Goal: Information Seeking & Learning: Learn about a topic

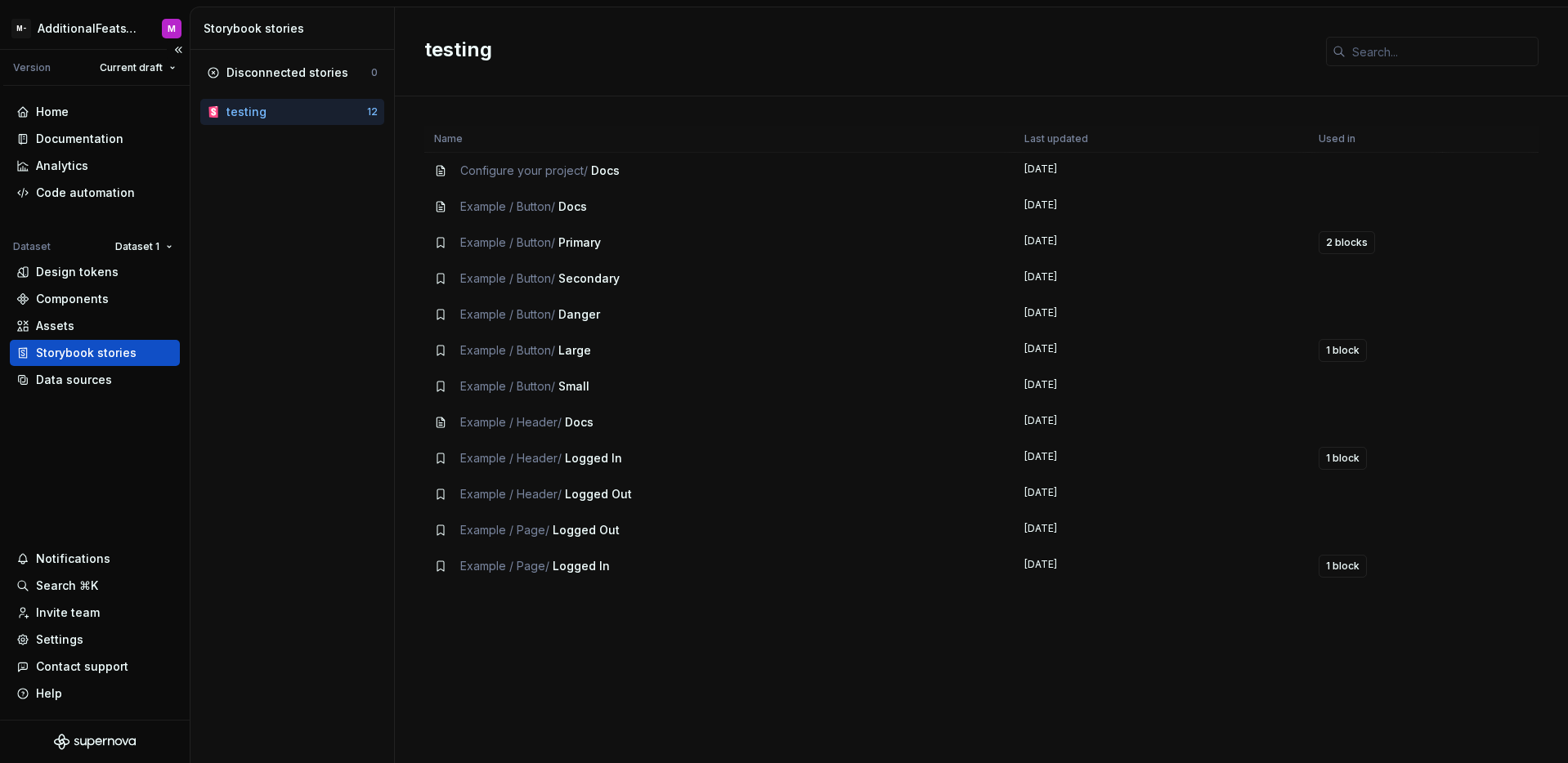
click at [137, 429] on div "Home Documentation Analytics Code automation Dataset Dataset 1 Design tokens Co…" at bounding box center [94, 403] width 190 height 634
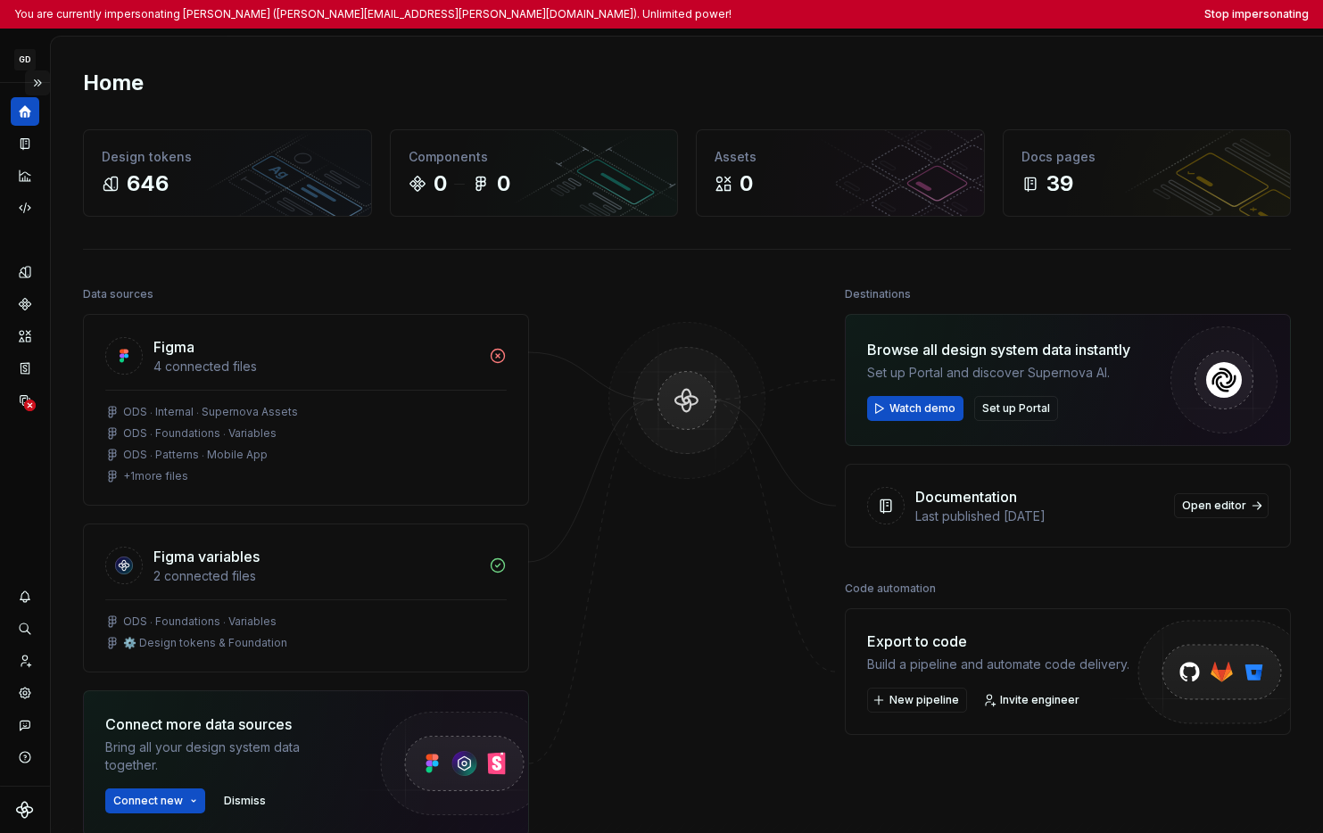
click at [37, 80] on button "Expand sidebar" at bounding box center [37, 82] width 25 height 25
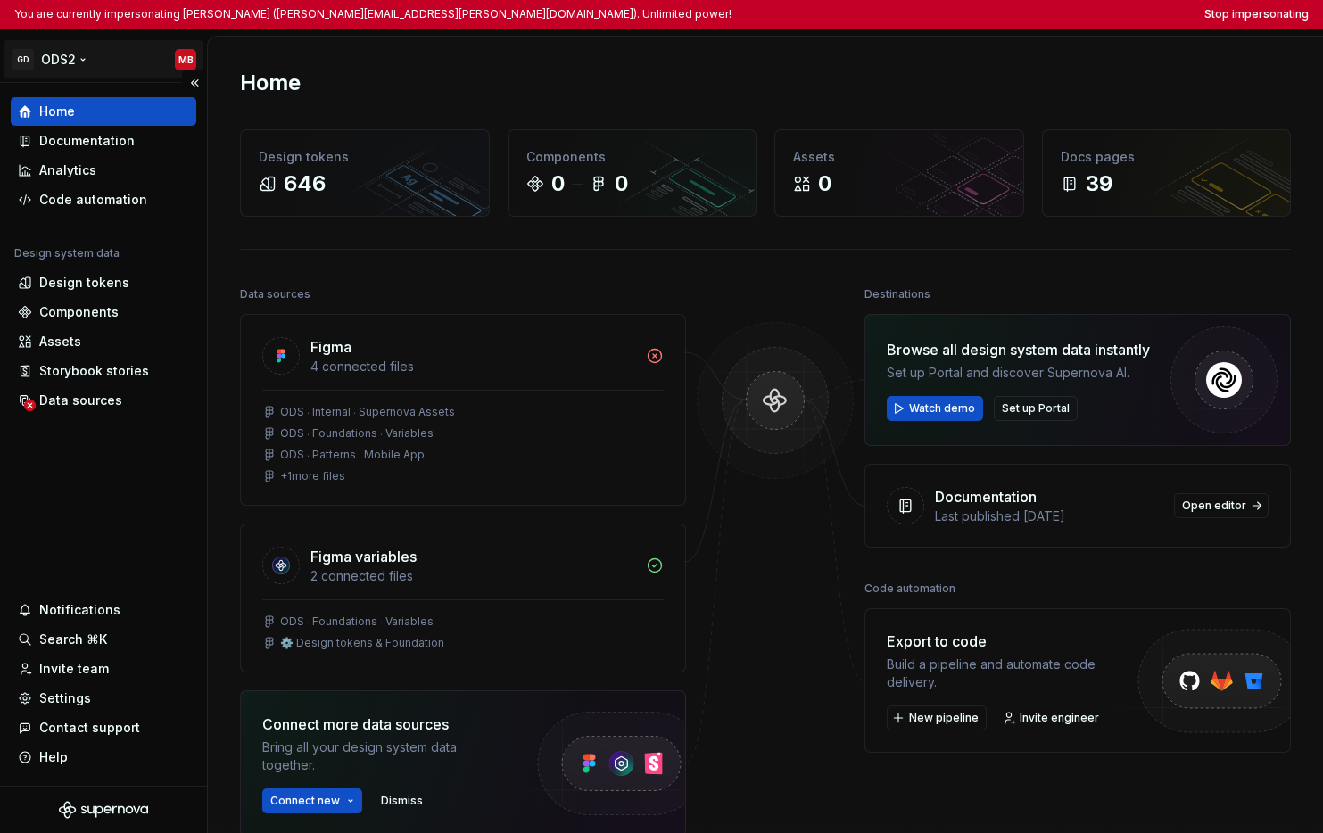
click at [51, 61] on html "You are currently impersonating Mike Busby (mike.busby@gendigital.com). Unlimit…" at bounding box center [661, 416] width 1323 height 833
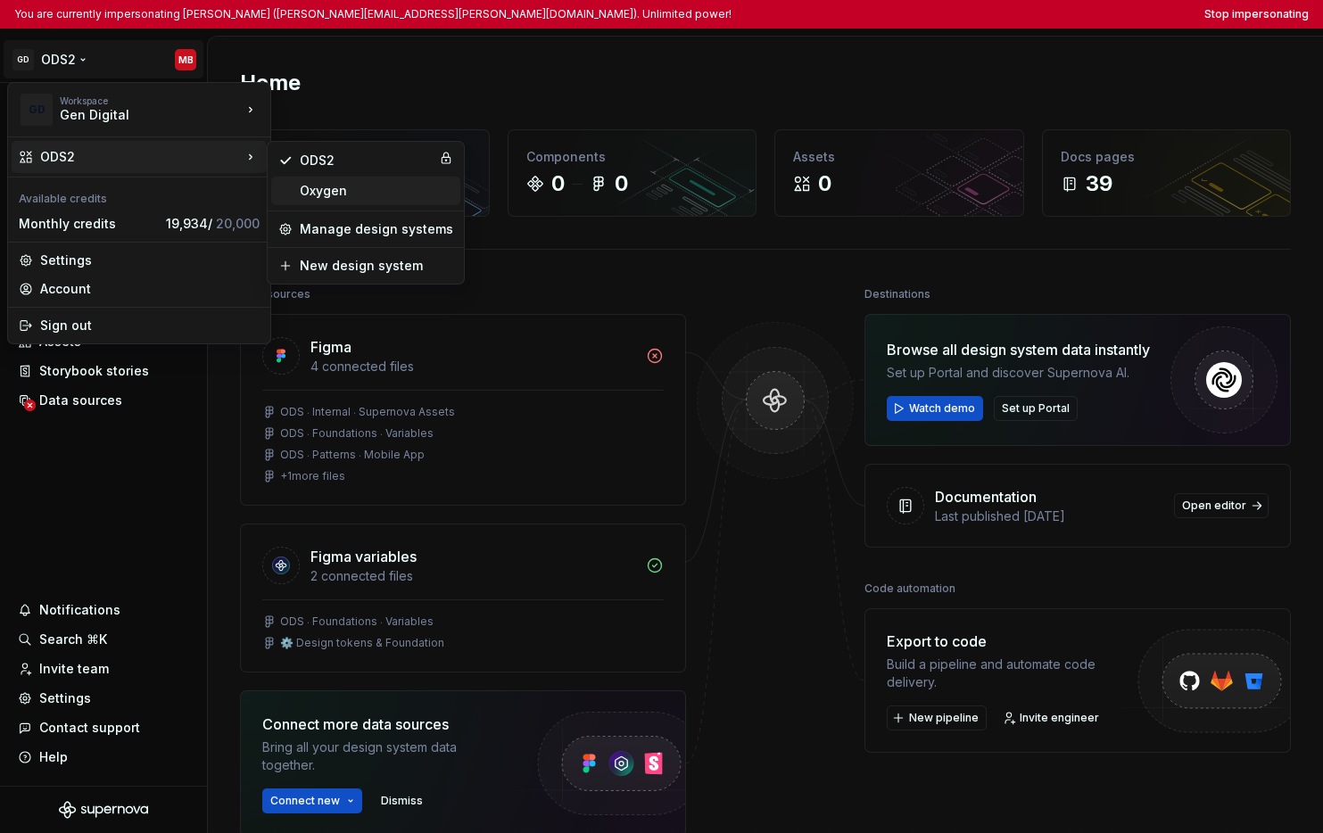
click at [339, 190] on div "Oxygen" at bounding box center [376, 191] width 153 height 18
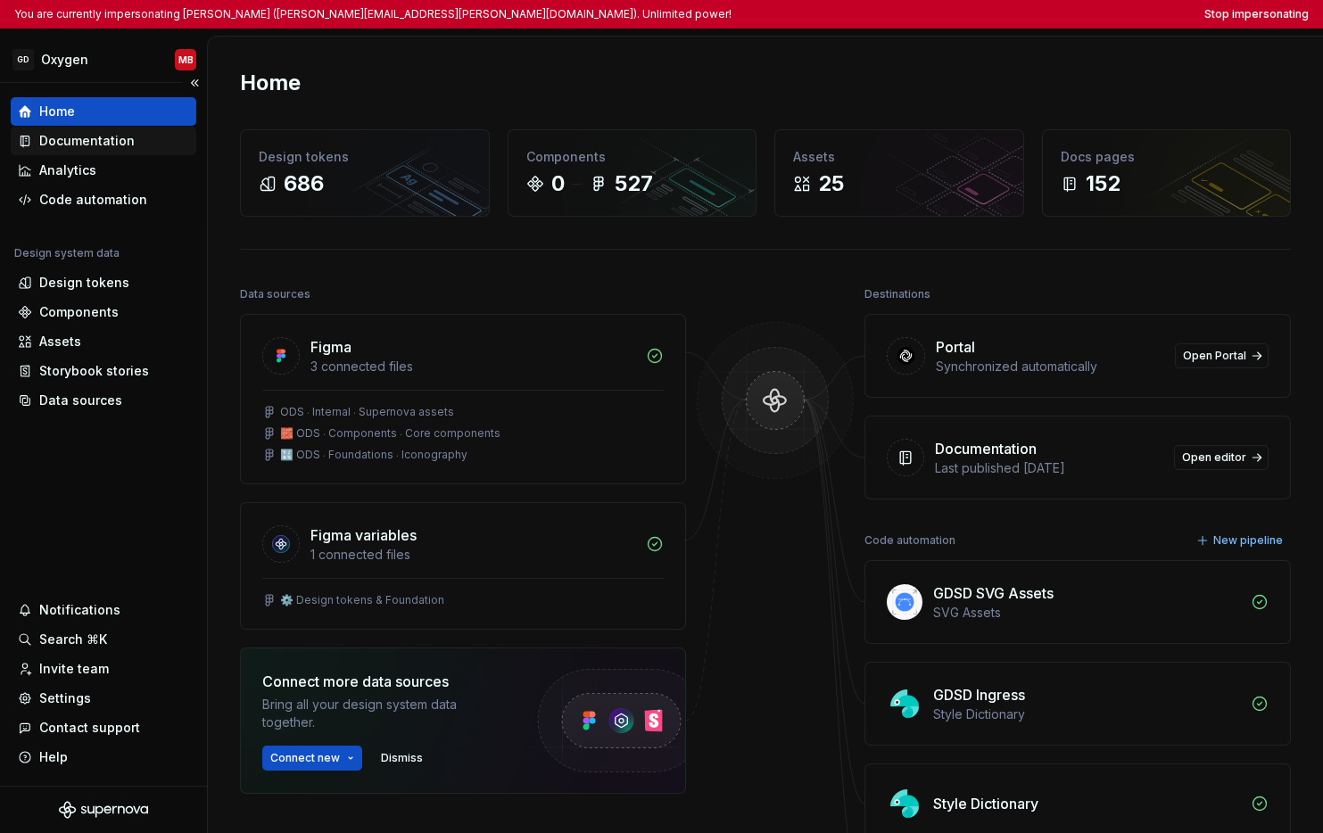
click at [129, 145] on div "Documentation" at bounding box center [86, 141] width 95 height 18
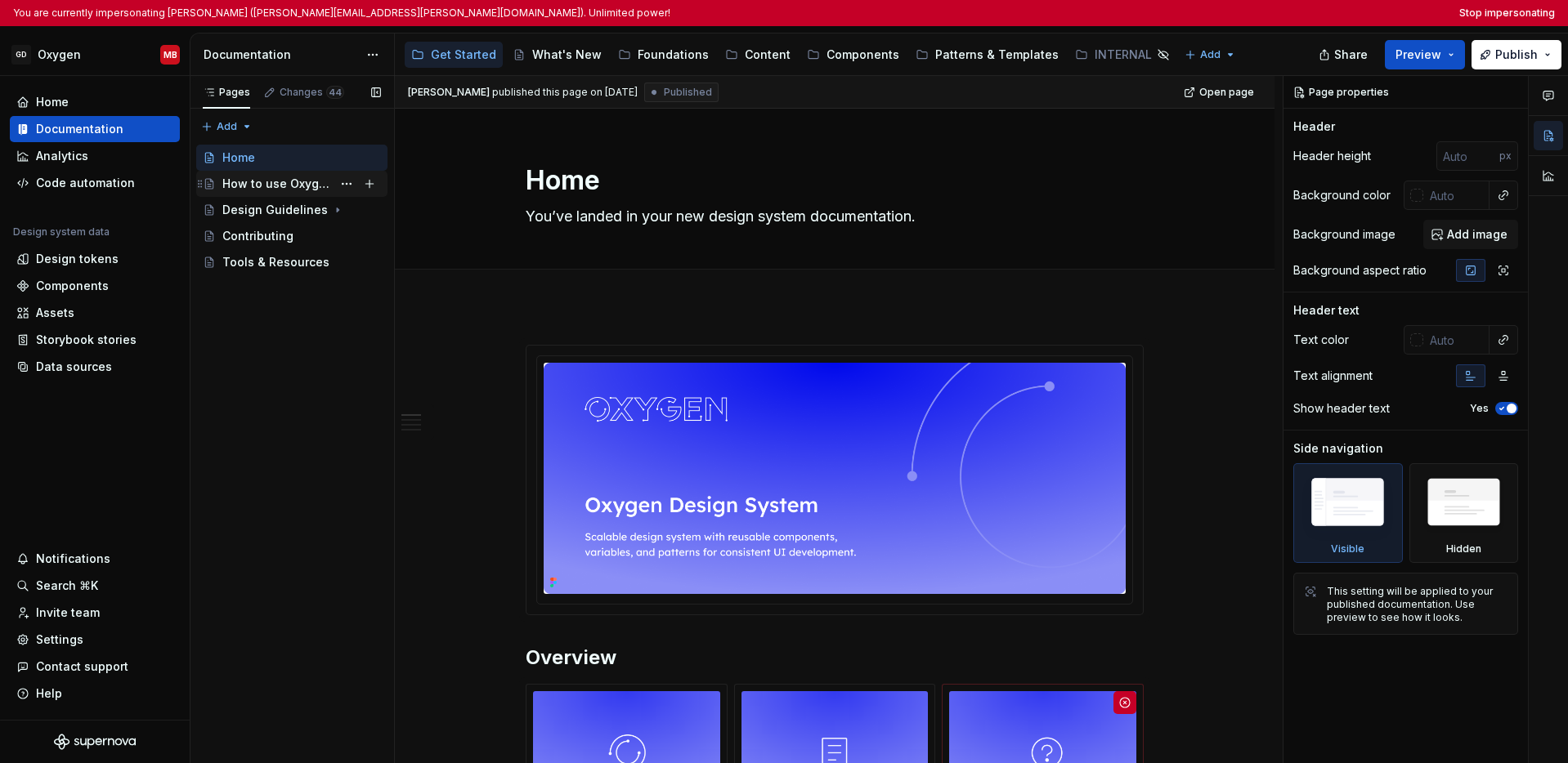
click at [261, 184] on div "How to use Oxygen" at bounding box center [278, 184] width 110 height 16
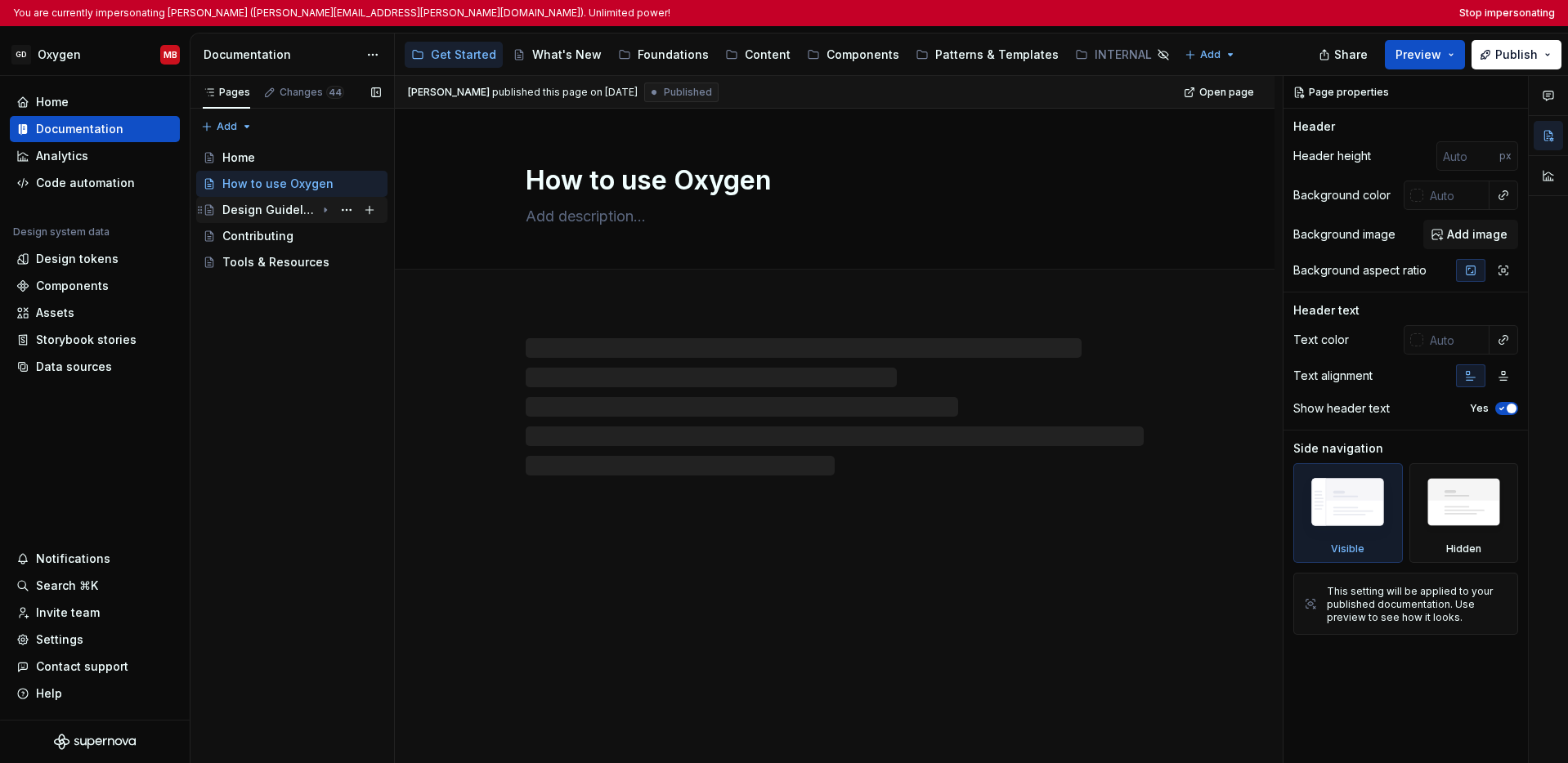
click at [261, 209] on div "Design Guidelines" at bounding box center [269, 210] width 93 height 16
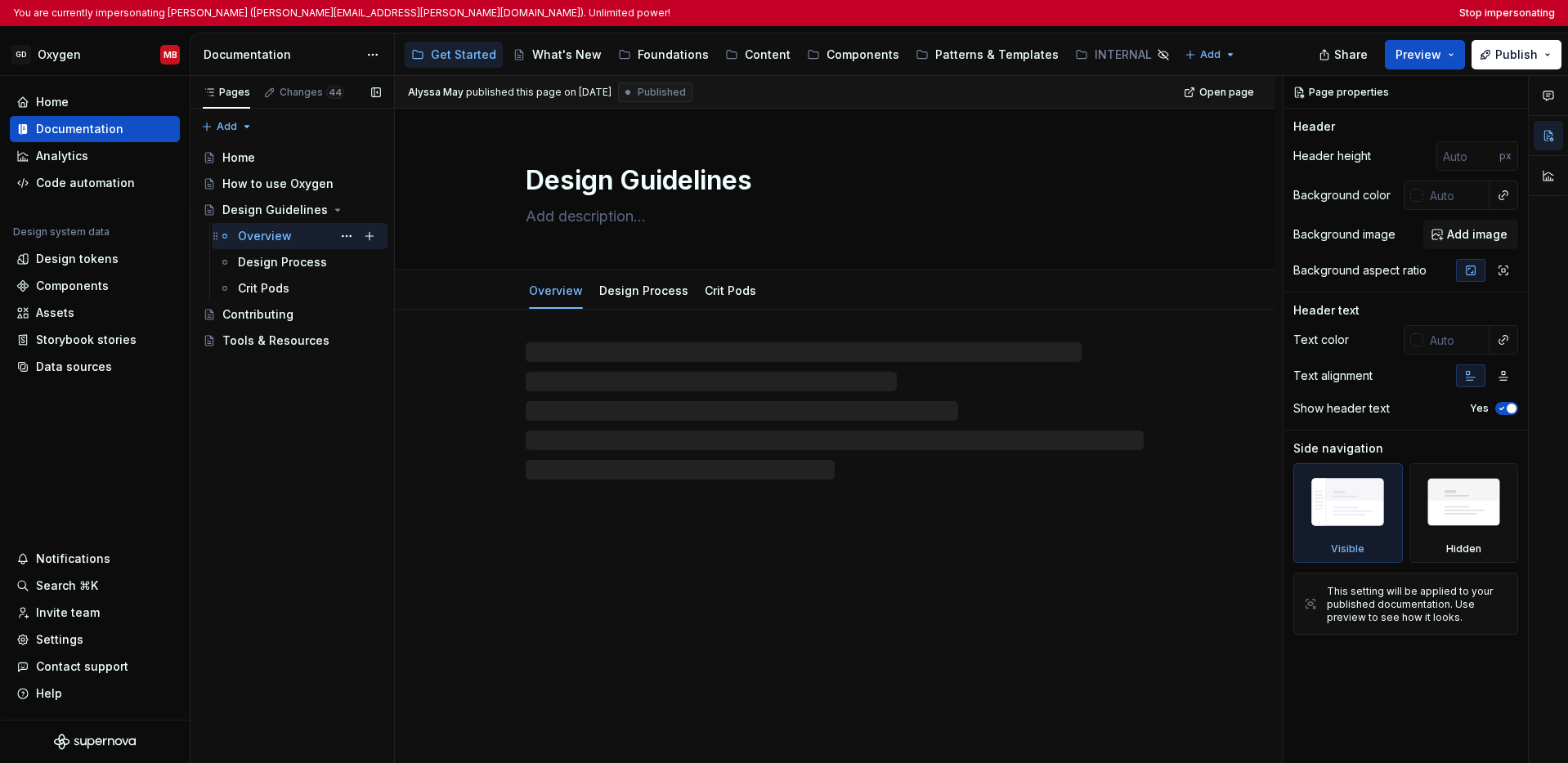
click at [250, 236] on div "Overview" at bounding box center [265, 236] width 54 height 16
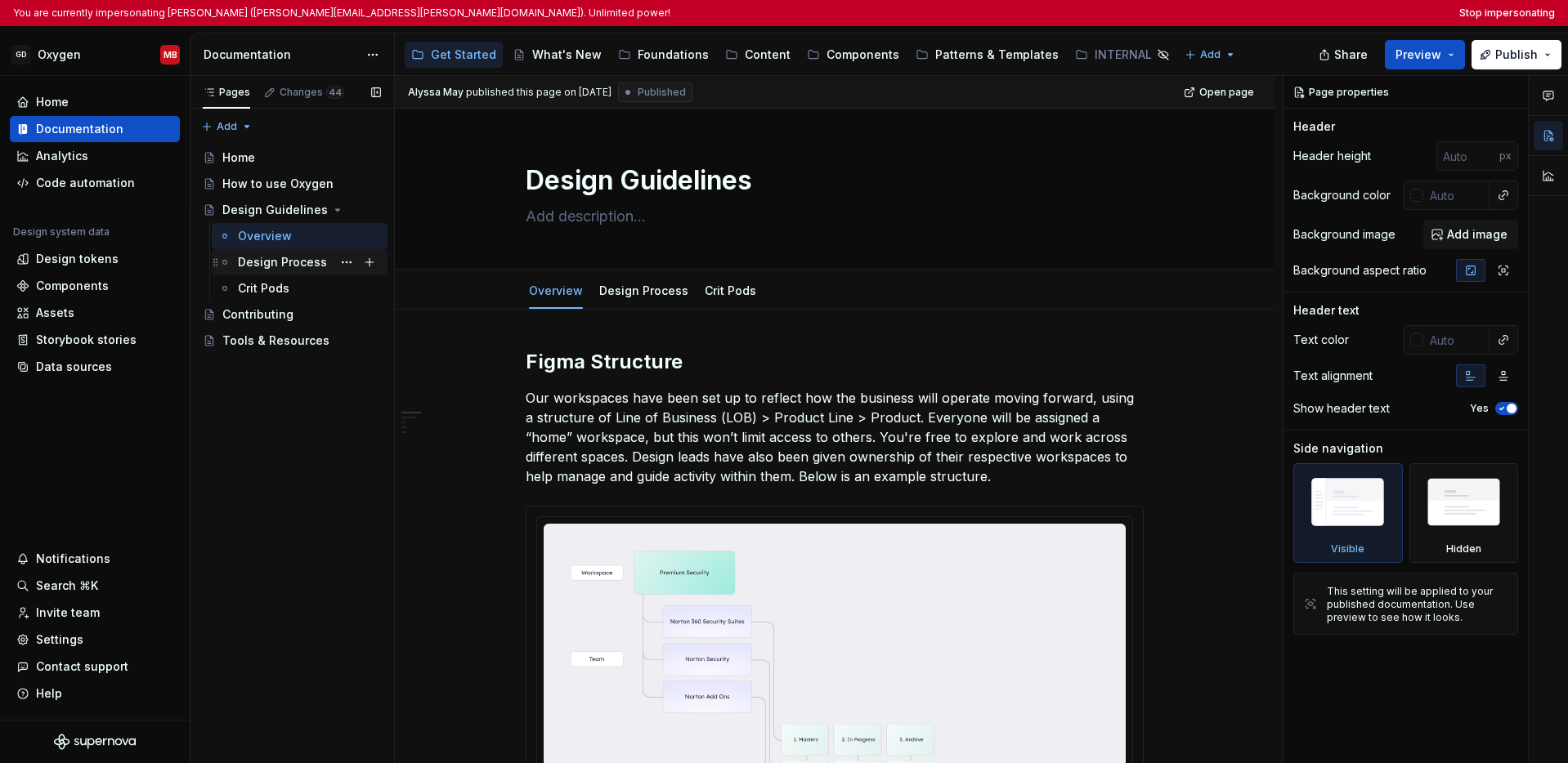
click at [262, 255] on div "Design Process" at bounding box center [282, 263] width 89 height 16
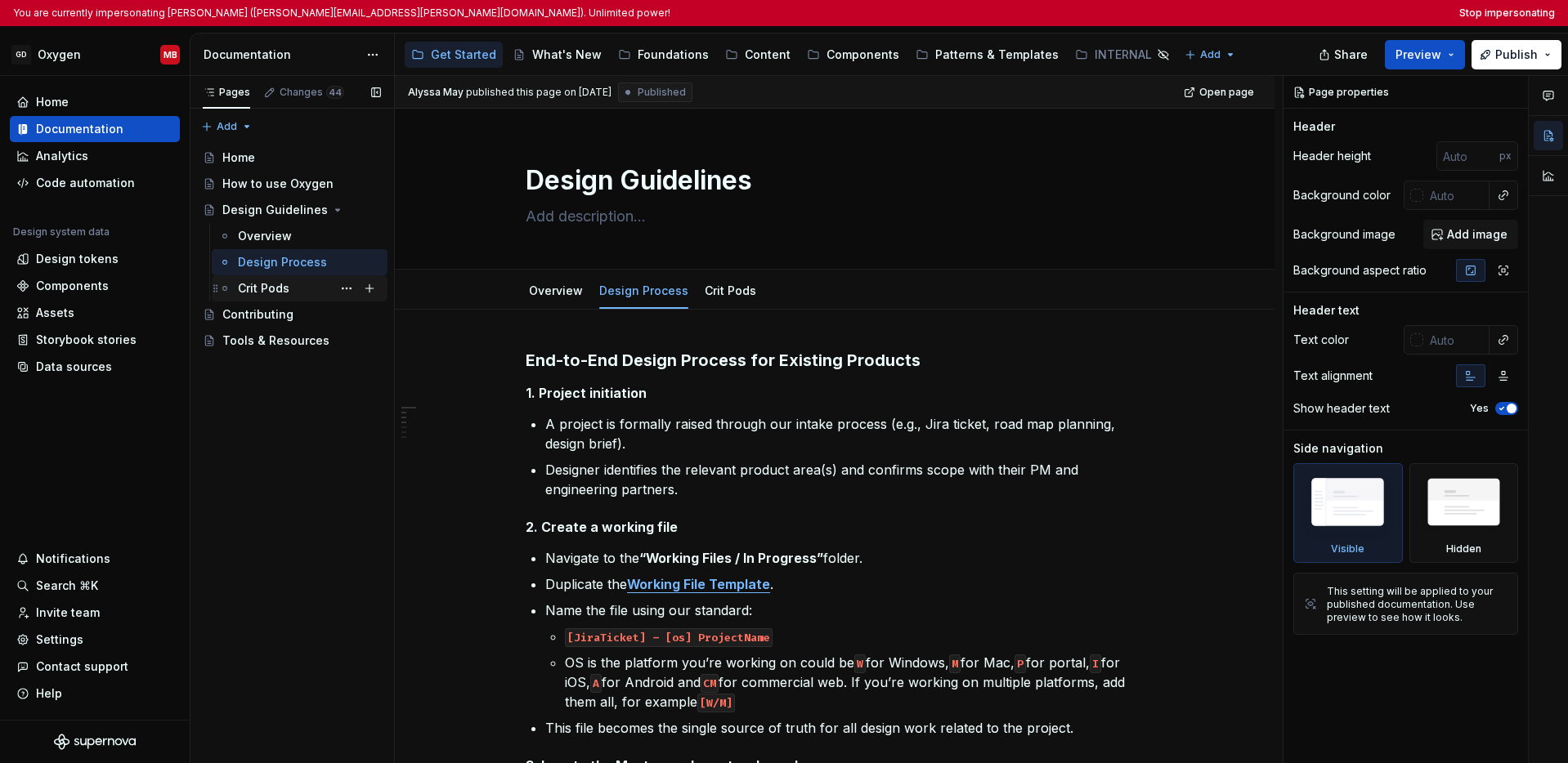
click at [263, 289] on div "Crit Pods" at bounding box center [264, 289] width 51 height 16
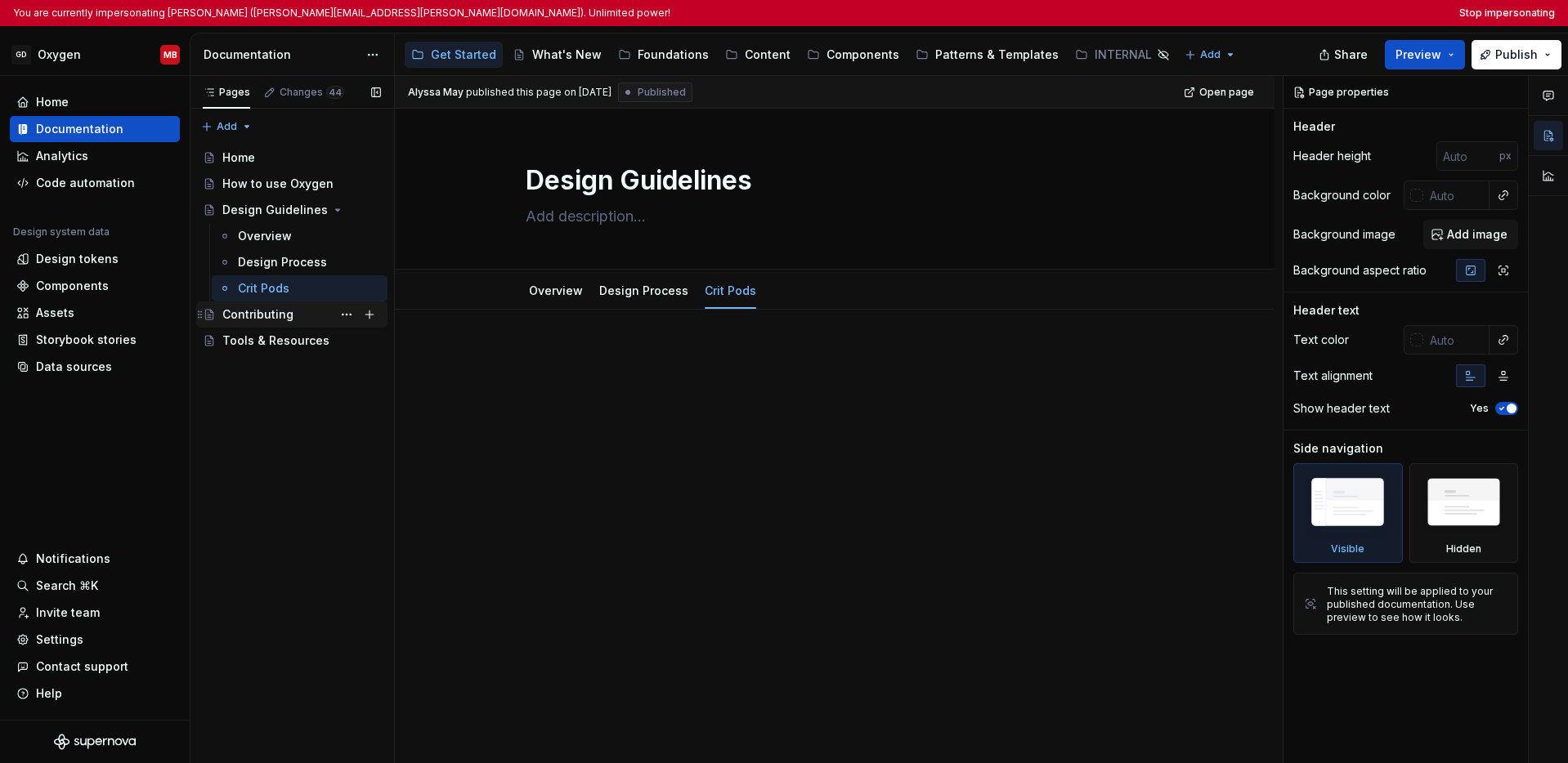
click at [271, 313] on div "Contributing" at bounding box center [258, 315] width 71 height 16
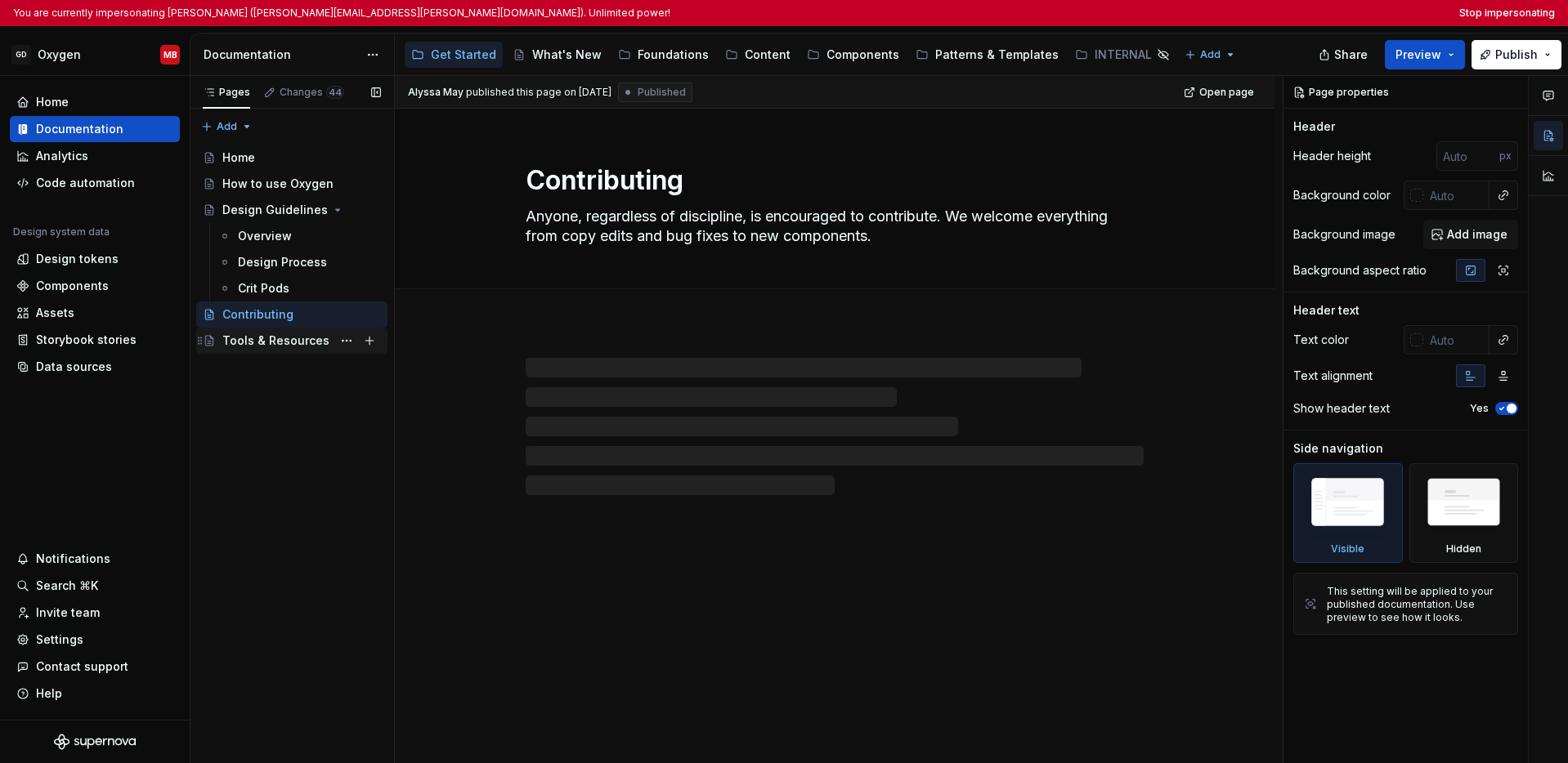
click at [263, 336] on div "Tools & Resources" at bounding box center [276, 341] width 107 height 16
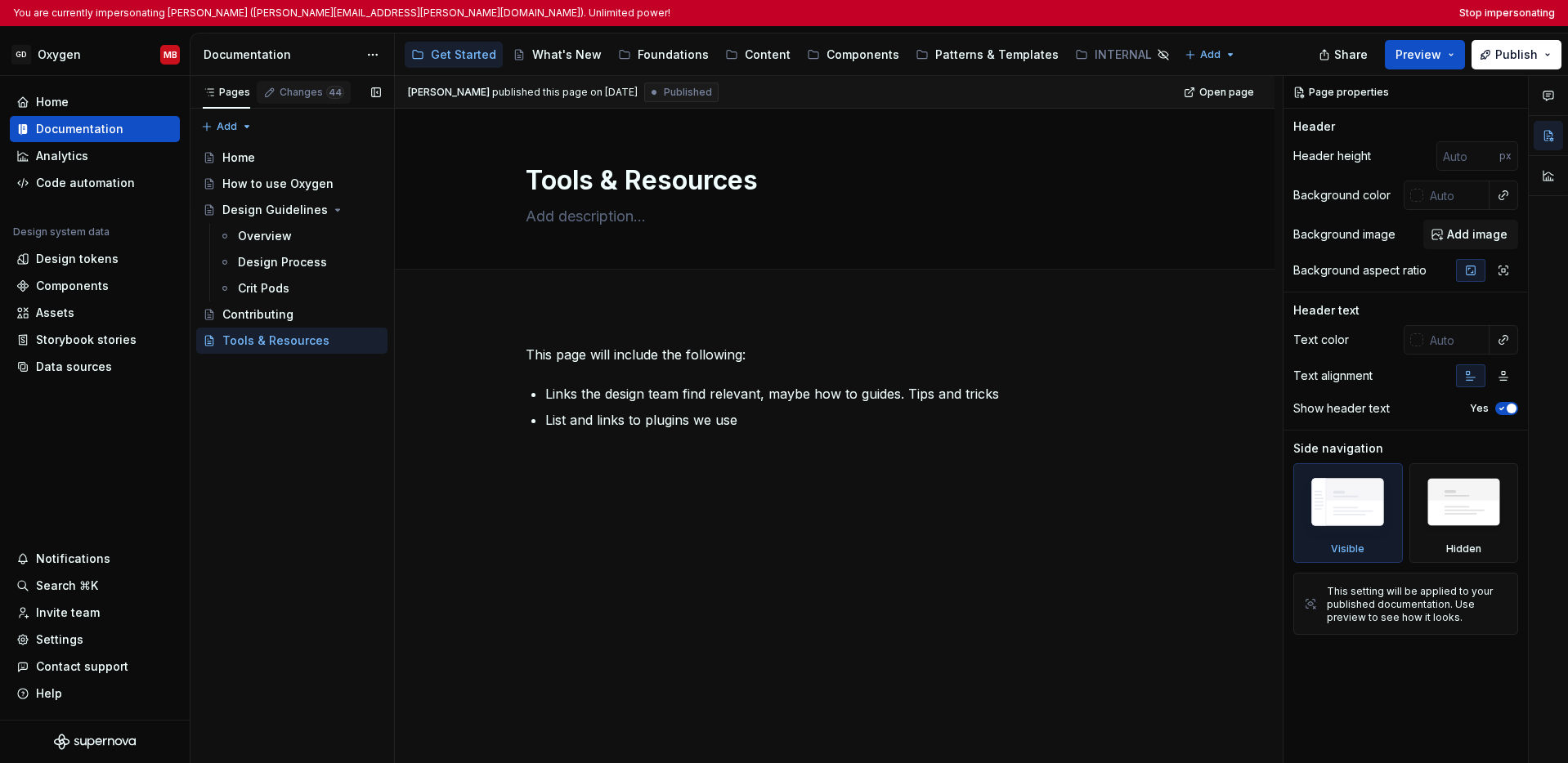
click at [292, 94] on div "Changes 44" at bounding box center [311, 93] width 64 height 13
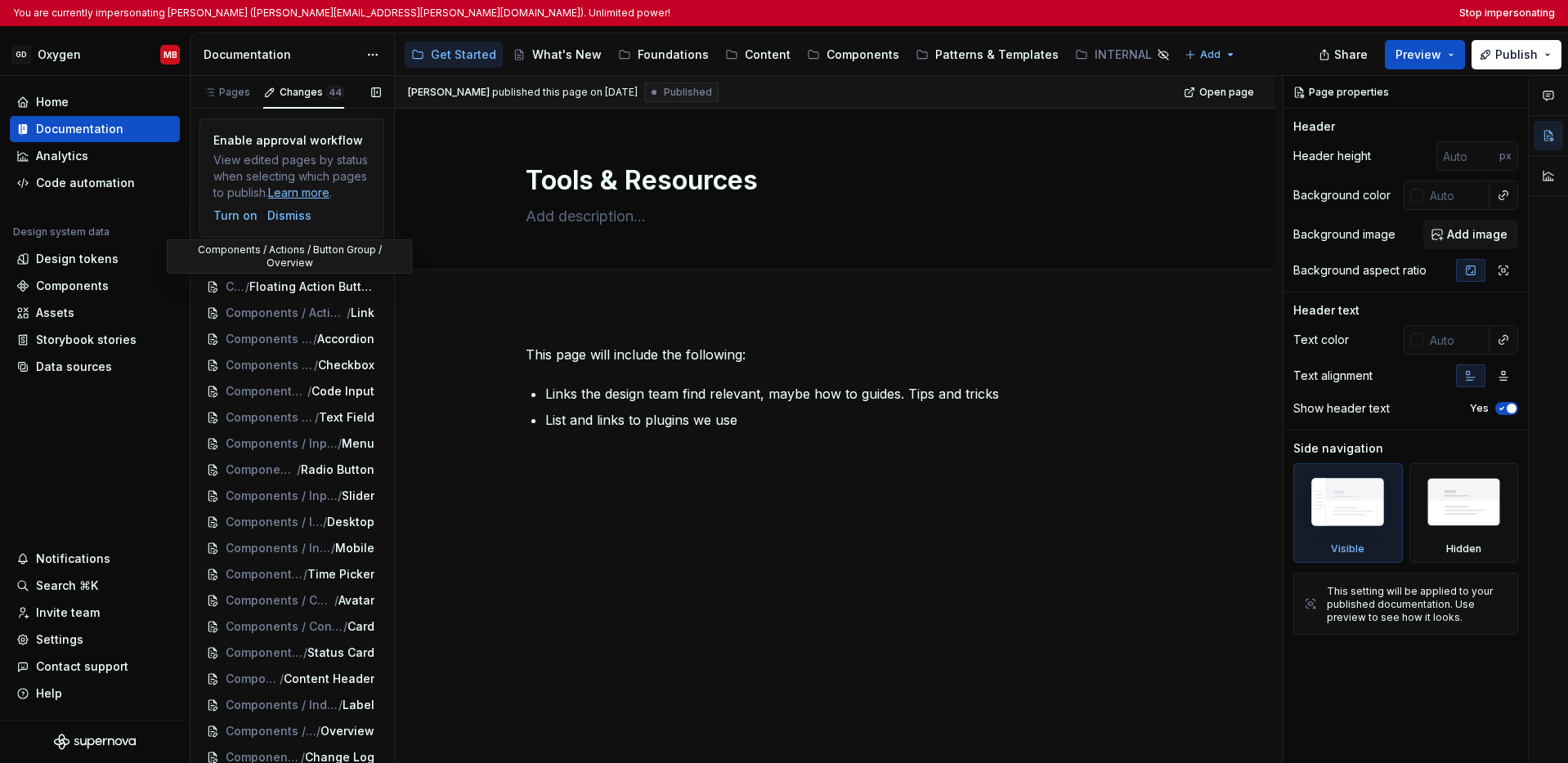
click at [267, 269] on span "Components / Actions / Button Group" at bounding box center [259, 261] width 68 height 16
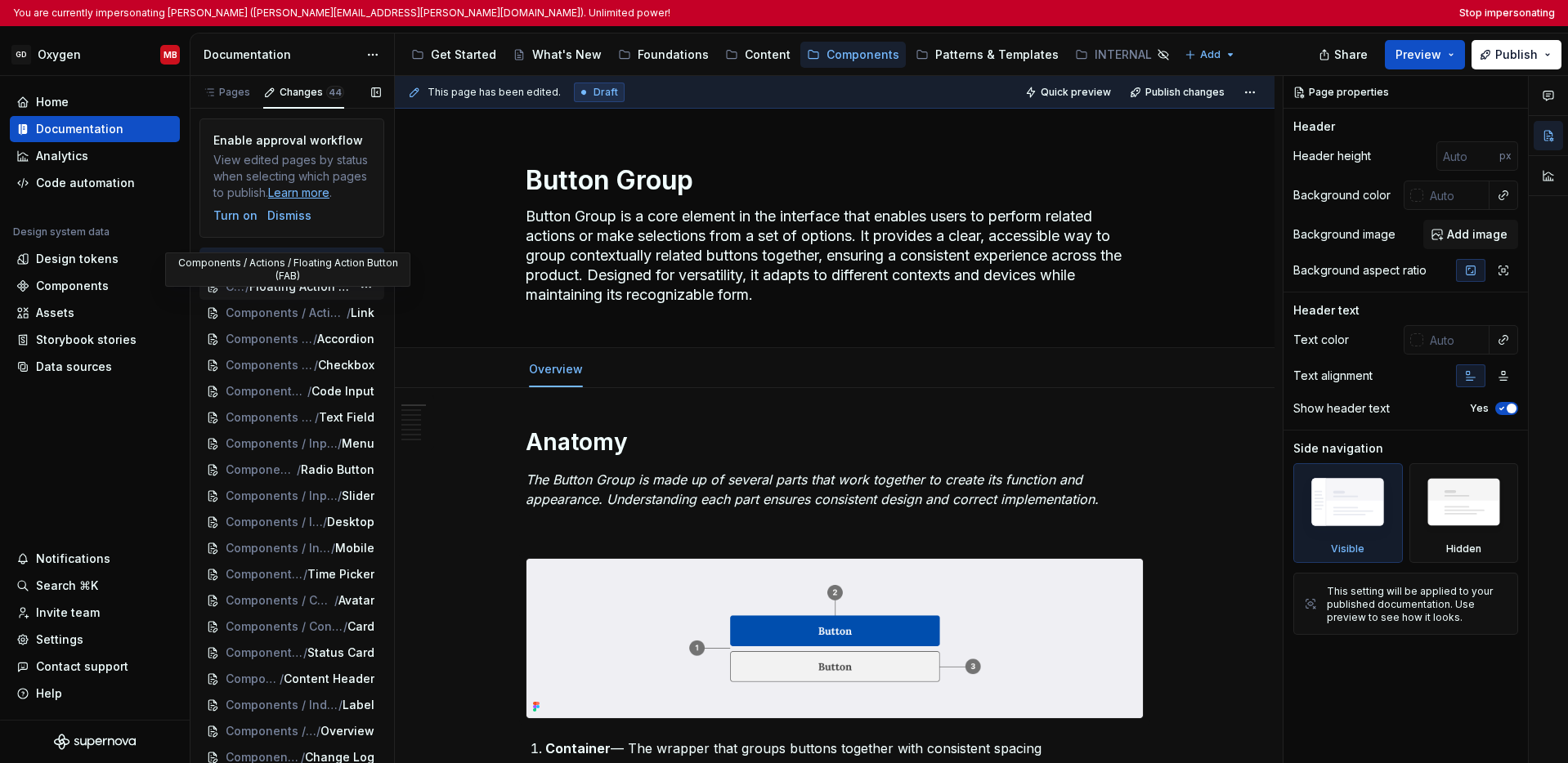
click at [280, 295] on span "Floating Action Button (FAB)" at bounding box center [300, 287] width 103 height 16
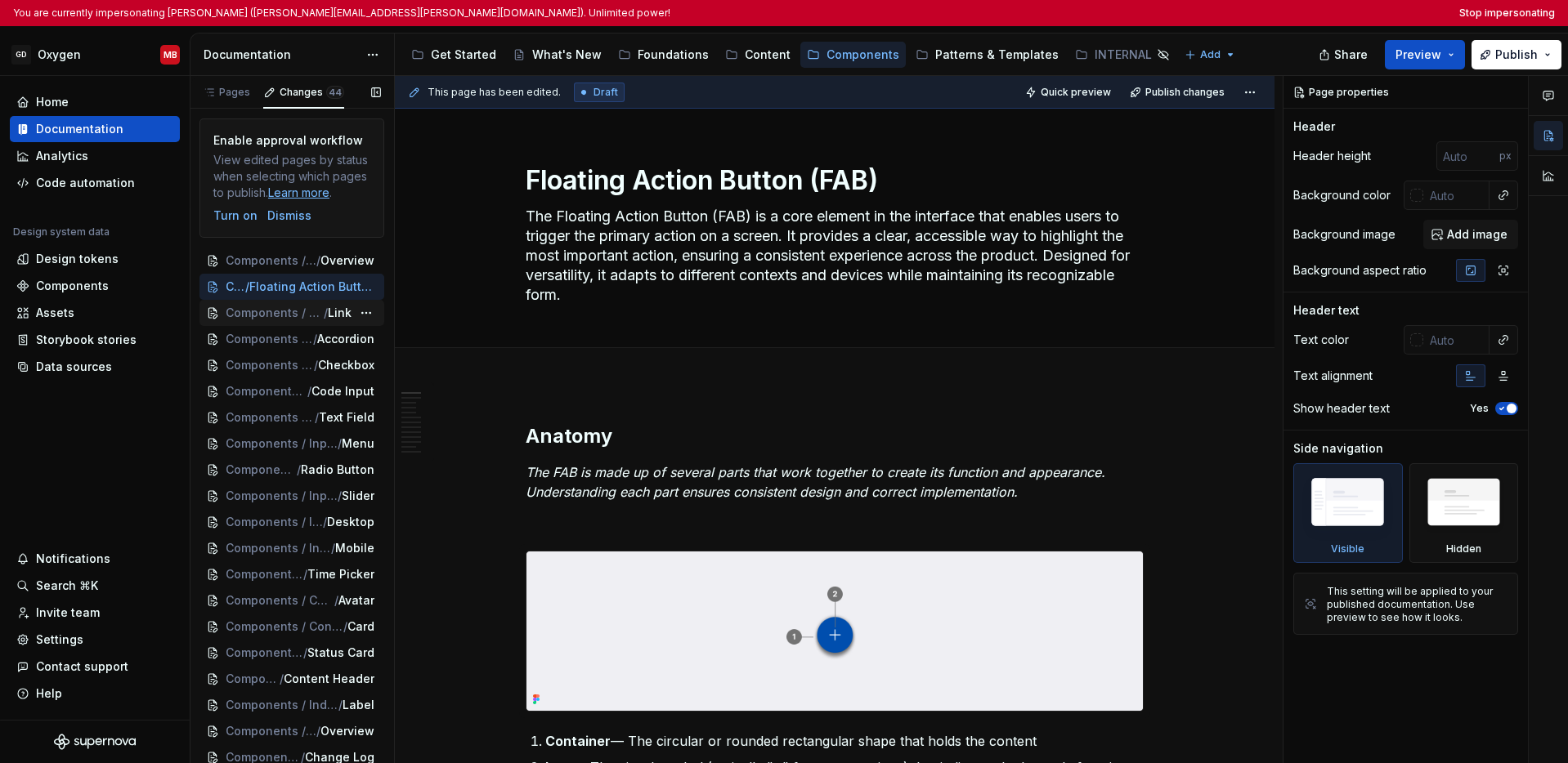
click at [256, 322] on span "Components / Actions" at bounding box center [274, 313] width 98 height 16
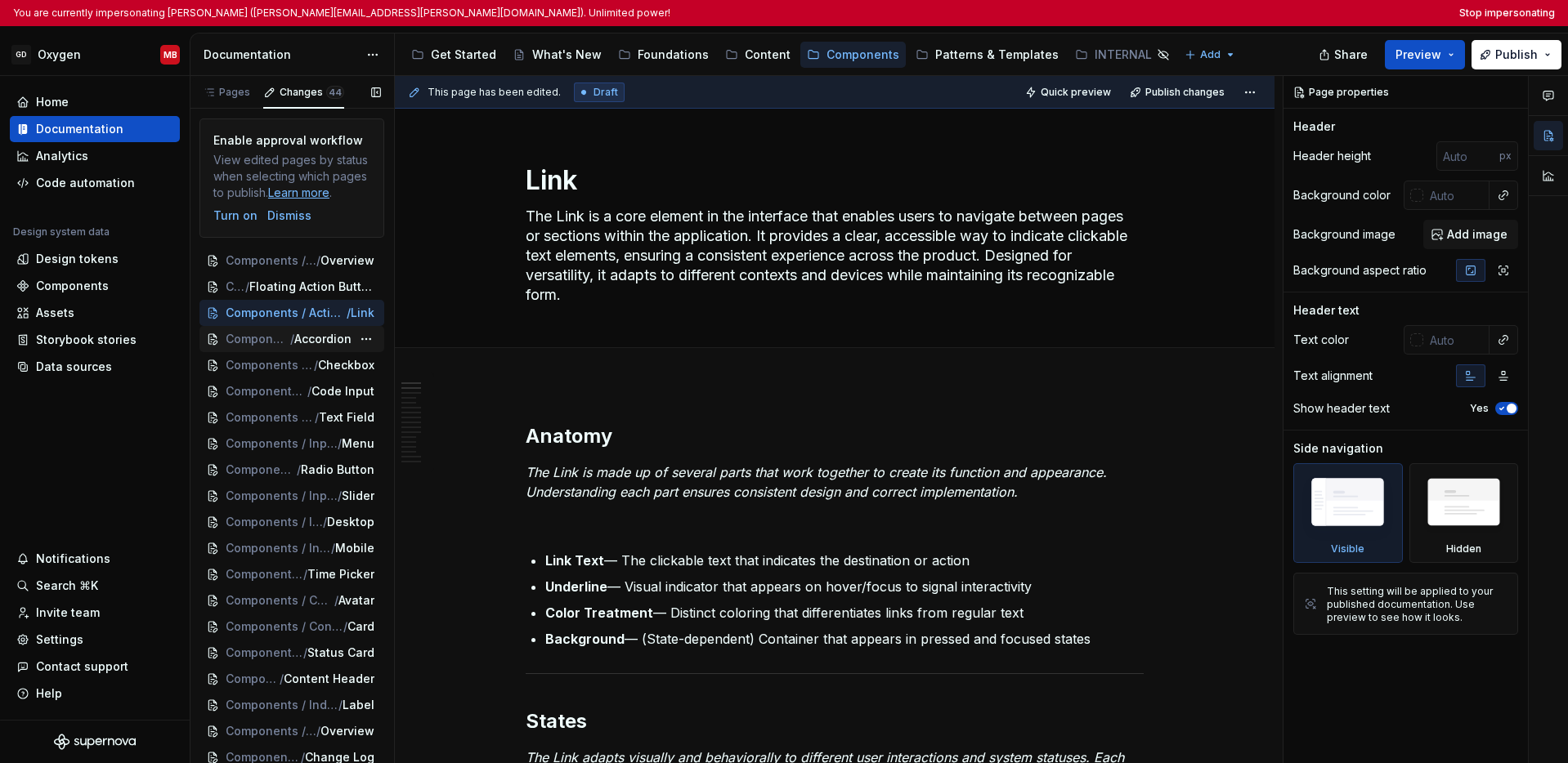
click at [268, 347] on span "Components / Input & Selection" at bounding box center [257, 339] width 64 height 16
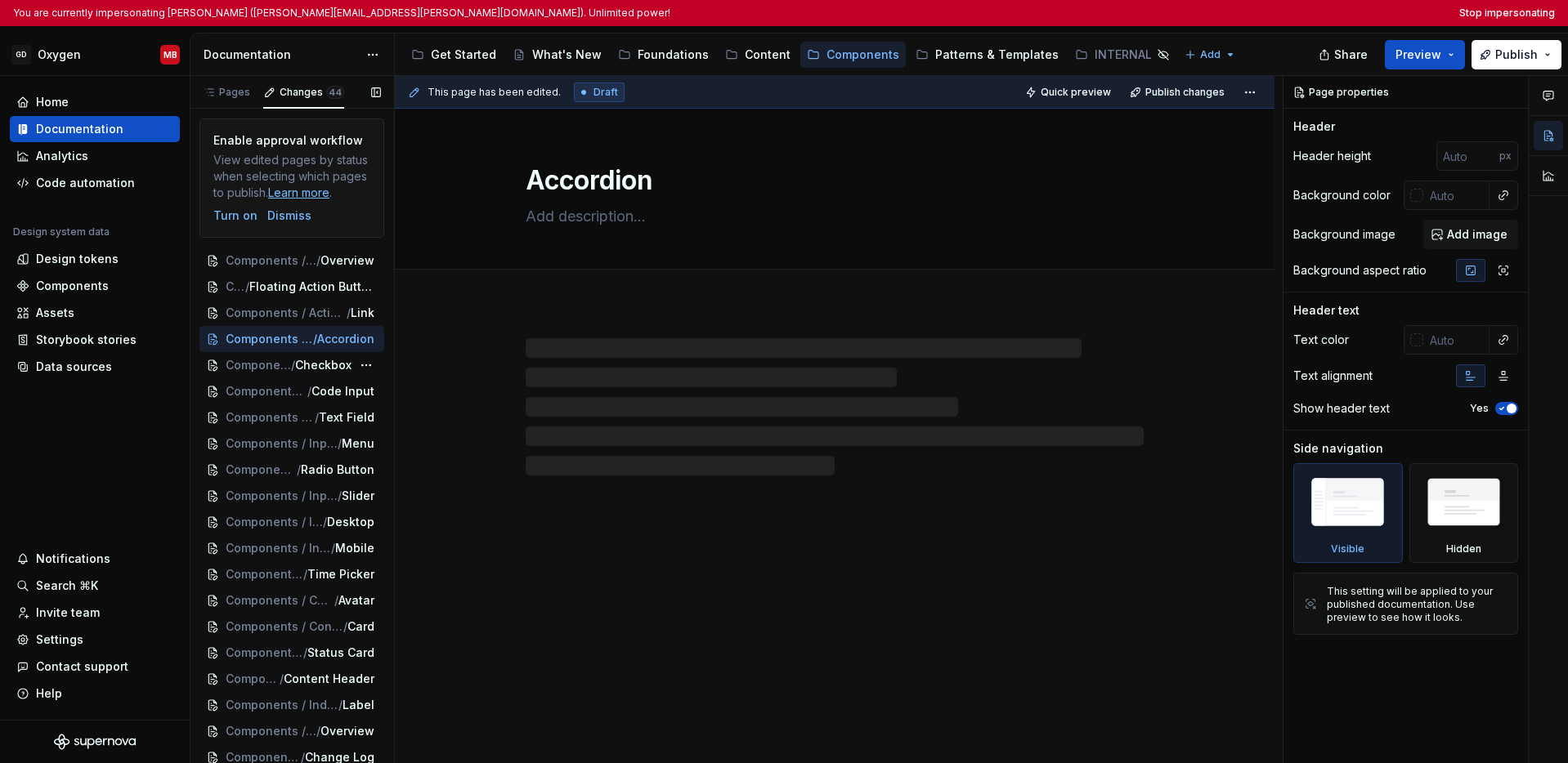
scroll to position [10, 0]
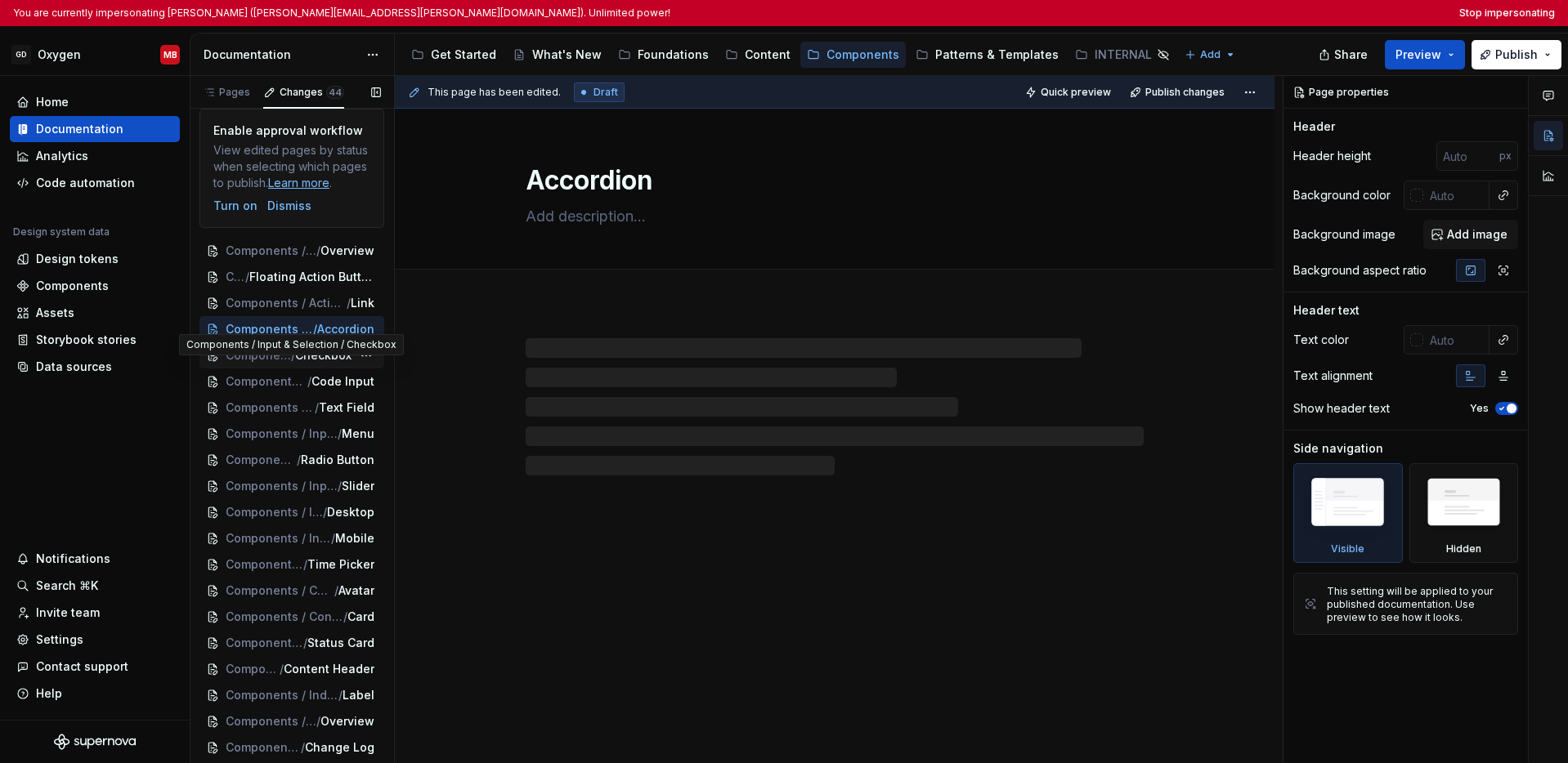
click at [267, 364] on span "Components / Input & Selection" at bounding box center [257, 355] width 65 height 16
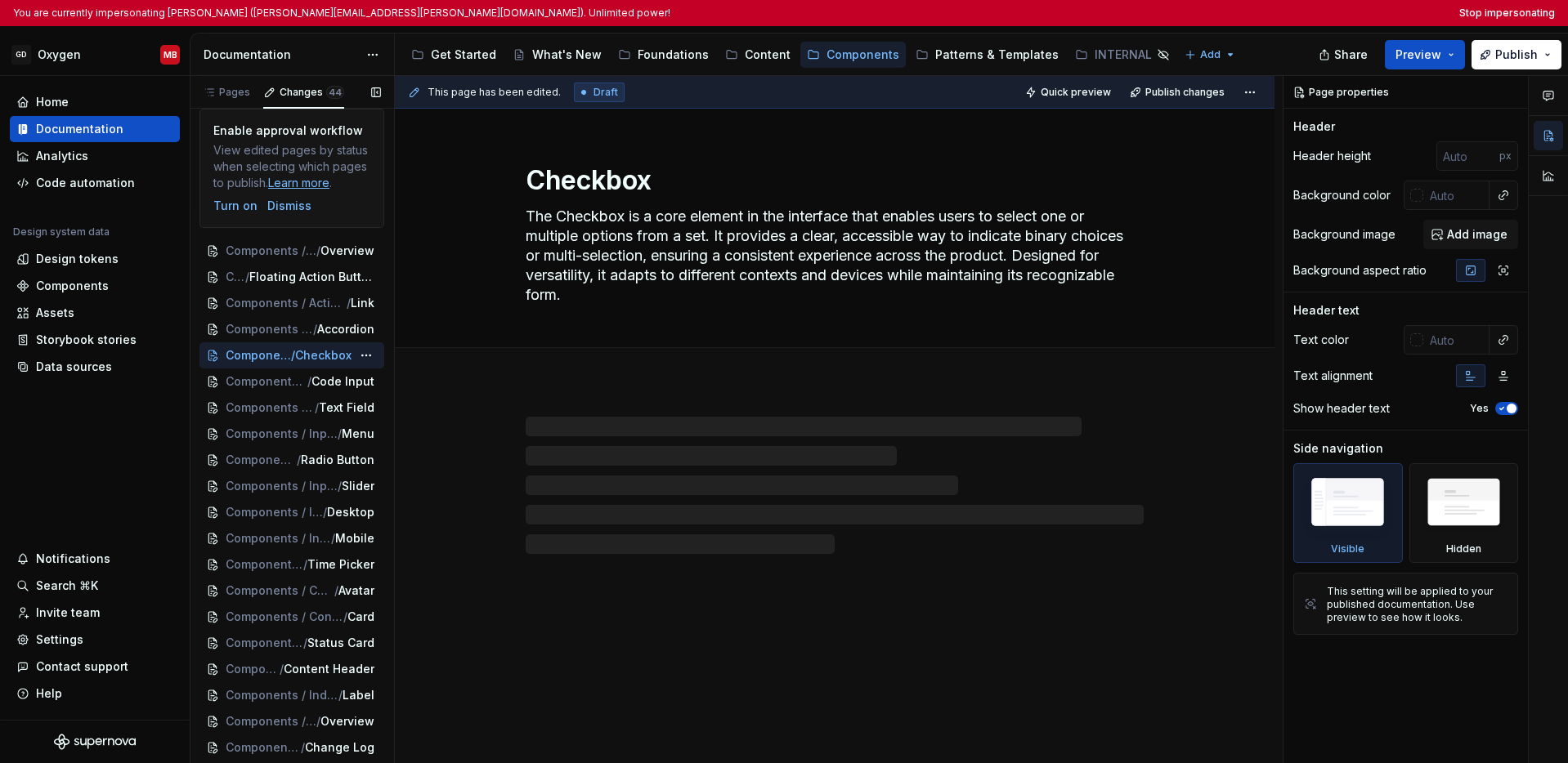
scroll to position [31, 0]
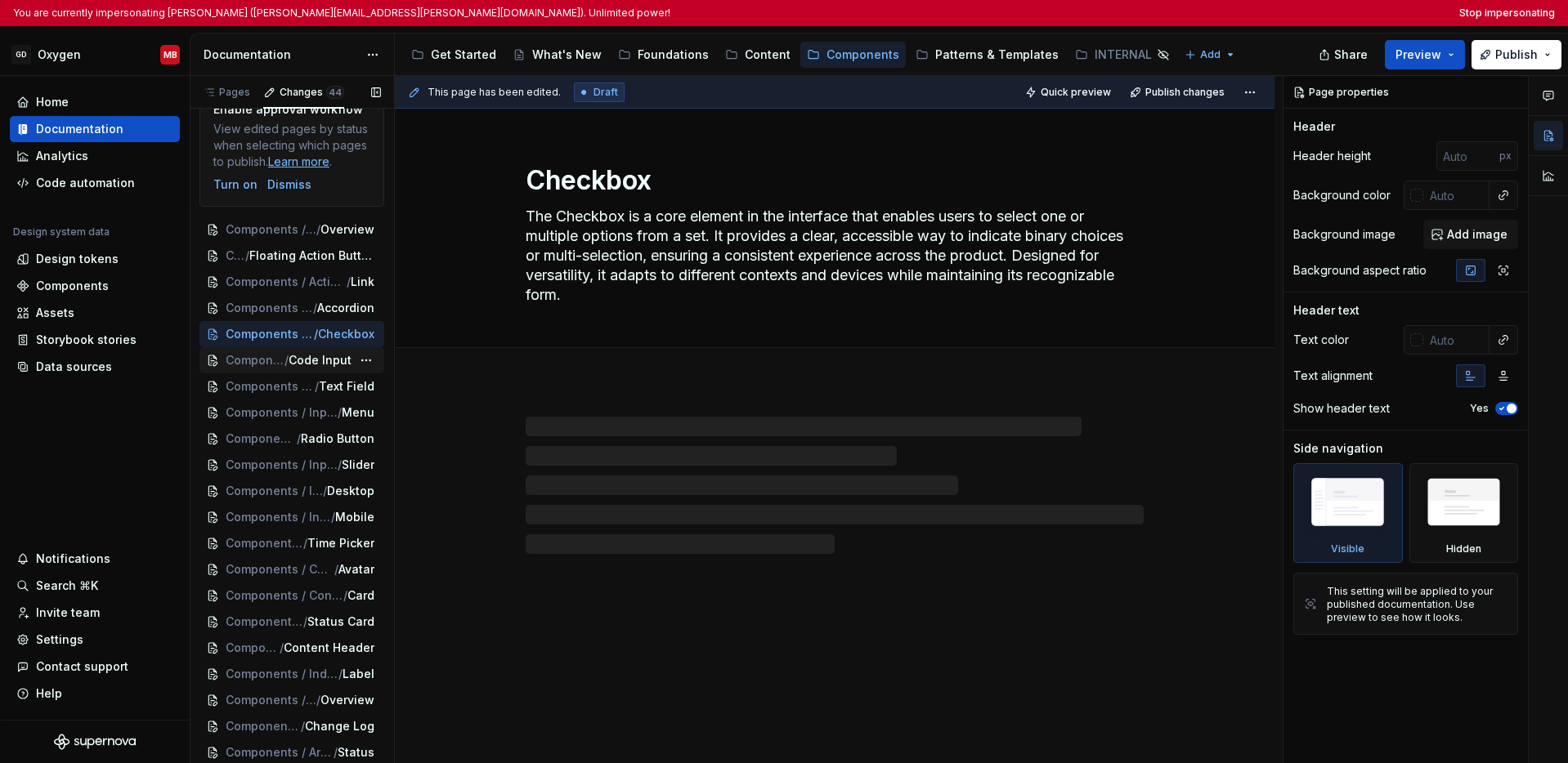
click at [269, 368] on span "Components / Input & Selection" at bounding box center [255, 361] width 59 height 16
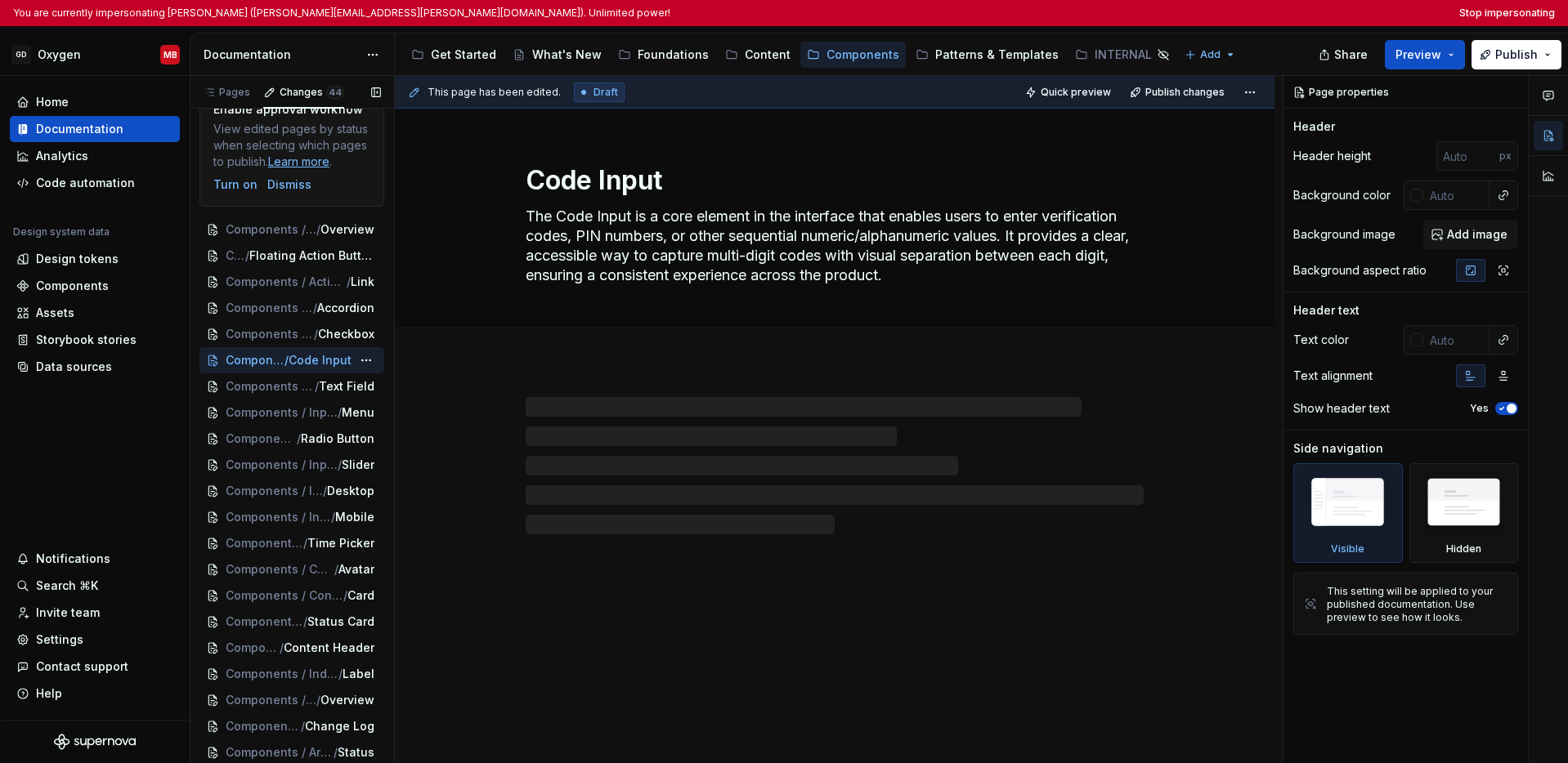
scroll to position [52, 0]
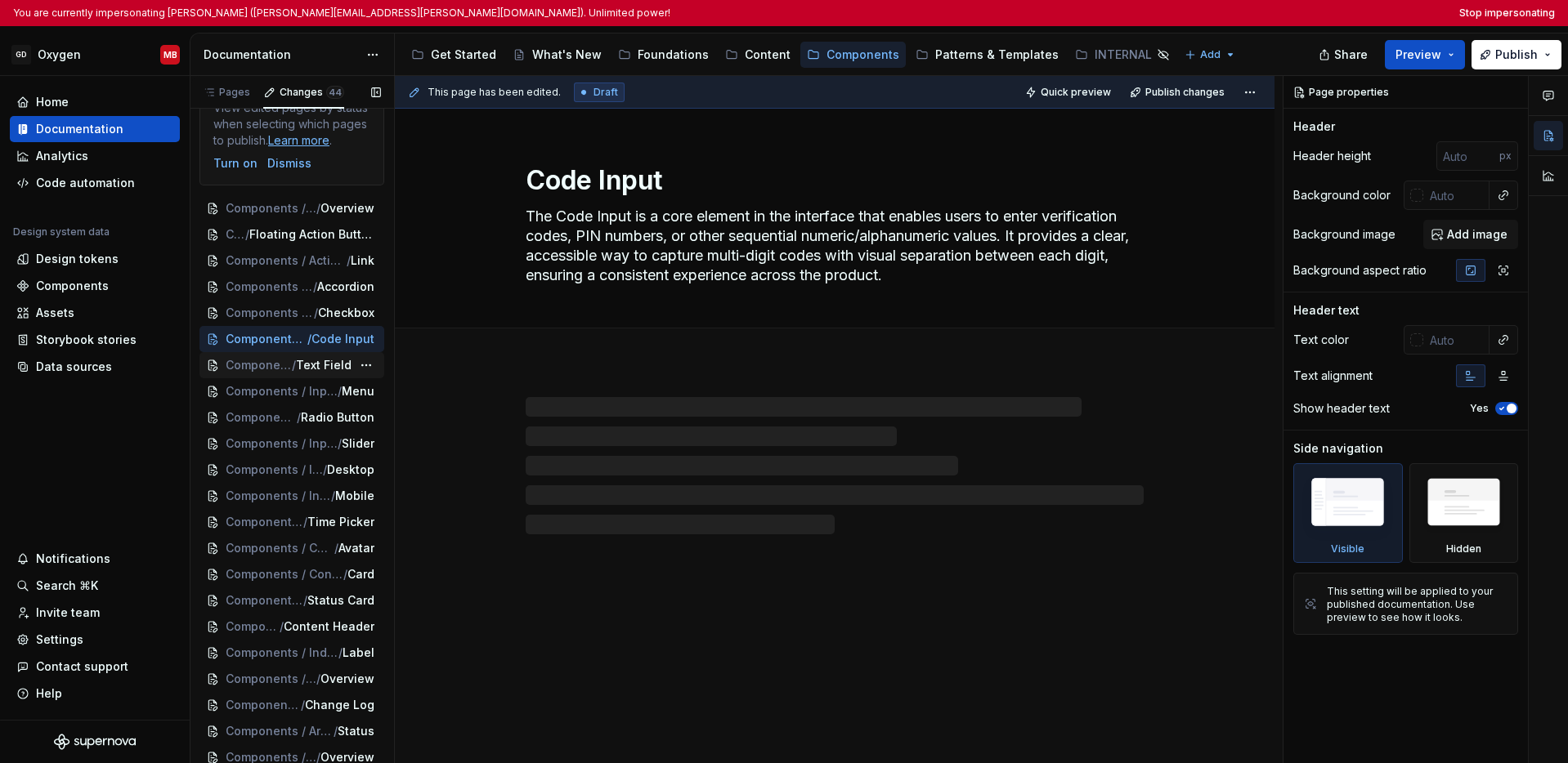
click at [269, 374] on span "Components / Input & Selection" at bounding box center [258, 365] width 66 height 16
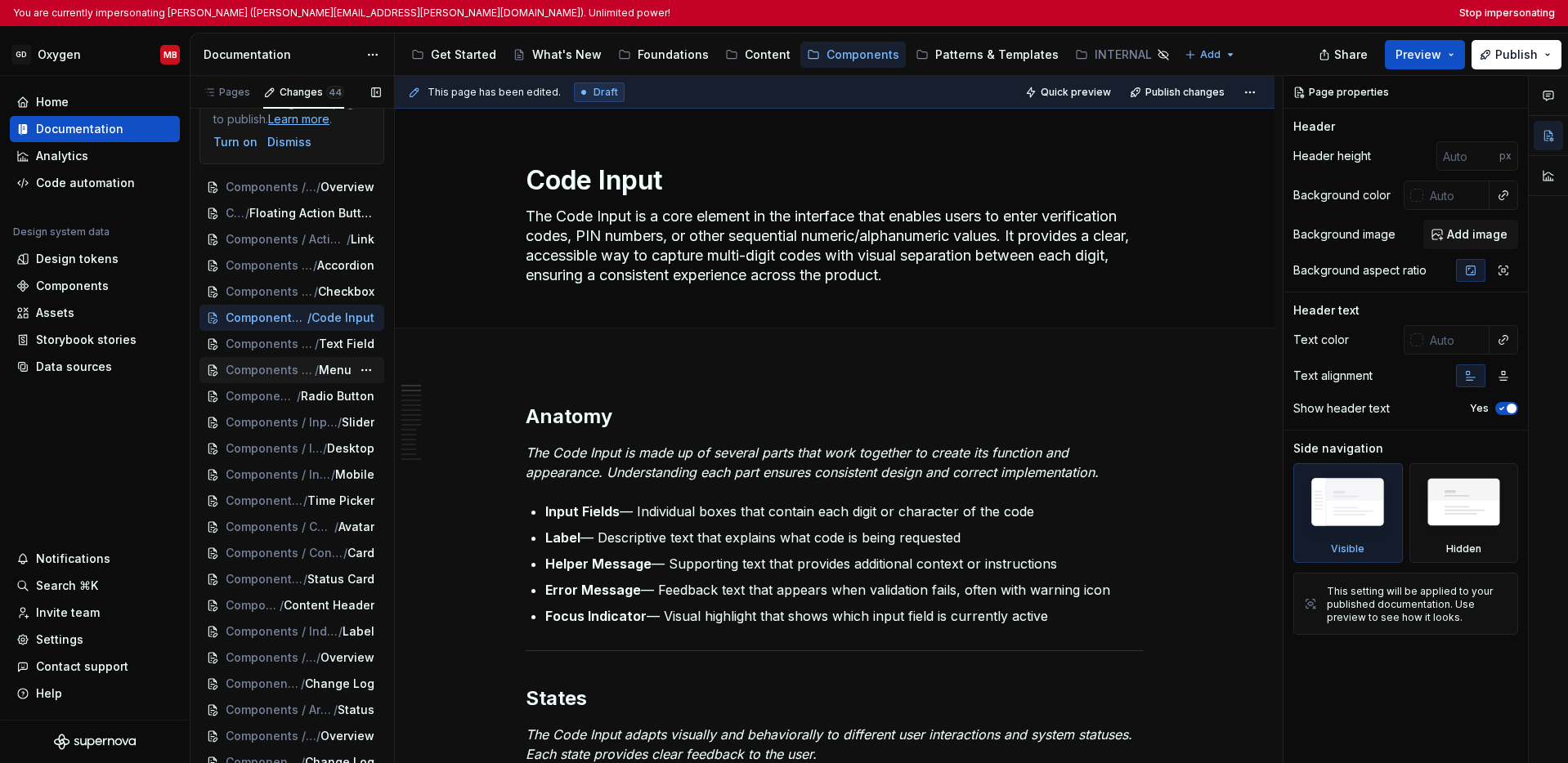
scroll to position [84, 0]
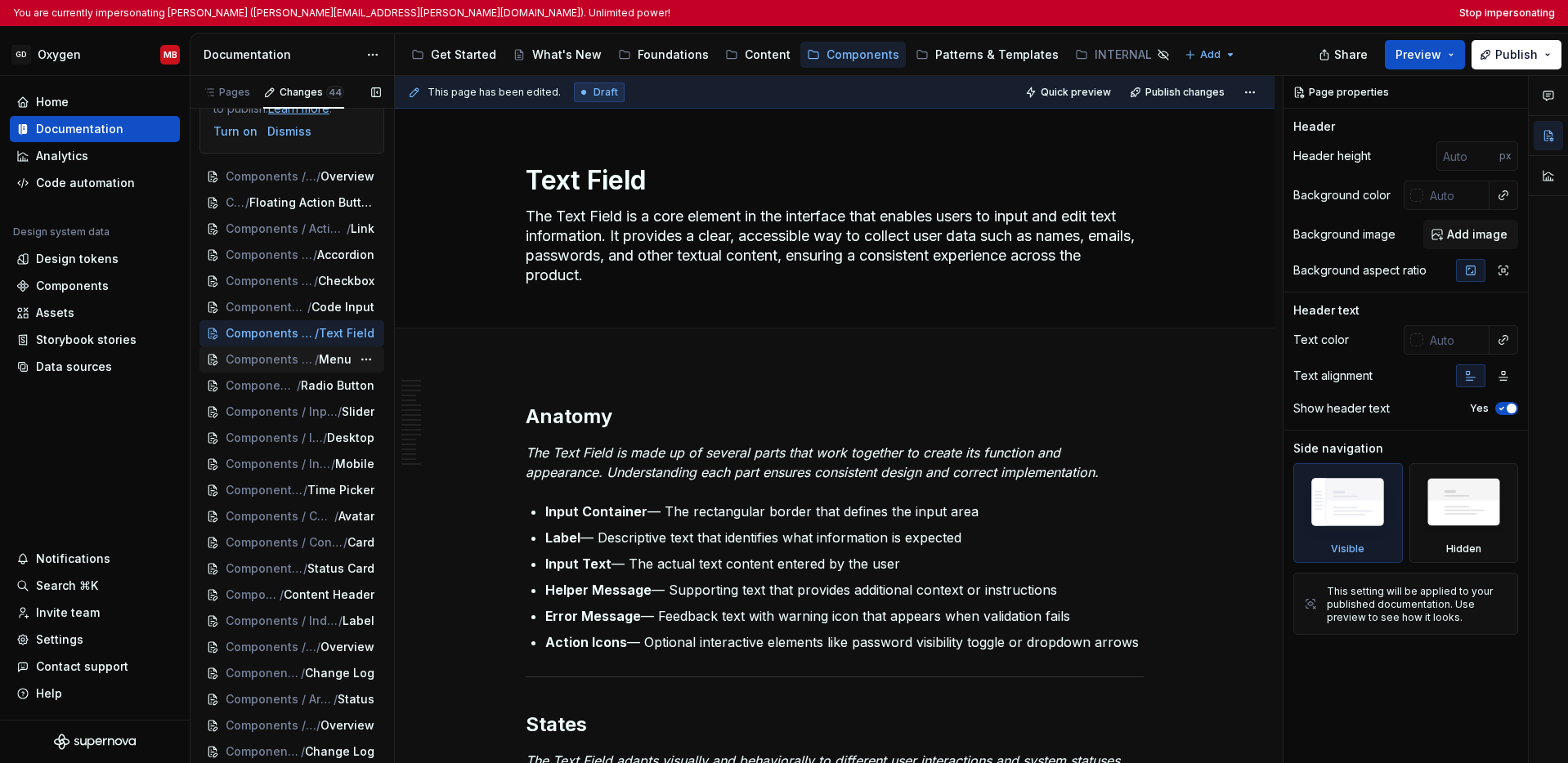
click at [276, 368] on span "Components / Input & Selection" at bounding box center [269, 360] width 89 height 16
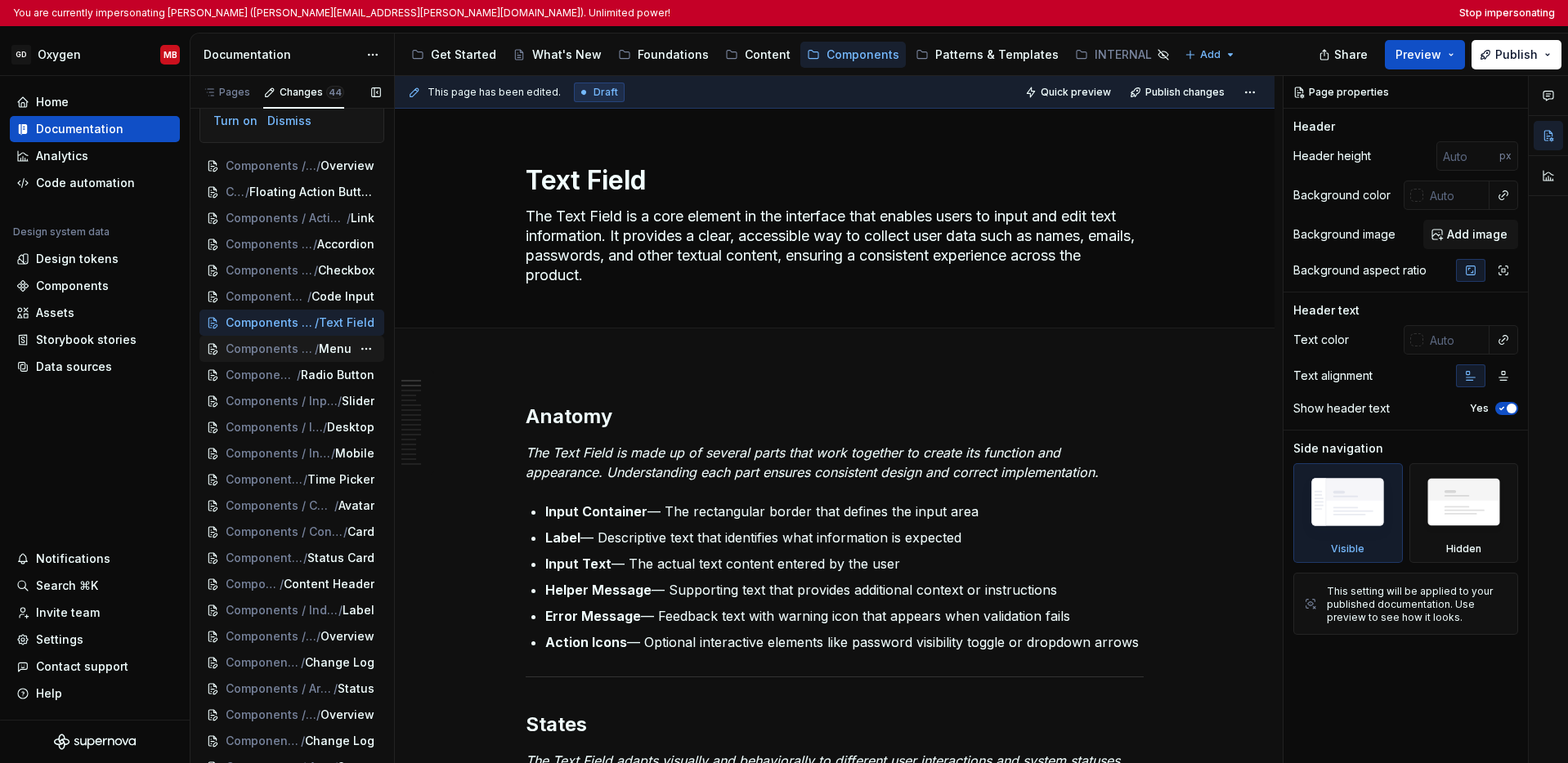
scroll to position [105, 0]
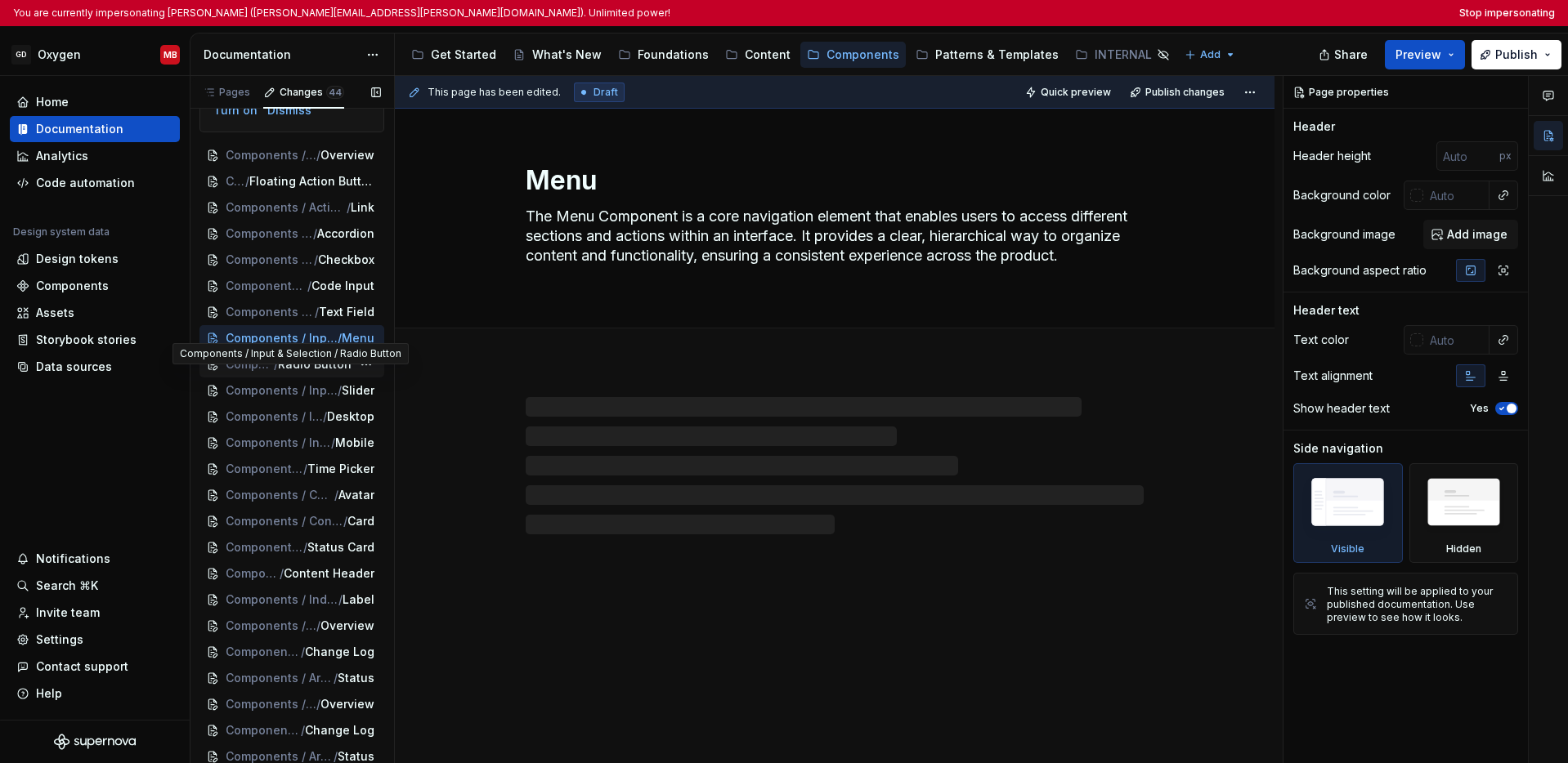
click at [281, 373] on span "Radio Button" at bounding box center [314, 365] width 73 height 16
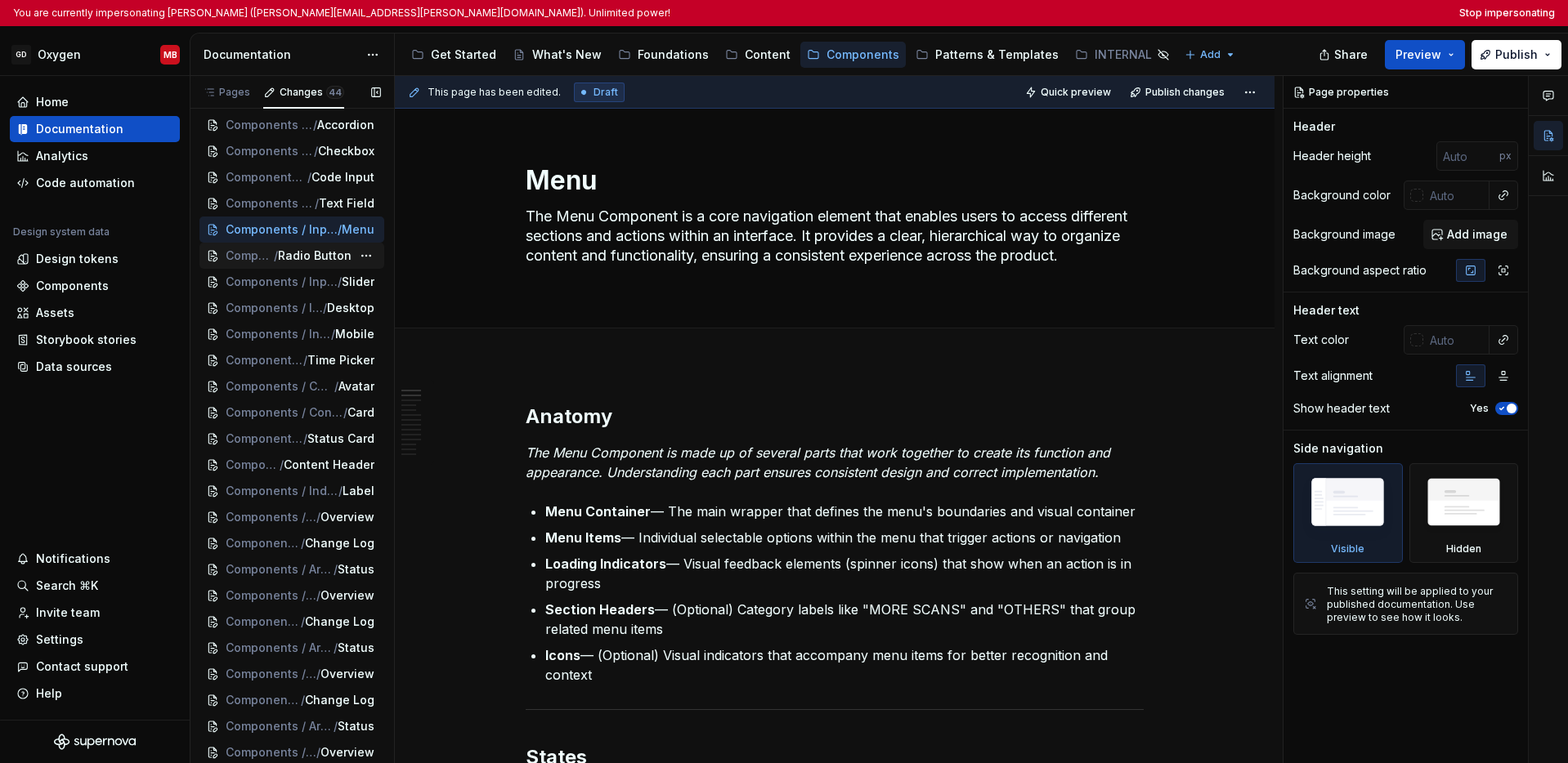
scroll to position [235, 0]
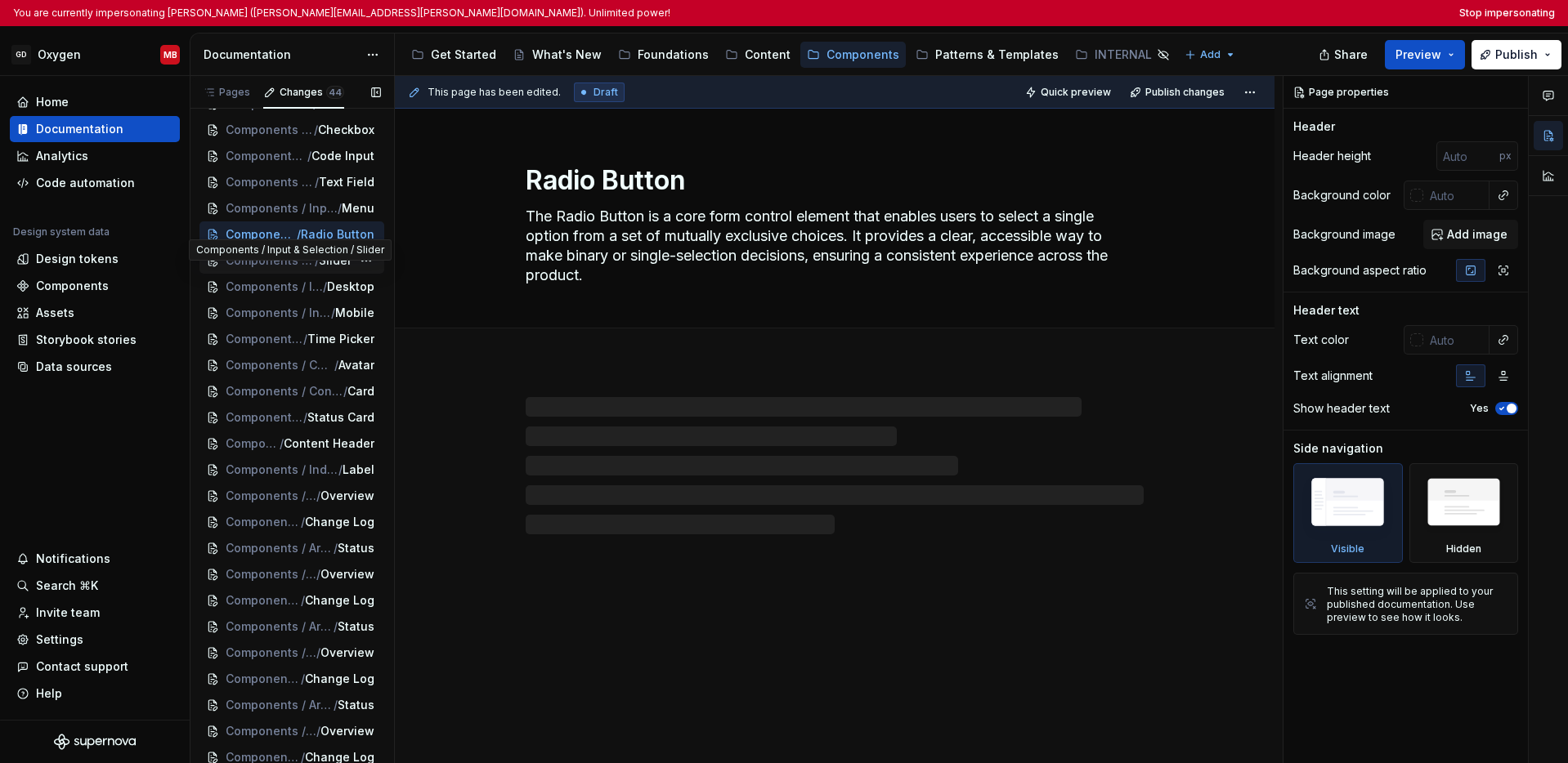
click at [278, 269] on span "Components / Input & Selection" at bounding box center [269, 261] width 89 height 16
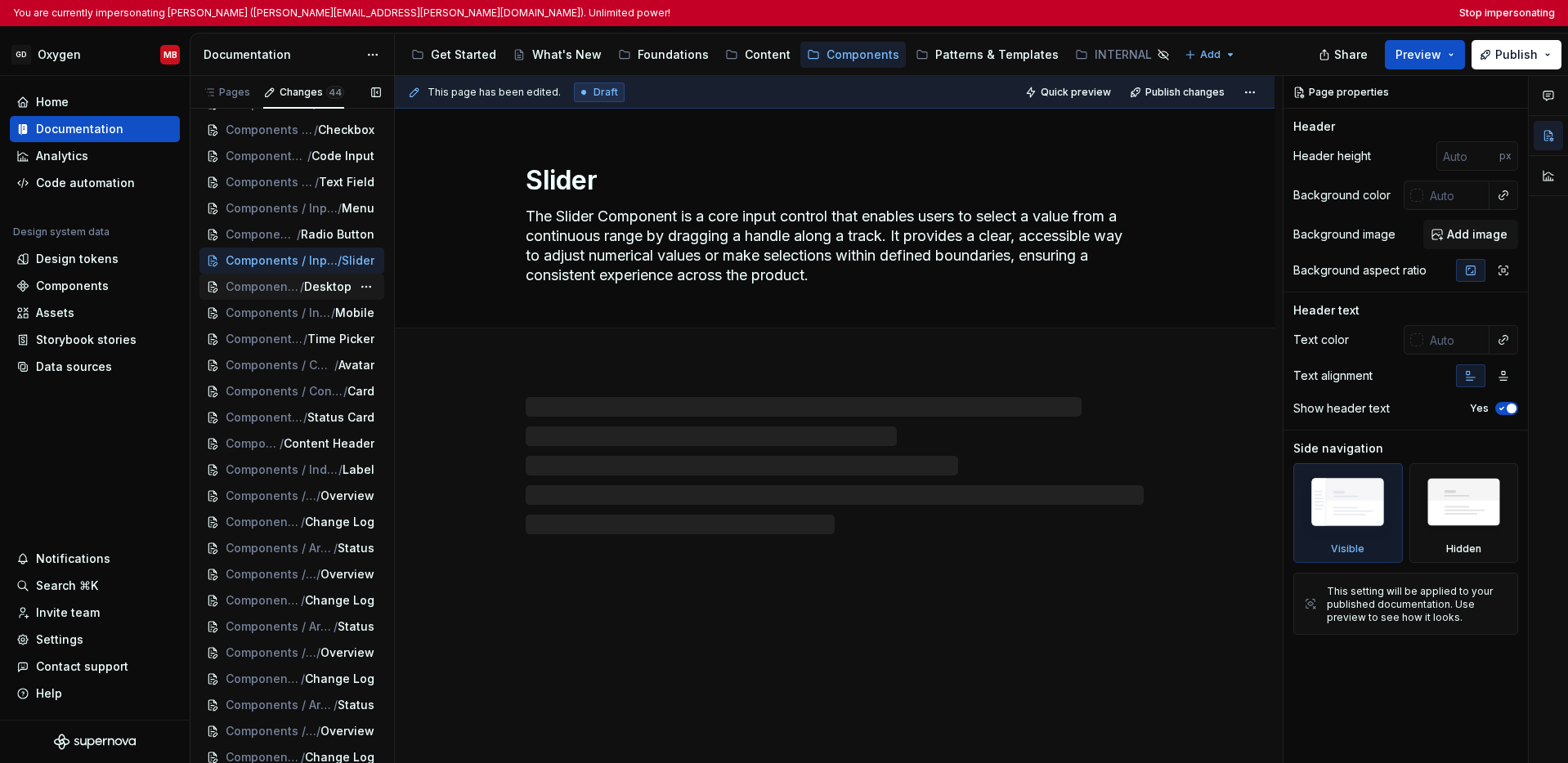
click at [273, 295] on span "Components / Input & Selection / Switch" at bounding box center [262, 287] width 74 height 16
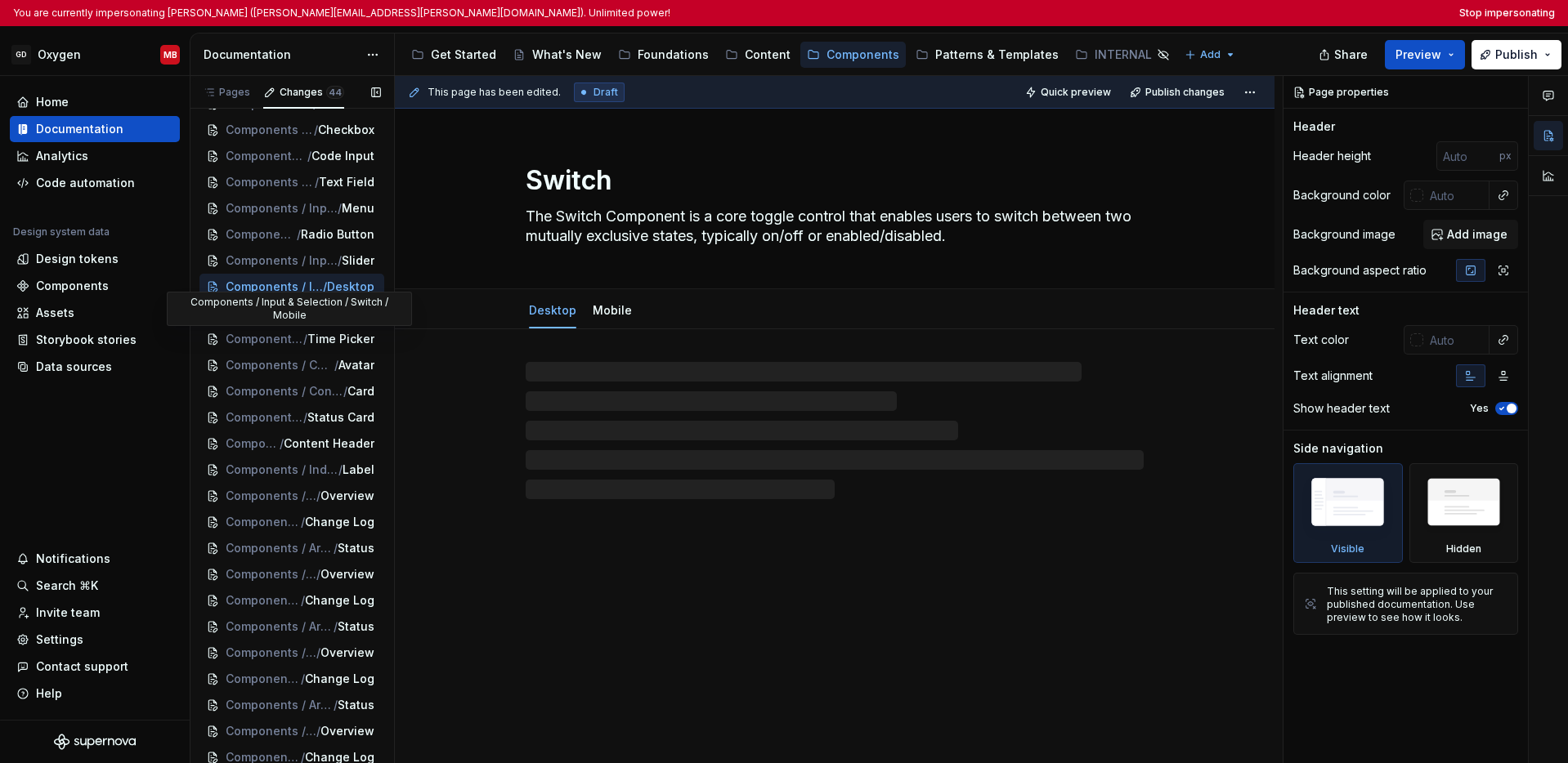
click at [273, 322] on span "Components / Input & Selection / Switch" at bounding box center [267, 313] width 82 height 16
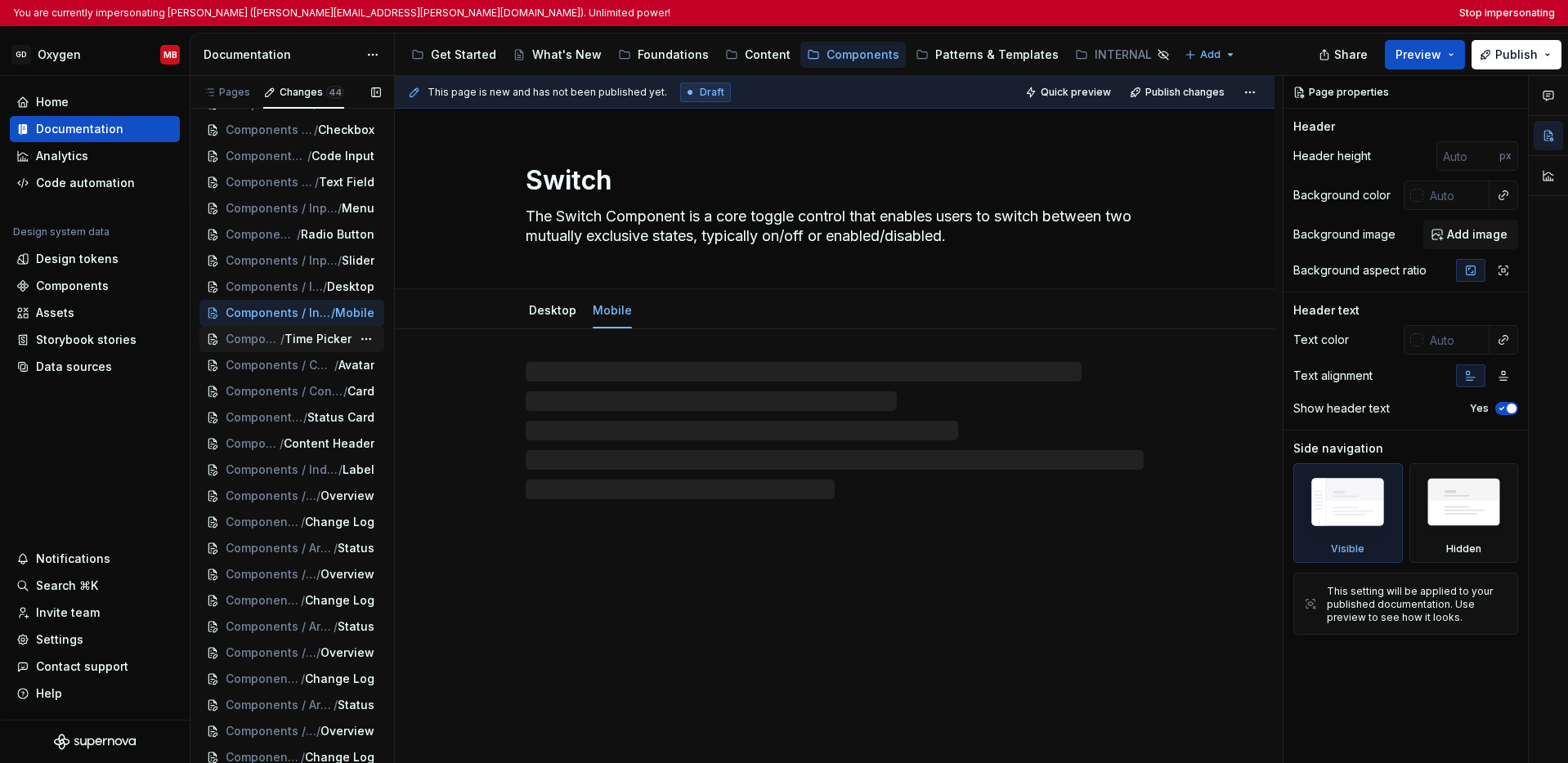
click at [280, 347] on span "/" at bounding box center [282, 339] width 4 height 16
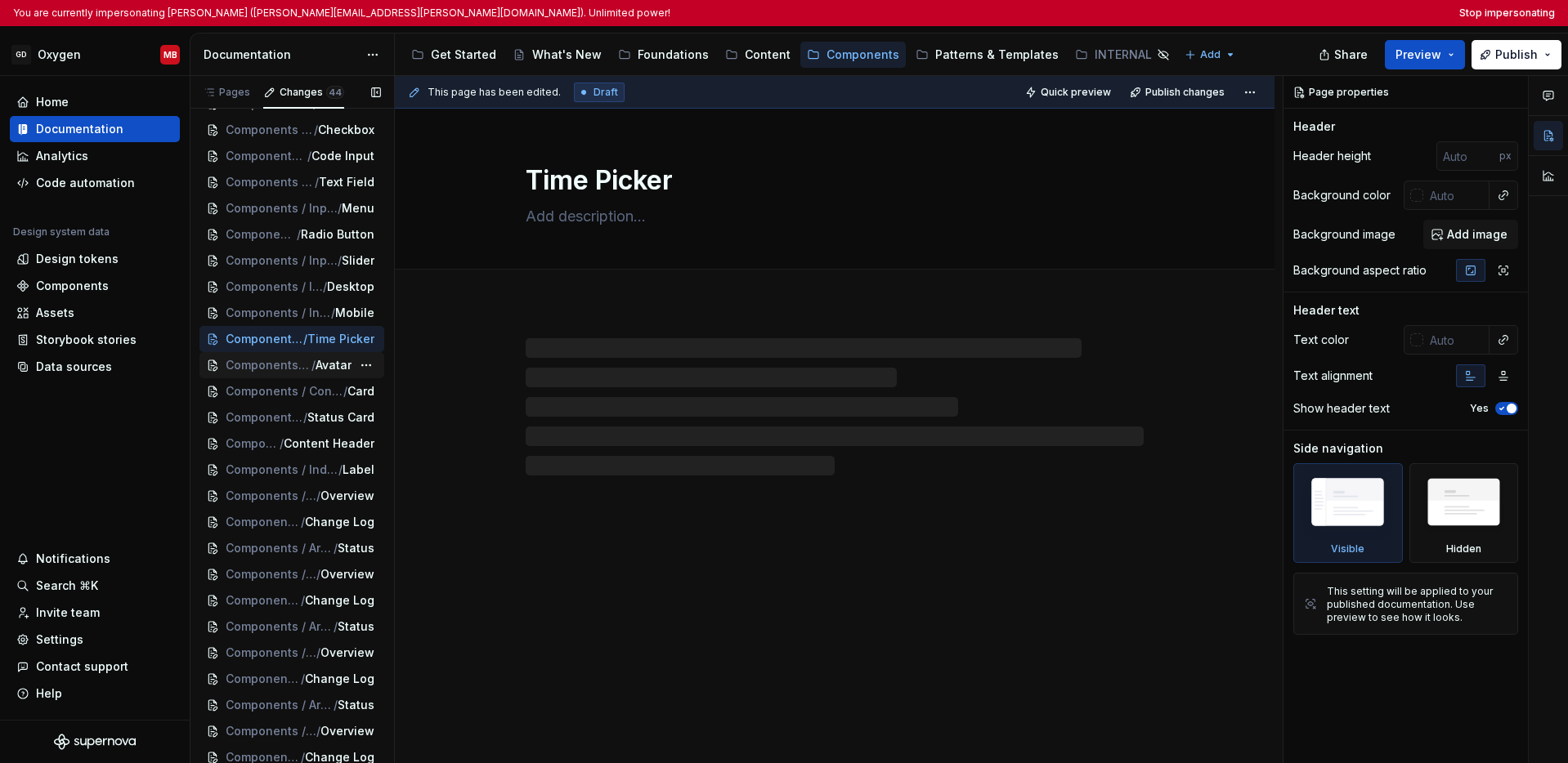
click at [256, 378] on div "Components / Content Display / Avatar" at bounding box center [292, 365] width 185 height 27
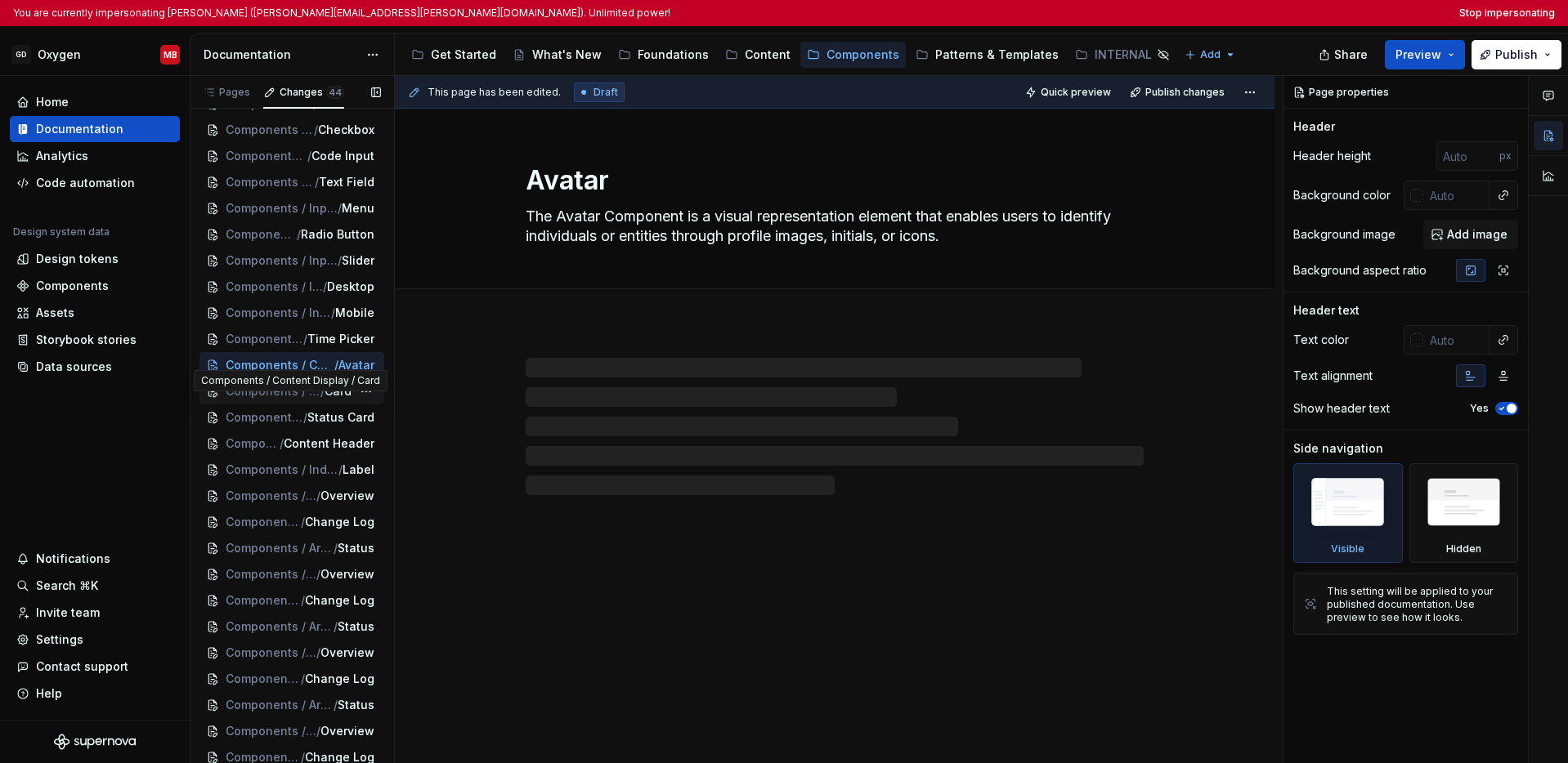
click at [269, 399] on span "Components / Content Display" at bounding box center [273, 392] width 95 height 16
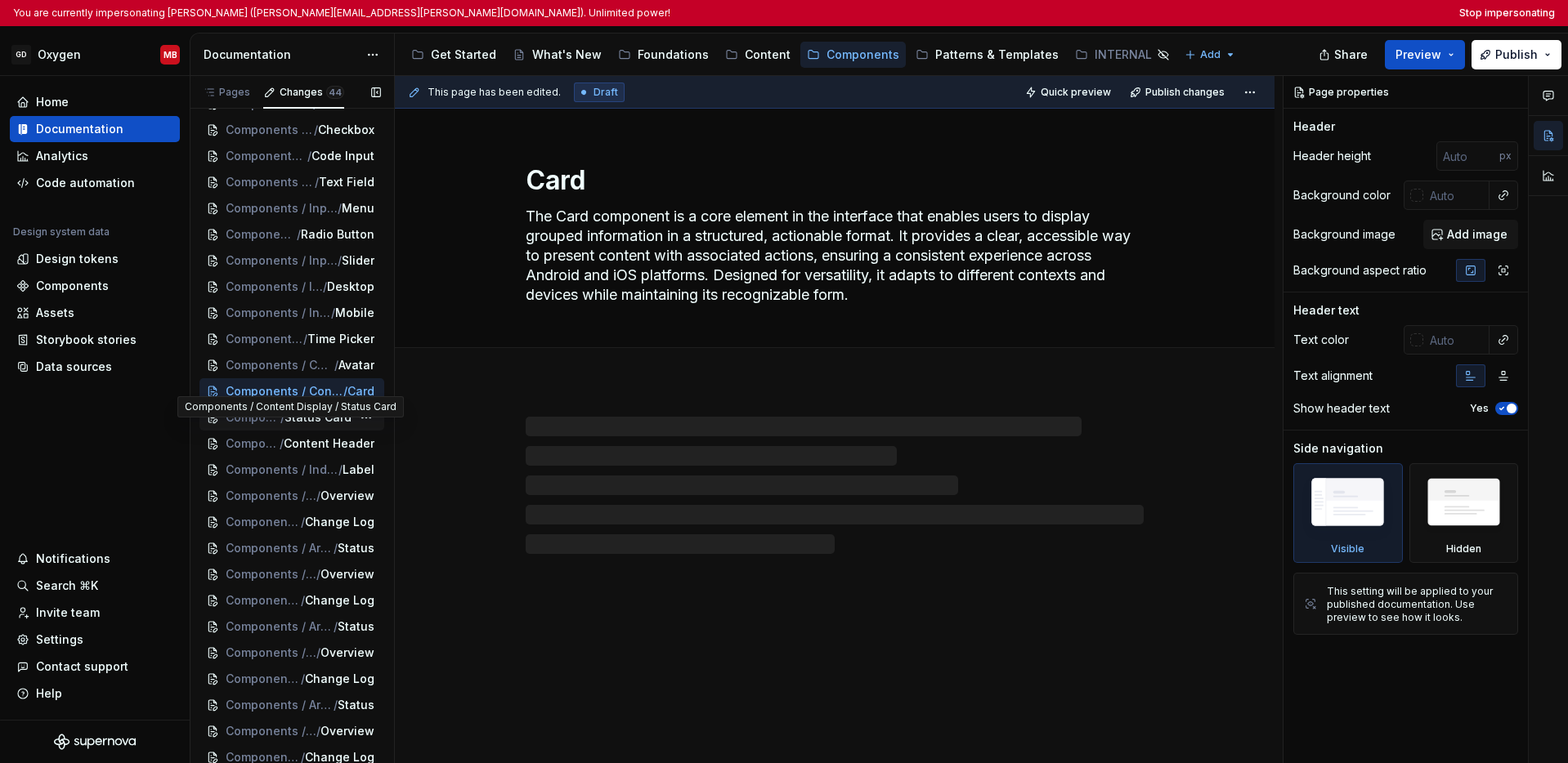
click at [265, 426] on span "Components / Content Display" at bounding box center [253, 418] width 55 height 16
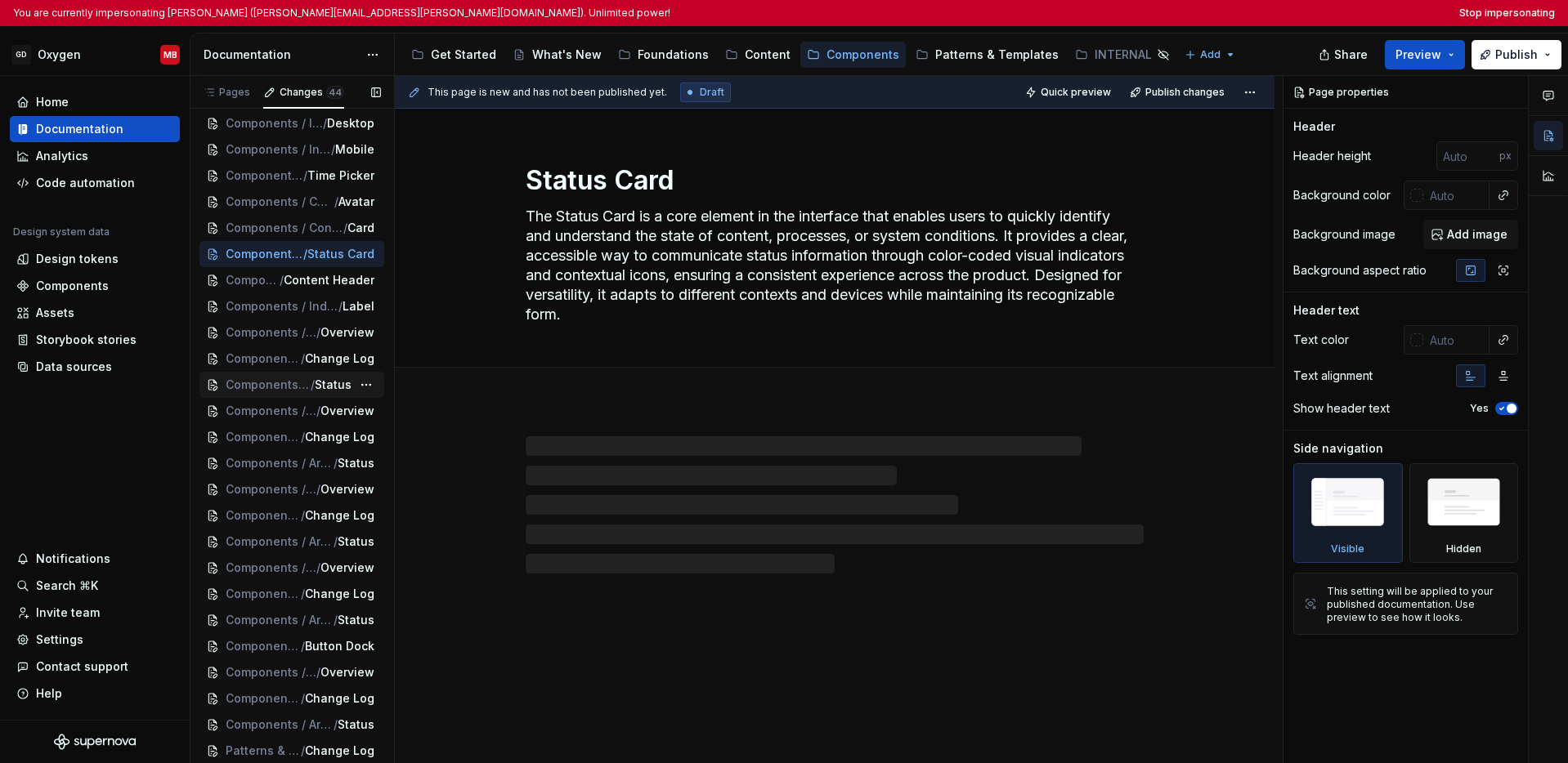
scroll to position [443, 0]
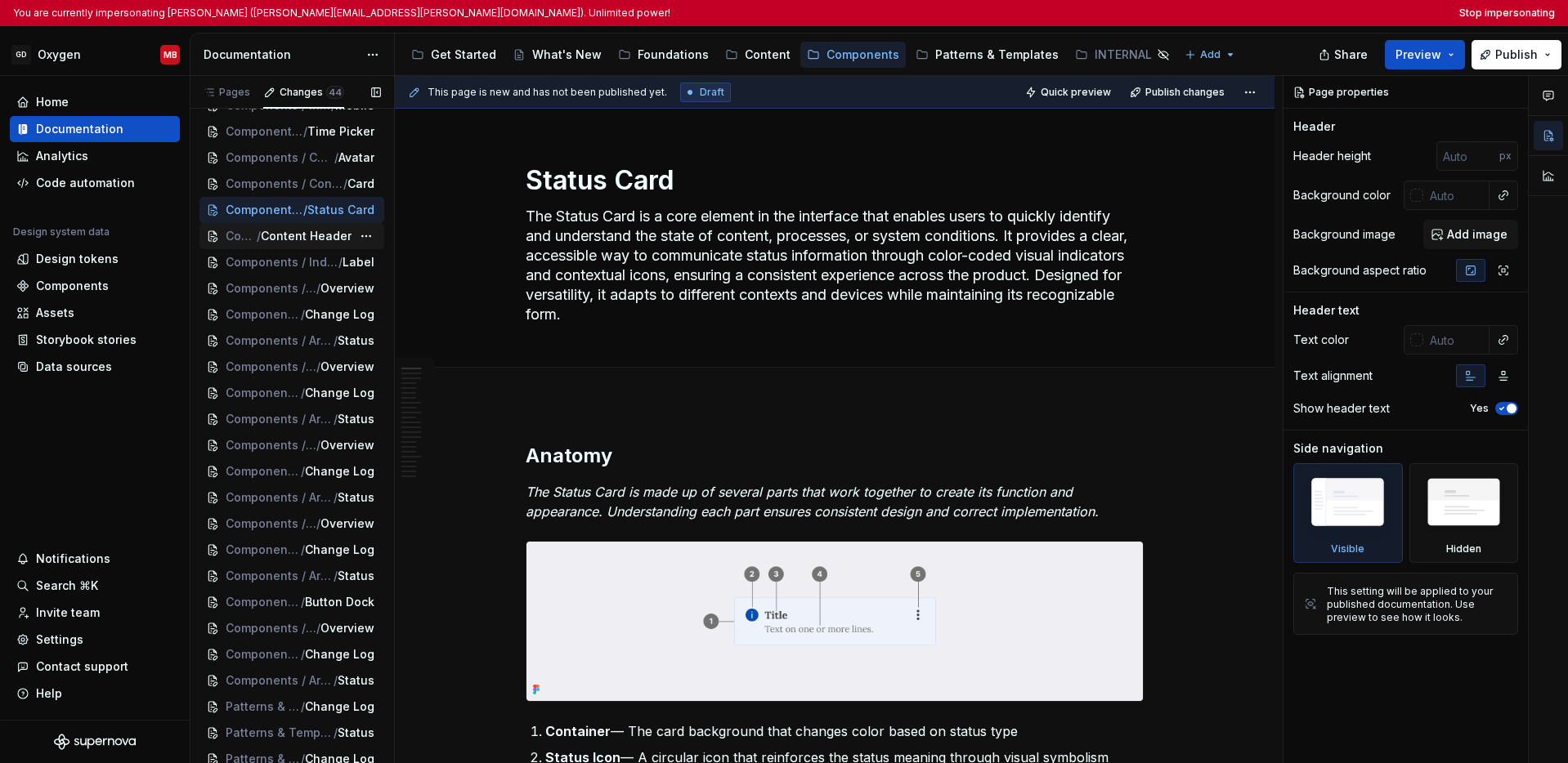
click at [269, 249] on div "Components / Content Display / Content Header" at bounding box center [292, 236] width 185 height 27
click at [274, 270] on span "Components / Indicator & Status" at bounding box center [270, 263] width 90 height 16
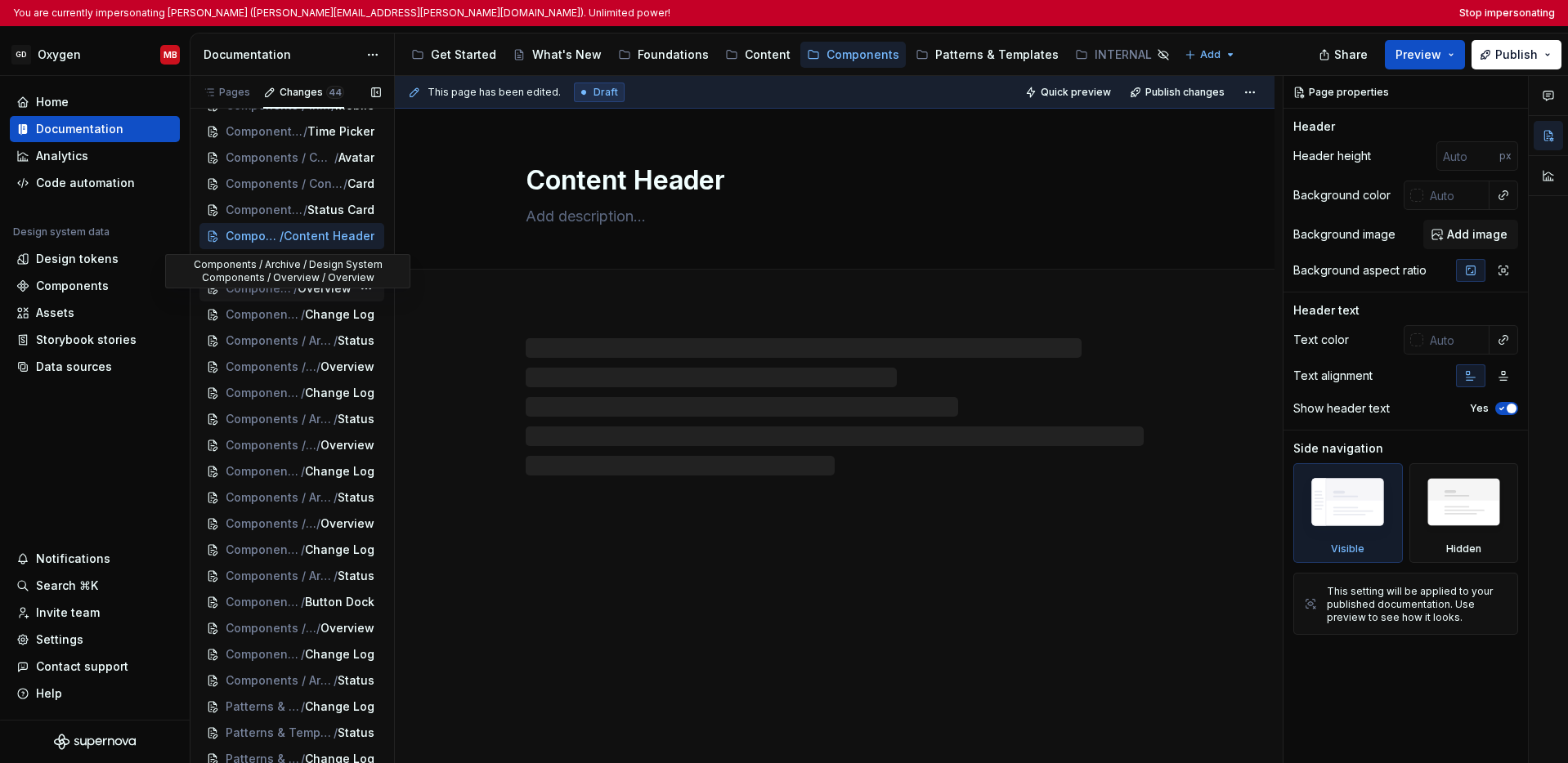
click at [270, 297] on span "Components / Archive / Design System Components / Overview" at bounding box center [259, 289] width 68 height 16
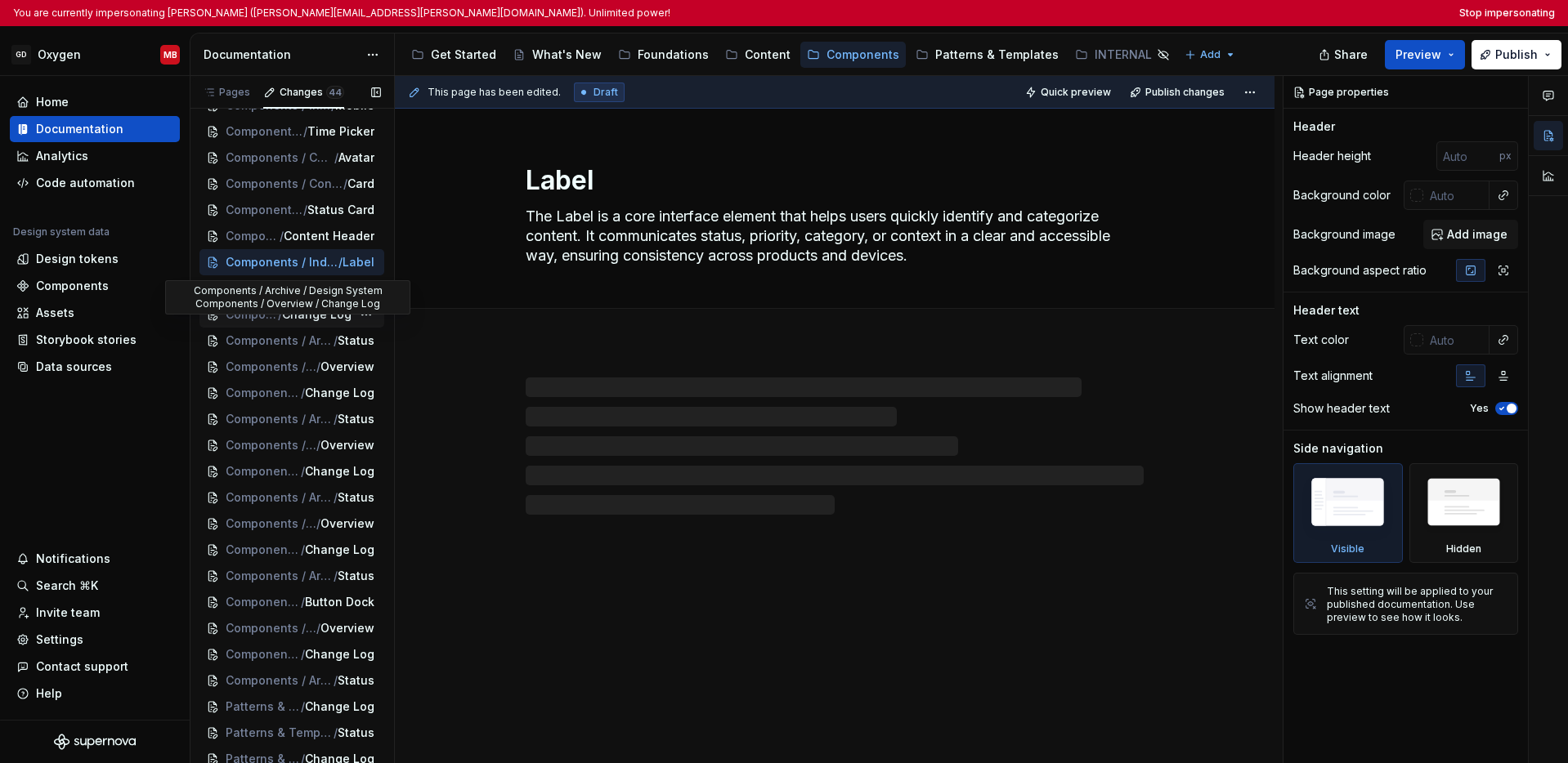
click at [278, 322] on span "/" at bounding box center [279, 315] width 4 height 16
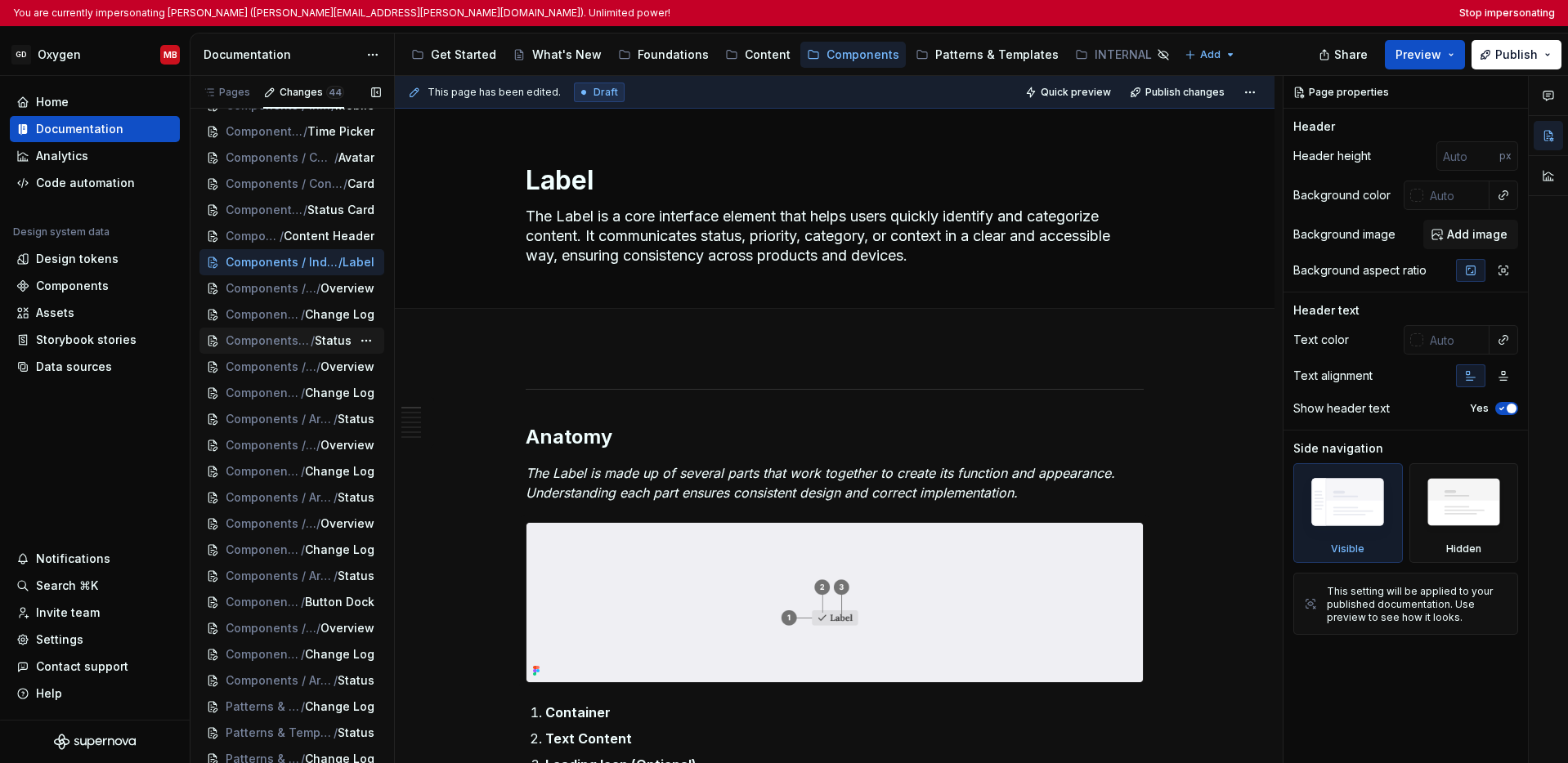
click at [271, 349] on span "Components / Archive / Design System Components / Overview" at bounding box center [267, 341] width 85 height 16
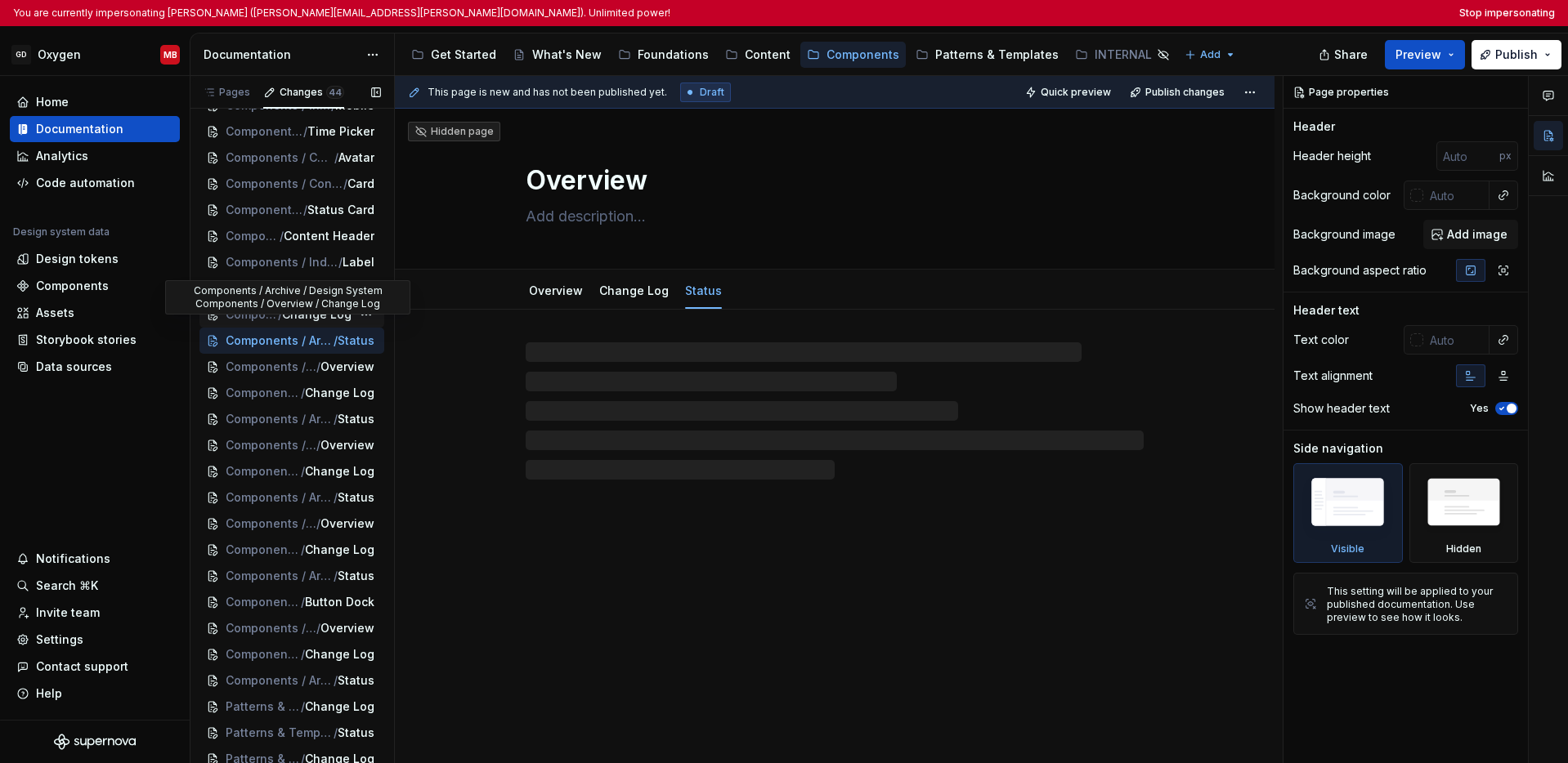
click at [278, 322] on span "/" at bounding box center [279, 315] width 4 height 16
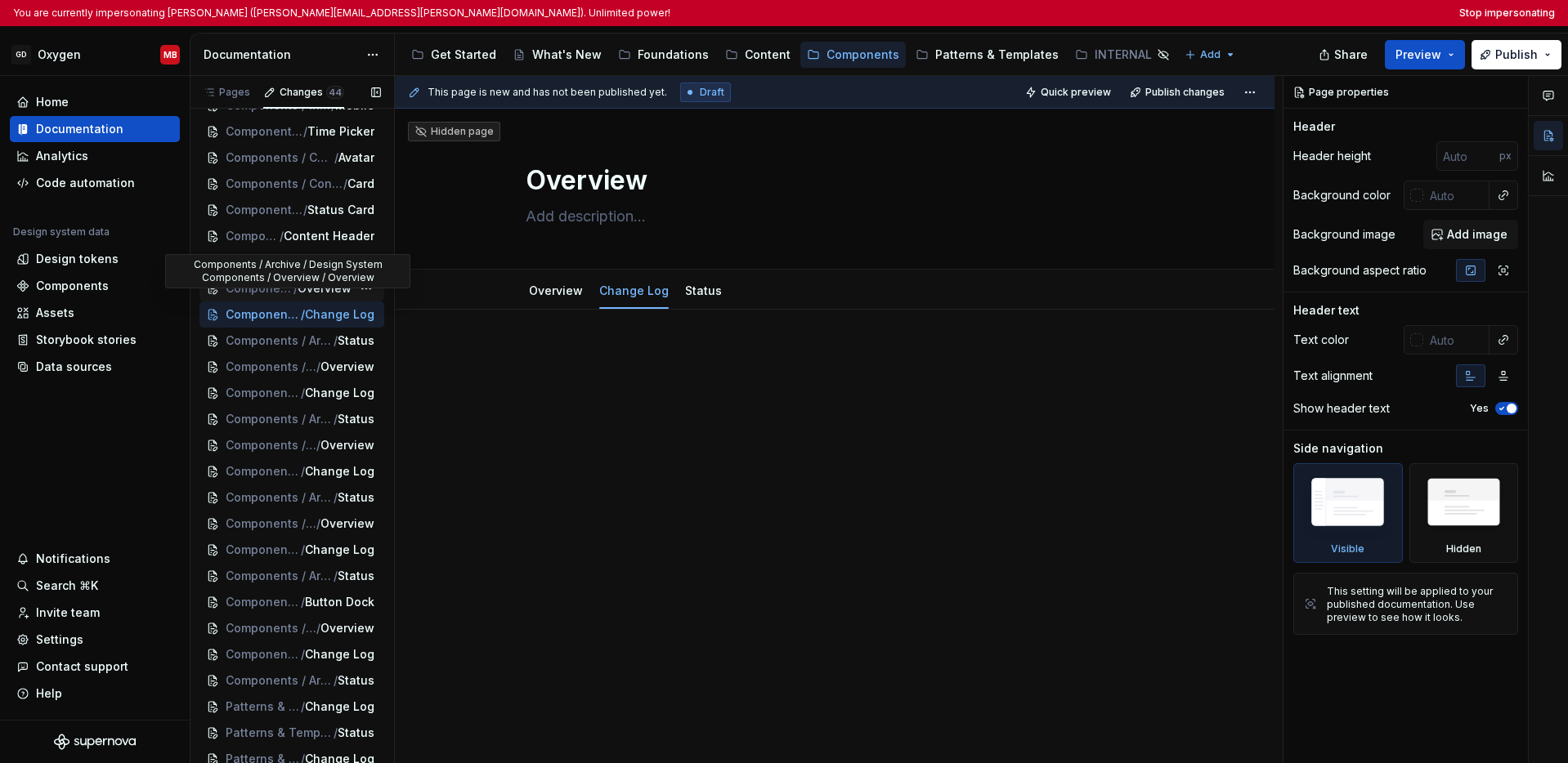
click at [293, 297] on span "/" at bounding box center [295, 289] width 4 height 16
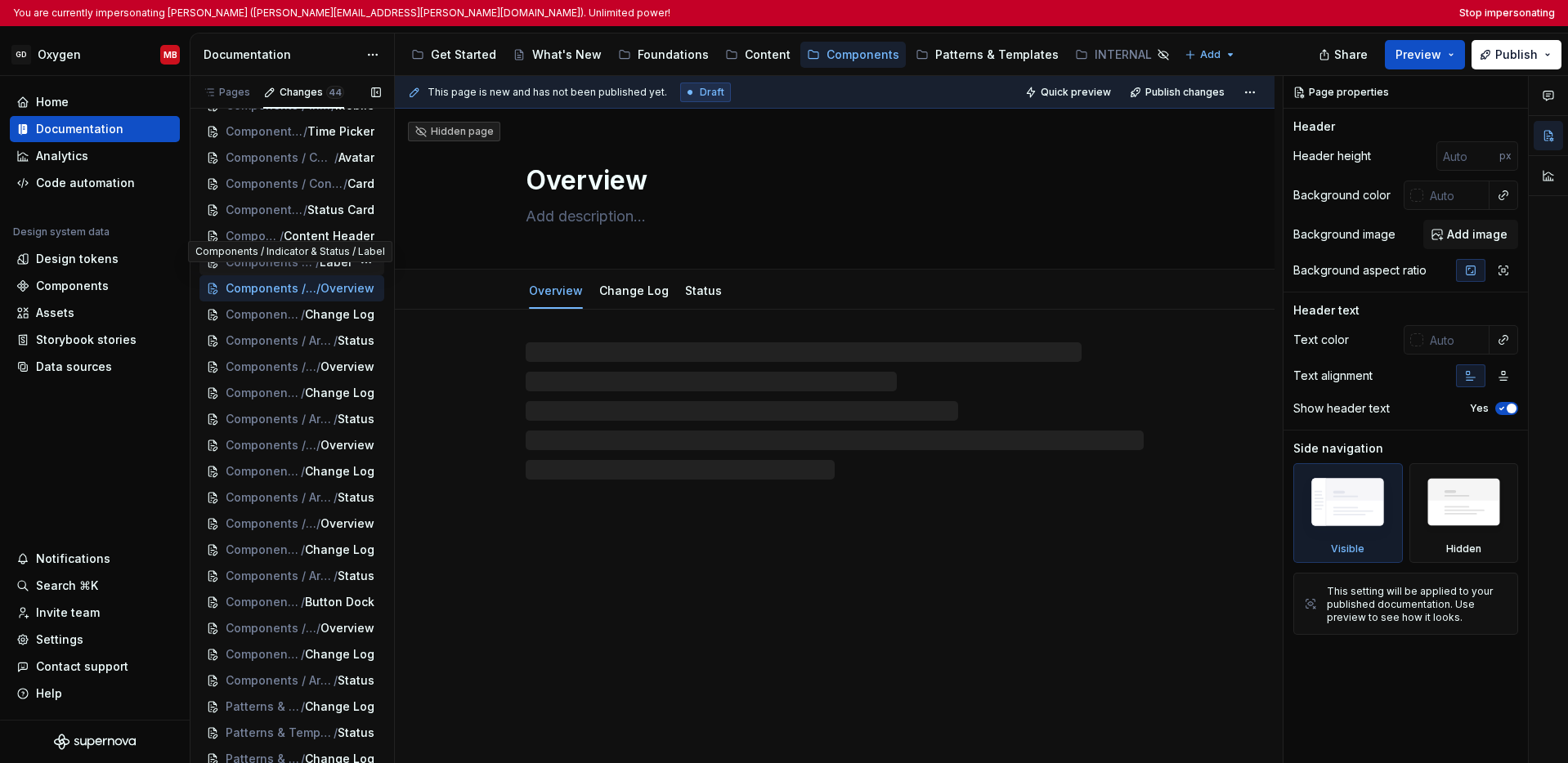
click at [284, 270] on span "Components / Indicator & Status" at bounding box center [270, 263] width 90 height 16
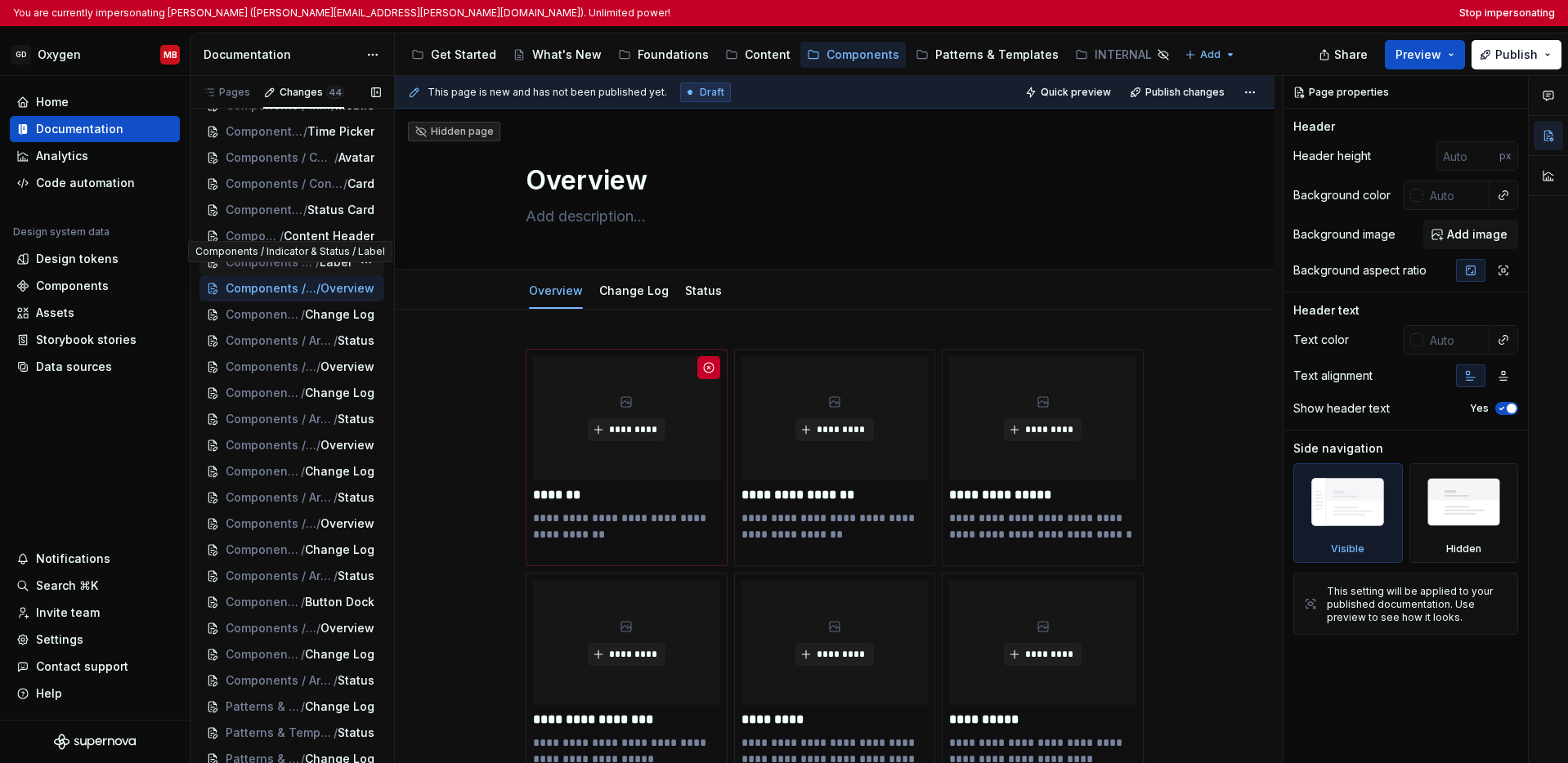
click at [288, 270] on span "Components / Indicator & Status" at bounding box center [270, 263] width 90 height 16
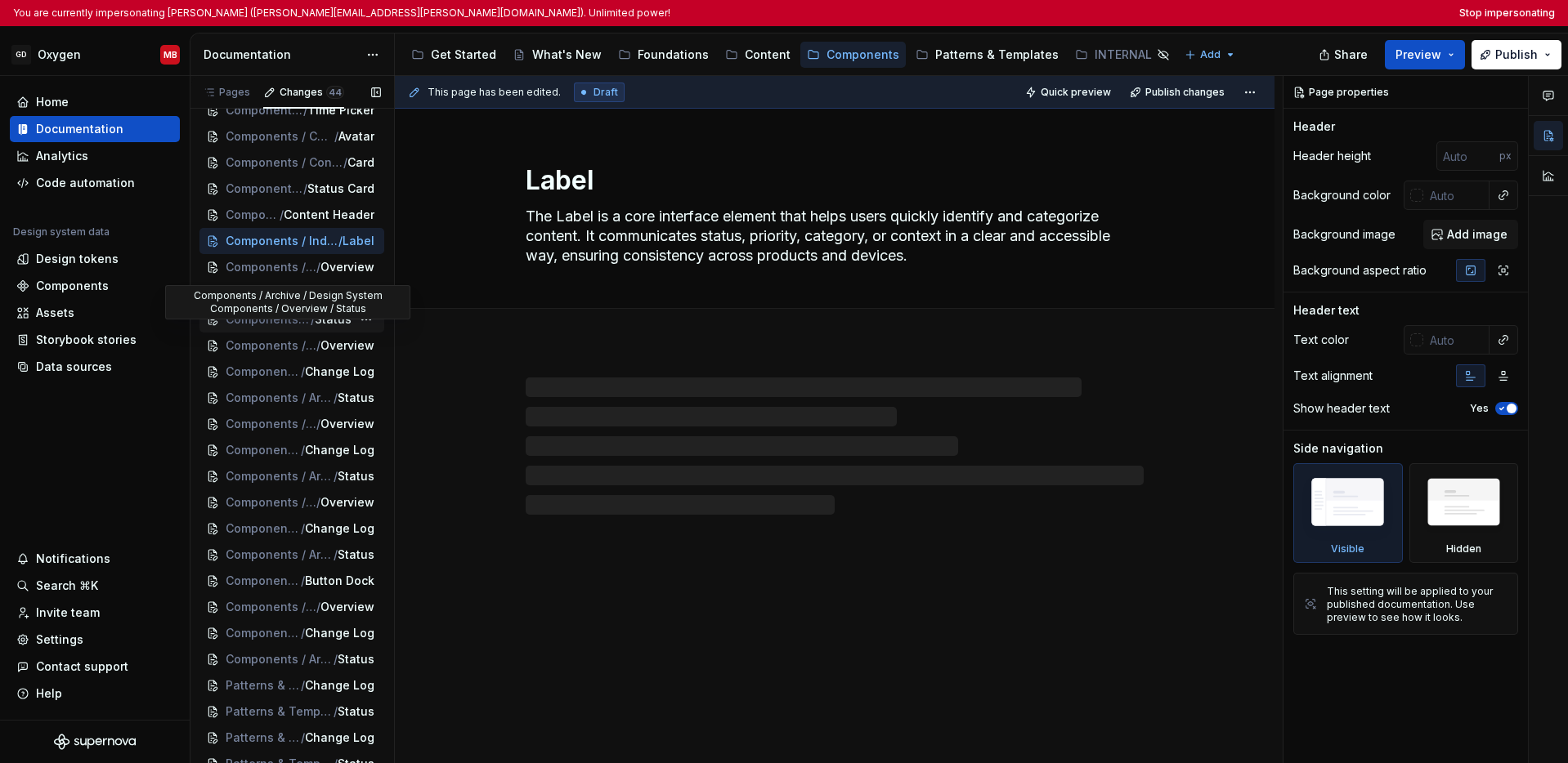
scroll to position [474, 0]
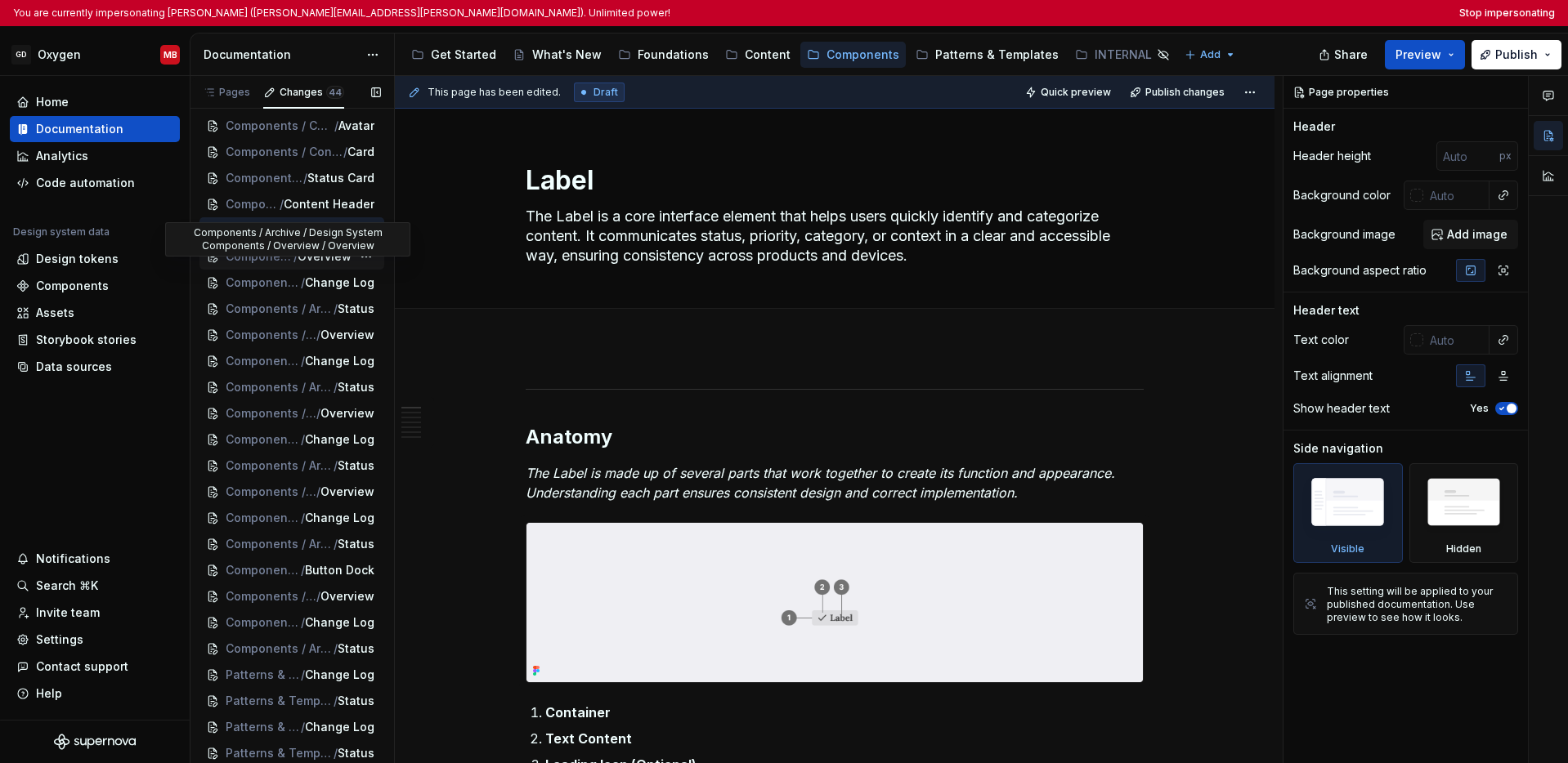
click at [272, 265] on span "Components / Archive / Design System Components / Overview" at bounding box center [259, 256] width 68 height 16
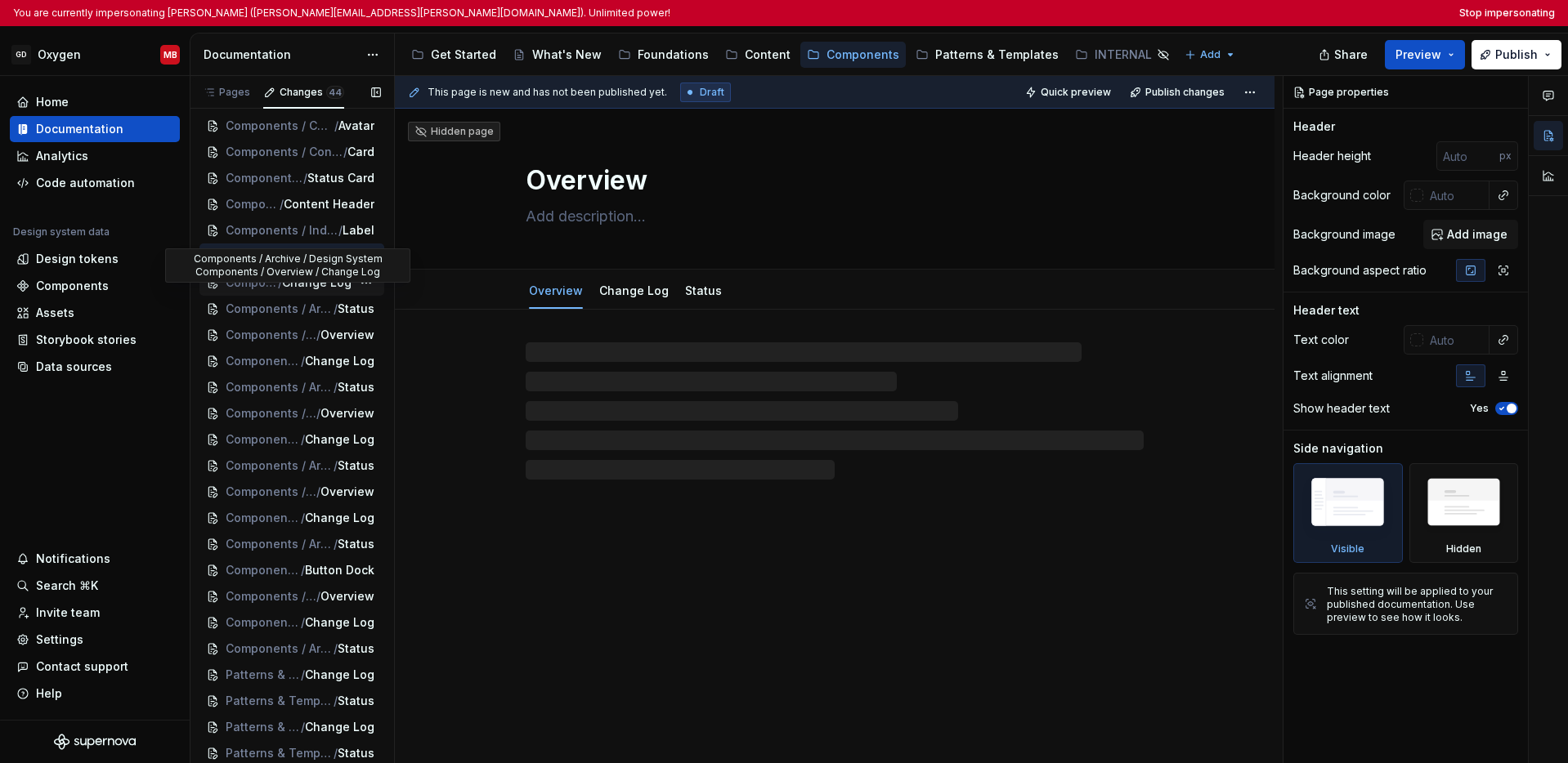
click at [282, 291] on span "Change Log" at bounding box center [317, 283] width 70 height 16
click at [286, 317] on span "Components / Archive / Design System Components / Overview" at bounding box center [267, 309] width 85 height 16
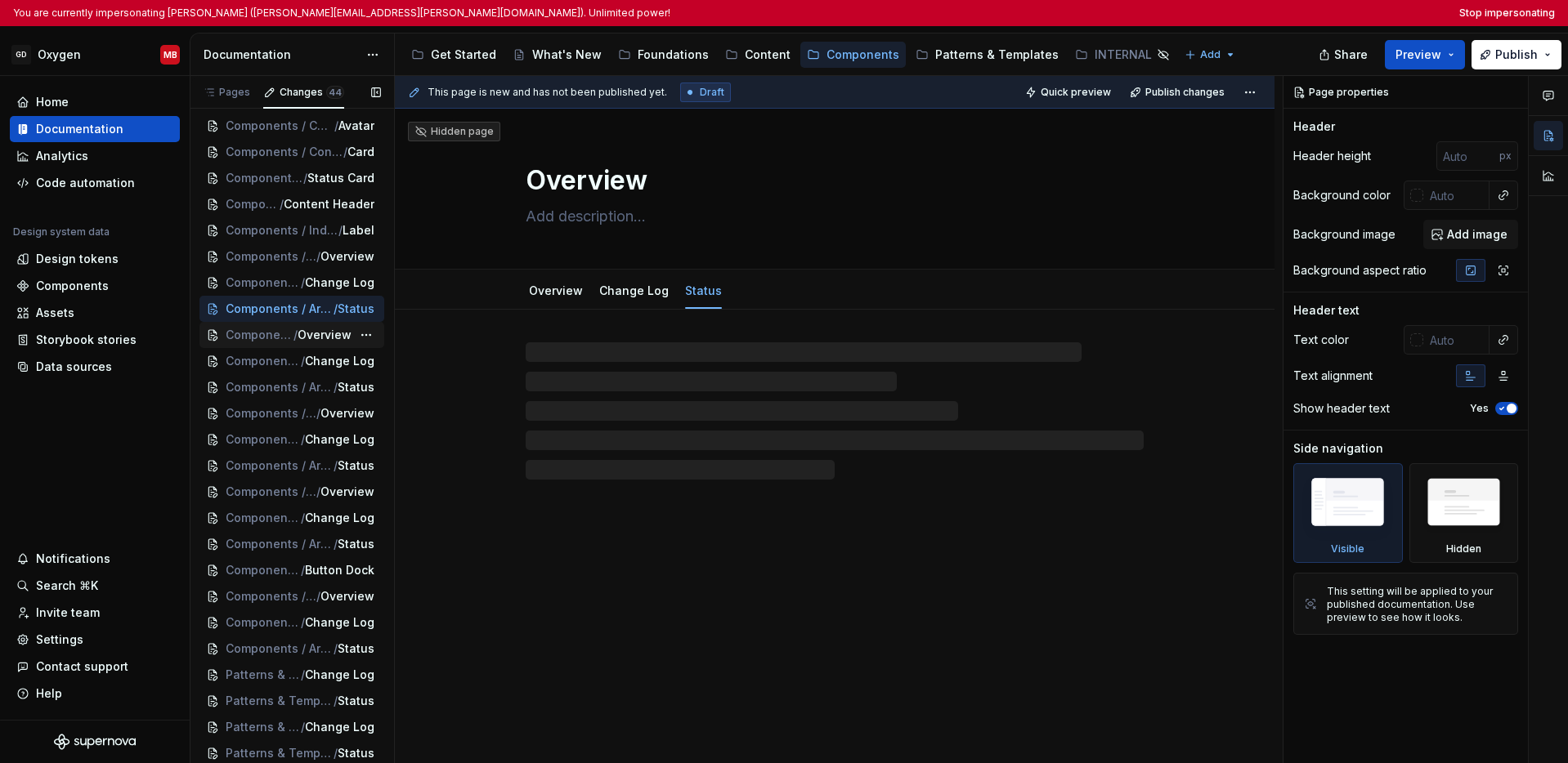
click at [293, 343] on span "/" at bounding box center [295, 335] width 4 height 16
click at [282, 369] on span "Change Log" at bounding box center [317, 362] width 70 height 16
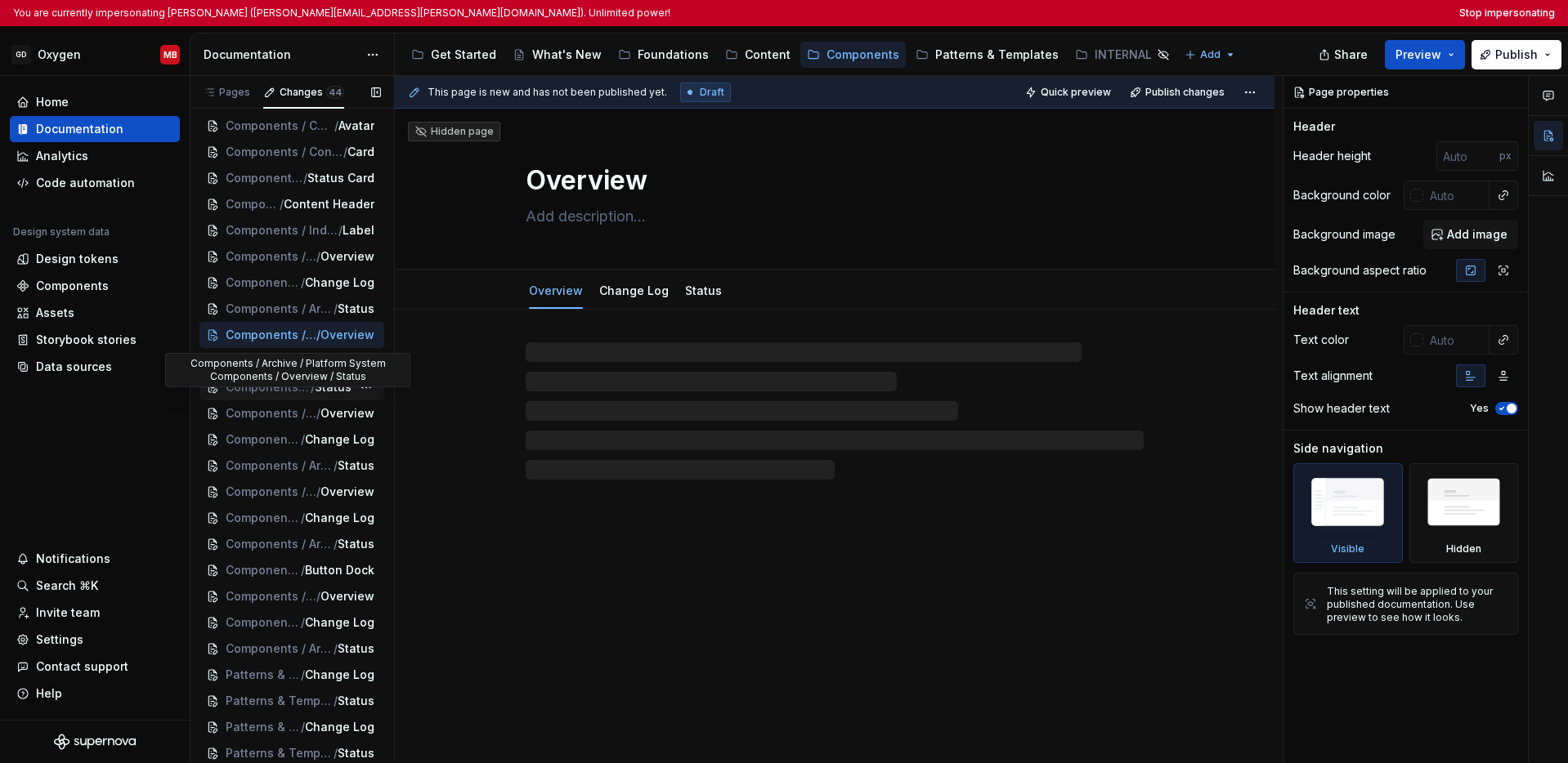
click at [283, 396] on span "Components / Archive / Platform System Components / Overview" at bounding box center [267, 387] width 85 height 16
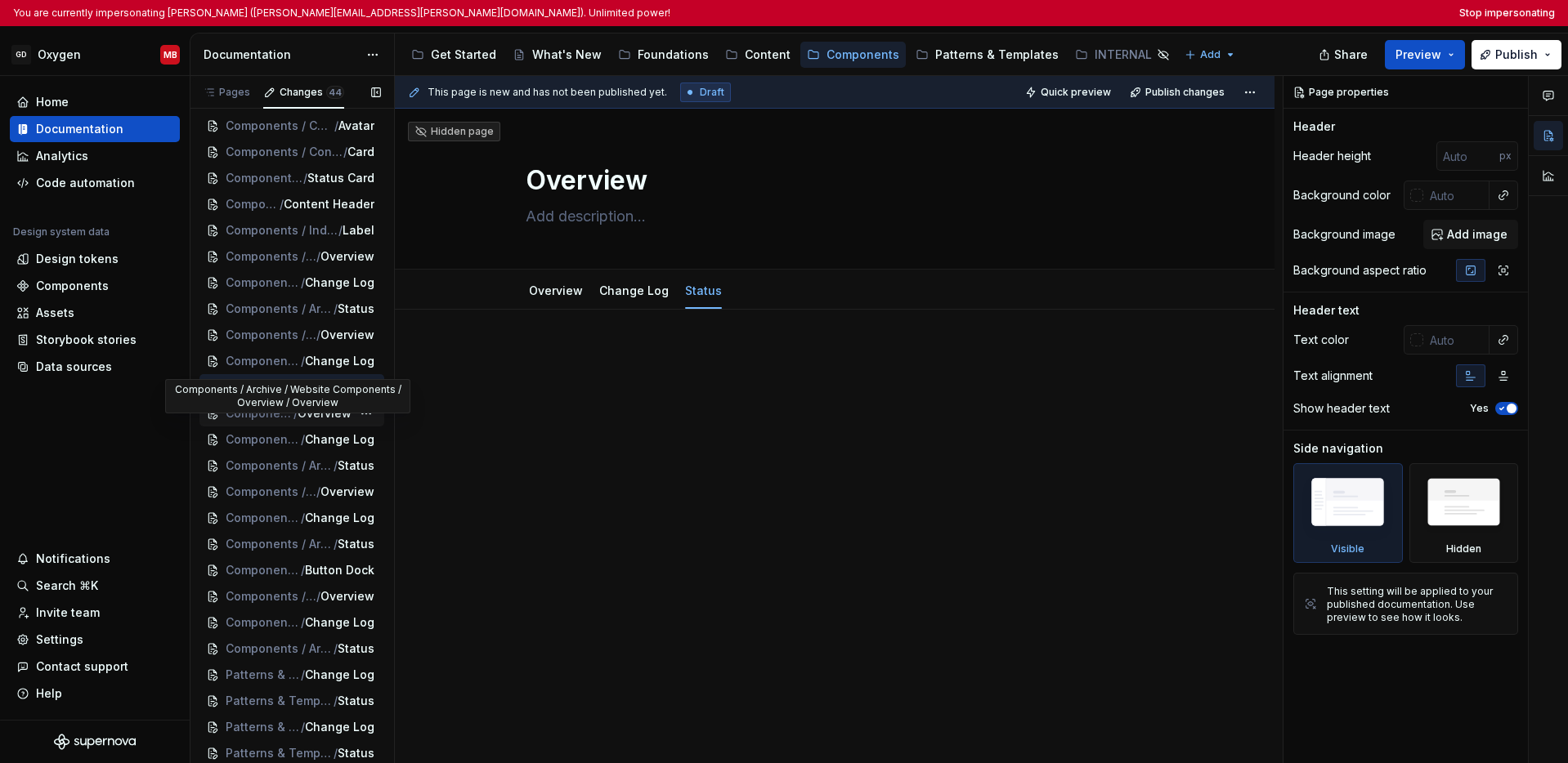
click at [293, 421] on span "/" at bounding box center [295, 414] width 4 height 16
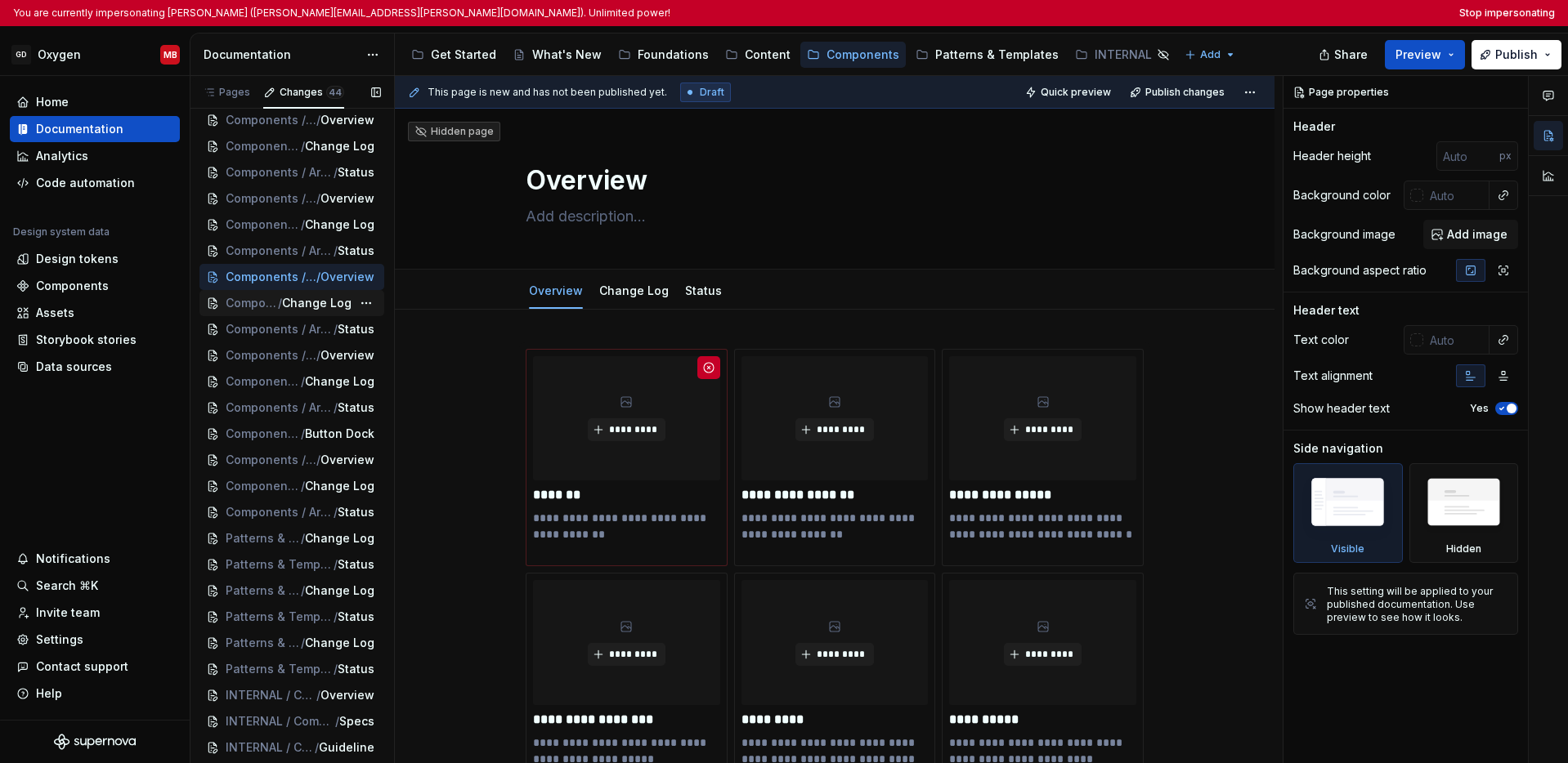
click at [291, 305] on span "Change Log" at bounding box center [317, 303] width 70 height 16
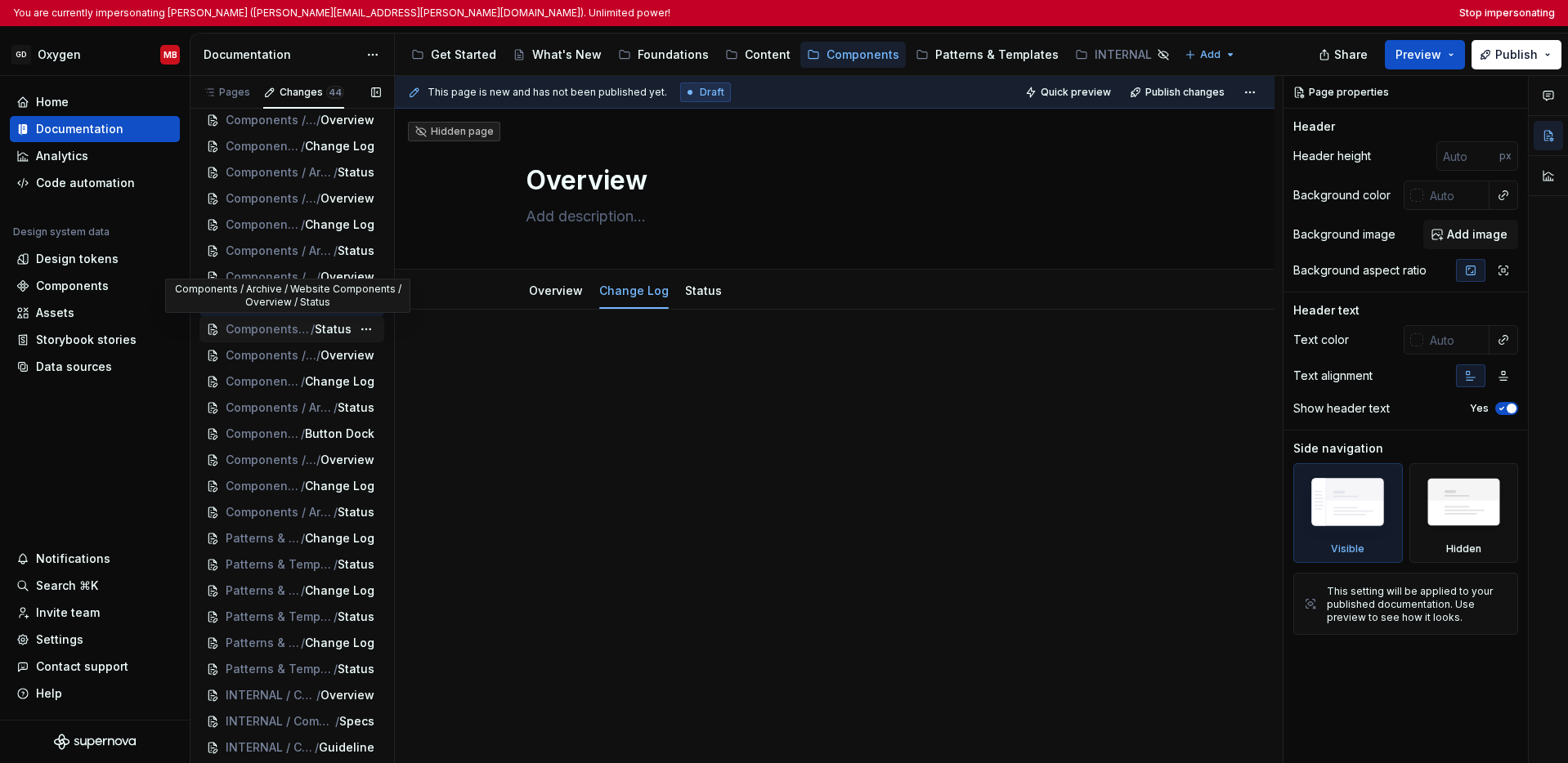
click at [286, 334] on span "Components / Archive / Website Components / Overview" at bounding box center [267, 330] width 85 height 16
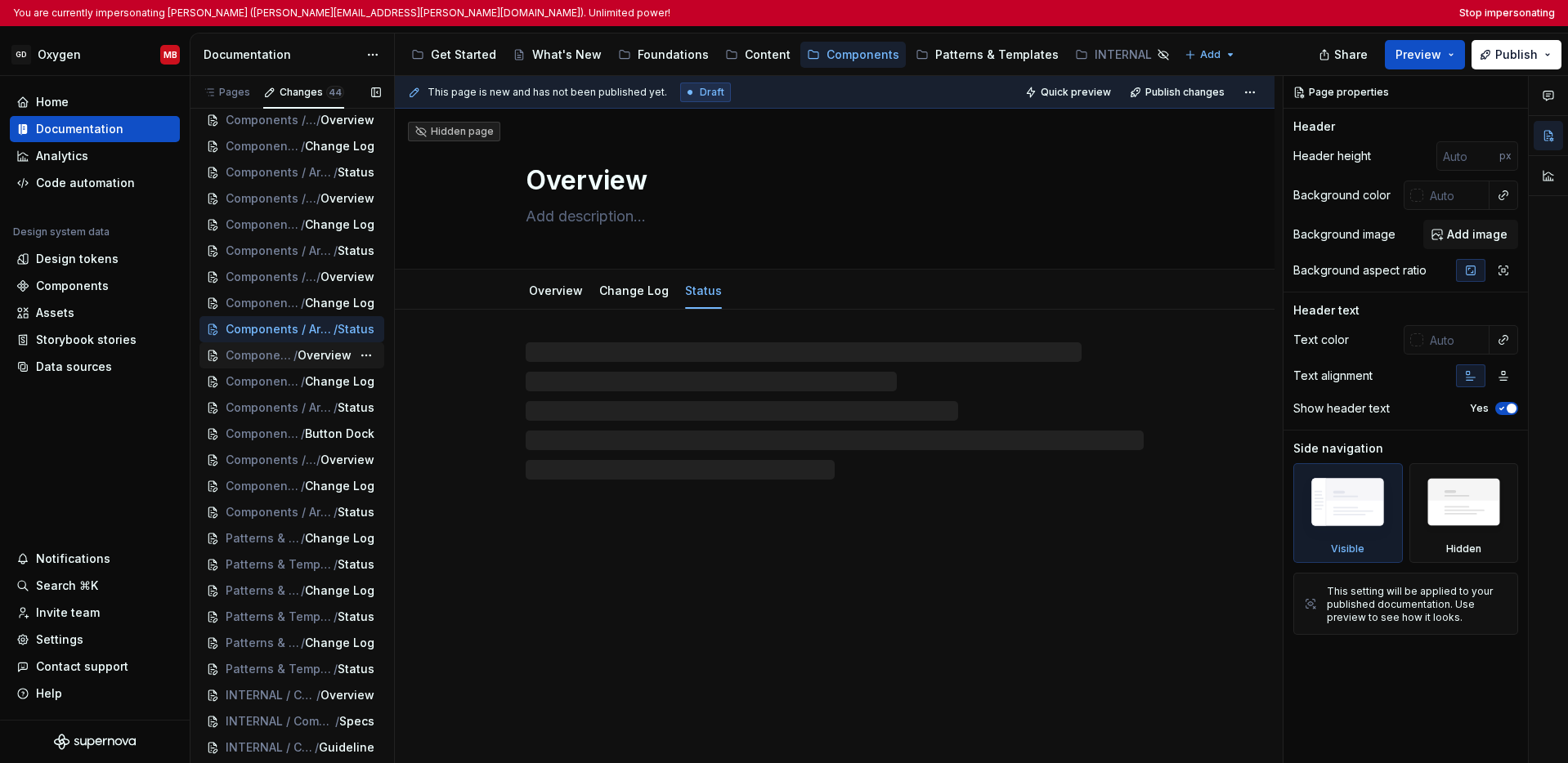
click at [293, 357] on span "/" at bounding box center [295, 355] width 4 height 16
click at [287, 383] on span "Change Log" at bounding box center [317, 382] width 70 height 16
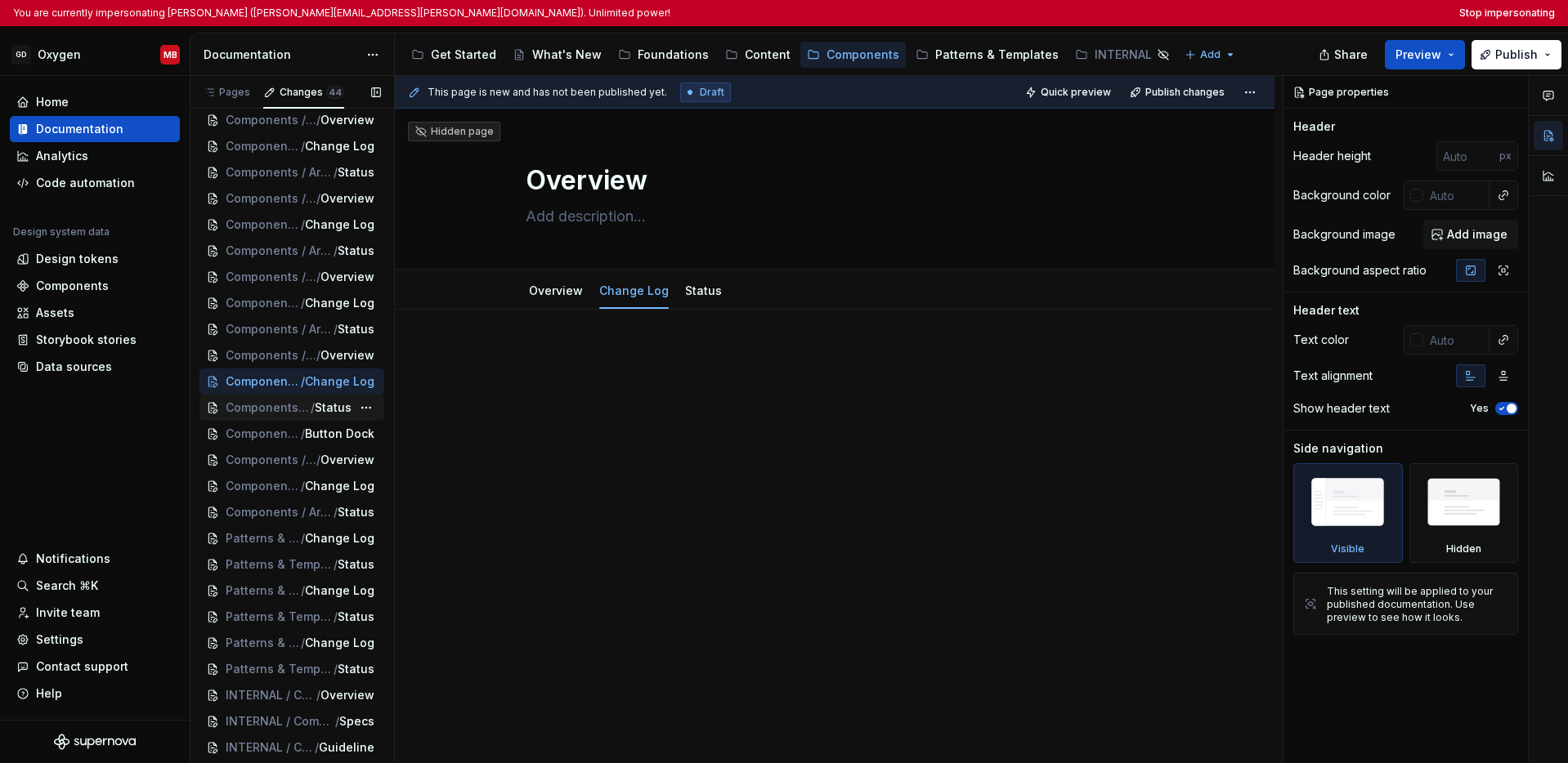
click at [285, 409] on span "Components / Archive / Mobile App Components / Overview" at bounding box center [267, 408] width 85 height 16
click at [278, 437] on span "/" at bounding box center [279, 434] width 4 height 16
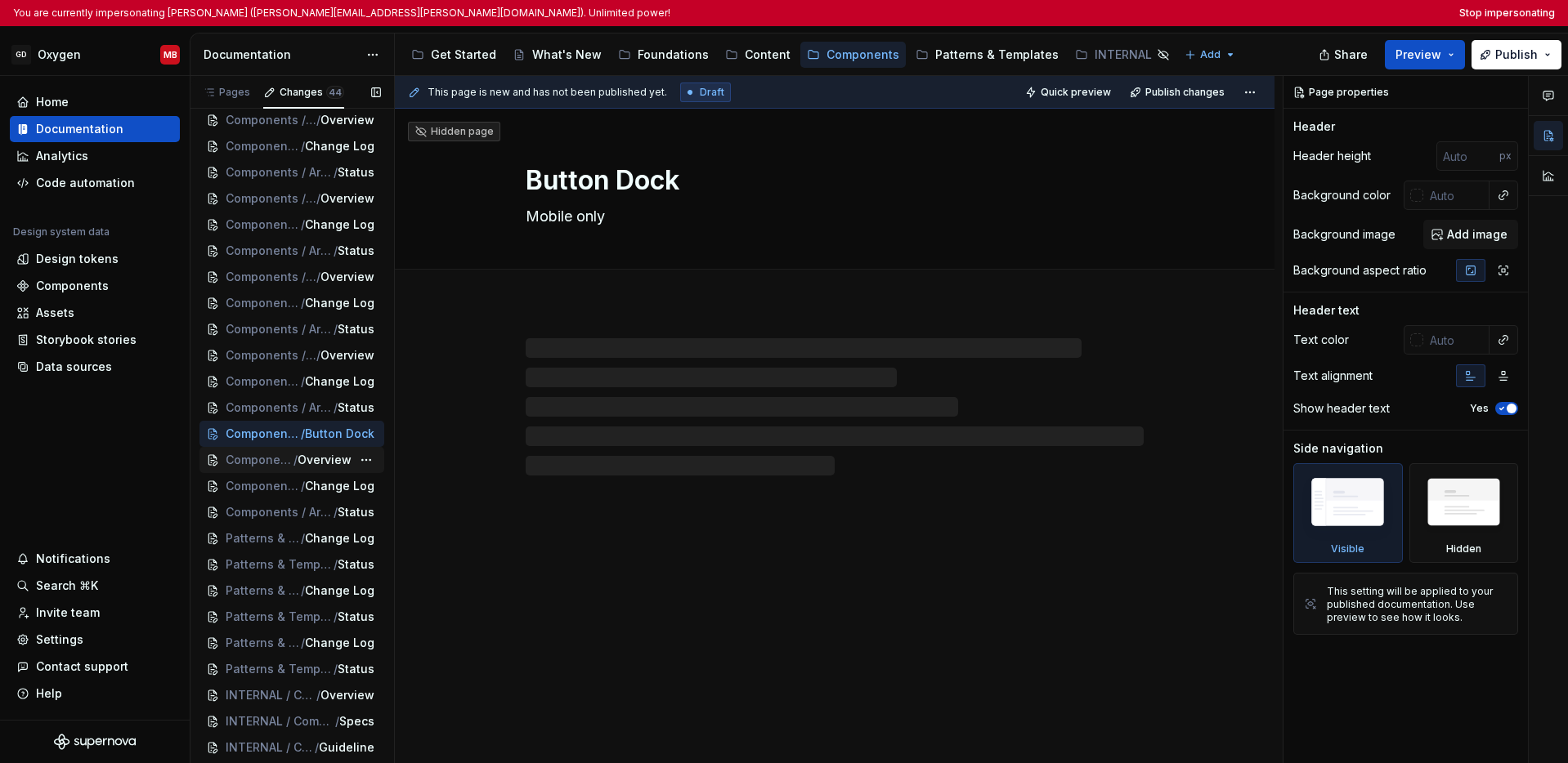
click at [293, 455] on span "/" at bounding box center [295, 460] width 4 height 16
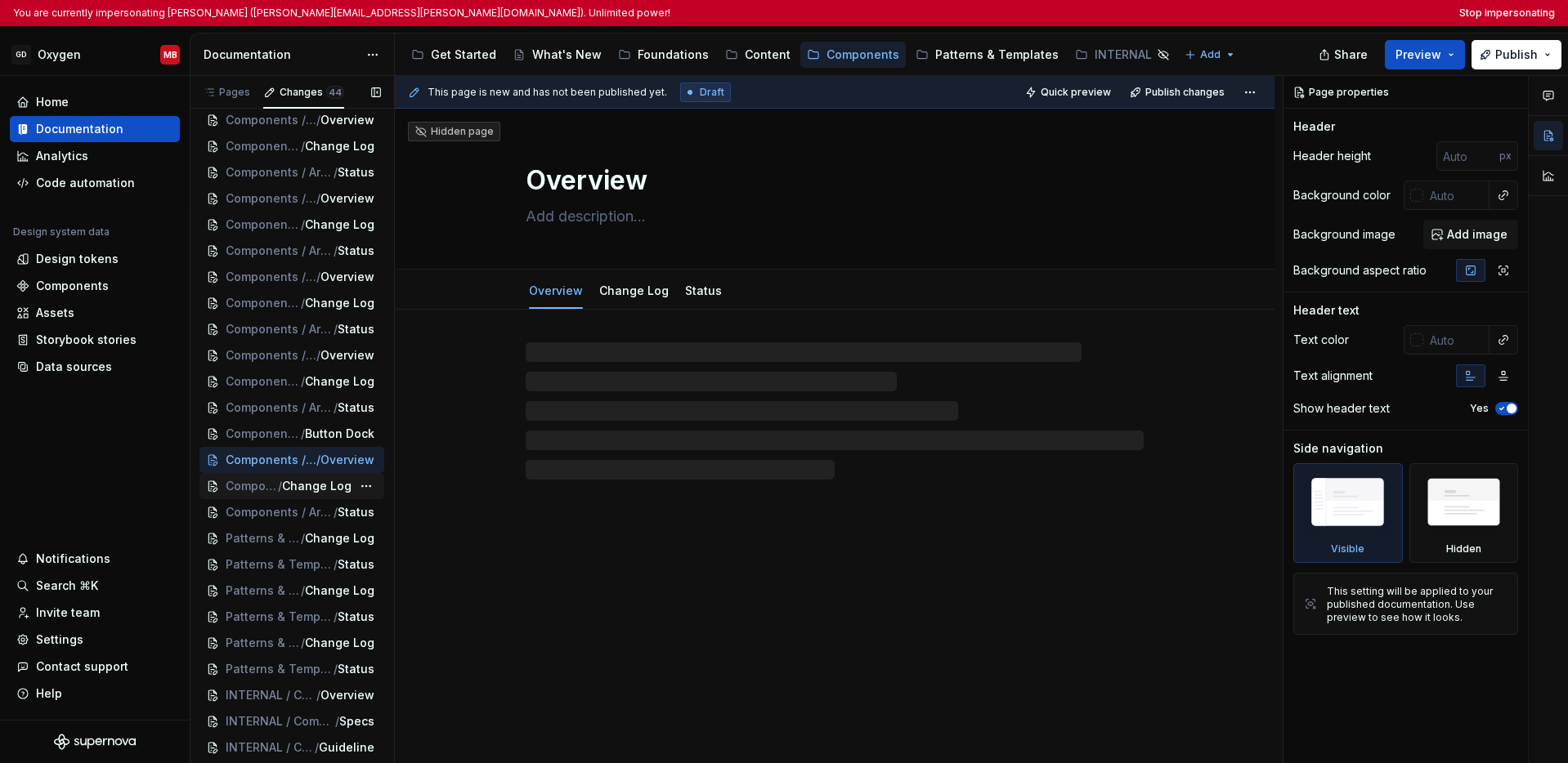
click at [282, 482] on span "Change Log" at bounding box center [317, 486] width 70 height 16
click at [285, 507] on span "Components / Archive / Client App Components / Overview" at bounding box center [267, 513] width 85 height 16
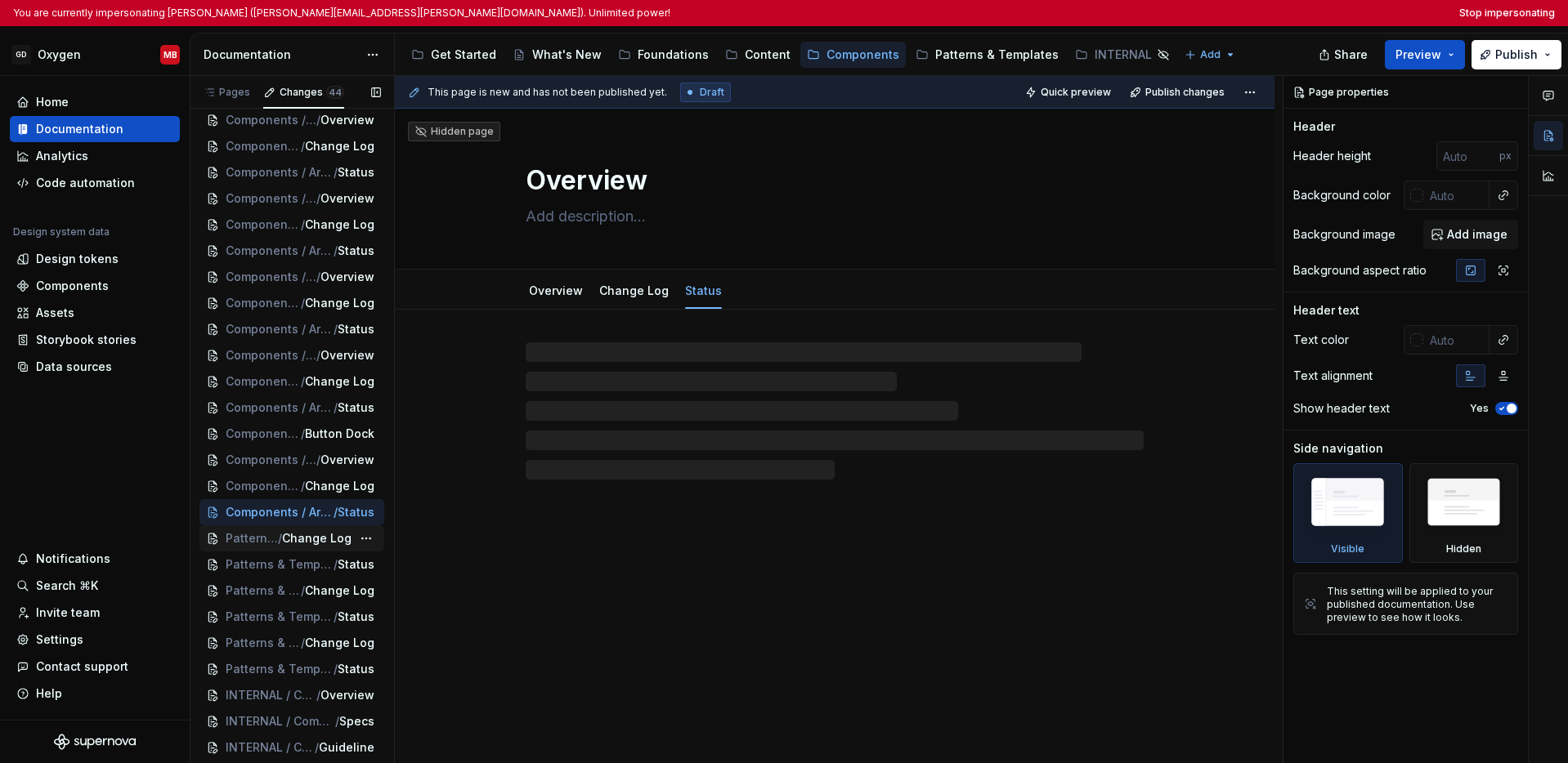
click at [285, 537] on span "Change Log" at bounding box center [317, 539] width 70 height 16
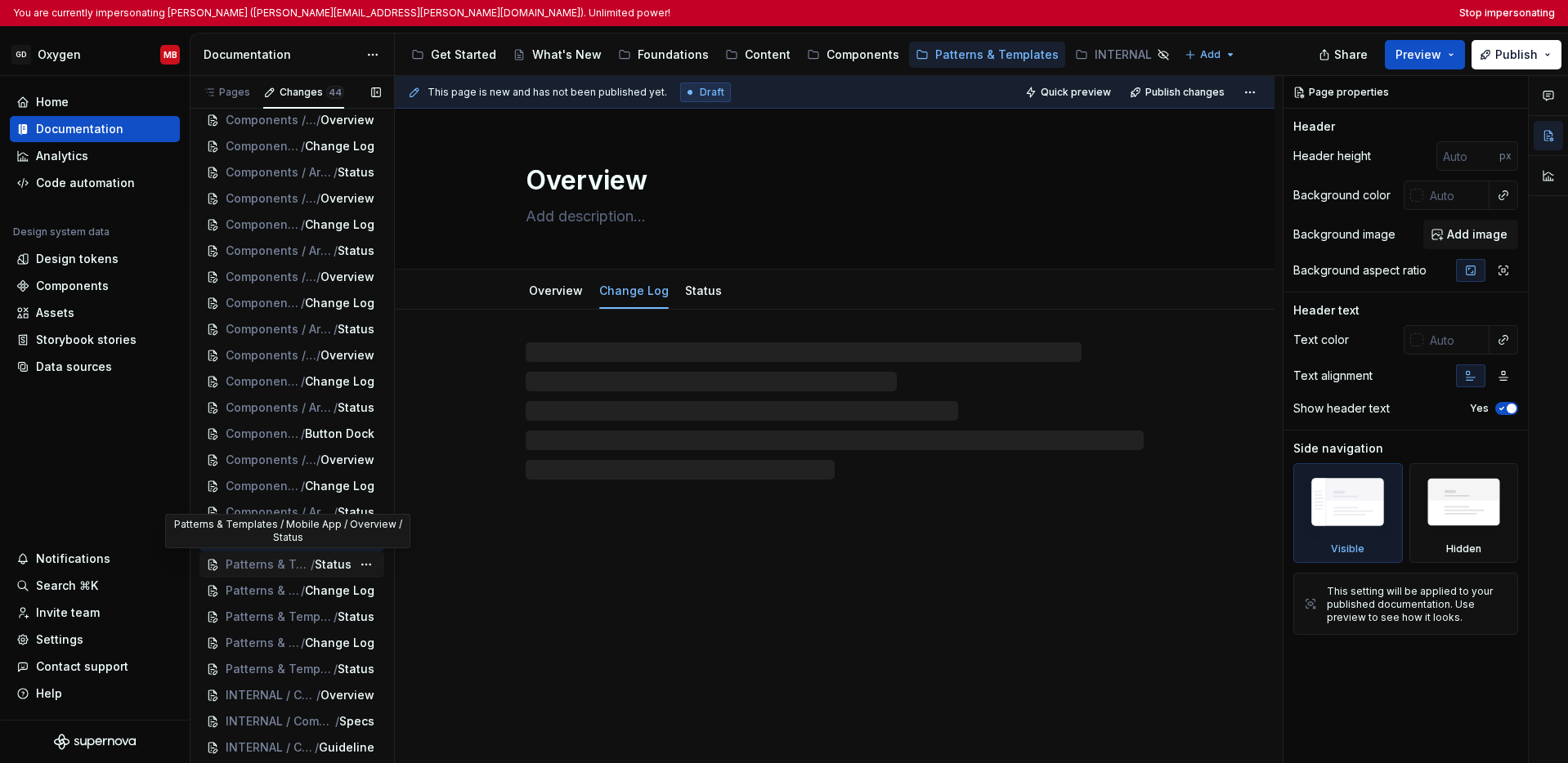
click at [284, 561] on span "Patterns & Templates / Mobile App / Overview" at bounding box center [267, 565] width 85 height 16
click at [286, 587] on span "Change Log" at bounding box center [317, 591] width 70 height 16
click at [285, 620] on span "Patterns & Templates / Desktop App / Overview" at bounding box center [267, 617] width 85 height 16
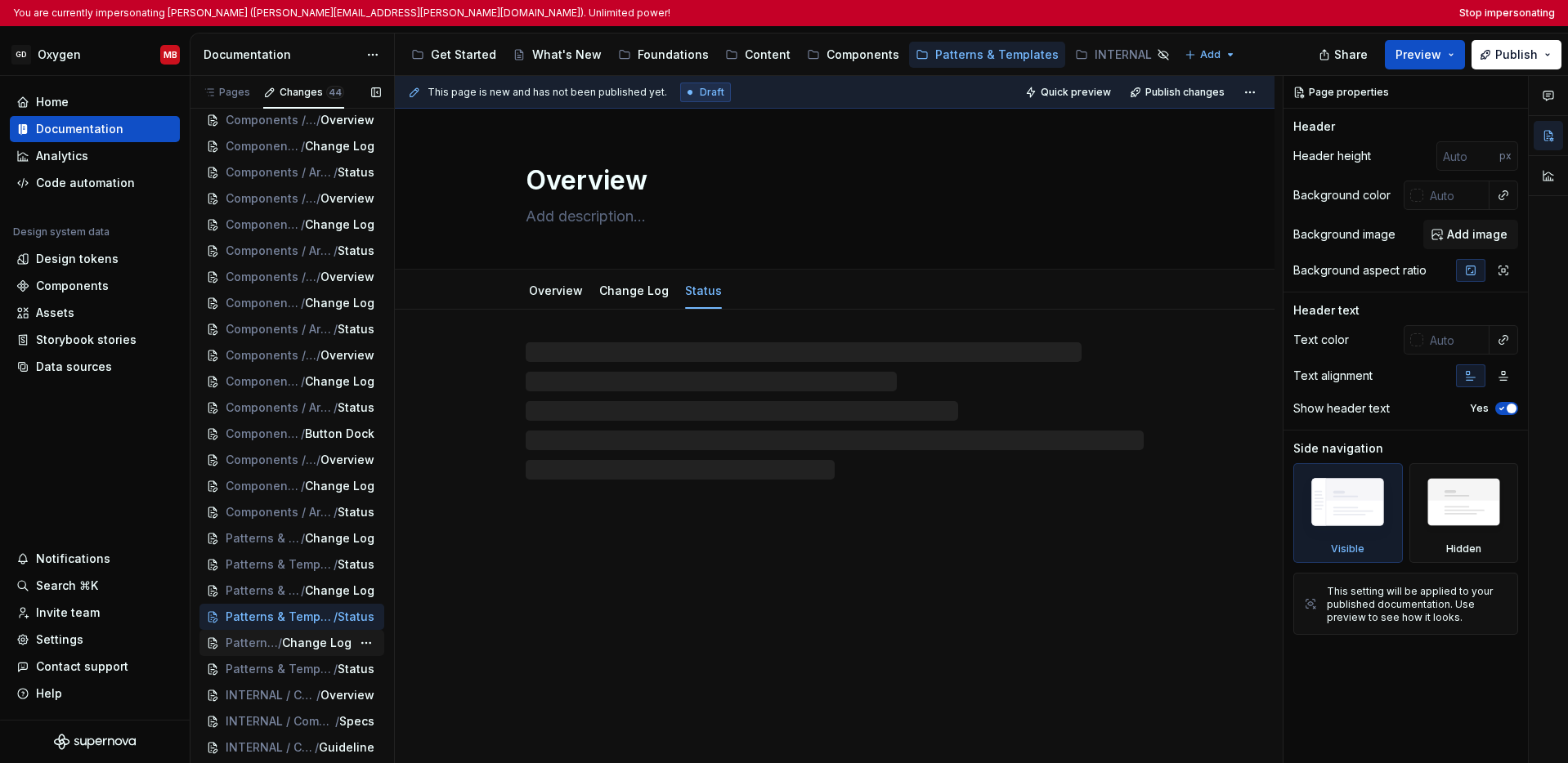
click at [294, 642] on span "Change Log" at bounding box center [317, 643] width 70 height 16
click at [290, 671] on span "Patterns & Templates / Web App / Overview" at bounding box center [267, 670] width 85 height 16
click at [293, 690] on span "/" at bounding box center [295, 695] width 4 height 16
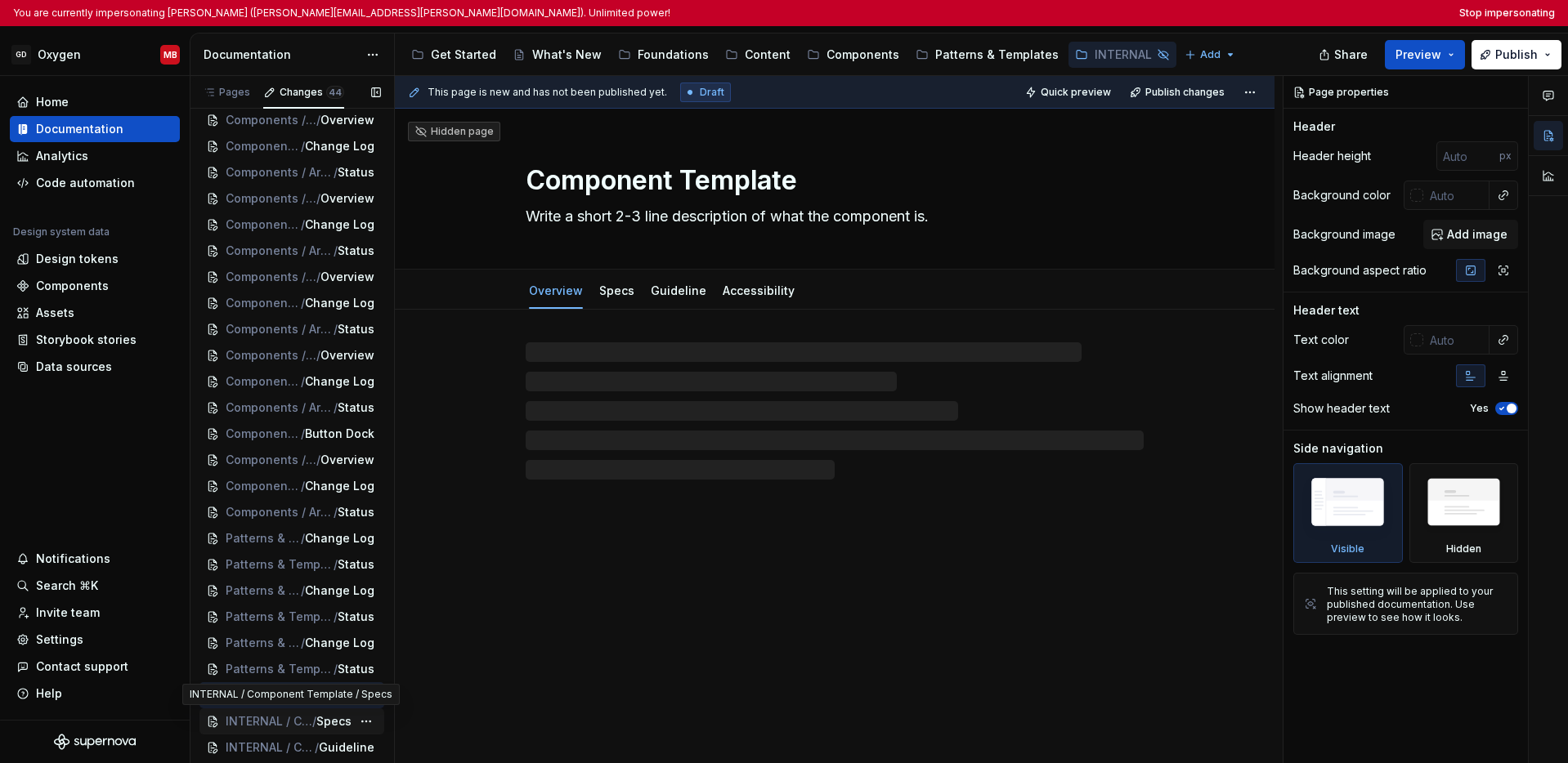
click at [285, 719] on span "INTERNAL / Component Template" at bounding box center [268, 722] width 87 height 16
click at [292, 747] on span "/" at bounding box center [294, 748] width 4 height 16
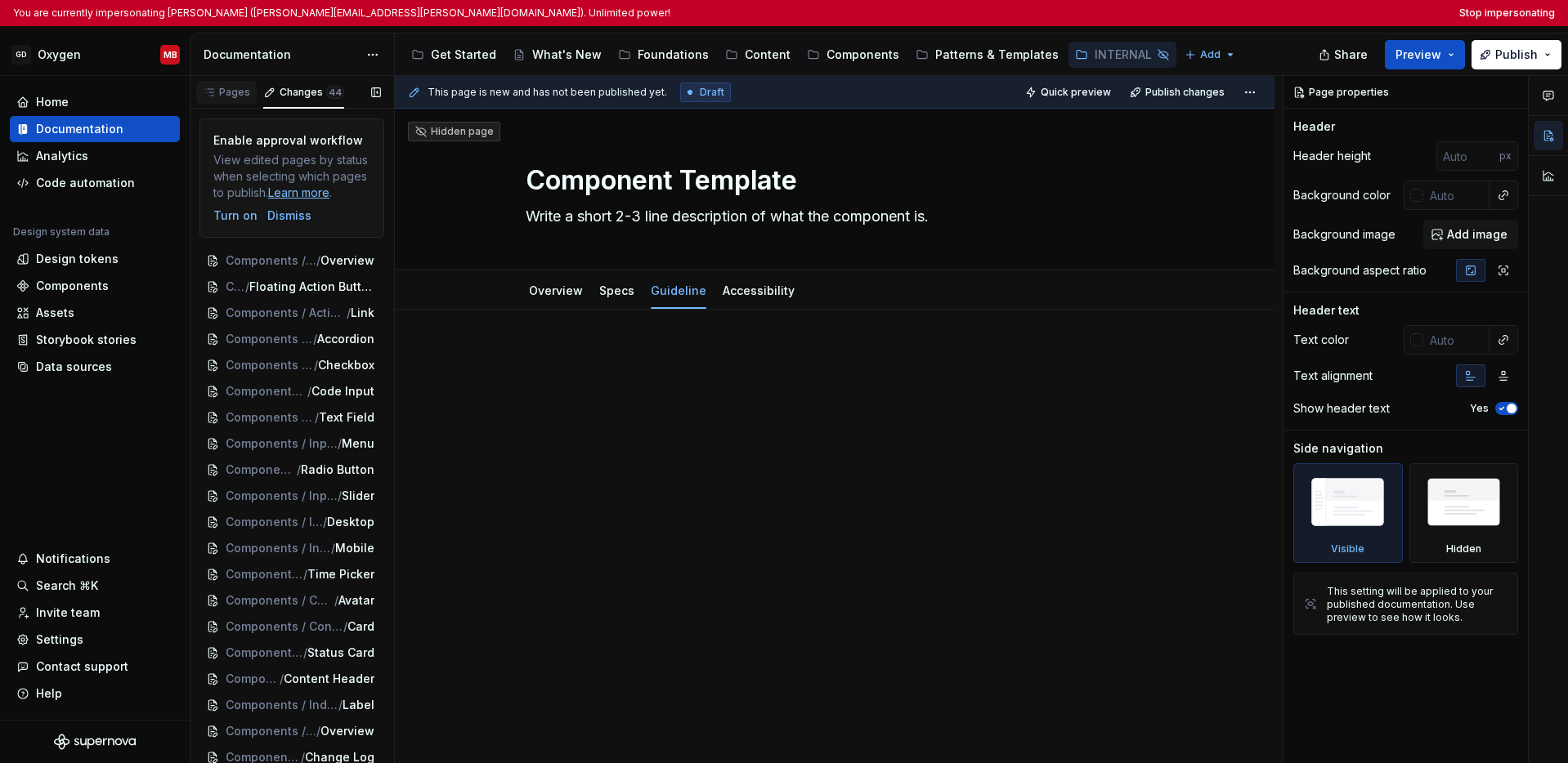
click at [239, 97] on div "Pages" at bounding box center [226, 93] width 48 height 13
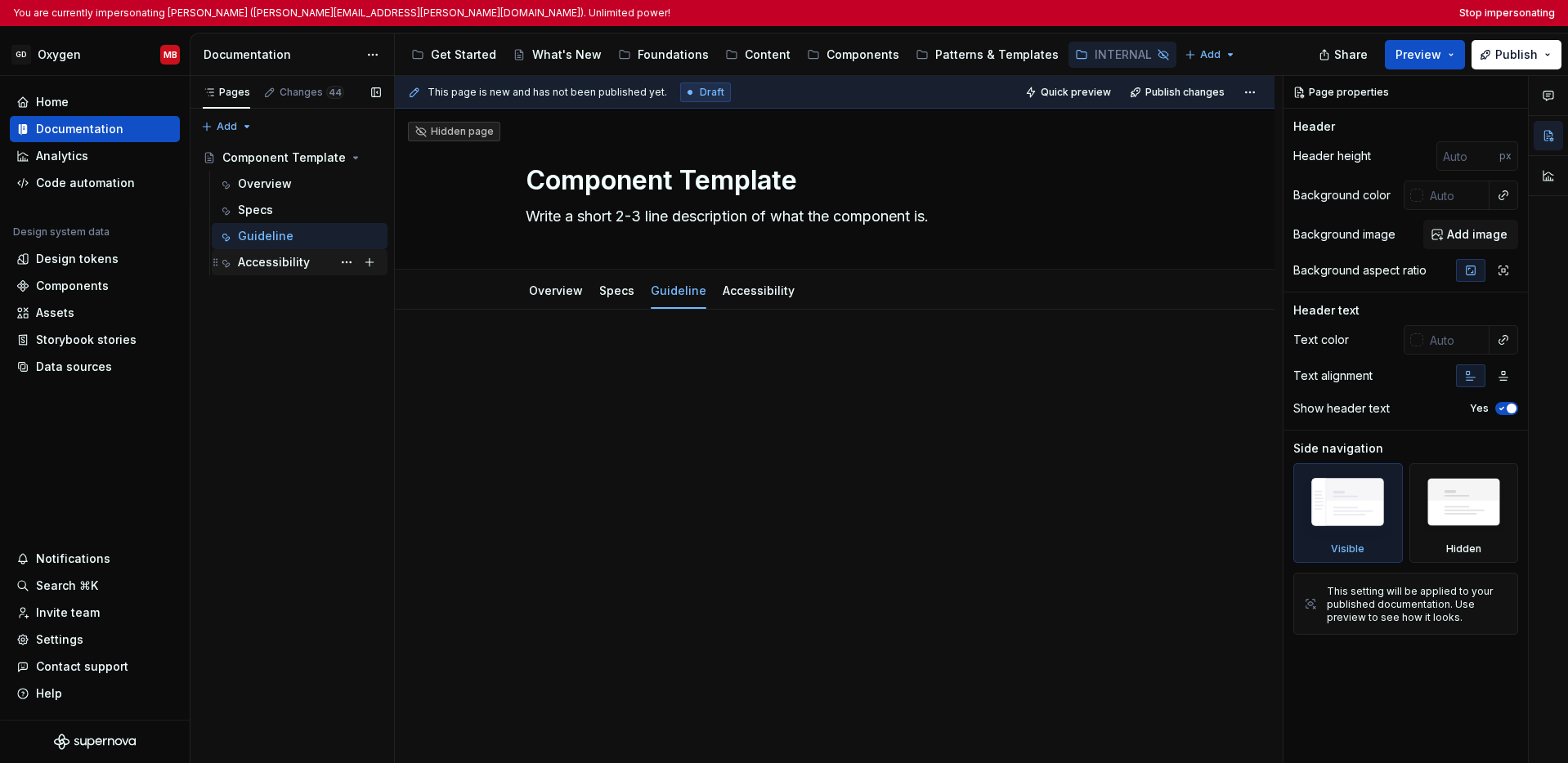
click at [268, 260] on div "Accessibility" at bounding box center [274, 263] width 72 height 16
click at [474, 54] on div "Get Started" at bounding box center [463, 55] width 65 height 16
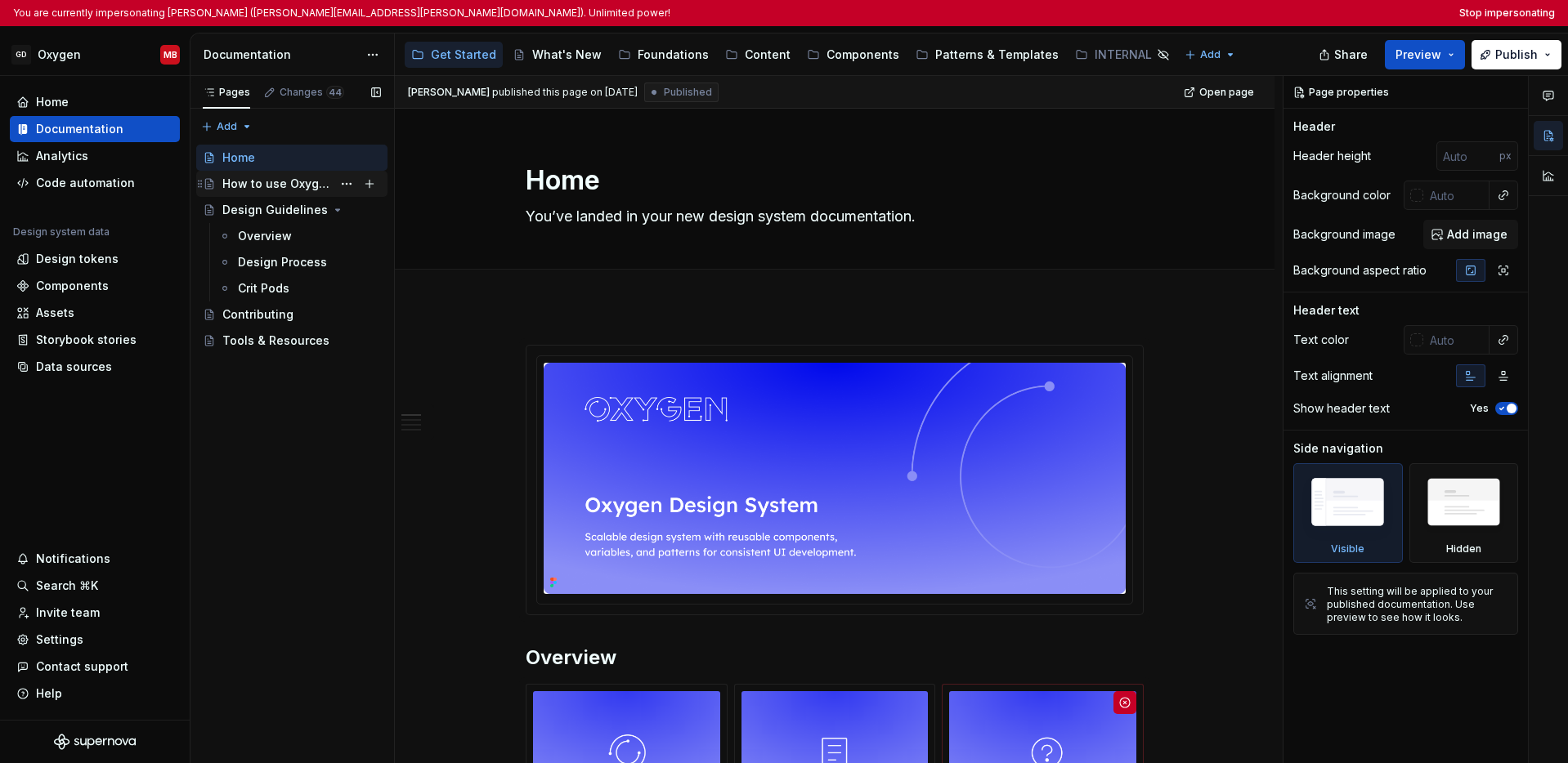
click at [277, 182] on div "How to use Oxygen" at bounding box center [278, 184] width 110 height 16
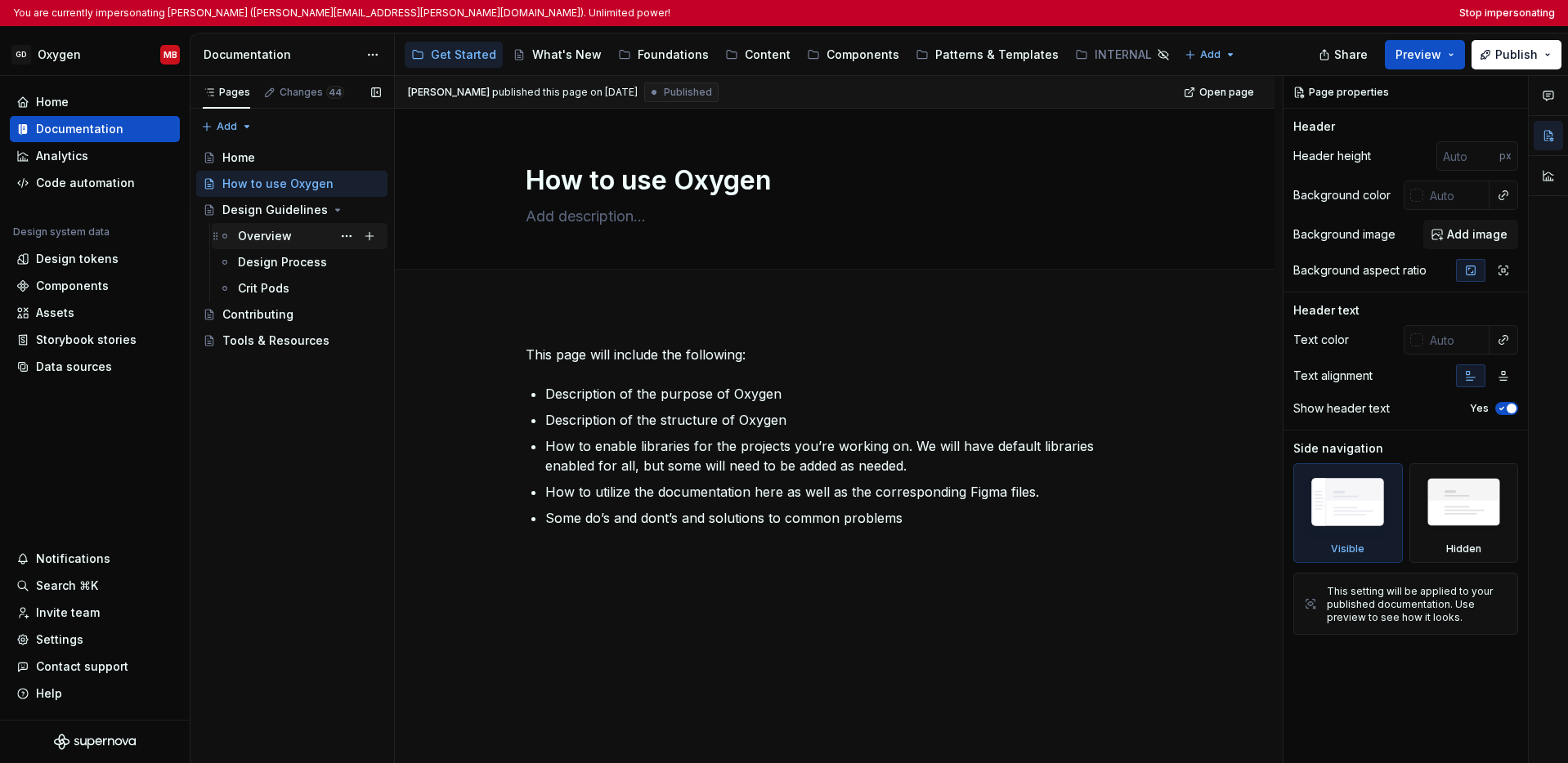
click at [272, 236] on div "Overview" at bounding box center [265, 236] width 54 height 16
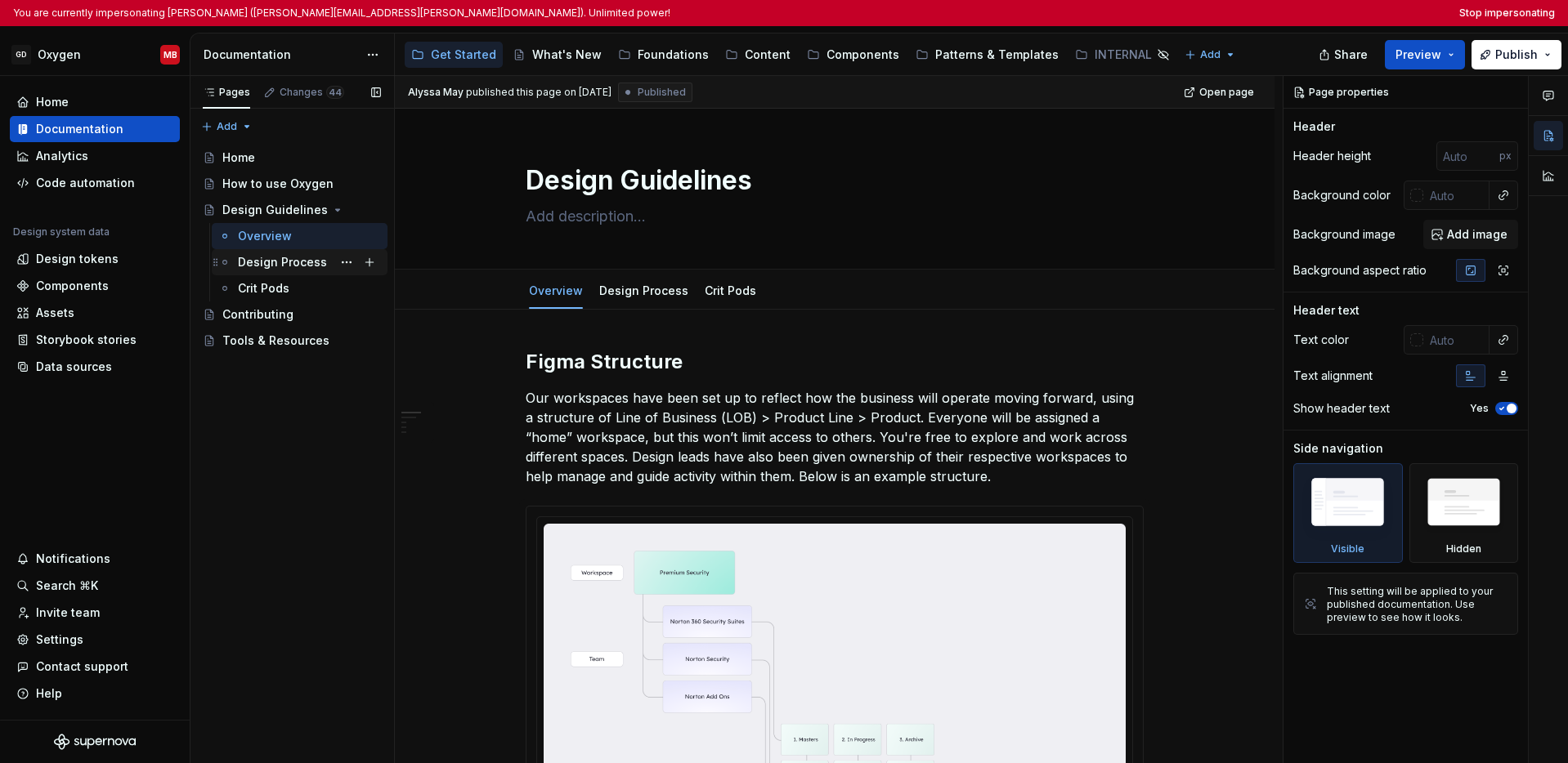
click at [273, 266] on div "Design Process" at bounding box center [282, 263] width 89 height 16
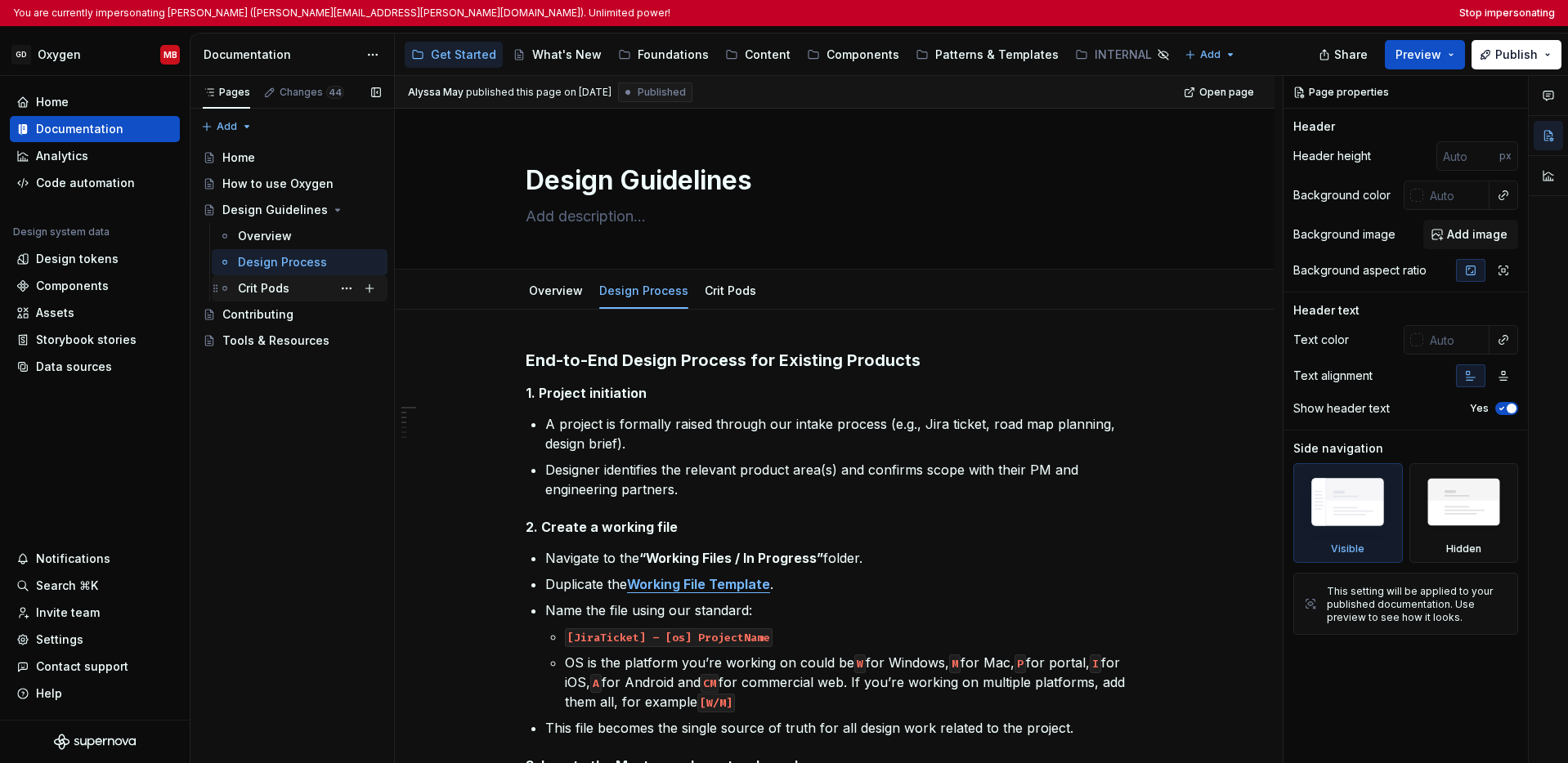
click at [266, 286] on div "Crit Pods" at bounding box center [264, 289] width 51 height 16
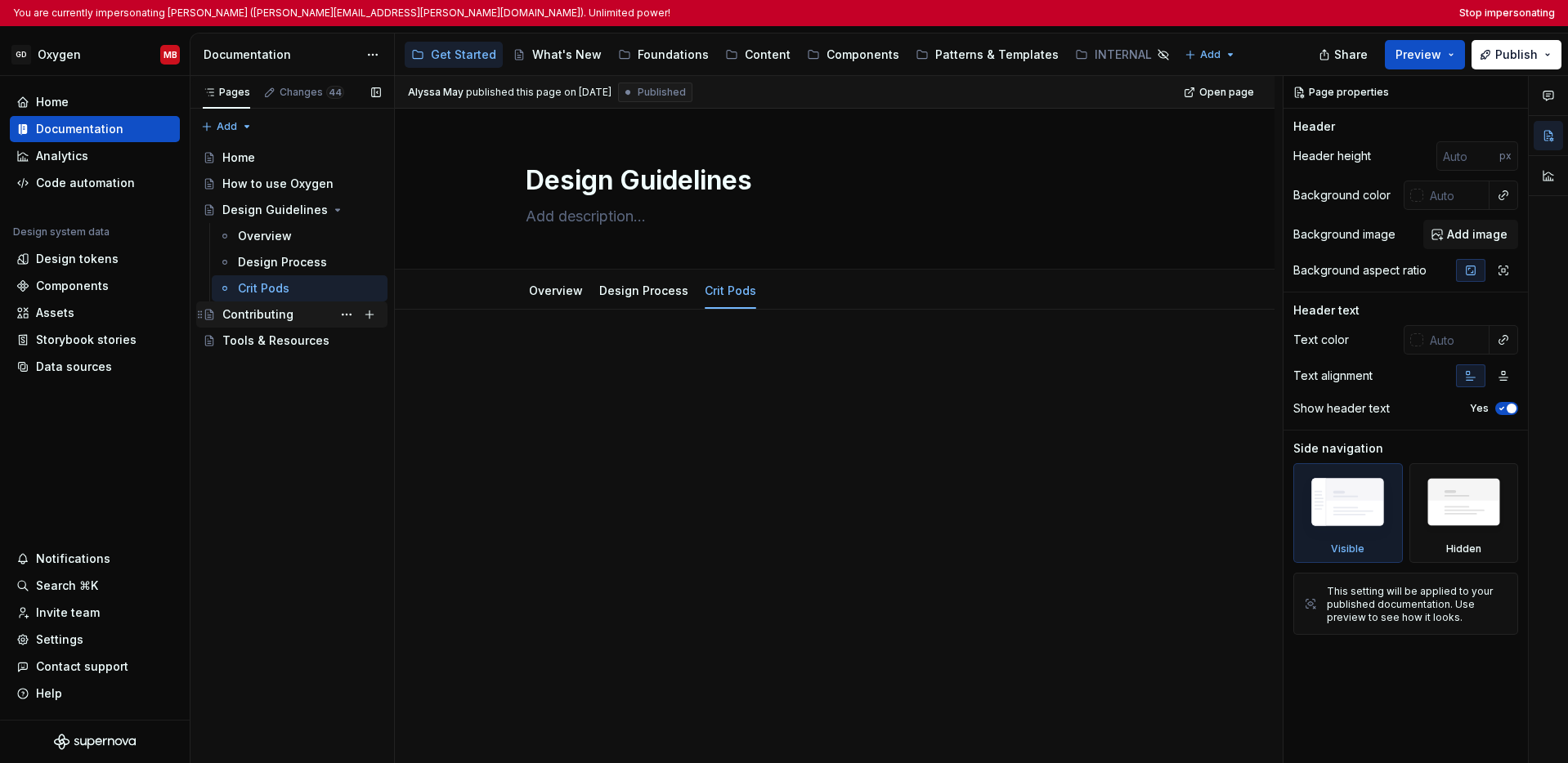
click at [266, 311] on div "Contributing" at bounding box center [258, 315] width 71 height 16
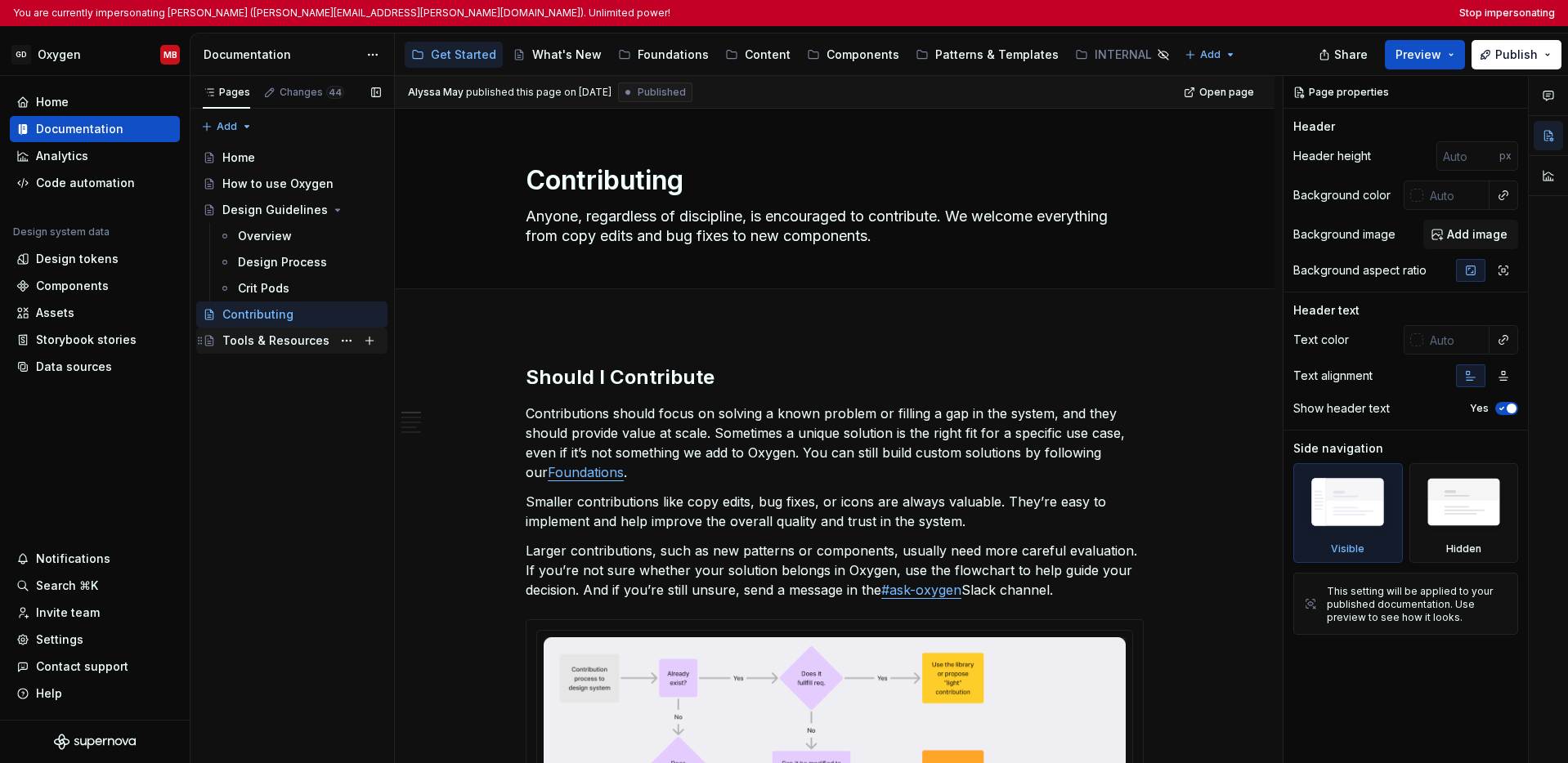
click at [263, 338] on div "Tools & Resources" at bounding box center [276, 341] width 107 height 16
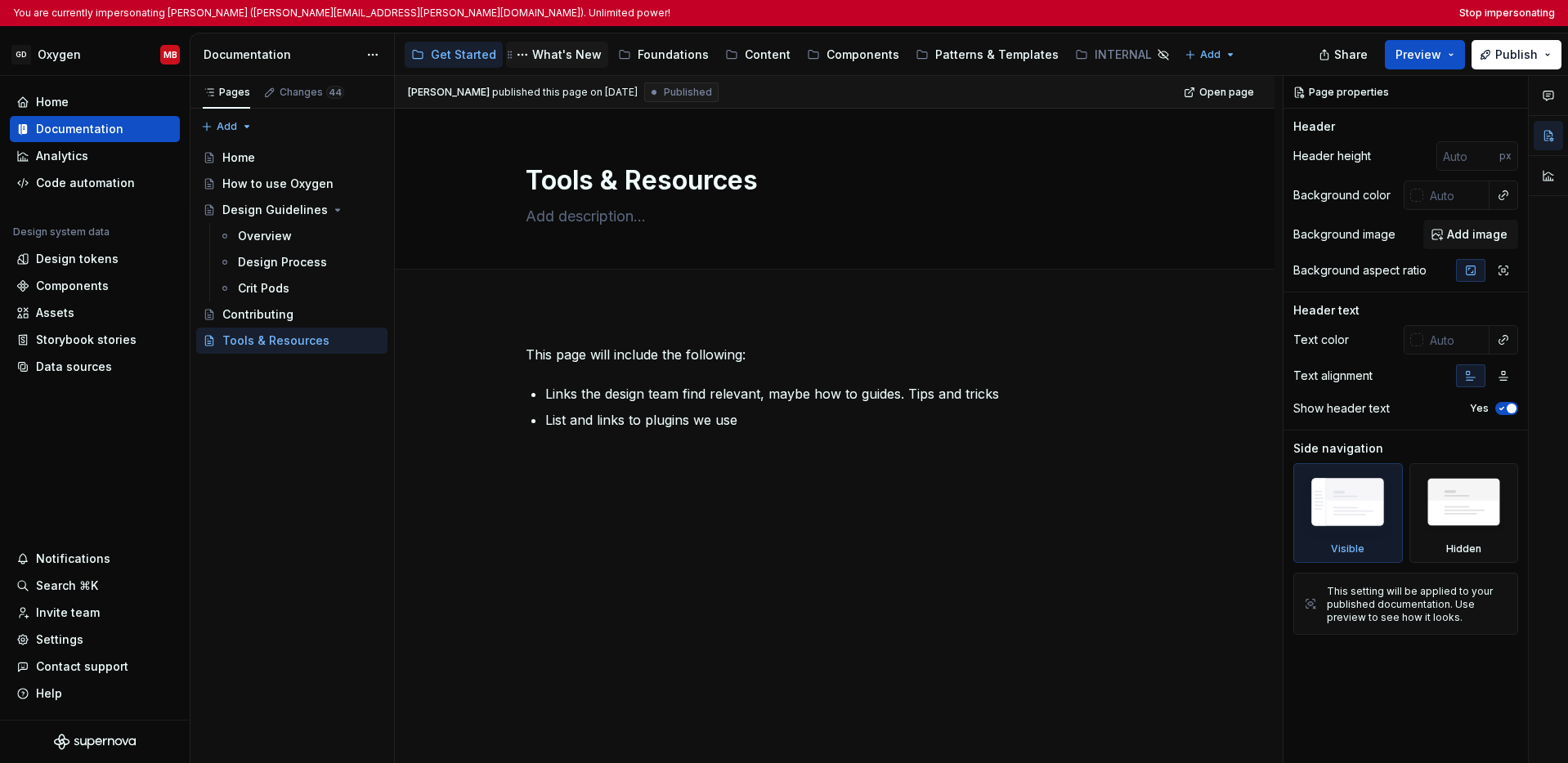
click at [550, 60] on div "What's New" at bounding box center [567, 55] width 70 height 16
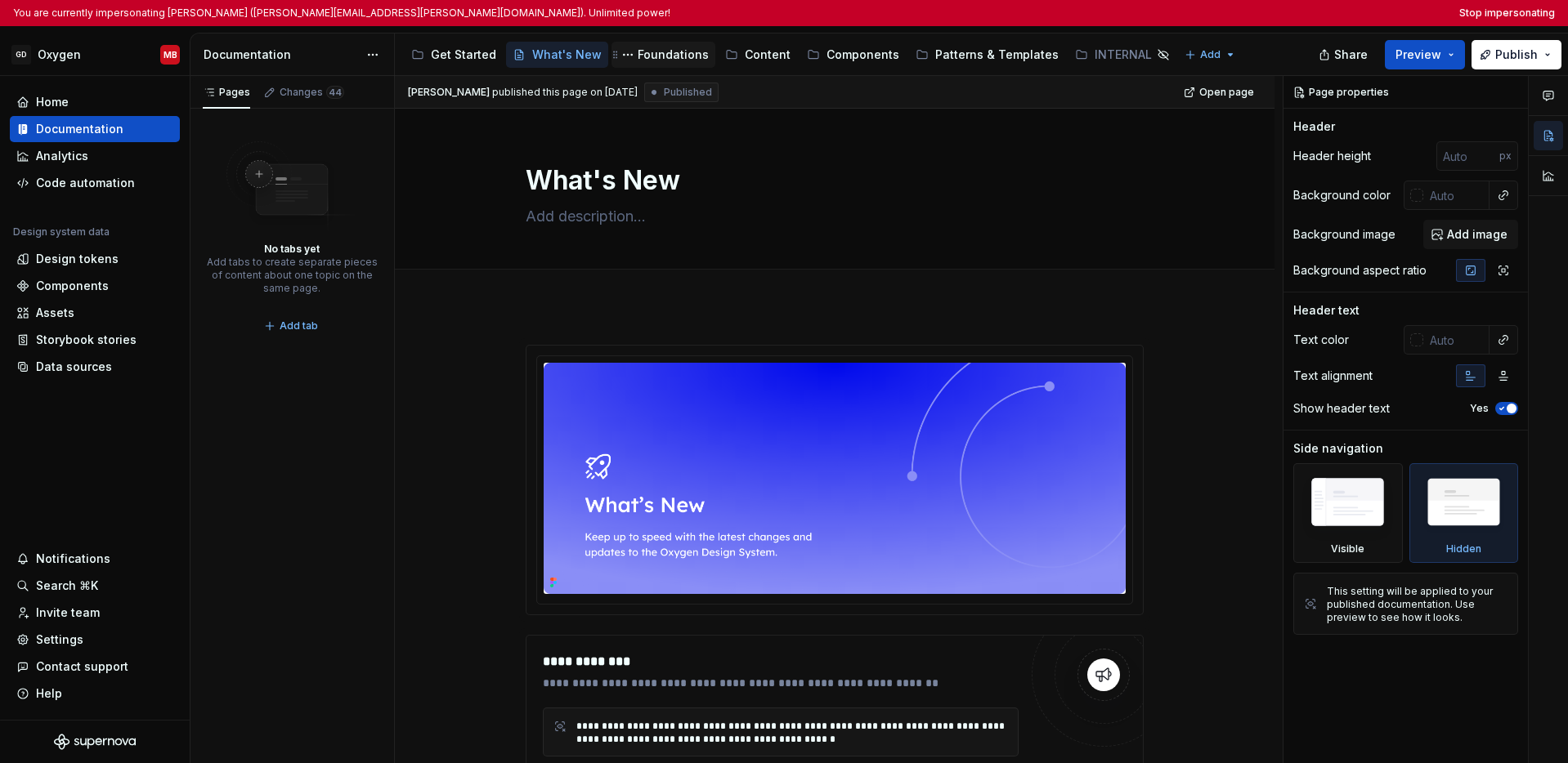
click at [661, 55] on div "Foundations" at bounding box center [673, 55] width 71 height 16
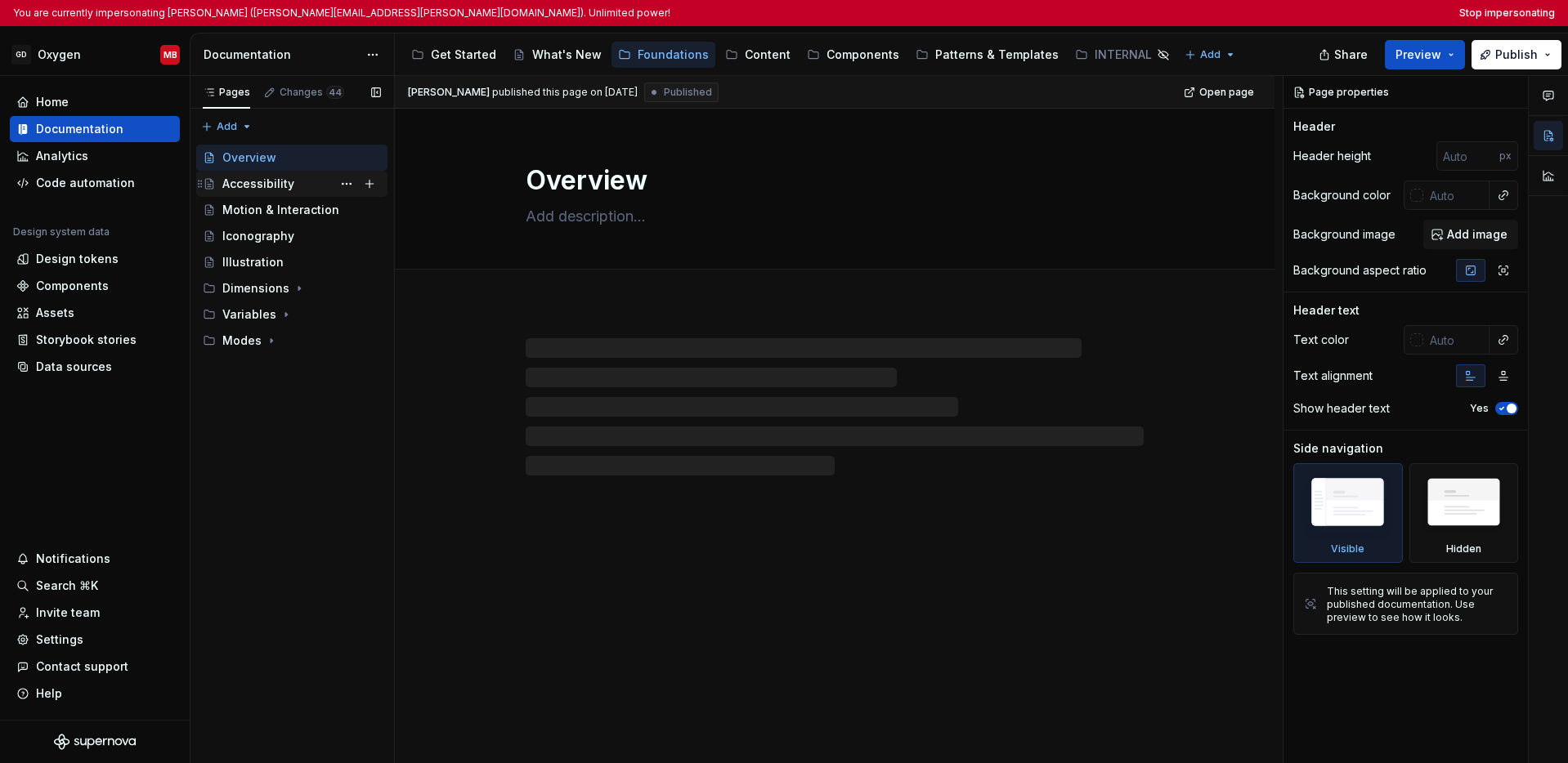
click at [251, 181] on div "Accessibility" at bounding box center [258, 184] width 72 height 16
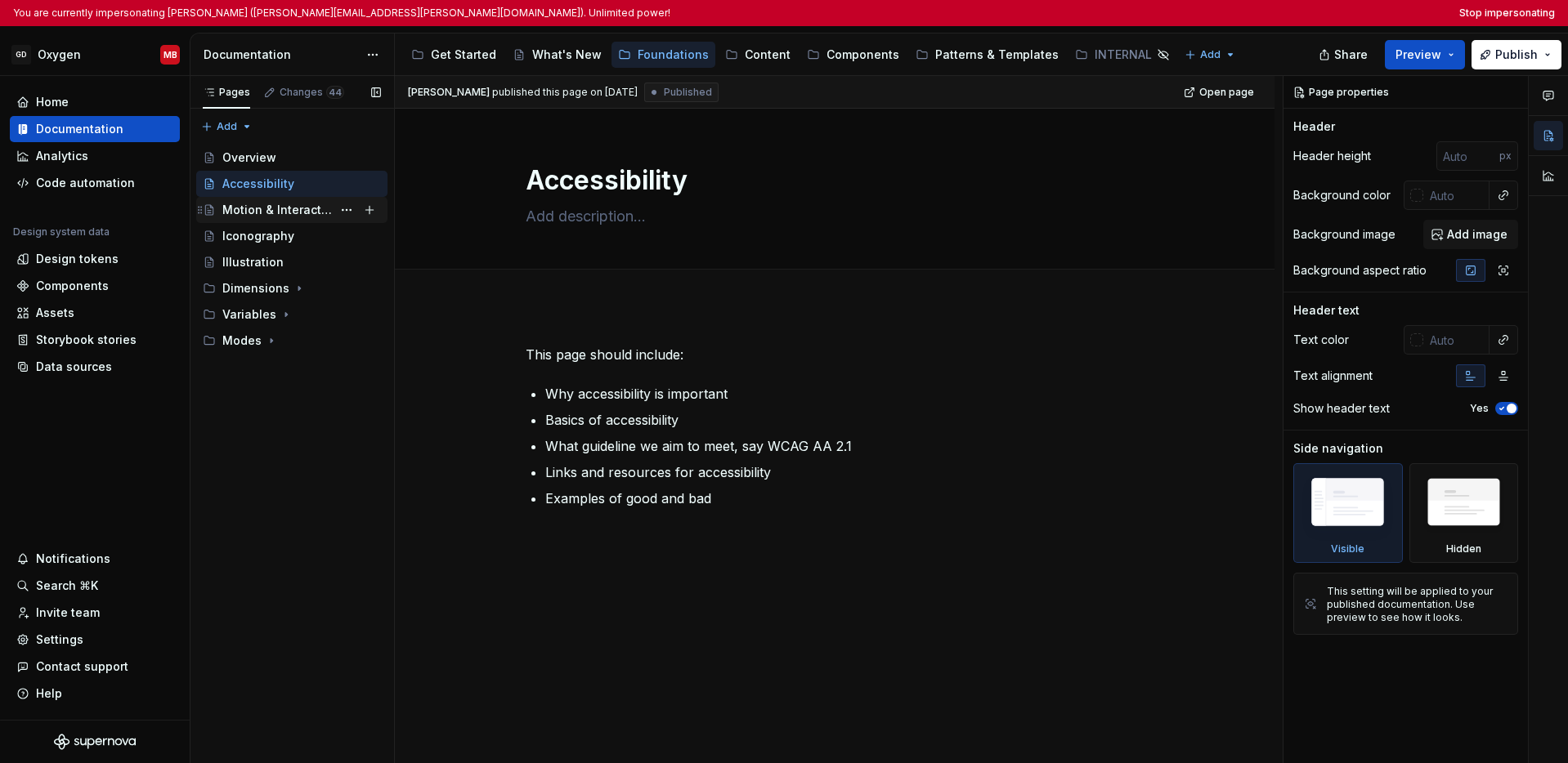
click at [268, 212] on div "Motion & Interaction" at bounding box center [278, 210] width 110 height 16
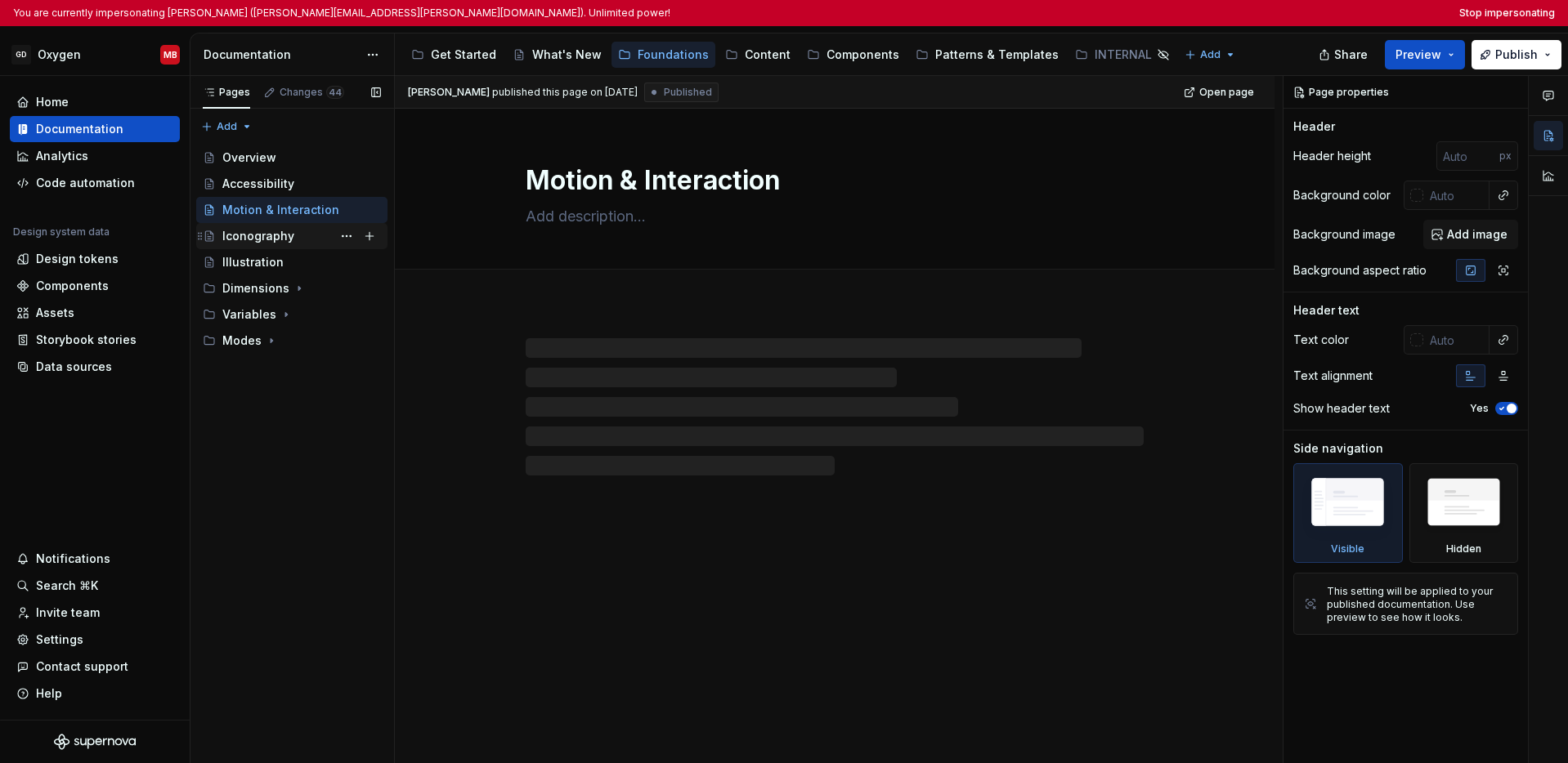
click at [264, 241] on div "Iconography" at bounding box center [258, 236] width 72 height 16
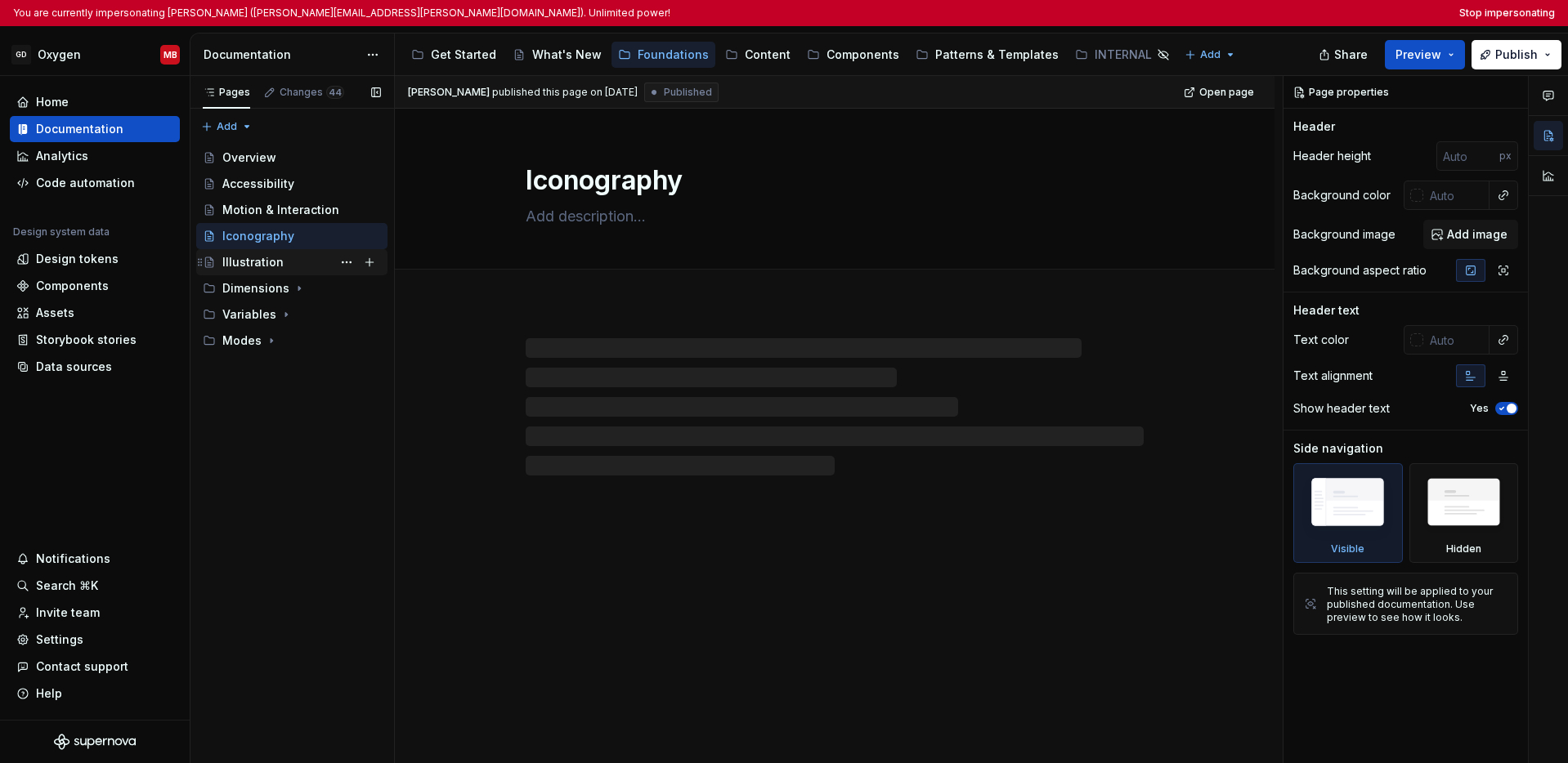
click at [271, 260] on div "Illustration" at bounding box center [253, 263] width 61 height 16
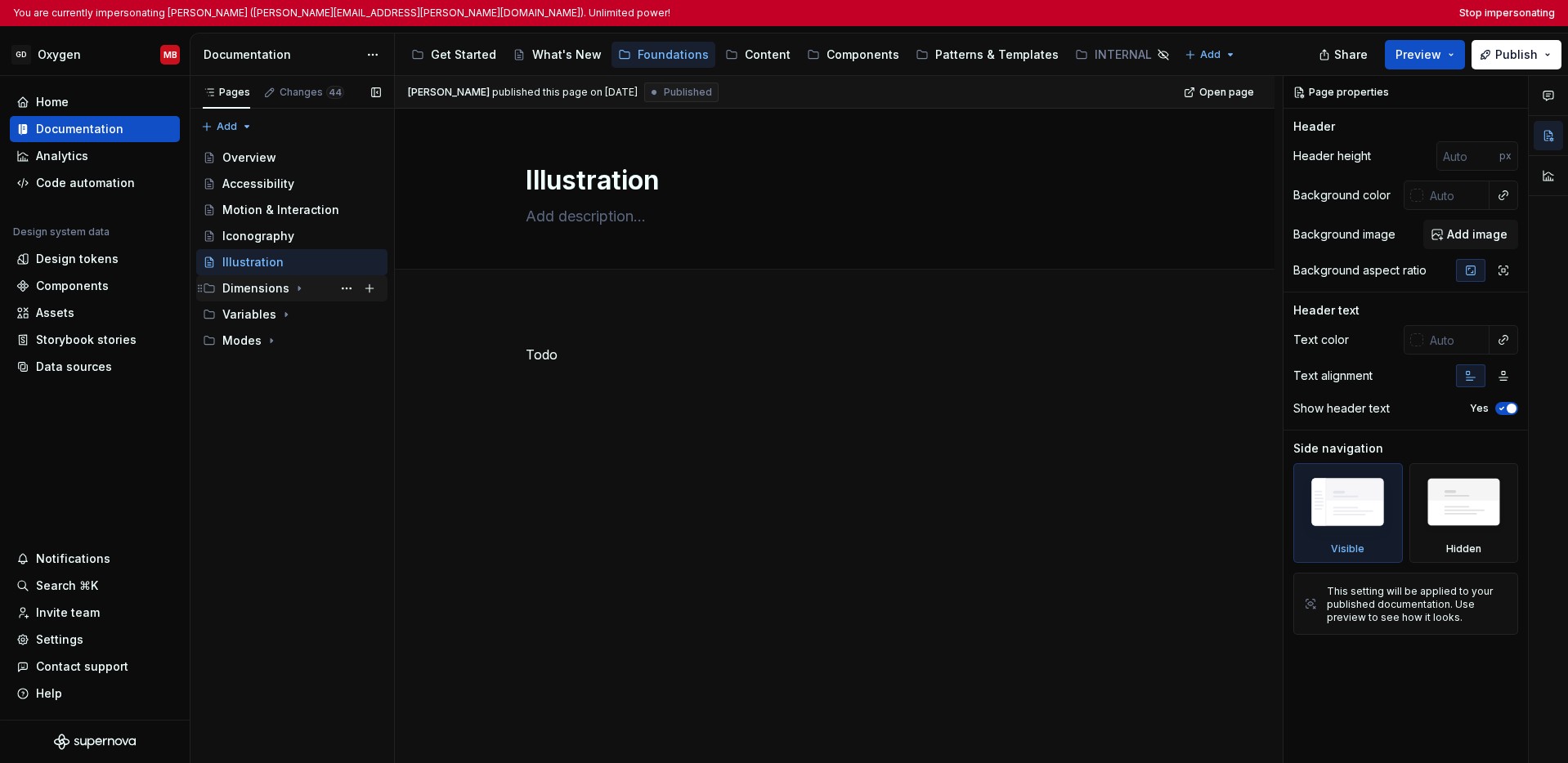
click at [244, 288] on div "Dimensions" at bounding box center [256, 289] width 67 height 16
click at [265, 309] on div "Space Scale" at bounding box center [274, 315] width 71 height 16
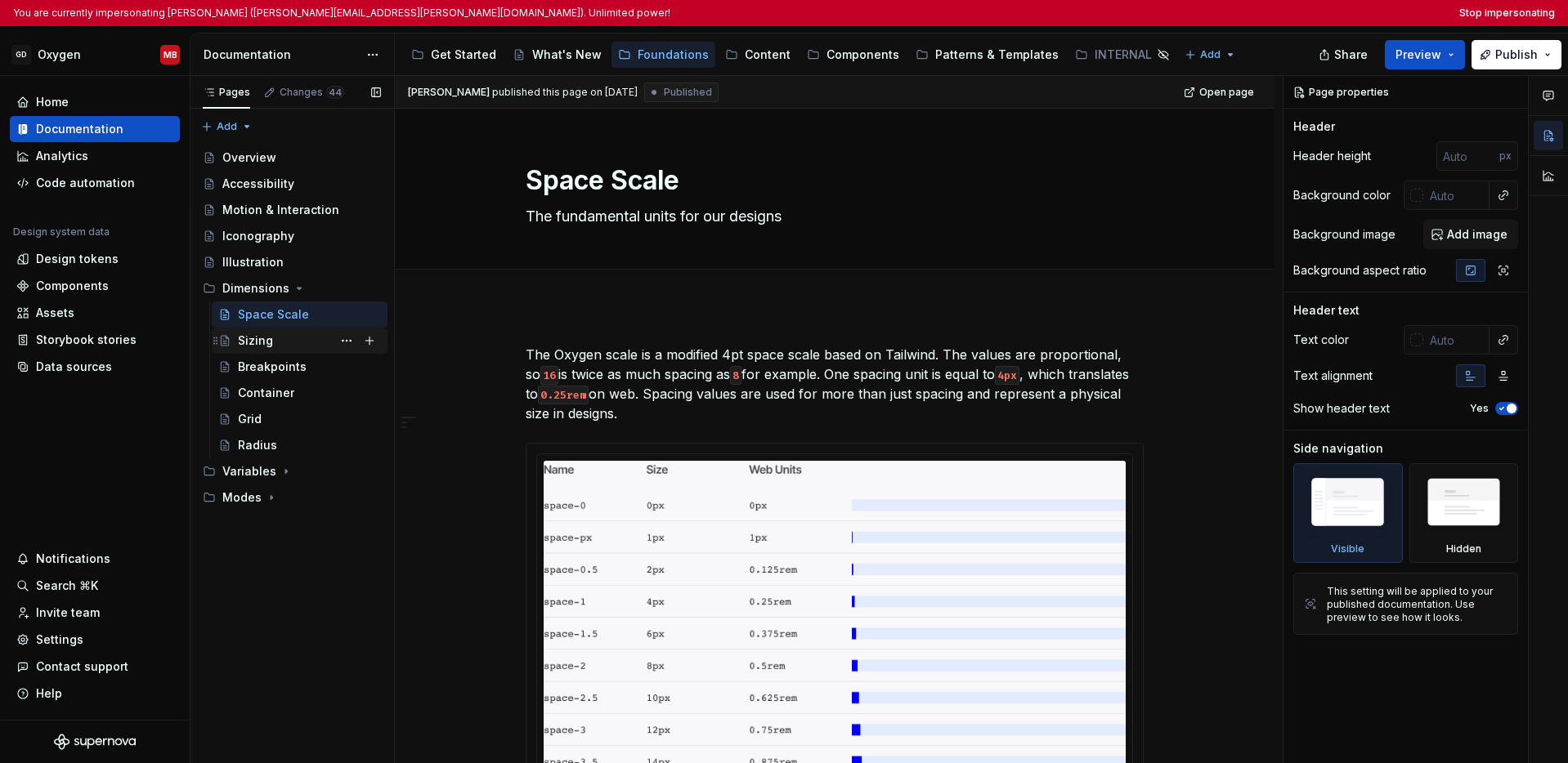
click at [268, 343] on div "Sizing" at bounding box center [256, 341] width 35 height 16
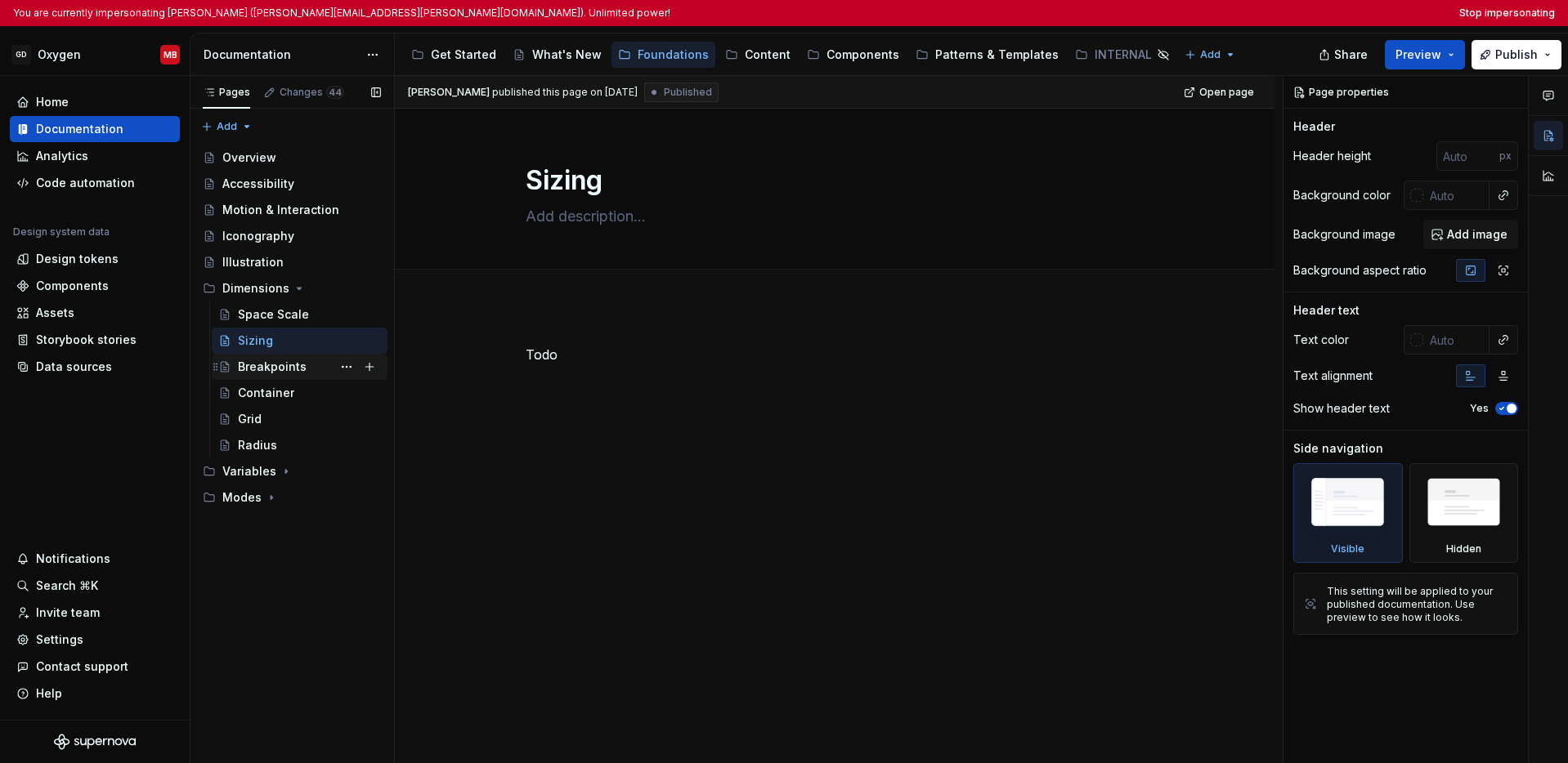
click at [269, 368] on div "Breakpoints" at bounding box center [272, 367] width 69 height 16
click at [267, 394] on div "Container" at bounding box center [267, 393] width 57 height 16
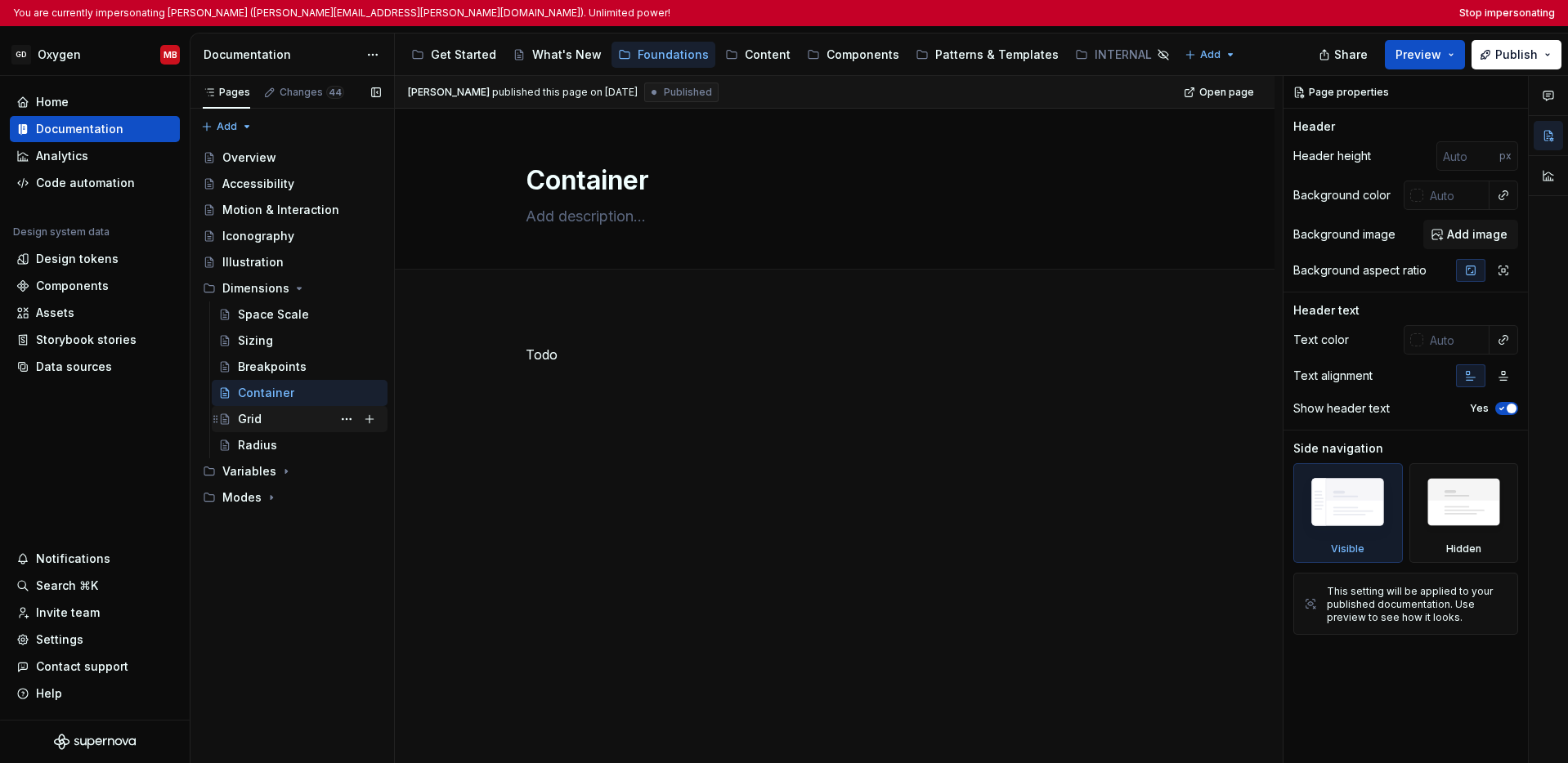
click at [266, 422] on div "Grid" at bounding box center [310, 419] width 143 height 23
click at [275, 442] on div "Radius" at bounding box center [310, 445] width 143 height 23
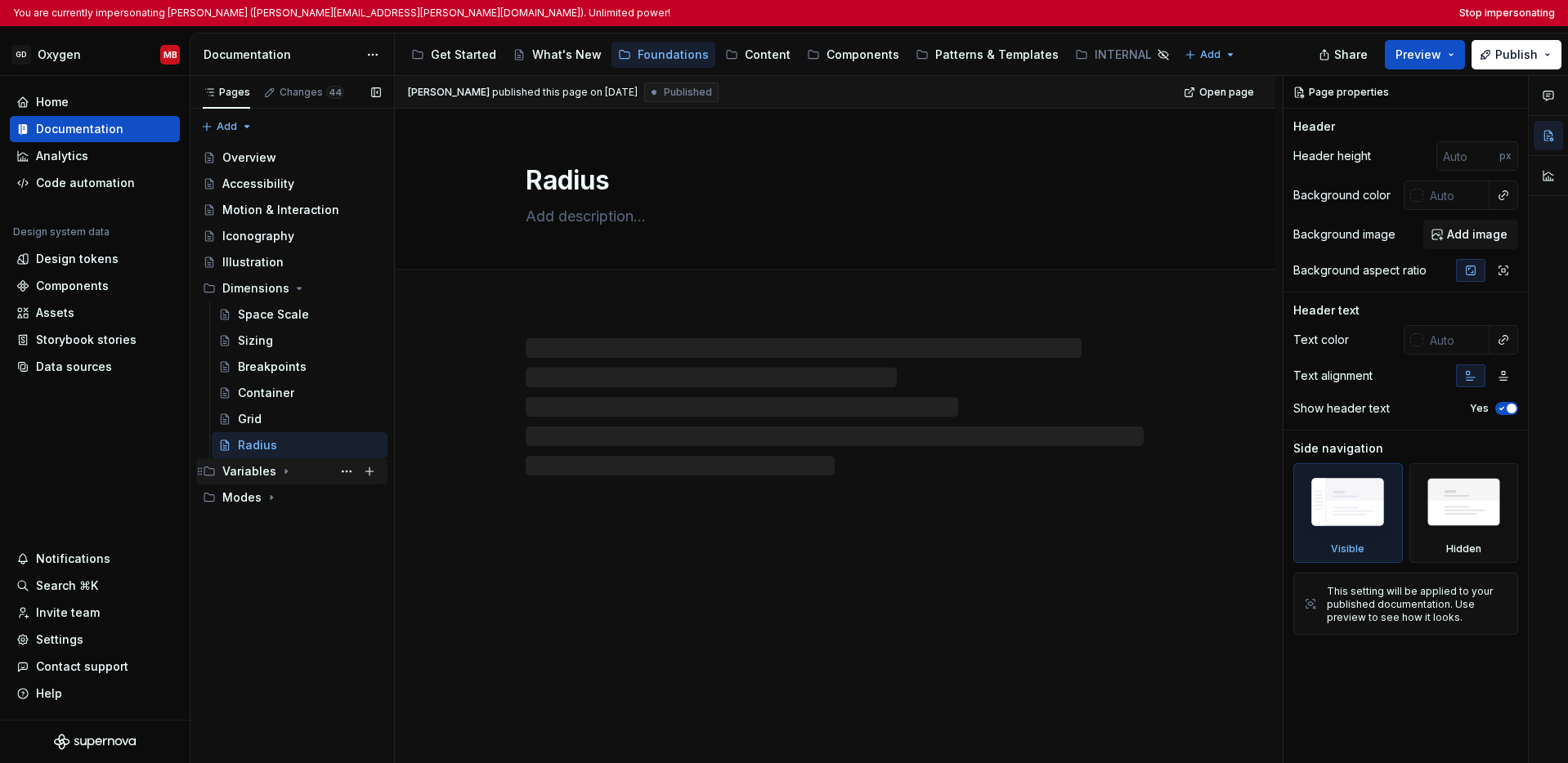
click at [284, 468] on icon "Page tree" at bounding box center [286, 472] width 13 height 13
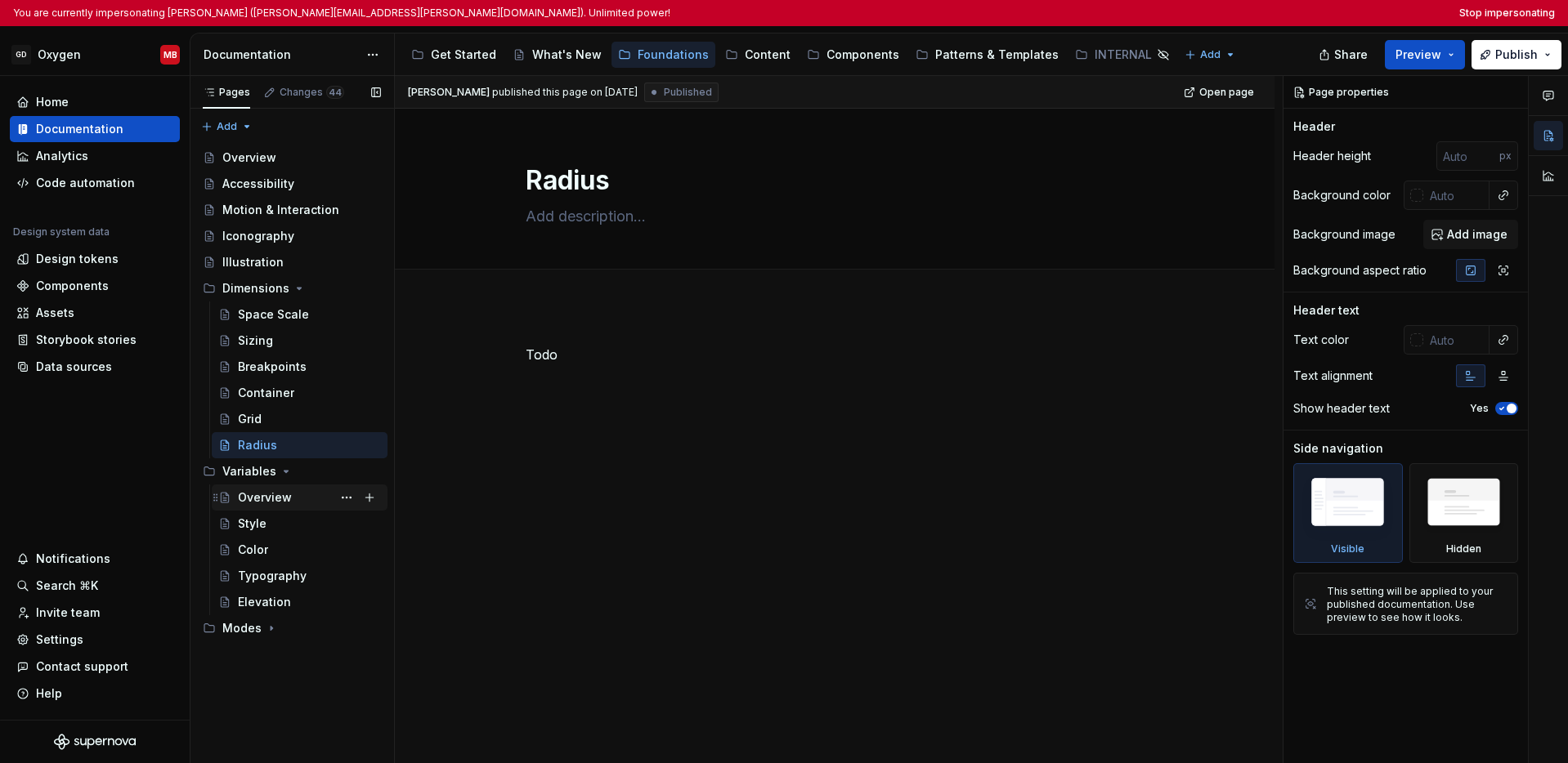
click at [283, 499] on div "Overview" at bounding box center [265, 498] width 54 height 16
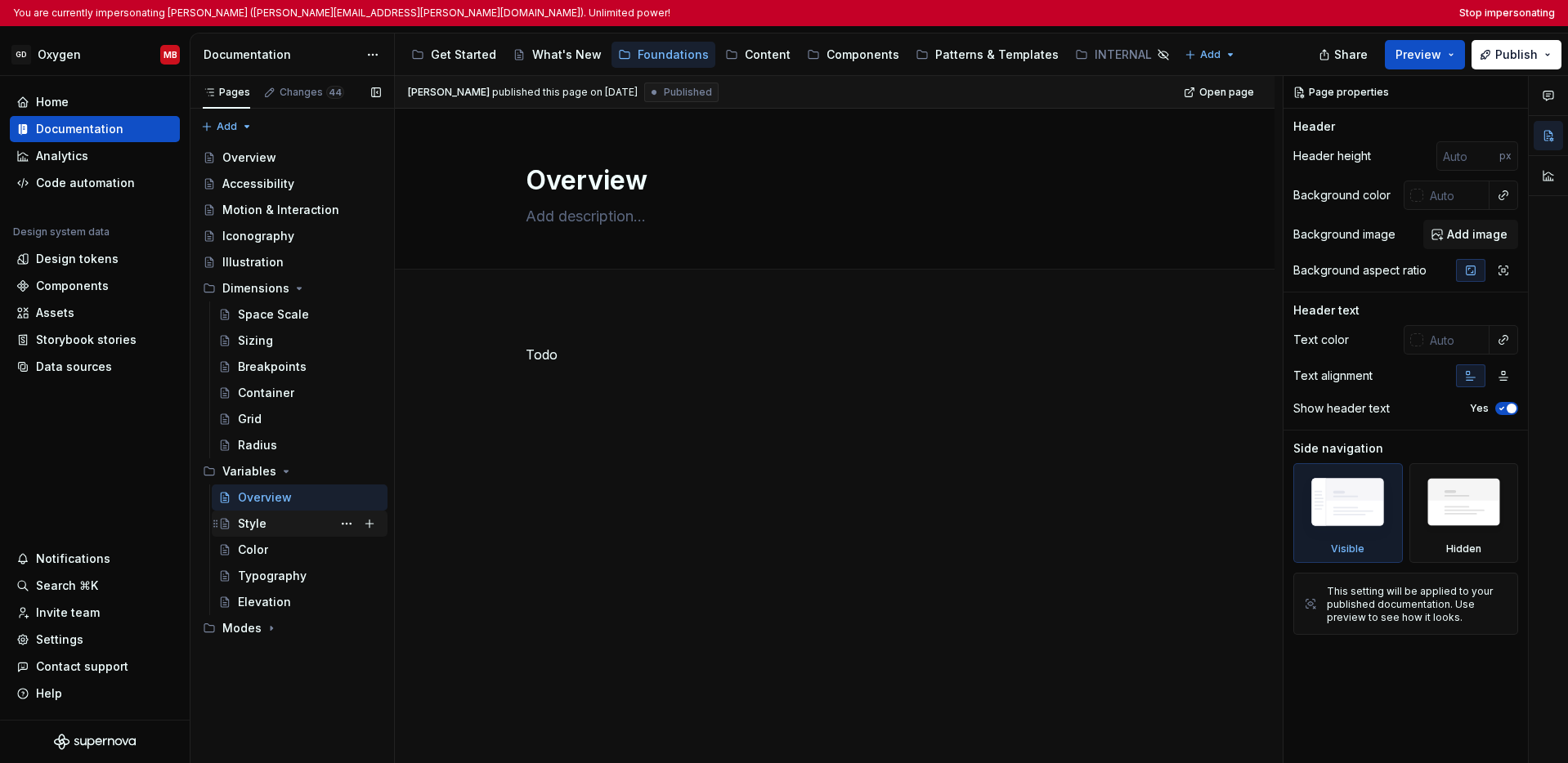
click at [269, 528] on div "Style" at bounding box center [310, 524] width 143 height 23
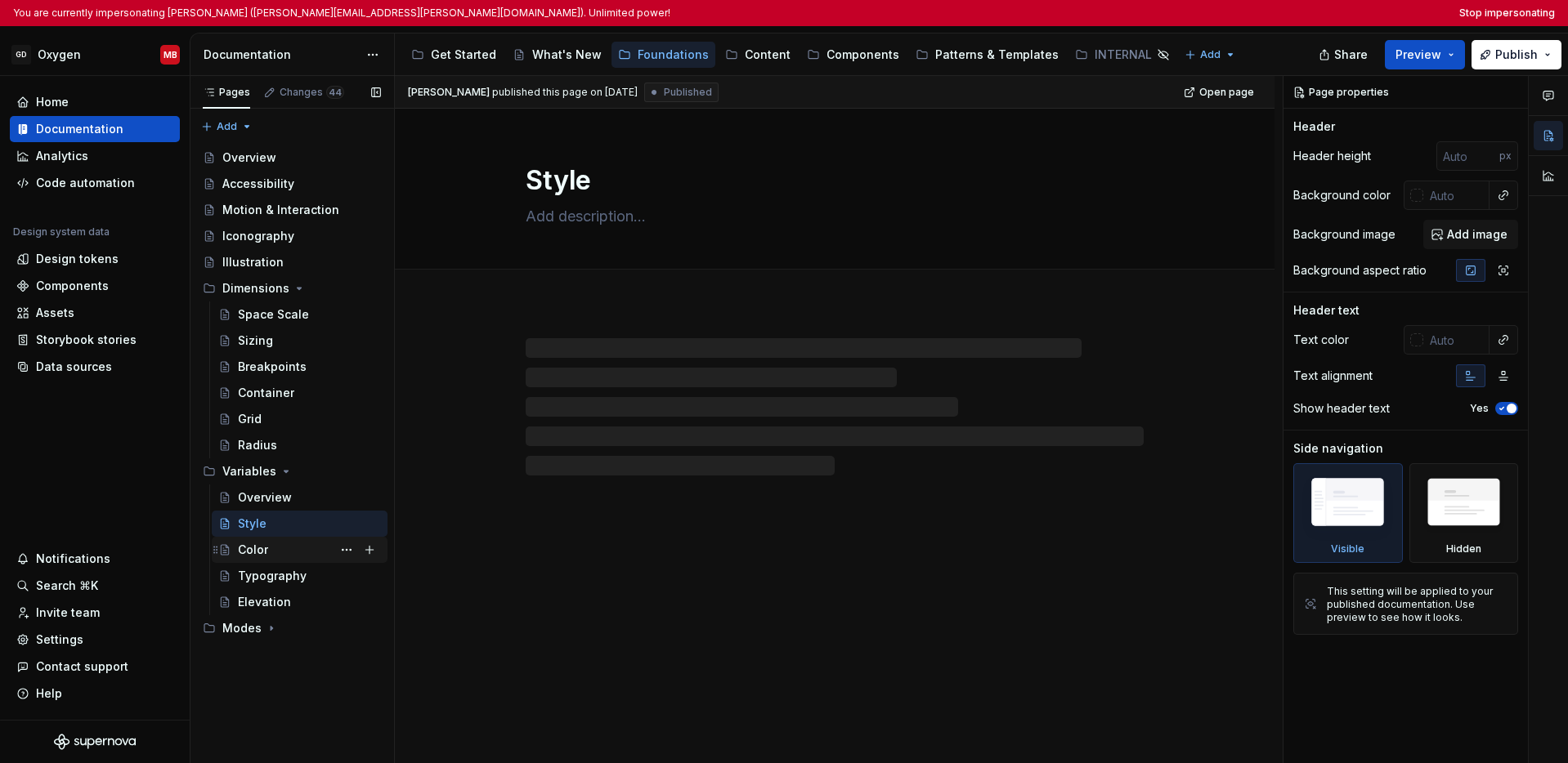
click at [269, 548] on div "Color" at bounding box center [310, 550] width 143 height 23
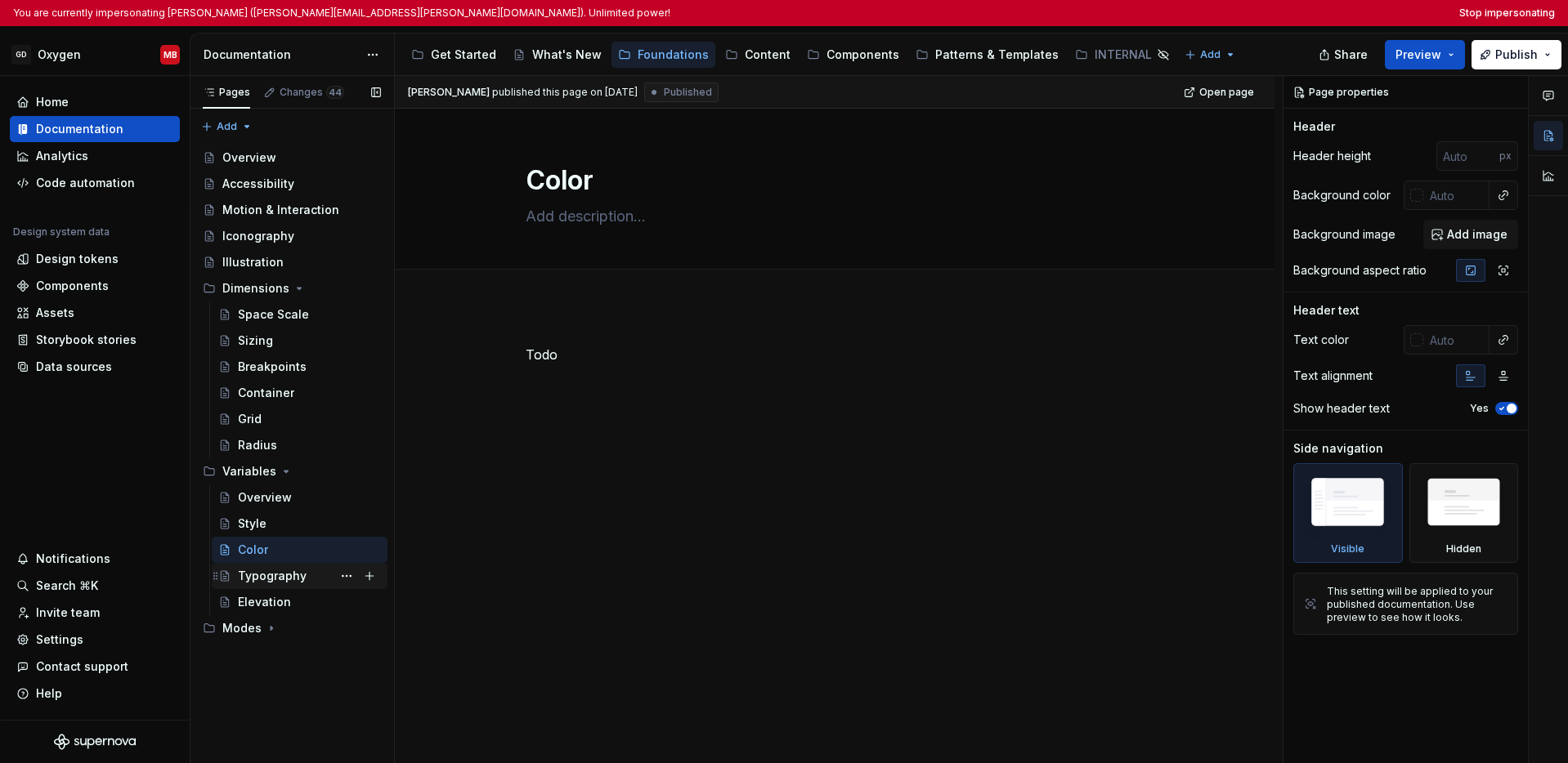
click at [267, 573] on div "Typography" at bounding box center [272, 576] width 69 height 16
click at [267, 599] on div "Elevation" at bounding box center [265, 603] width 53 height 16
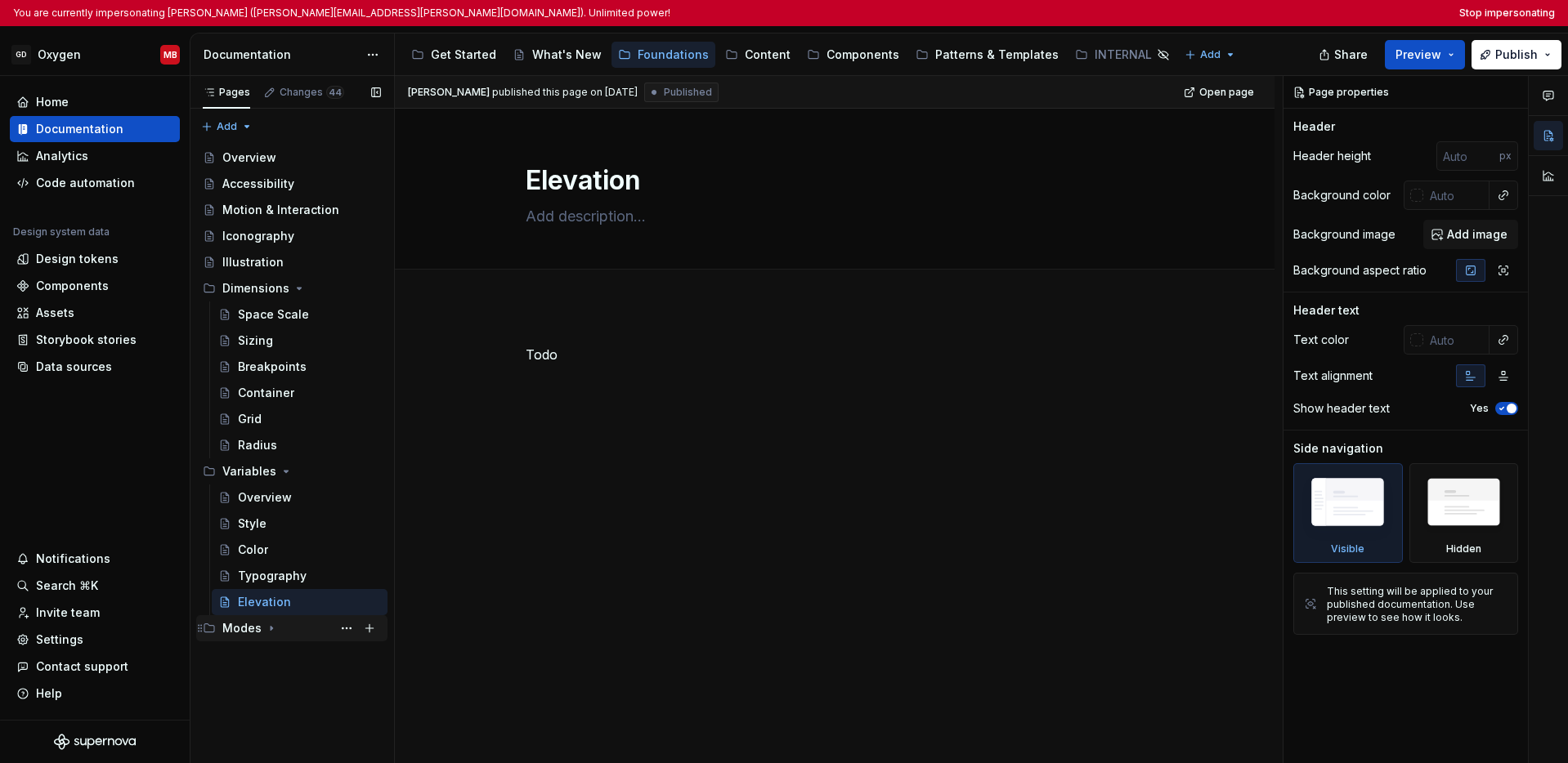
click at [275, 637] on div "Modes" at bounding box center [301, 628] width 158 height 23
click at [278, 650] on div "Theme" at bounding box center [310, 654] width 143 height 23
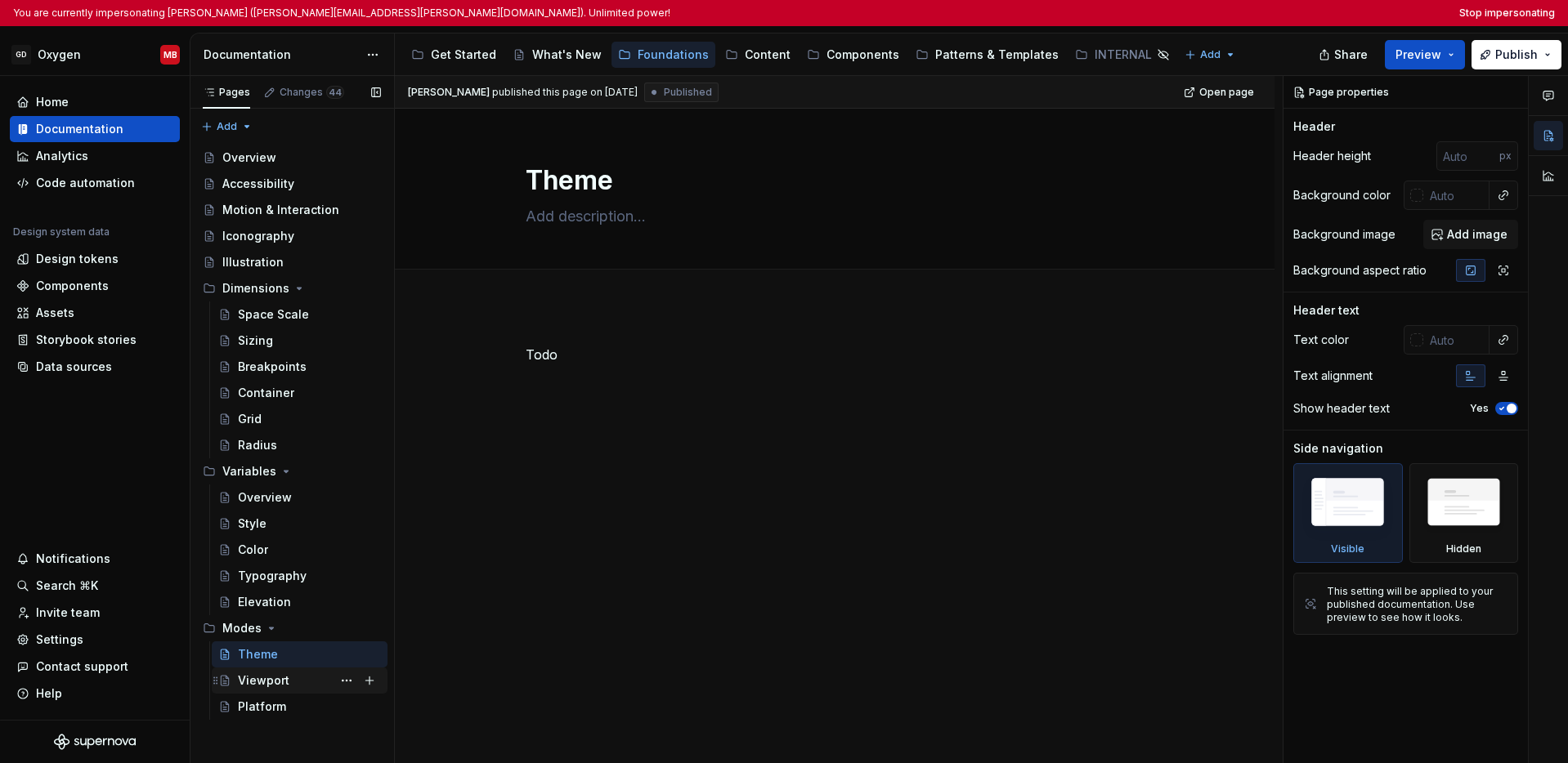
click at [274, 683] on div "Viewport" at bounding box center [264, 681] width 51 height 16
click at [288, 704] on div "Platform" at bounding box center [310, 706] width 143 height 23
click at [752, 55] on div "Content" at bounding box center [768, 55] width 46 height 16
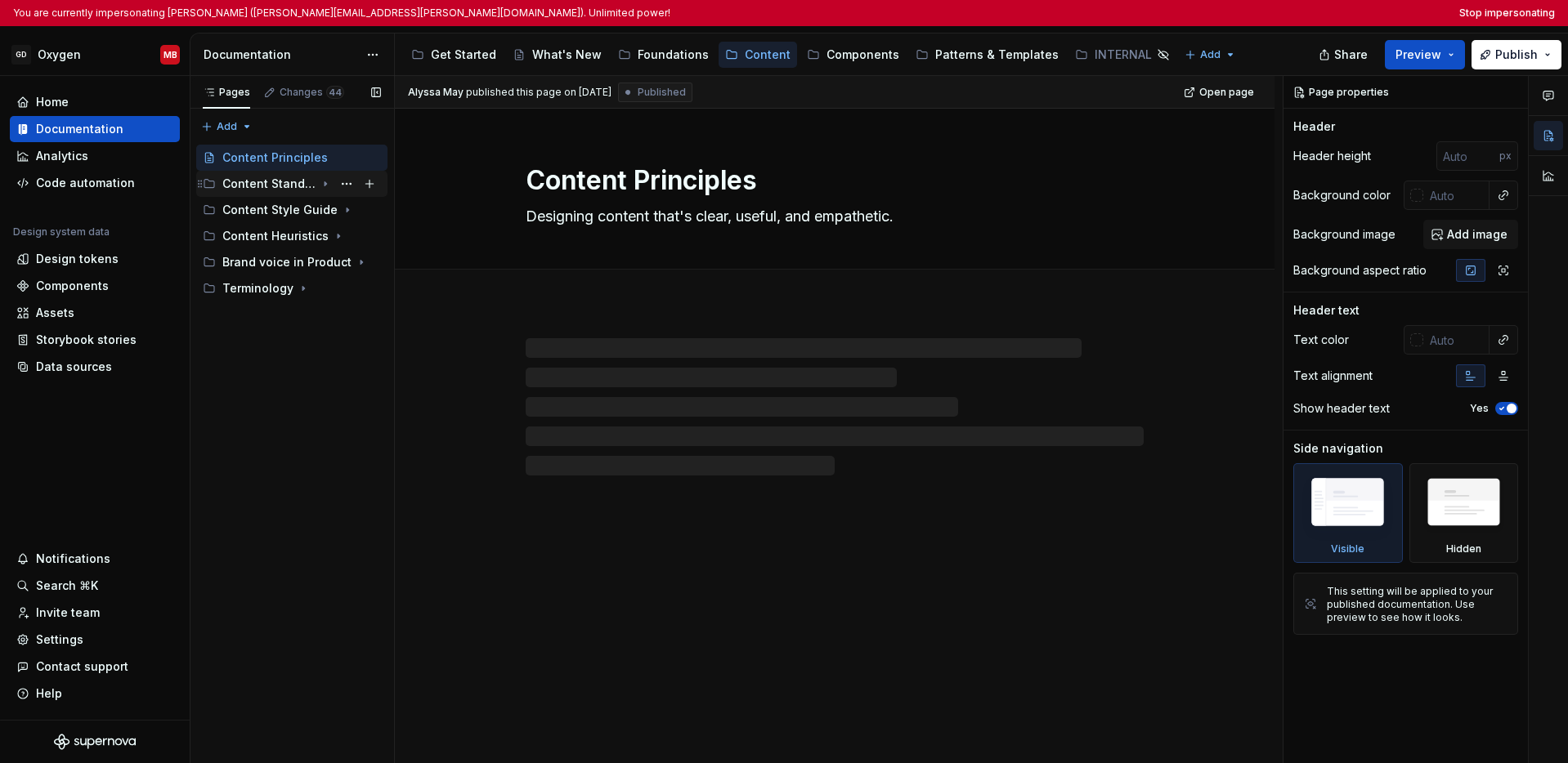
click at [270, 186] on div "Content Standards" at bounding box center [269, 184] width 93 height 16
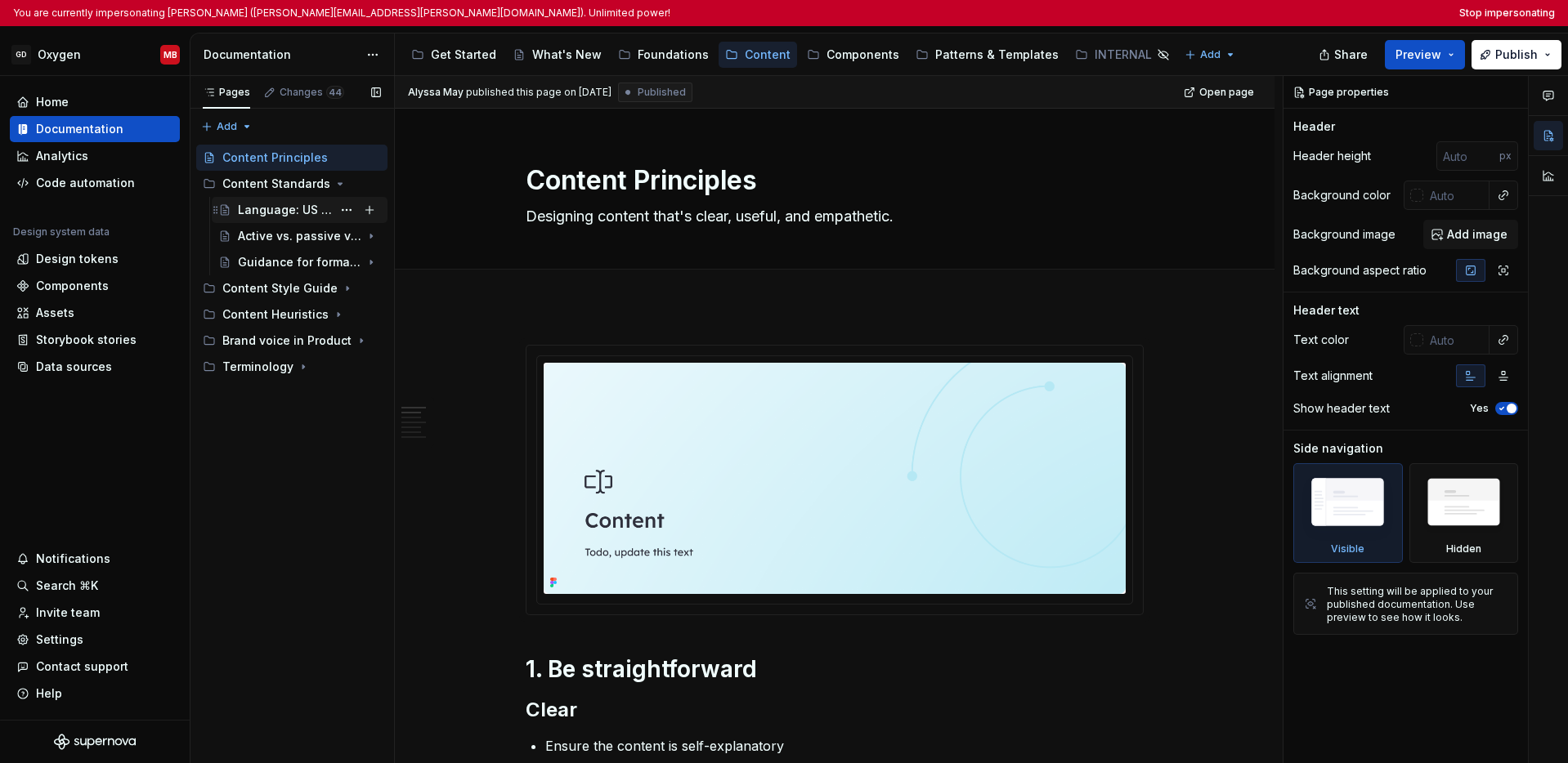
click at [272, 211] on div "Language: US English" at bounding box center [285, 210] width 94 height 16
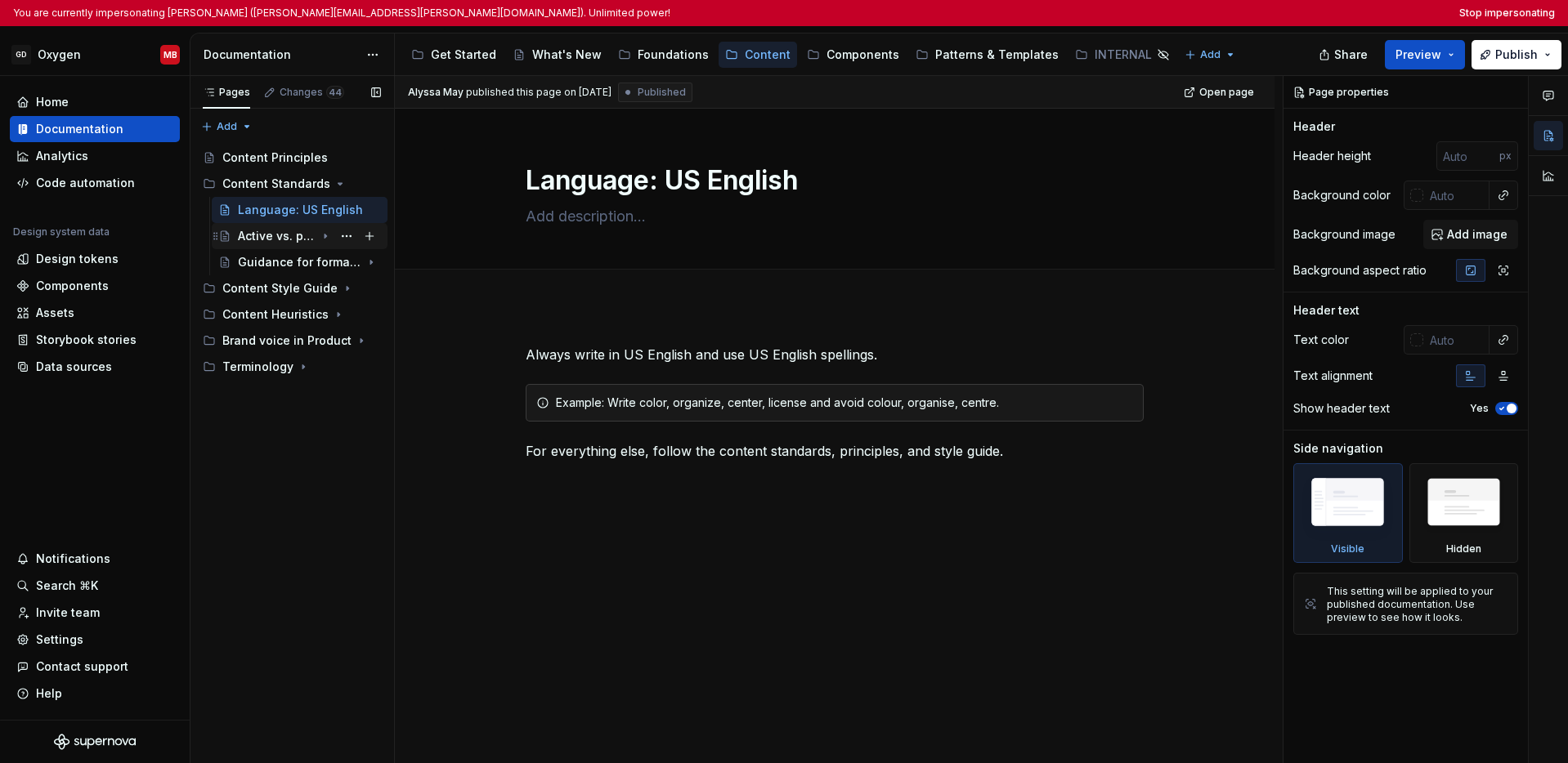
click at [278, 239] on div "Active vs. passive voice" at bounding box center [277, 236] width 78 height 16
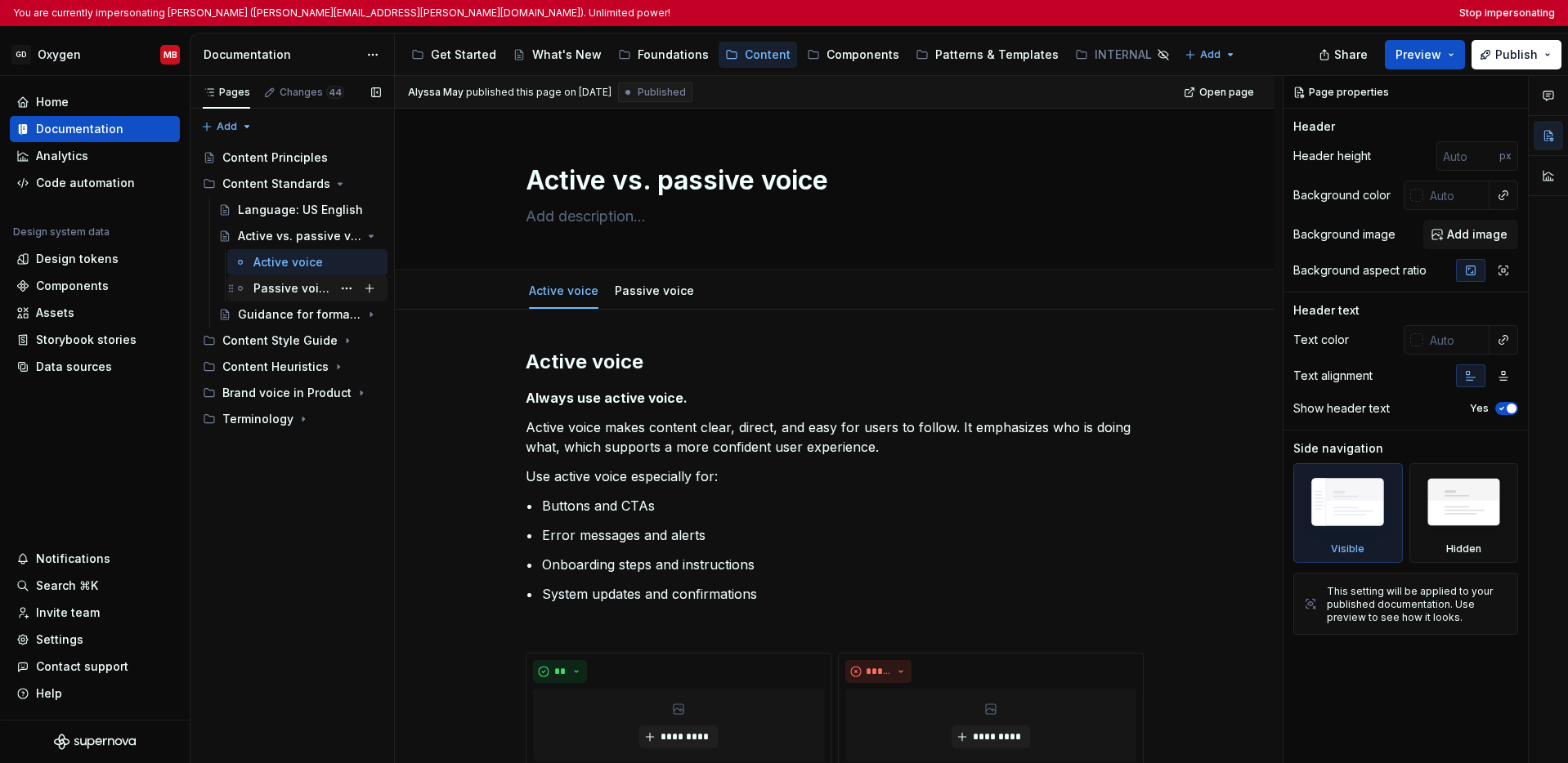
click at [275, 294] on div "Passive voice" at bounding box center [293, 289] width 79 height 16
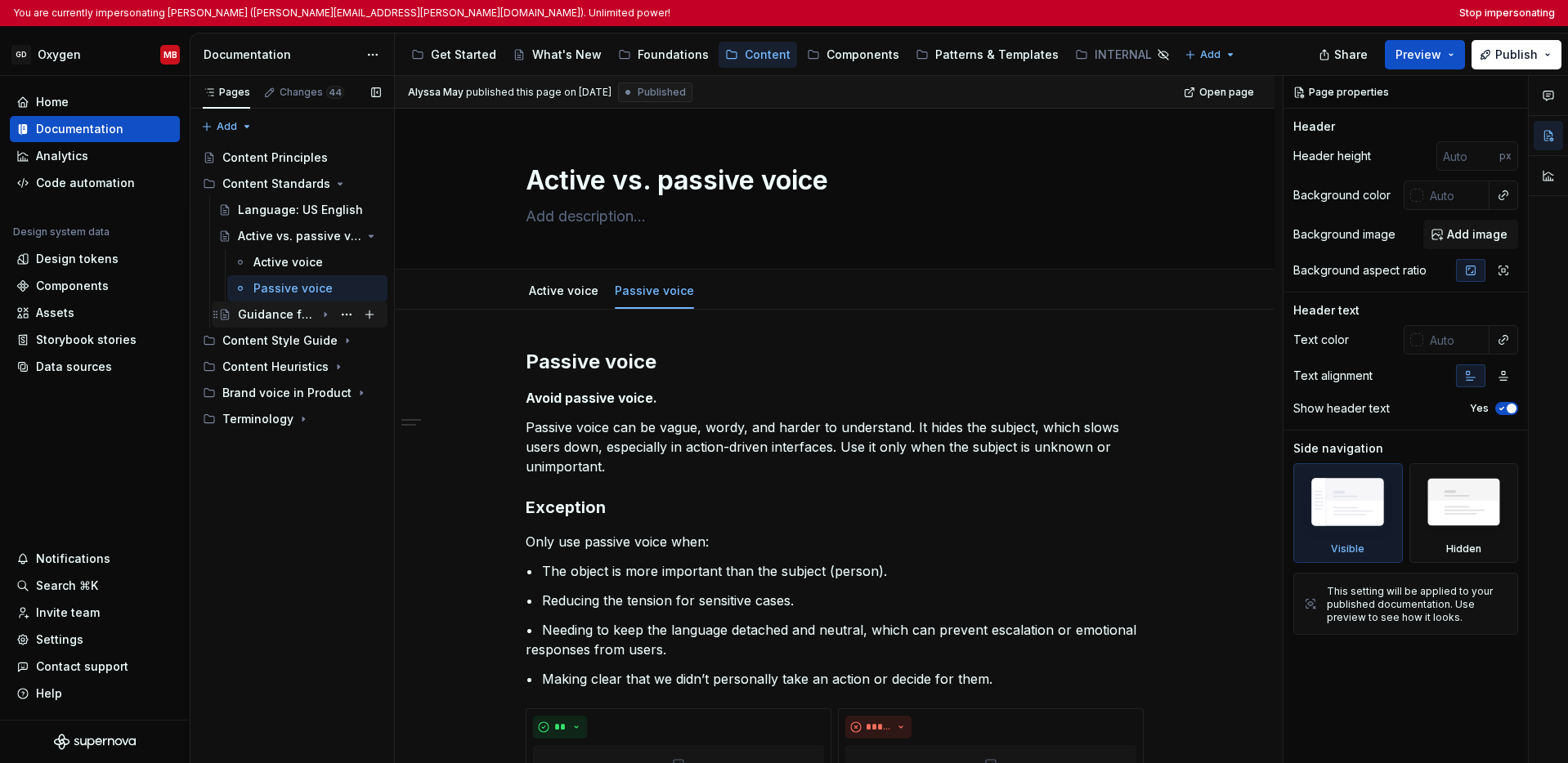
click at [276, 313] on div "Guidance for formal terms" at bounding box center [277, 315] width 78 height 16
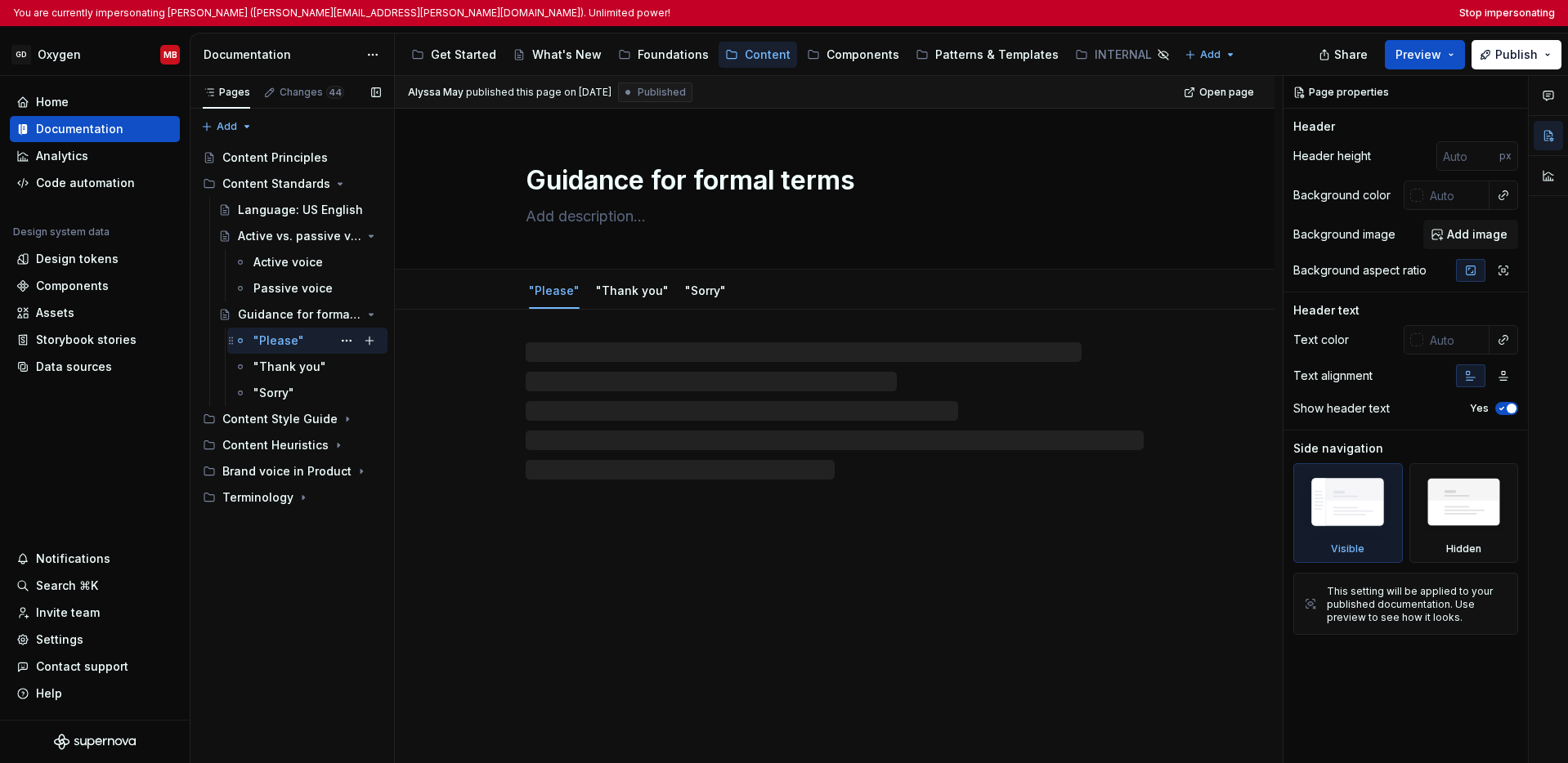
click at [277, 339] on div ""Please"" at bounding box center [278, 341] width 50 height 16
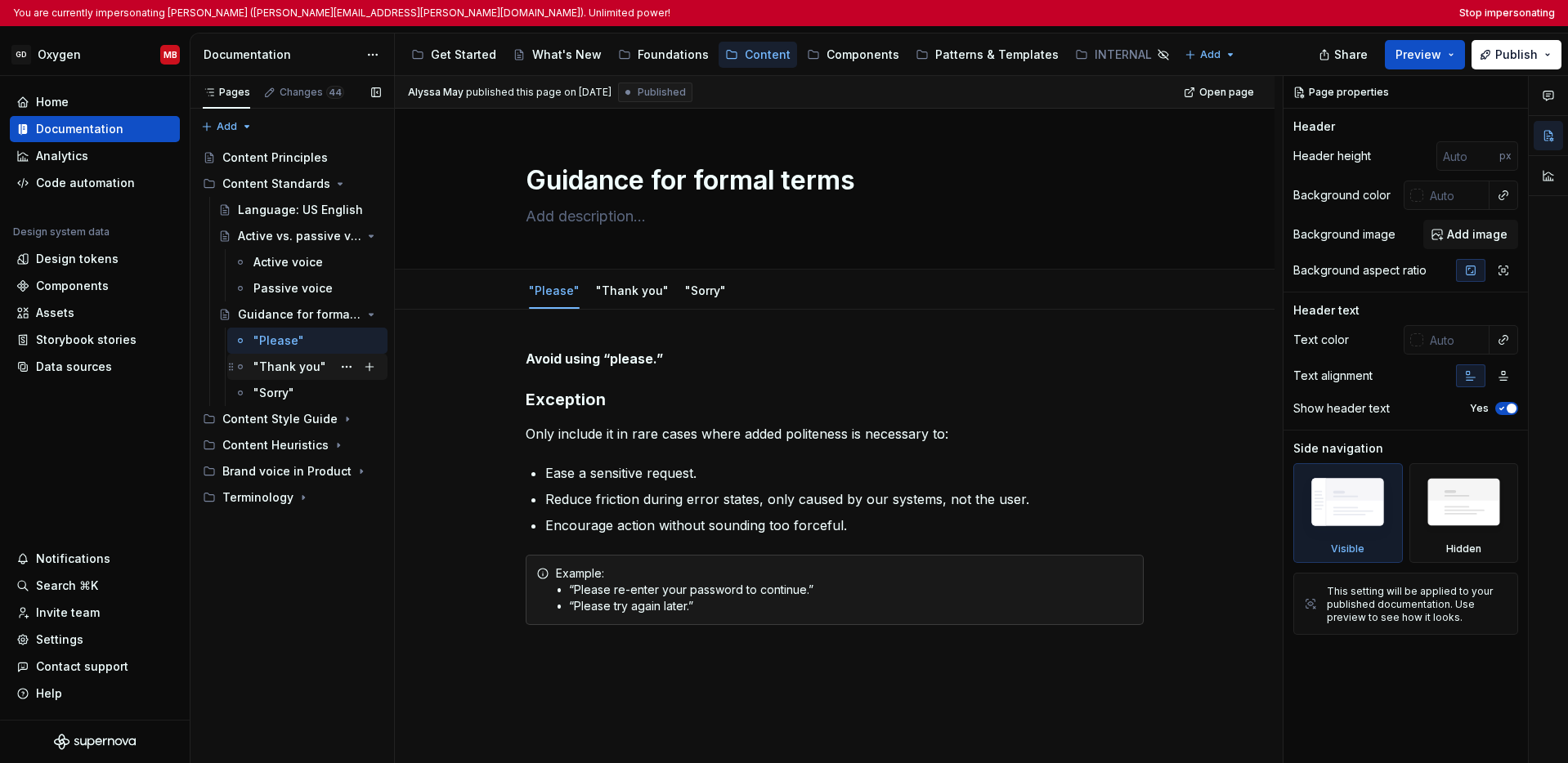
click at [278, 368] on div ""Thank you"" at bounding box center [289, 367] width 72 height 16
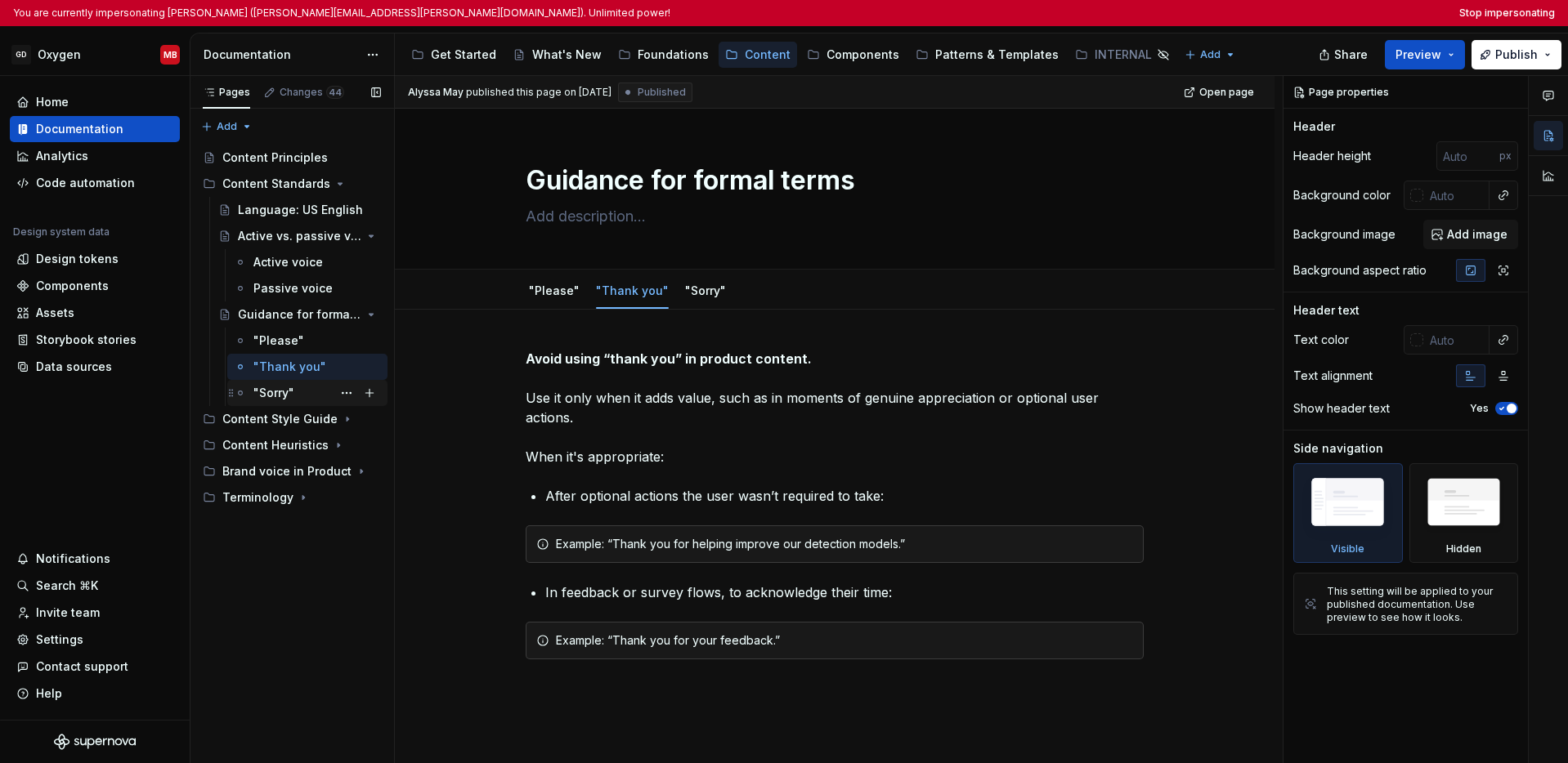
click at [278, 394] on div ""Sorry"" at bounding box center [274, 393] width 41 height 16
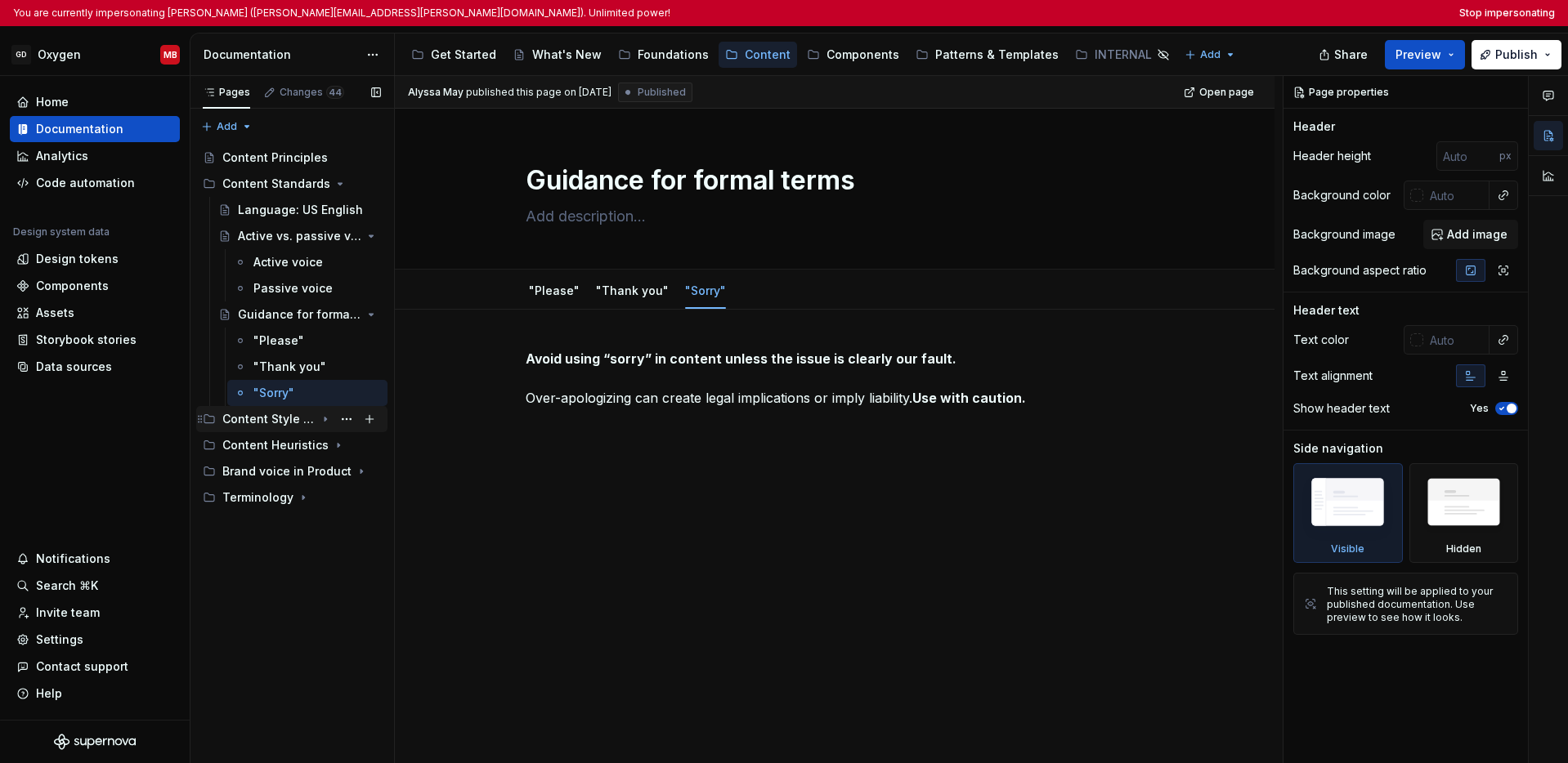
click at [278, 422] on div "Content Style Guide" at bounding box center [269, 420] width 93 height 16
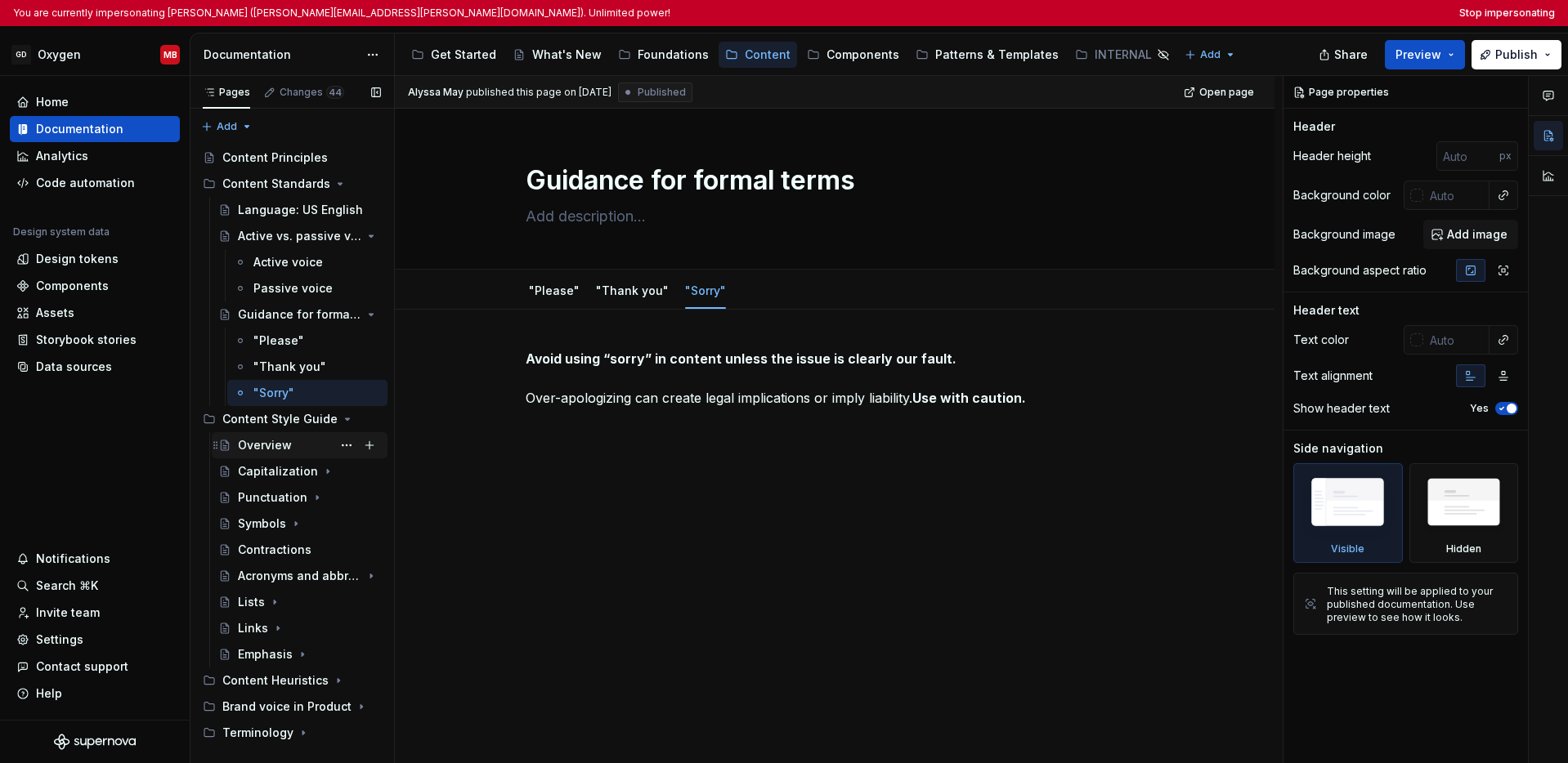
click at [289, 452] on div "Overview" at bounding box center [265, 445] width 54 height 16
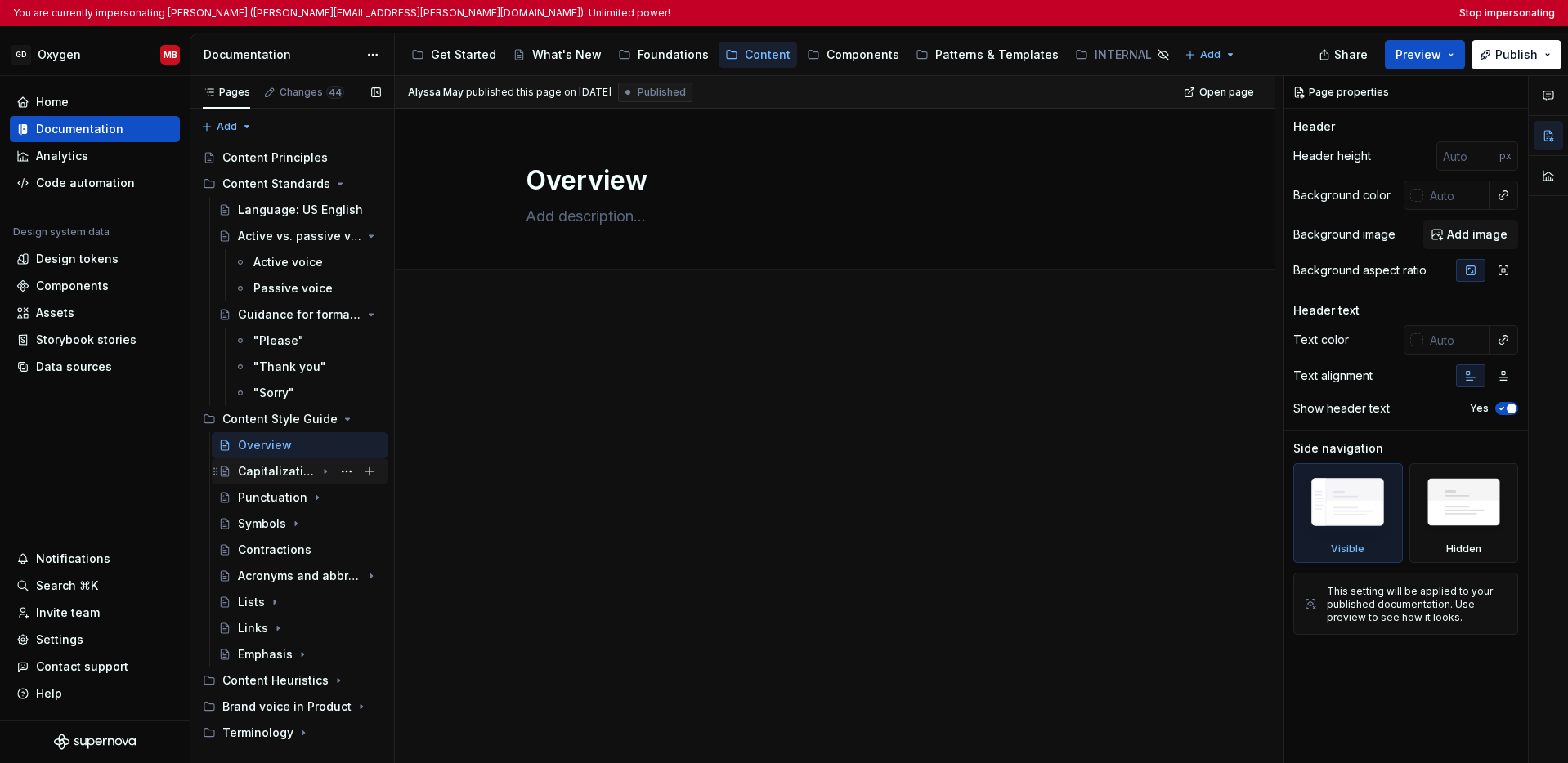
click at [287, 471] on div "Capitalization" at bounding box center [277, 472] width 78 height 16
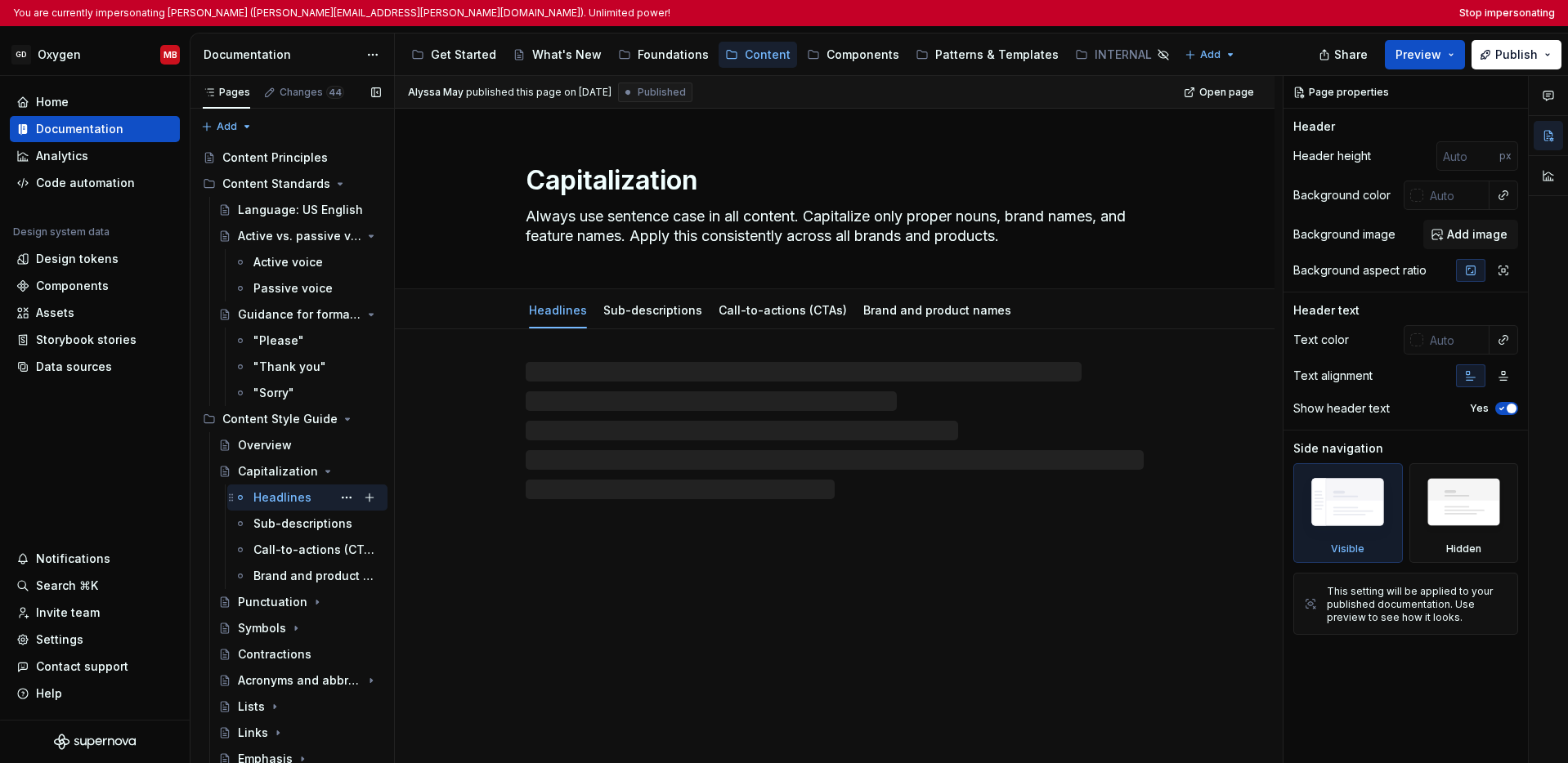
click at [278, 498] on div "Headlines" at bounding box center [282, 498] width 58 height 16
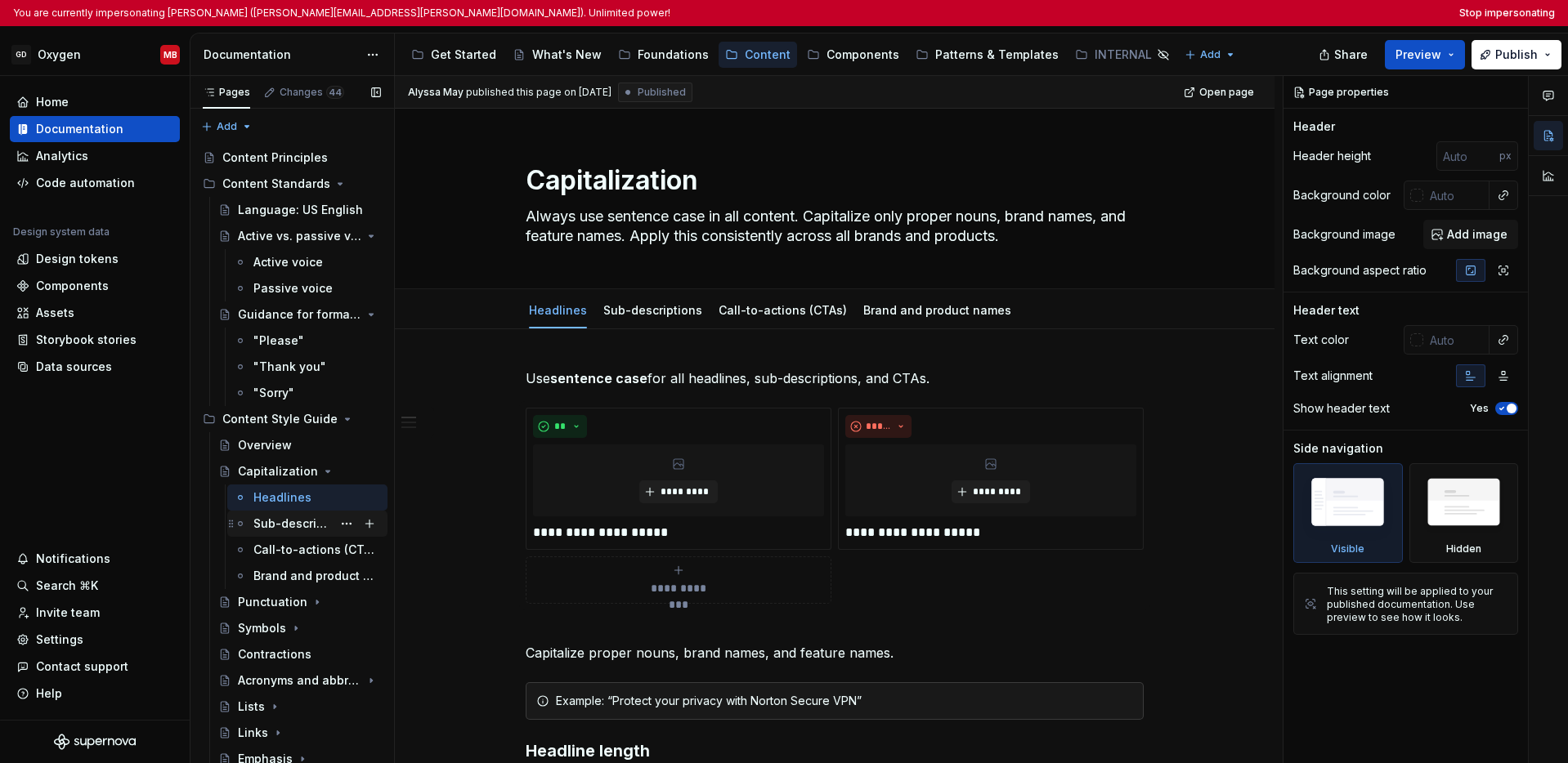
click at [280, 525] on div "Sub-descriptions" at bounding box center [293, 524] width 79 height 16
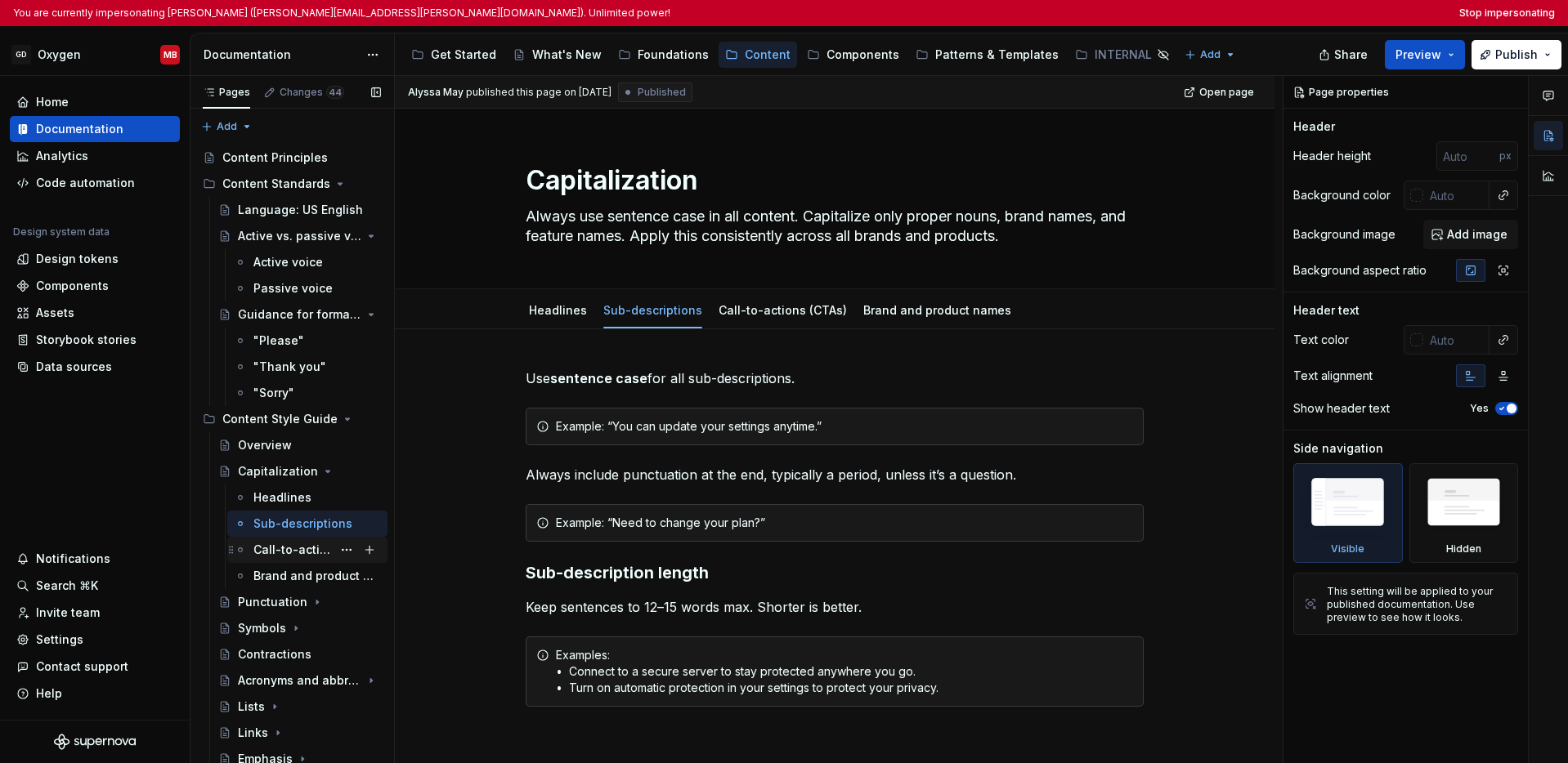
click at [283, 550] on div "Call-to-actions (CTAs)" at bounding box center [293, 550] width 79 height 16
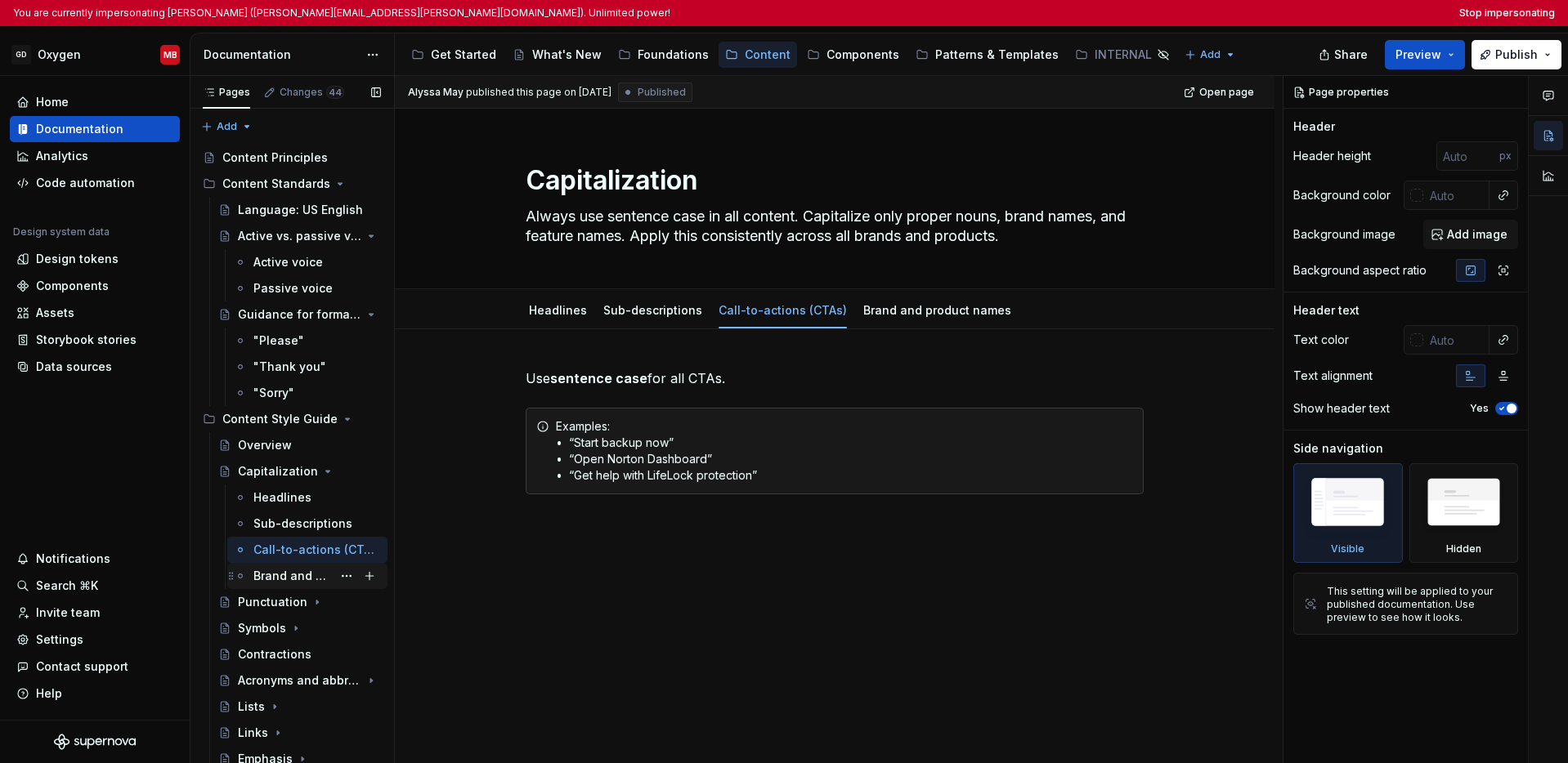
click at [280, 573] on div "Brand and product names" at bounding box center [293, 576] width 79 height 16
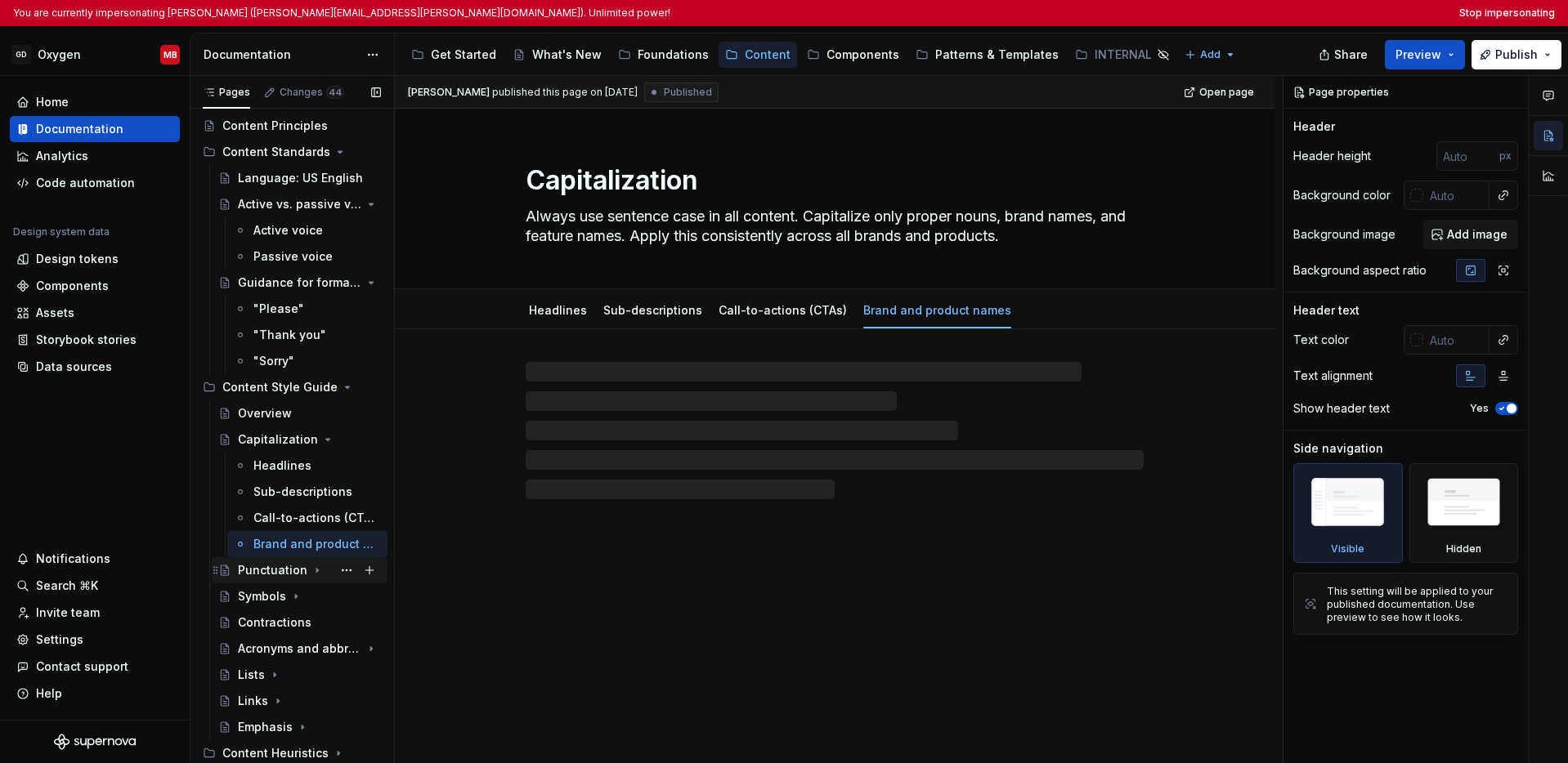
scroll to position [57, 0]
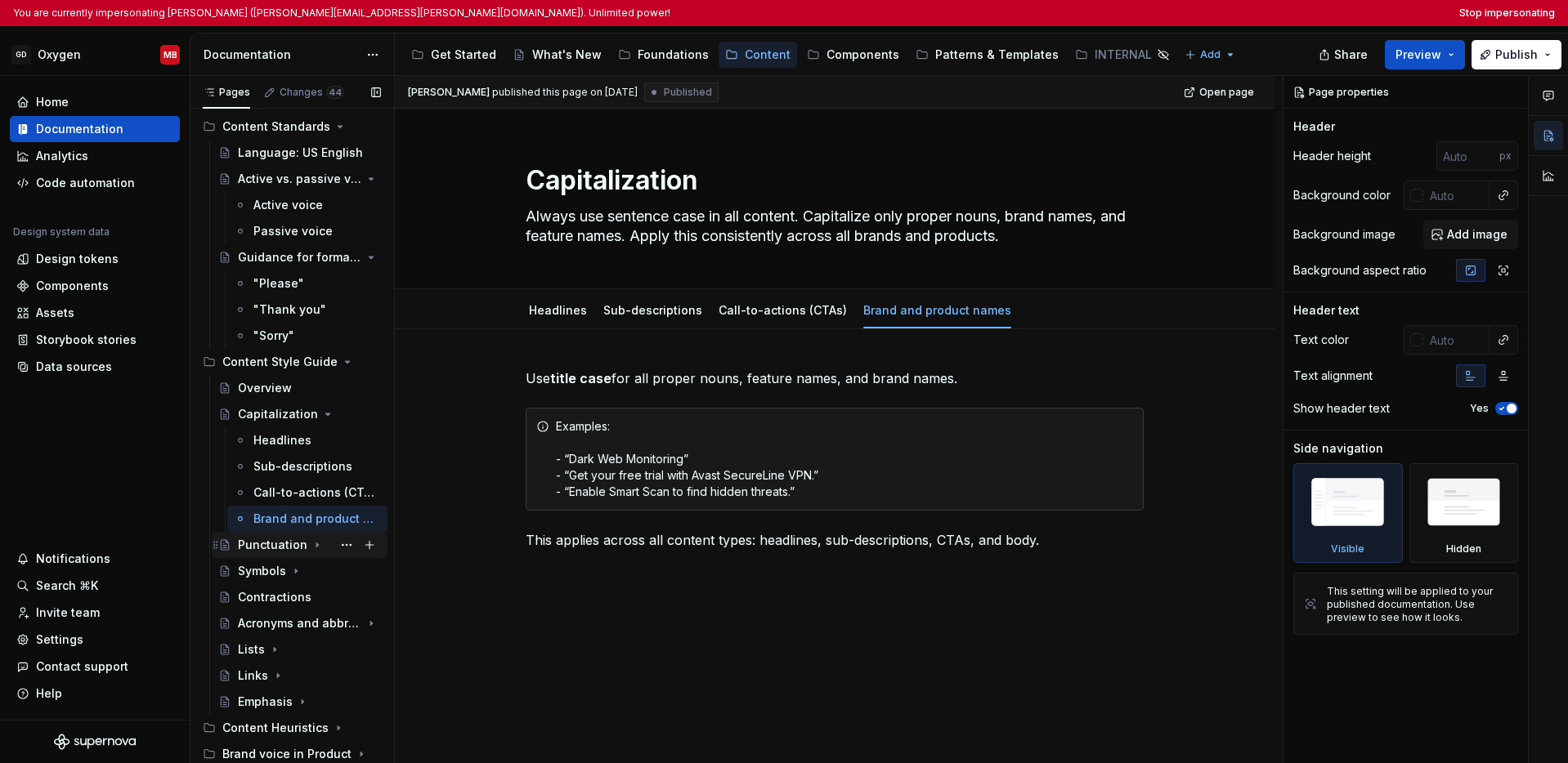
click at [310, 547] on icon "Page tree" at bounding box center [317, 545] width 13 height 13
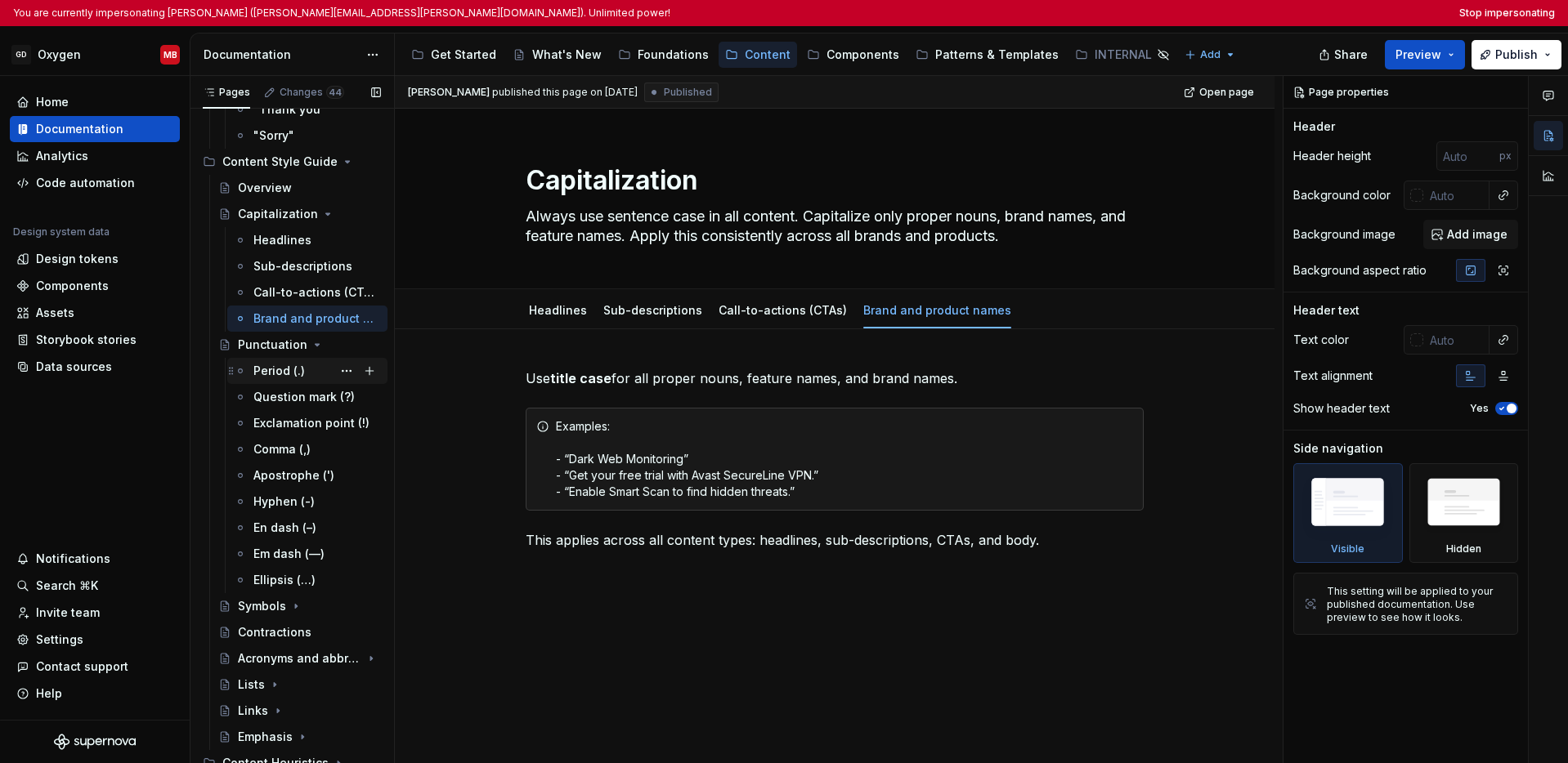
scroll to position [278, 0]
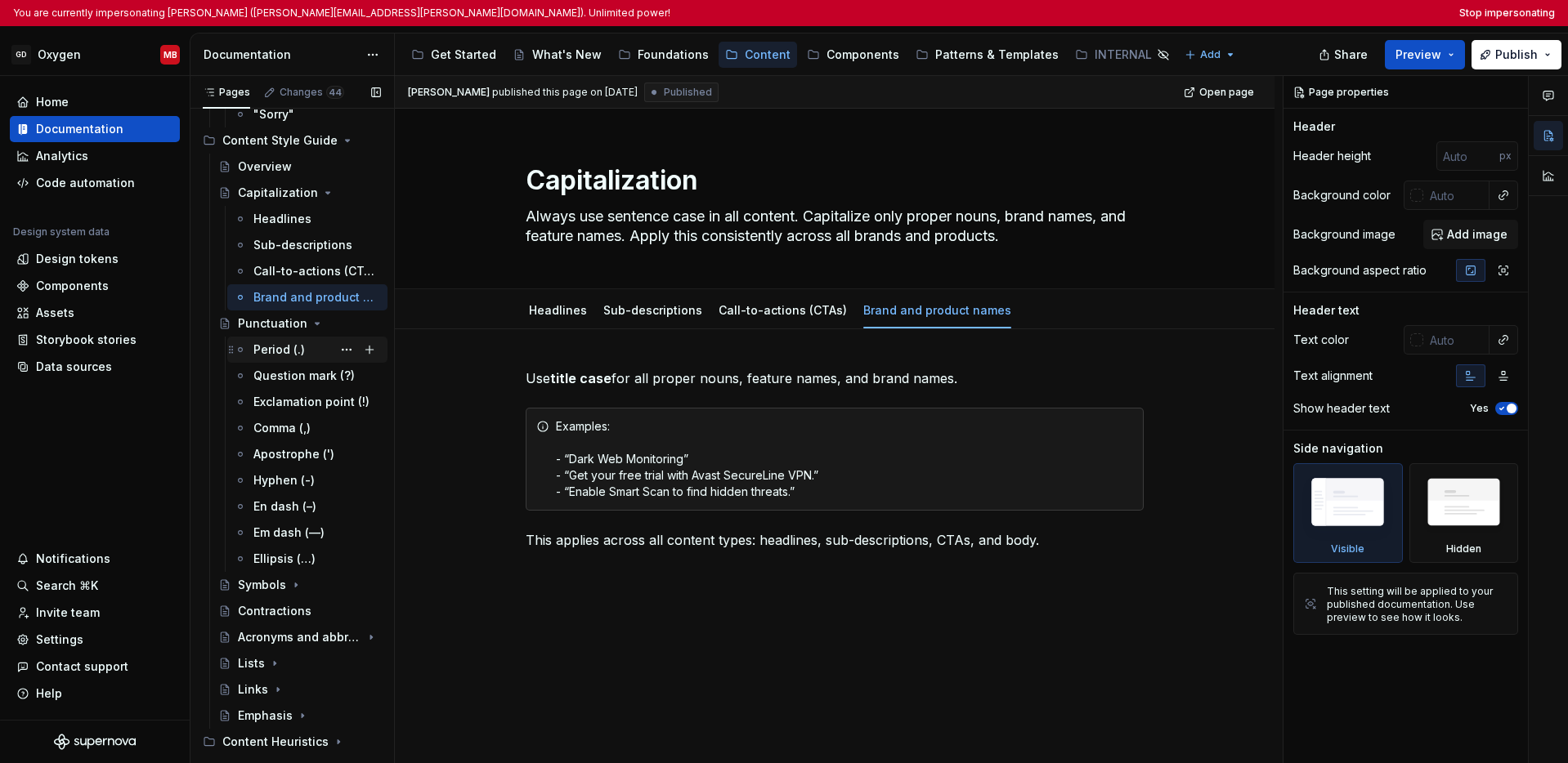
click at [280, 354] on div "Period (.)" at bounding box center [279, 350] width 51 height 16
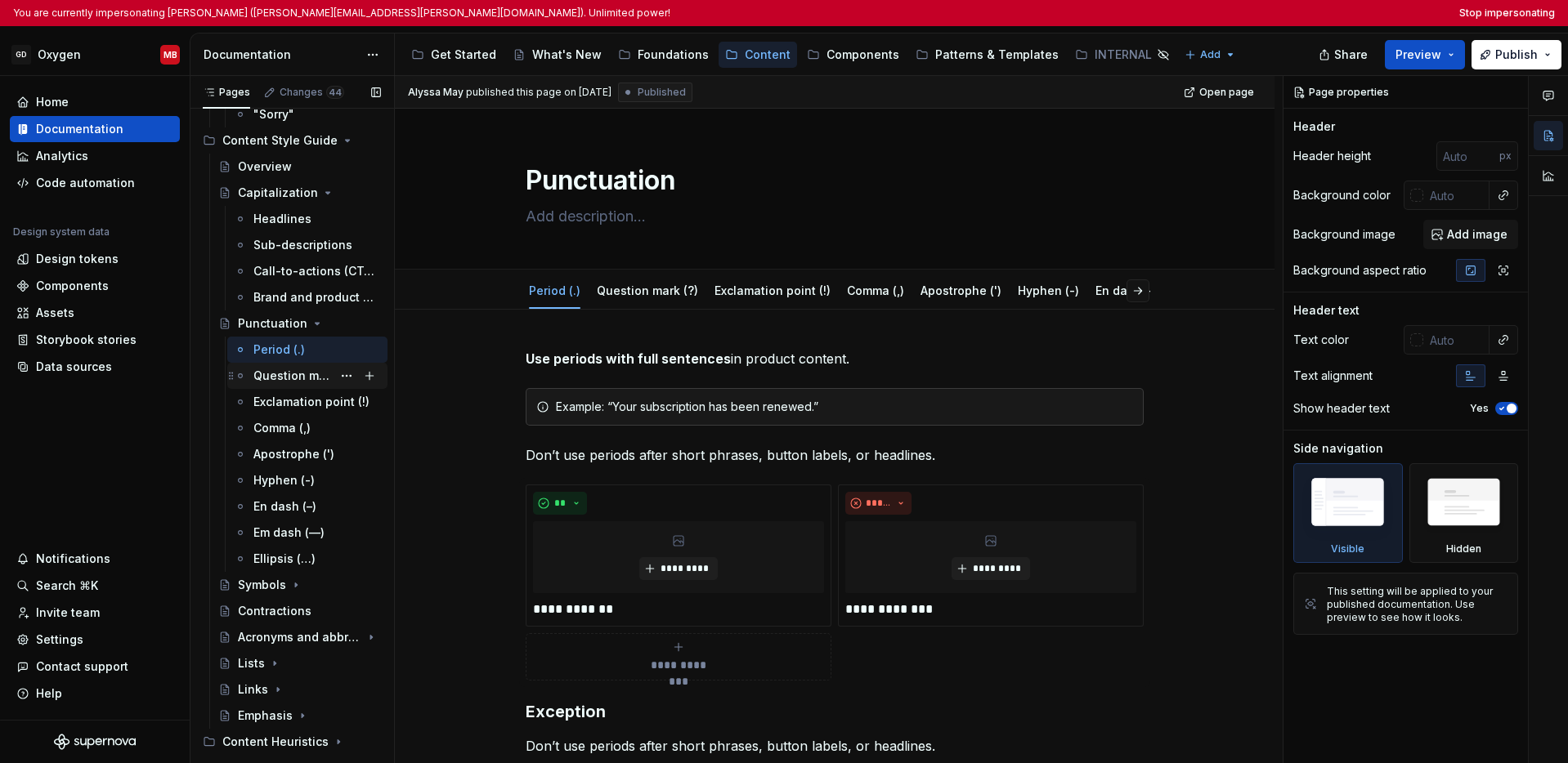
click at [279, 378] on div "Question mark (?)" at bounding box center [293, 376] width 79 height 16
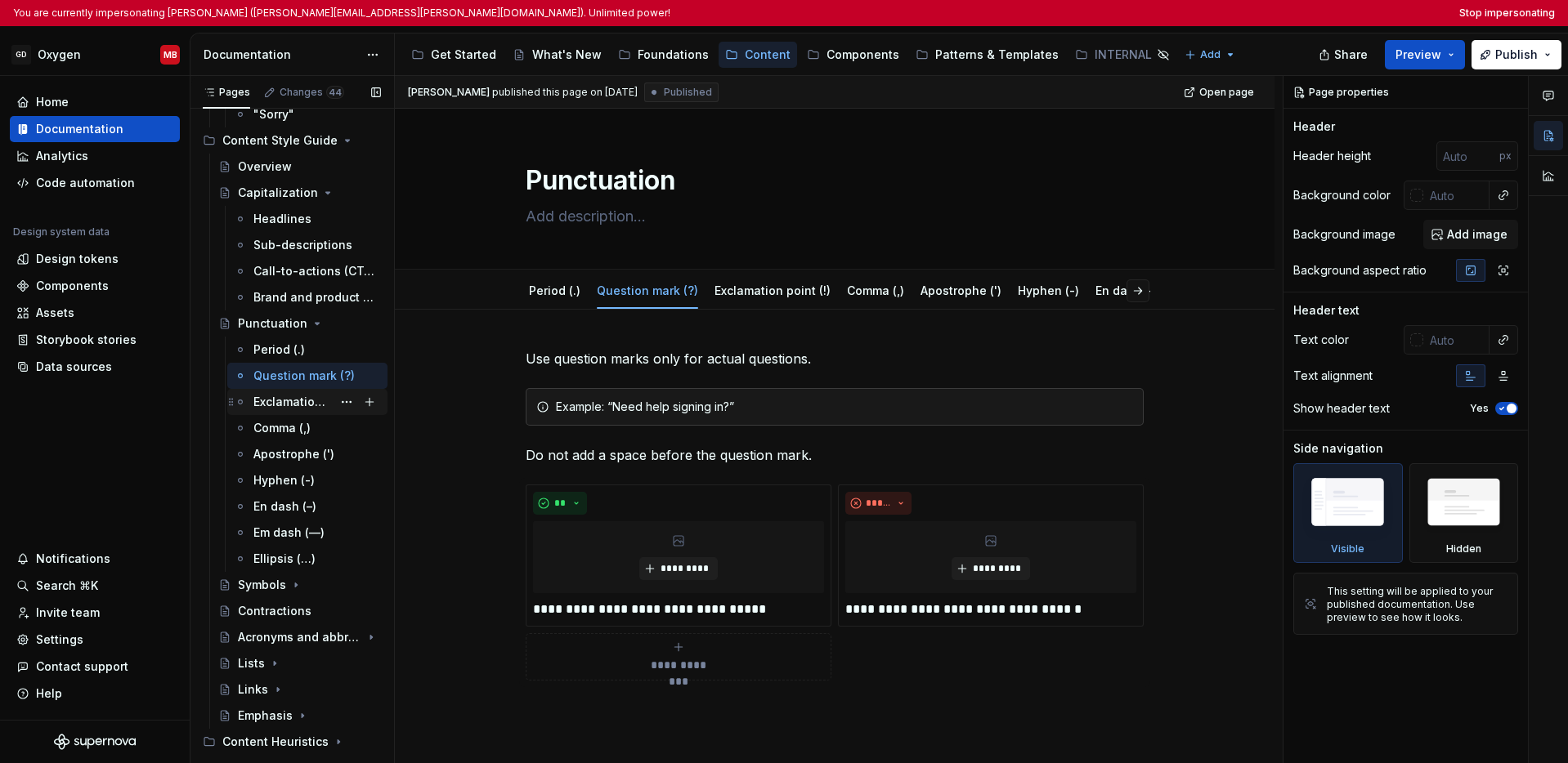
click at [279, 403] on div "Exclamation point (!)" at bounding box center [293, 402] width 79 height 16
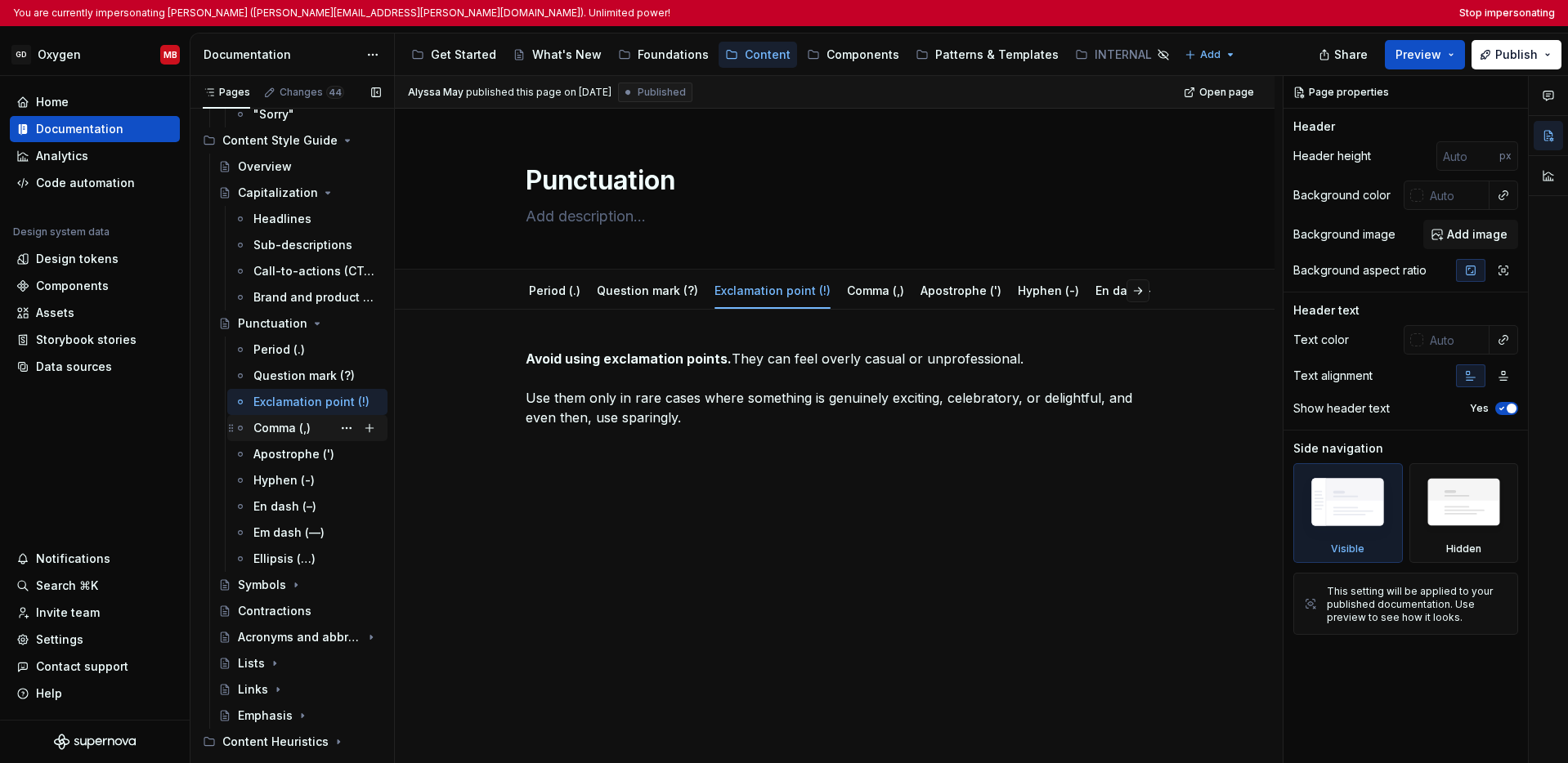
click at [278, 429] on div "Comma (,)" at bounding box center [282, 429] width 57 height 16
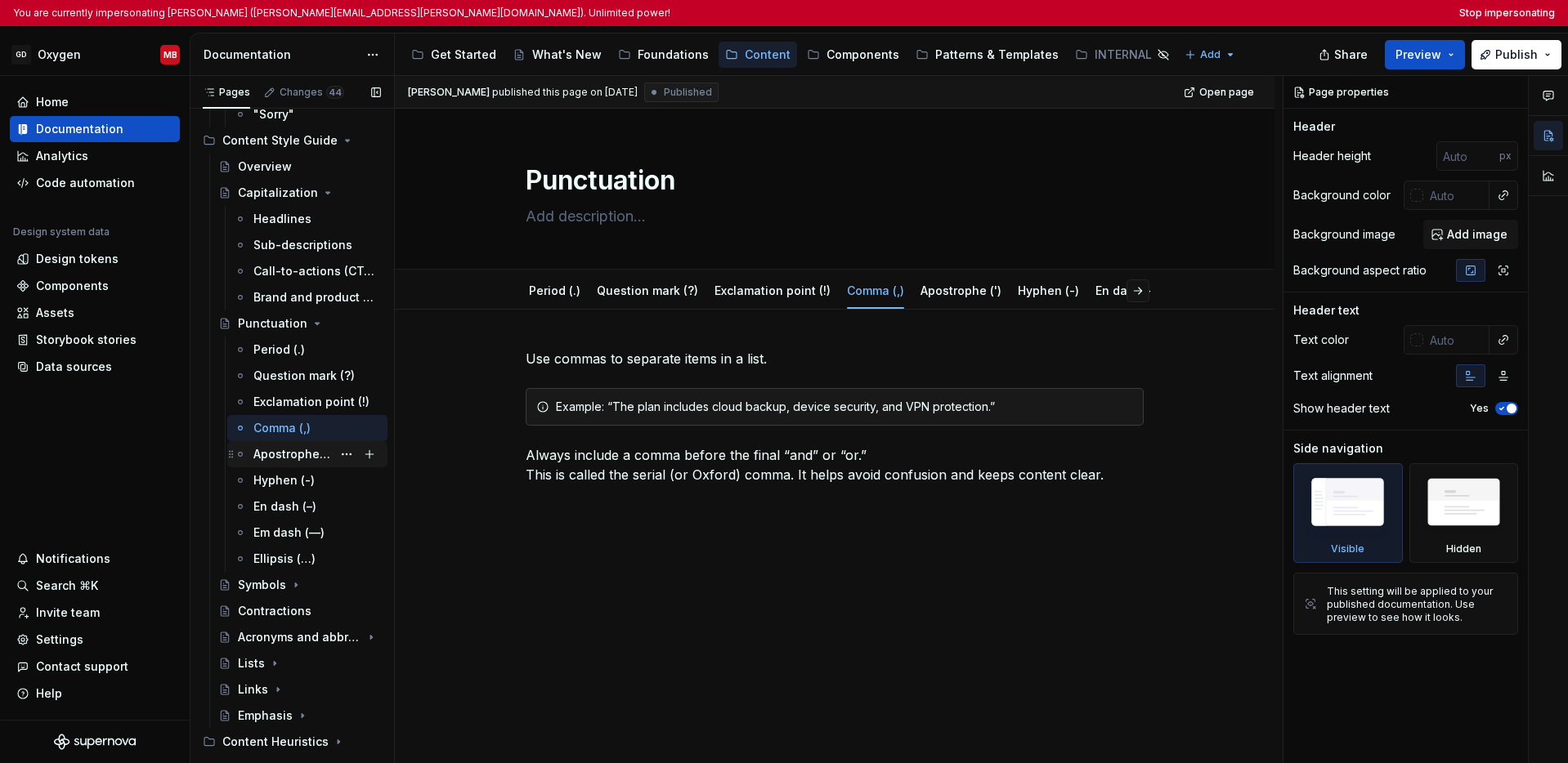
click at [289, 454] on div "Apostrophe (')" at bounding box center [293, 454] width 79 height 16
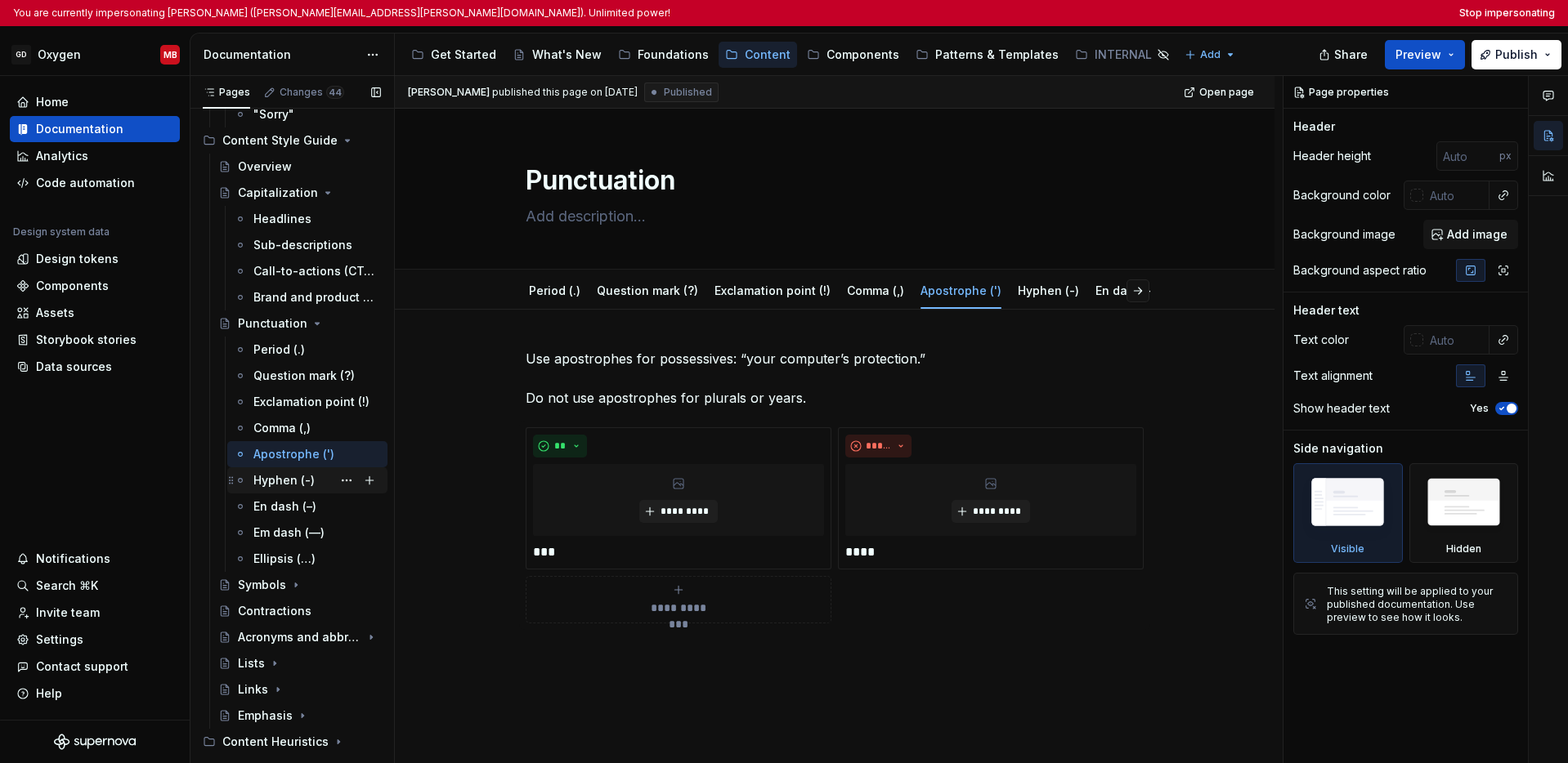
click at [292, 483] on div "Hyphen (-)" at bounding box center [284, 481] width 61 height 16
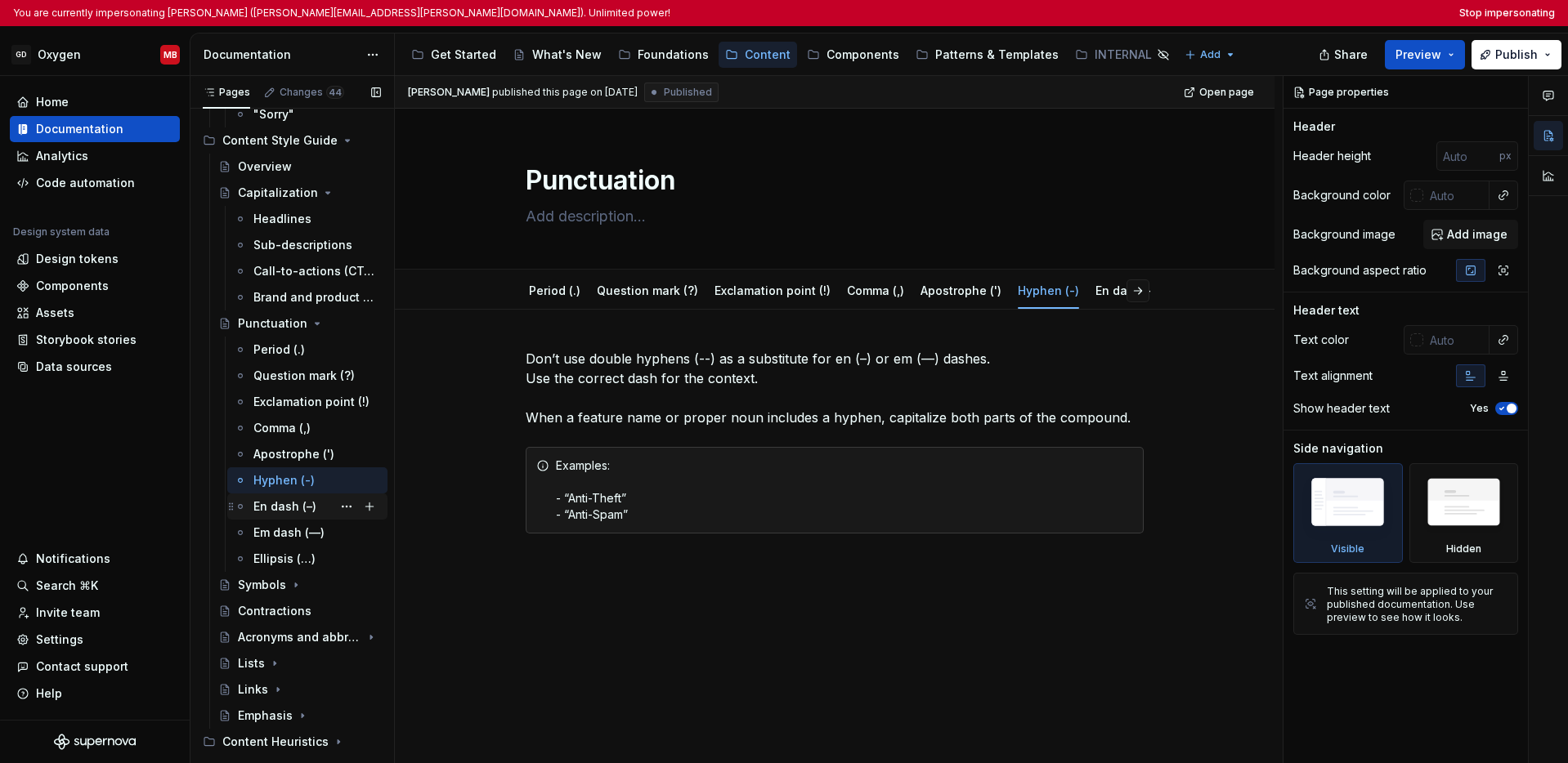
click at [289, 507] on div "En dash (–)" at bounding box center [285, 507] width 63 height 16
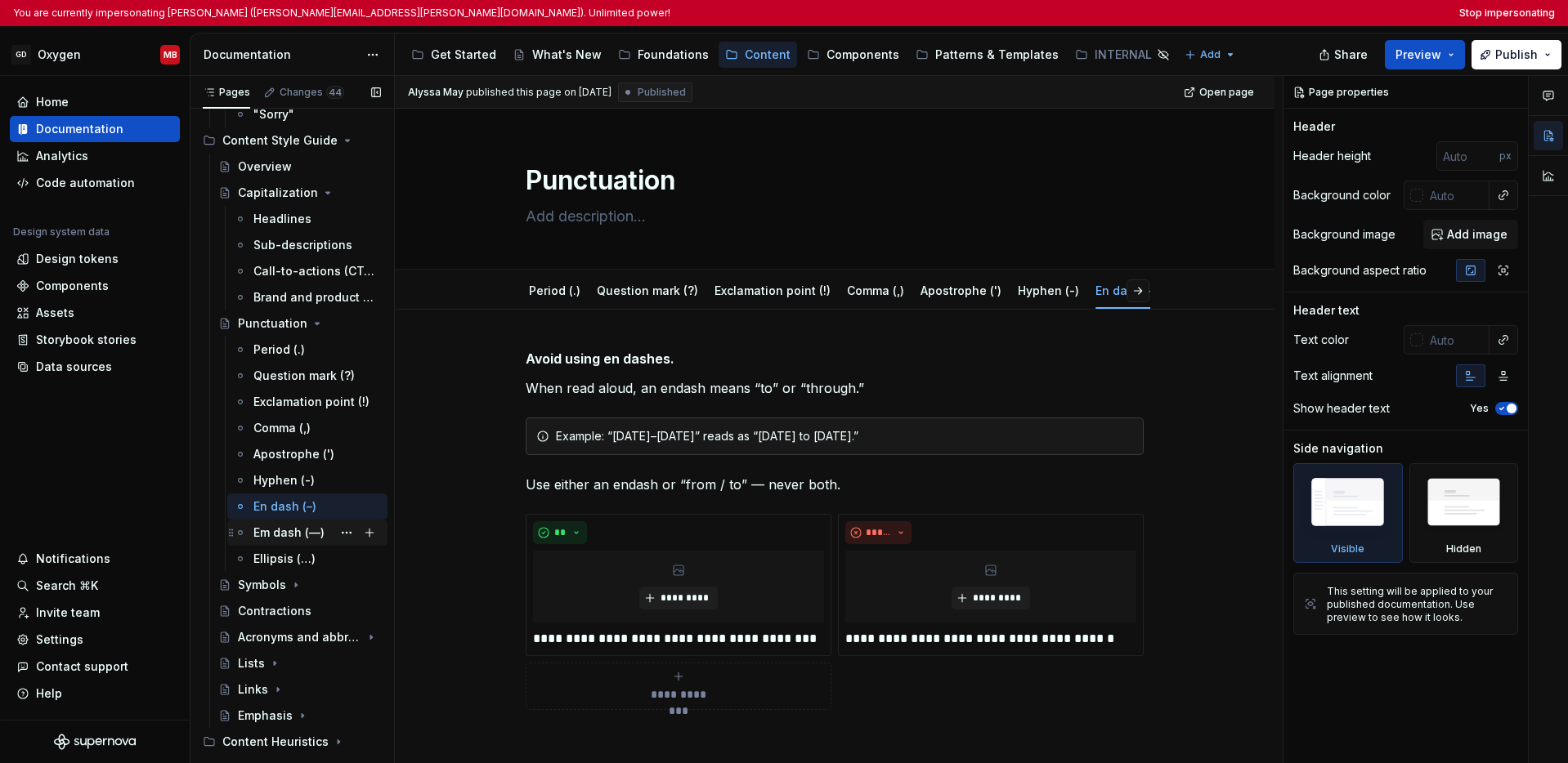
click at [288, 530] on div "Em dash (—)" at bounding box center [289, 533] width 71 height 16
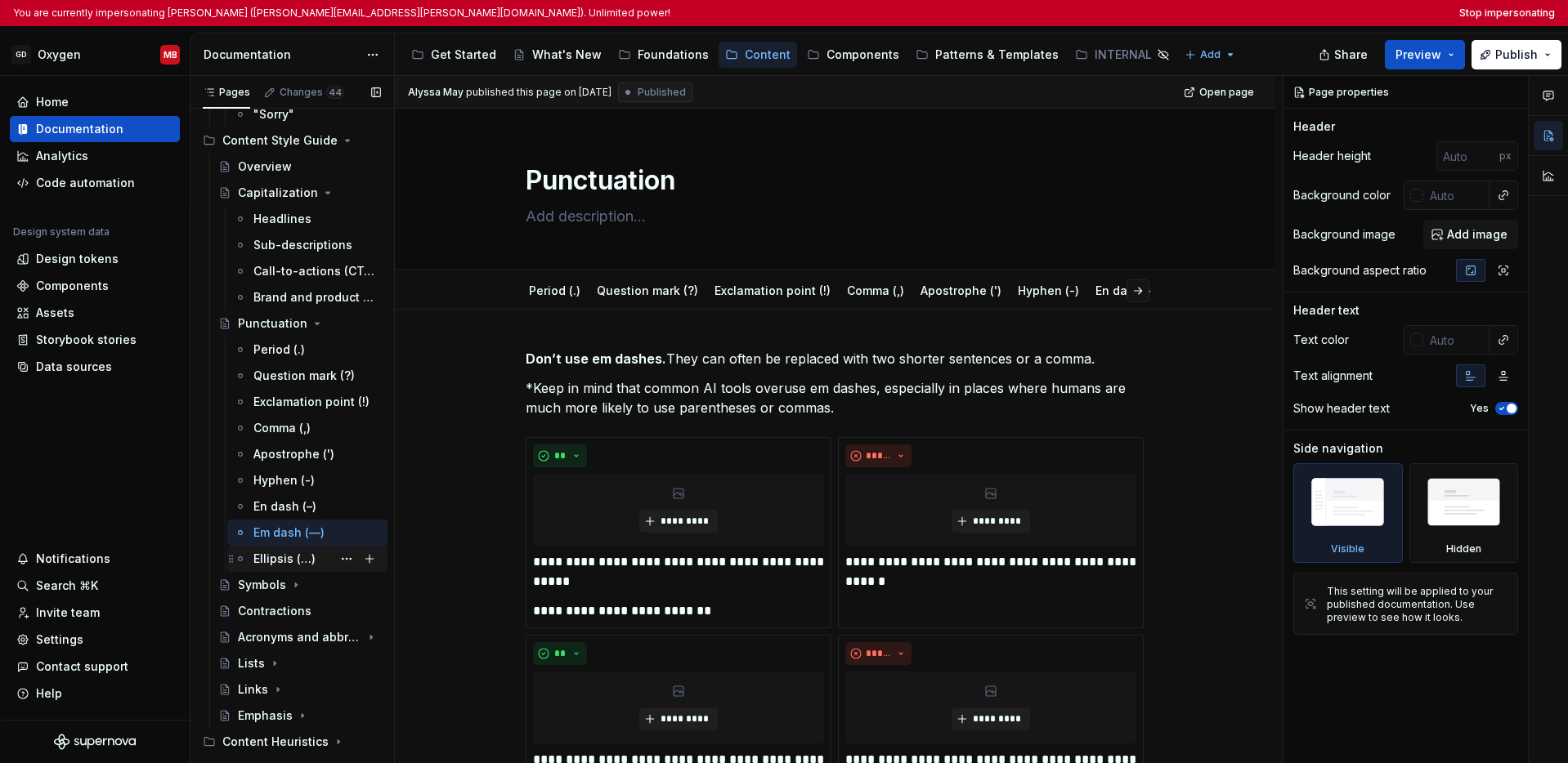
click at [288, 559] on div "Ellipsis (…)" at bounding box center [285, 559] width 62 height 16
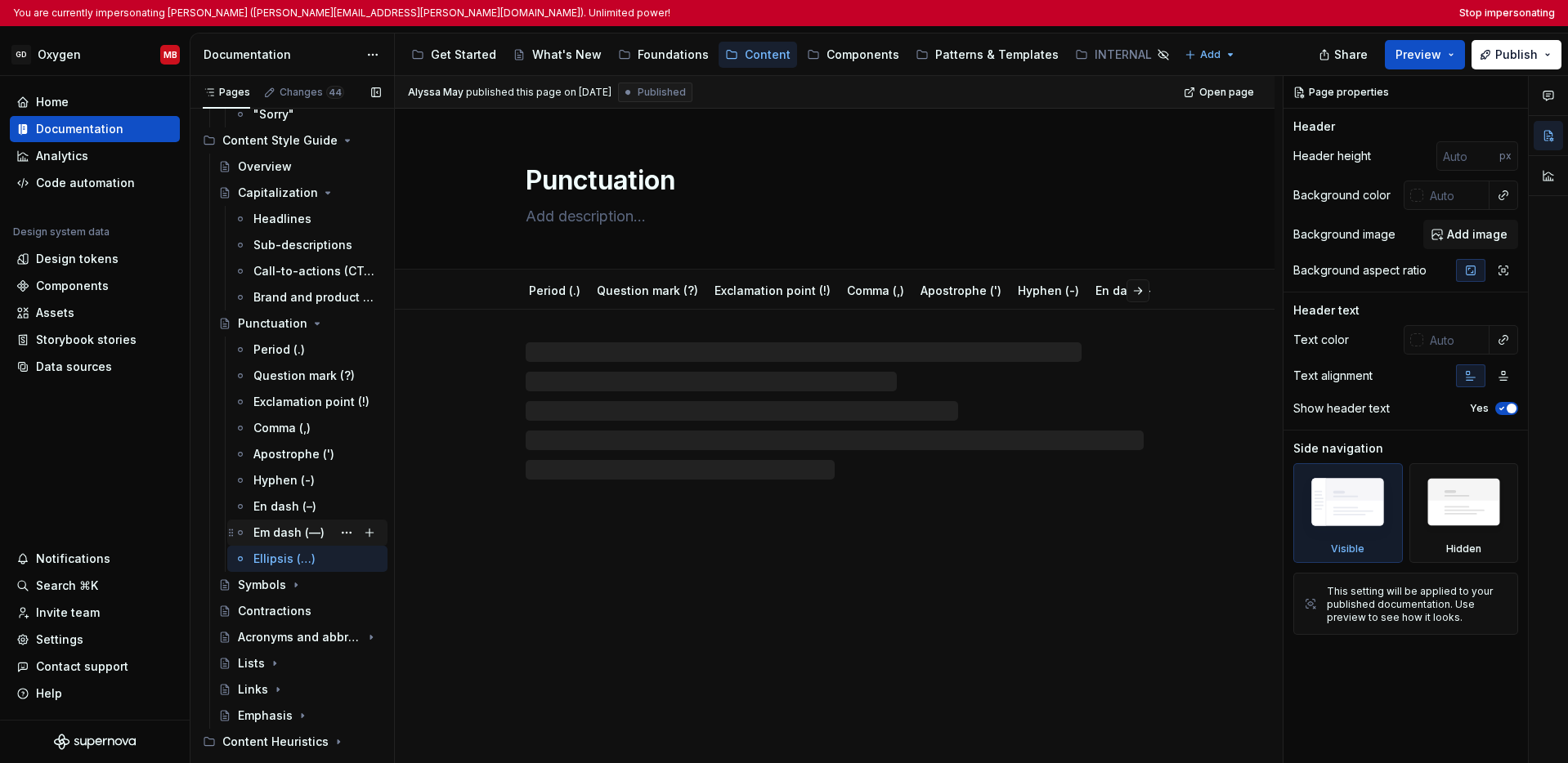
scroll to position [292, 0]
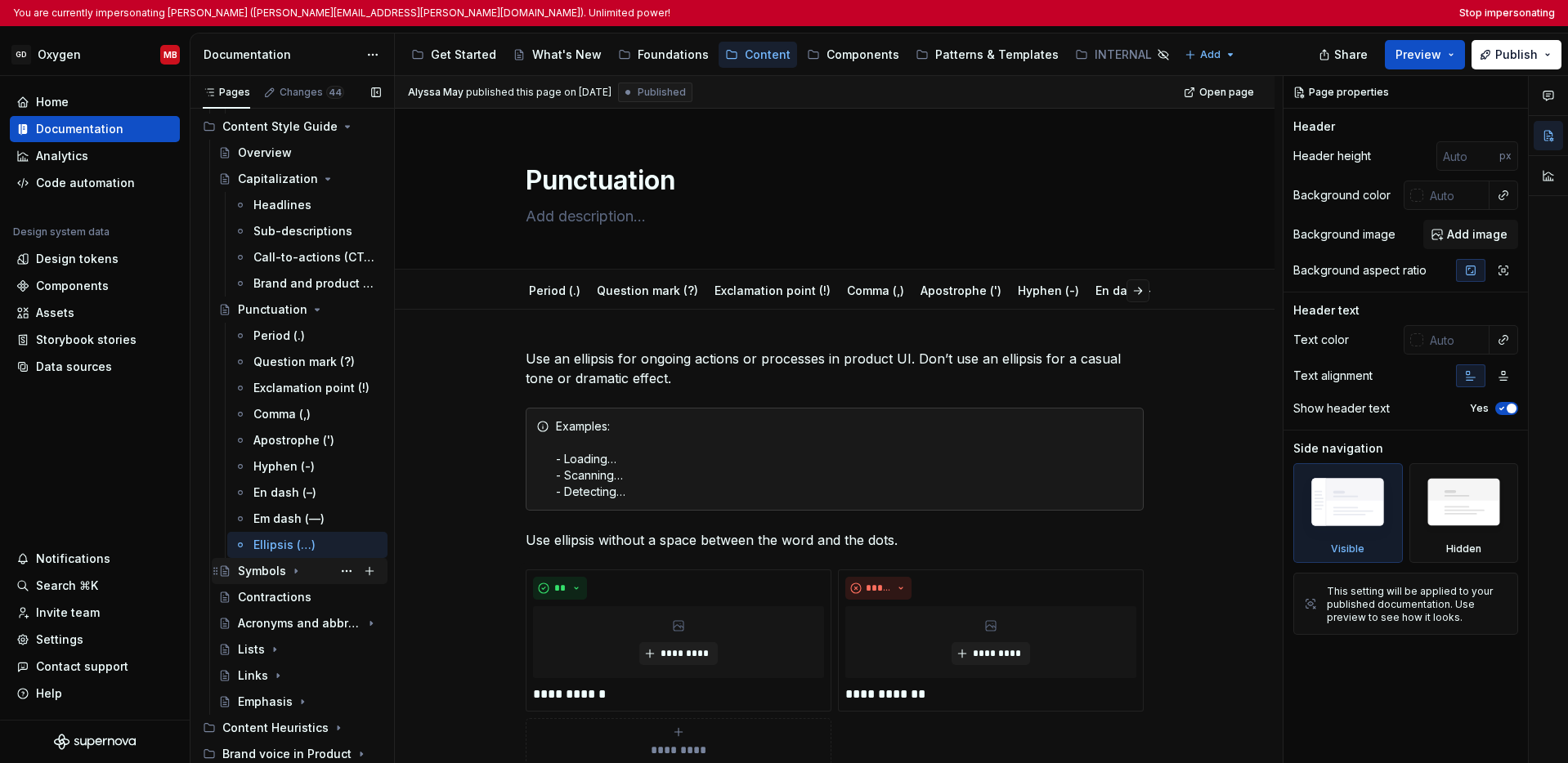
click at [289, 573] on icon "Page tree" at bounding box center [296, 572] width 13 height 13
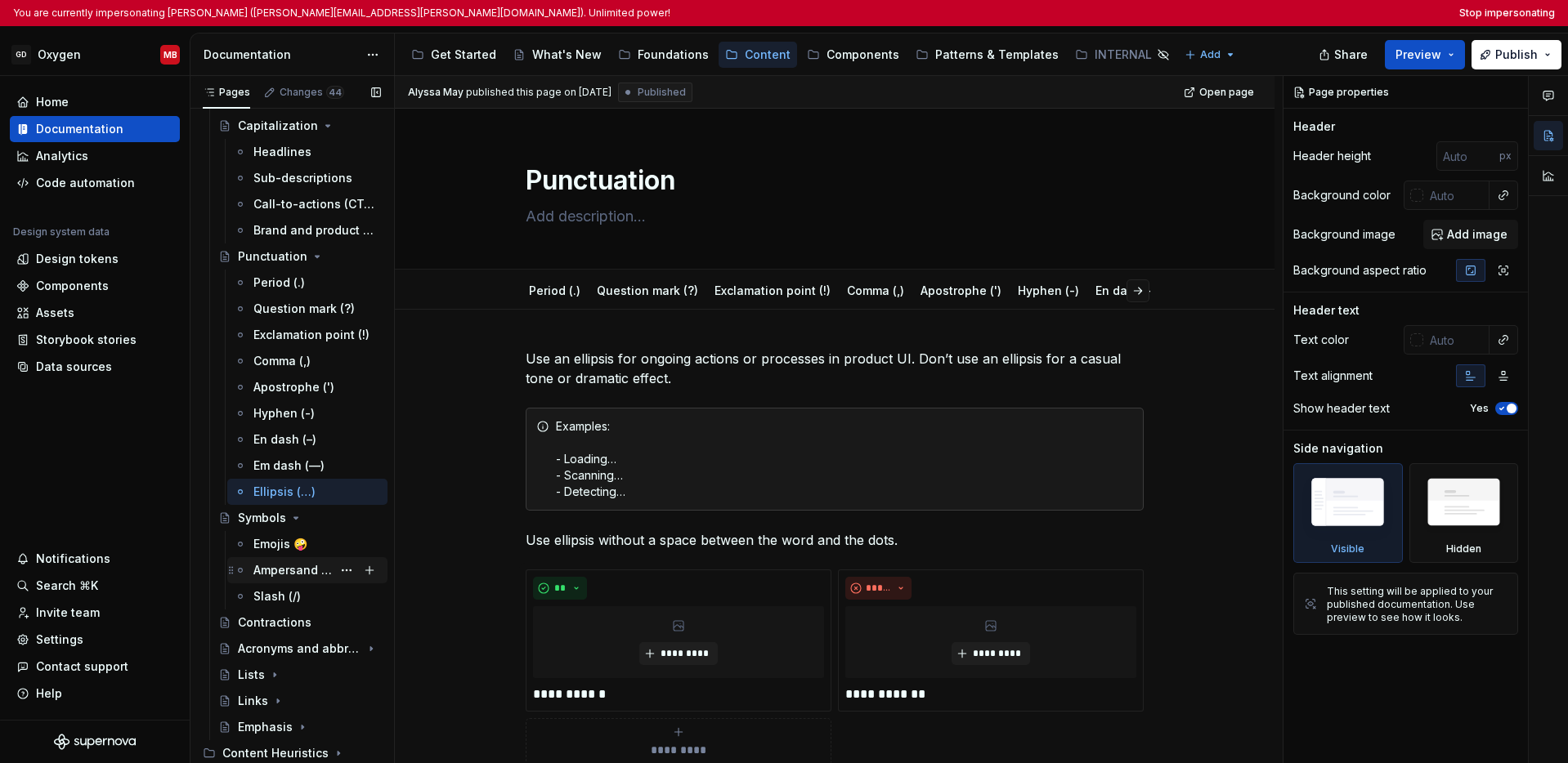
scroll to position [371, 0]
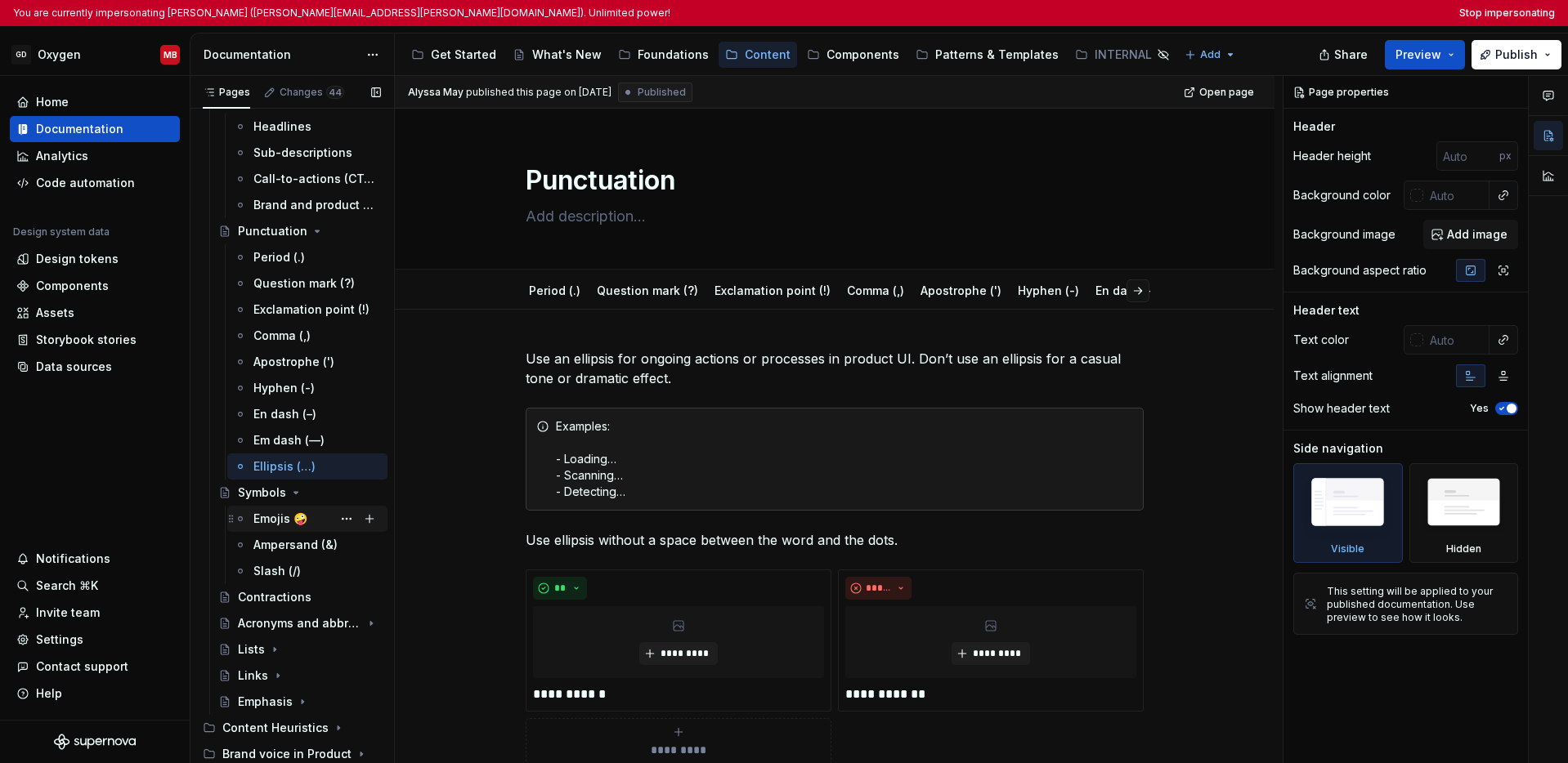
click at [278, 520] on div "Emojis 🤪" at bounding box center [280, 519] width 54 height 16
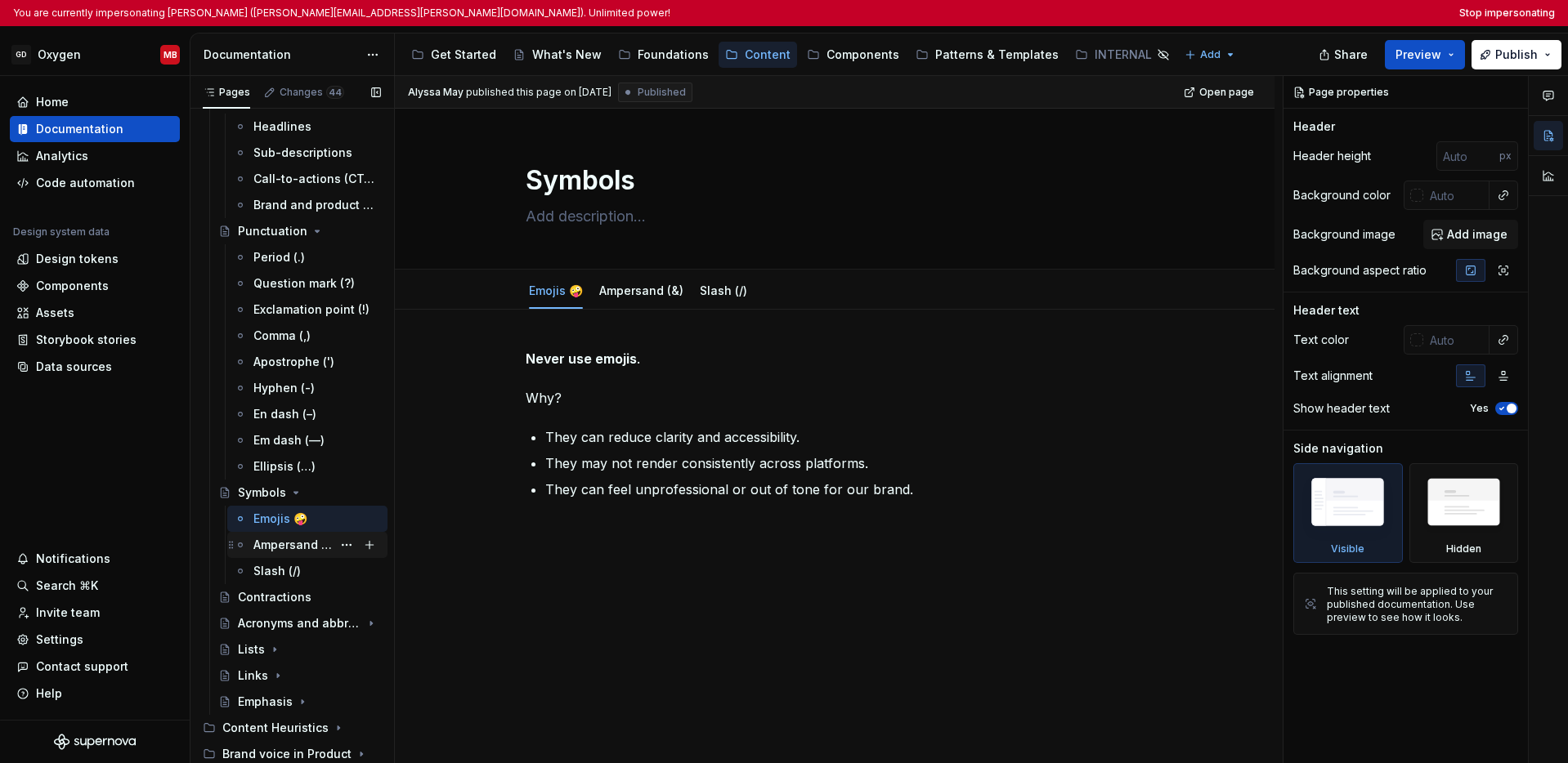
click at [281, 548] on div "Ampersand (&)" at bounding box center [293, 545] width 79 height 16
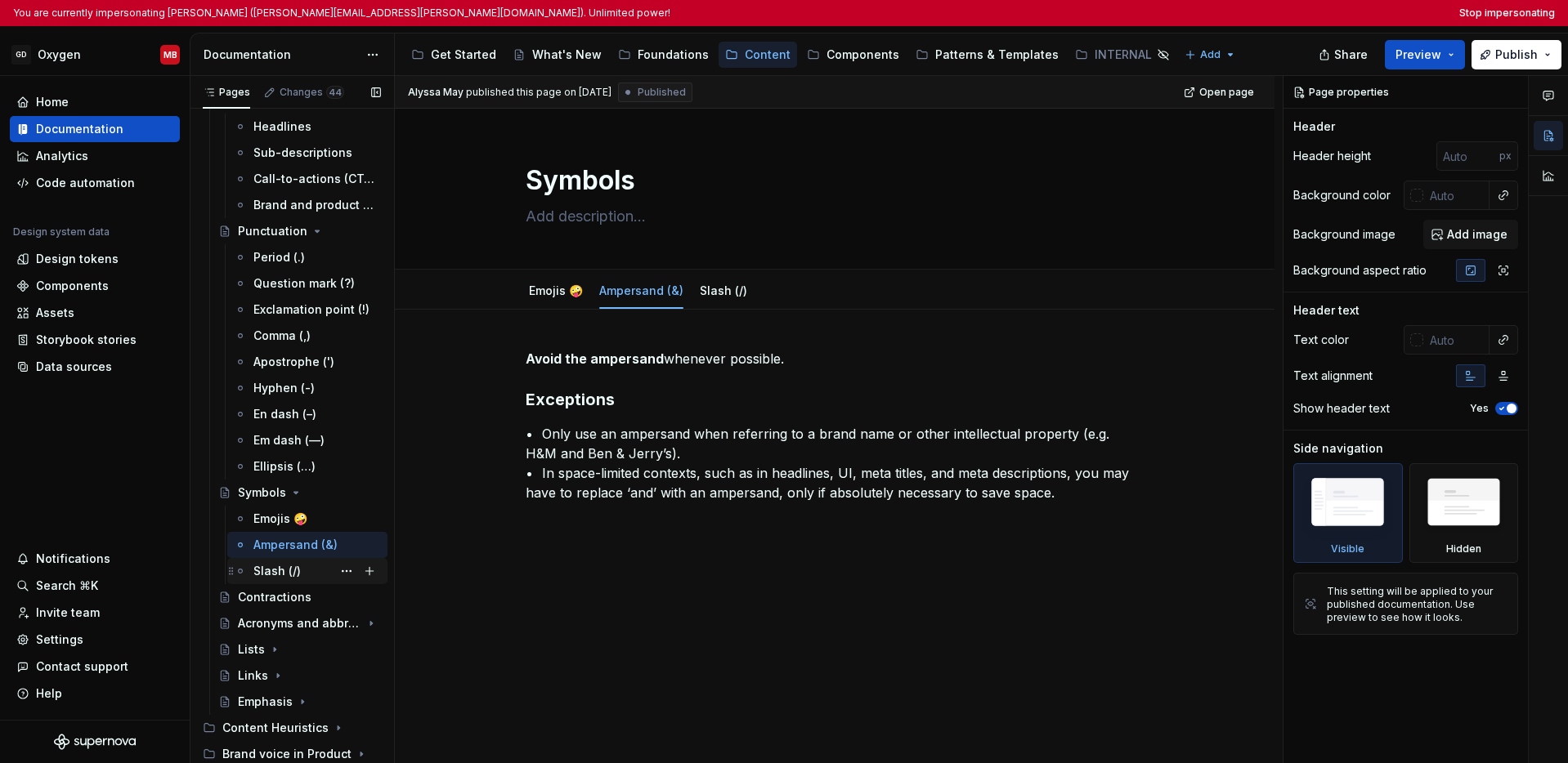
click at [275, 570] on div "Slash (/)" at bounding box center [278, 572] width 48 height 16
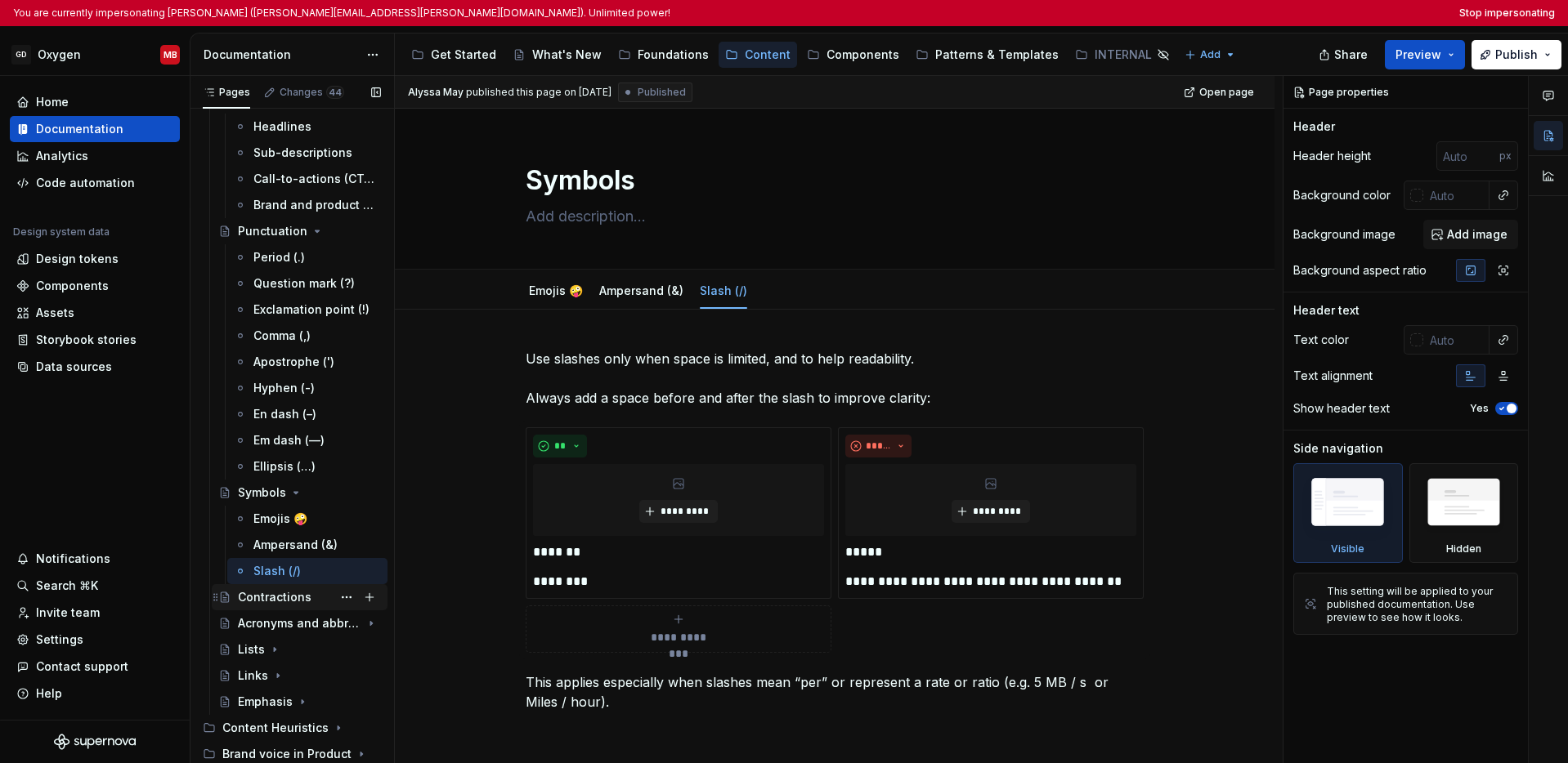
click at [281, 595] on div "Contractions" at bounding box center [275, 597] width 73 height 16
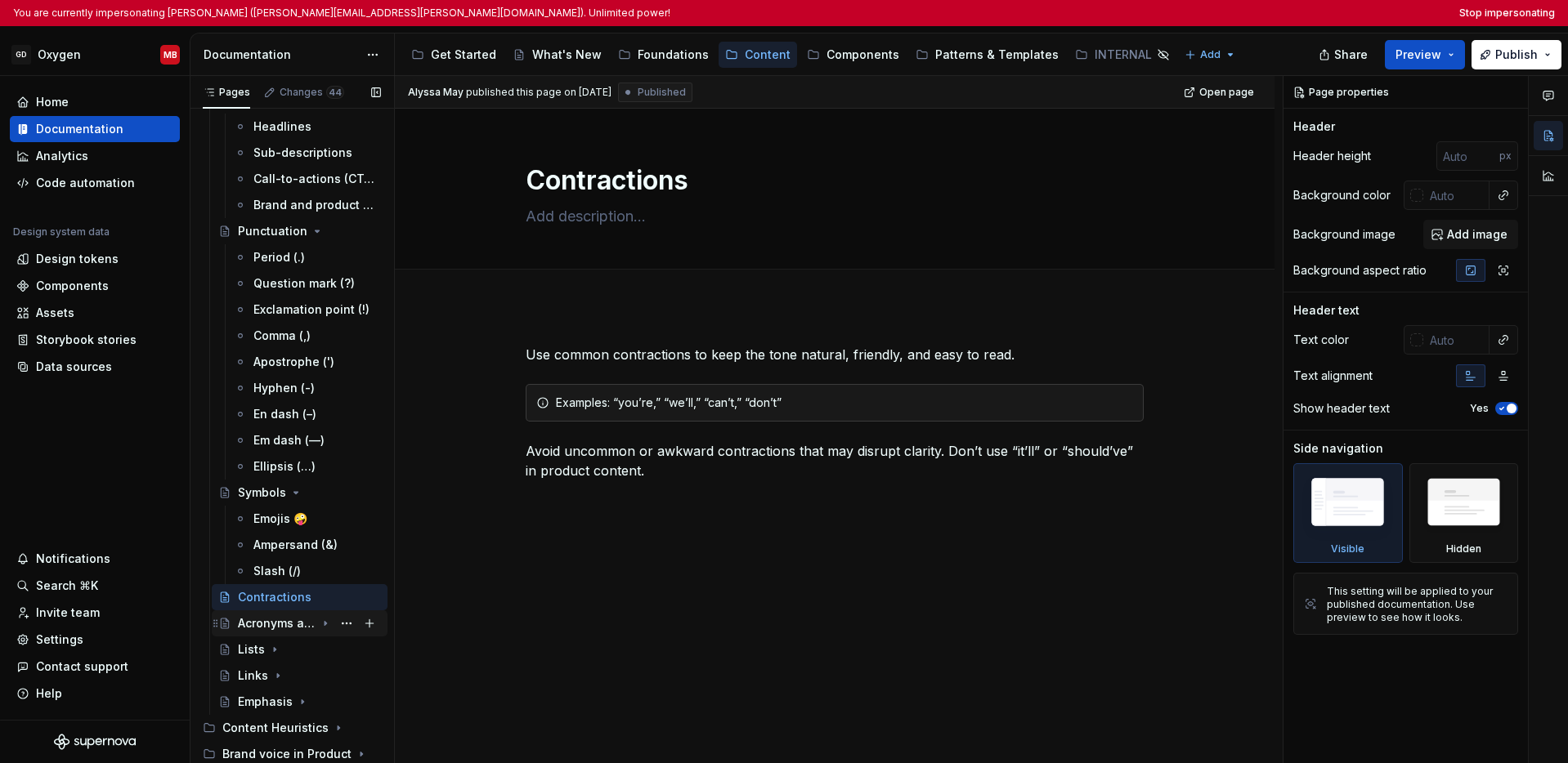
click at [285, 627] on div "Acronyms and abbreviations" at bounding box center [277, 624] width 78 height 16
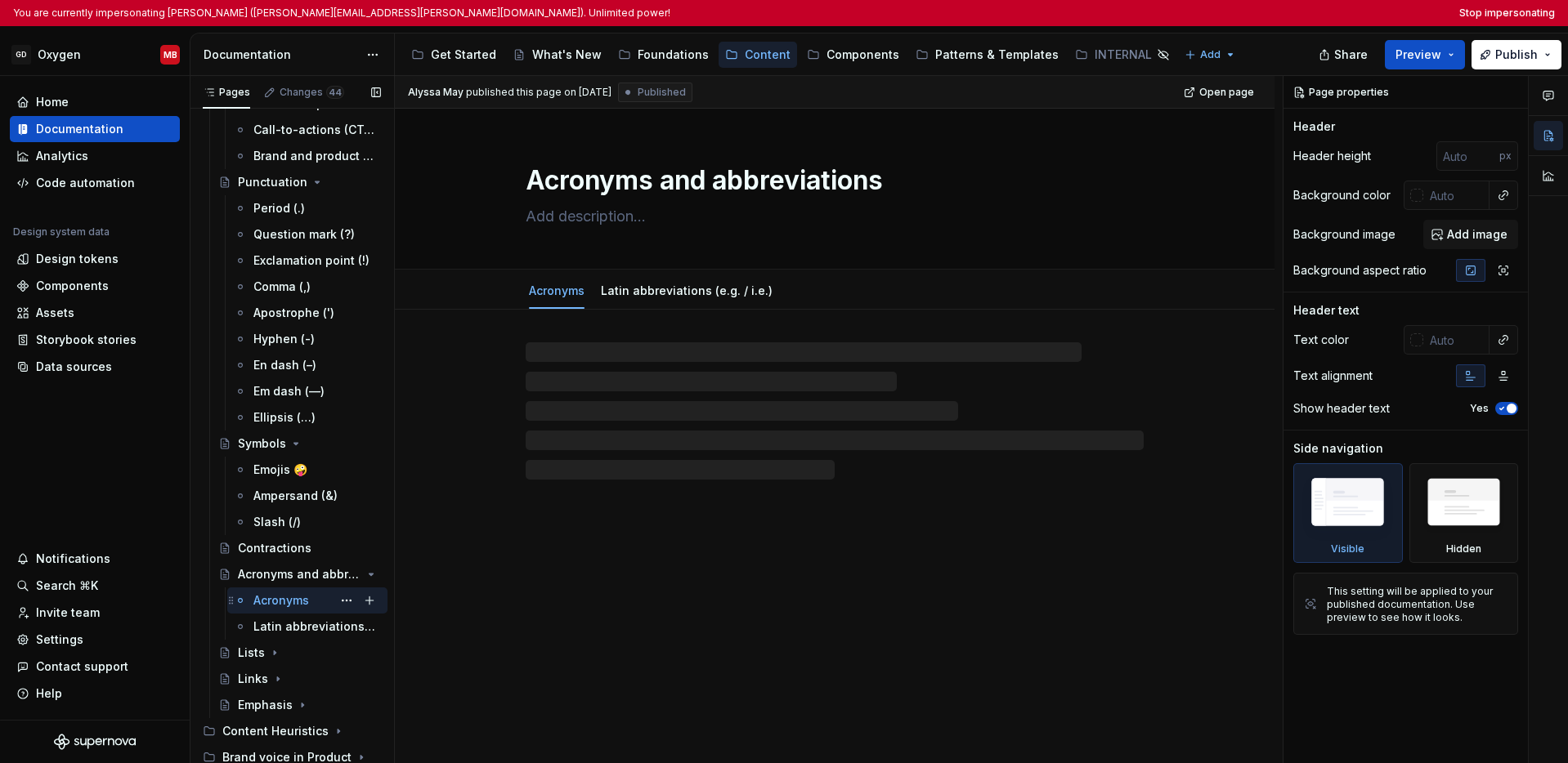
scroll to position [423, 0]
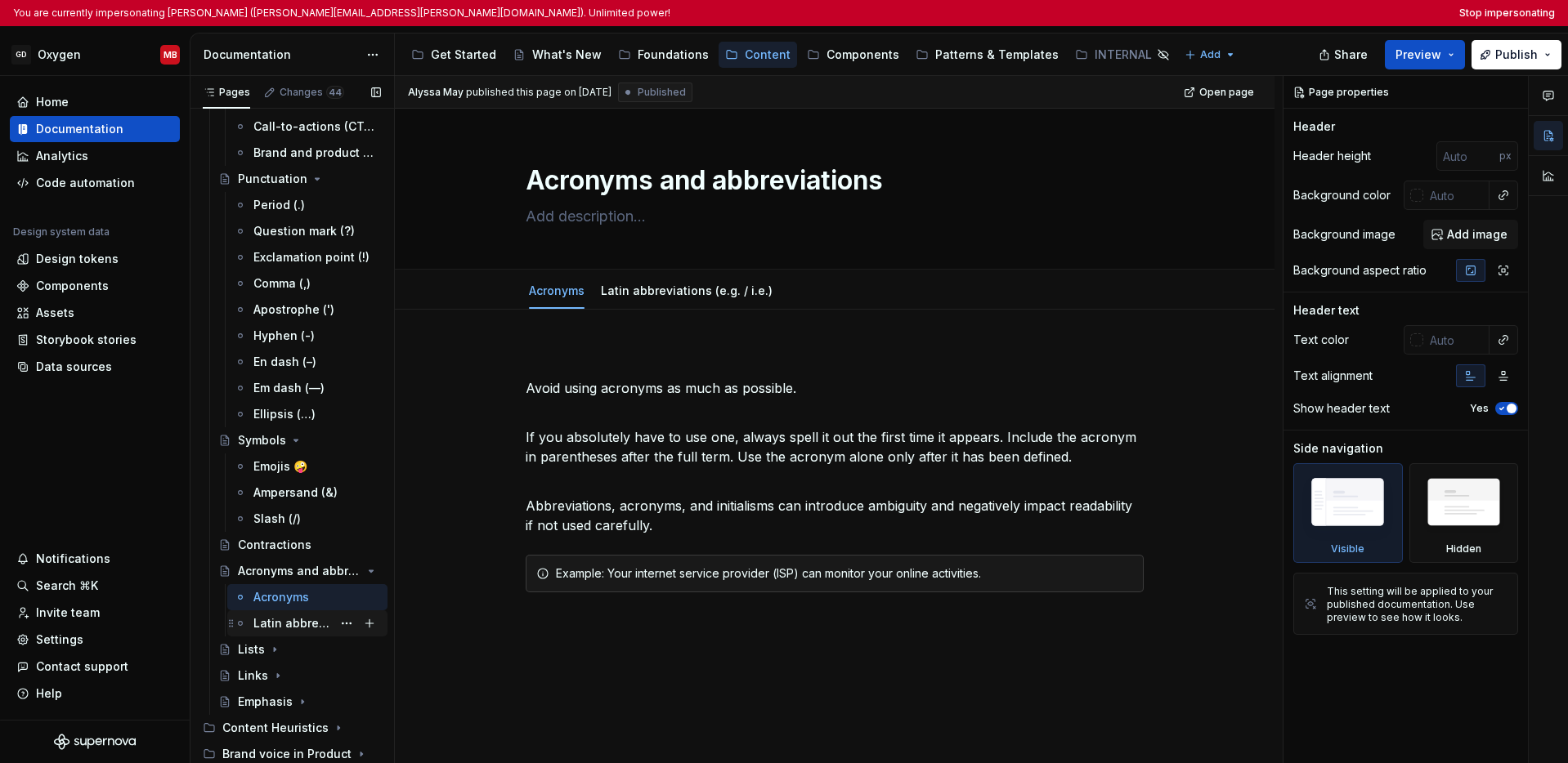
click at [280, 624] on div "Latin abbreviations (e.g. / i.e.)" at bounding box center [293, 624] width 79 height 16
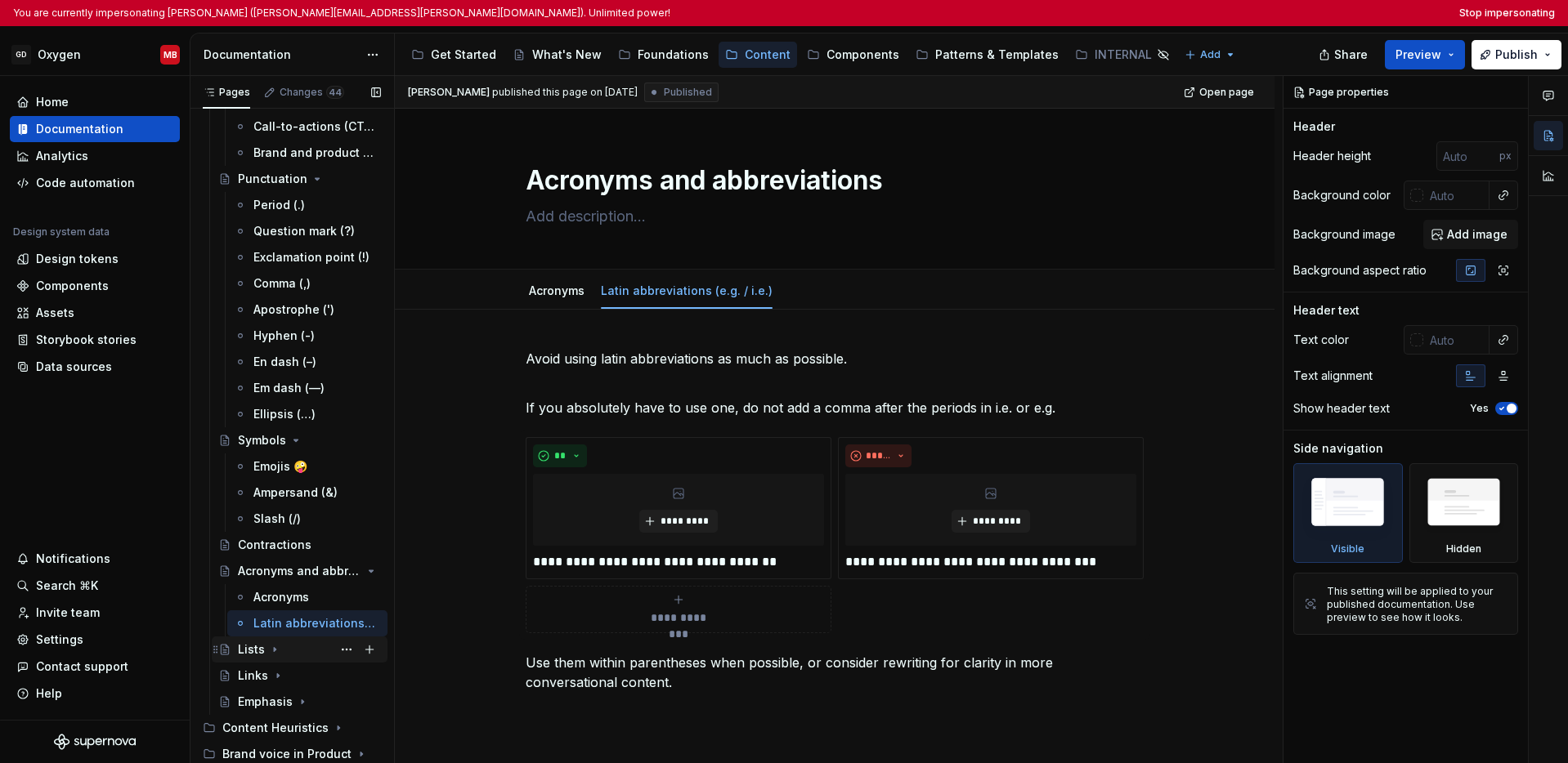
click at [268, 649] on icon "Page tree" at bounding box center [275, 649] width 13 height 13
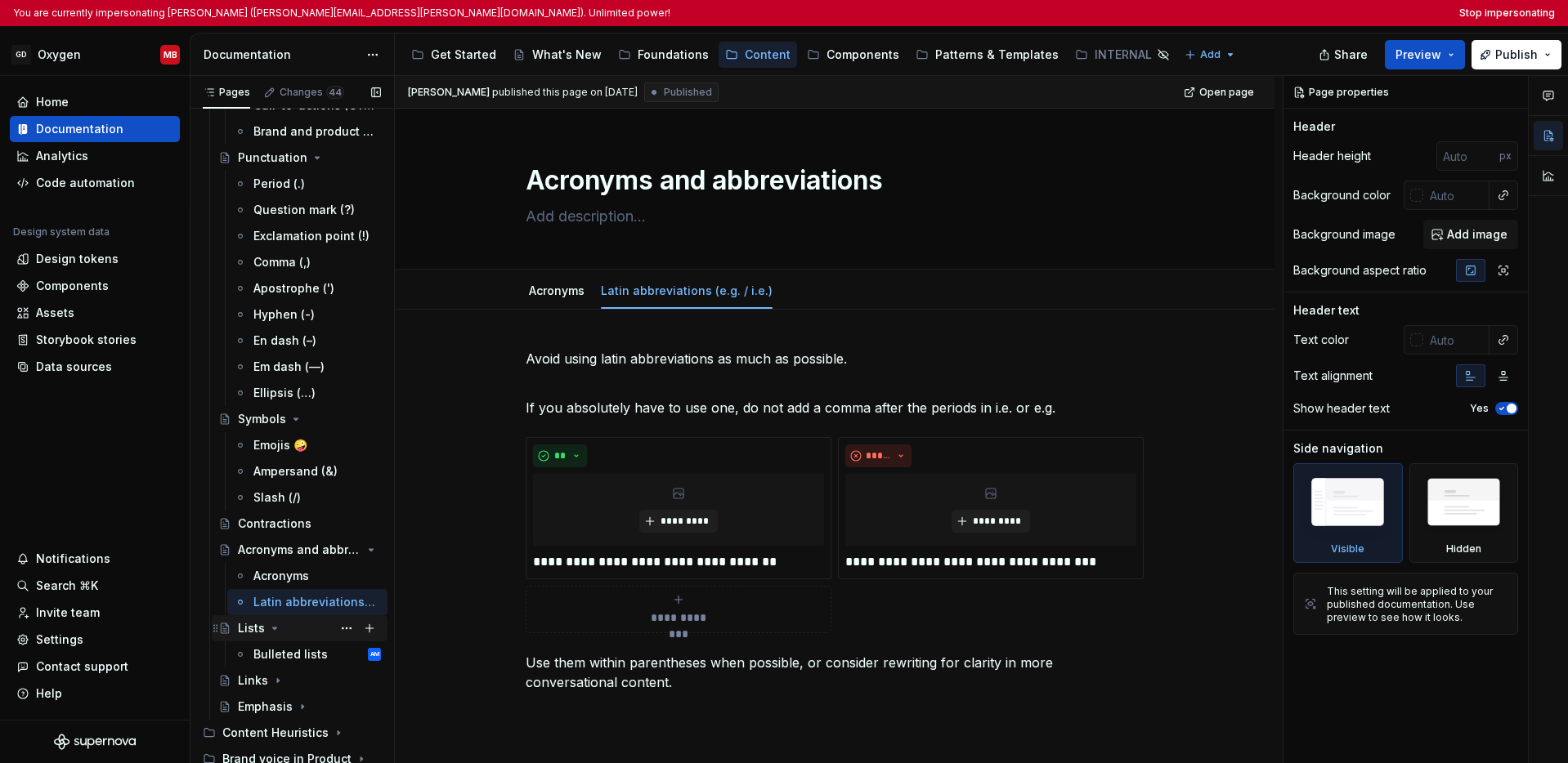
scroll to position [450, 0]
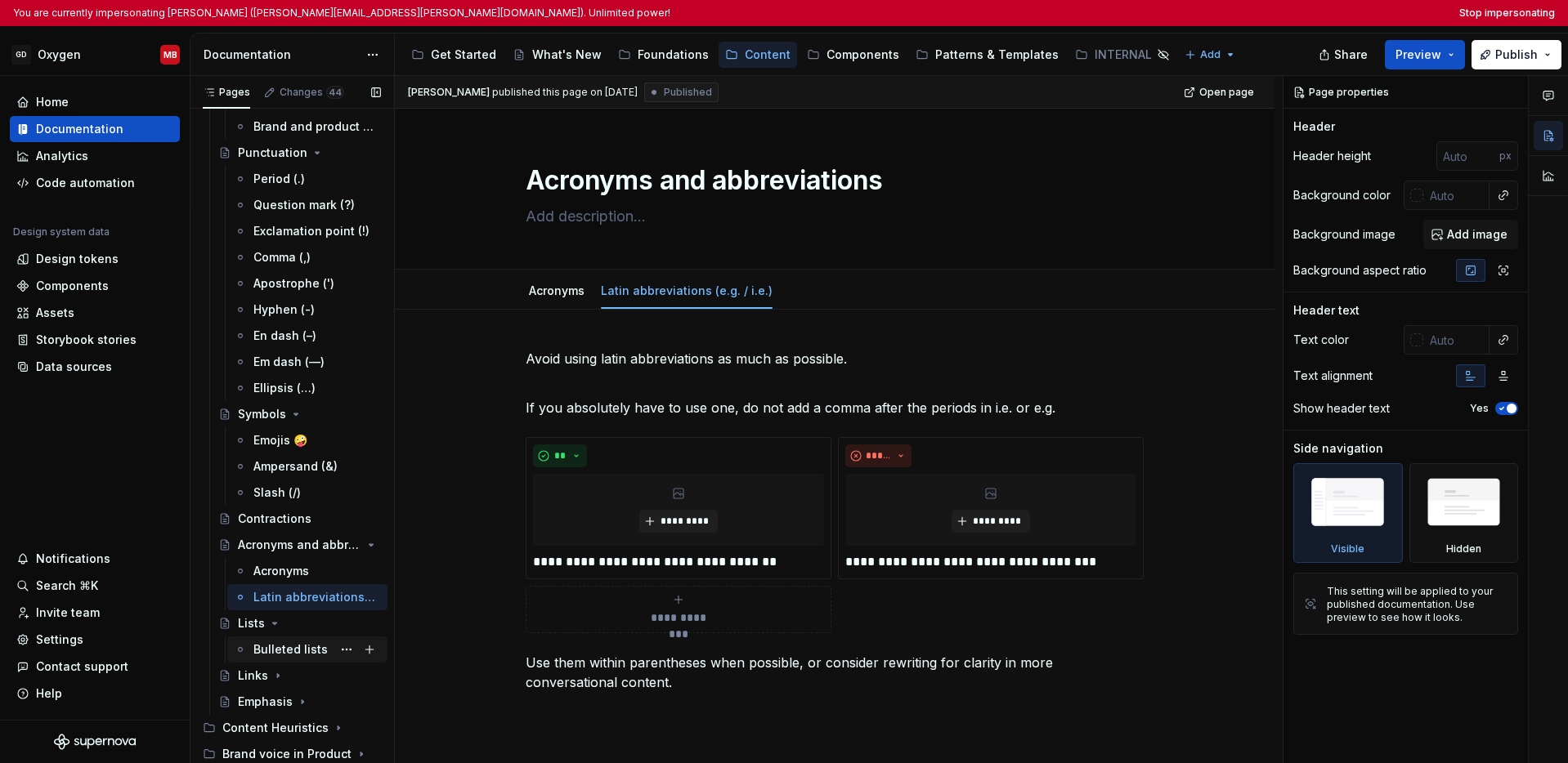
click at [283, 650] on div "Bulleted lists" at bounding box center [290, 650] width 74 height 16
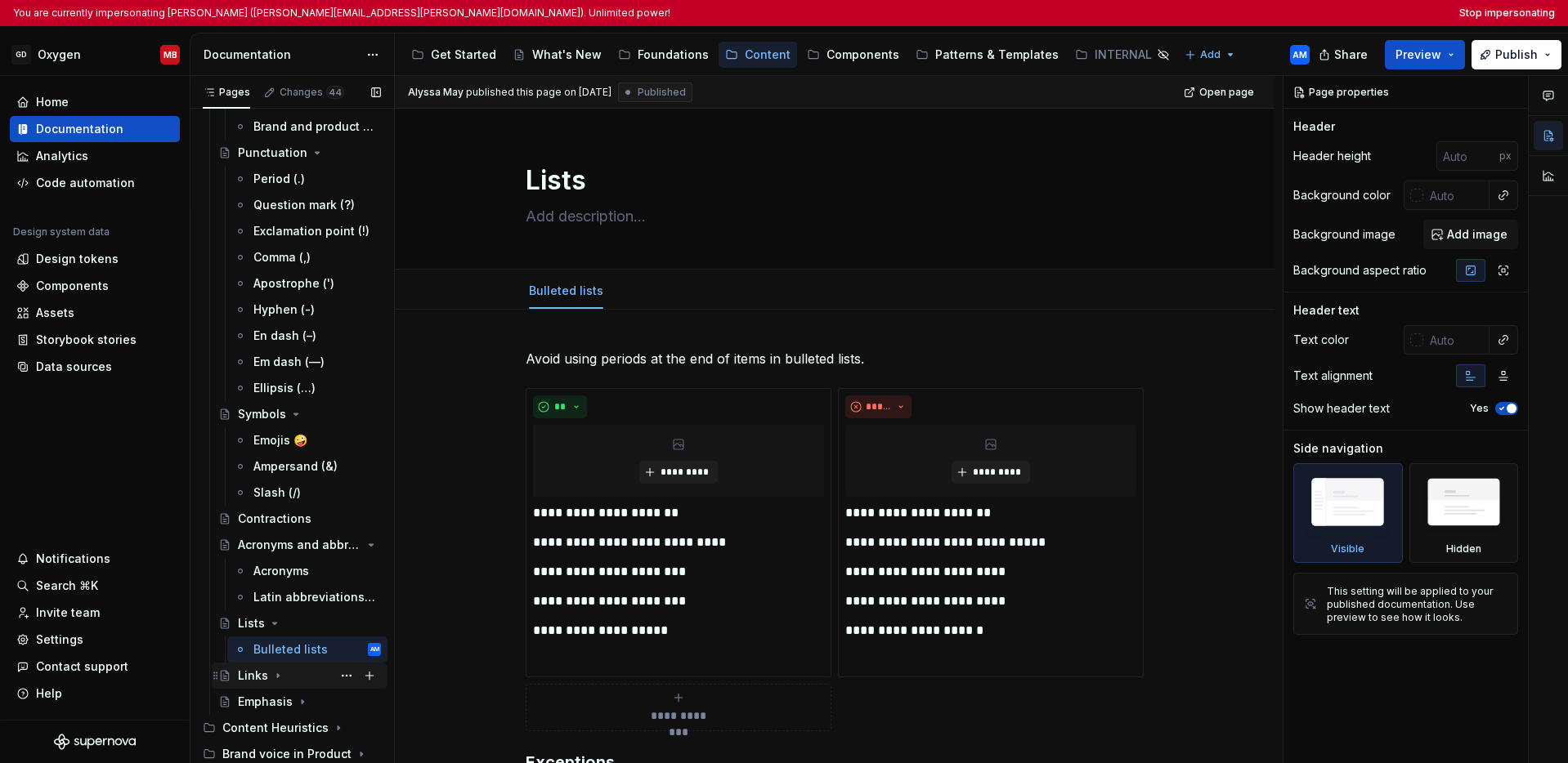
click at [278, 674] on icon "Page tree" at bounding box center [278, 676] width 13 height 13
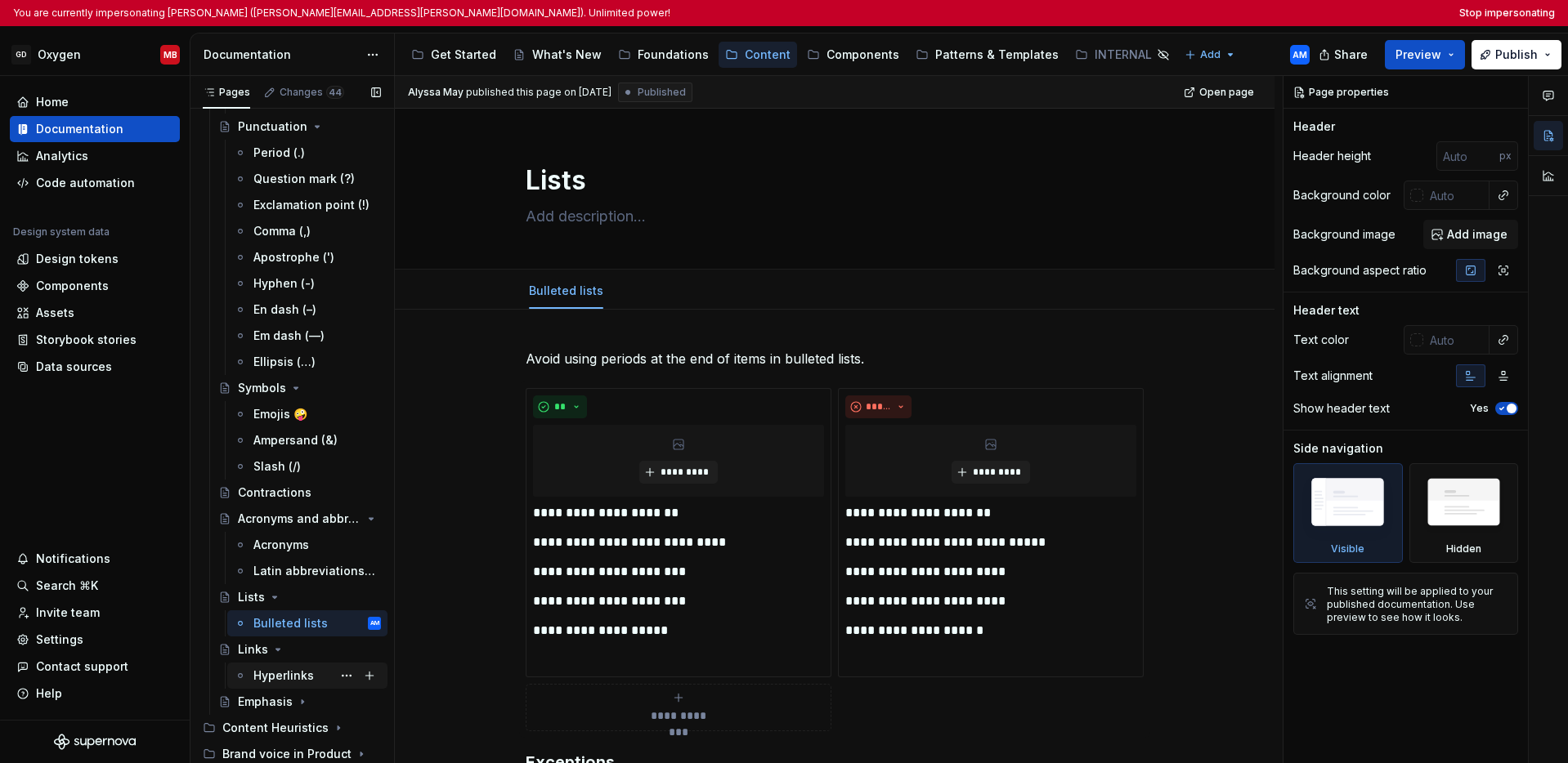
click at [285, 675] on div "Hyperlinks" at bounding box center [284, 676] width 60 height 16
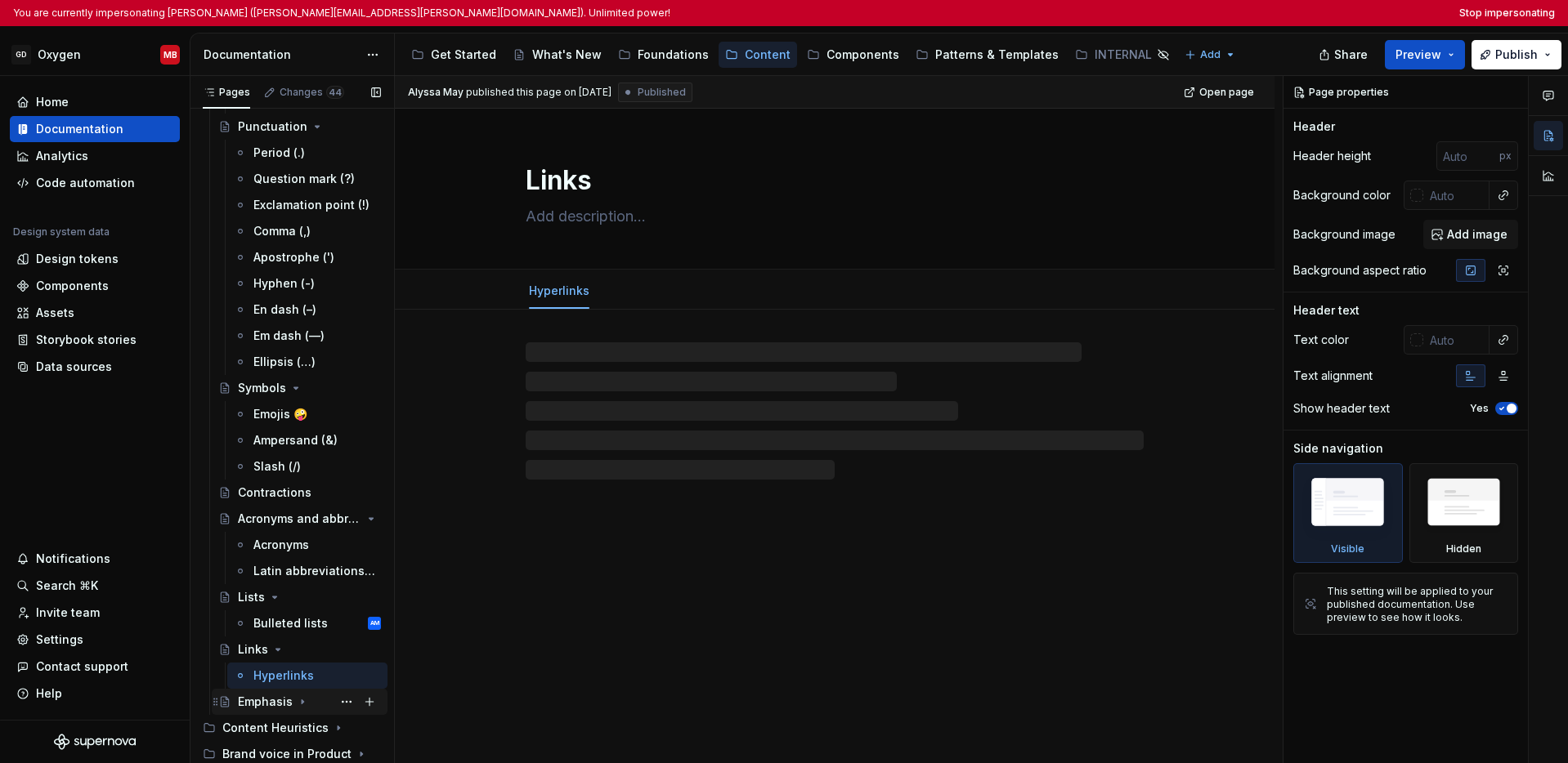
click at [296, 703] on icon "Page tree" at bounding box center [302, 702] width 13 height 13
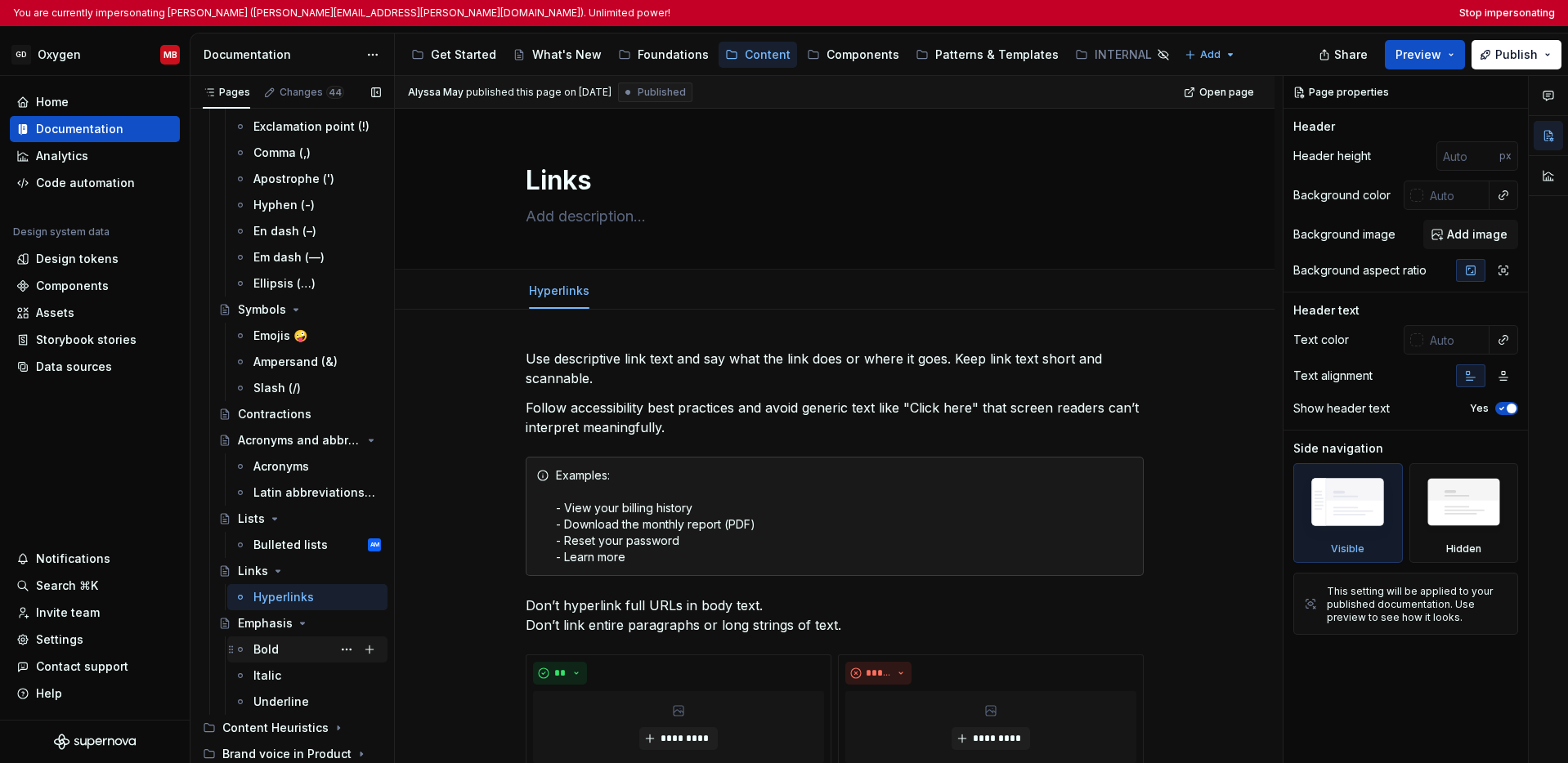
click at [279, 653] on div "Bold" at bounding box center [317, 649] width 127 height 23
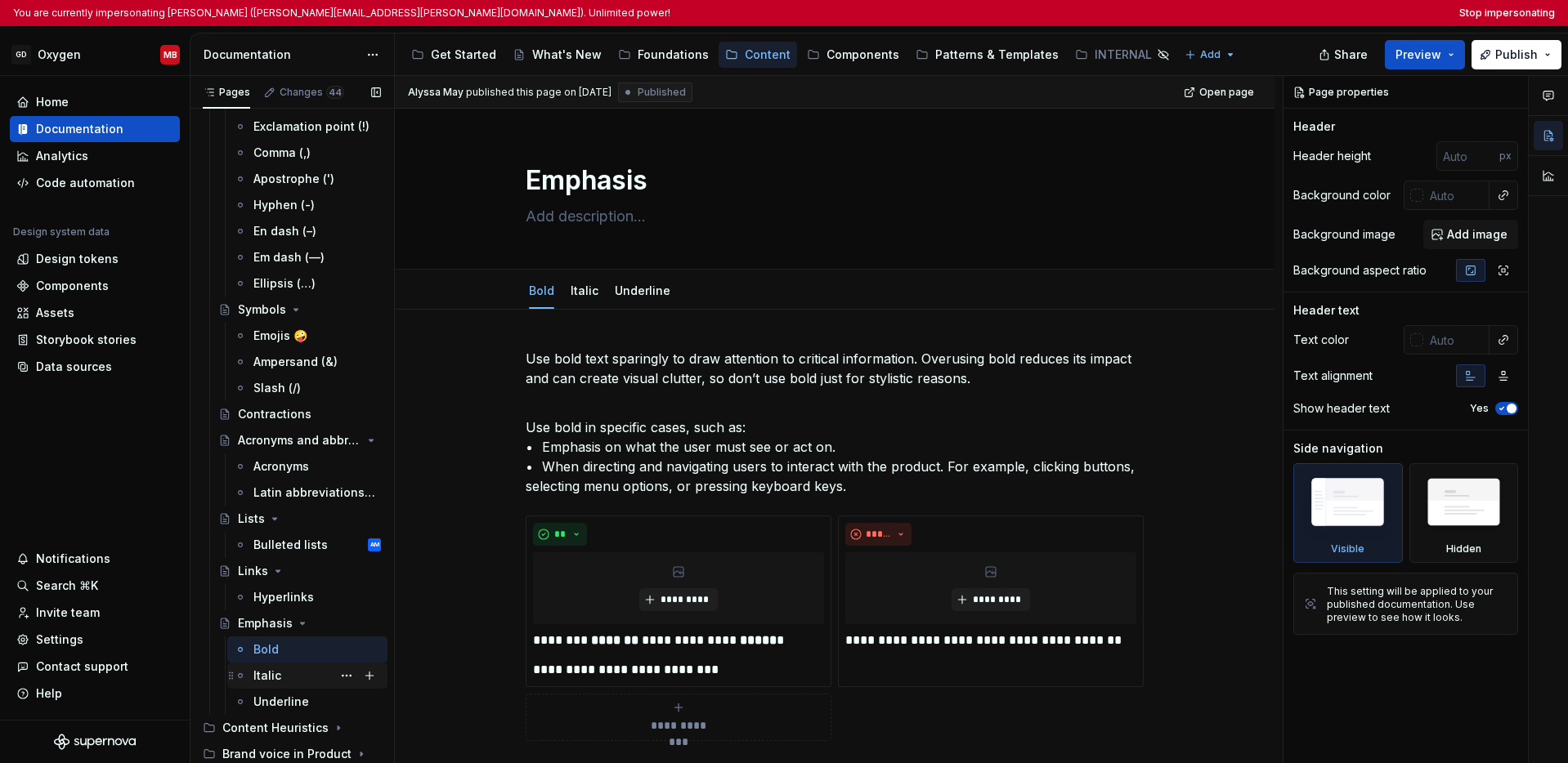
click at [279, 672] on div "Italic" at bounding box center [317, 676] width 127 height 23
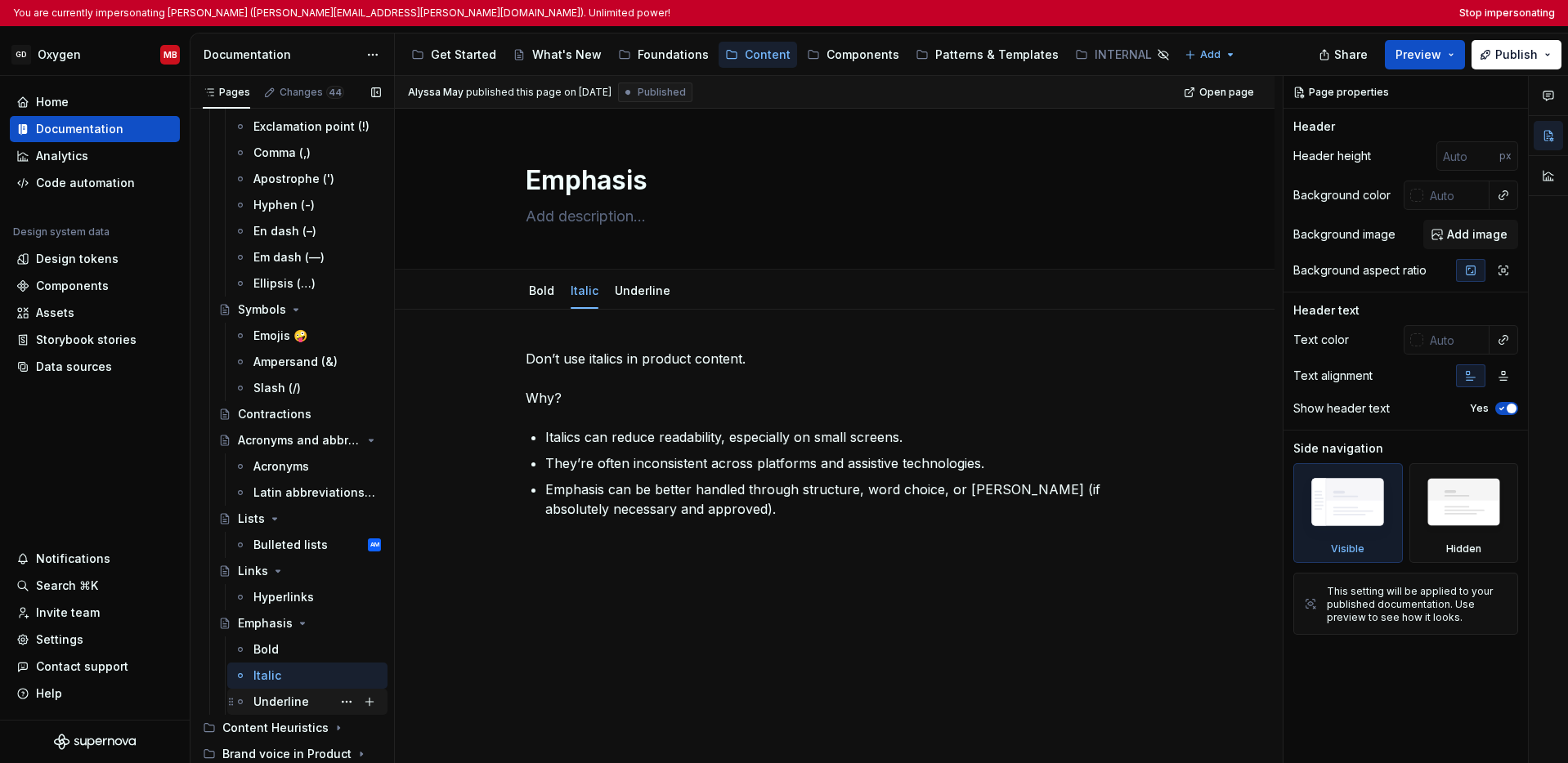
click at [278, 699] on div "Underline" at bounding box center [281, 703] width 56 height 16
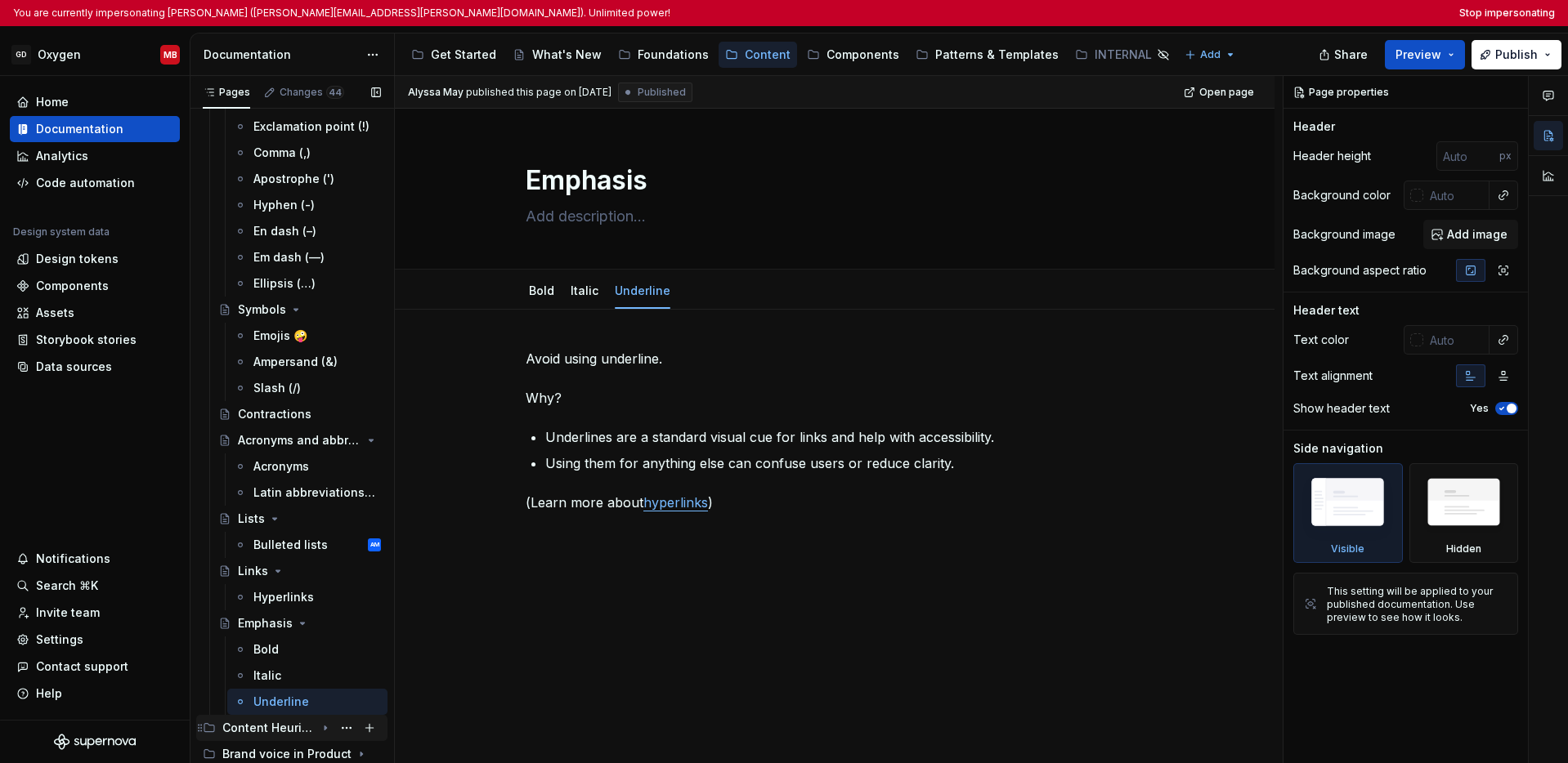
click at [269, 732] on div "Content Heuristics" at bounding box center [269, 728] width 93 height 16
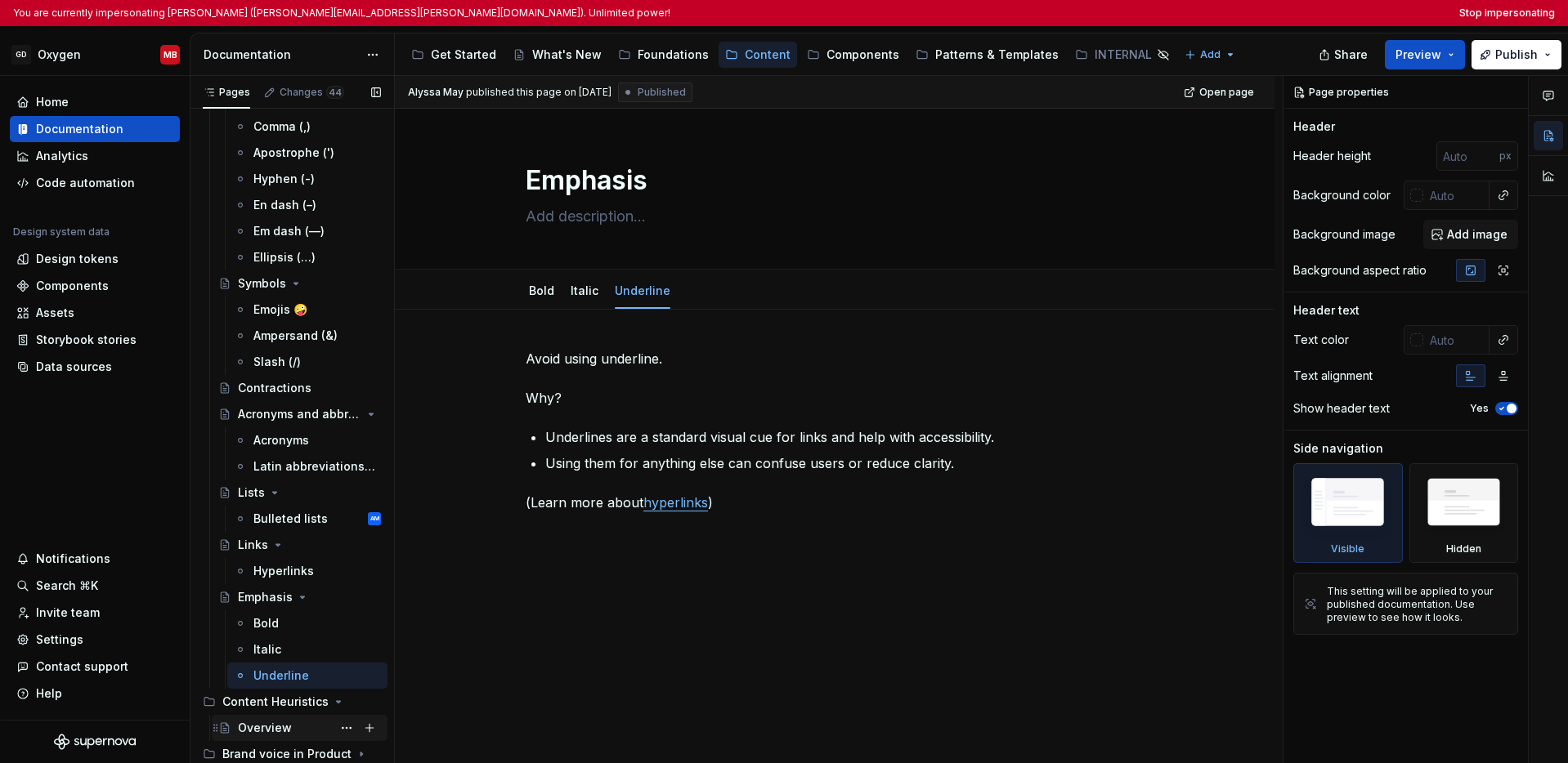
click at [270, 724] on div "Overview" at bounding box center [265, 728] width 54 height 16
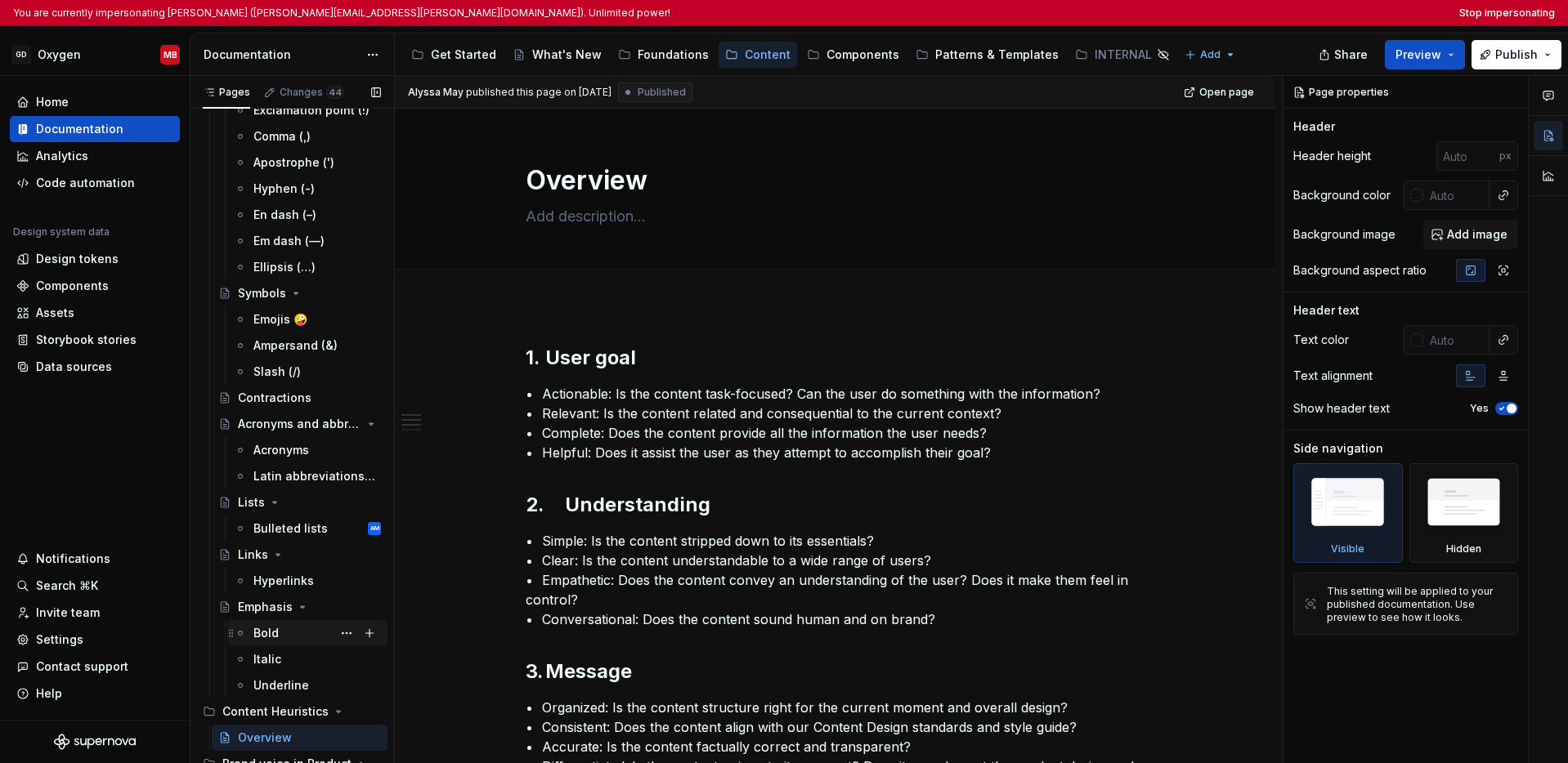
scroll to position [560, 0]
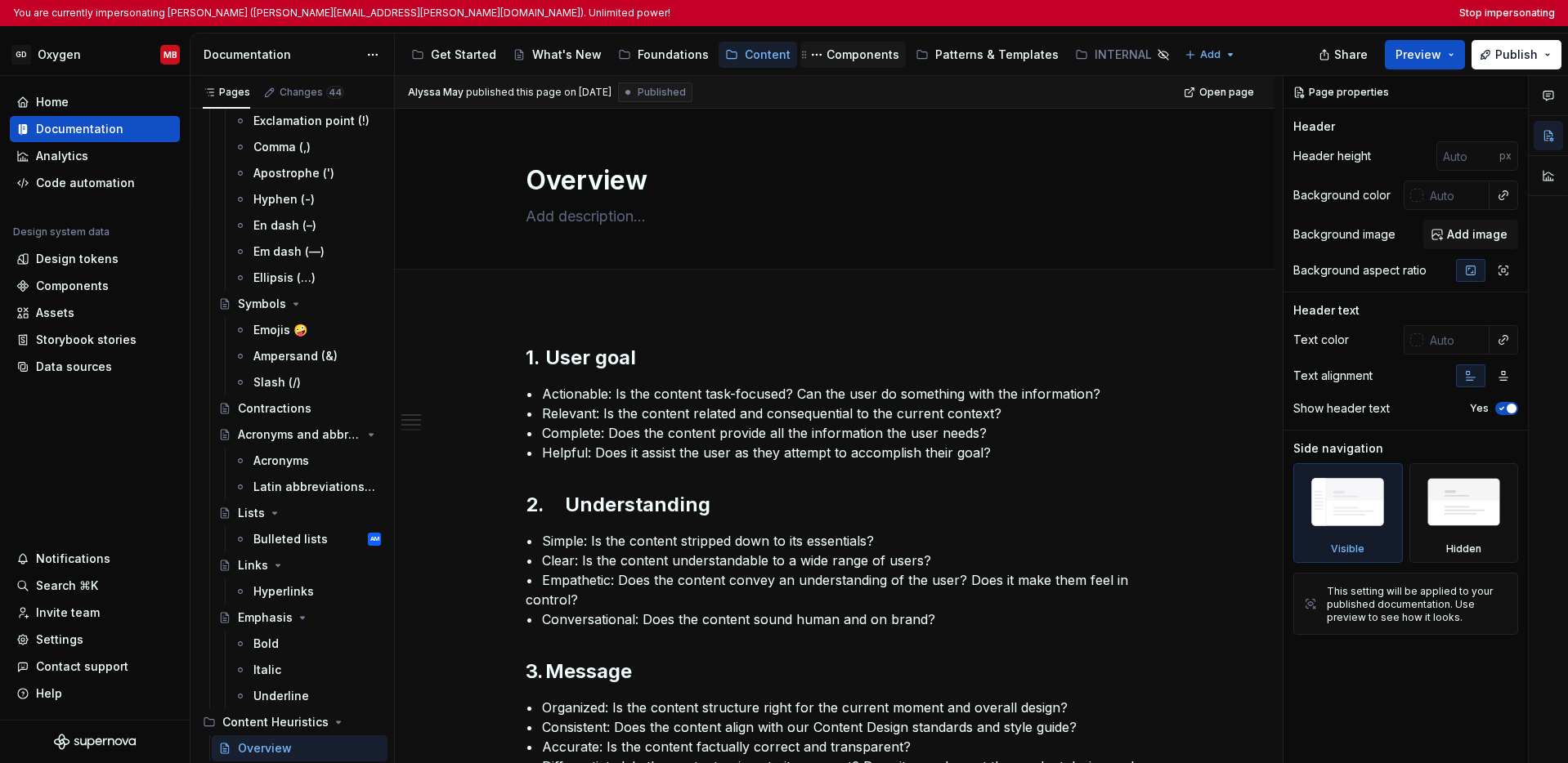
click at [855, 60] on div "Components" at bounding box center [862, 55] width 72 height 16
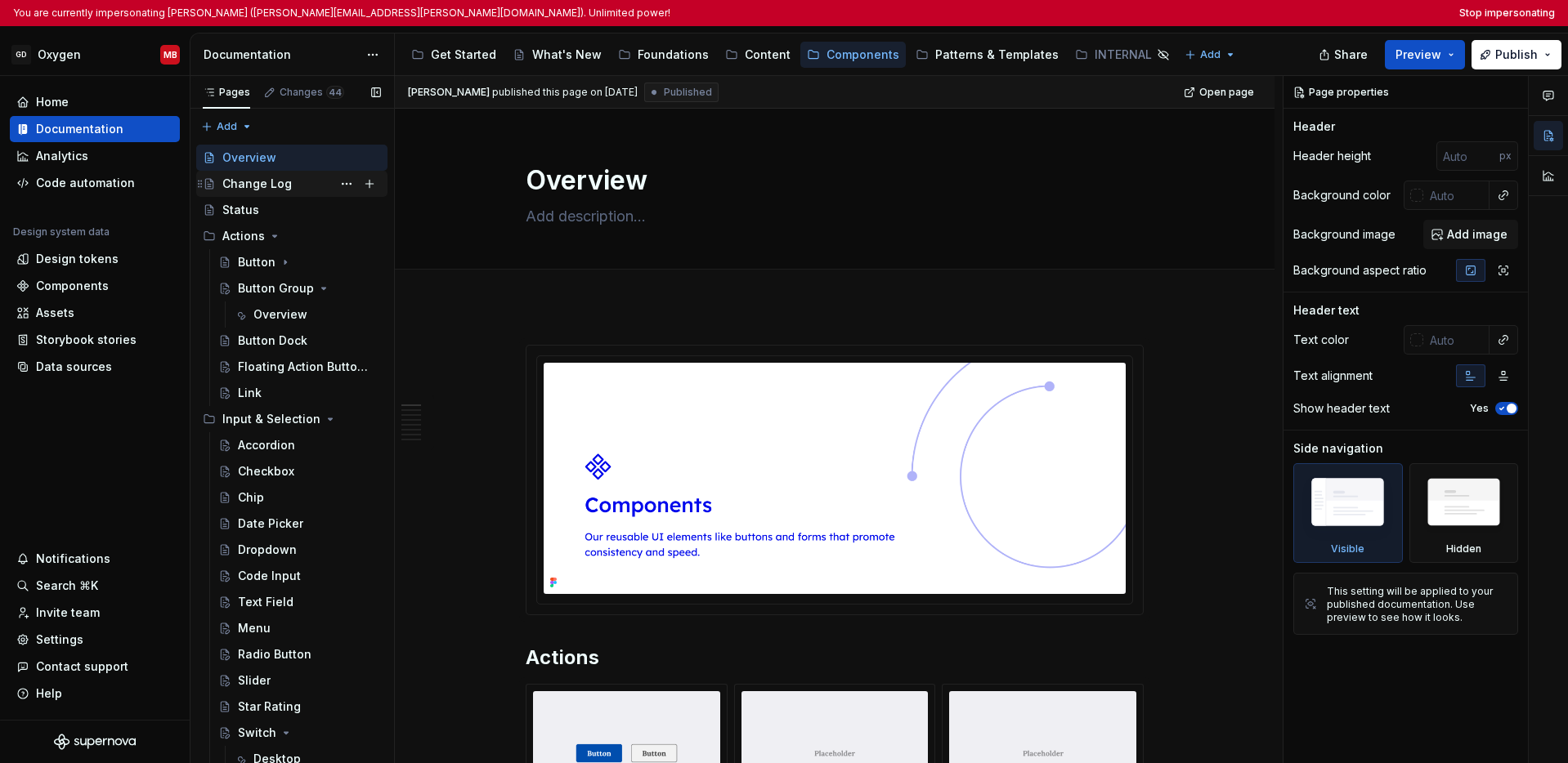
click at [285, 181] on div "Change Log" at bounding box center [257, 184] width 70 height 16
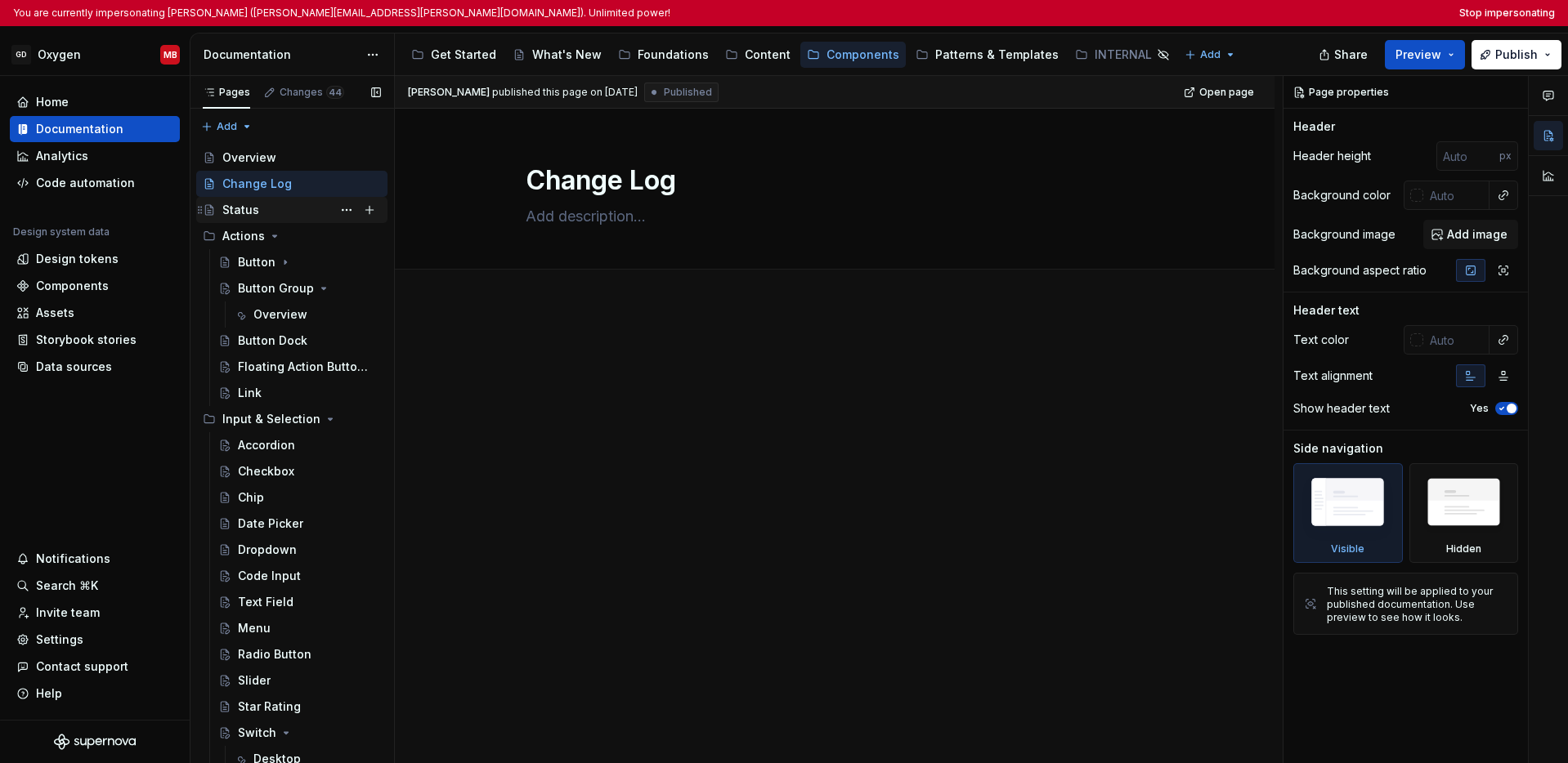
click at [275, 211] on div "Status" at bounding box center [301, 210] width 158 height 23
click at [286, 264] on icon "Page tree" at bounding box center [285, 262] width 13 height 13
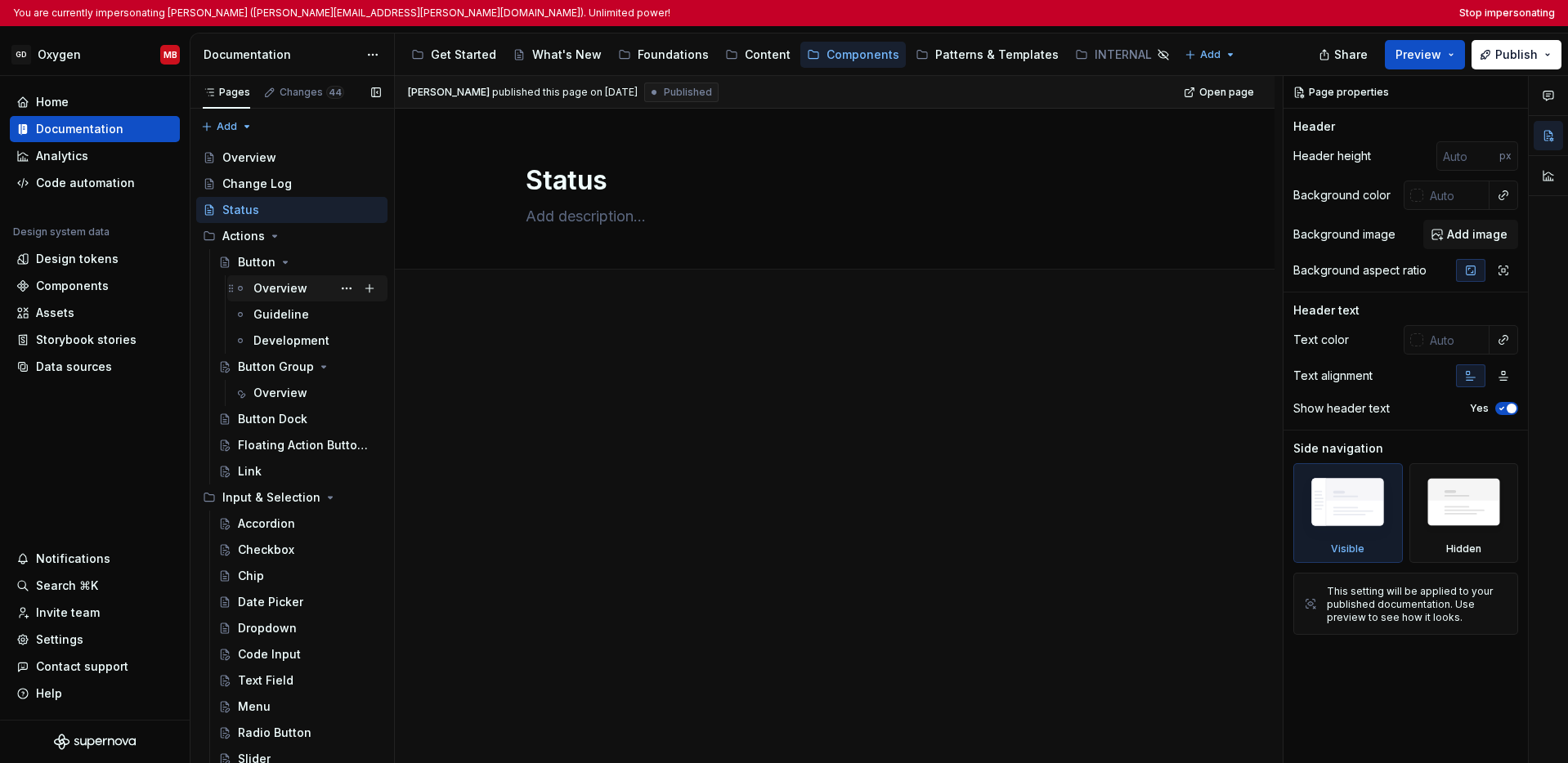
click at [281, 291] on div "Overview" at bounding box center [280, 289] width 54 height 16
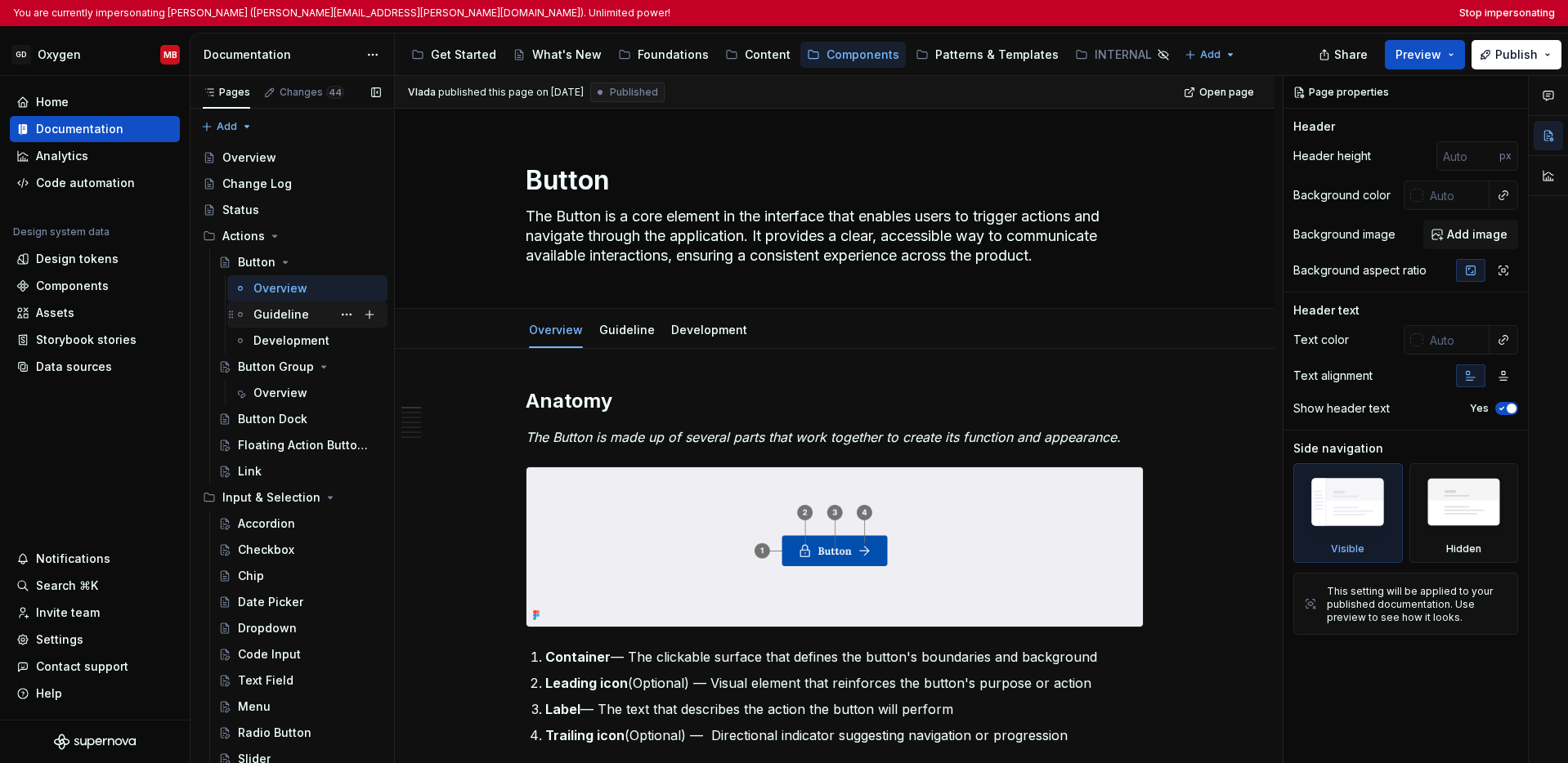
click at [278, 321] on div "Guideline" at bounding box center [281, 315] width 56 height 16
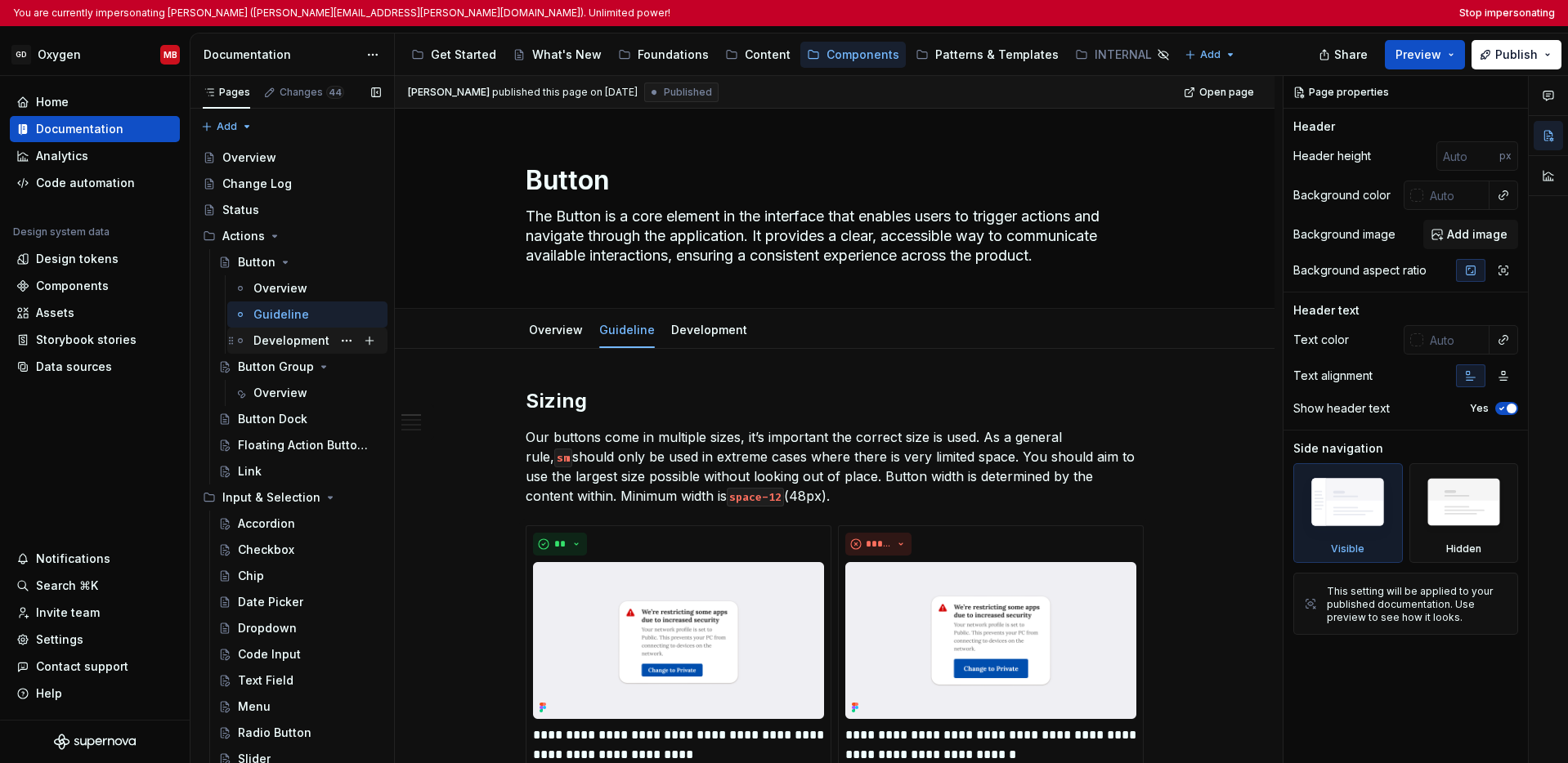
click at [279, 338] on div "Development" at bounding box center [291, 341] width 76 height 16
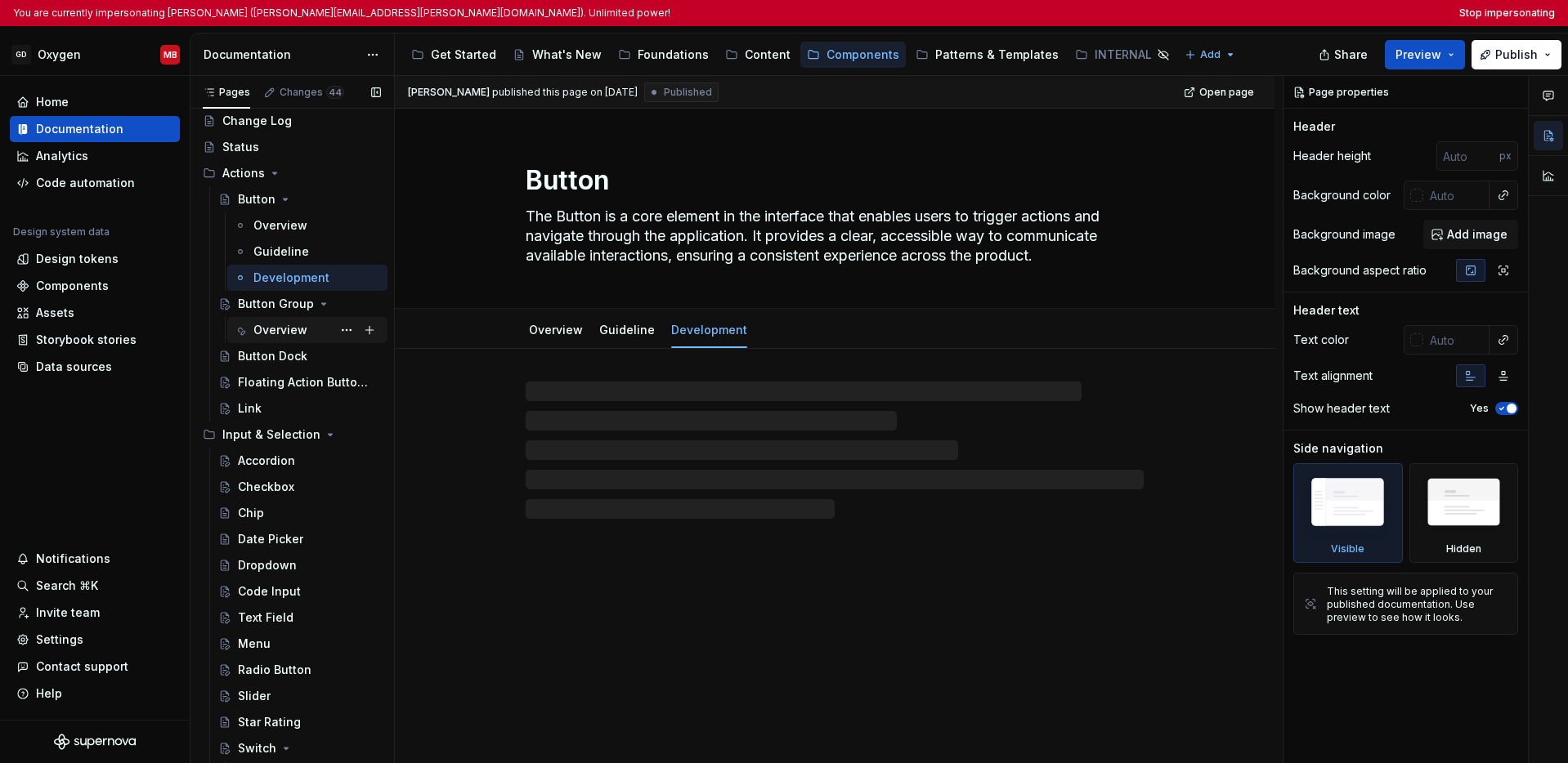
scroll to position [73, 0]
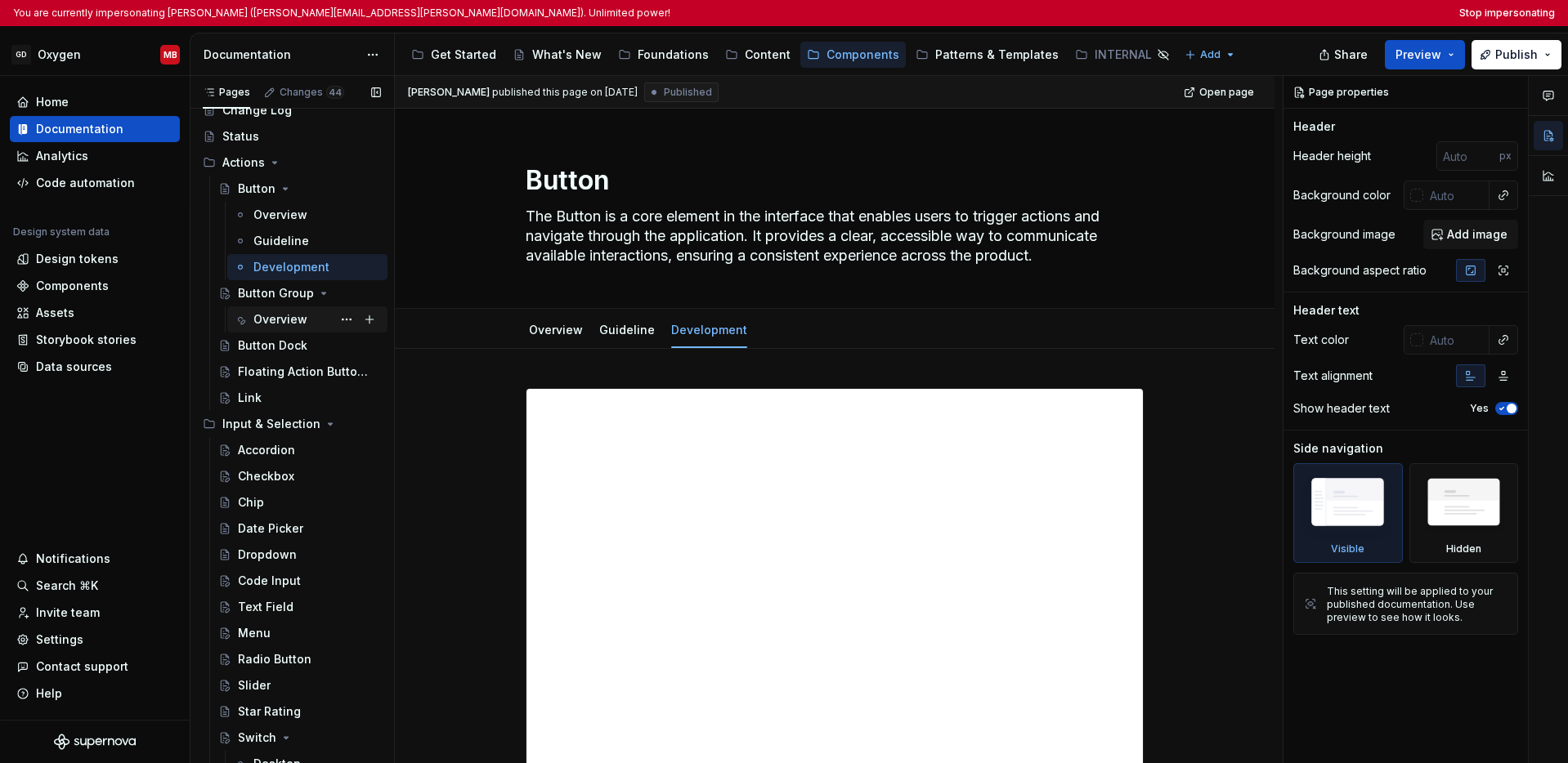
click at [291, 319] on div "Overview" at bounding box center [280, 320] width 54 height 16
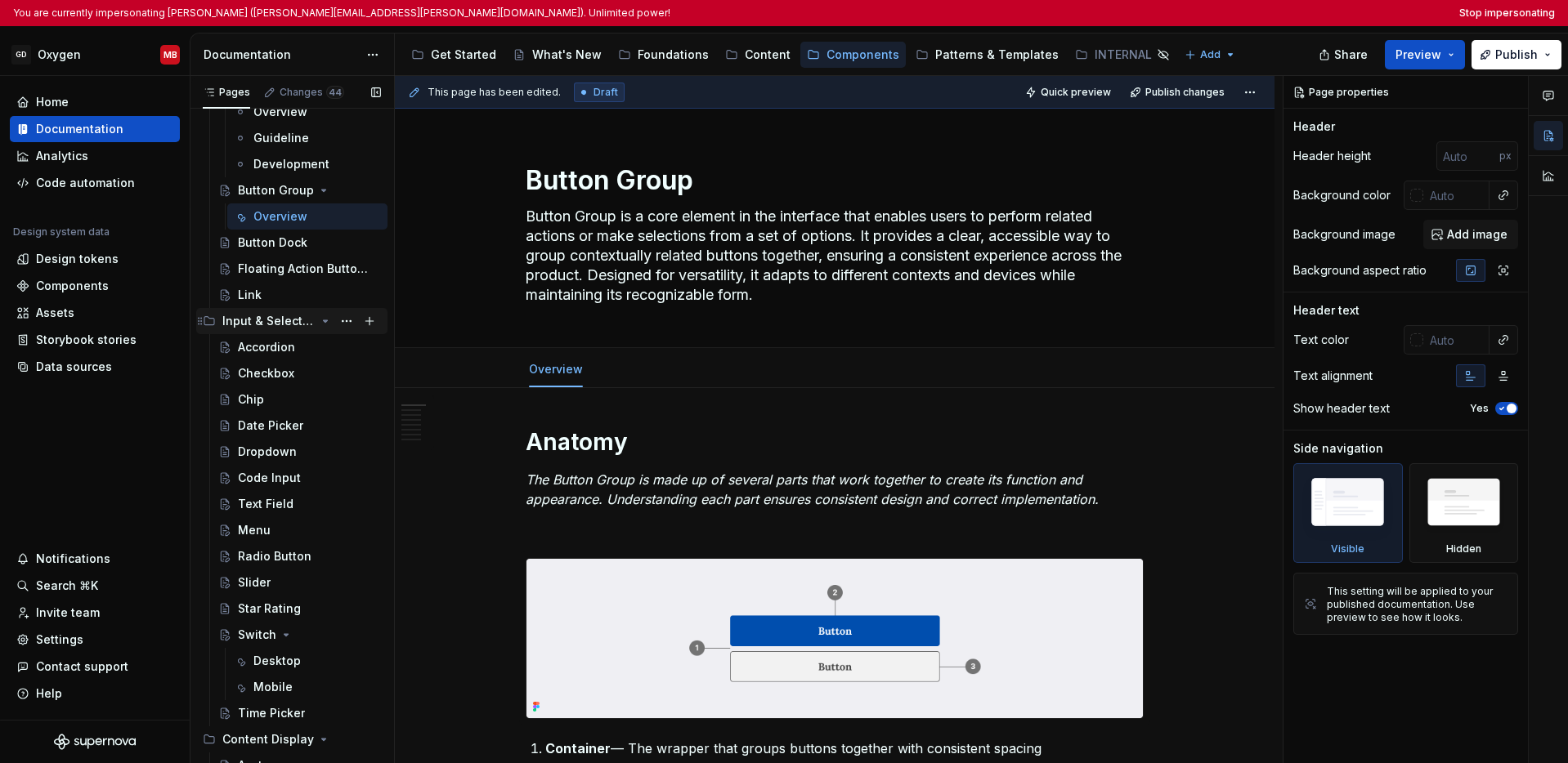
scroll to position [198, 0]
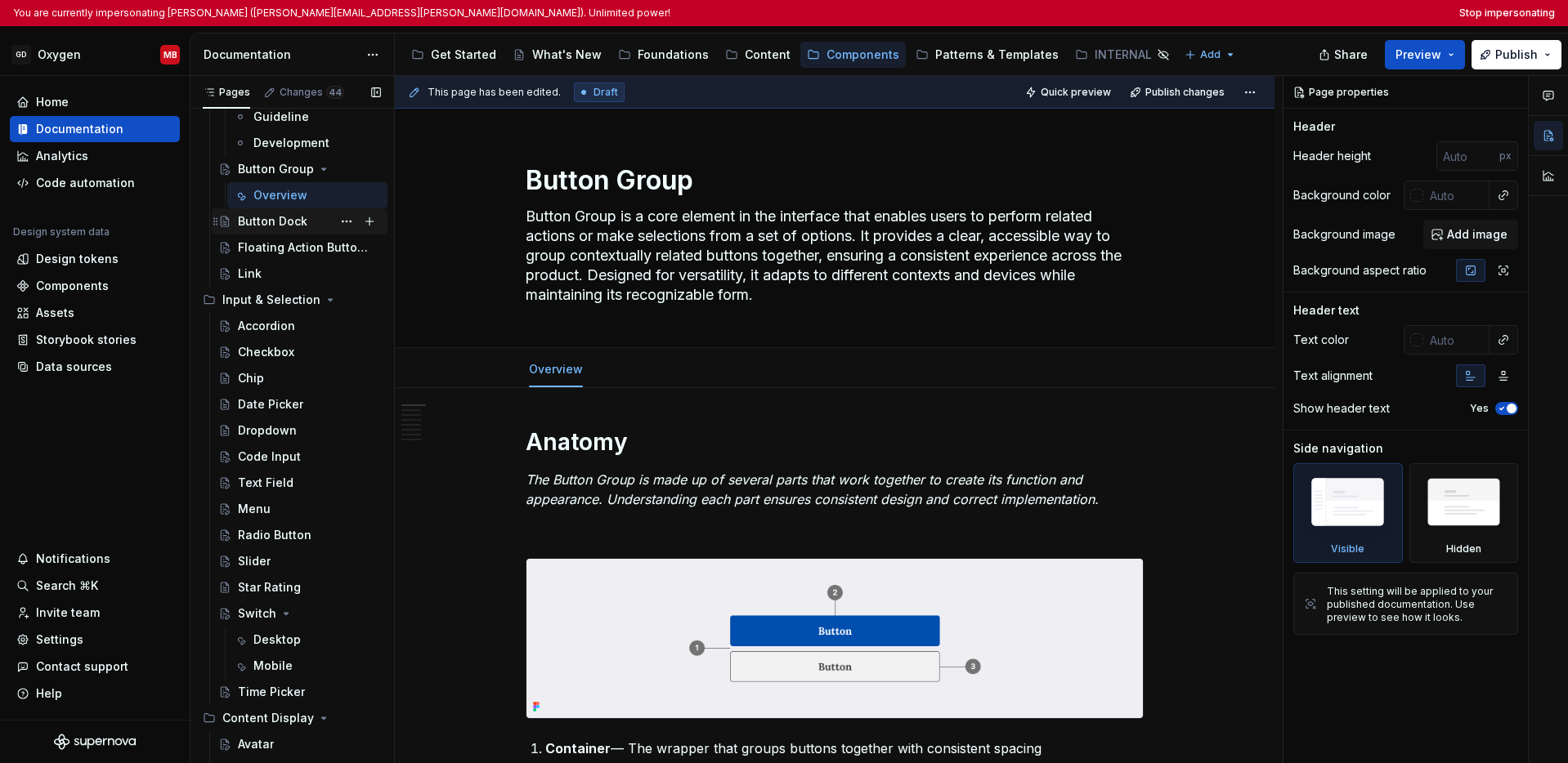
click at [280, 228] on div "Button Dock" at bounding box center [273, 222] width 70 height 16
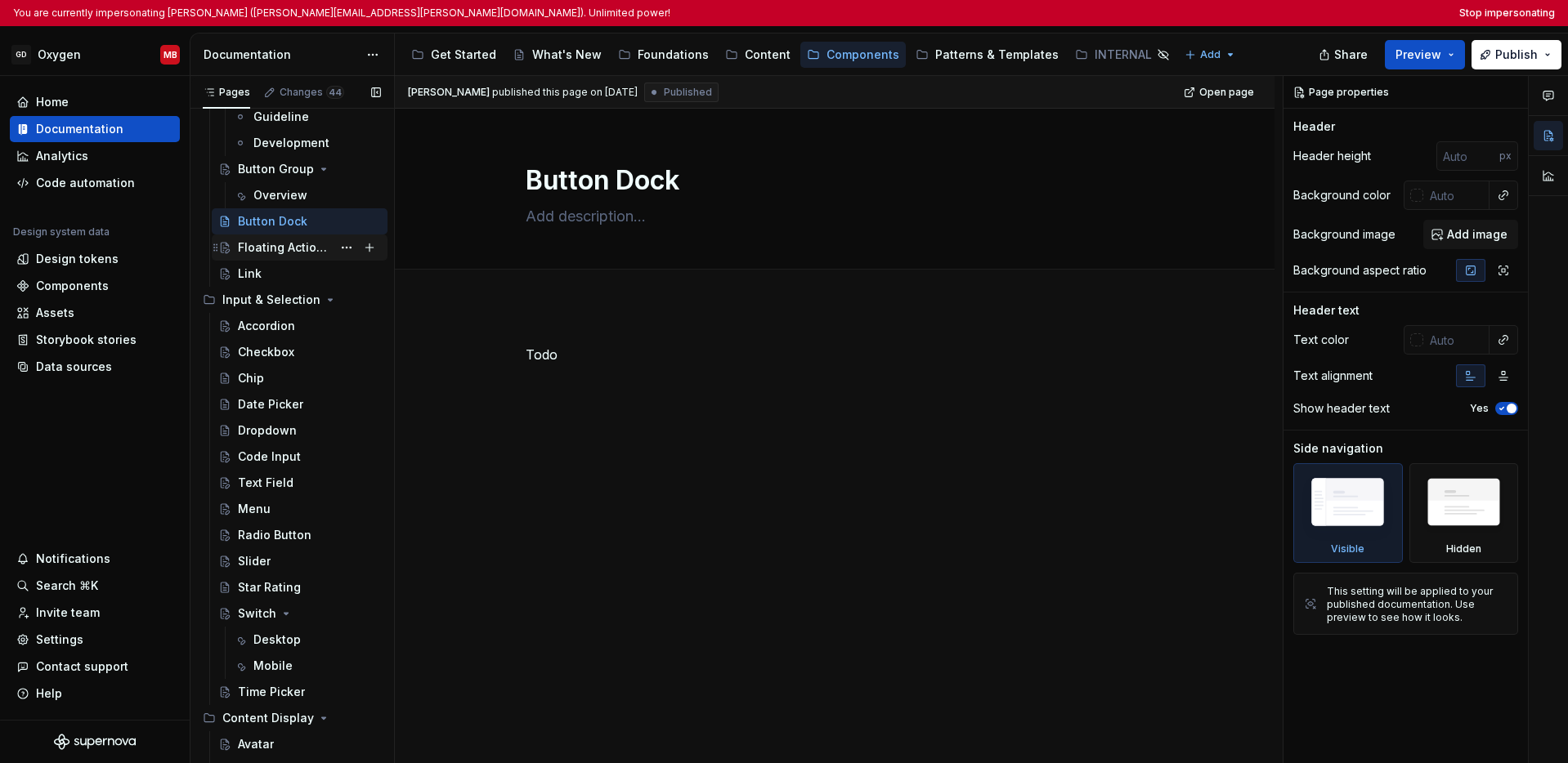
click at [280, 248] on div "Floating Action Button (FAB)" at bounding box center [285, 247] width 94 height 16
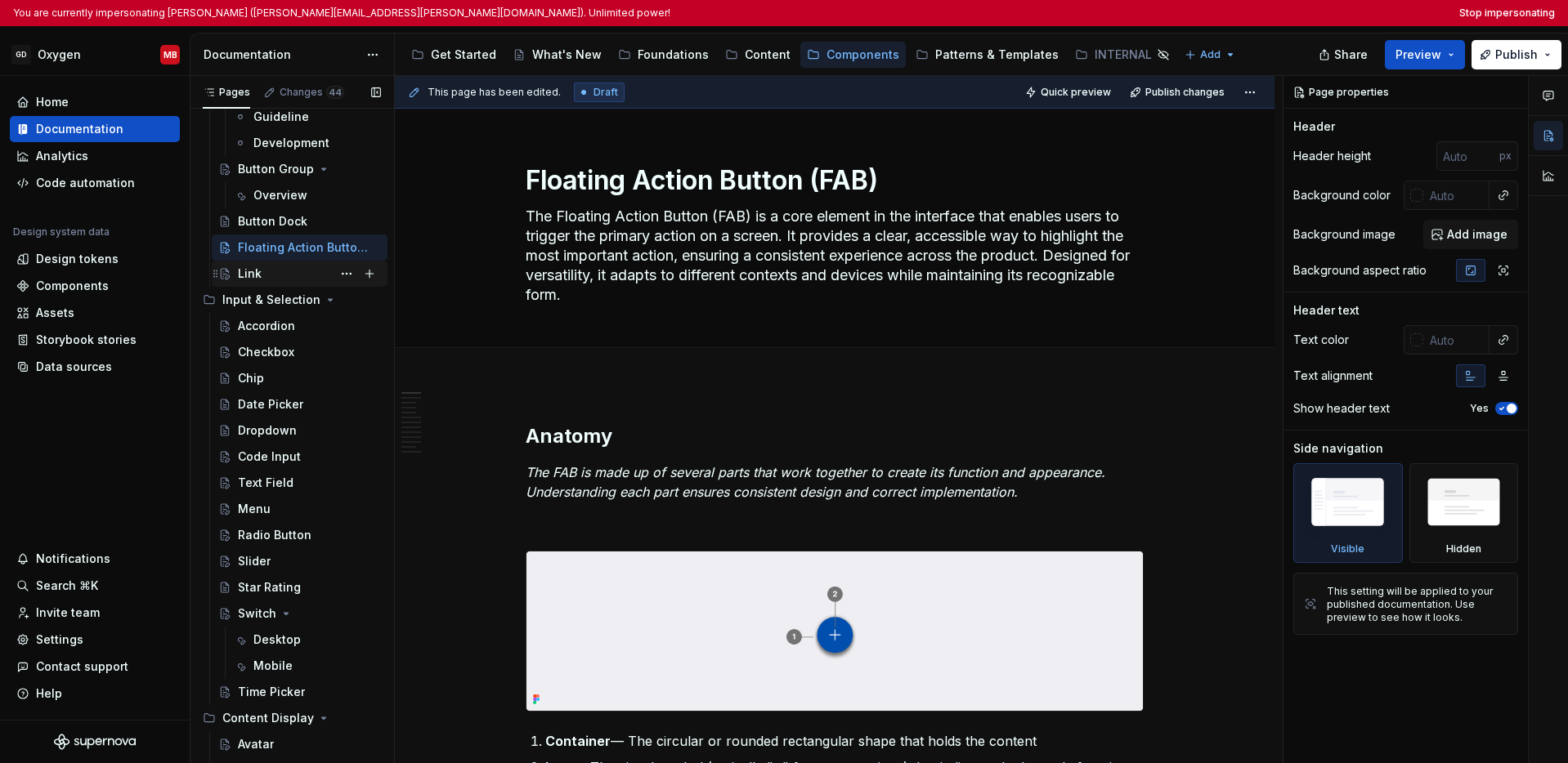
click at [276, 273] on div "Link" at bounding box center [310, 273] width 143 height 23
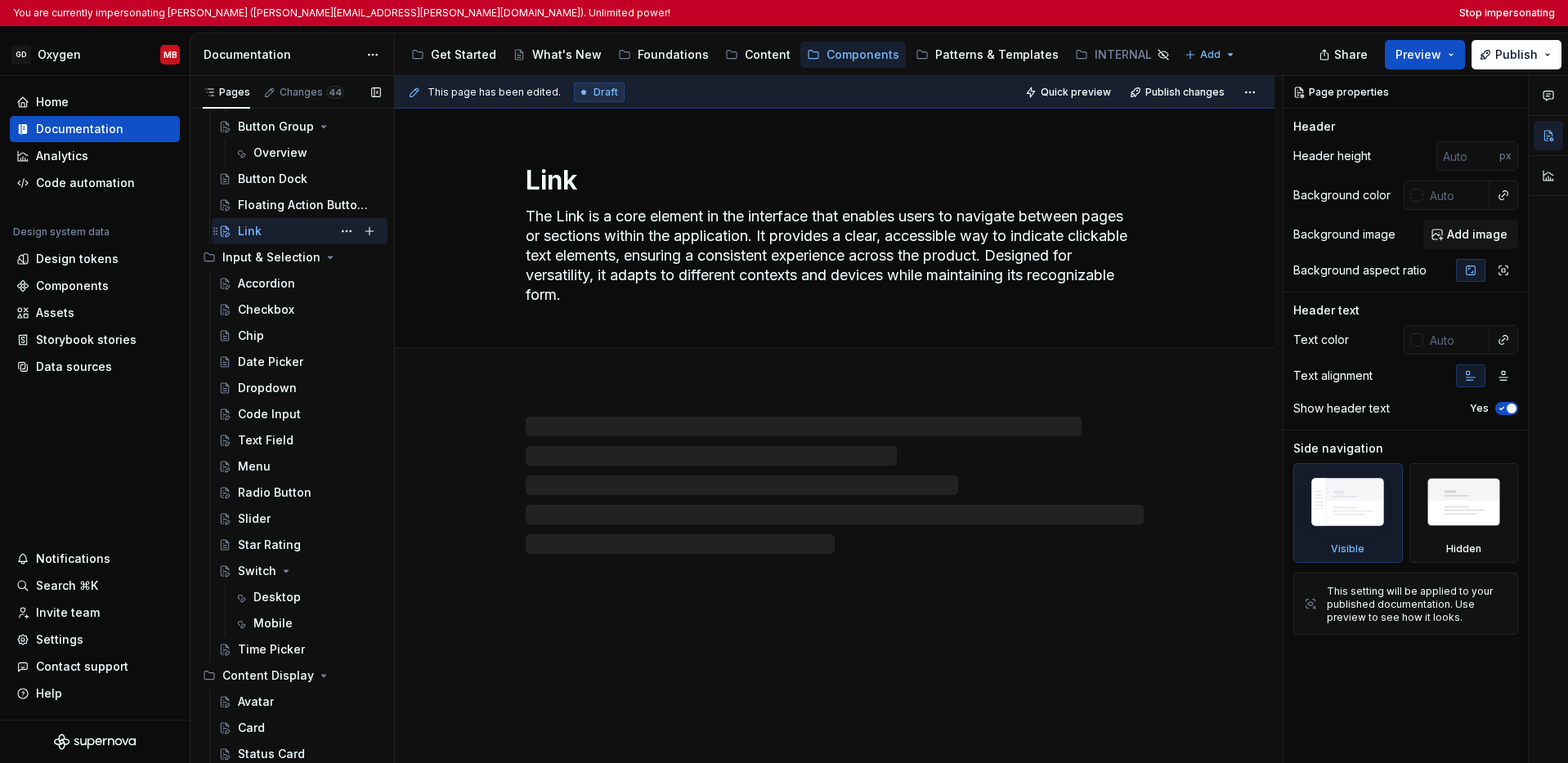
scroll to position [251, 0]
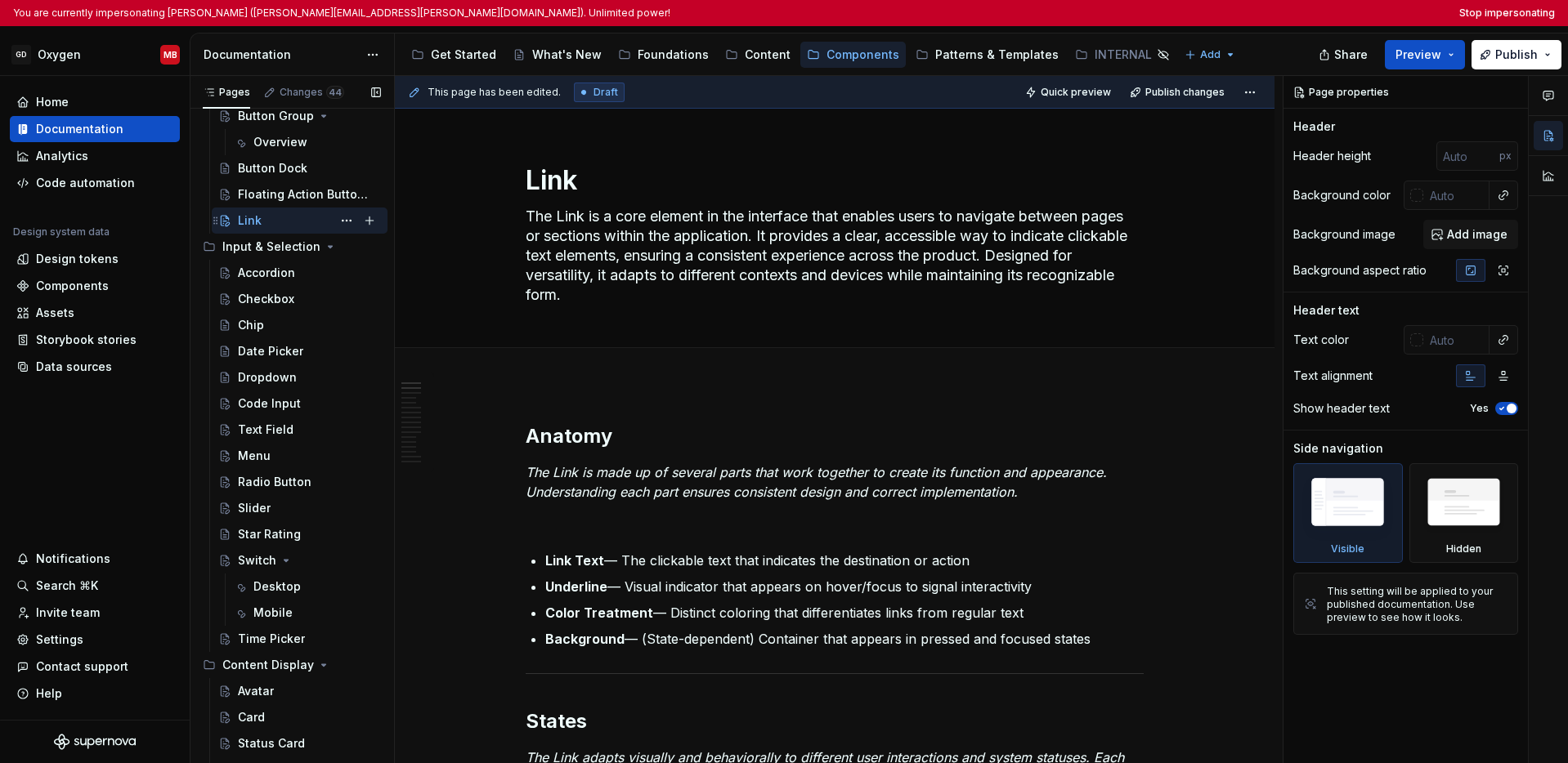
click at [276, 273] on div "Accordion" at bounding box center [267, 273] width 57 height 16
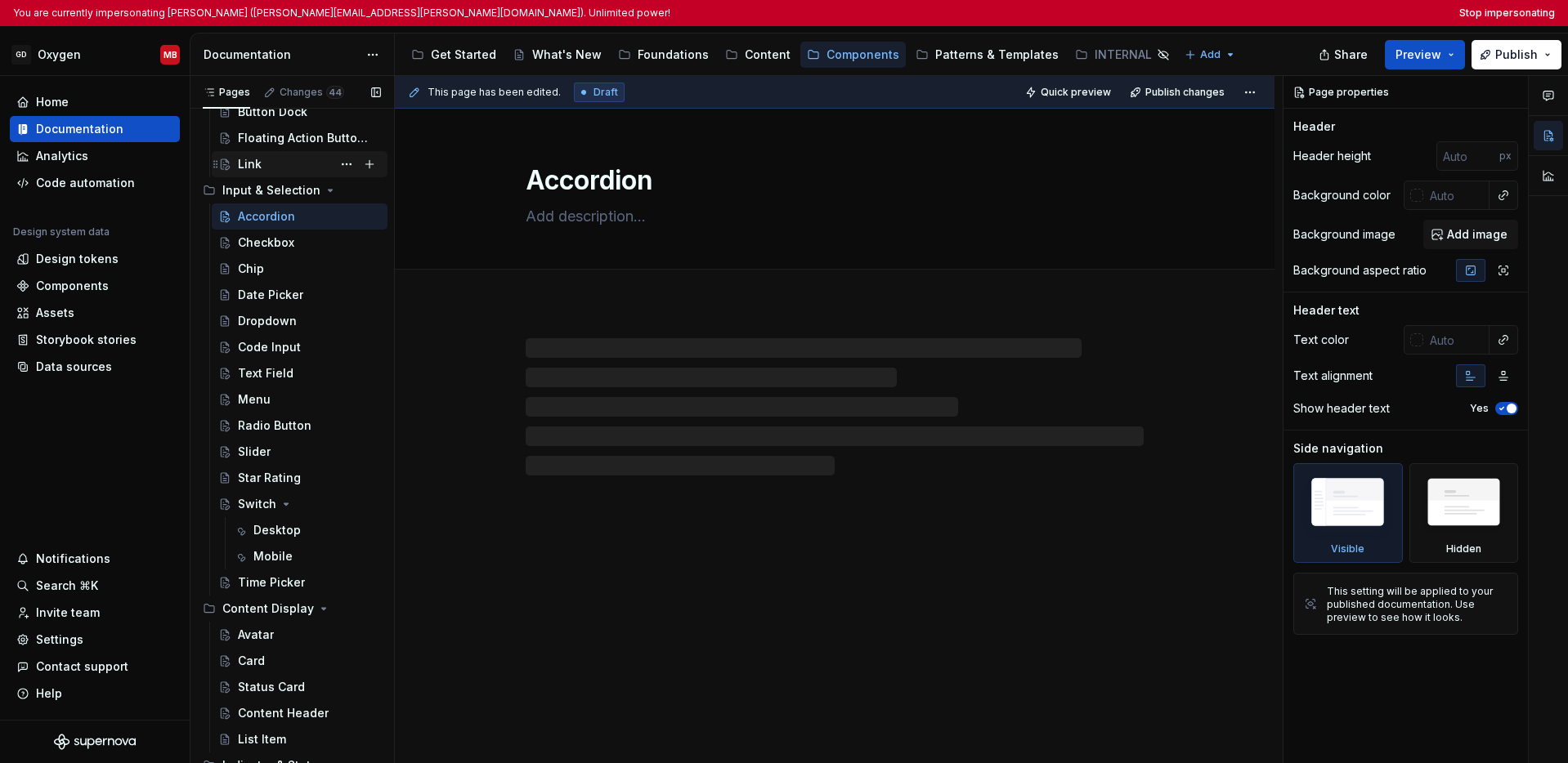
scroll to position [281, 0]
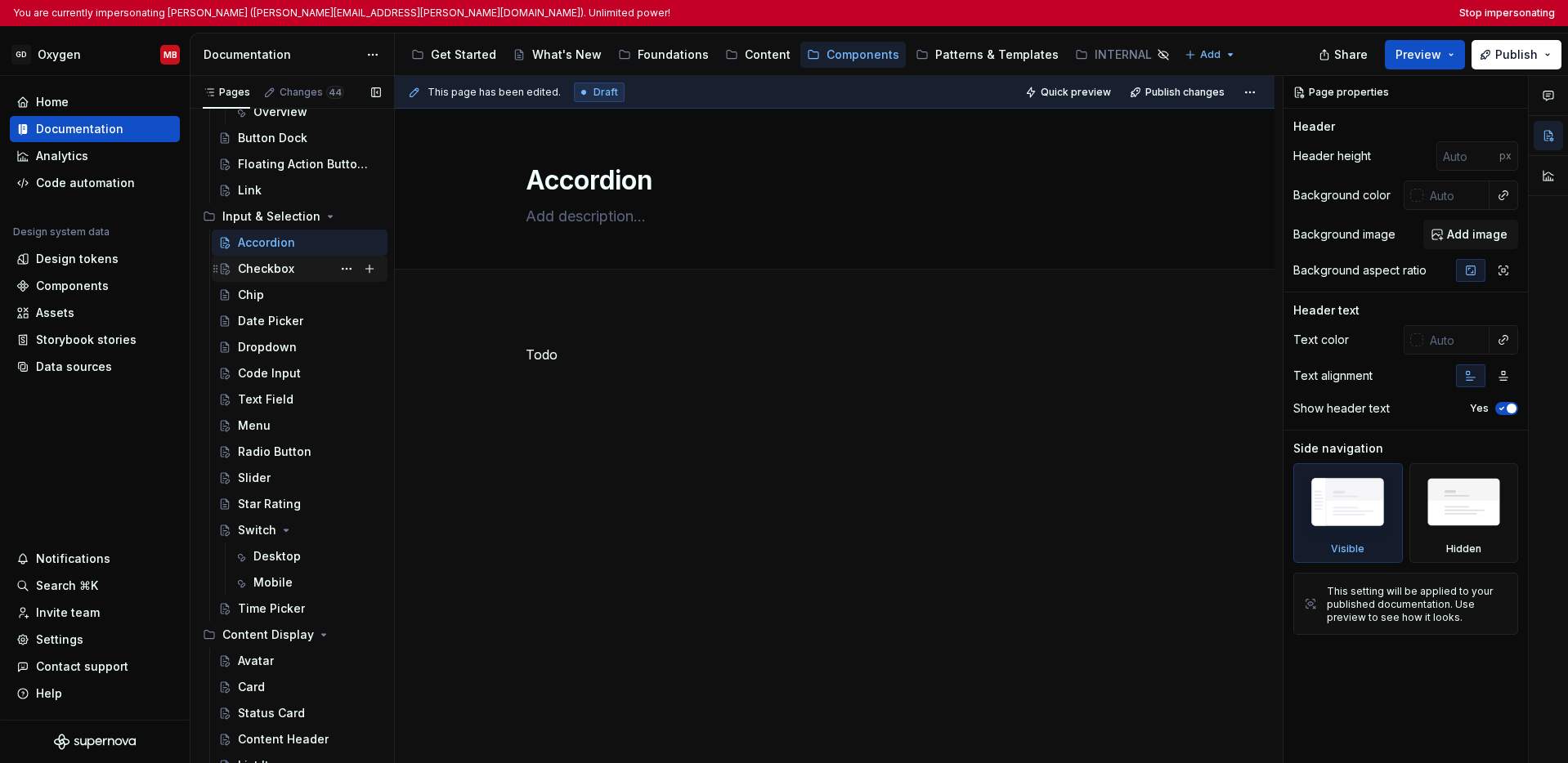
click at [274, 276] on div "Checkbox" at bounding box center [267, 269] width 57 height 16
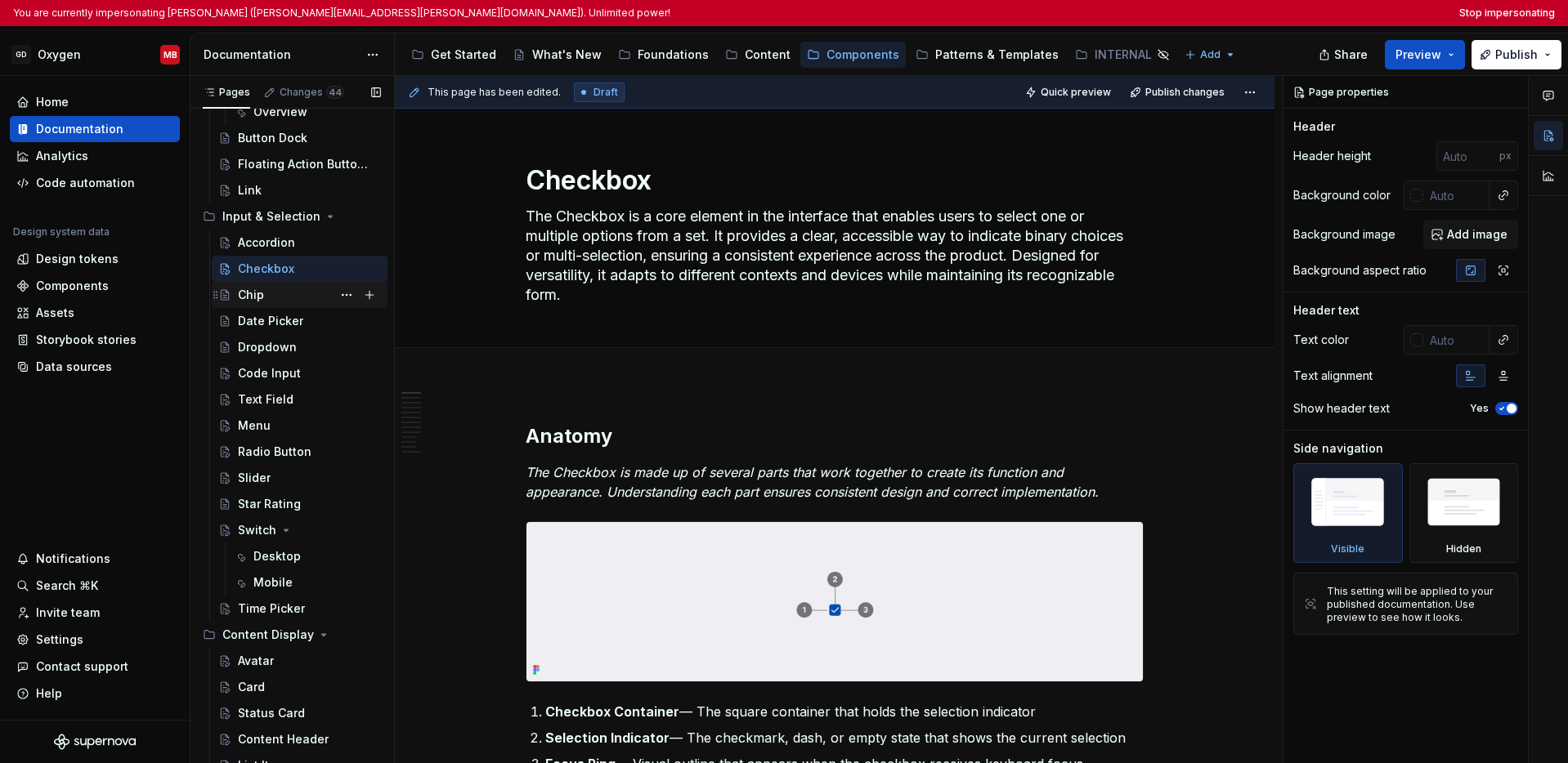
click at [272, 300] on div "Chip" at bounding box center [310, 295] width 143 height 23
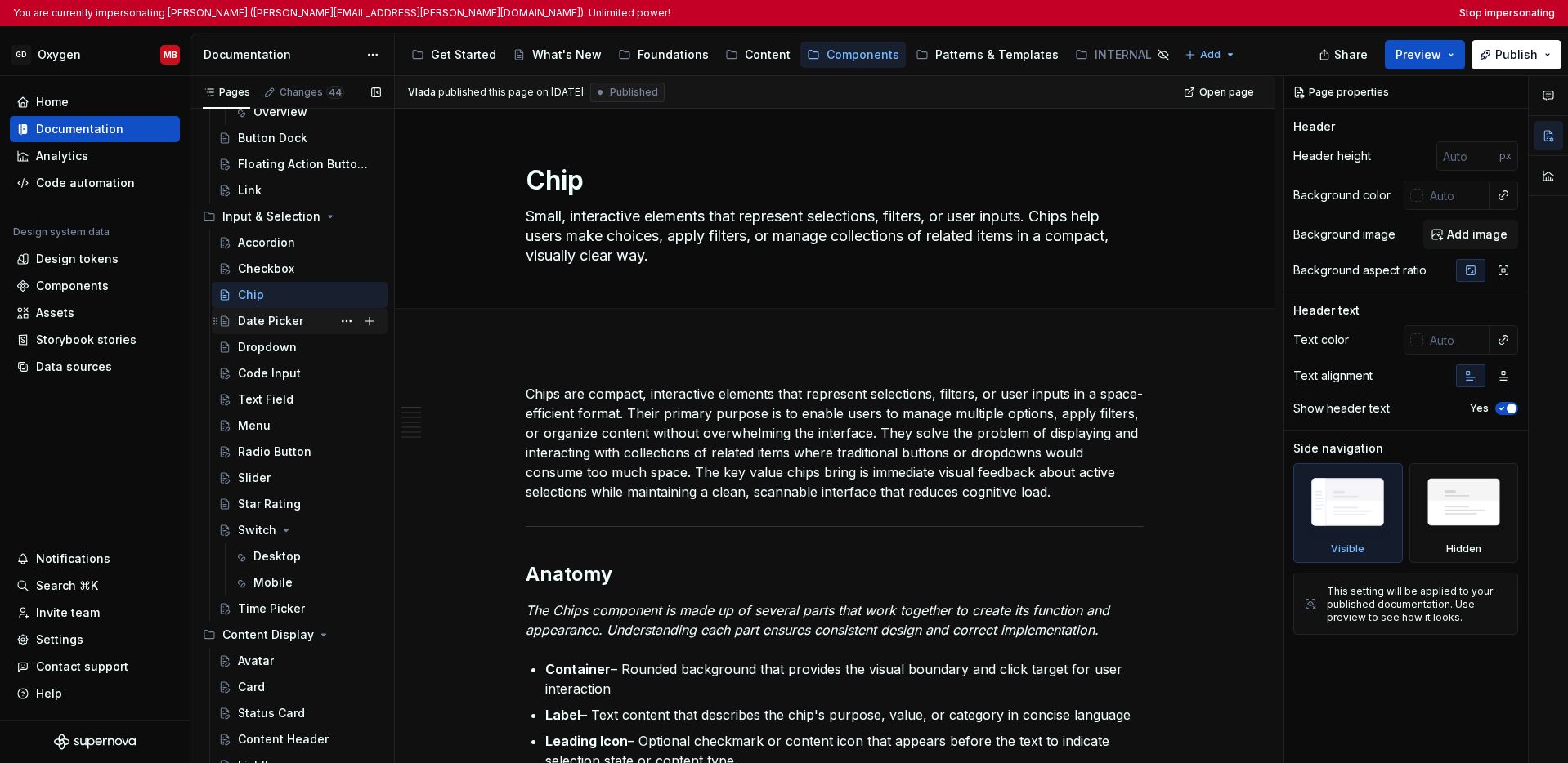
click at [276, 322] on div "Date Picker" at bounding box center [270, 322] width 65 height 16
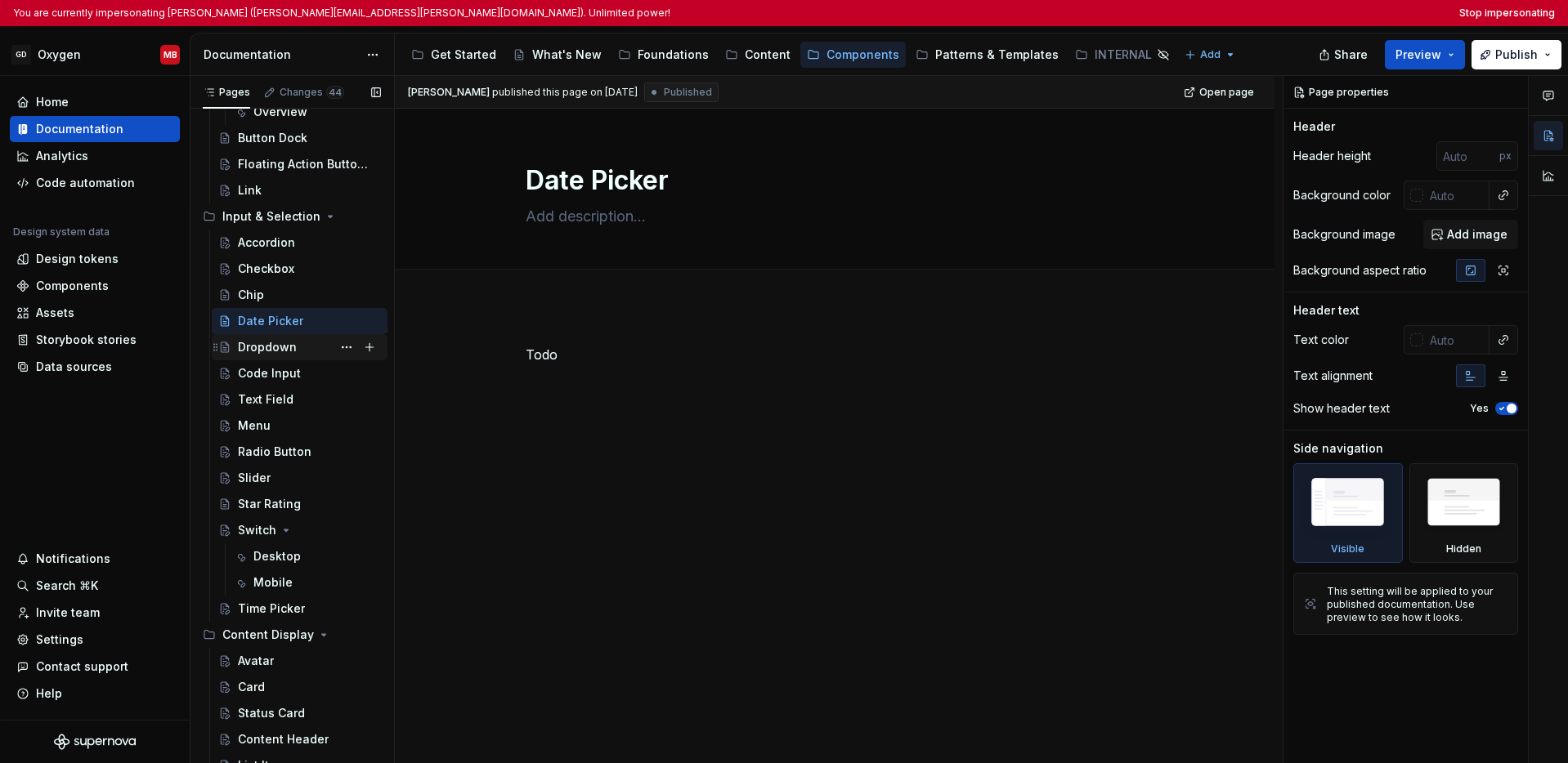
click at [277, 352] on div "Dropdown" at bounding box center [267, 347] width 59 height 16
click at [279, 374] on div "Code Input" at bounding box center [269, 374] width 63 height 16
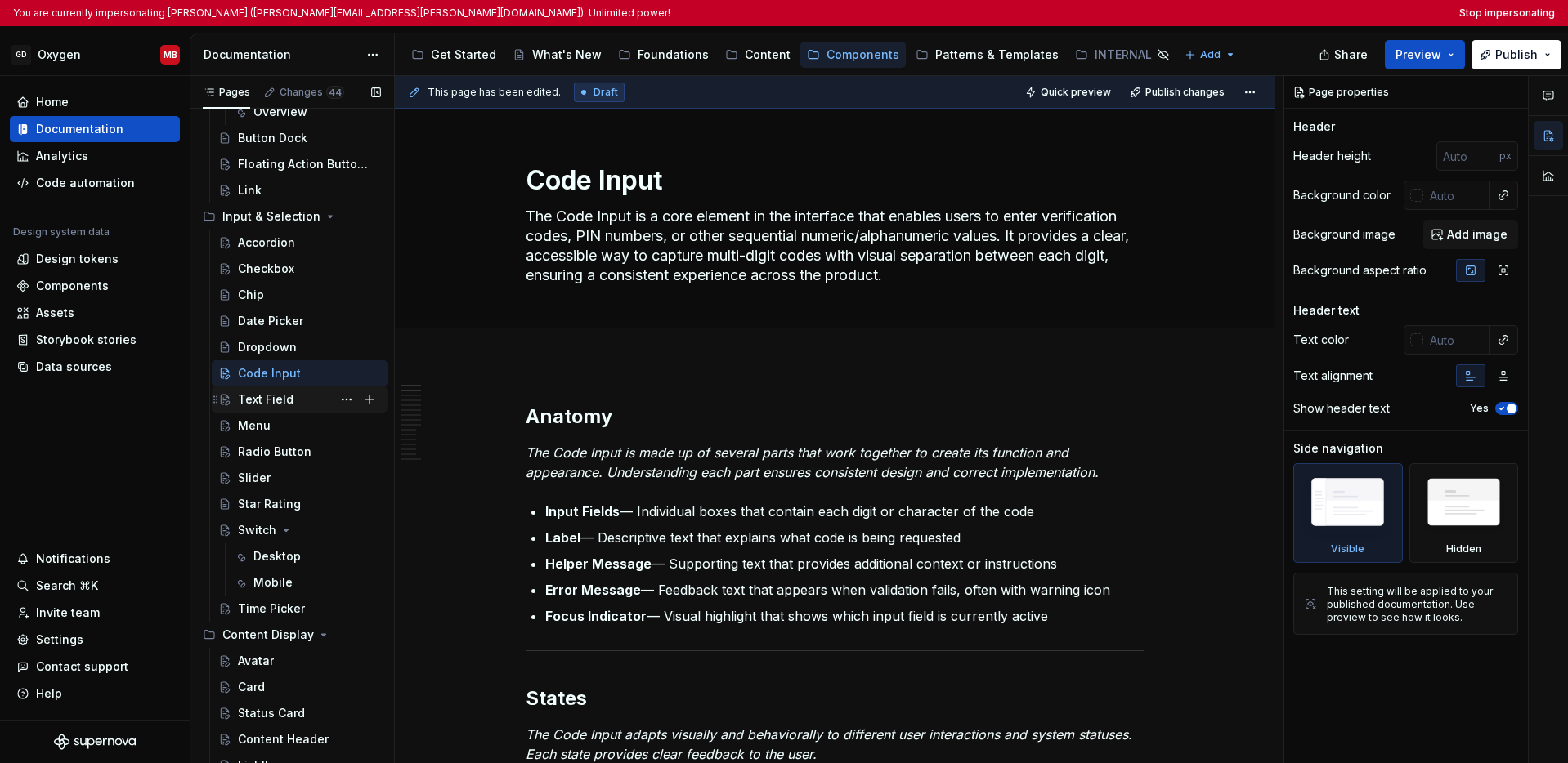
click at [276, 406] on div "Text Field" at bounding box center [266, 399] width 56 height 16
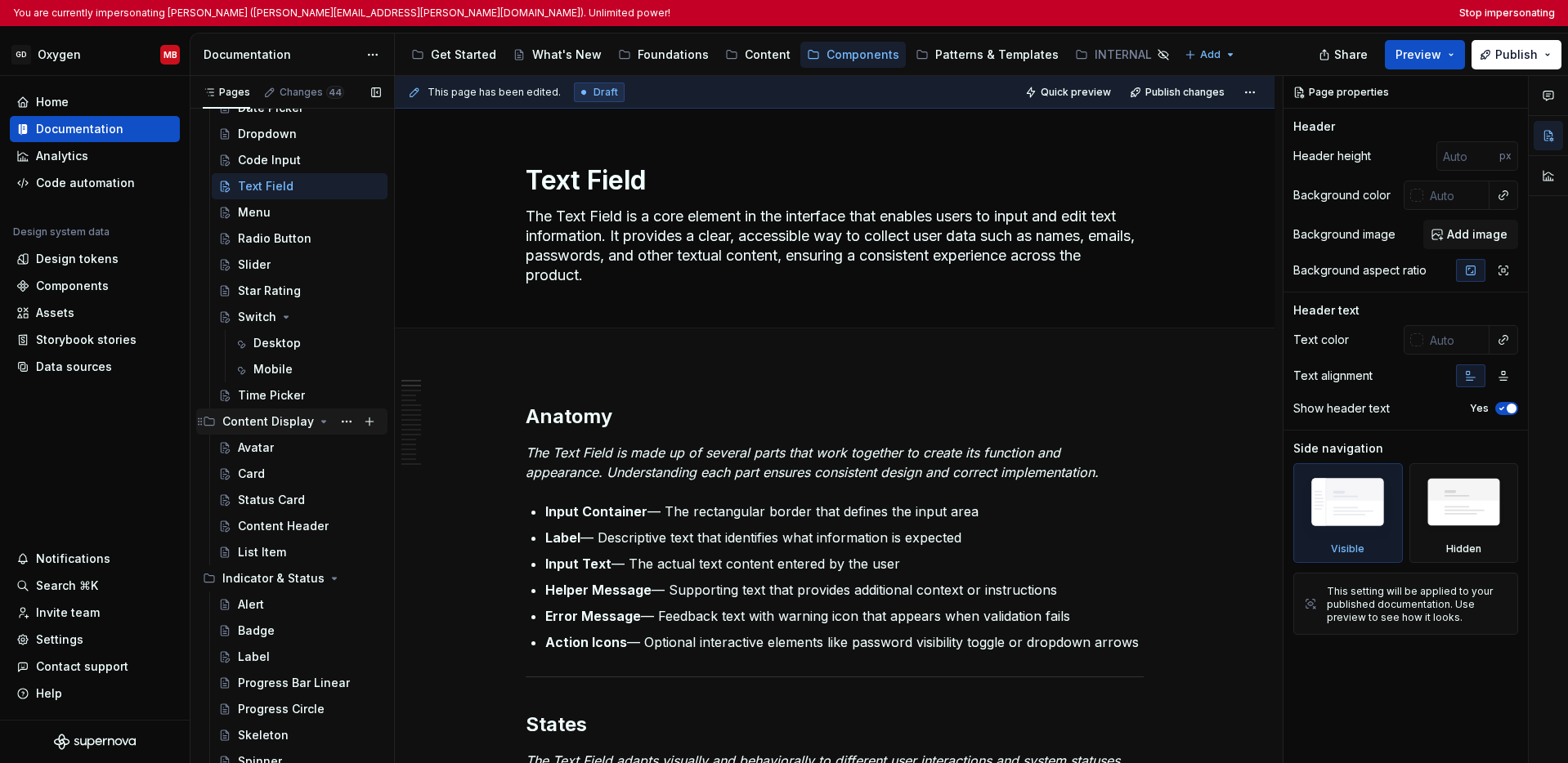
scroll to position [516, 0]
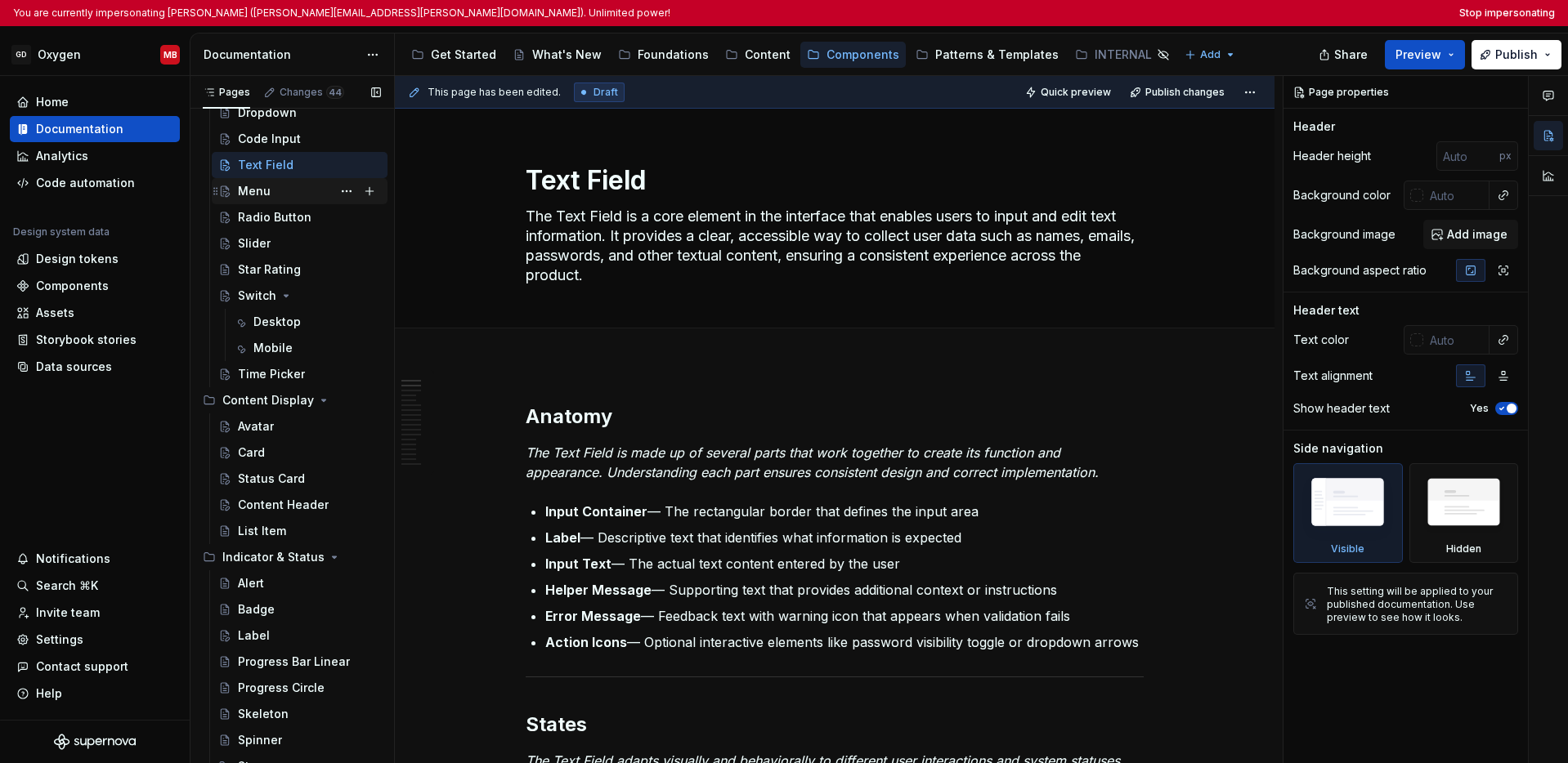
click at [256, 189] on div "Menu" at bounding box center [255, 191] width 33 height 16
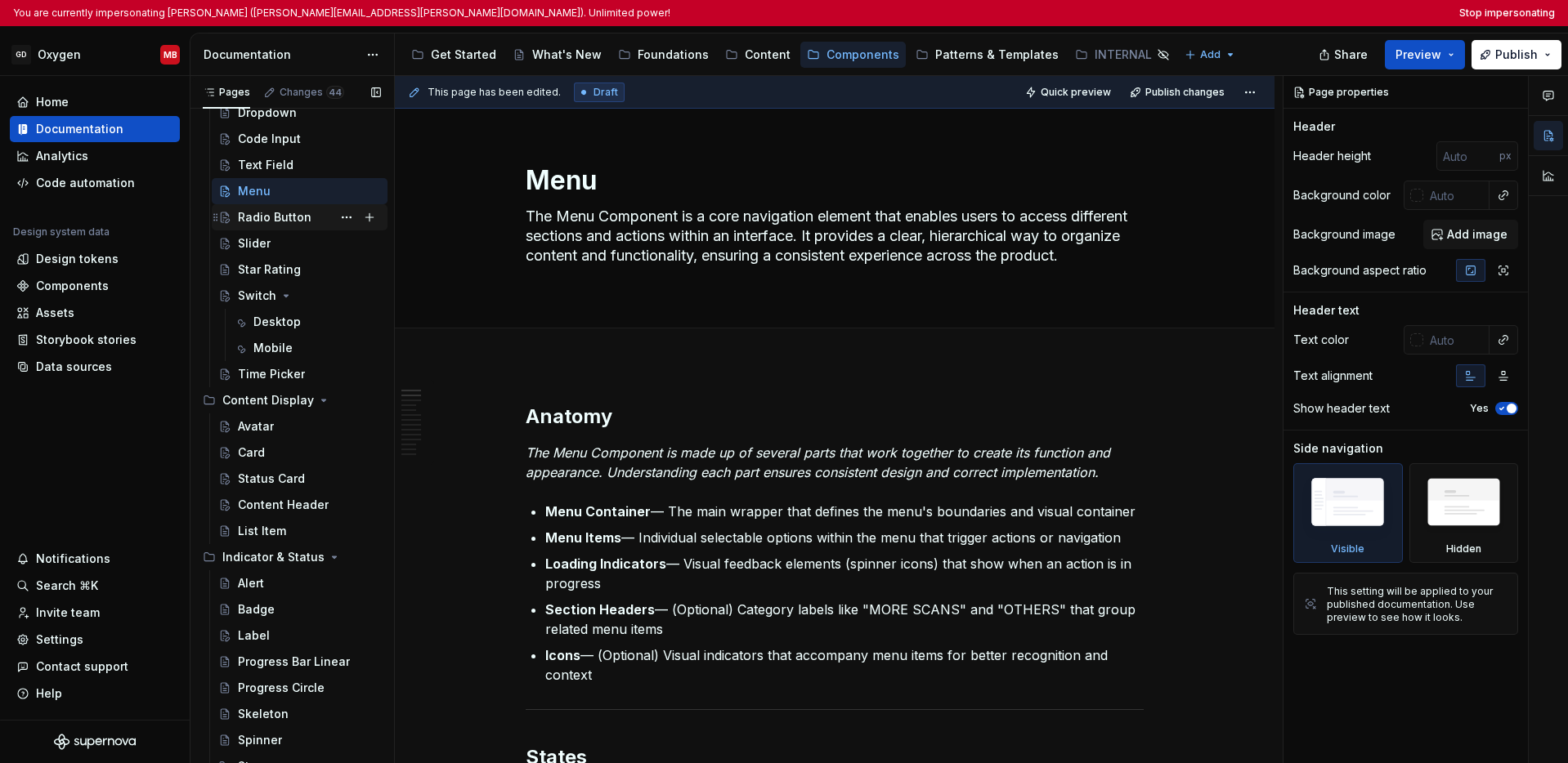
click at [261, 216] on div "Radio Button" at bounding box center [275, 217] width 73 height 16
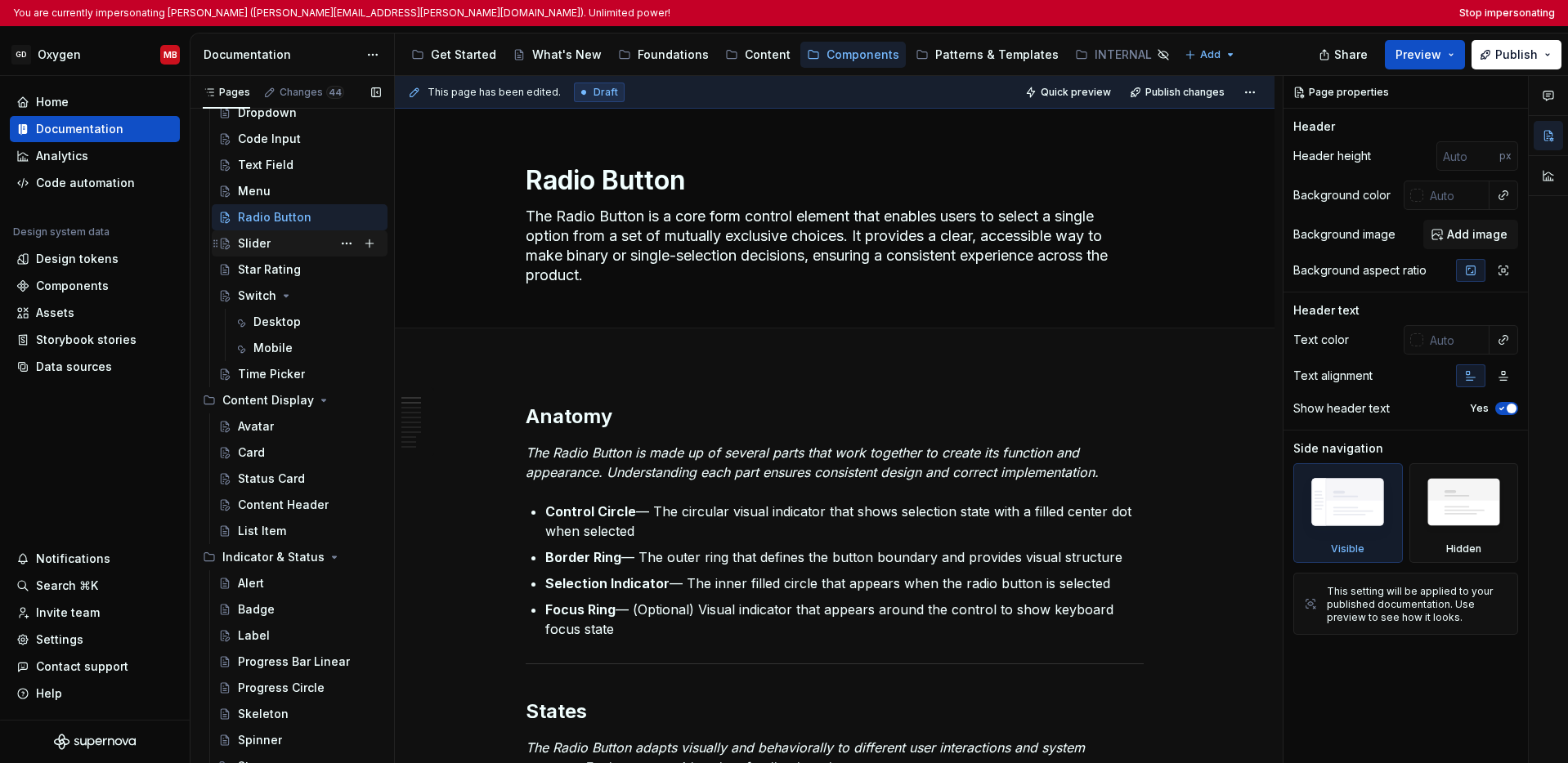
click at [262, 246] on div "Slider" at bounding box center [255, 244] width 33 height 16
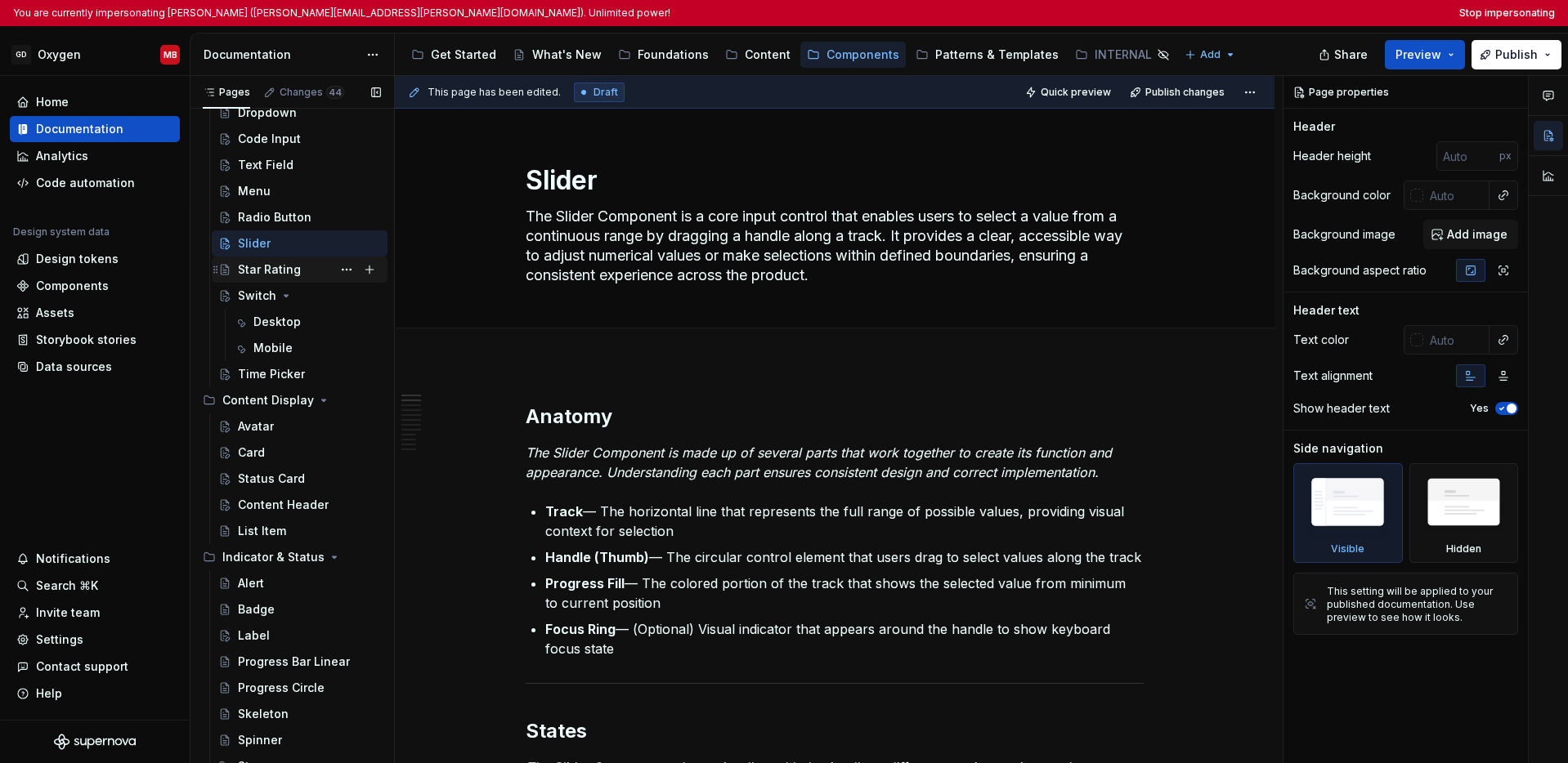
click at [265, 269] on div "Star Rating" at bounding box center [269, 270] width 63 height 16
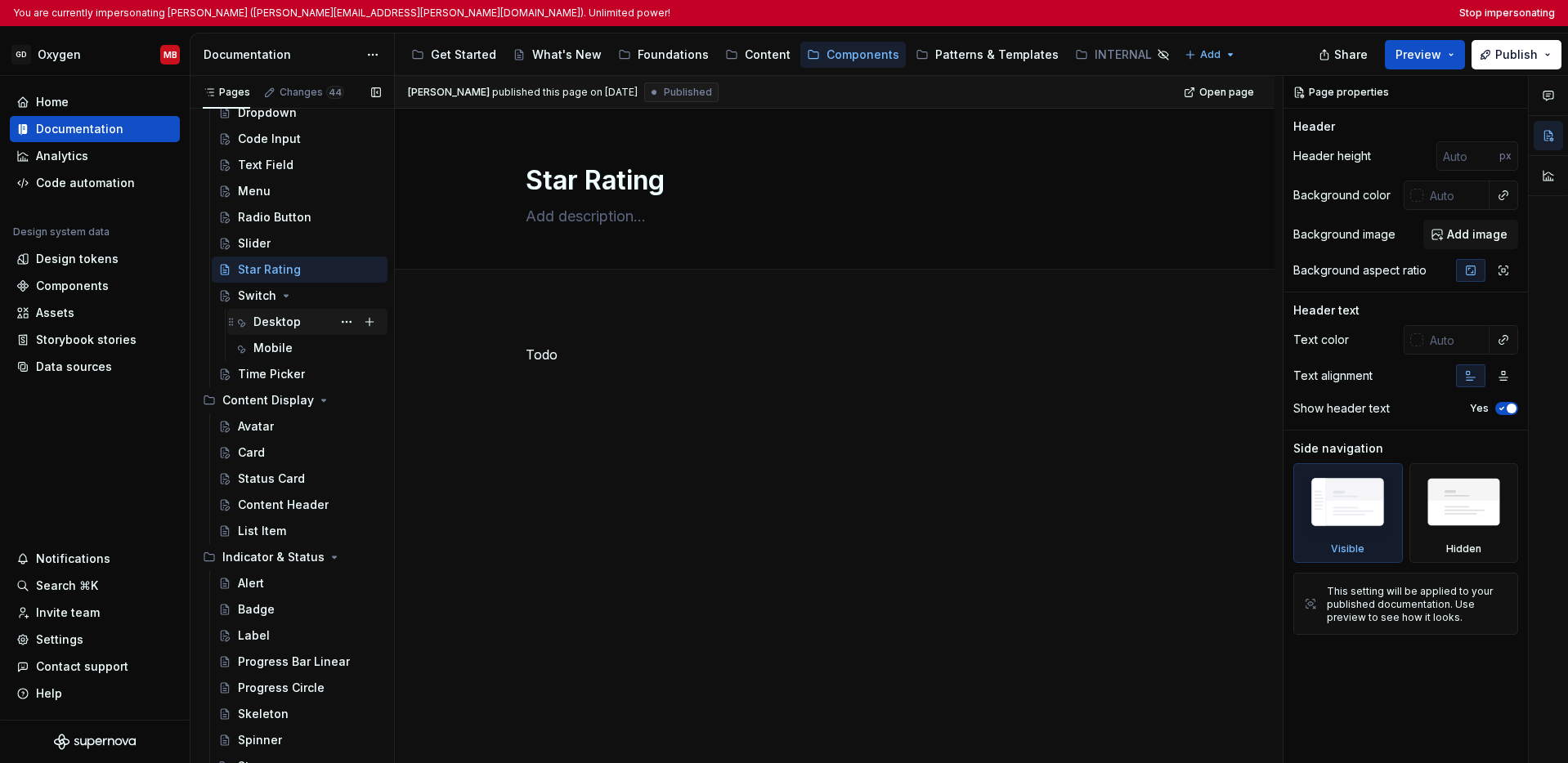
click at [275, 322] on div "Desktop" at bounding box center [278, 322] width 48 height 16
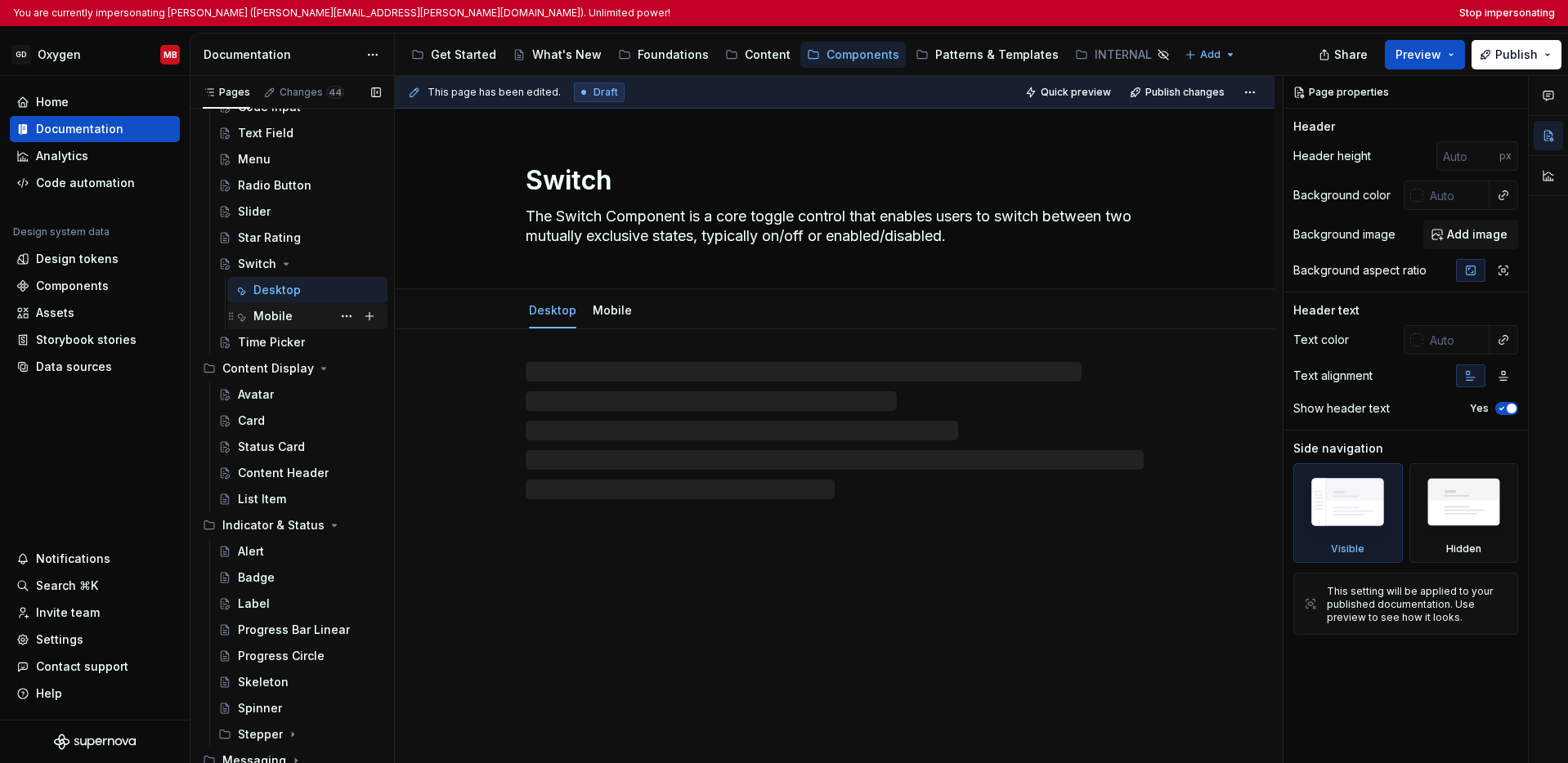
scroll to position [569, 0]
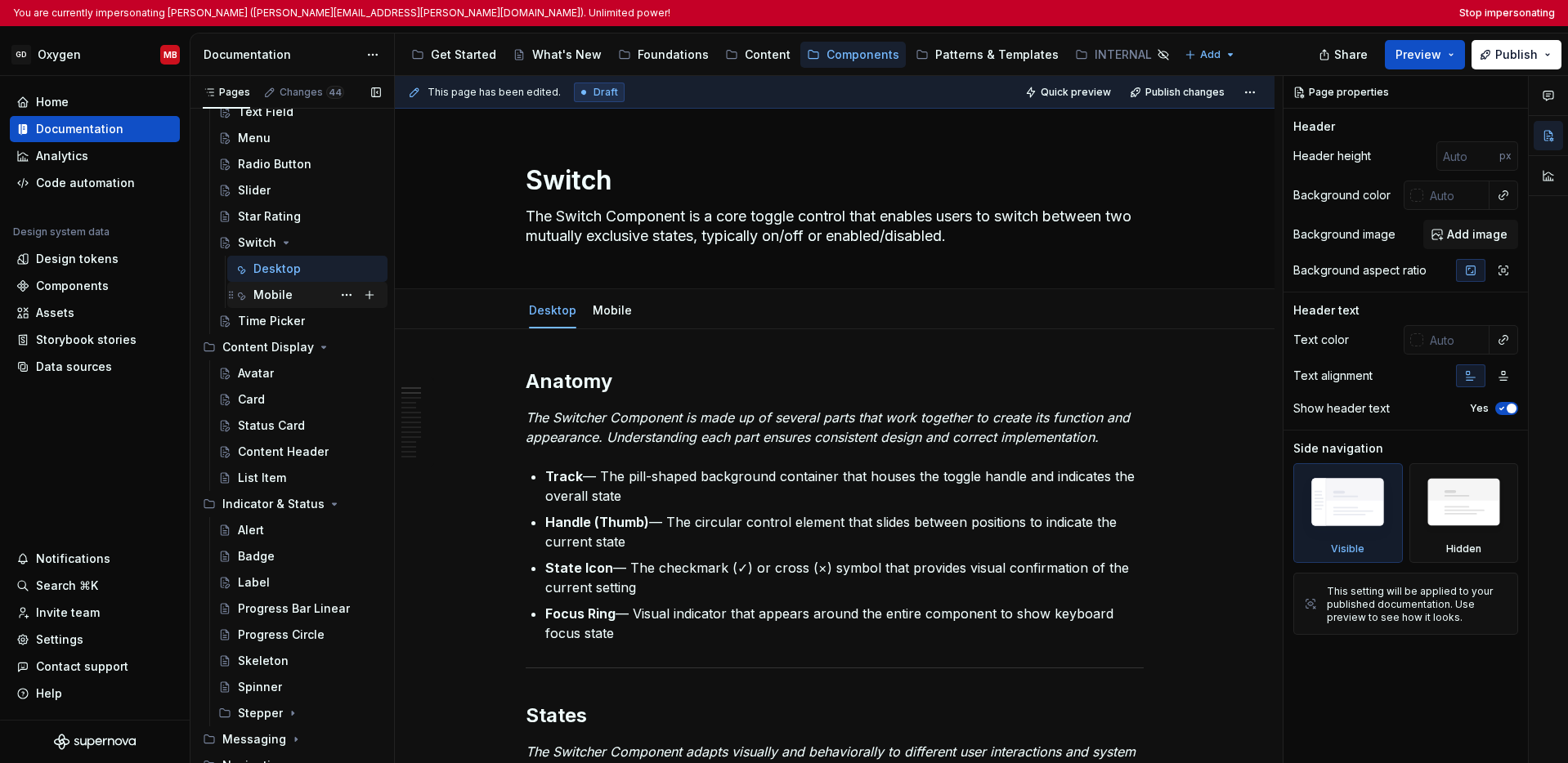
click at [283, 296] on div "Mobile" at bounding box center [273, 295] width 39 height 16
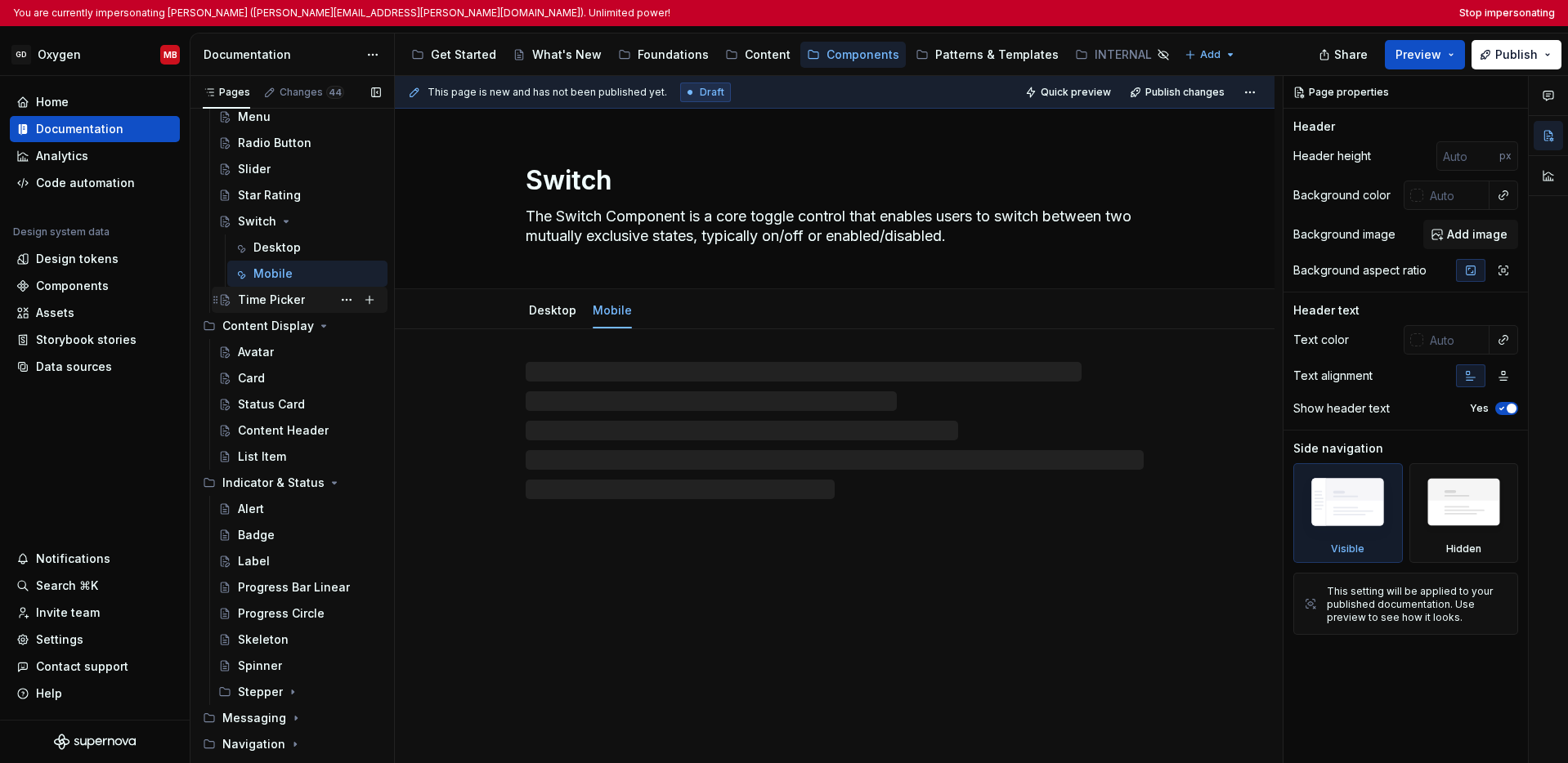
scroll to position [611, 0]
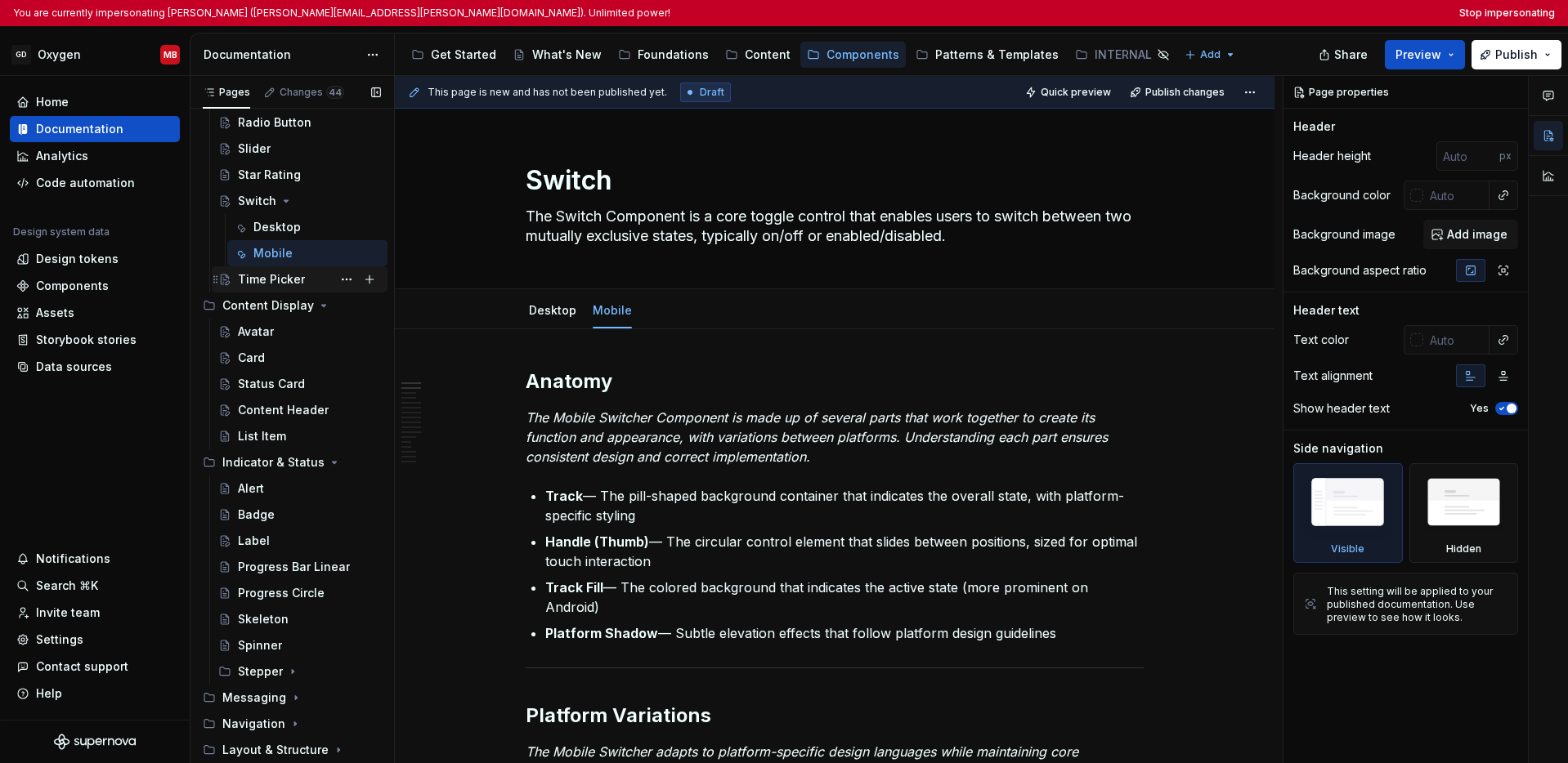
click at [283, 283] on div "Time Picker" at bounding box center [271, 279] width 67 height 16
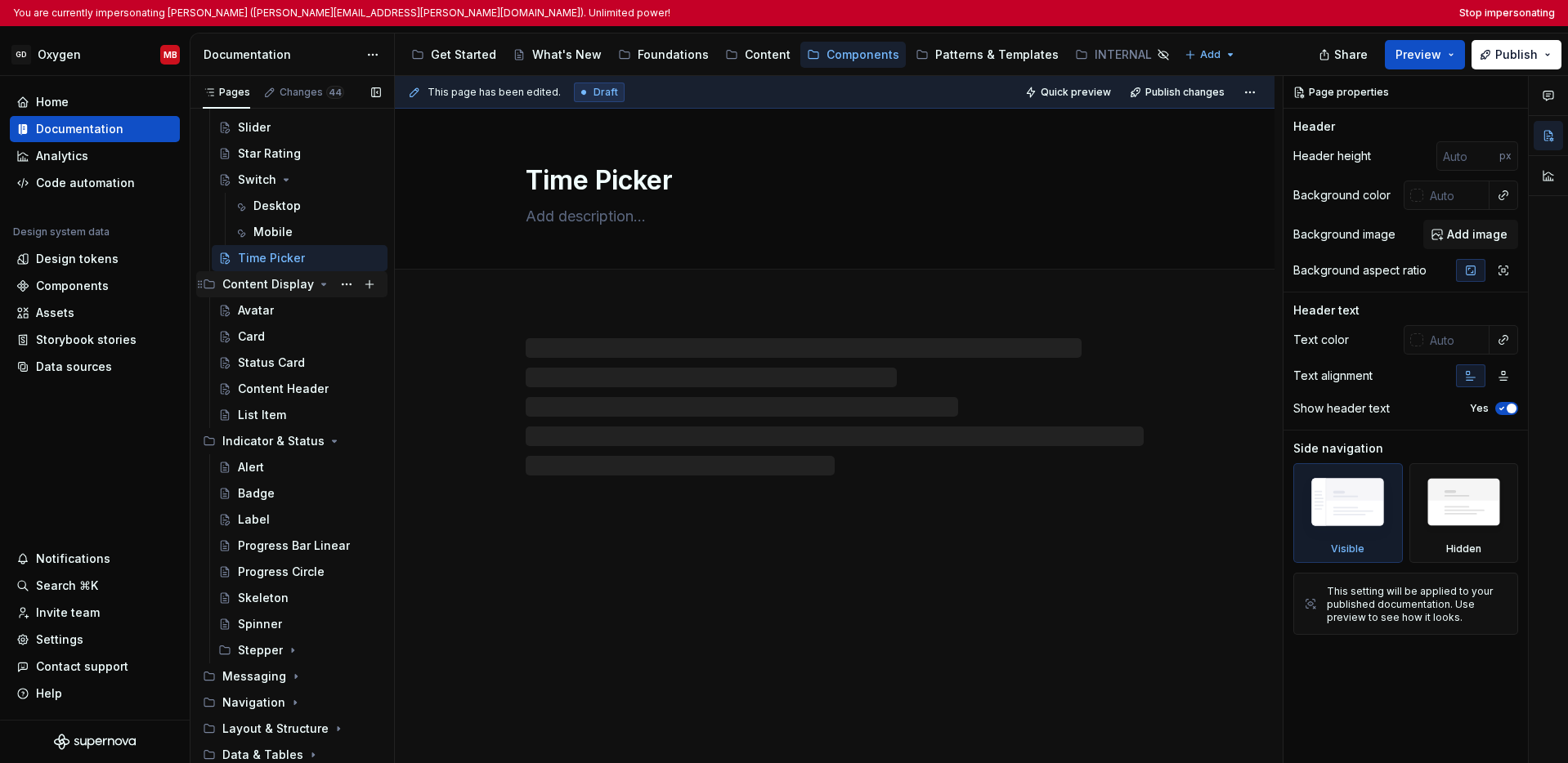
scroll to position [653, 0]
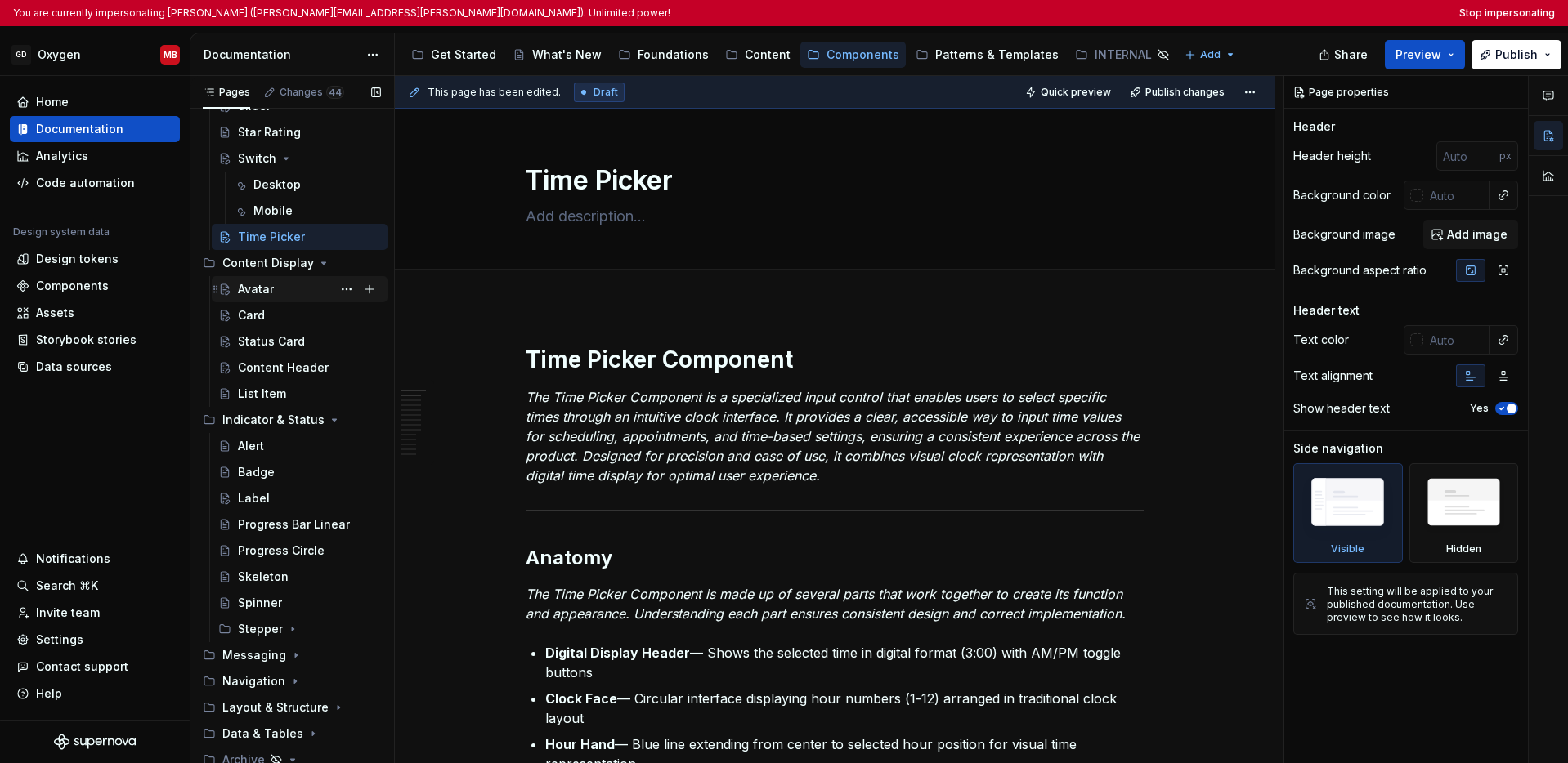
click at [277, 292] on div "Avatar" at bounding box center [310, 289] width 143 height 23
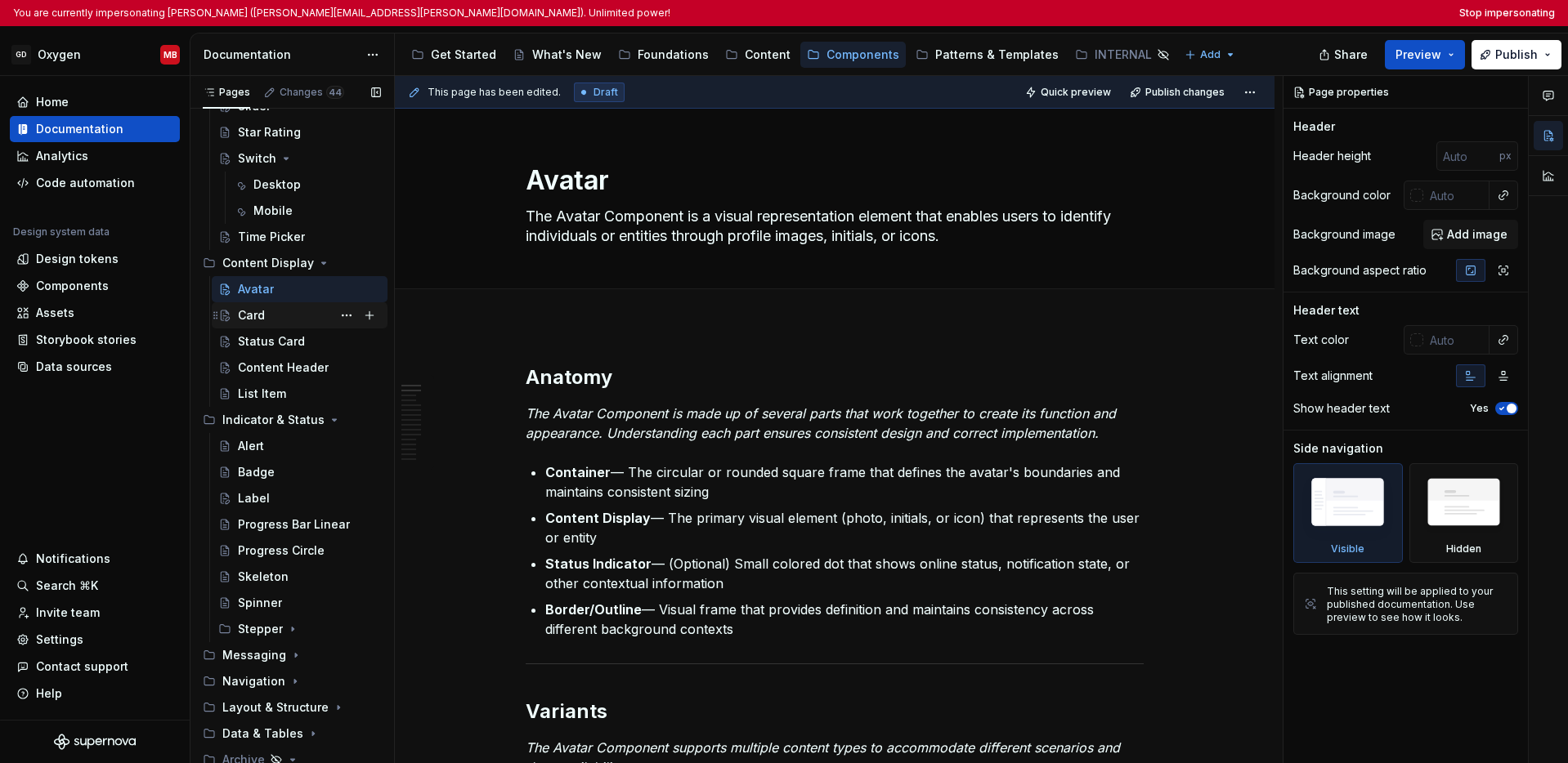
click at [277, 315] on div "Card" at bounding box center [310, 315] width 143 height 23
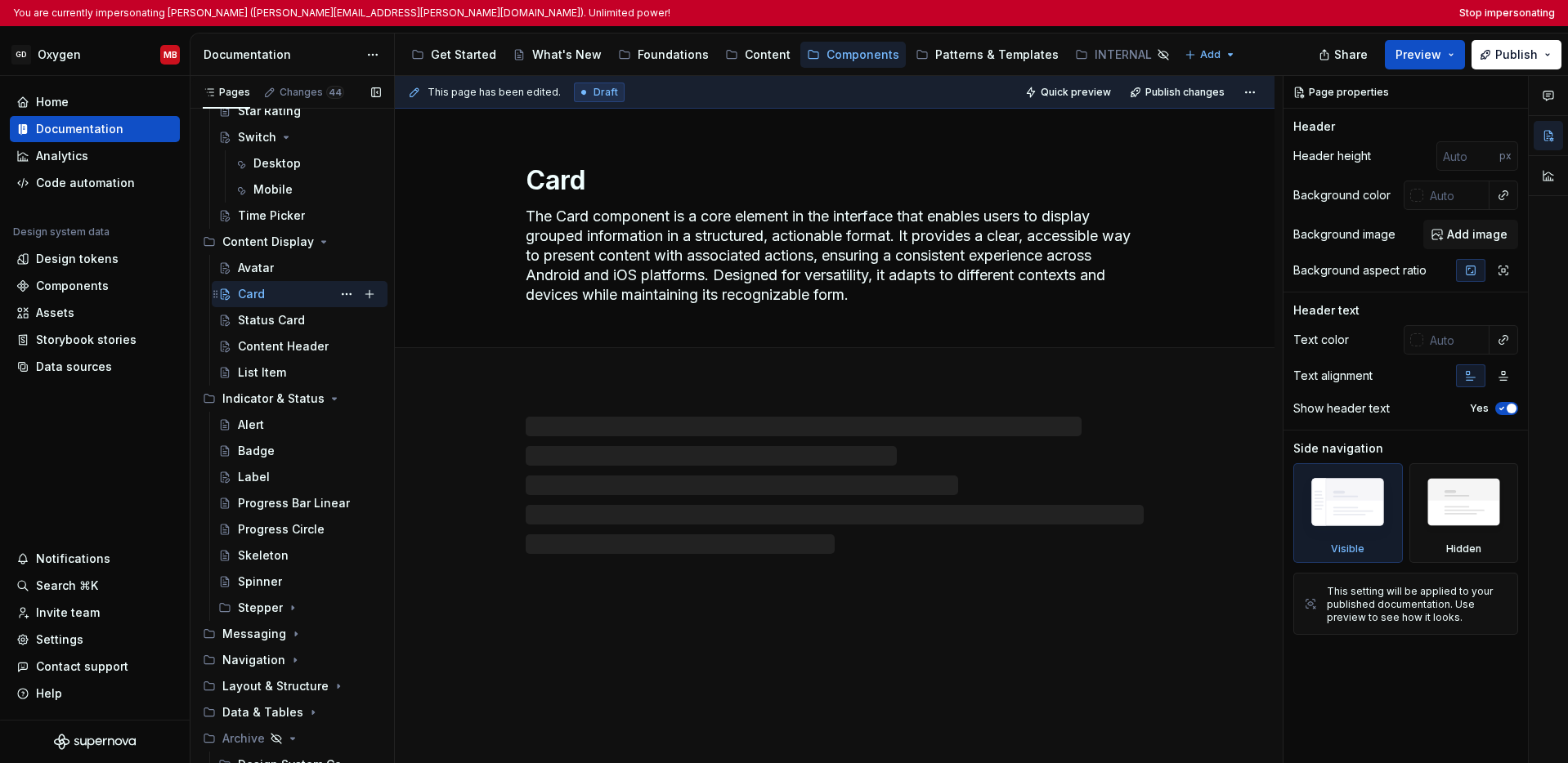
scroll to position [685, 0]
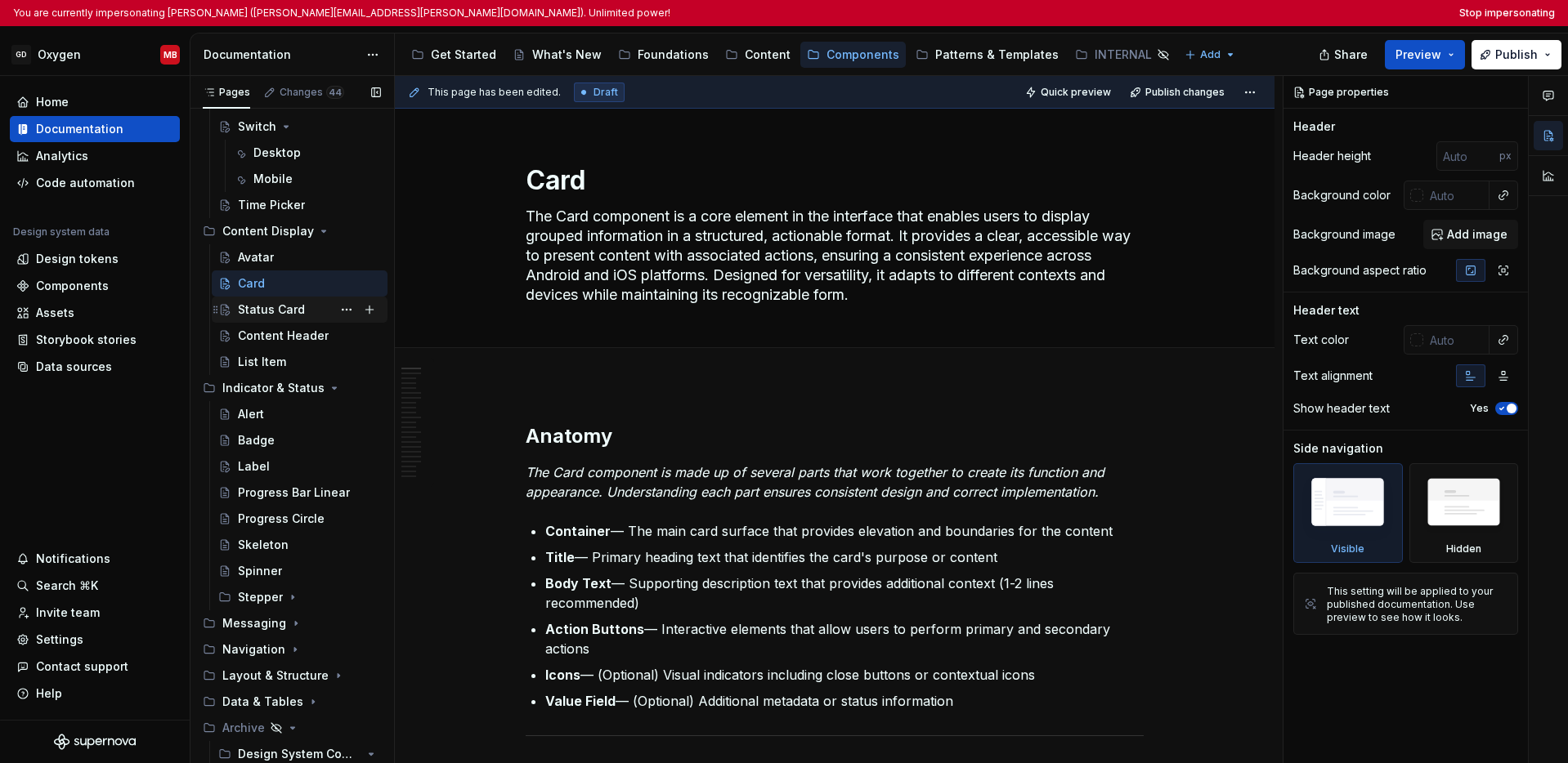
click at [277, 309] on div "Status Card" at bounding box center [271, 310] width 67 height 16
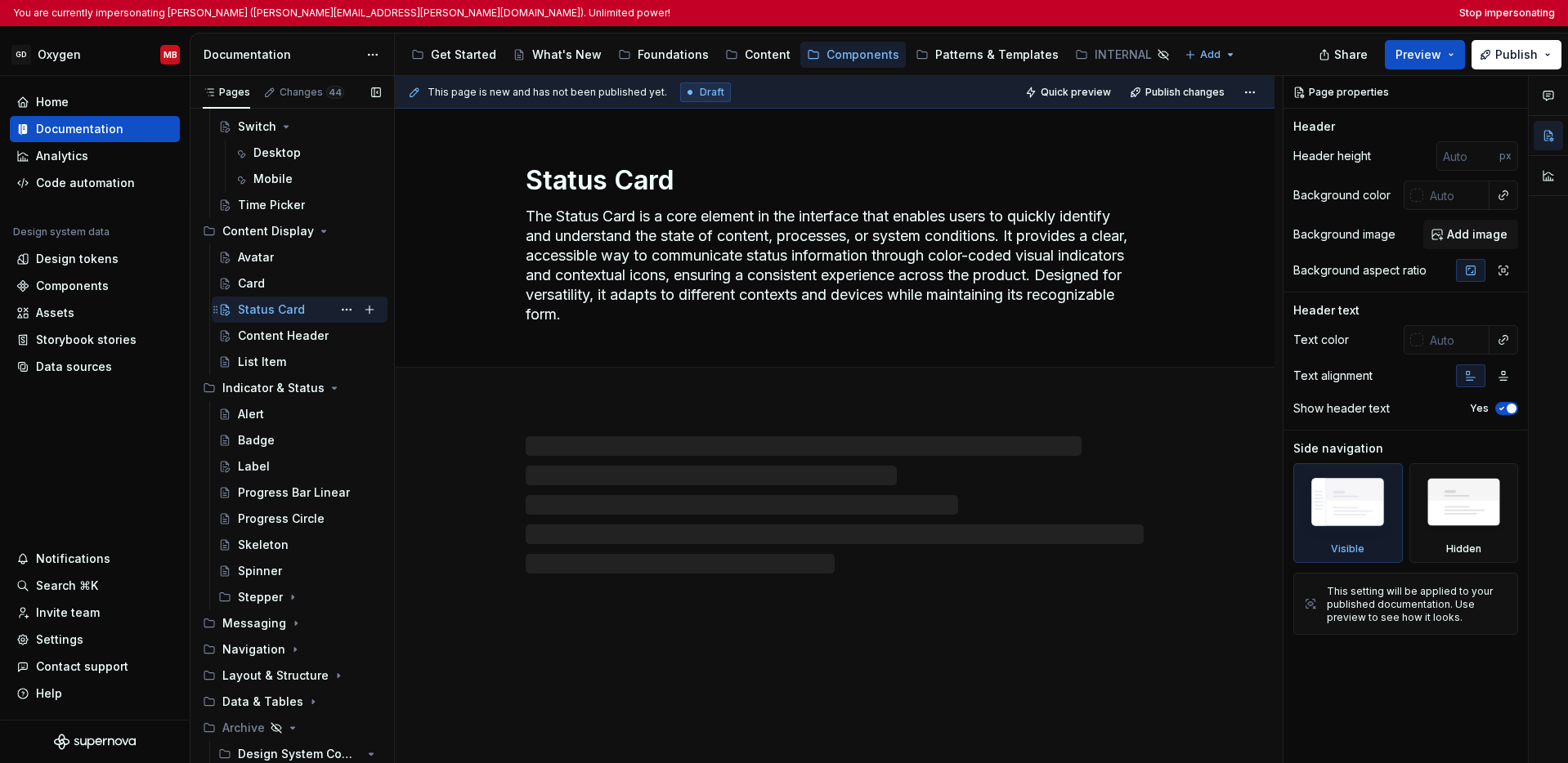
scroll to position [706, 0]
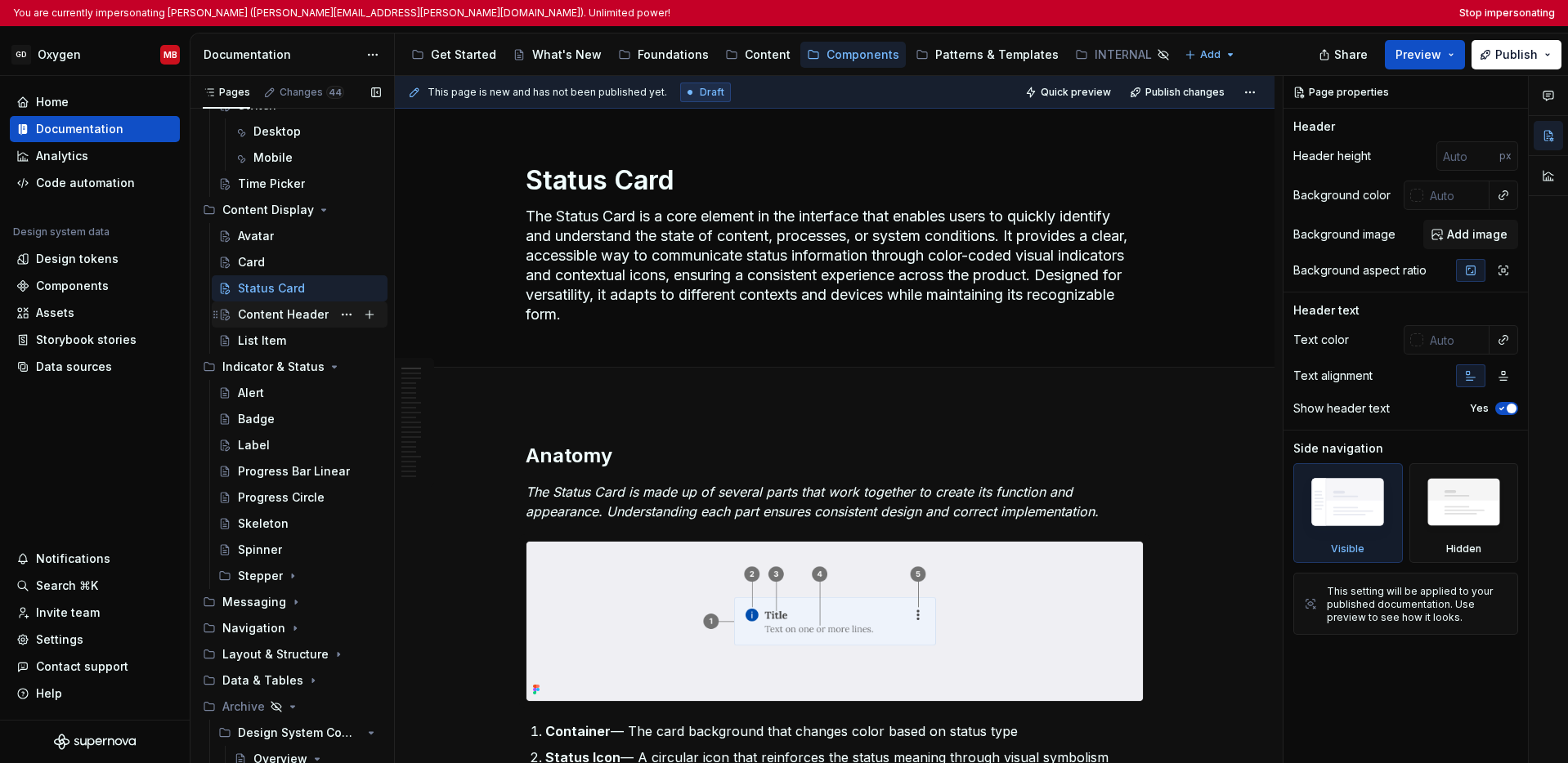
click at [274, 315] on div "Content Header" at bounding box center [283, 315] width 91 height 16
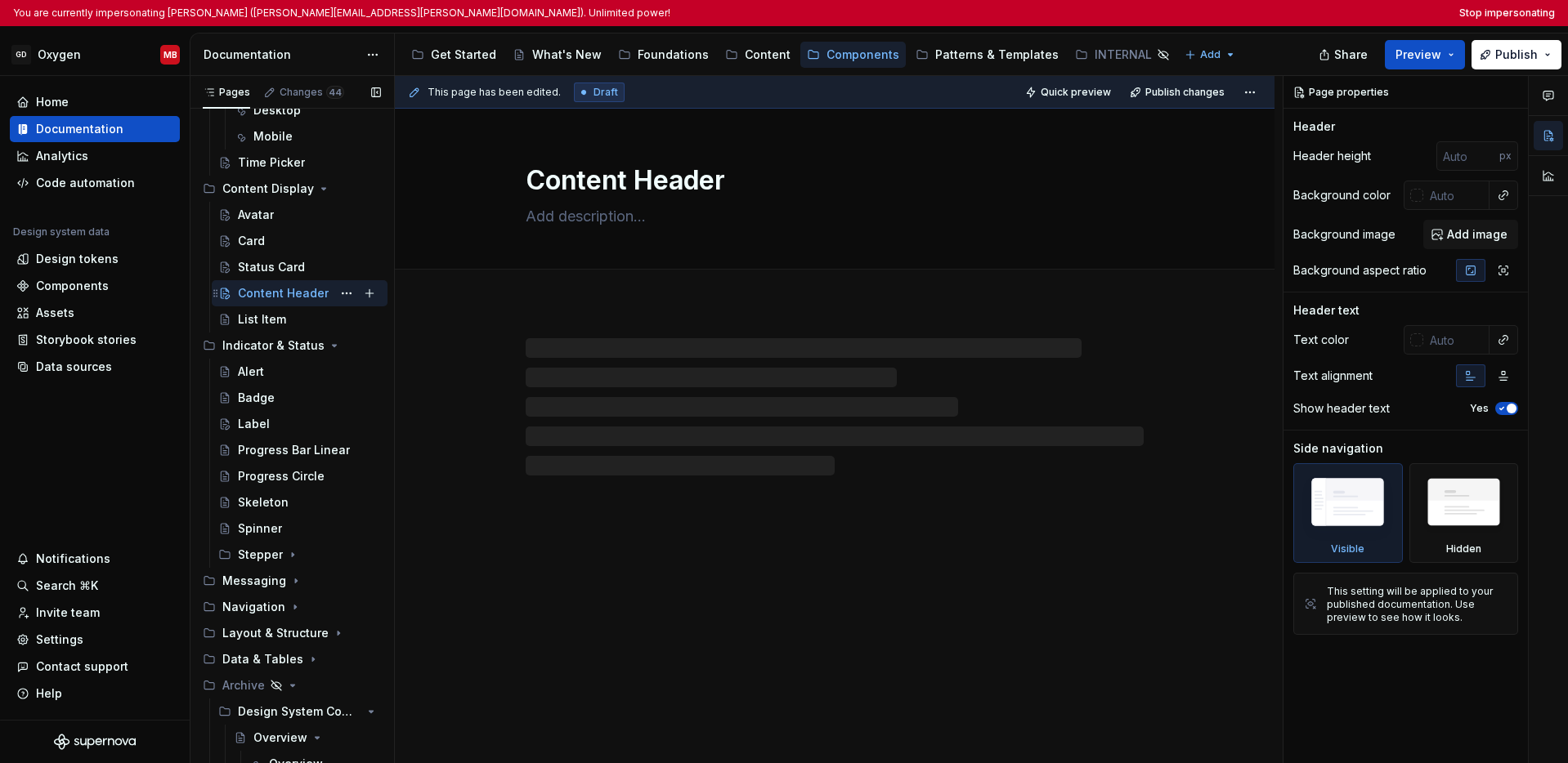
scroll to position [738, 0]
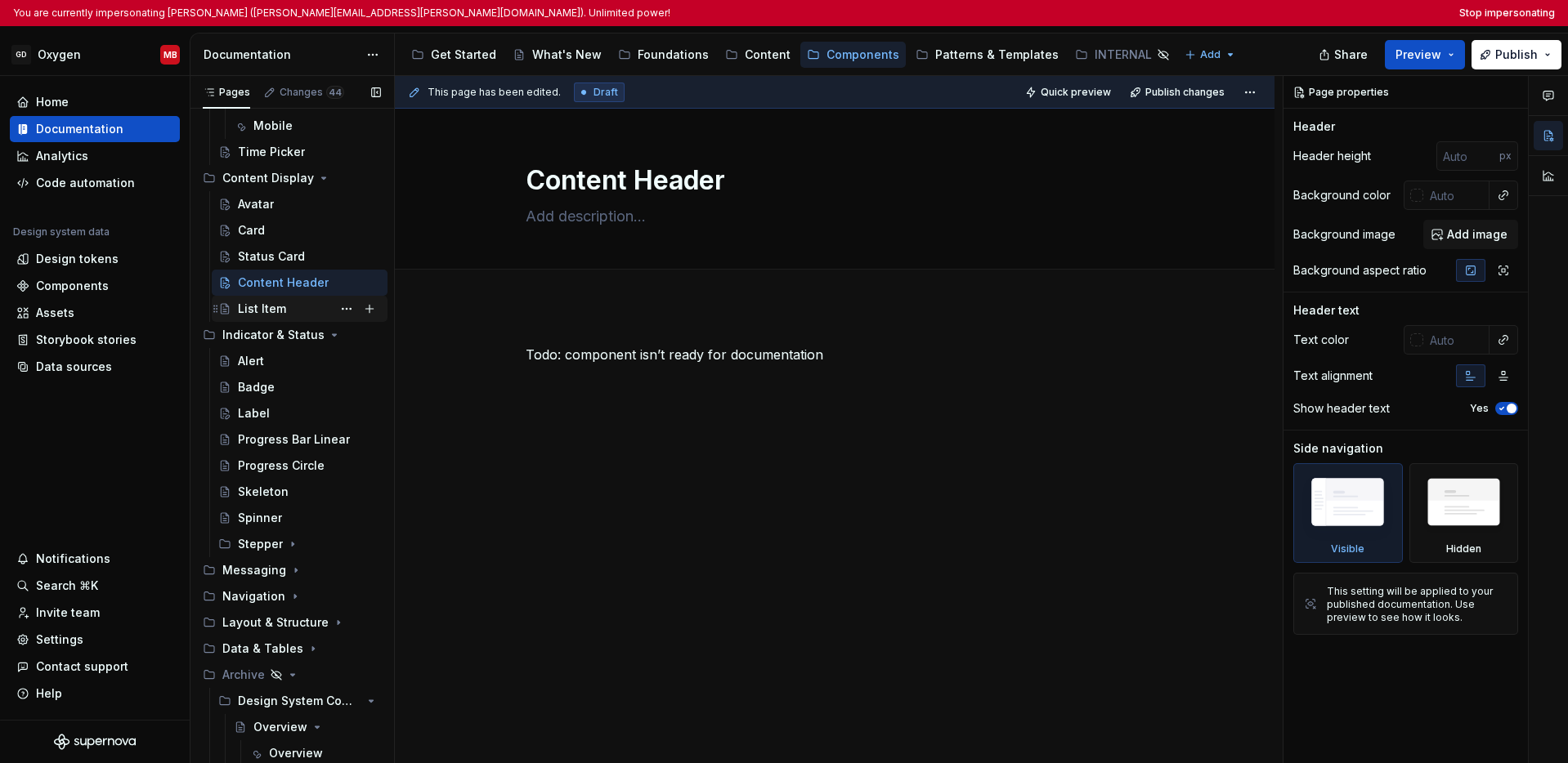
click at [273, 309] on div "List Item" at bounding box center [262, 309] width 49 height 16
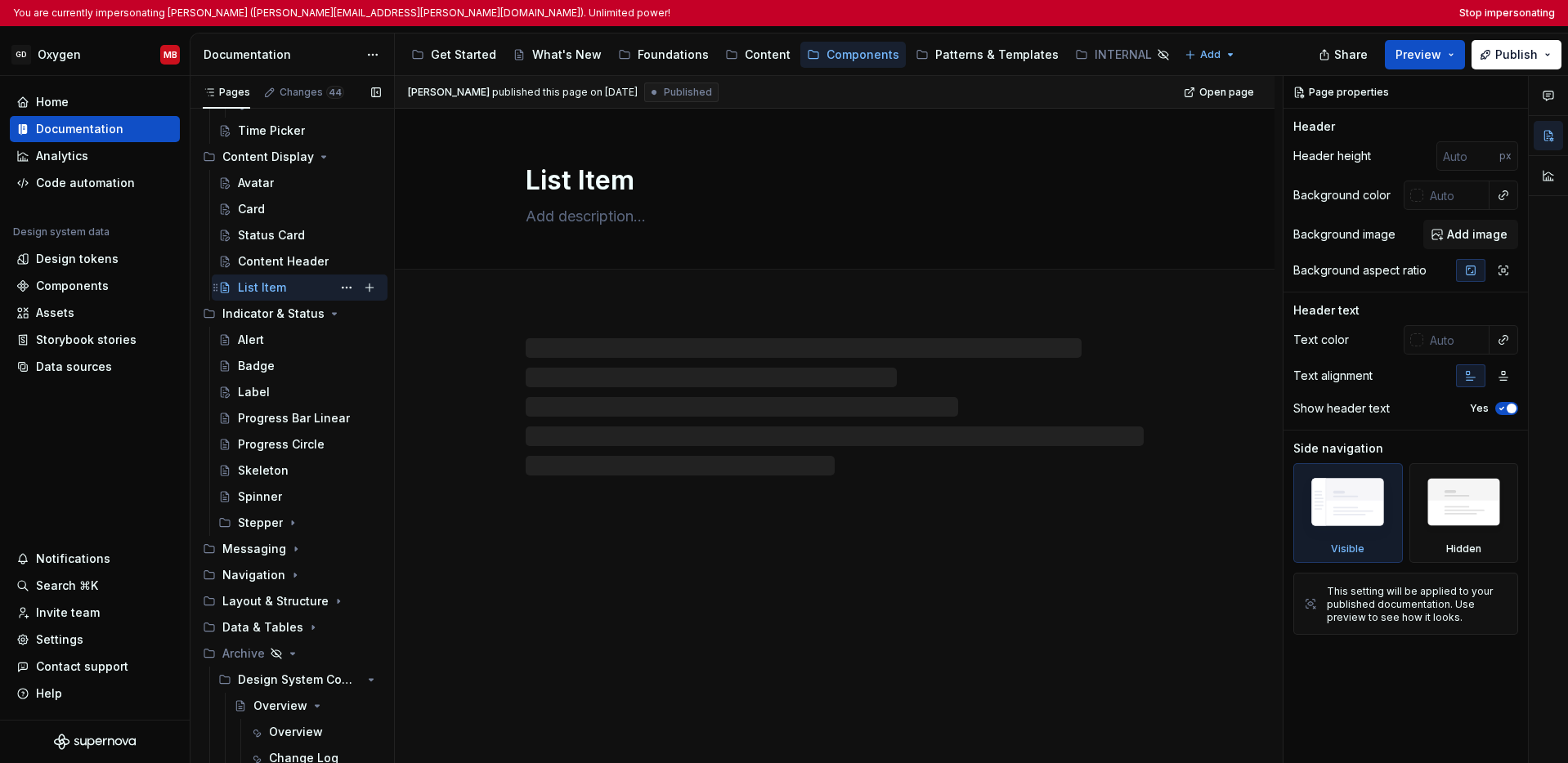
scroll to position [770, 0]
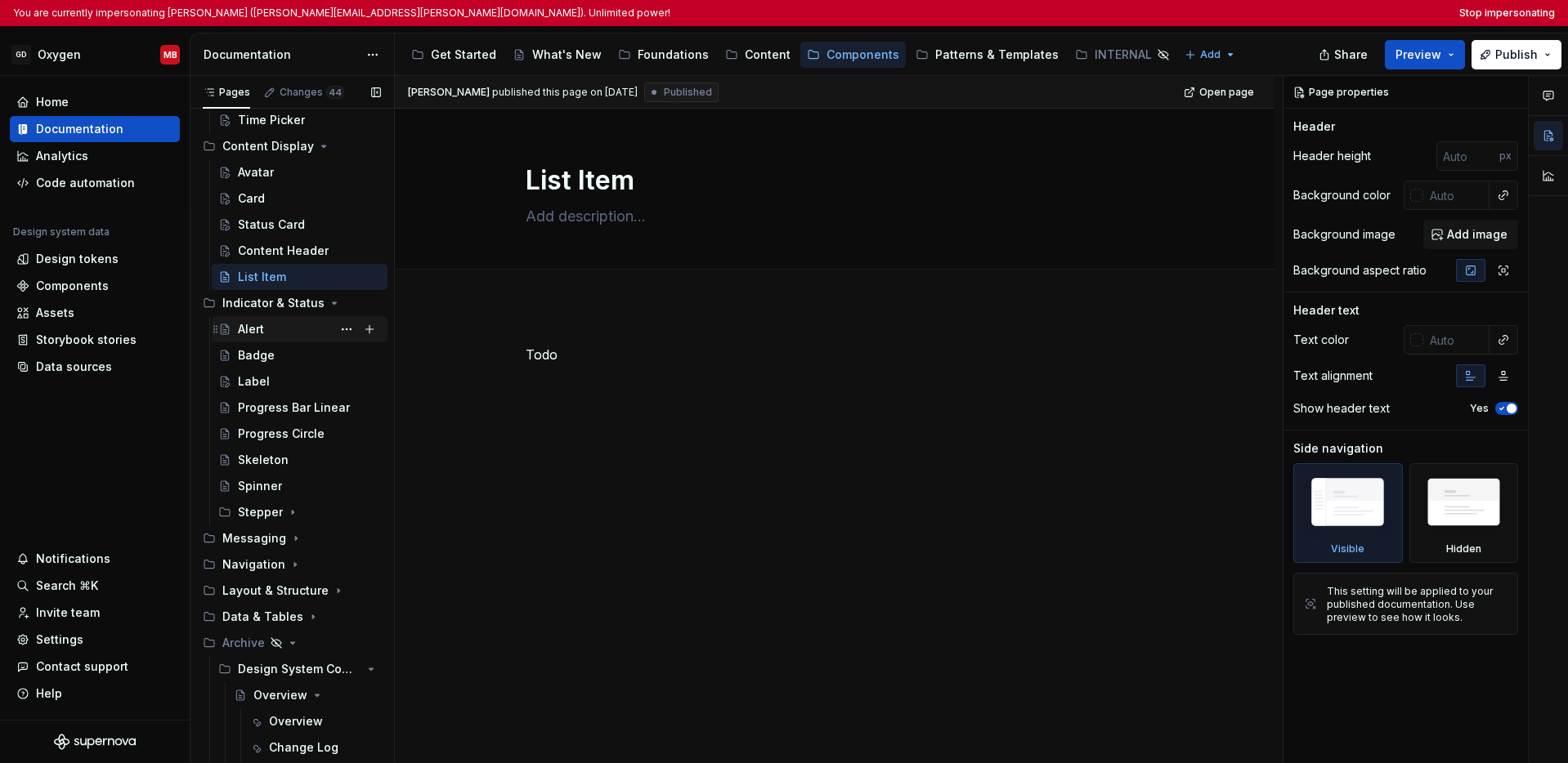
click at [271, 323] on div "Alert" at bounding box center [310, 329] width 143 height 23
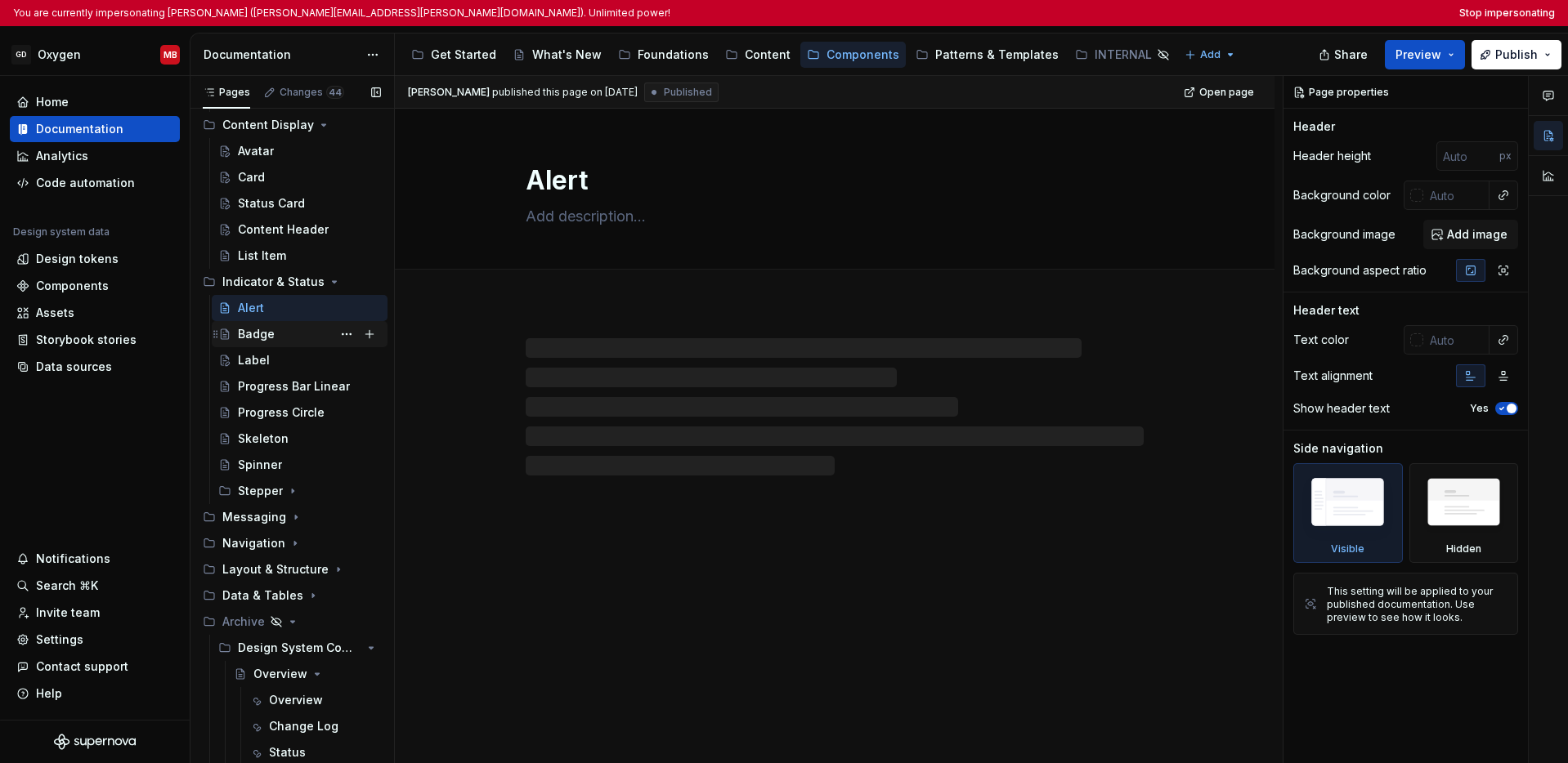
scroll to position [801, 0]
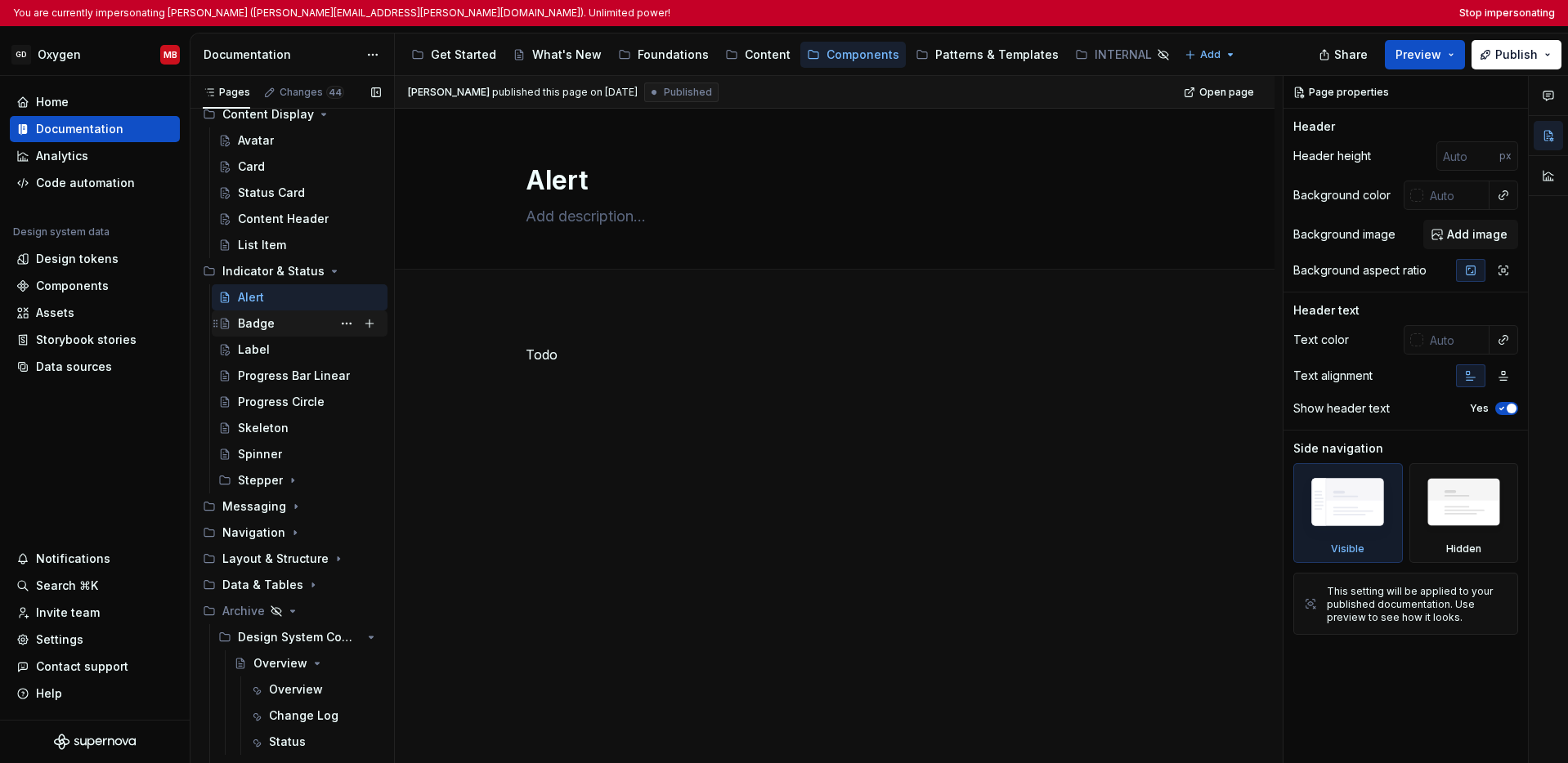
click at [271, 324] on div "Badge" at bounding box center [256, 323] width 37 height 16
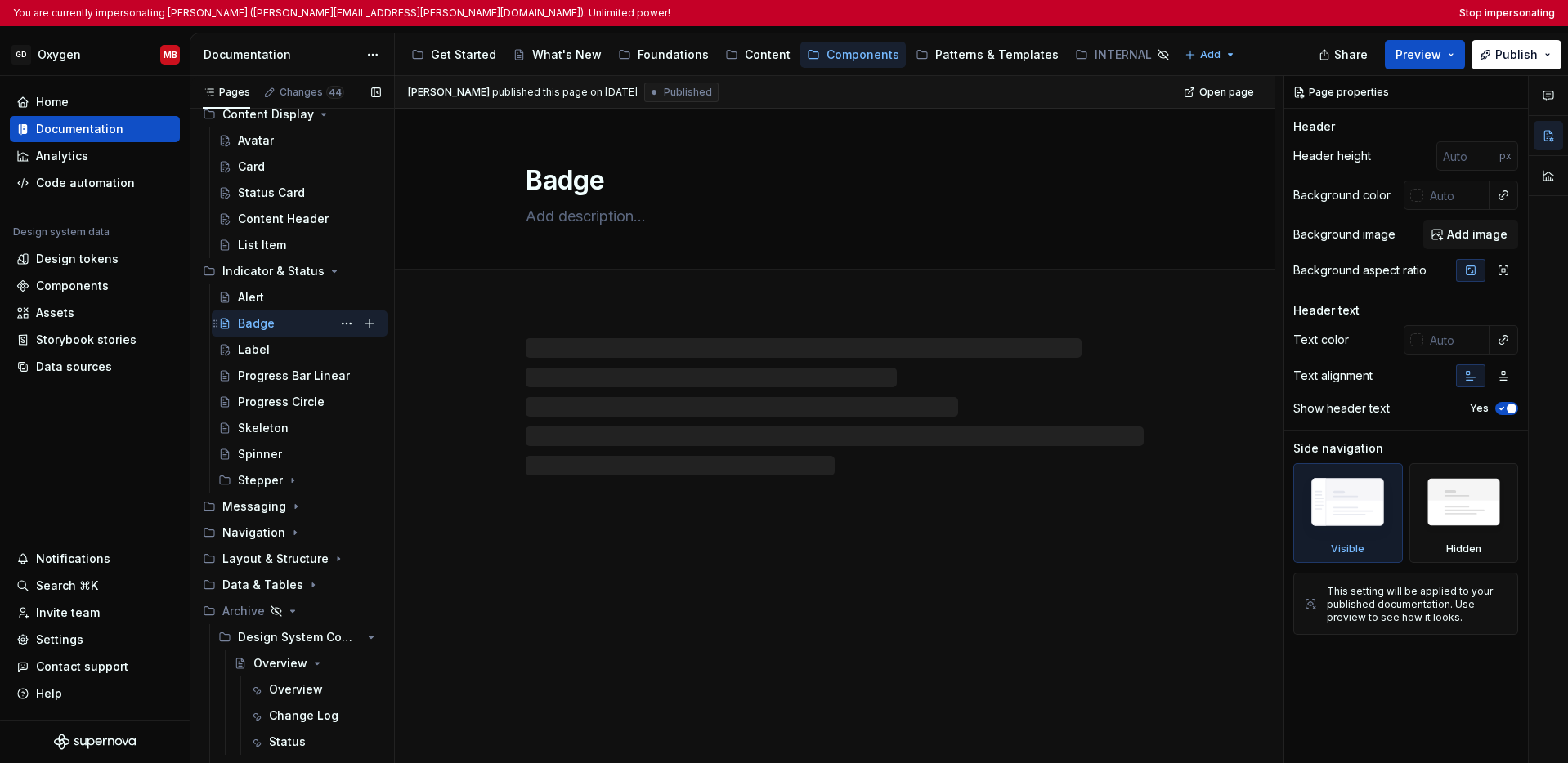
scroll to position [823, 0]
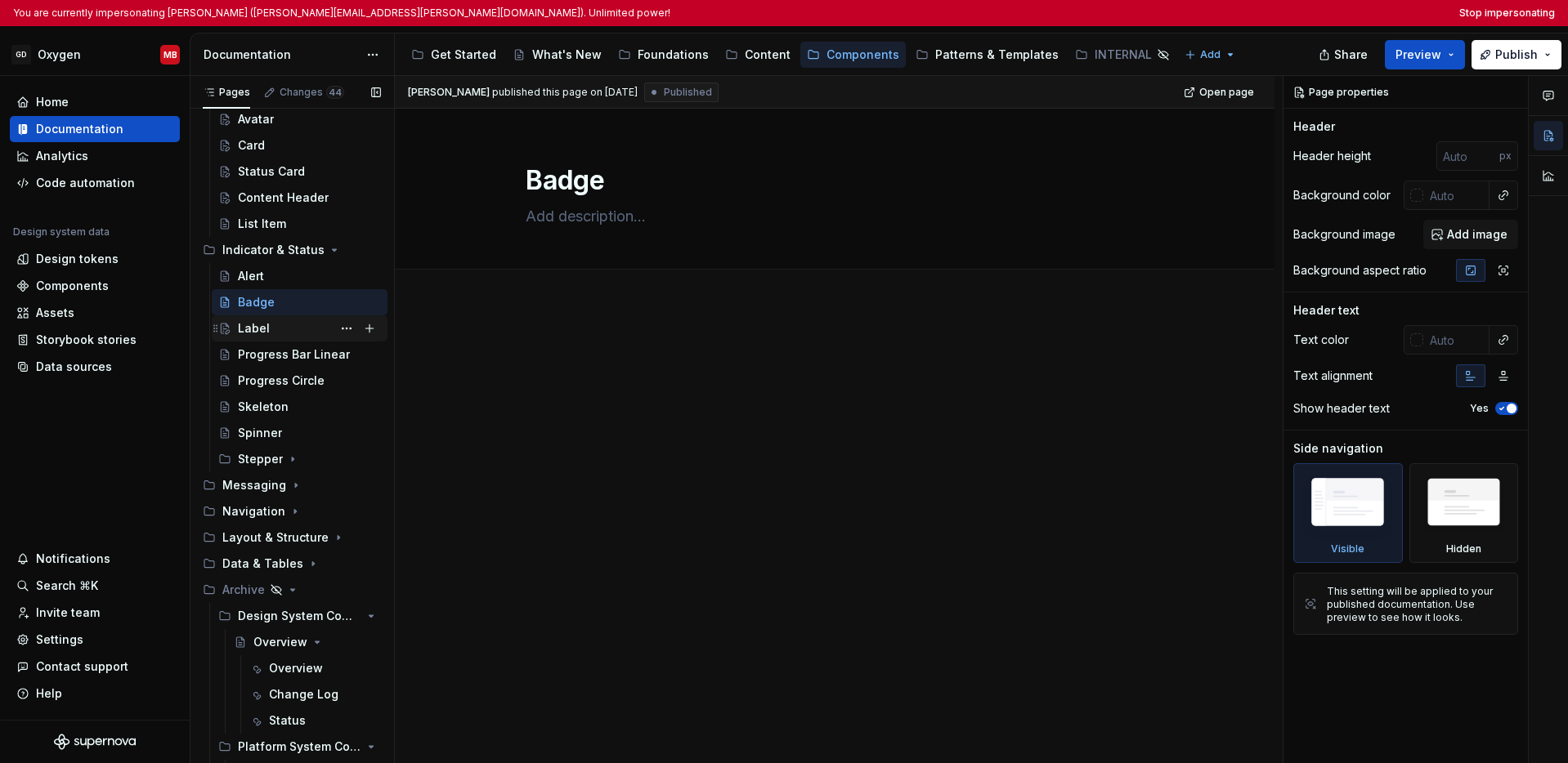
click at [270, 327] on div "Label" at bounding box center [310, 328] width 143 height 23
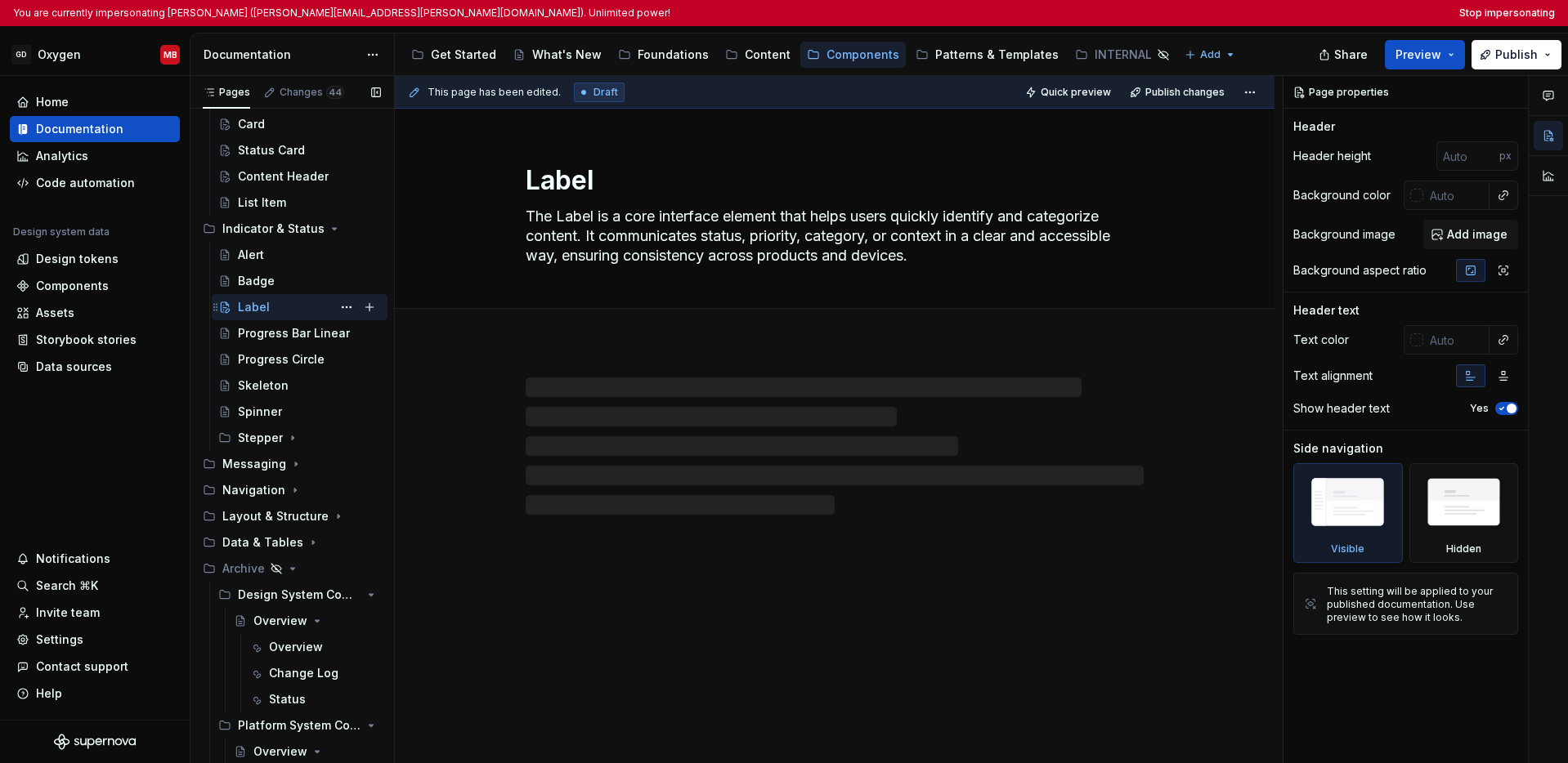
scroll to position [855, 0]
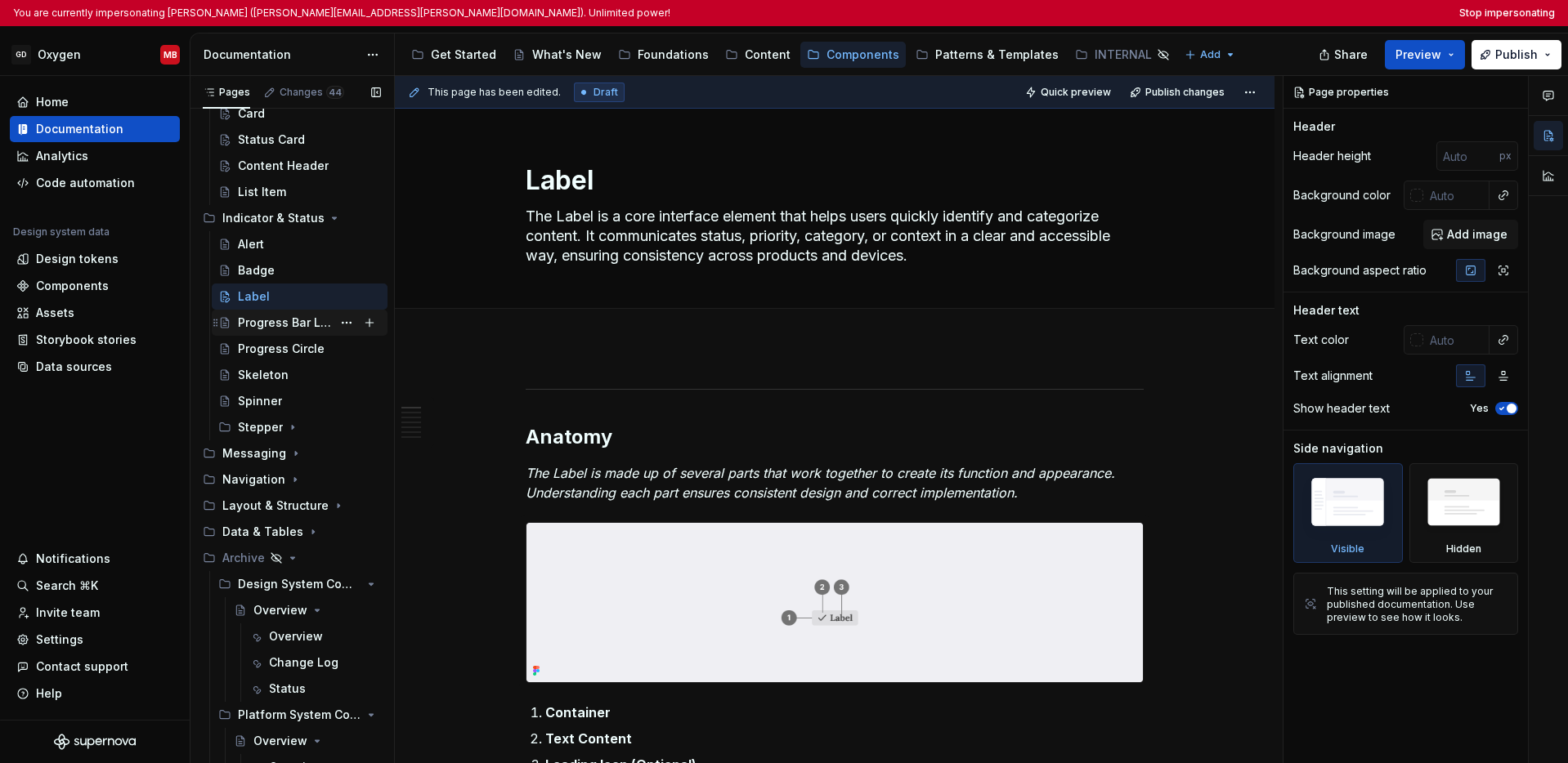
click at [279, 319] on div "Progress Bar Linear" at bounding box center [285, 323] width 94 height 16
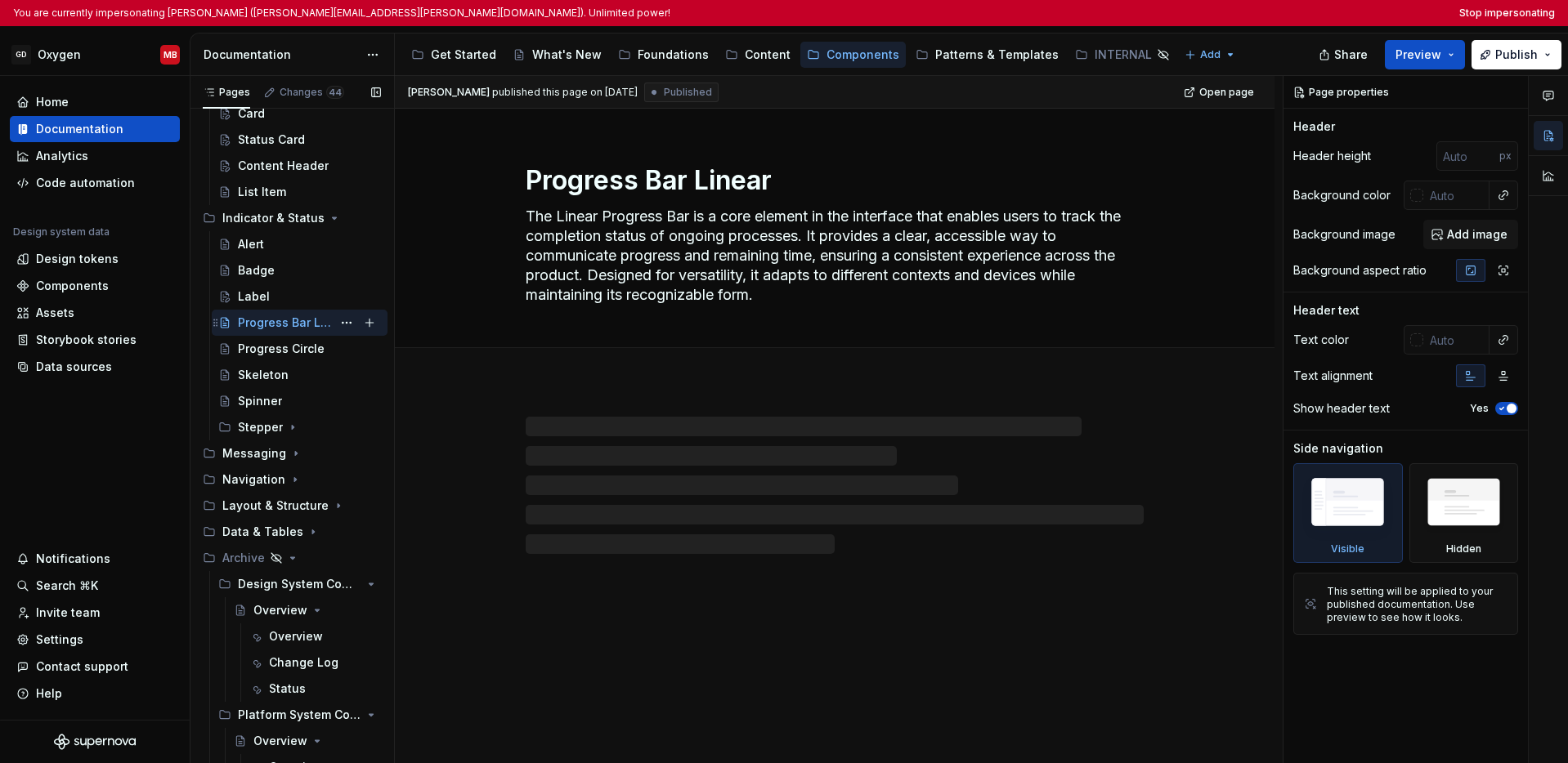
scroll to position [877, 0]
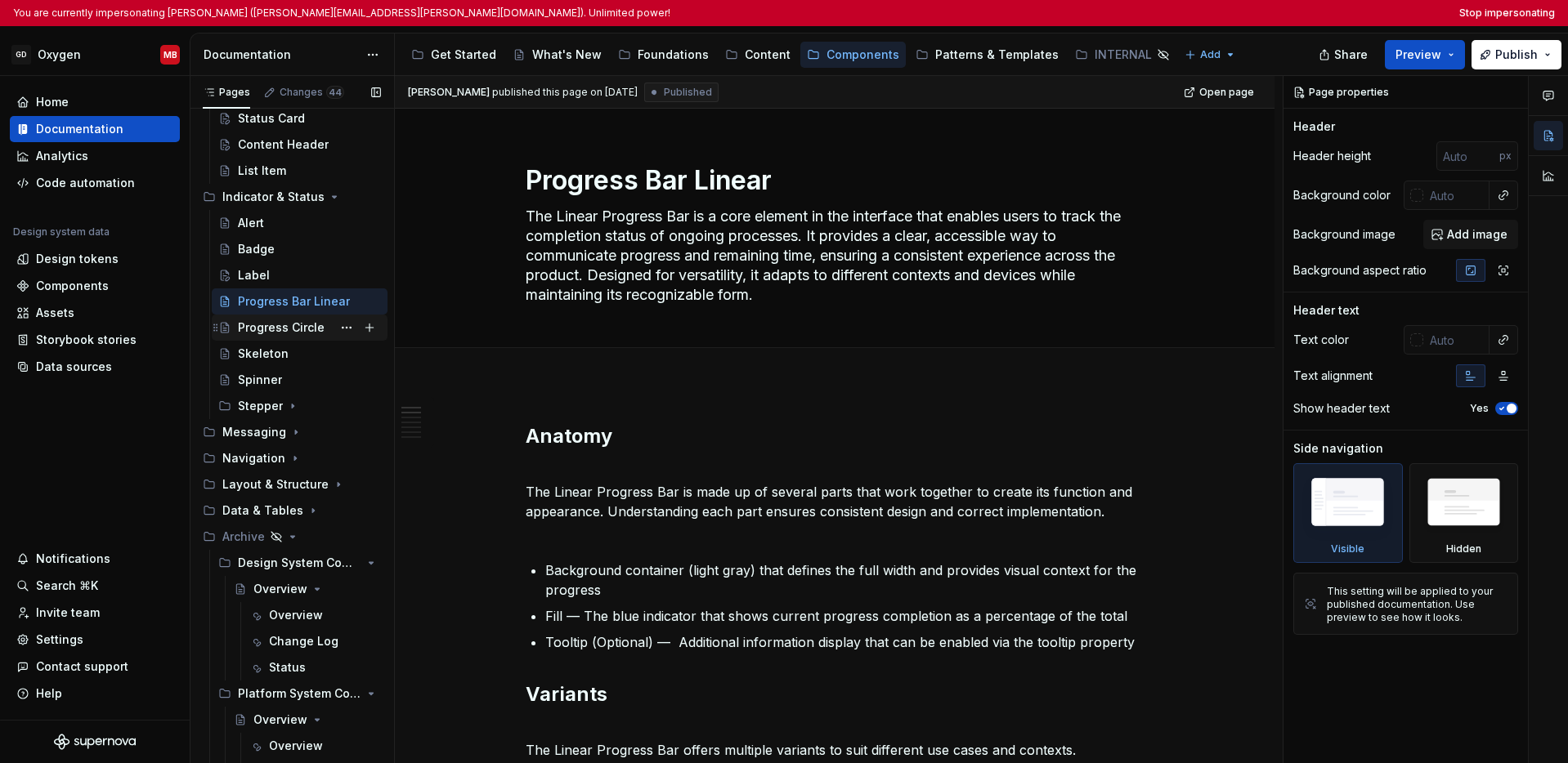
click at [278, 325] on div "Progress Circle" at bounding box center [281, 328] width 87 height 16
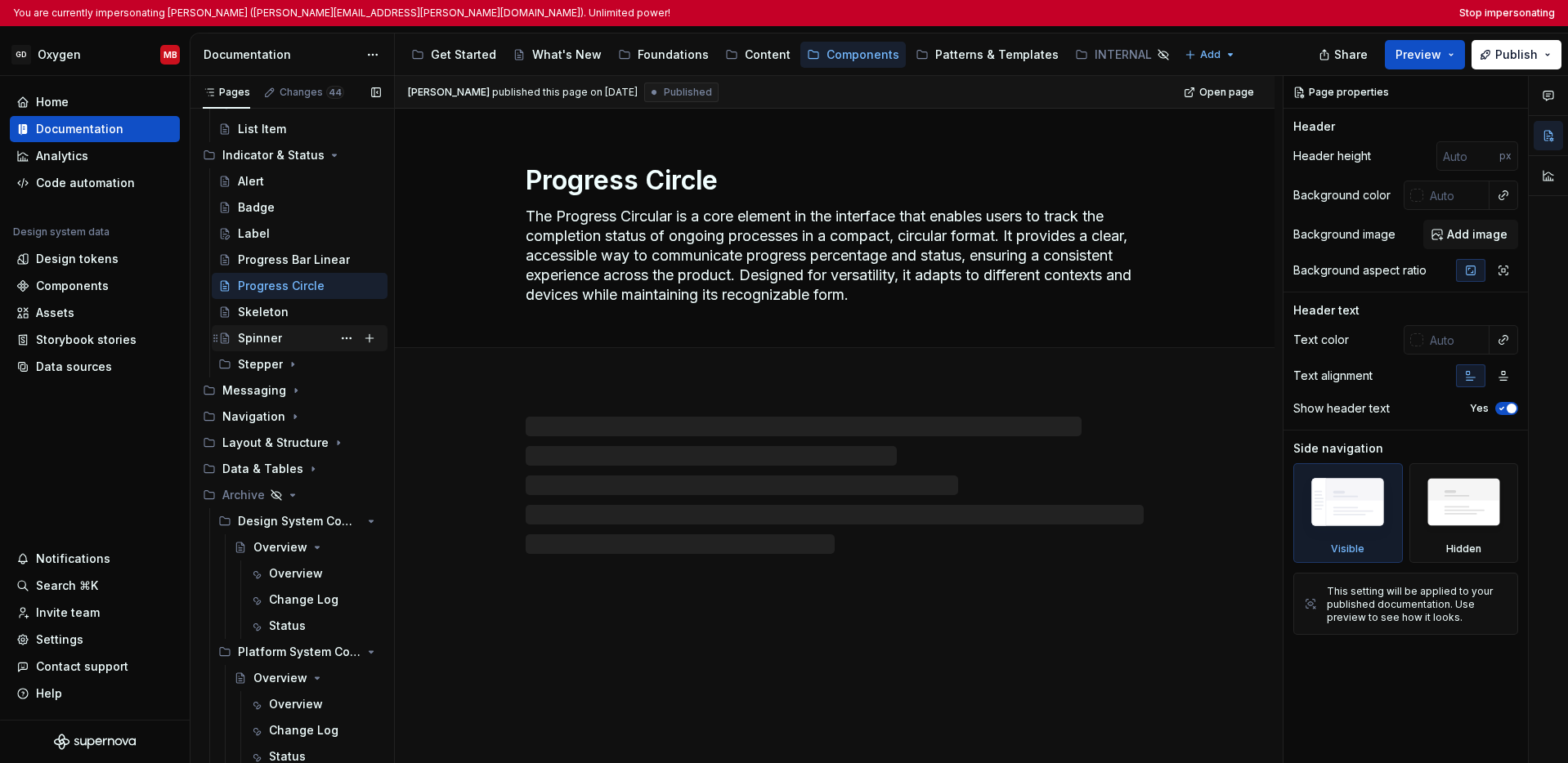
scroll to position [929, 0]
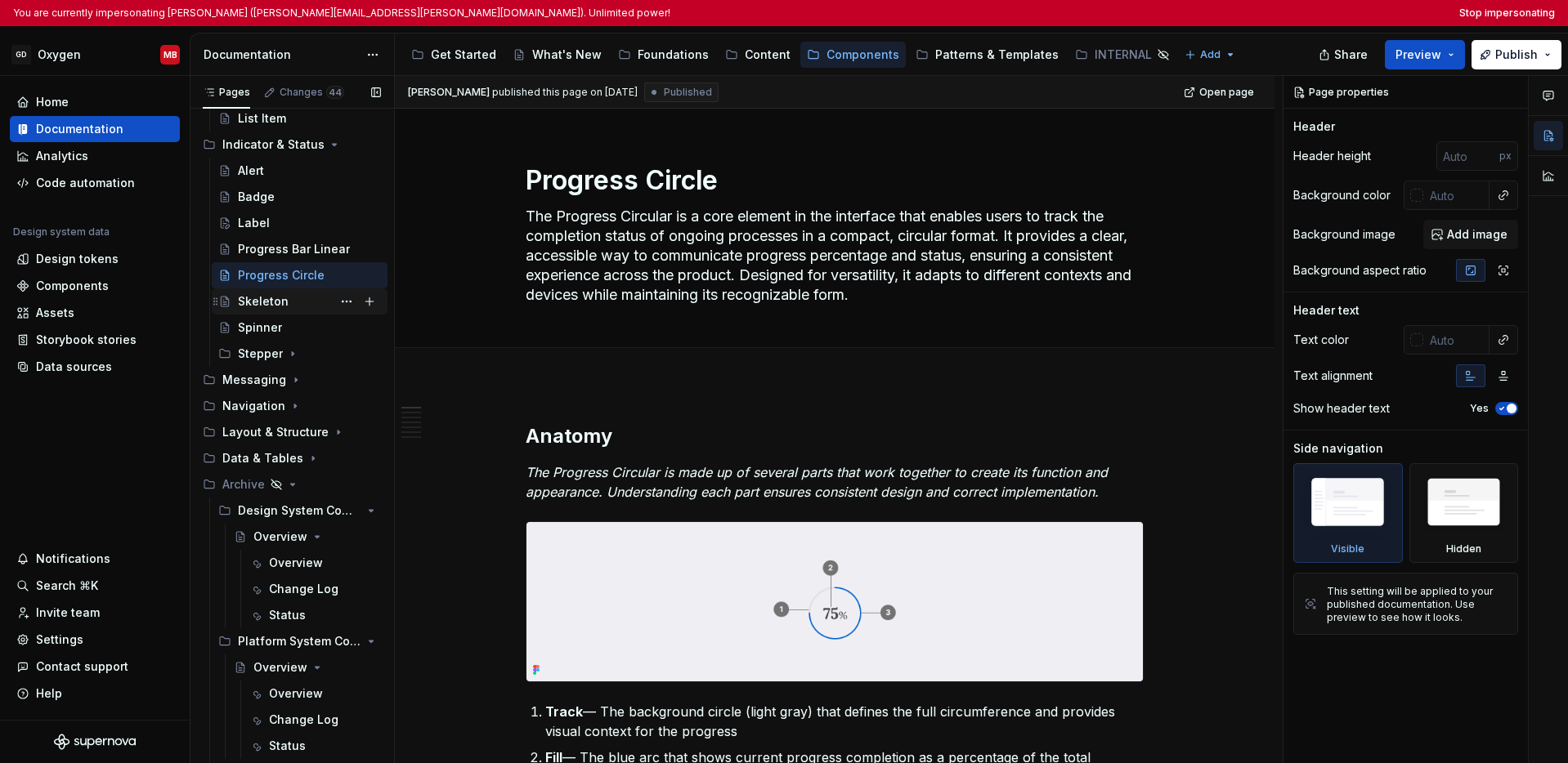
click at [271, 301] on div "Skeleton" at bounding box center [263, 301] width 50 height 16
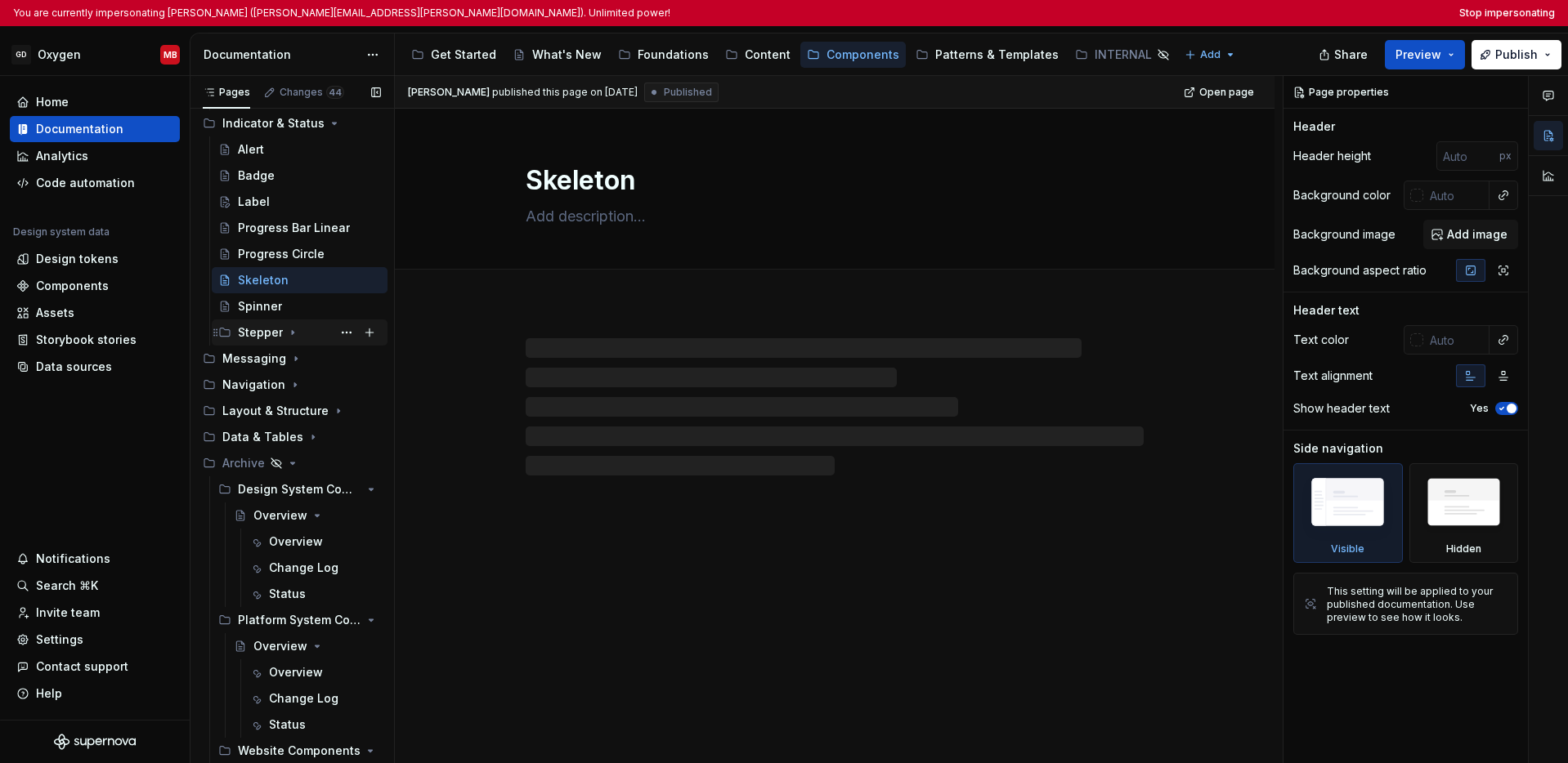
scroll to position [961, 0]
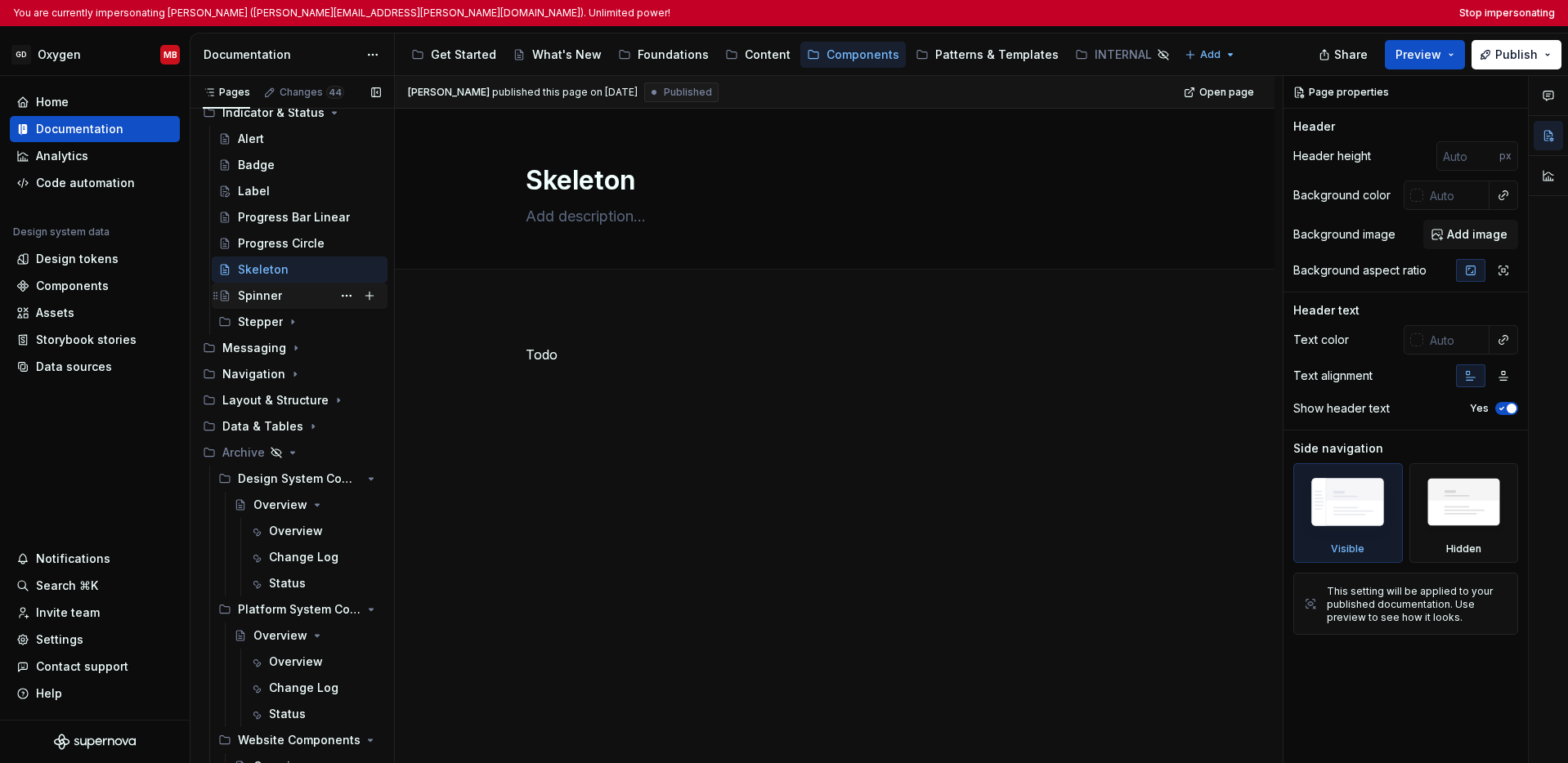
click at [272, 297] on div "Spinner" at bounding box center [260, 296] width 44 height 16
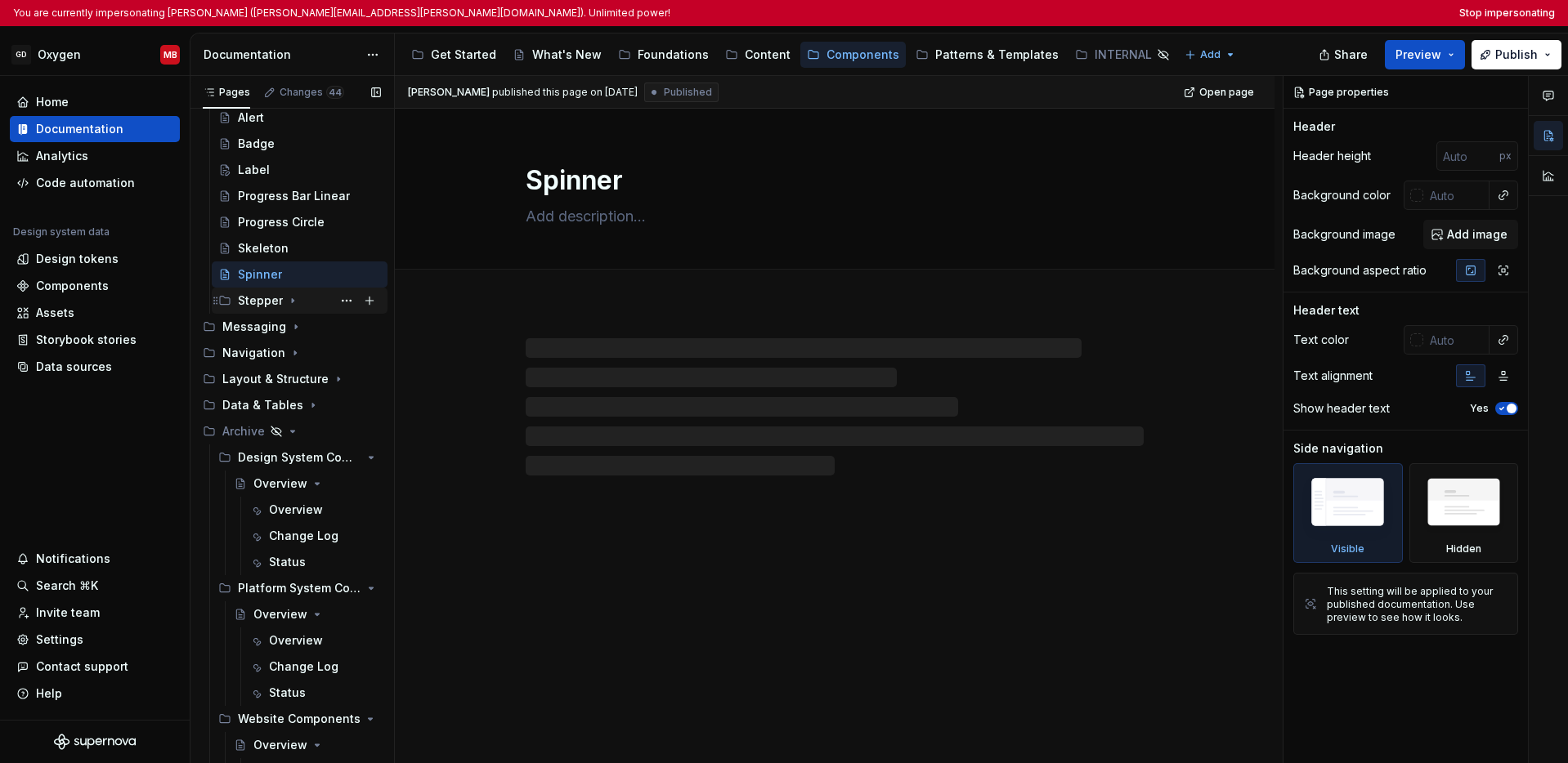
scroll to position [992, 0]
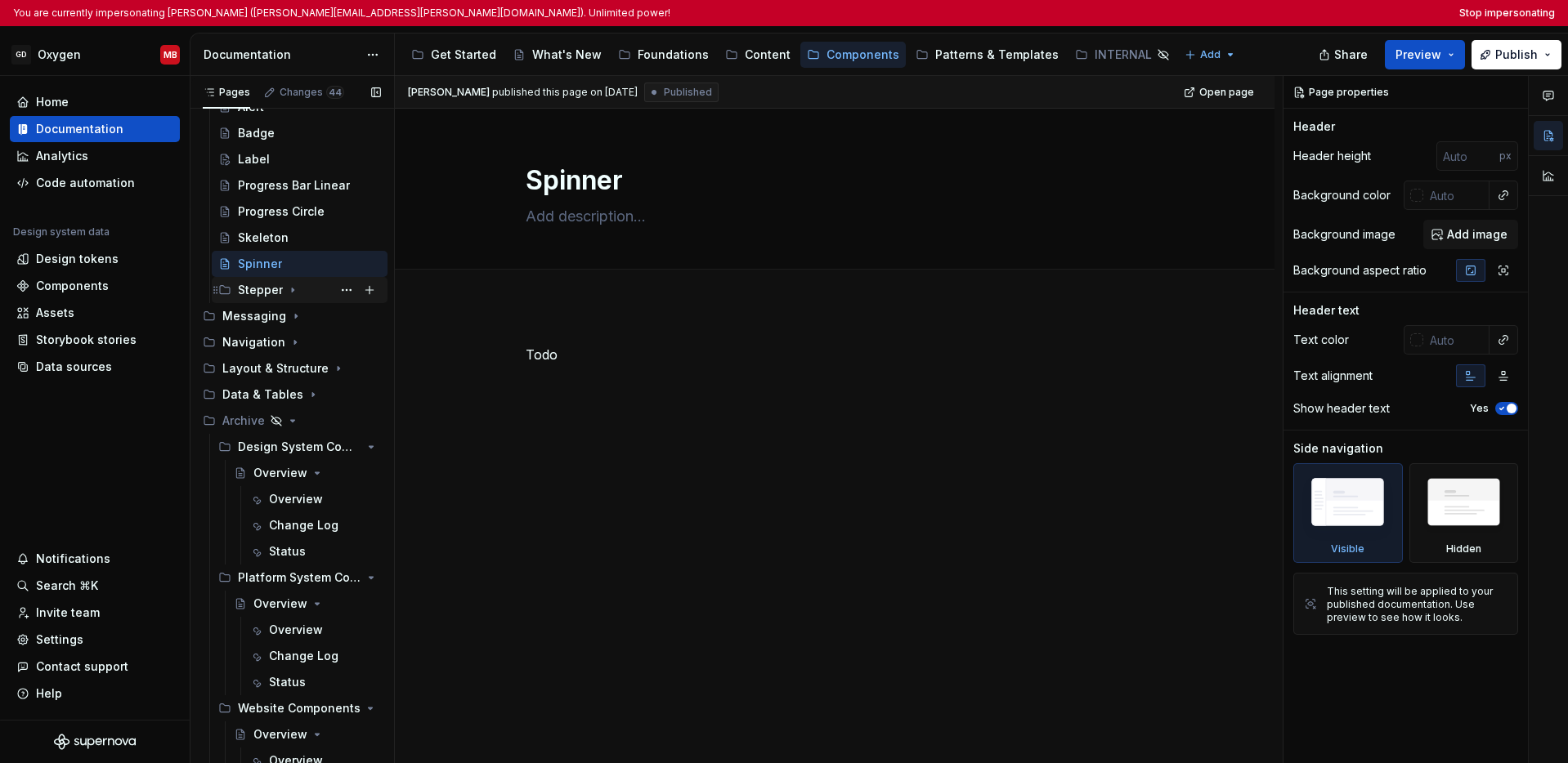
click at [274, 296] on div "Stepper" at bounding box center [260, 290] width 45 height 16
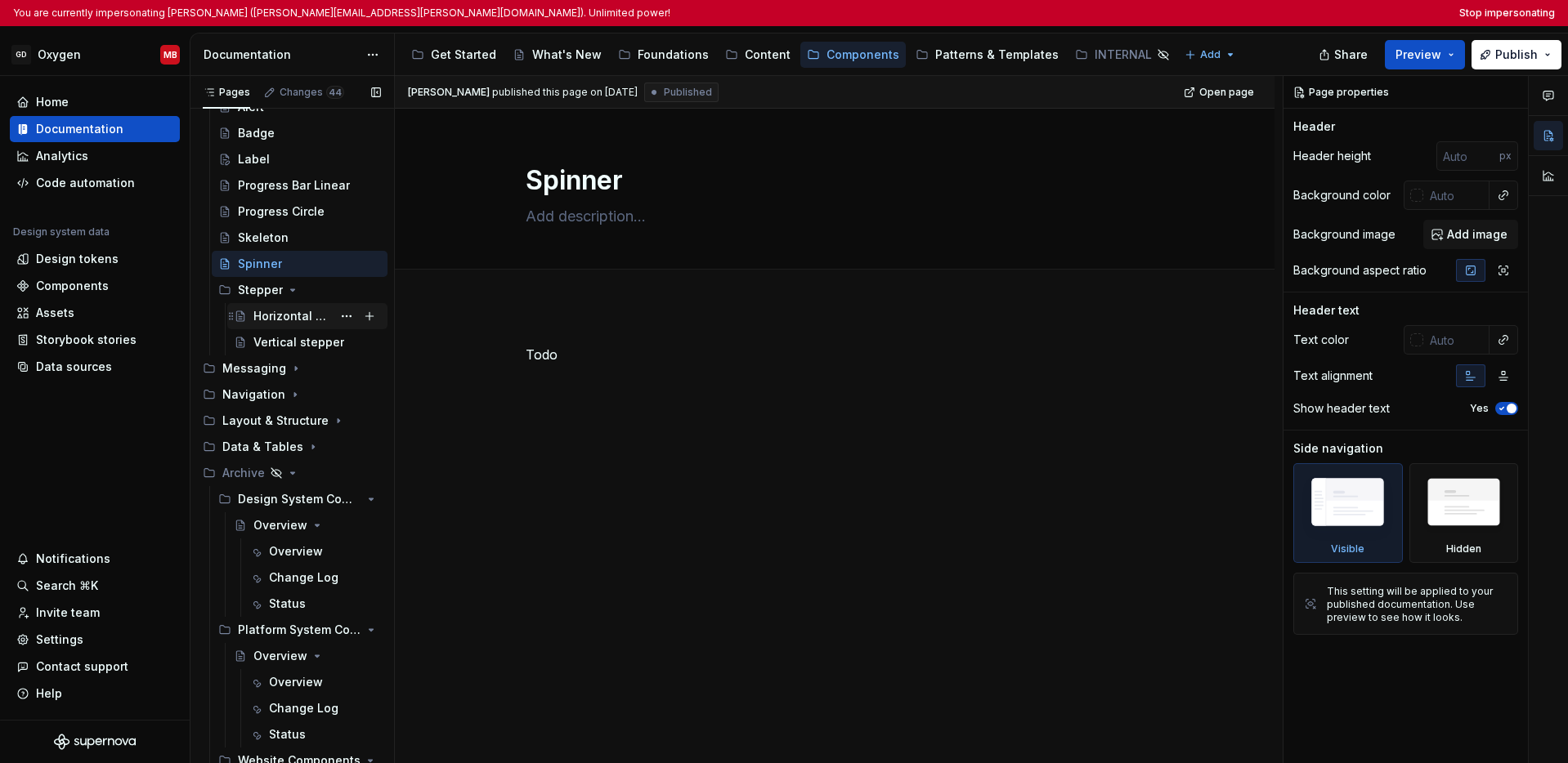
click at [277, 321] on div "Horizontal stepper" at bounding box center [293, 316] width 79 height 16
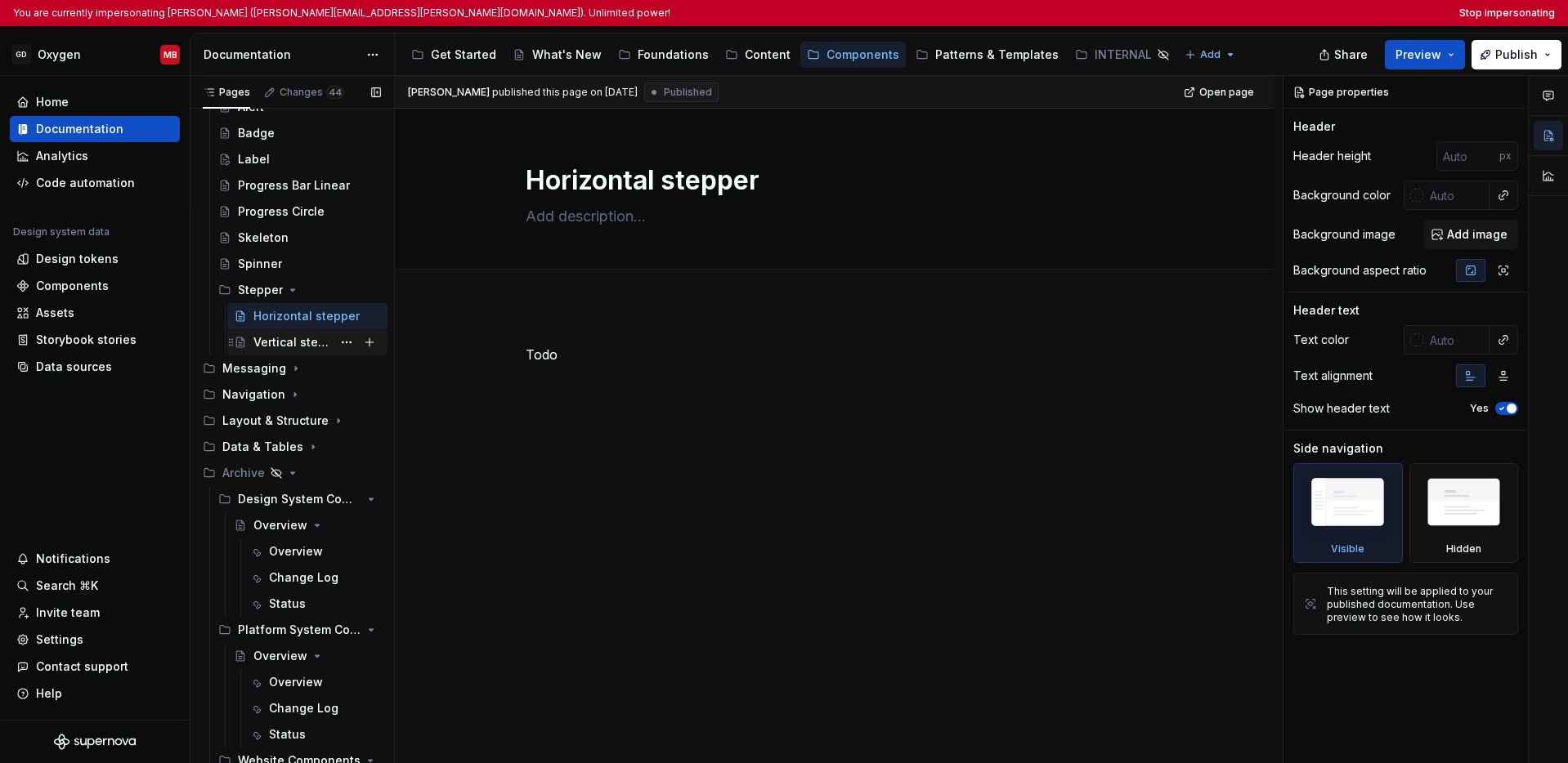
click at [278, 342] on div "Vertical stepper" at bounding box center [293, 343] width 79 height 16
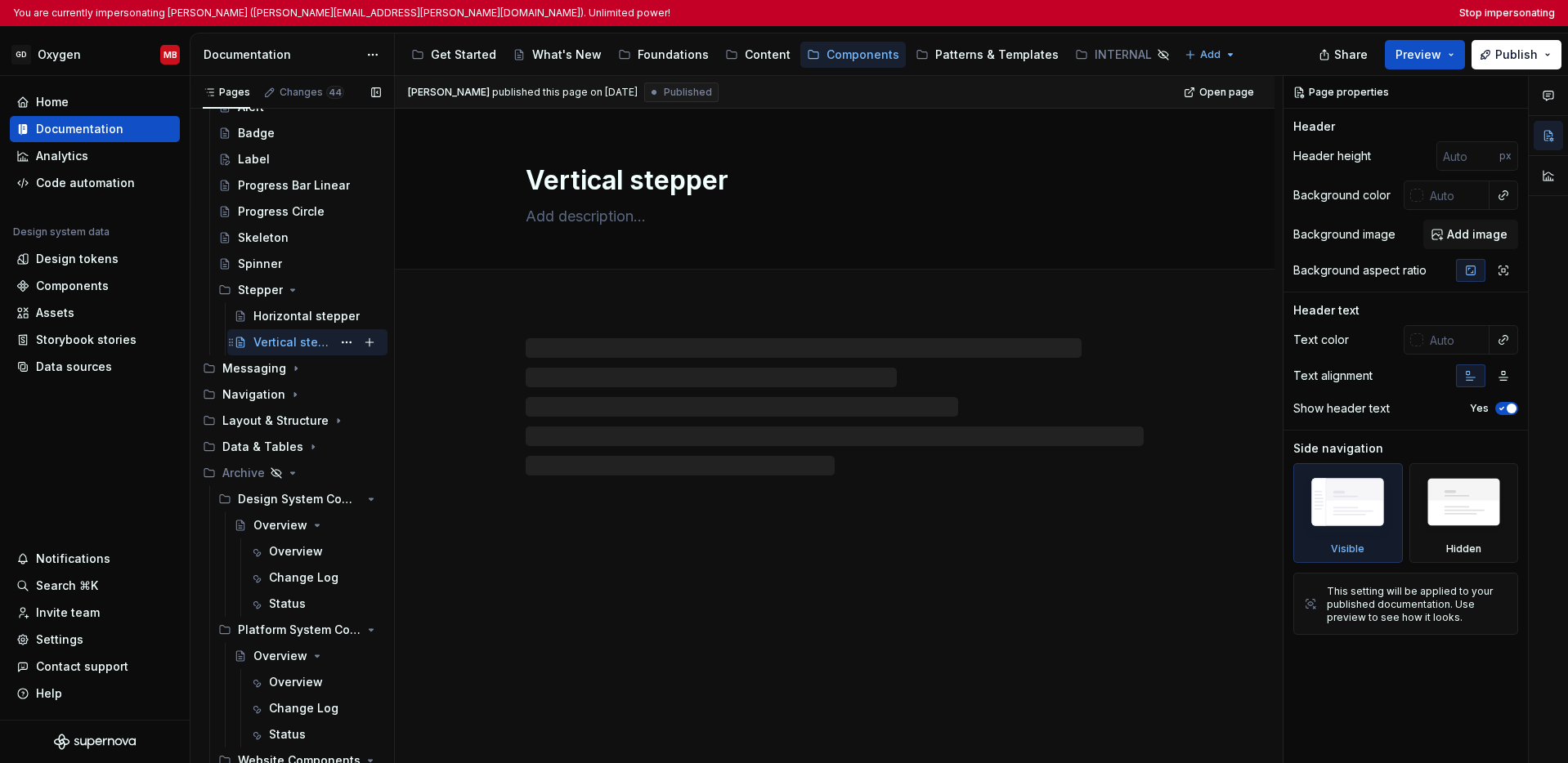
scroll to position [1062, 0]
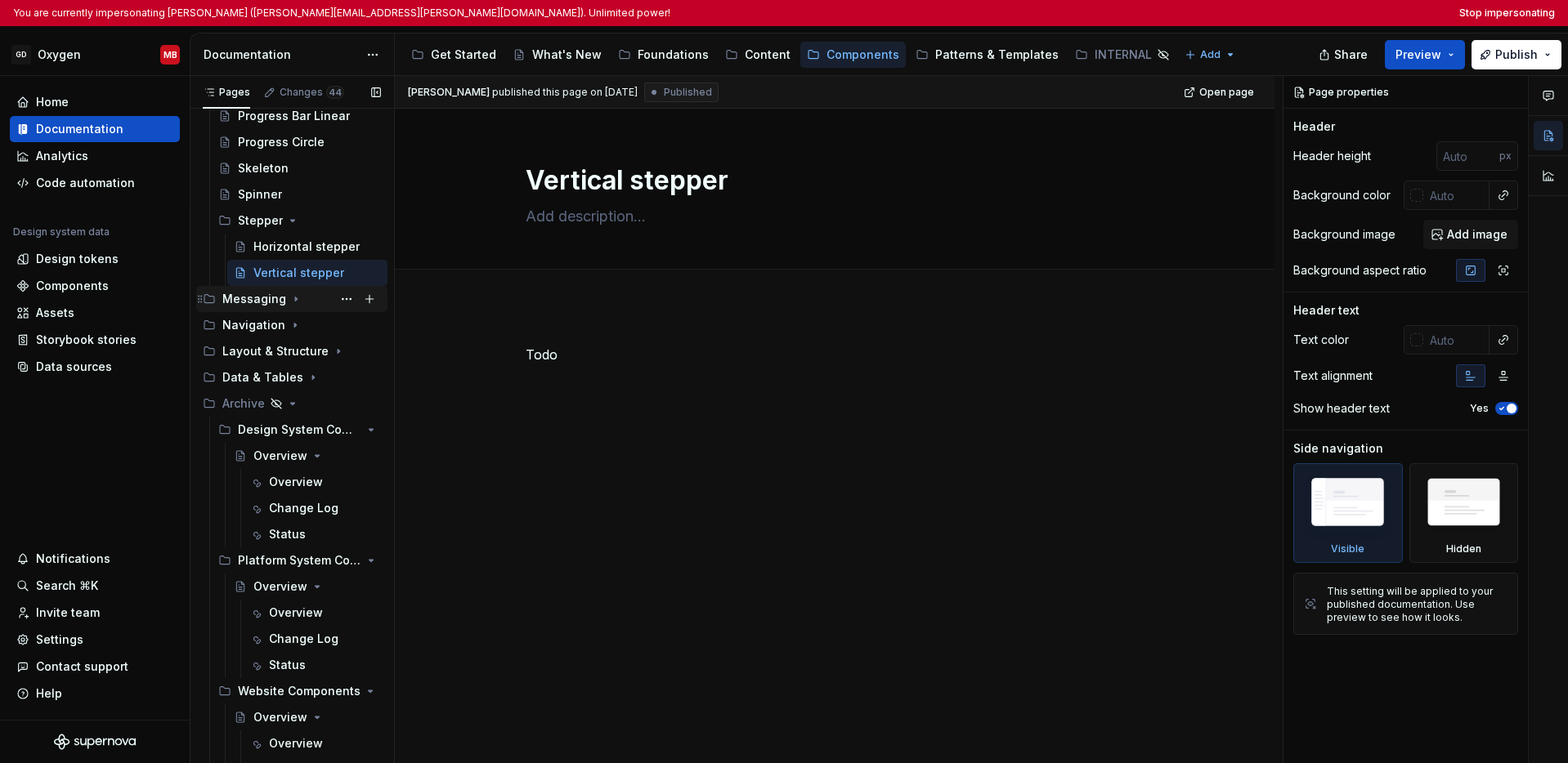
click at [289, 300] on icon "Page tree" at bounding box center [296, 299] width 13 height 13
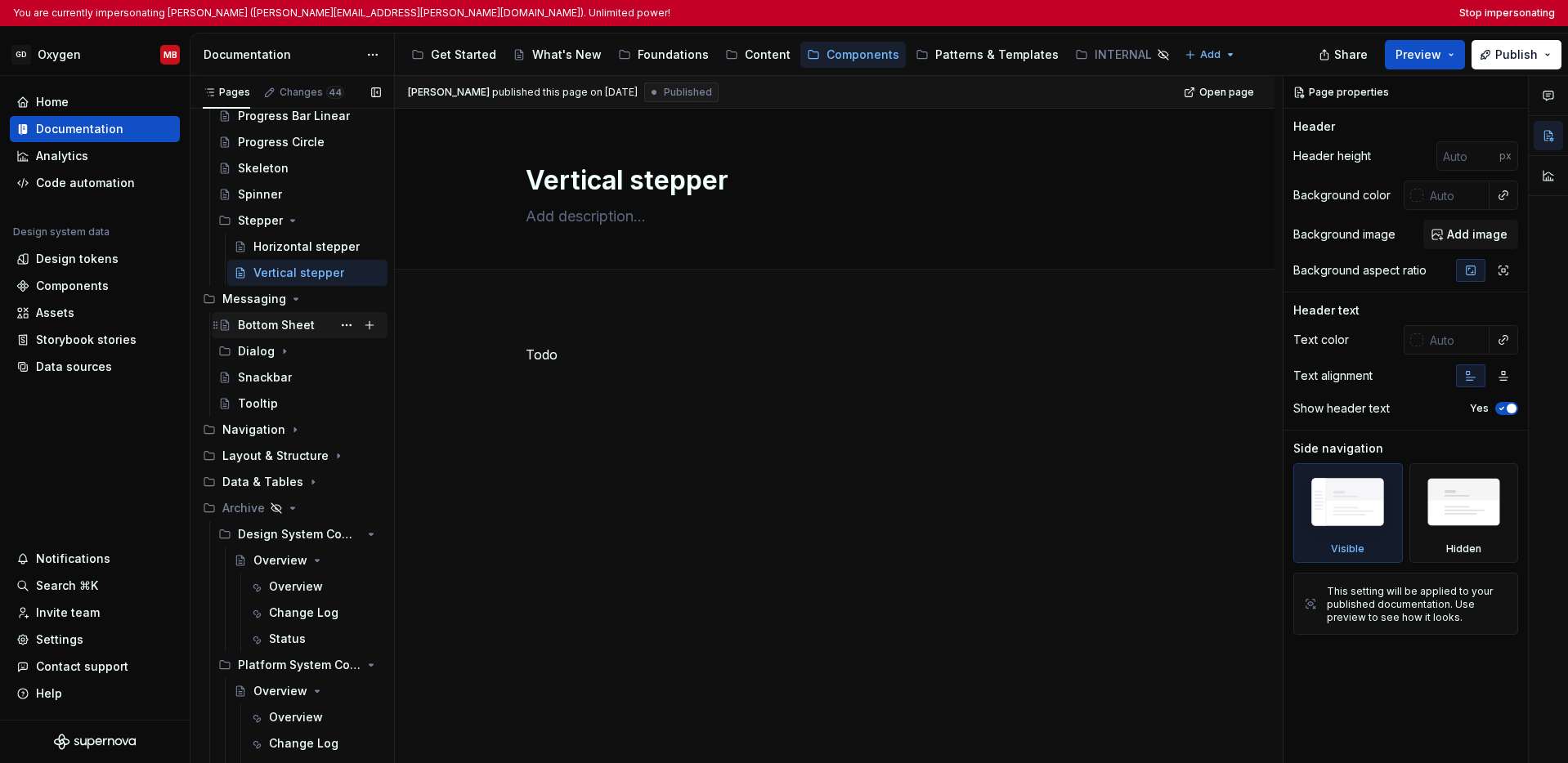
click at [284, 323] on div "Bottom Sheet" at bounding box center [277, 325] width 77 height 16
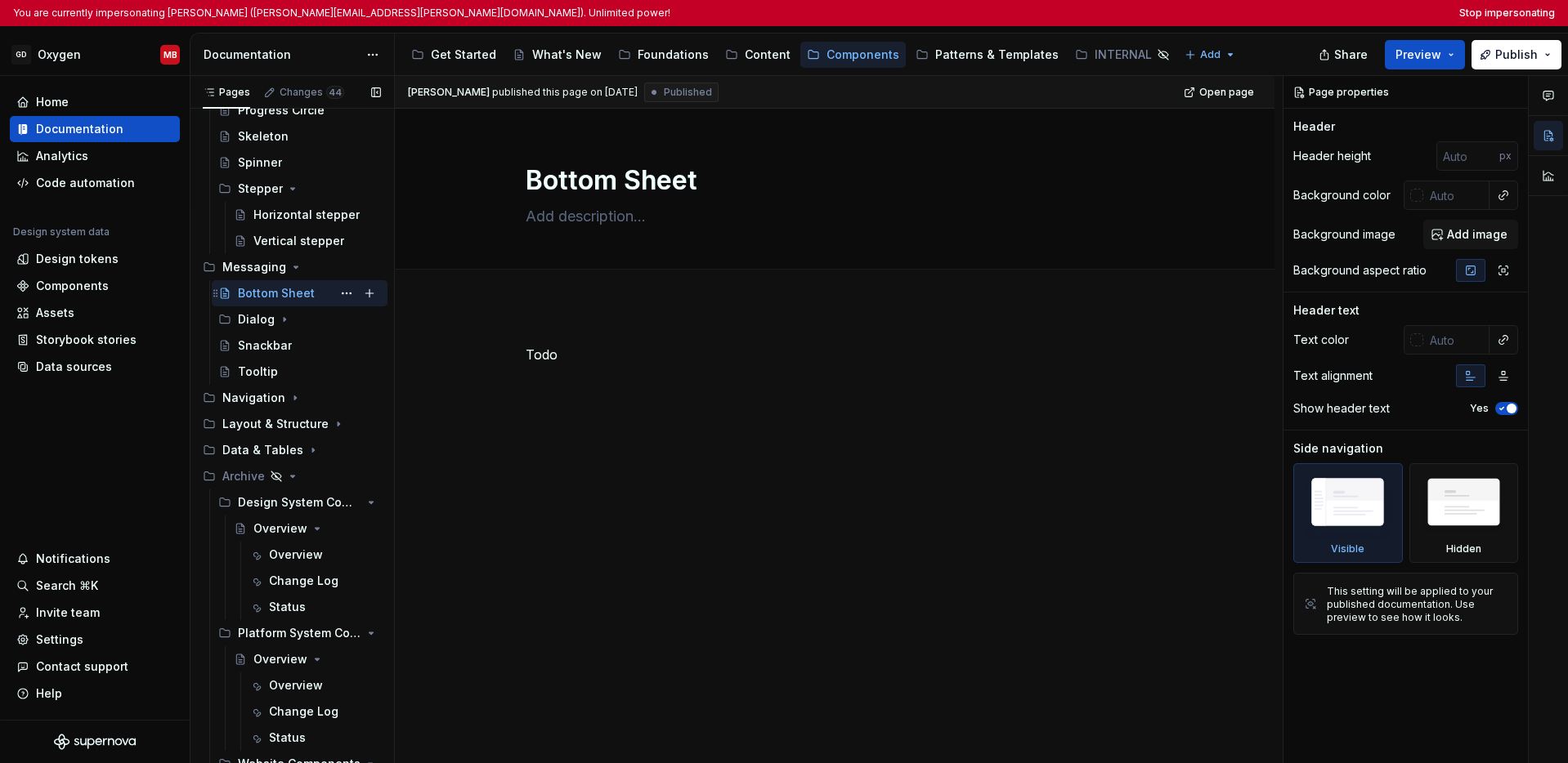
scroll to position [1105, 0]
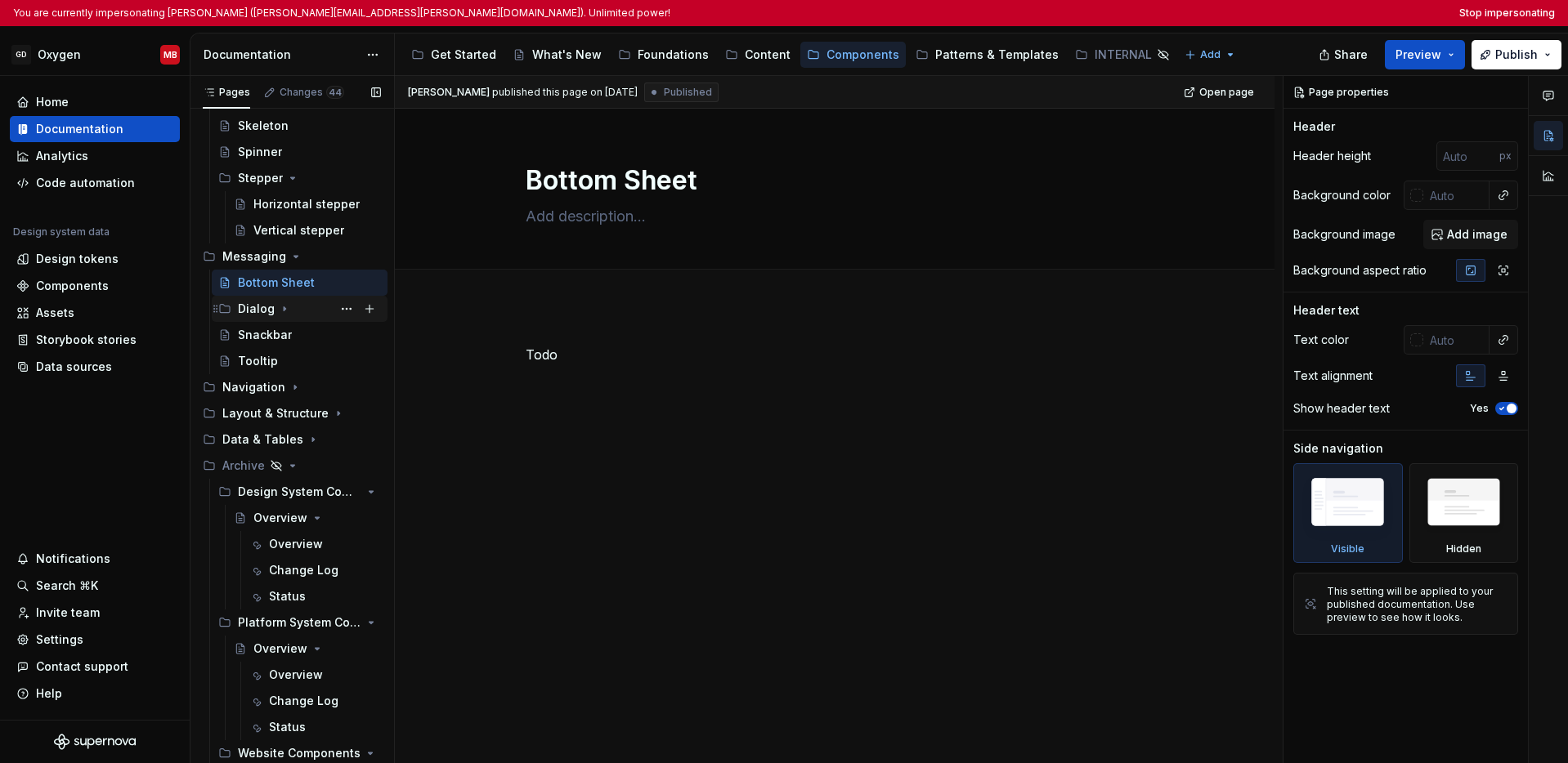
click at [278, 303] on icon "Page tree" at bounding box center [284, 309] width 13 height 13
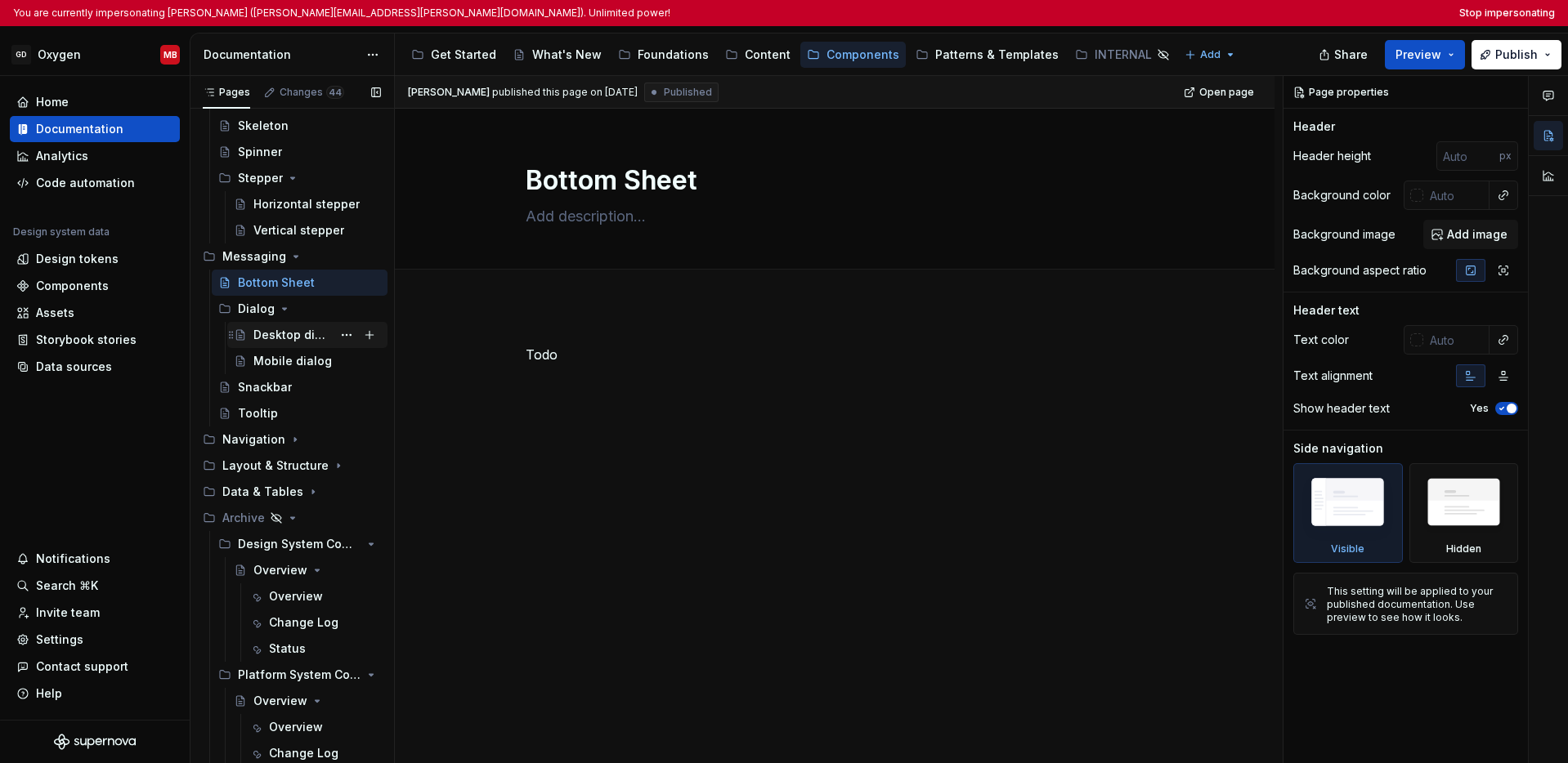
click at [282, 330] on div "Desktop dialog" at bounding box center [293, 335] width 79 height 16
click at [280, 356] on div "Mobile dialog" at bounding box center [293, 362] width 79 height 16
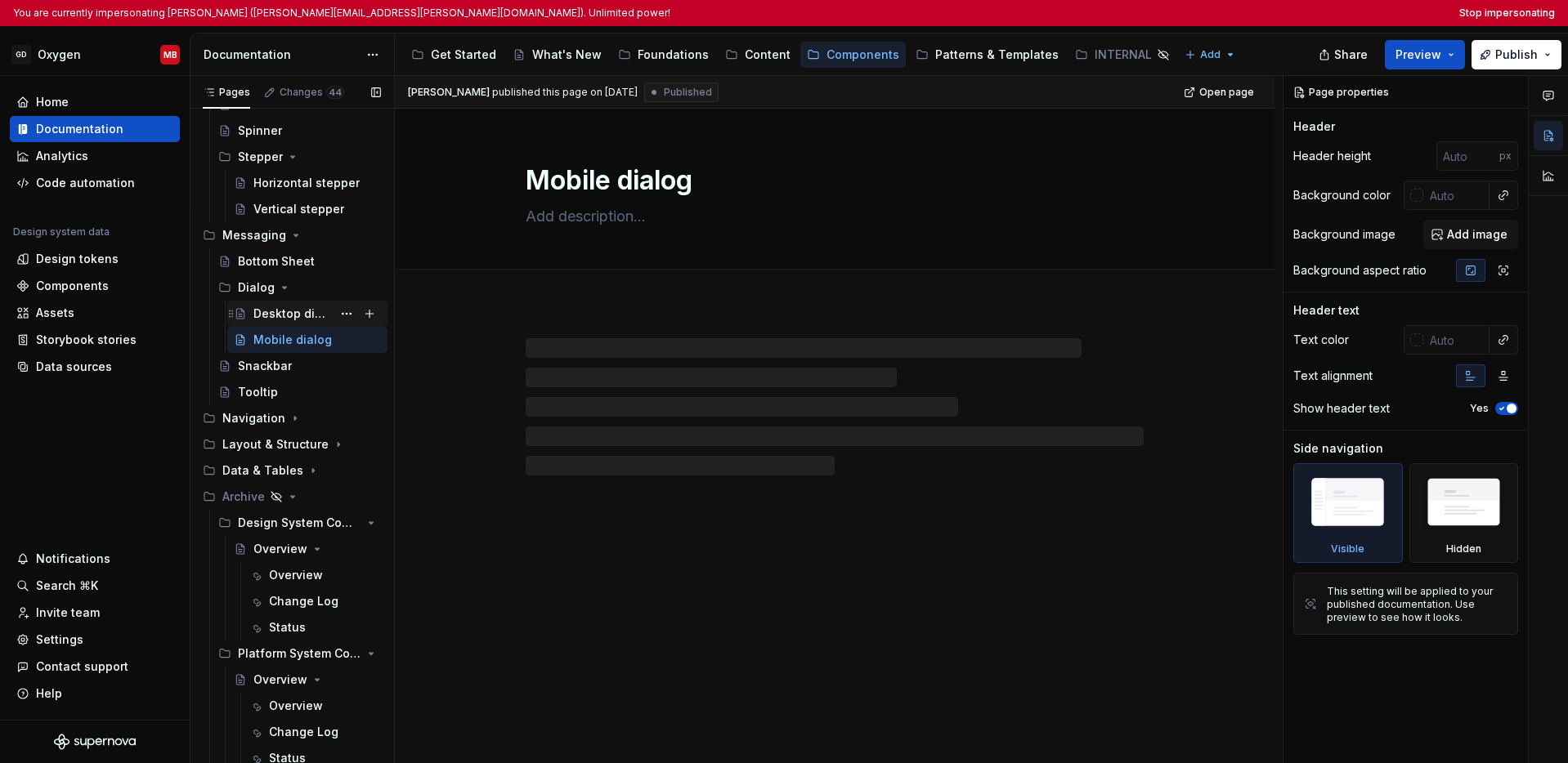
scroll to position [1136, 0]
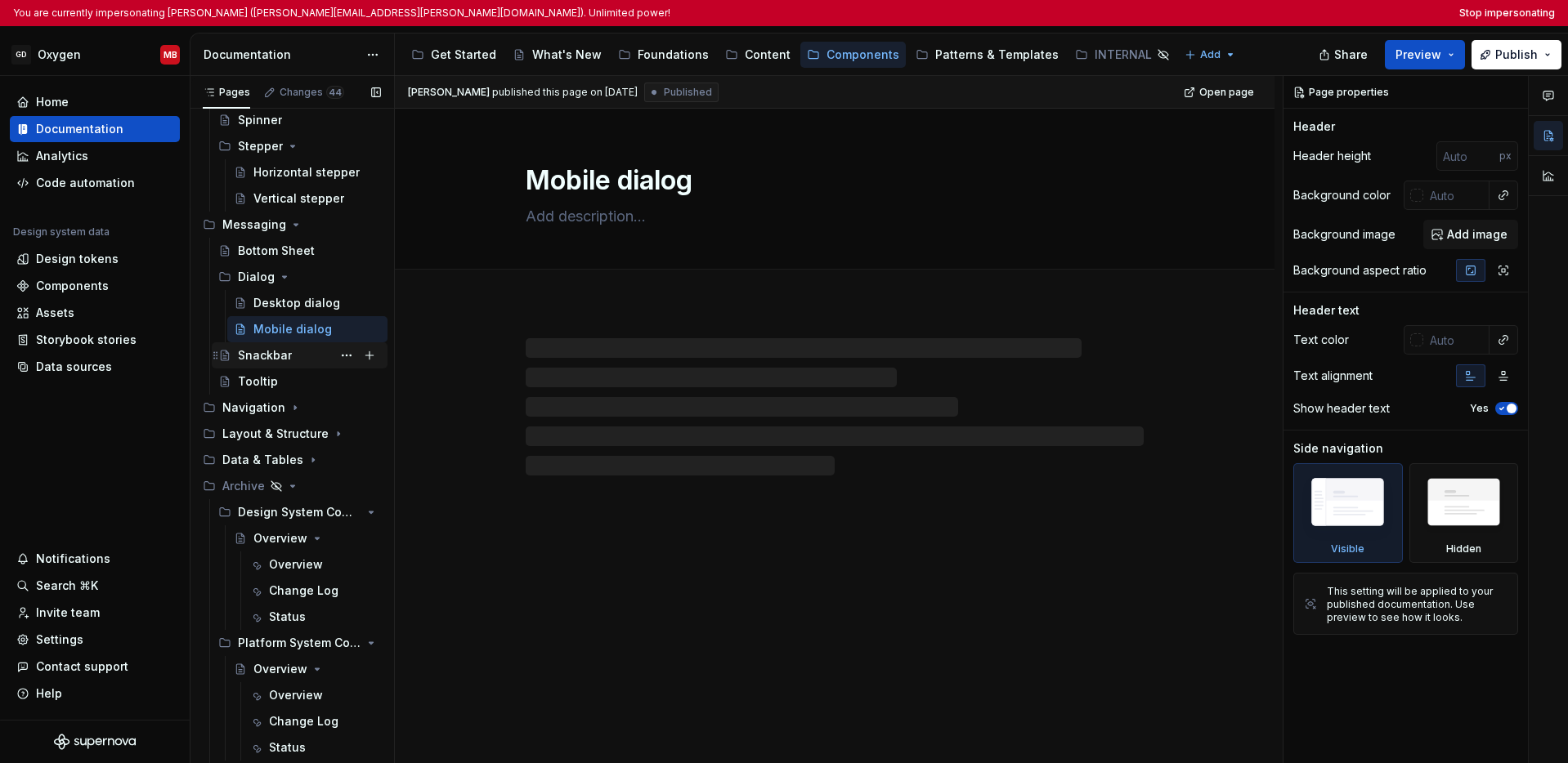
click at [281, 352] on div "Snackbar" at bounding box center [265, 355] width 54 height 16
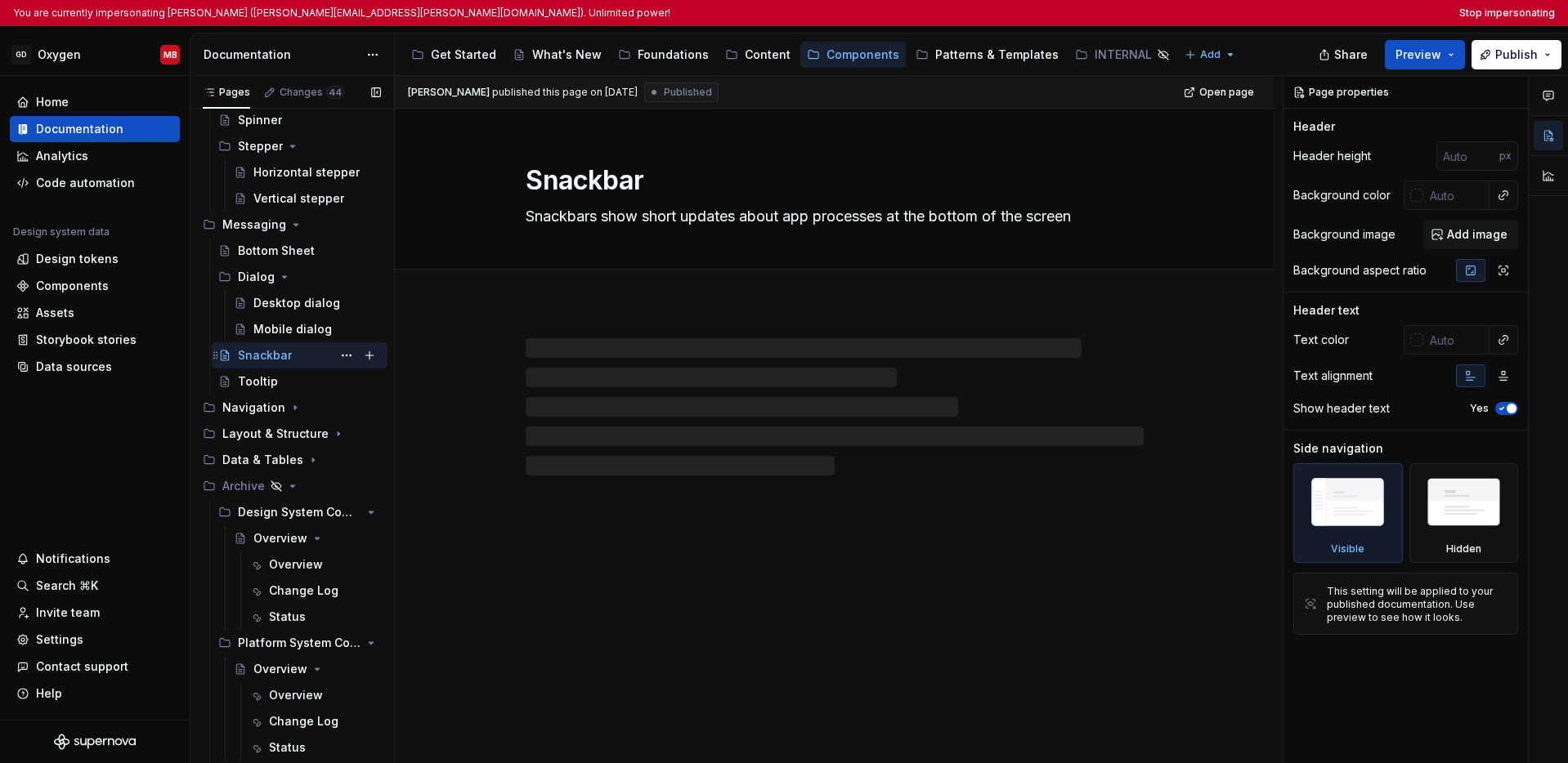
scroll to position [1168, 0]
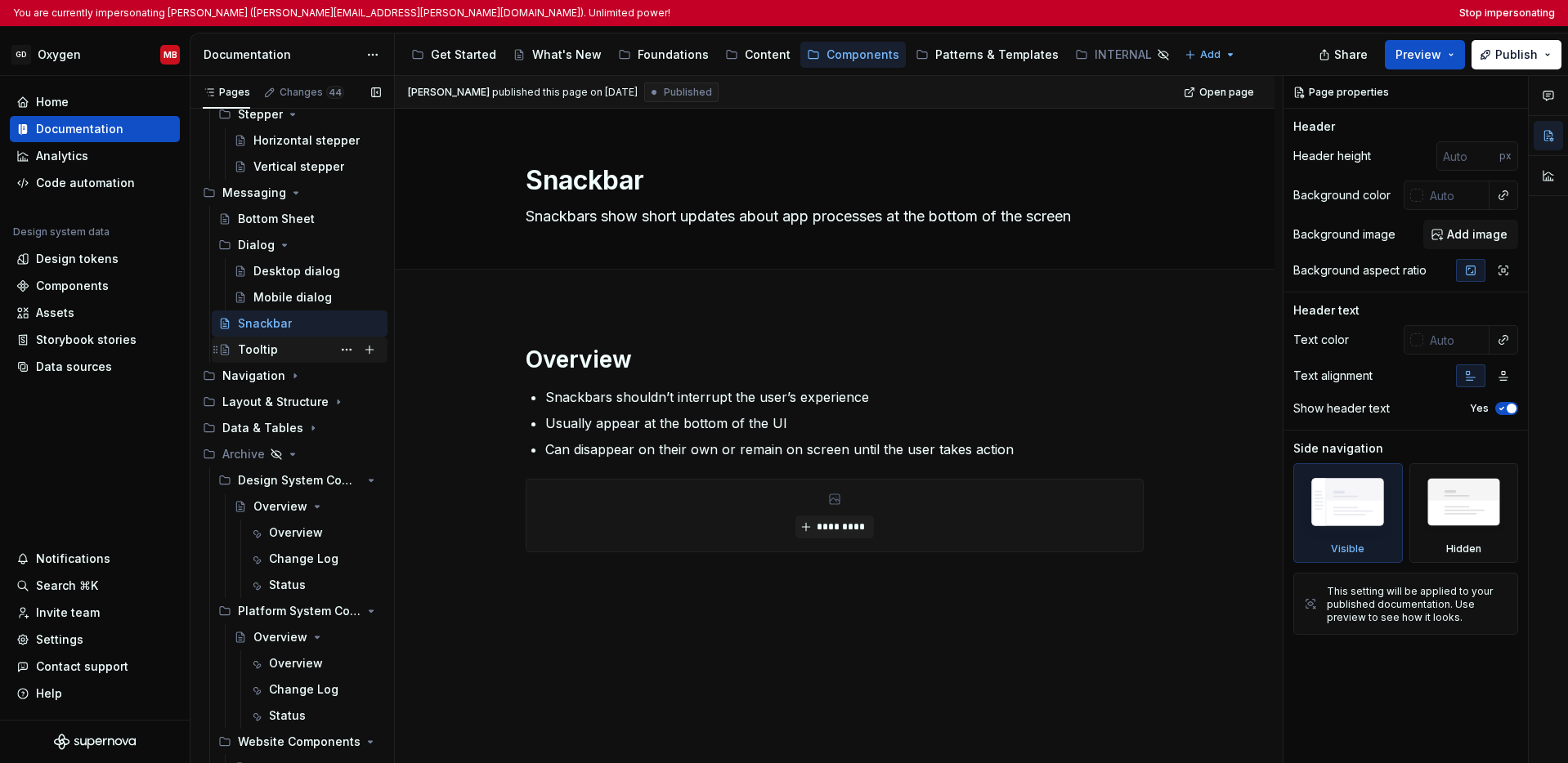
click at [278, 348] on div "Tooltip" at bounding box center [310, 349] width 143 height 23
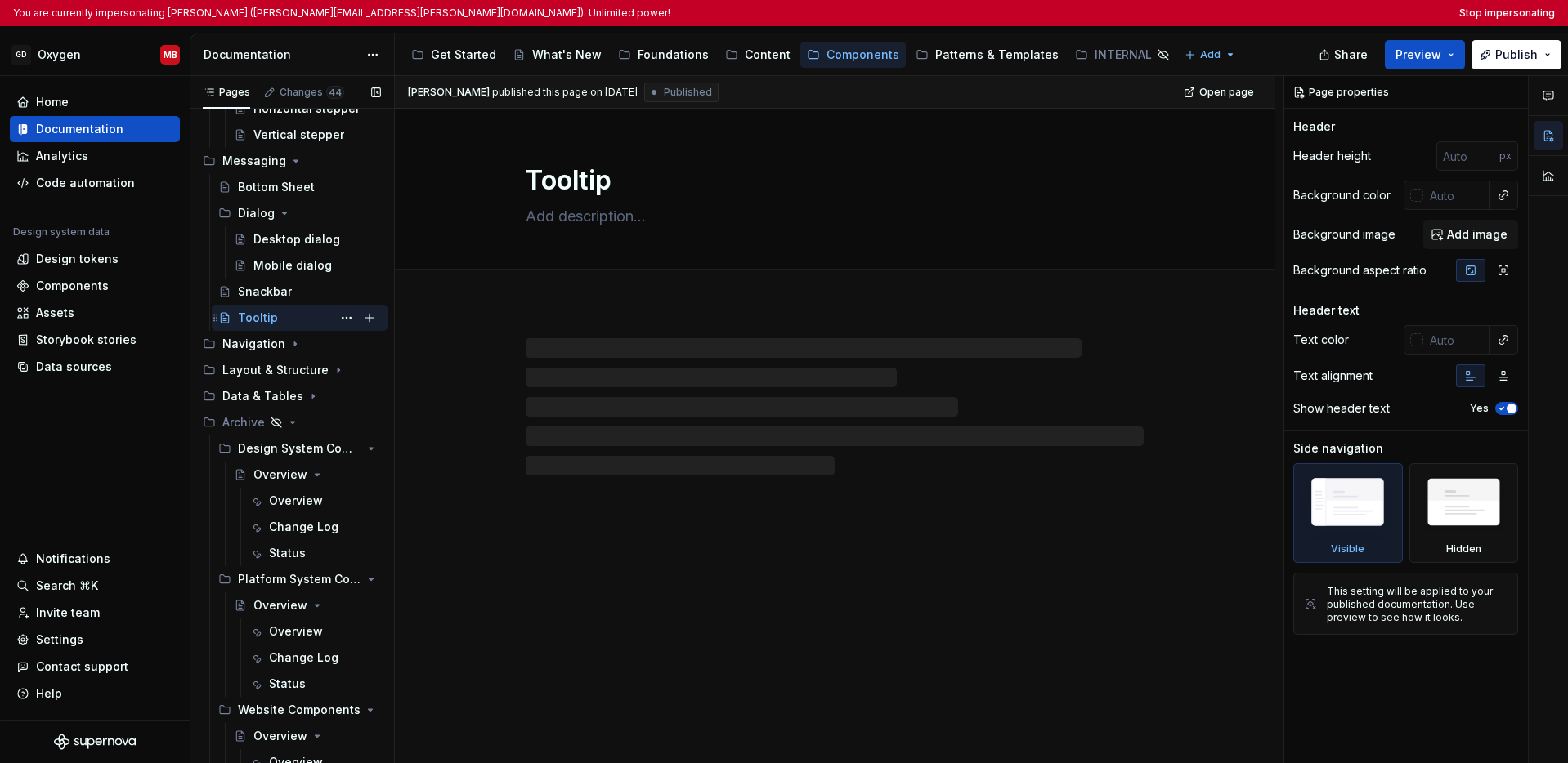
scroll to position [1211, 0]
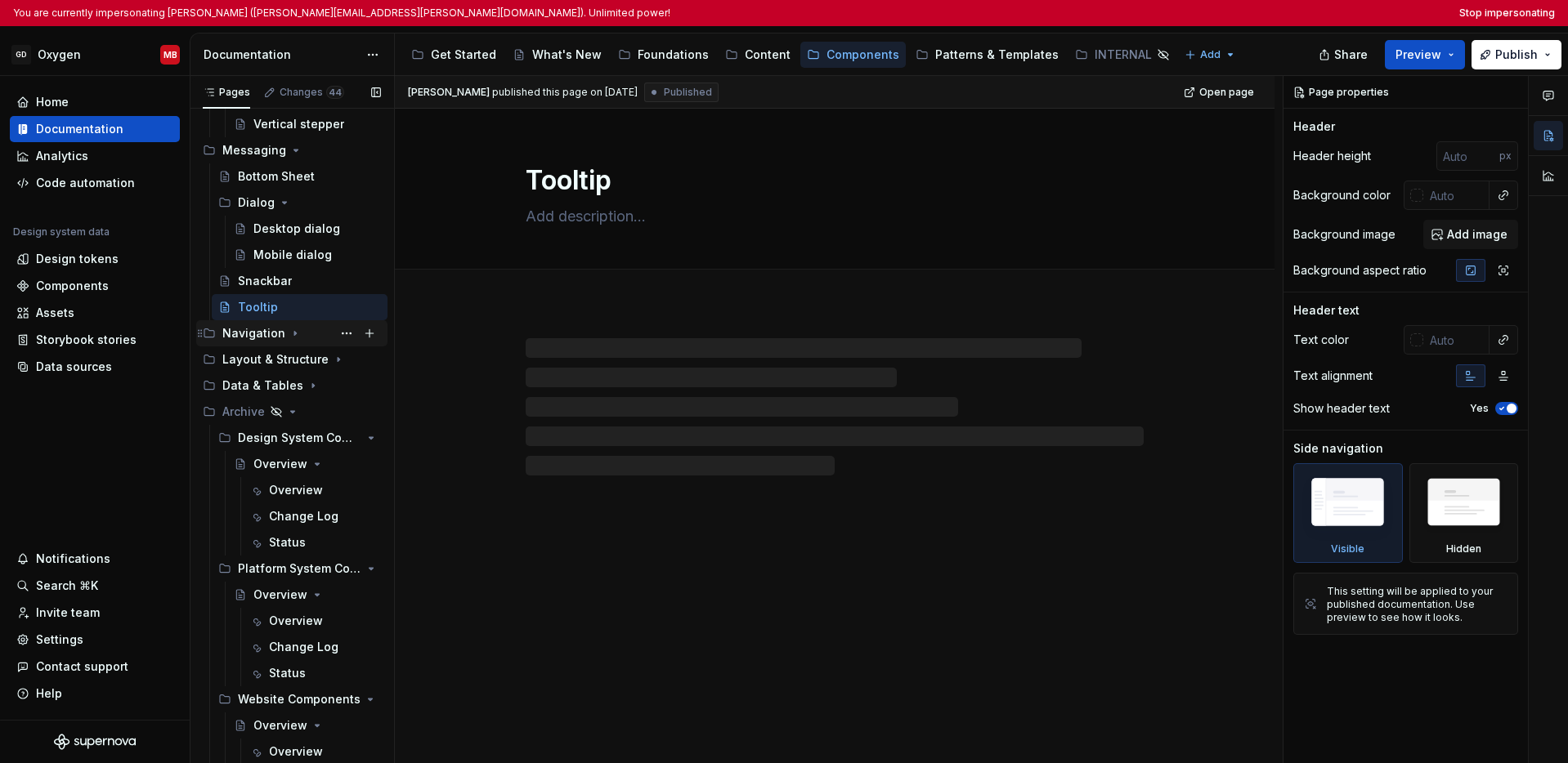
click at [289, 336] on icon "Page tree" at bounding box center [295, 333] width 13 height 13
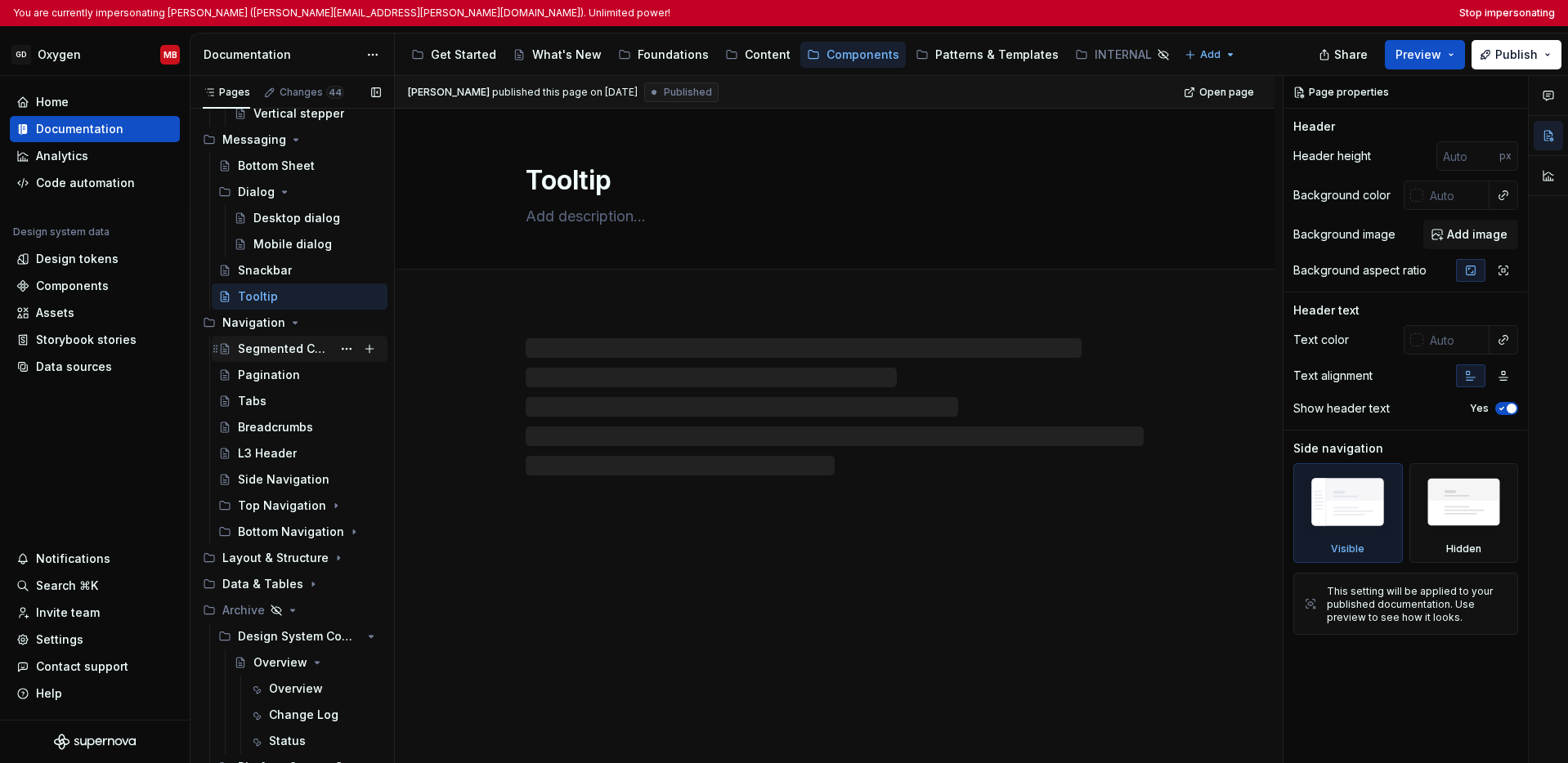
scroll to position [1232, 0]
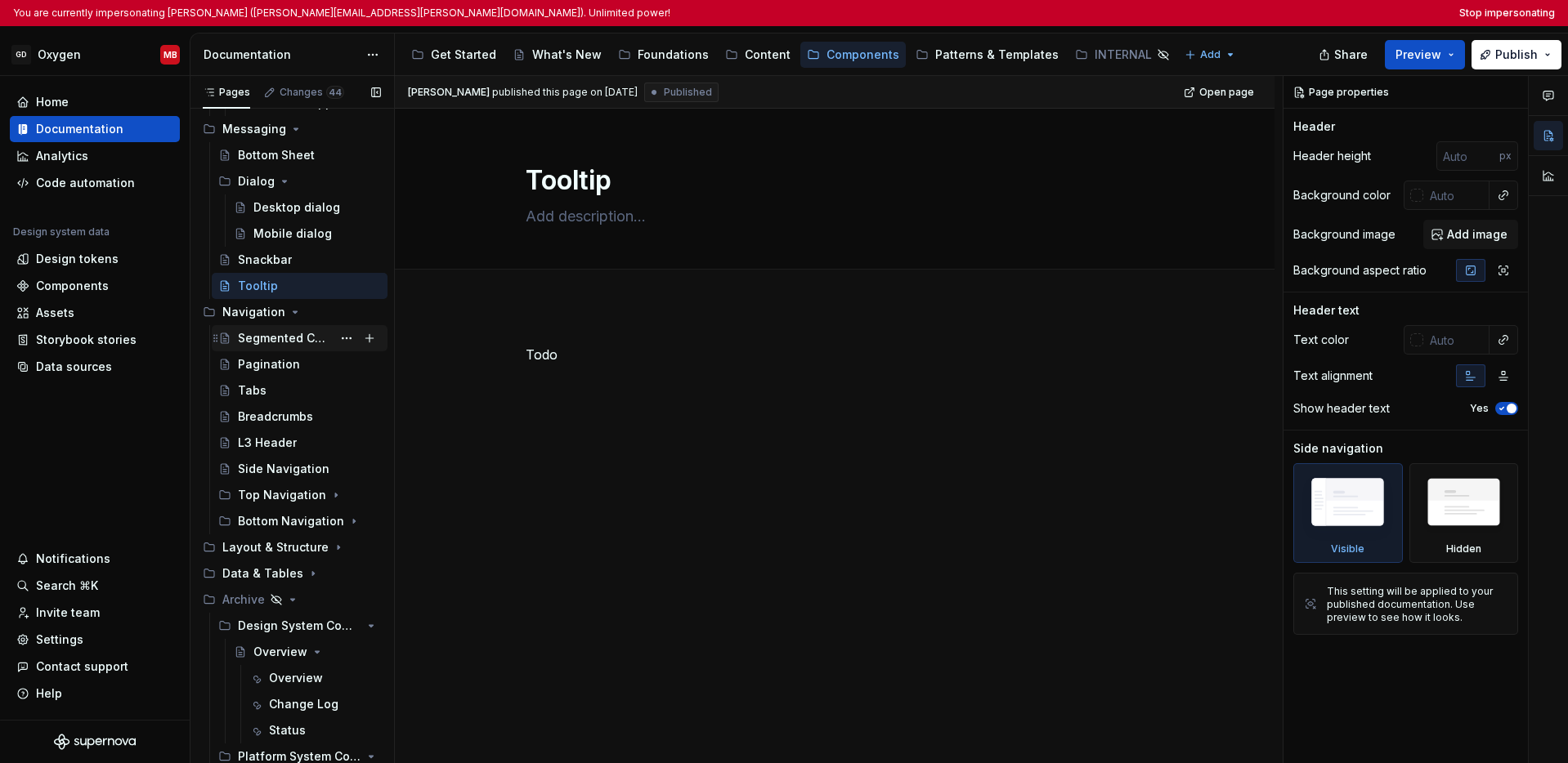
click at [283, 339] on div "Segmented Control" at bounding box center [285, 339] width 94 height 16
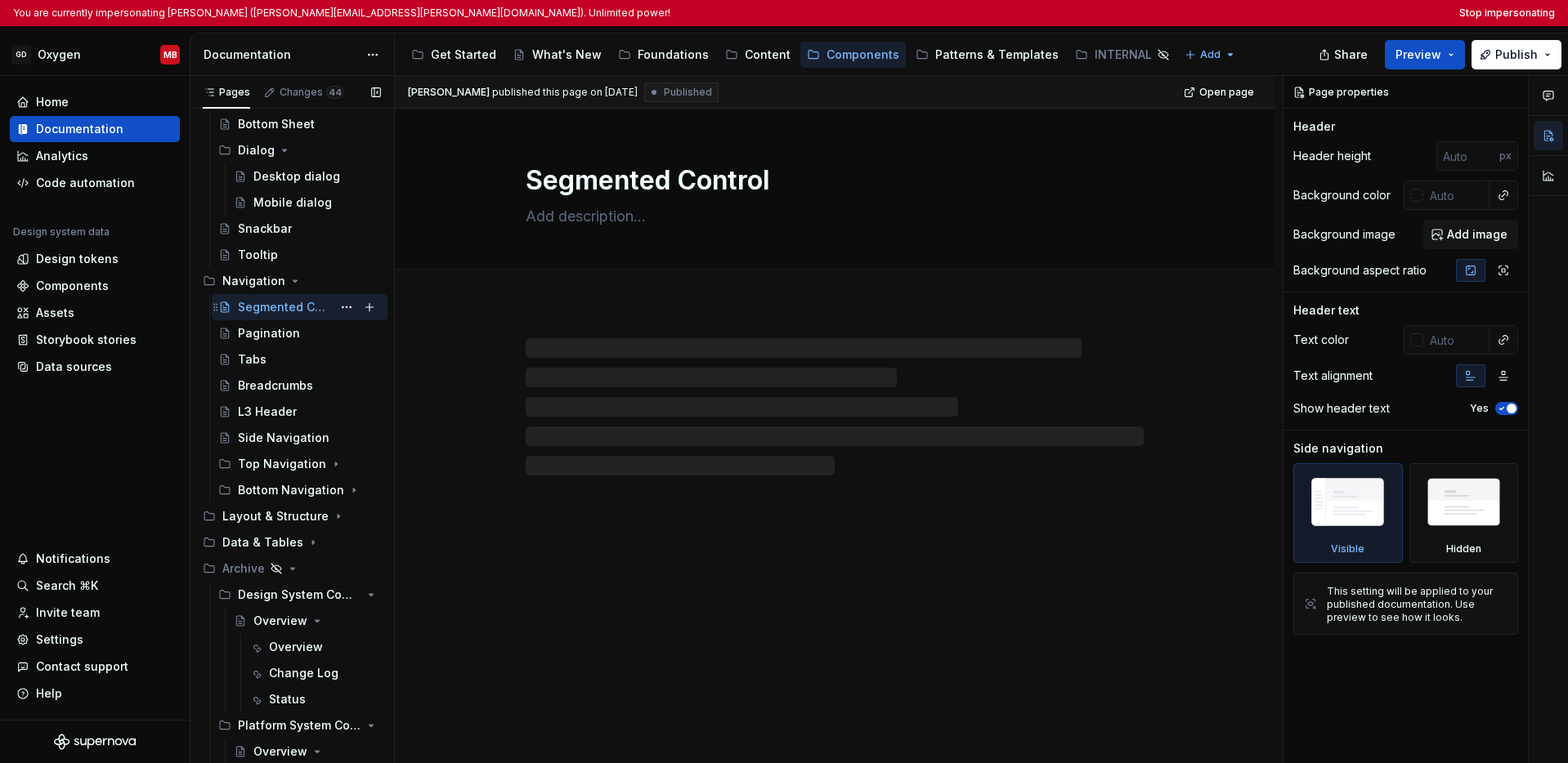
scroll to position [1273, 0]
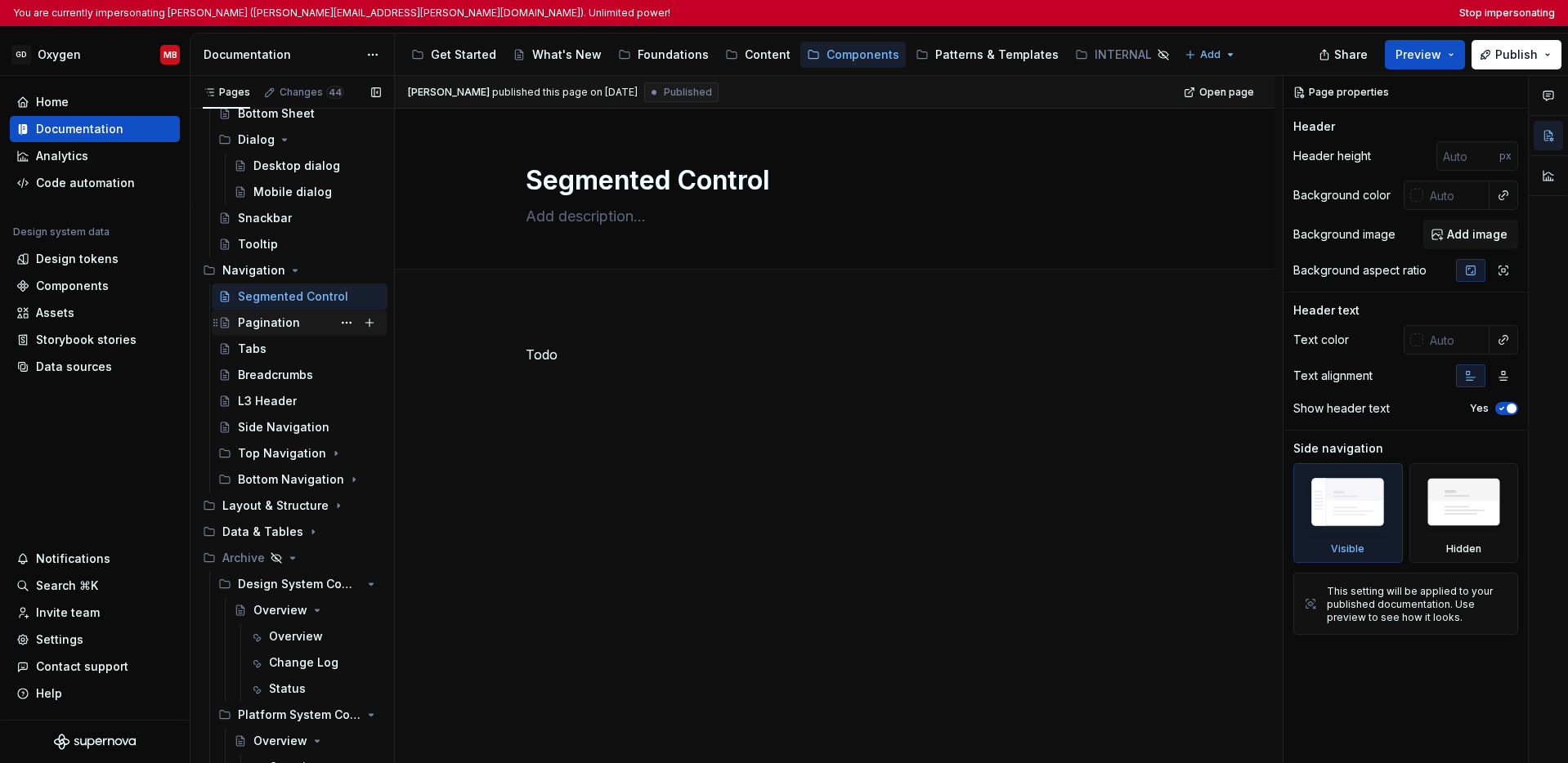
click at [278, 330] on div "Pagination" at bounding box center [269, 323] width 62 height 16
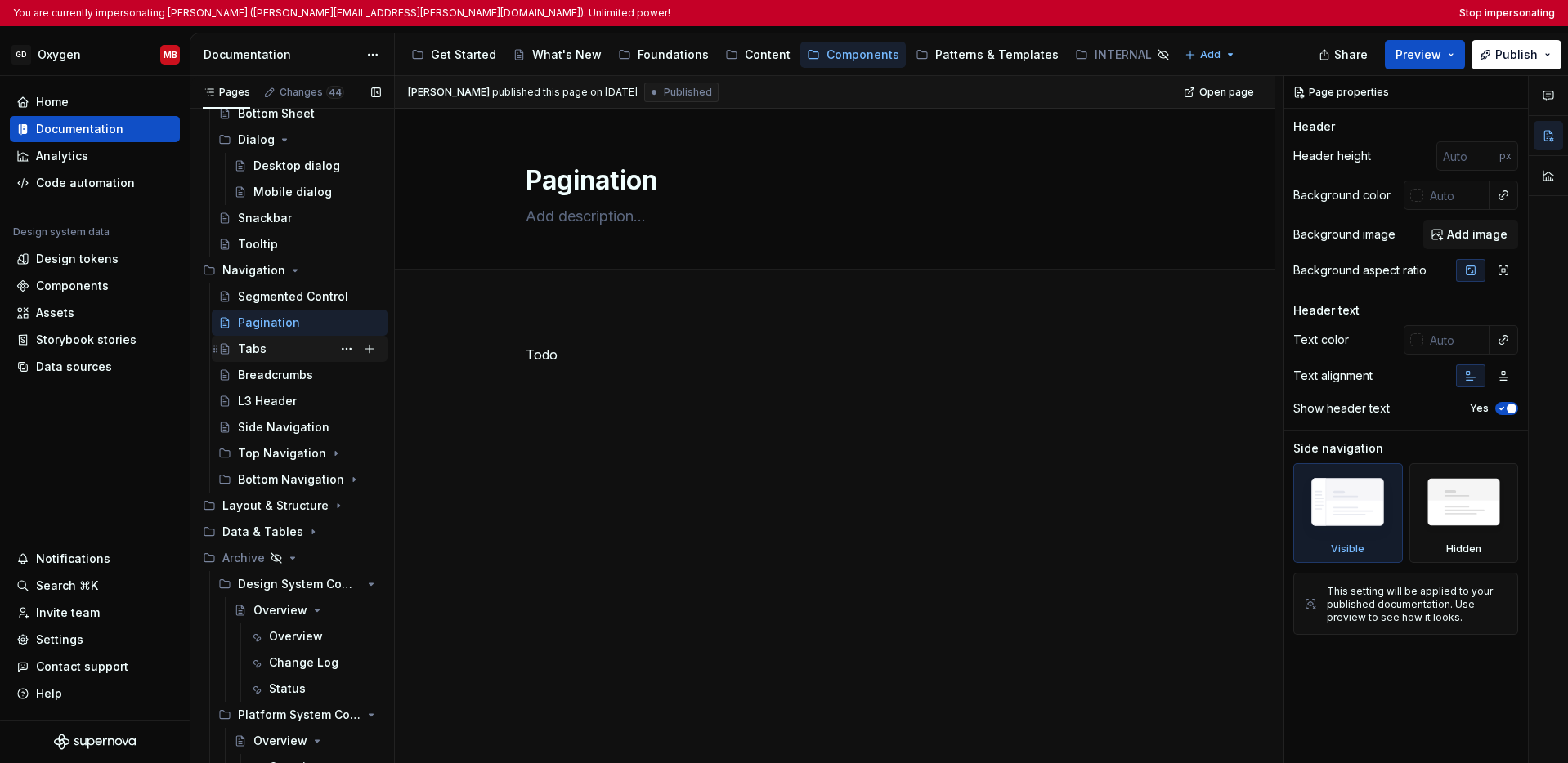
click at [271, 346] on div "Tabs" at bounding box center [310, 349] width 143 height 23
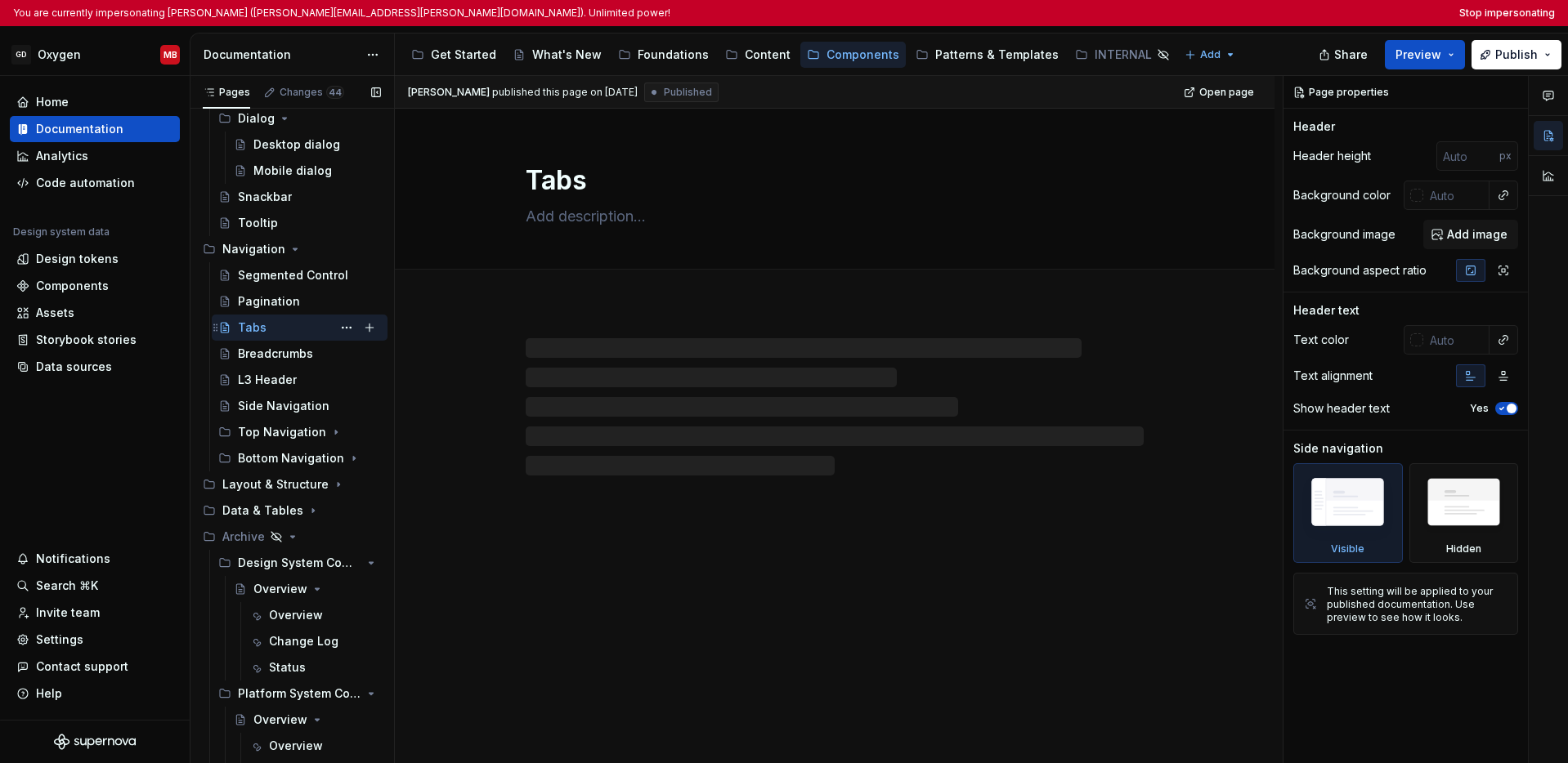
scroll to position [1305, 0]
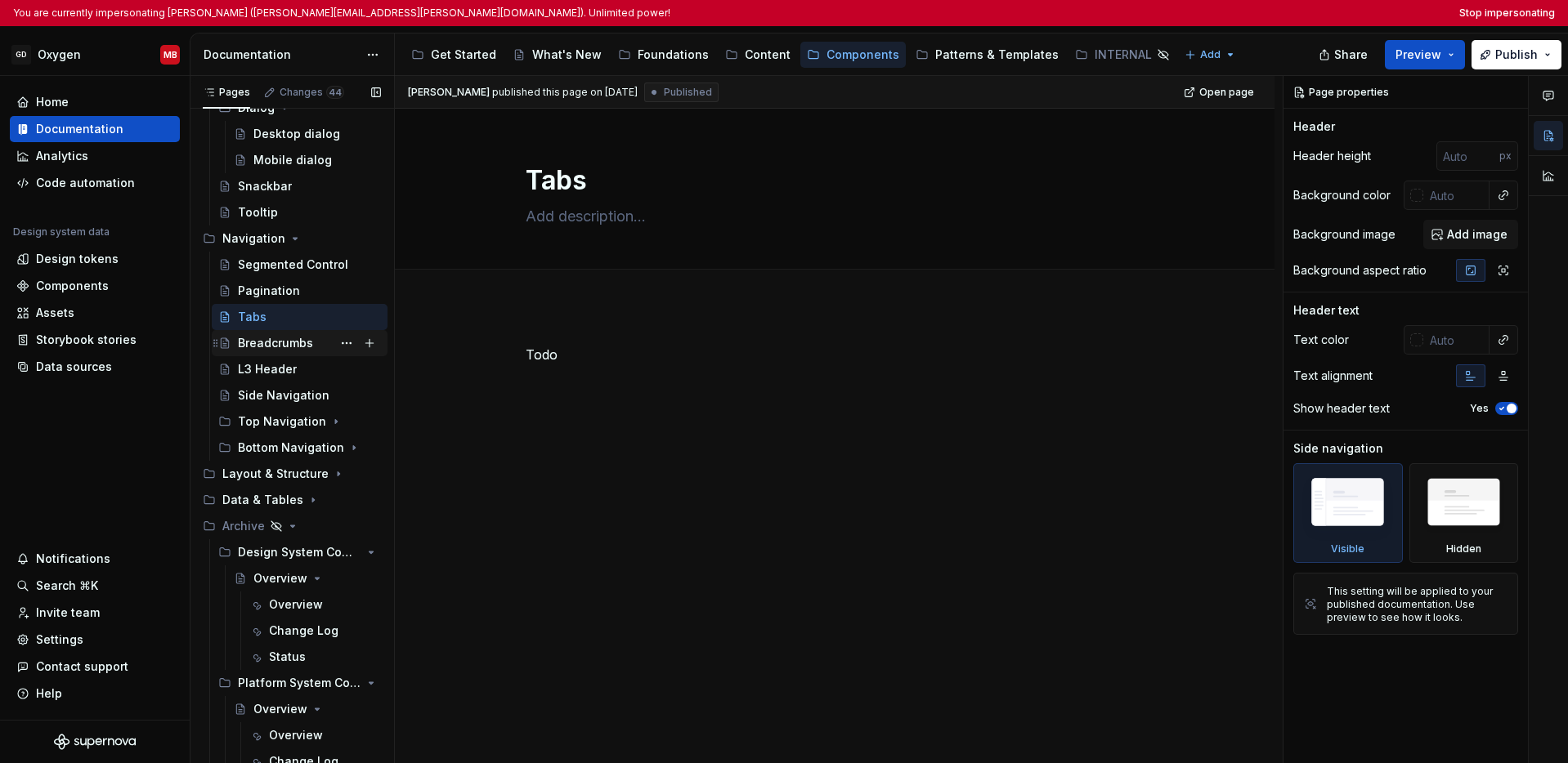
click at [276, 343] on div "Breadcrumbs" at bounding box center [276, 343] width 75 height 16
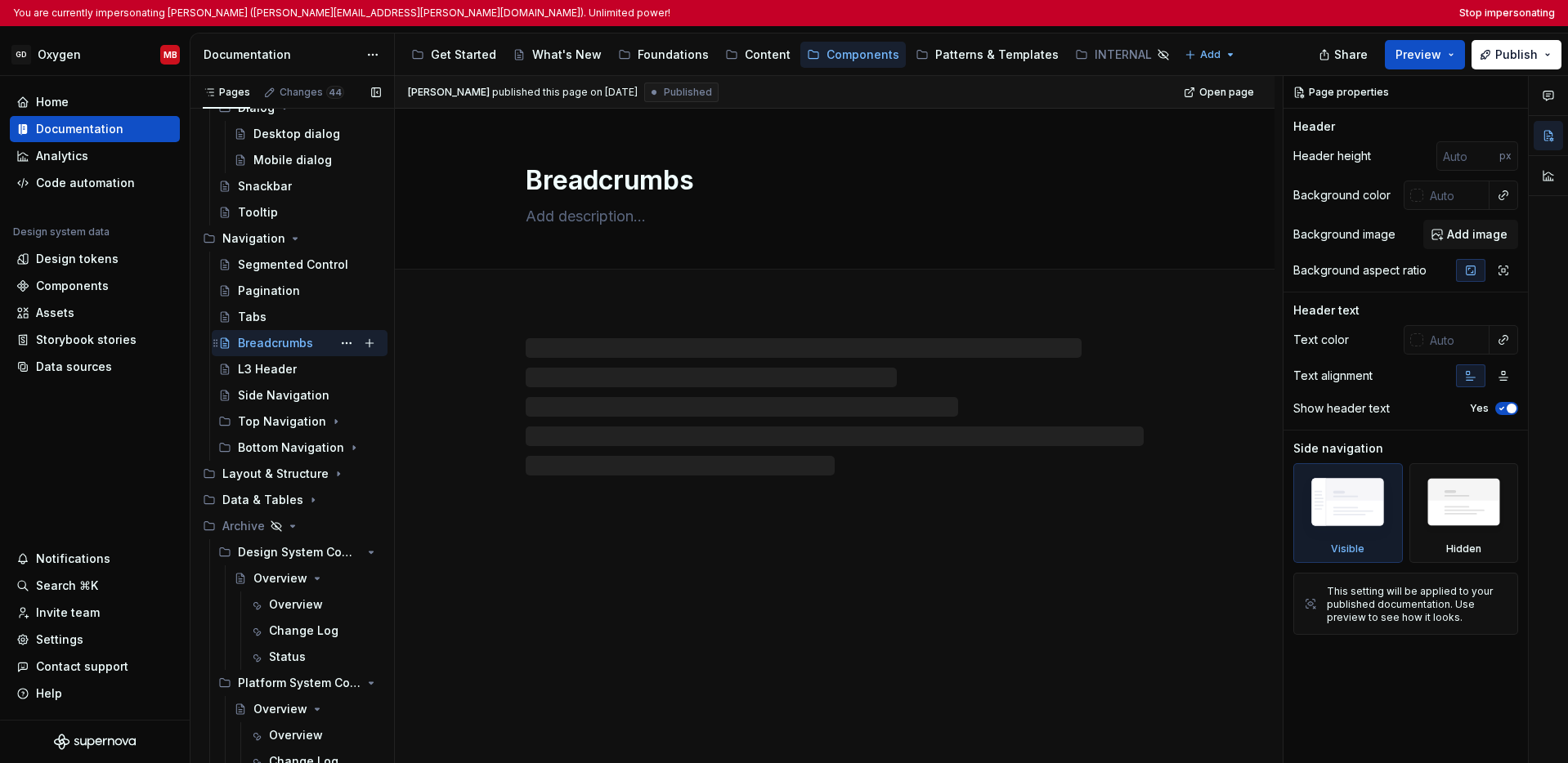
scroll to position [1326, 0]
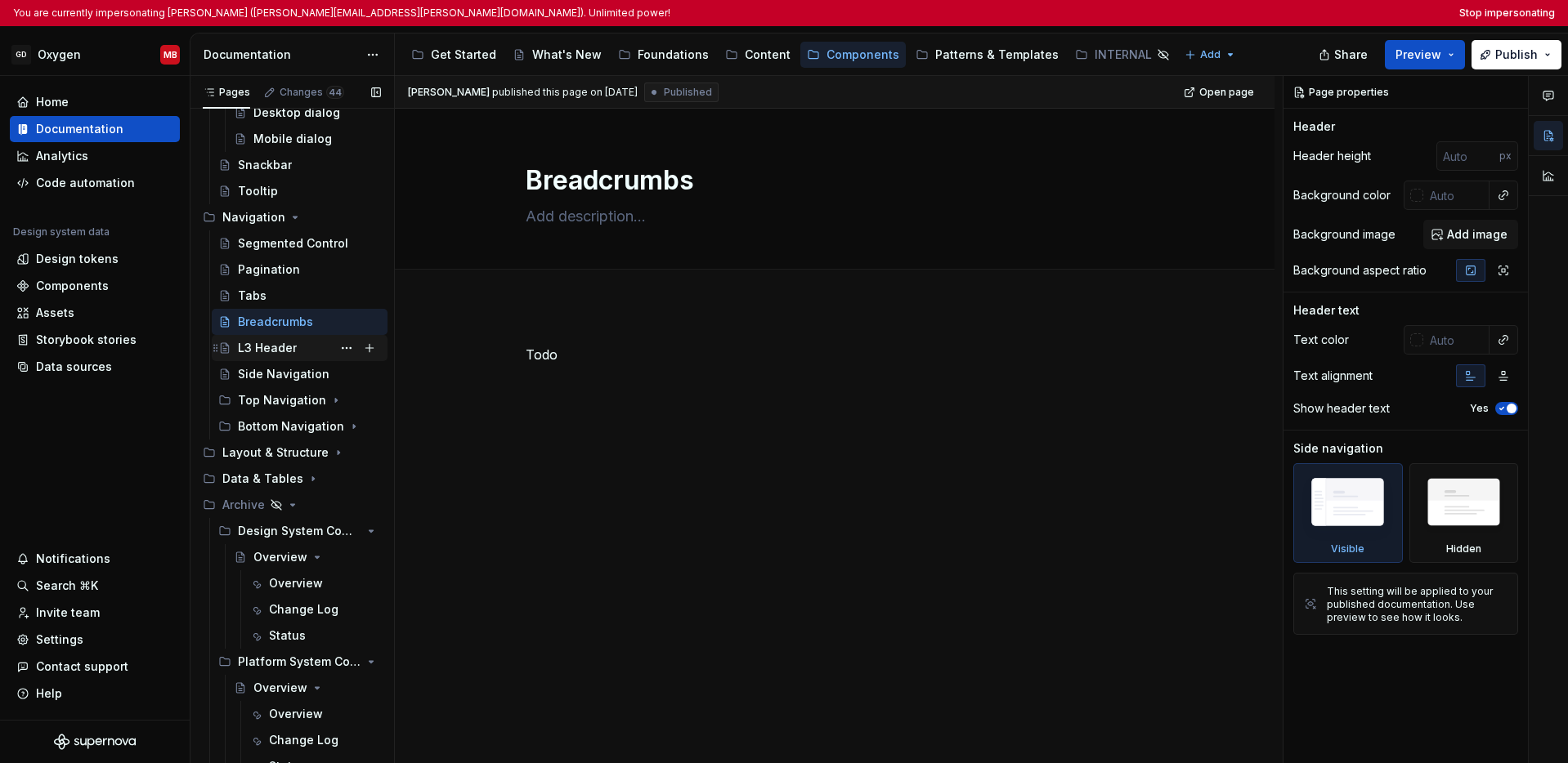
click at [275, 347] on div "L3 Header" at bounding box center [267, 348] width 59 height 16
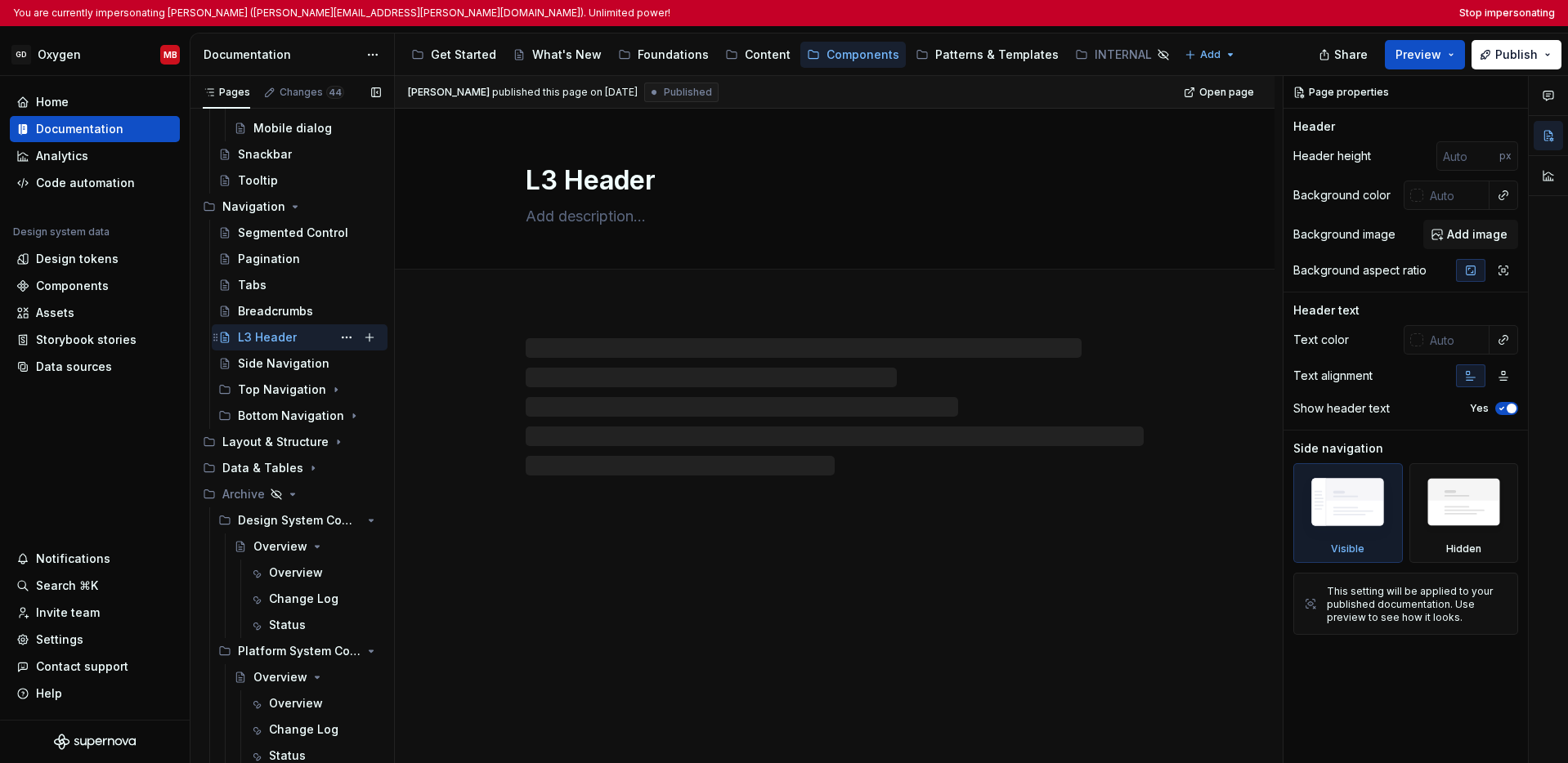
scroll to position [1348, 0]
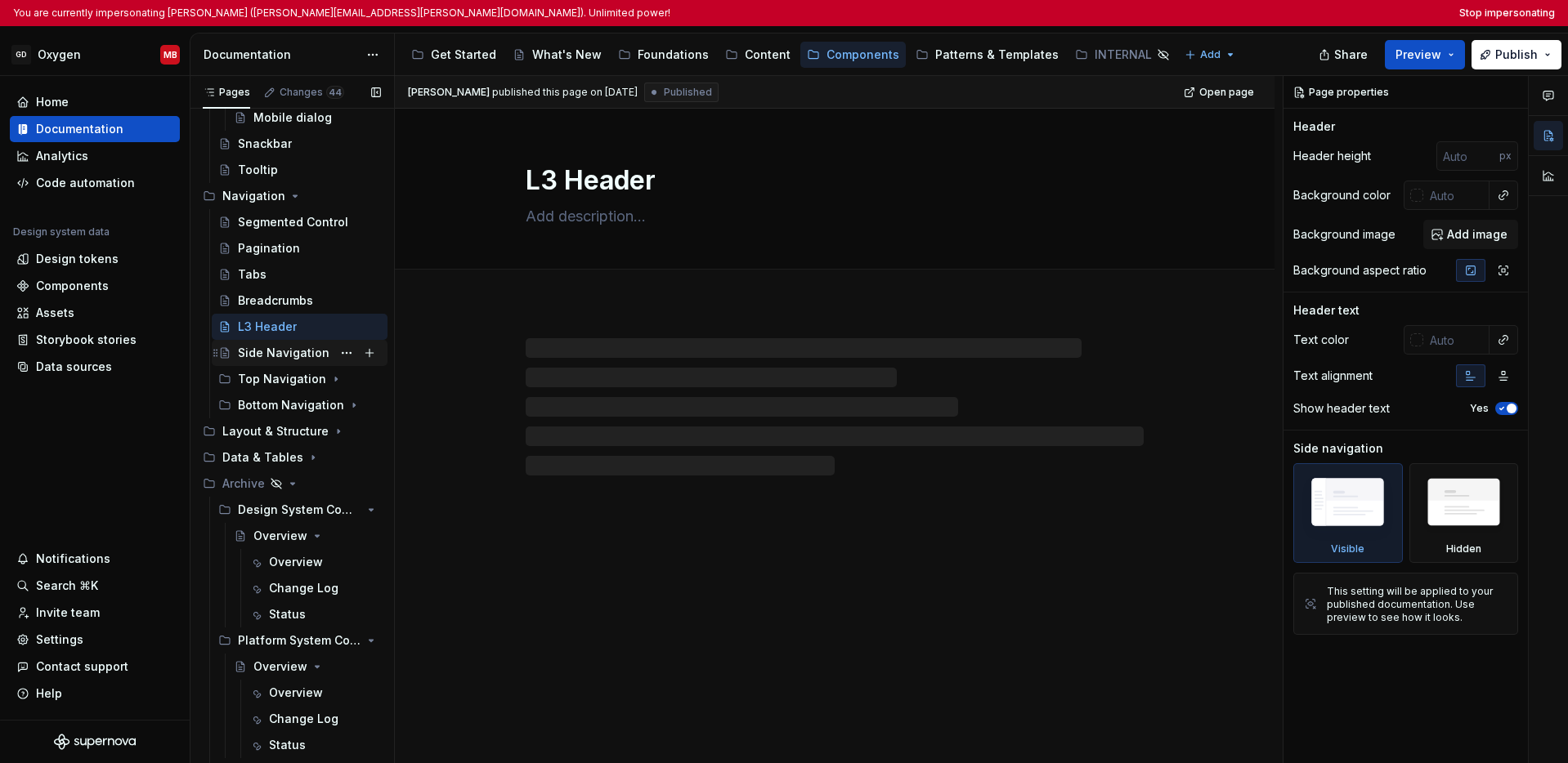
click at [275, 350] on div "Side Navigation" at bounding box center [284, 354] width 92 height 16
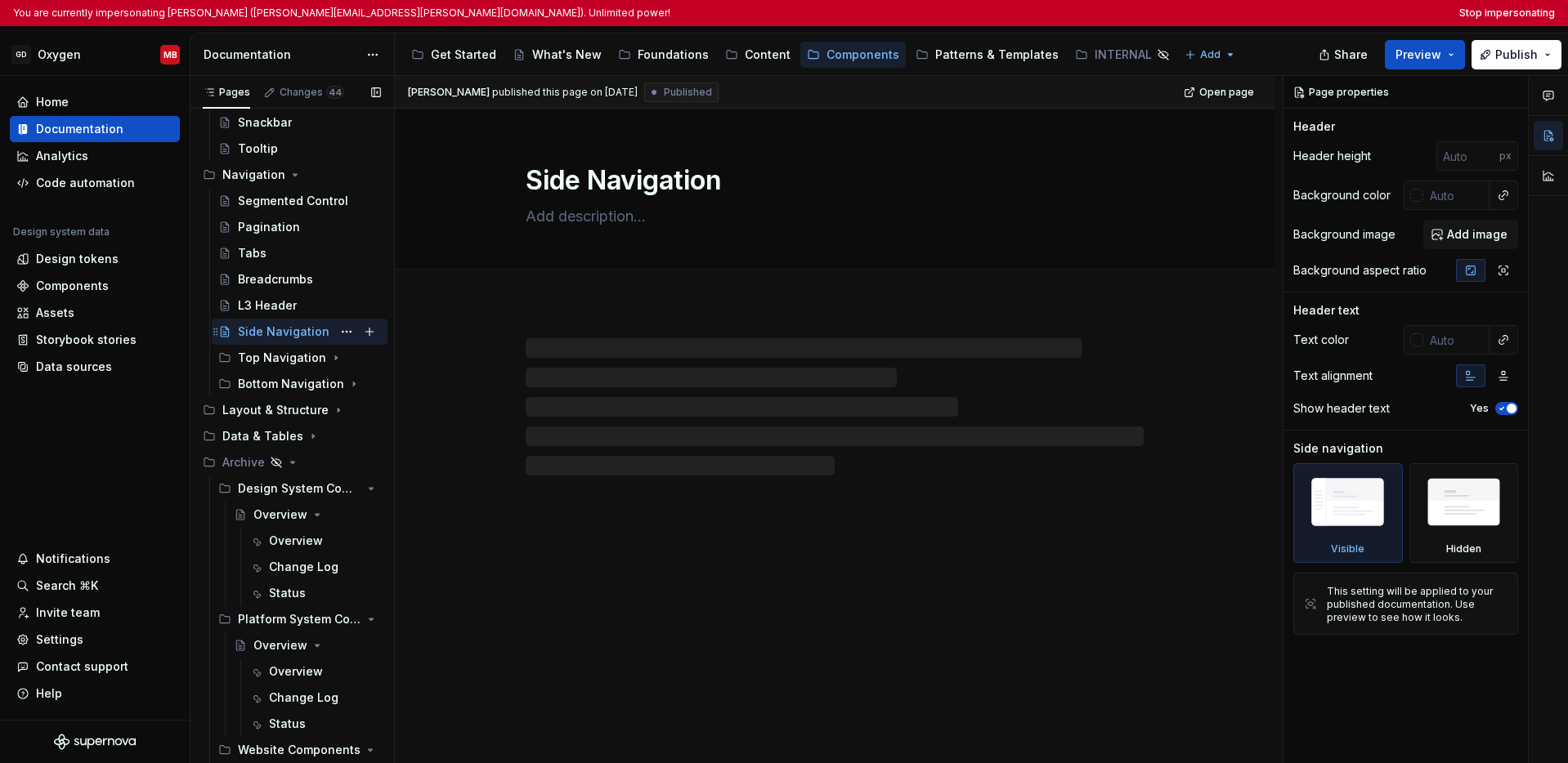
scroll to position [1379, 0]
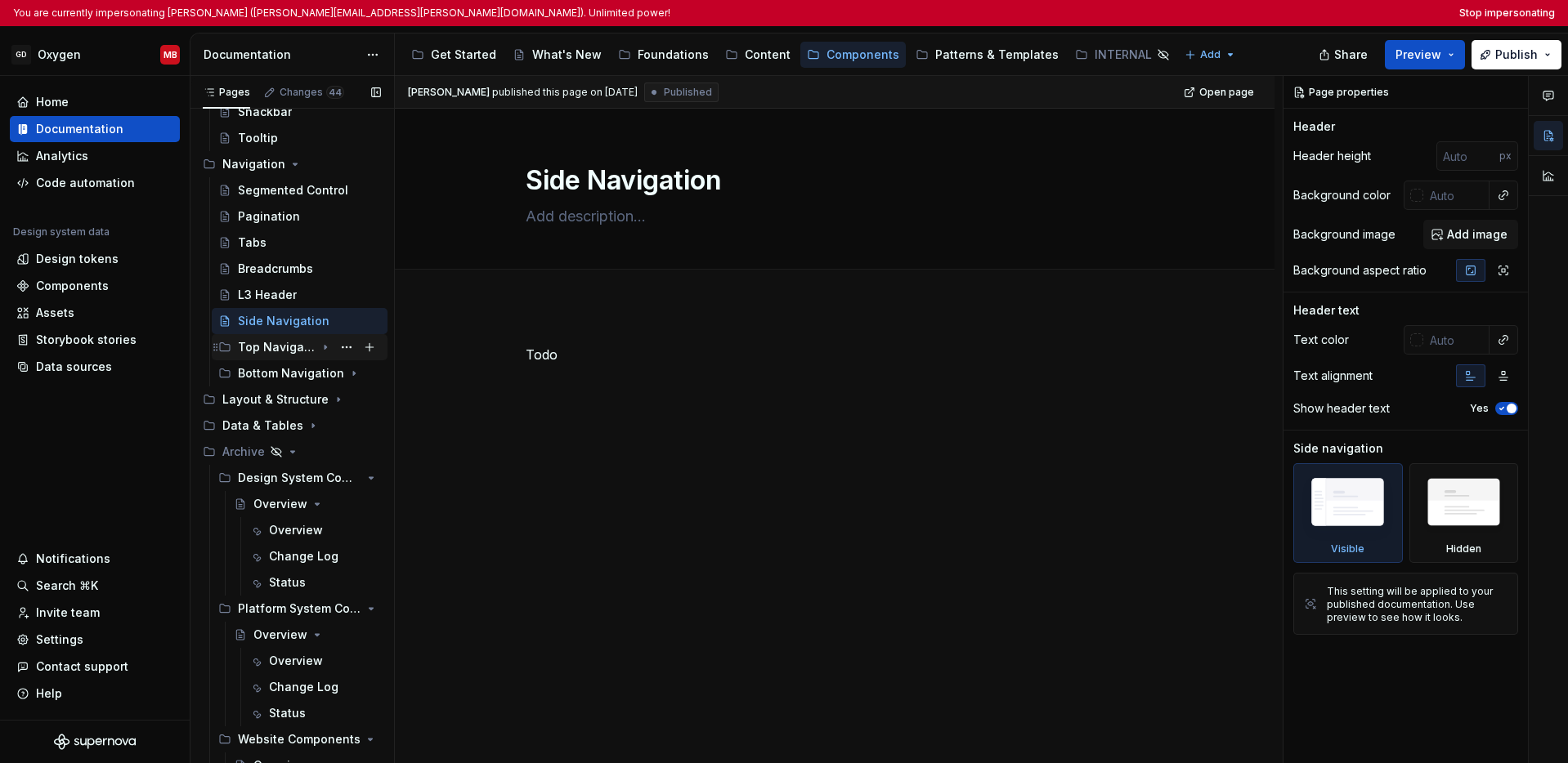
click at [308, 346] on div "Top Navigation" at bounding box center [310, 347] width 143 height 23
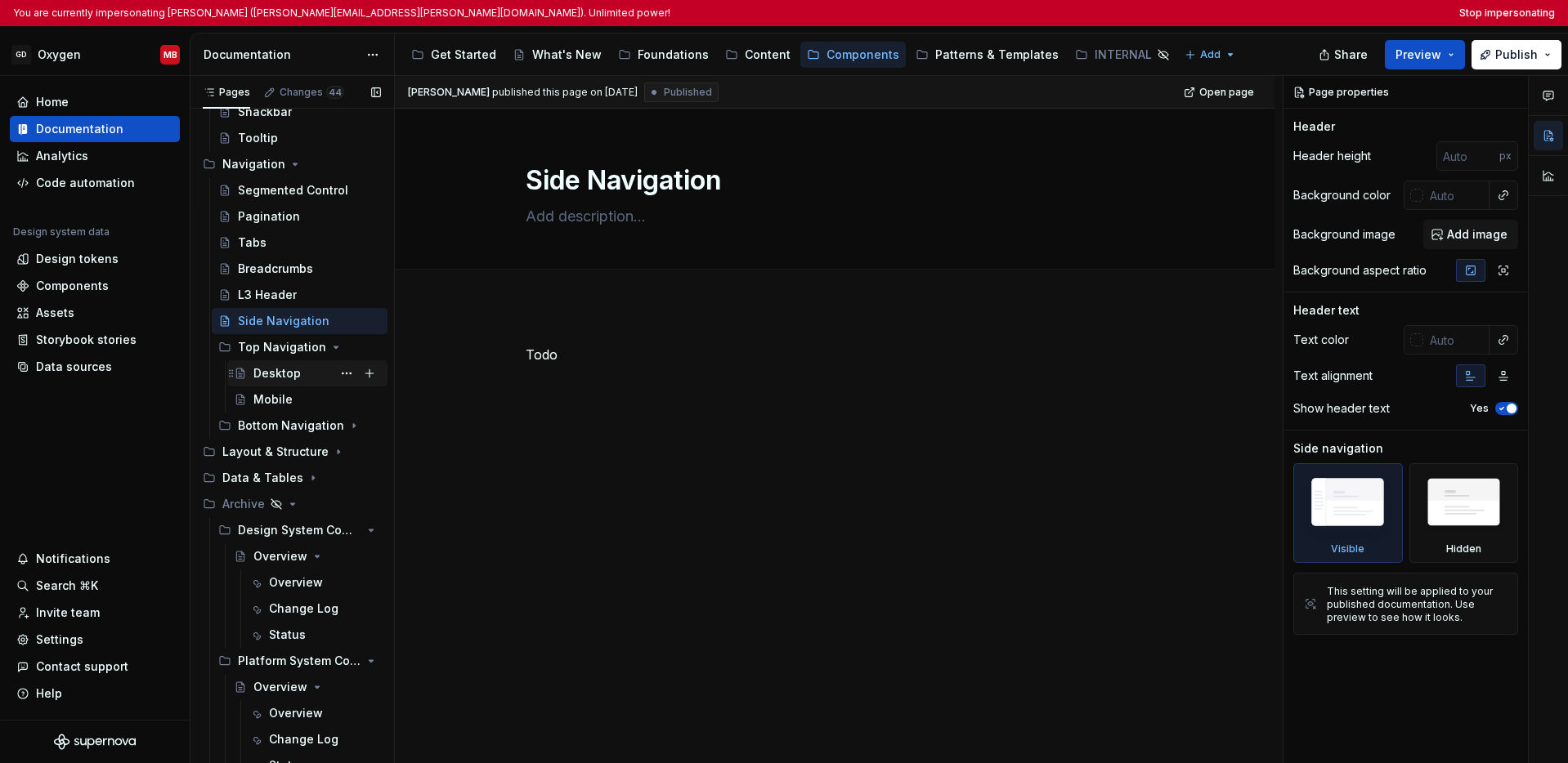
click at [279, 382] on div "Desktop" at bounding box center [317, 373] width 127 height 23
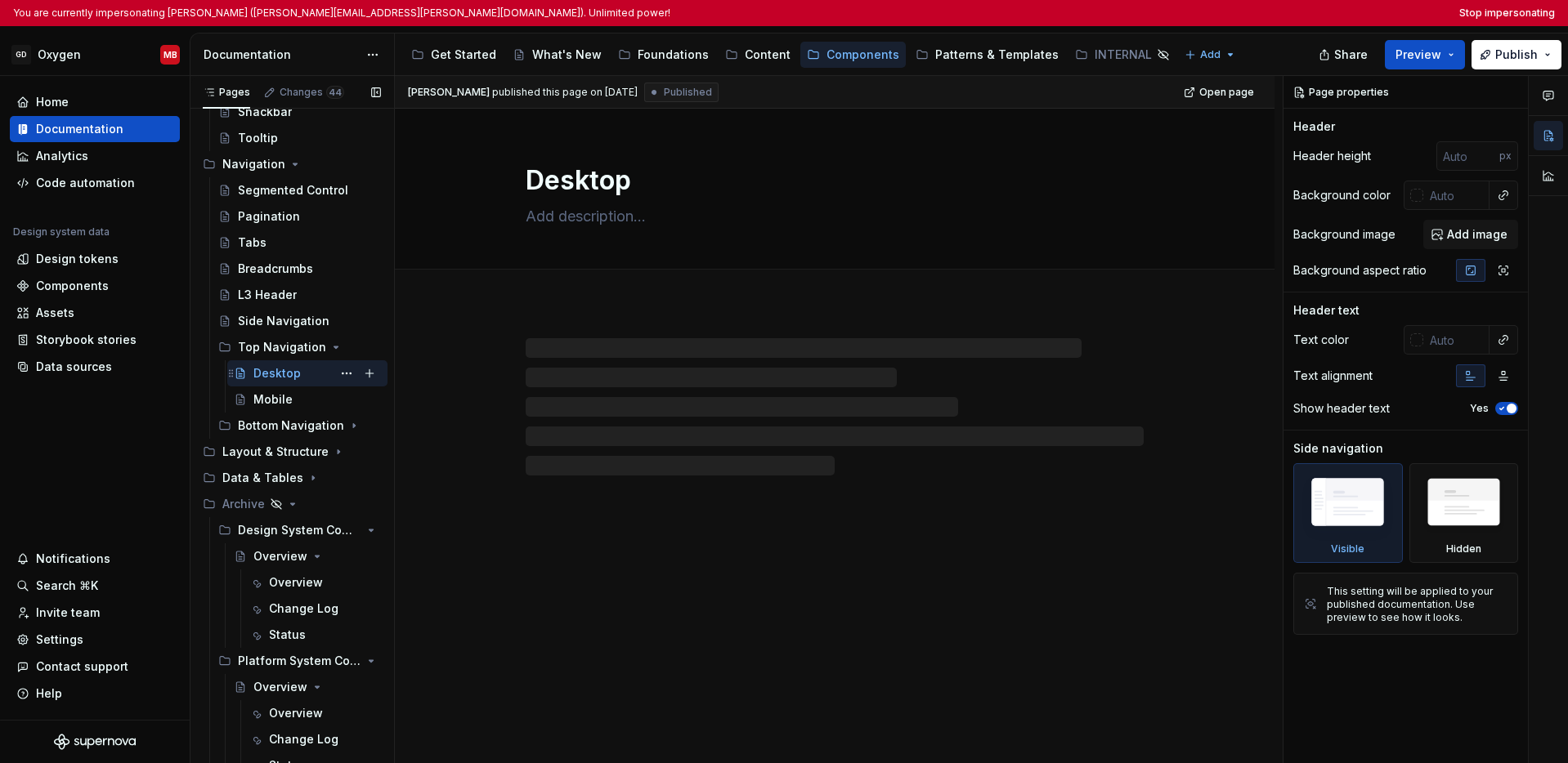
scroll to position [1412, 0]
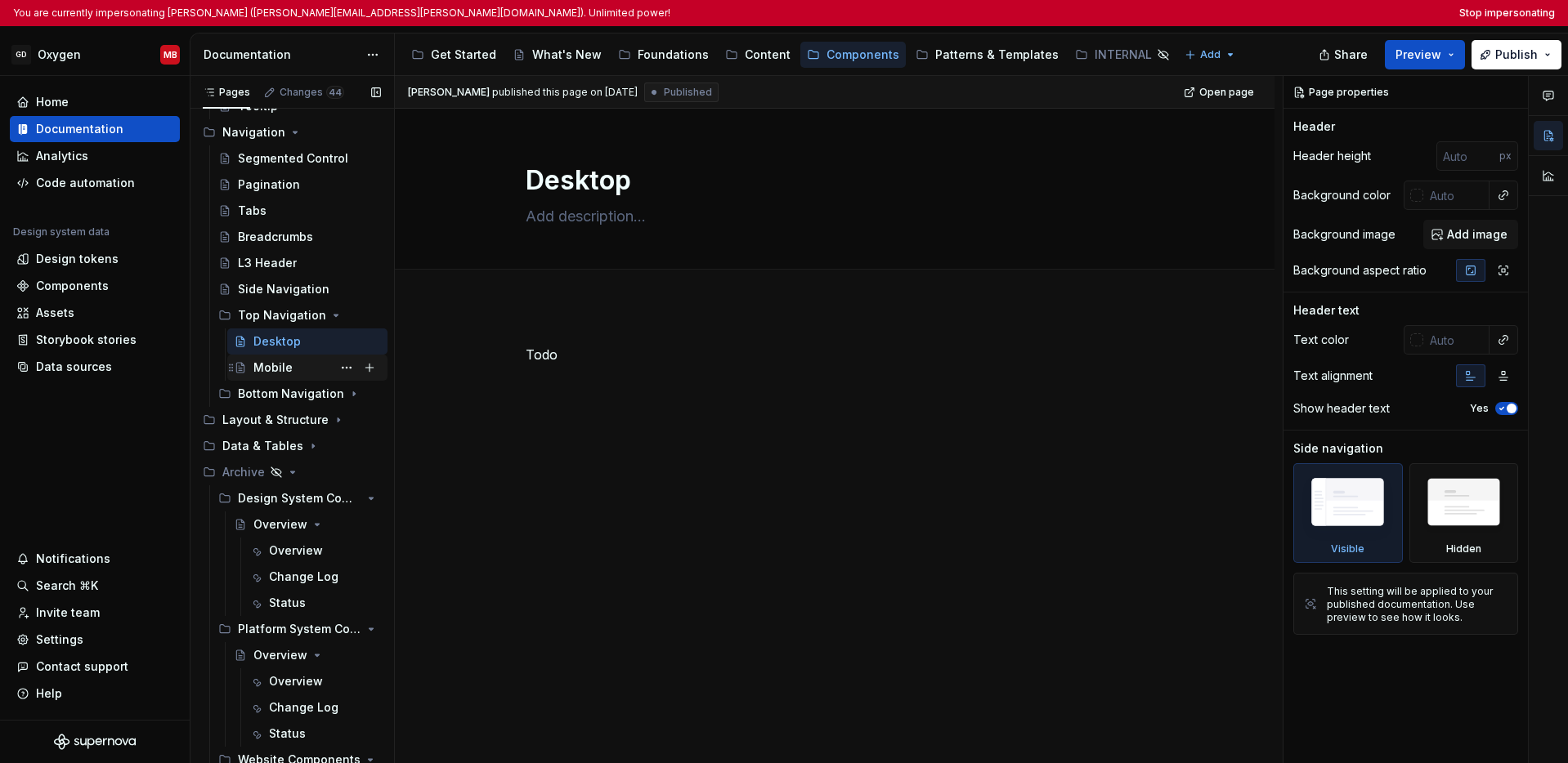
click at [281, 365] on div "Mobile" at bounding box center [273, 368] width 39 height 16
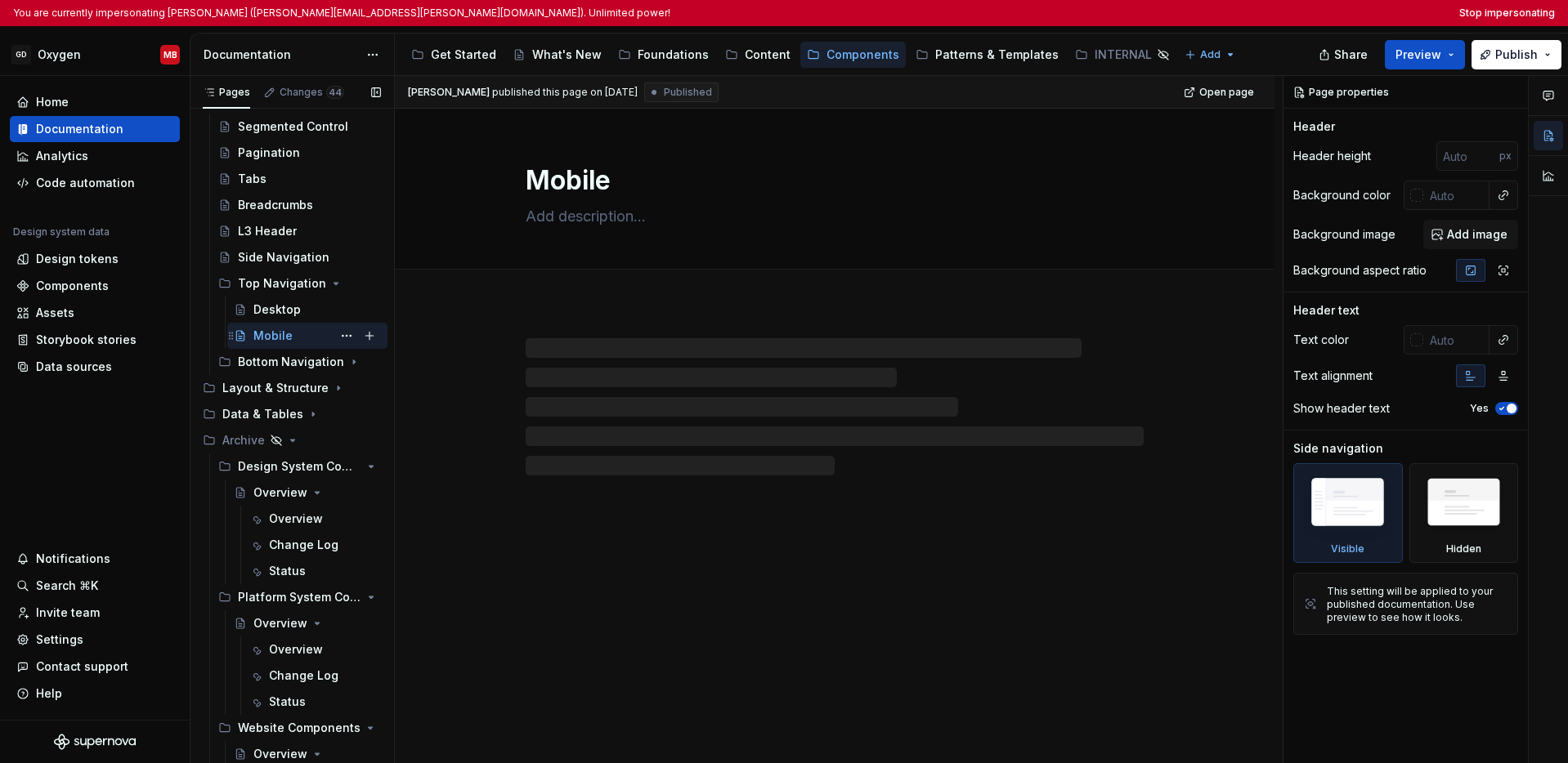
scroll to position [1455, 0]
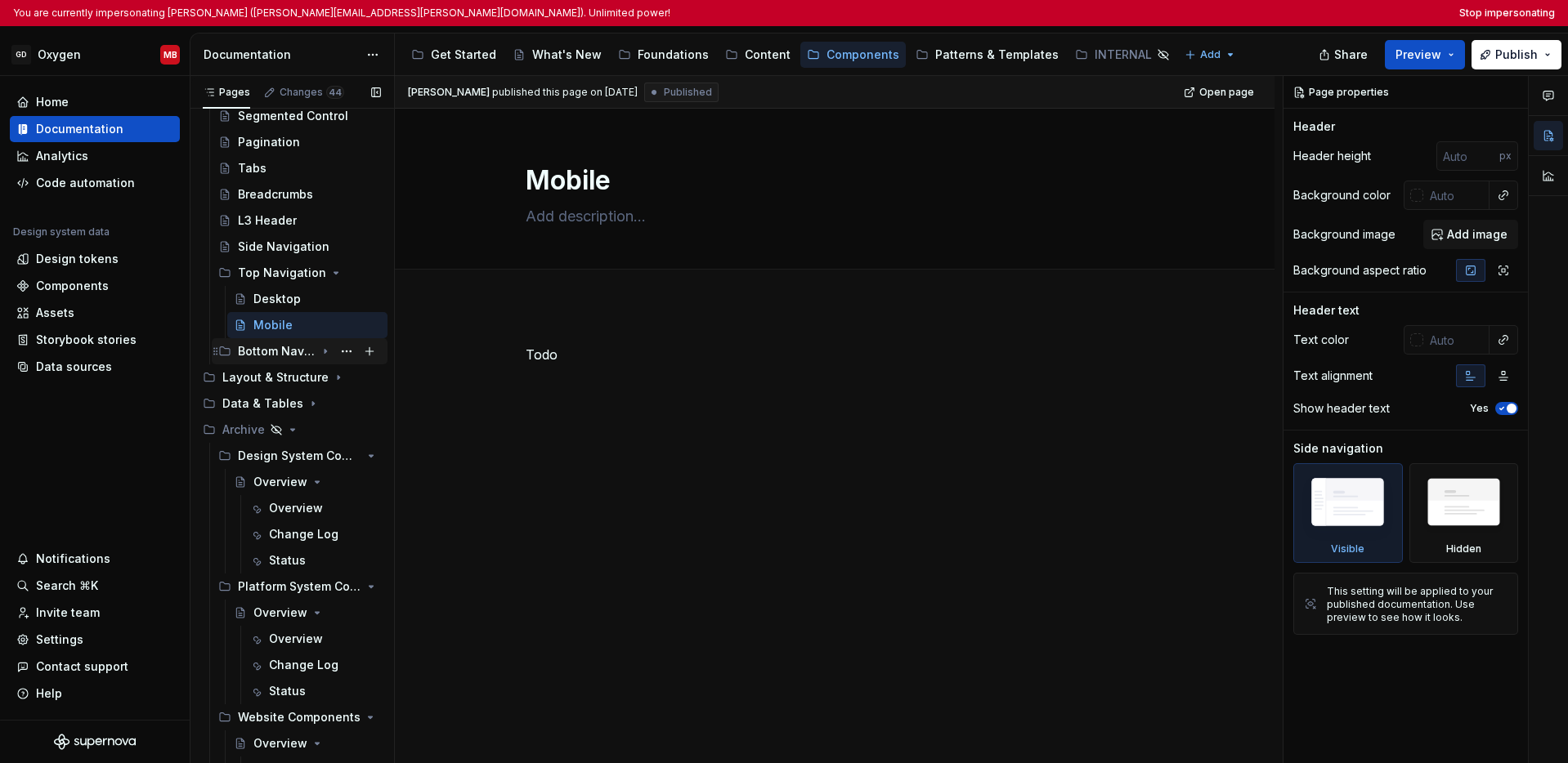
click at [290, 353] on div "Bottom Navigation" at bounding box center [277, 352] width 78 height 16
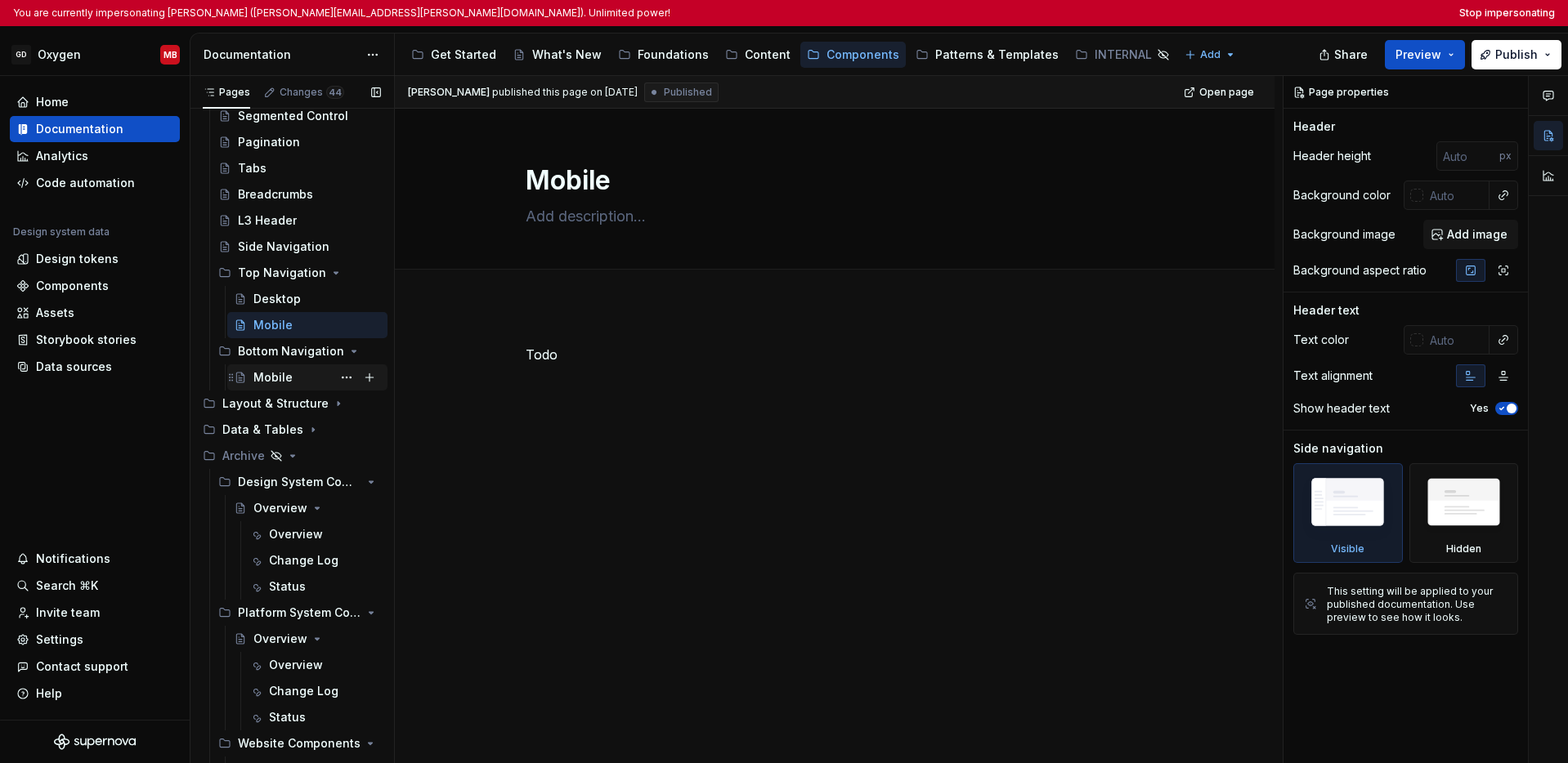
click at [281, 372] on div "Mobile" at bounding box center [273, 377] width 39 height 16
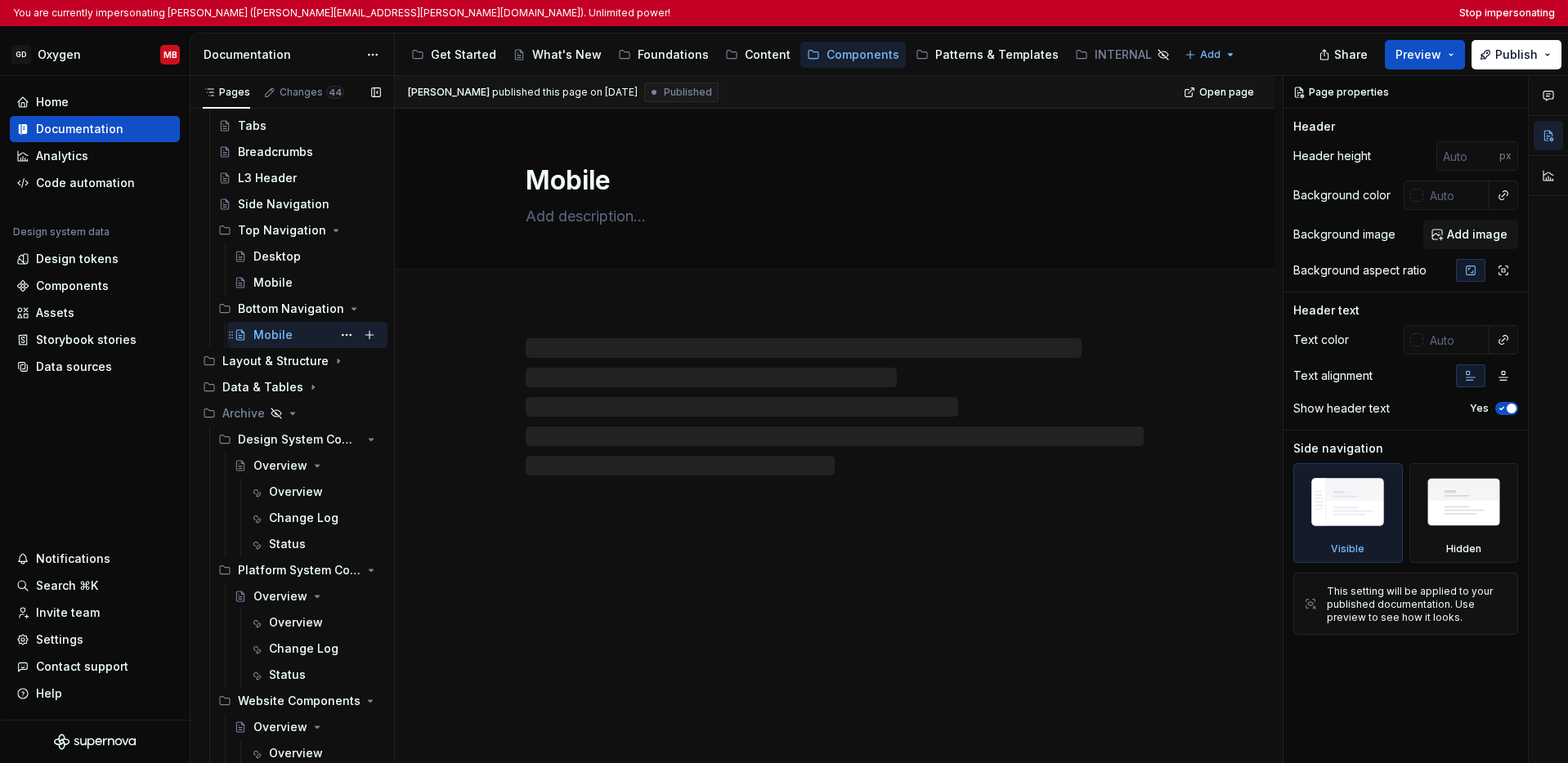
scroll to position [1508, 0]
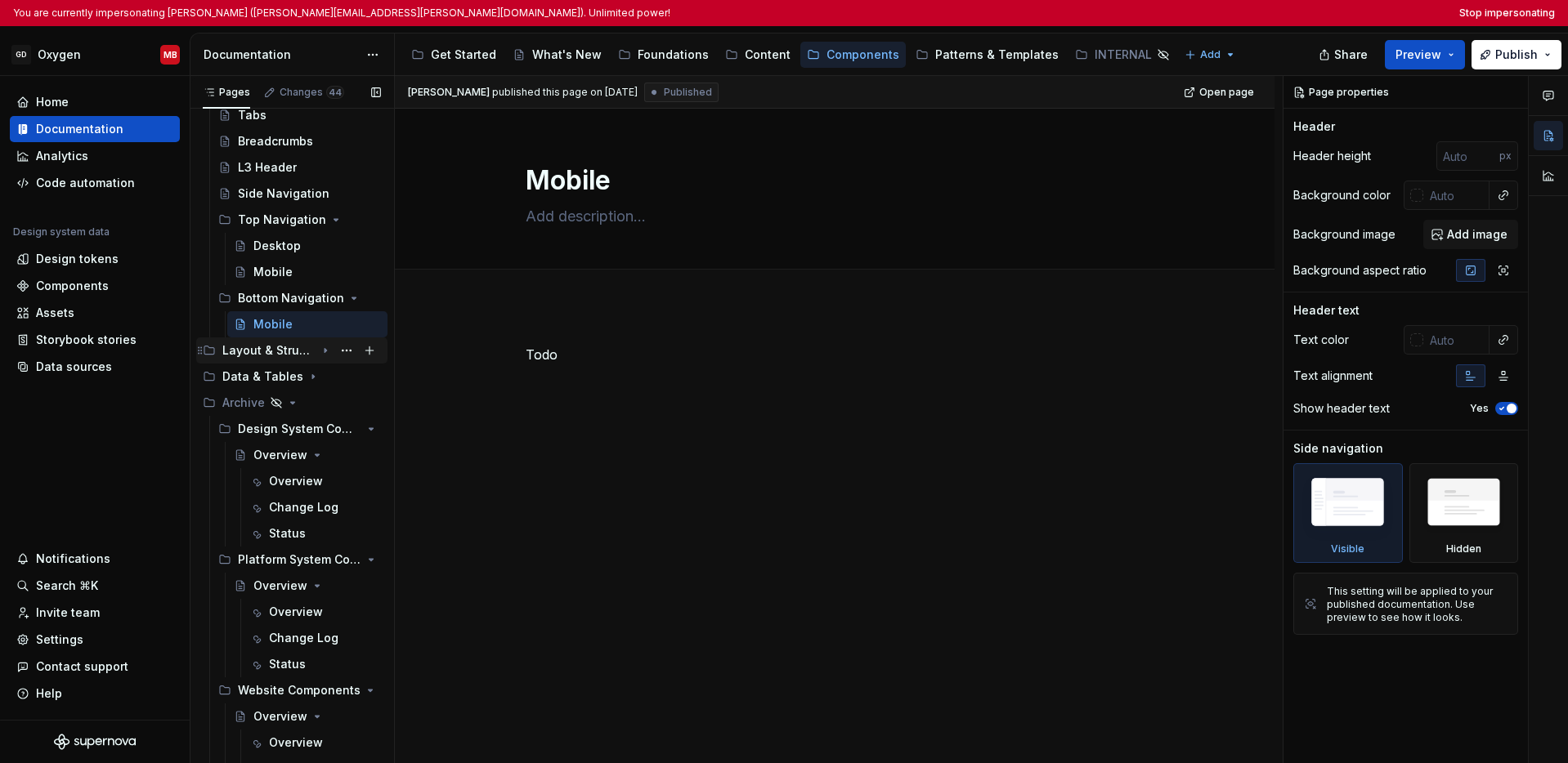
click at [286, 354] on div "Layout & Structure" at bounding box center [269, 351] width 93 height 16
click at [278, 373] on div "Background" at bounding box center [272, 376] width 69 height 16
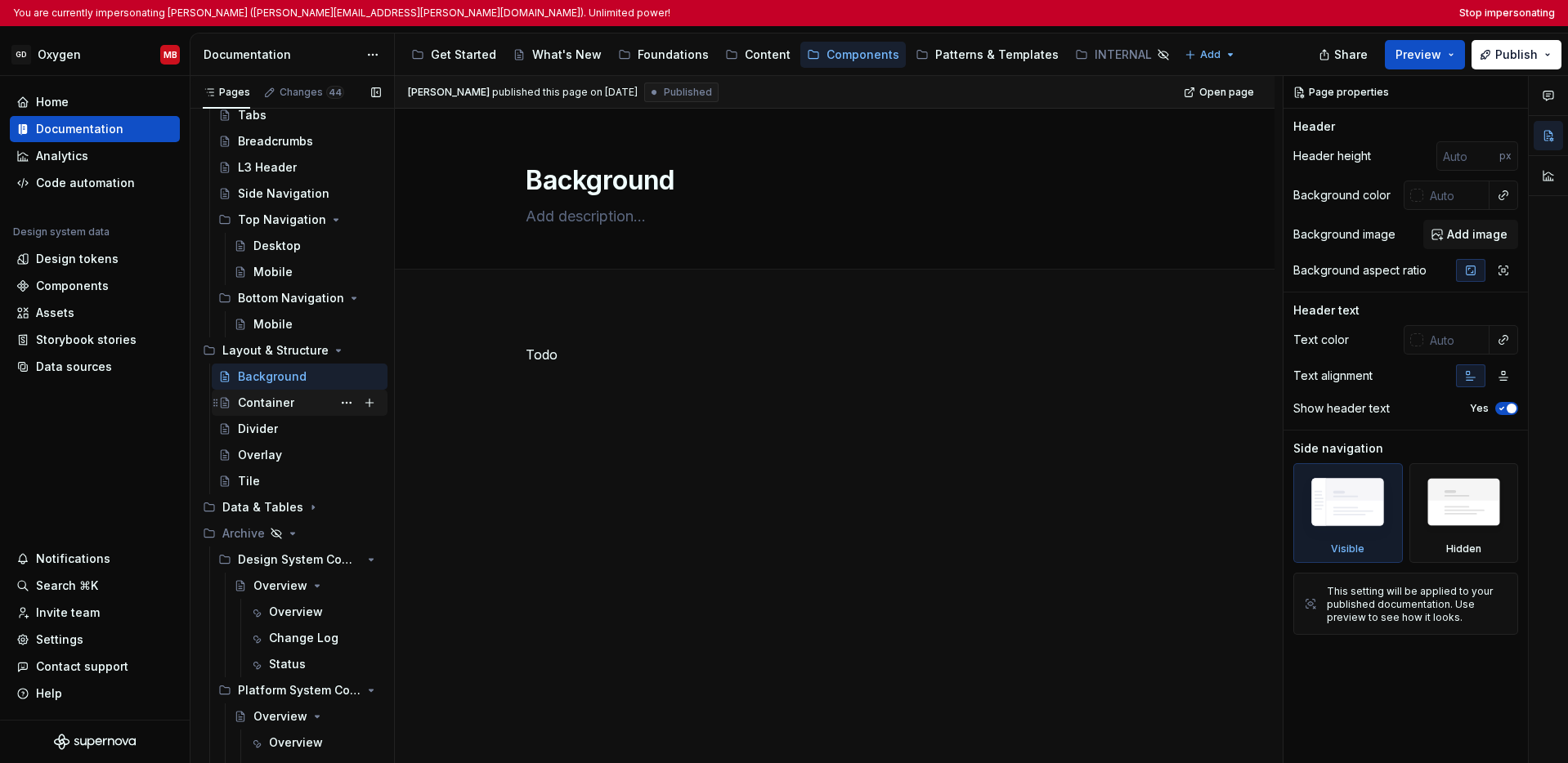
click at [278, 402] on div "Container" at bounding box center [267, 403] width 57 height 16
click at [263, 430] on div "Divider" at bounding box center [258, 430] width 40 height 16
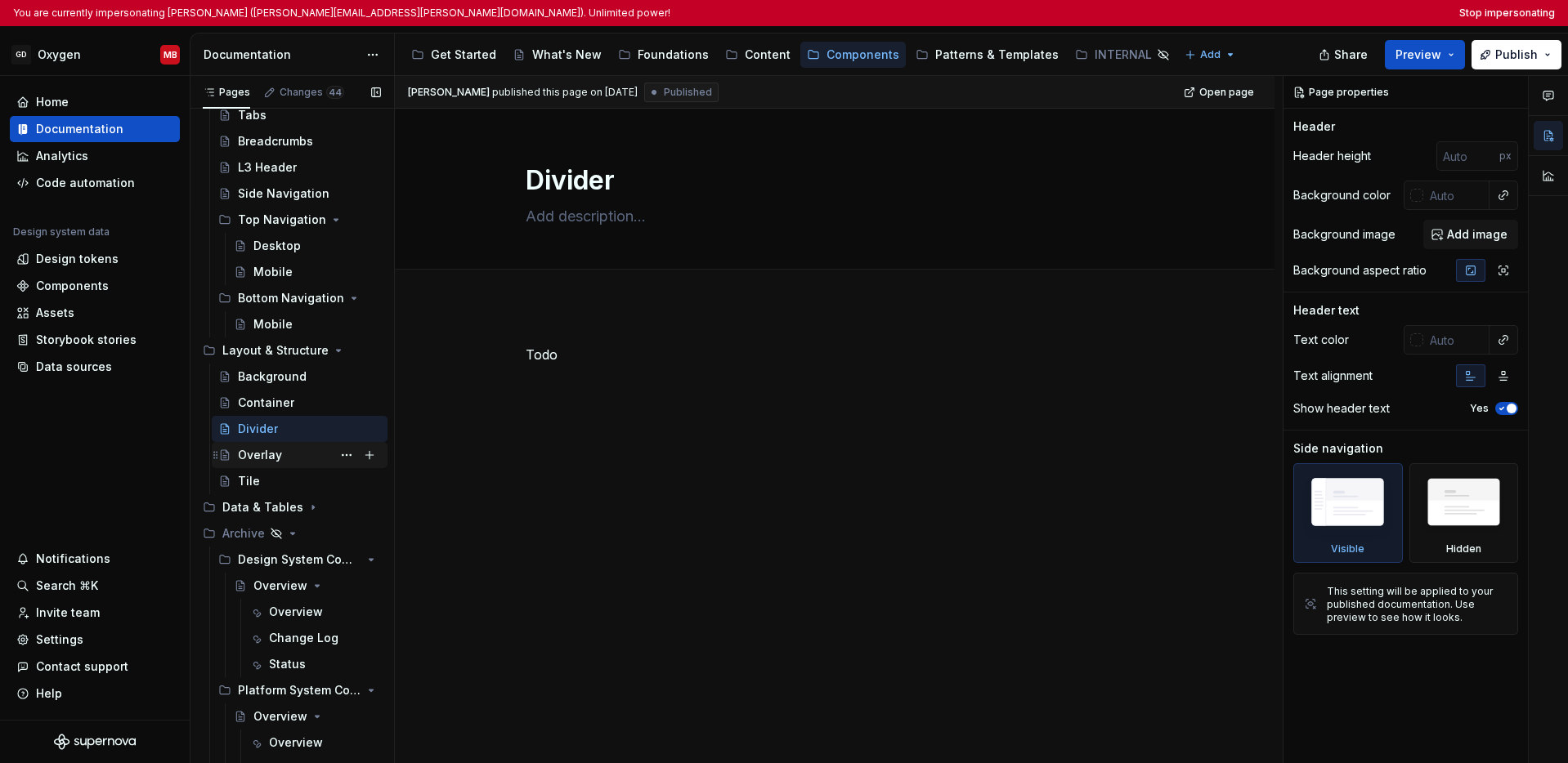
click at [266, 454] on div "Overlay" at bounding box center [260, 455] width 44 height 16
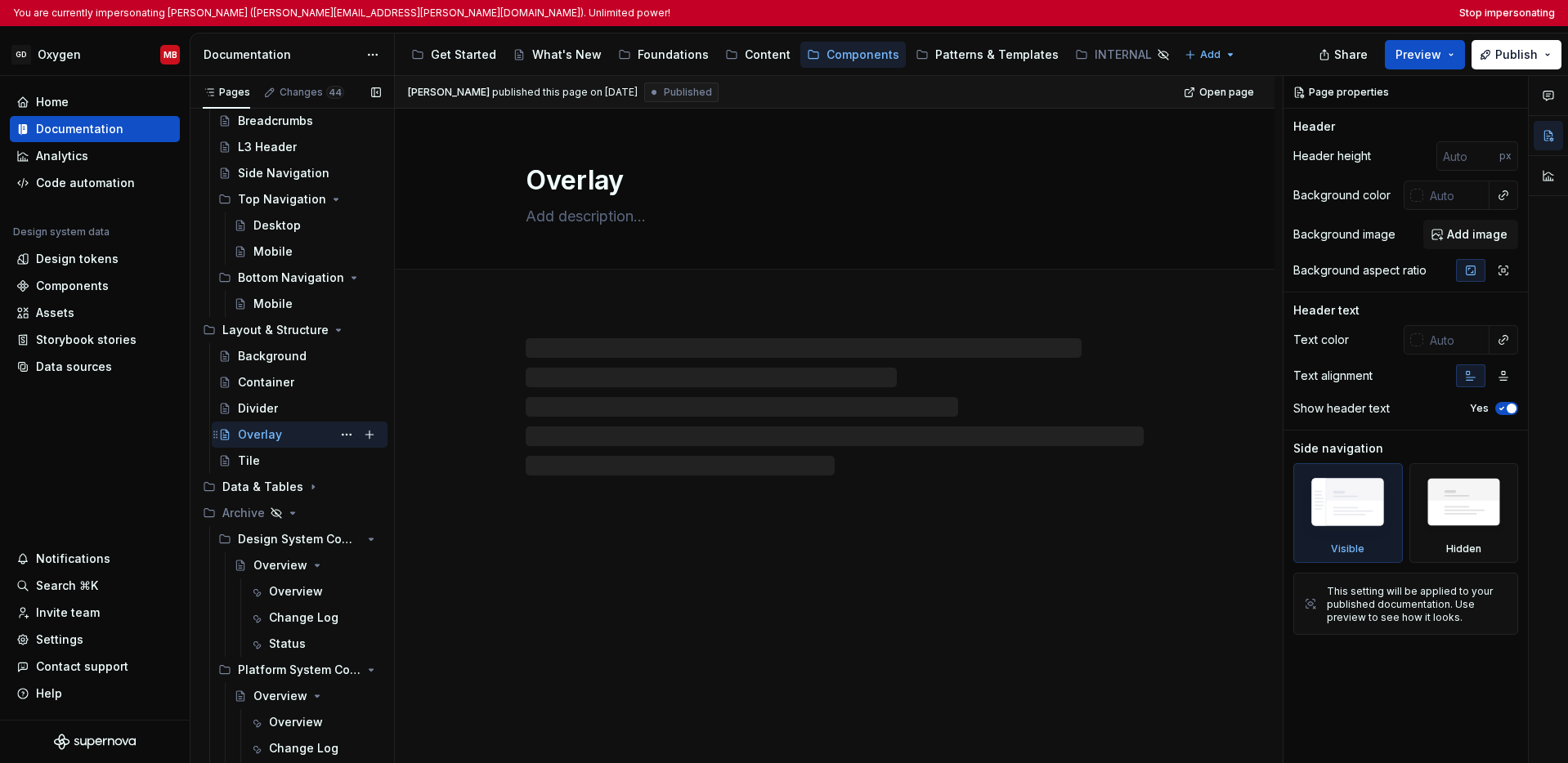
scroll to position [1538, 0]
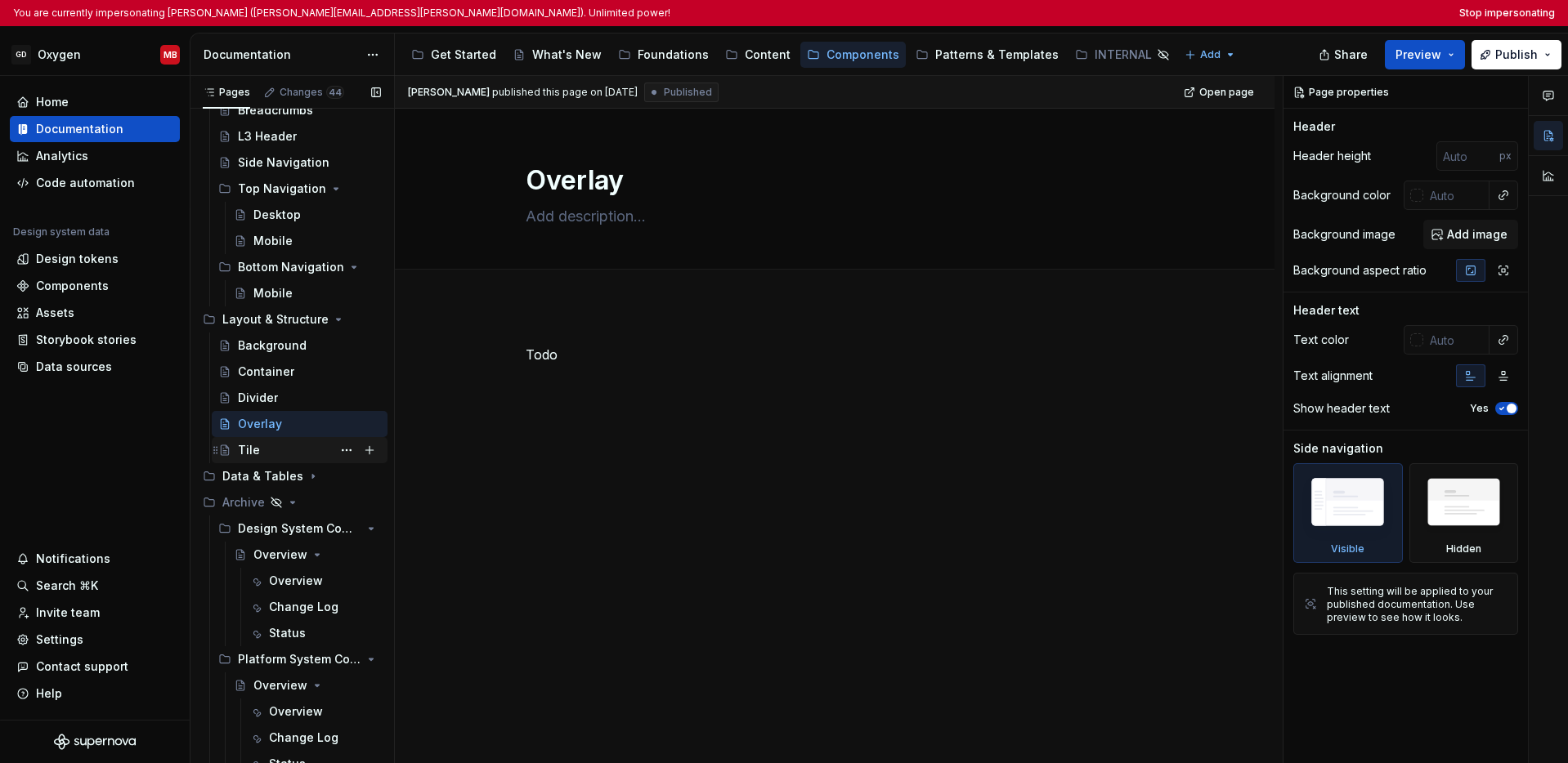
click at [267, 449] on div "Tile" at bounding box center [310, 450] width 143 height 23
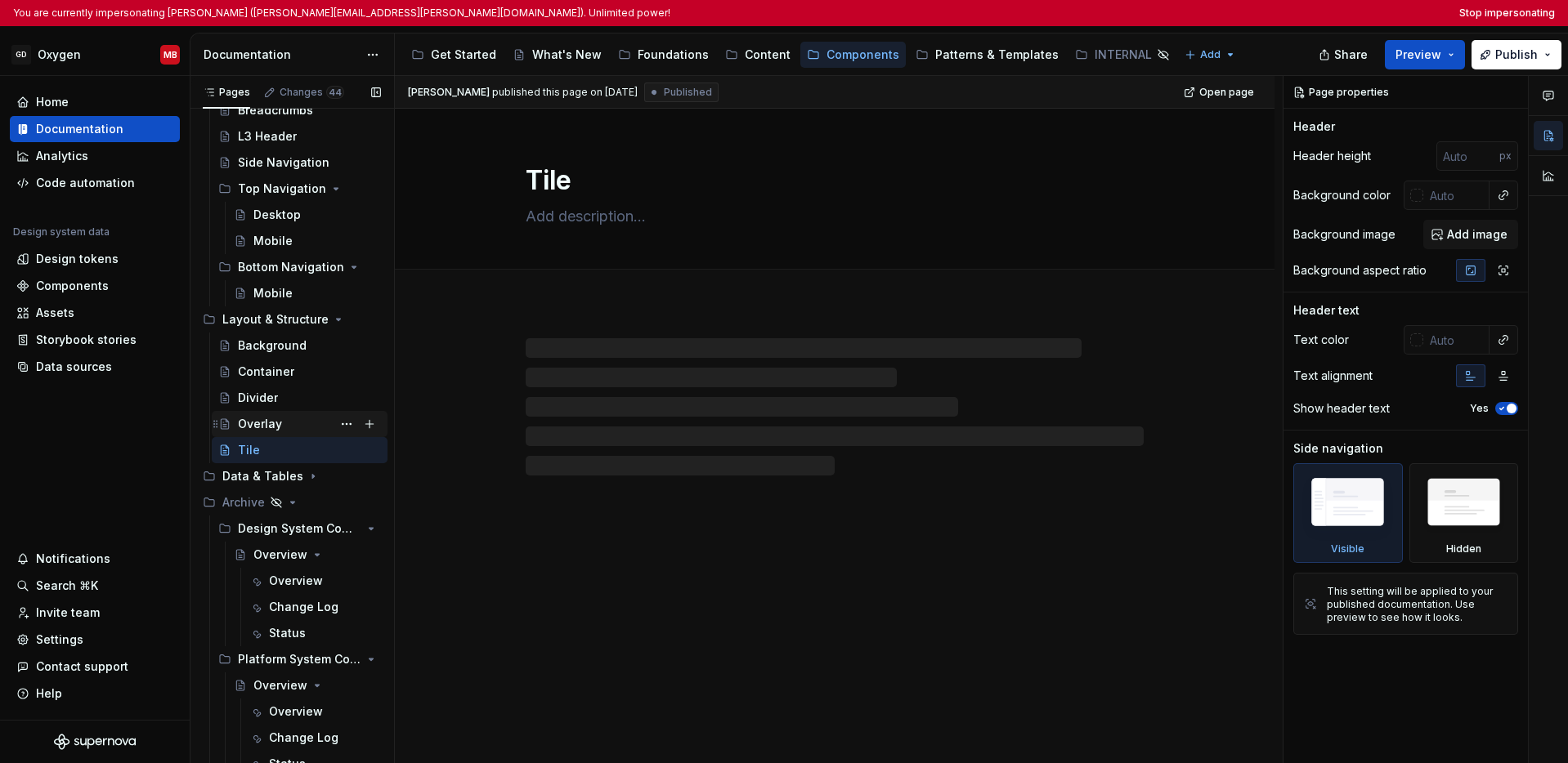
scroll to position [1630, 0]
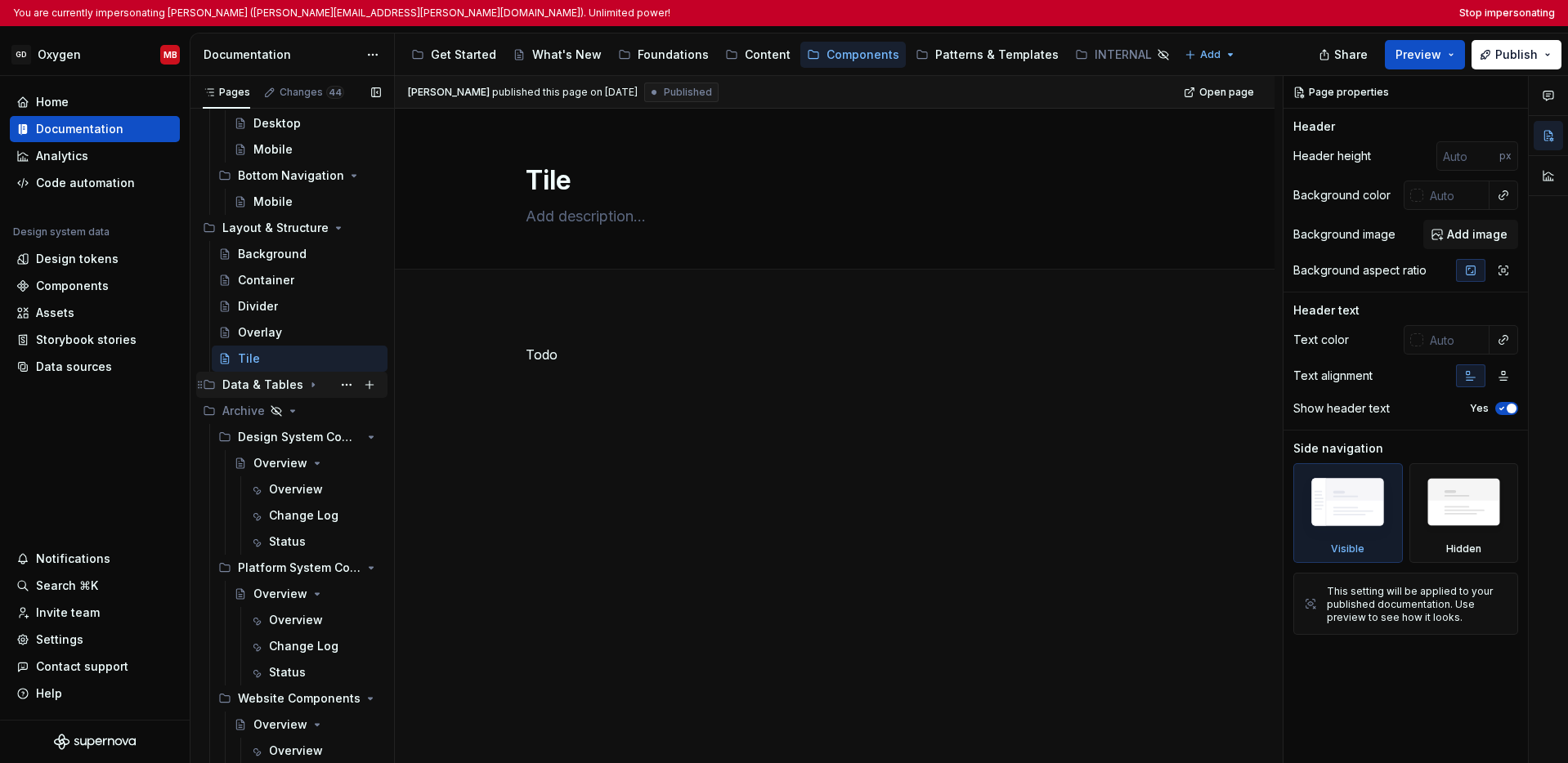
click at [307, 384] on icon "Page tree" at bounding box center [313, 385] width 13 height 13
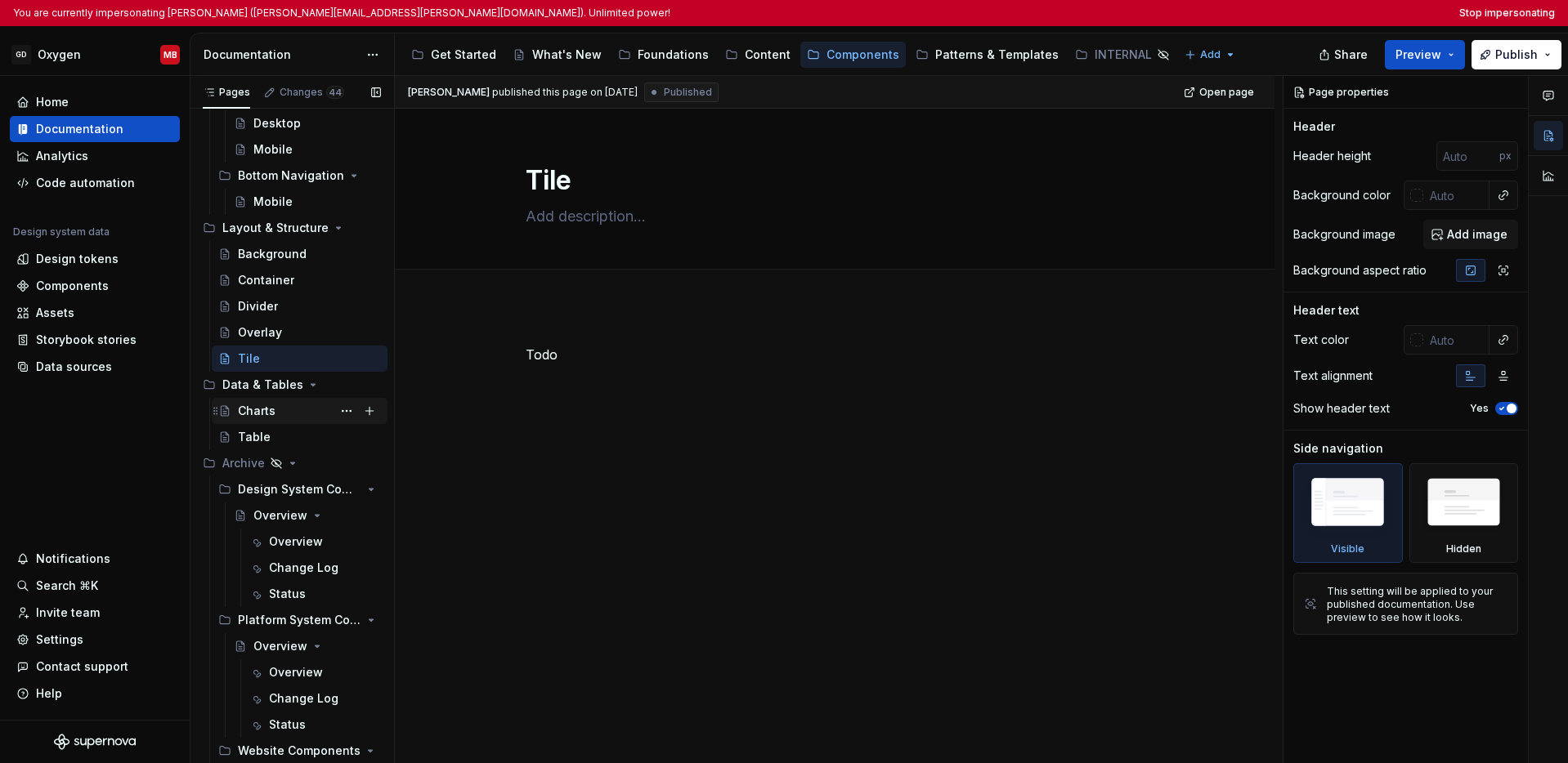
click at [262, 417] on div "Charts" at bounding box center [256, 411] width 38 height 16
click at [271, 433] on div "Table" at bounding box center [310, 437] width 143 height 23
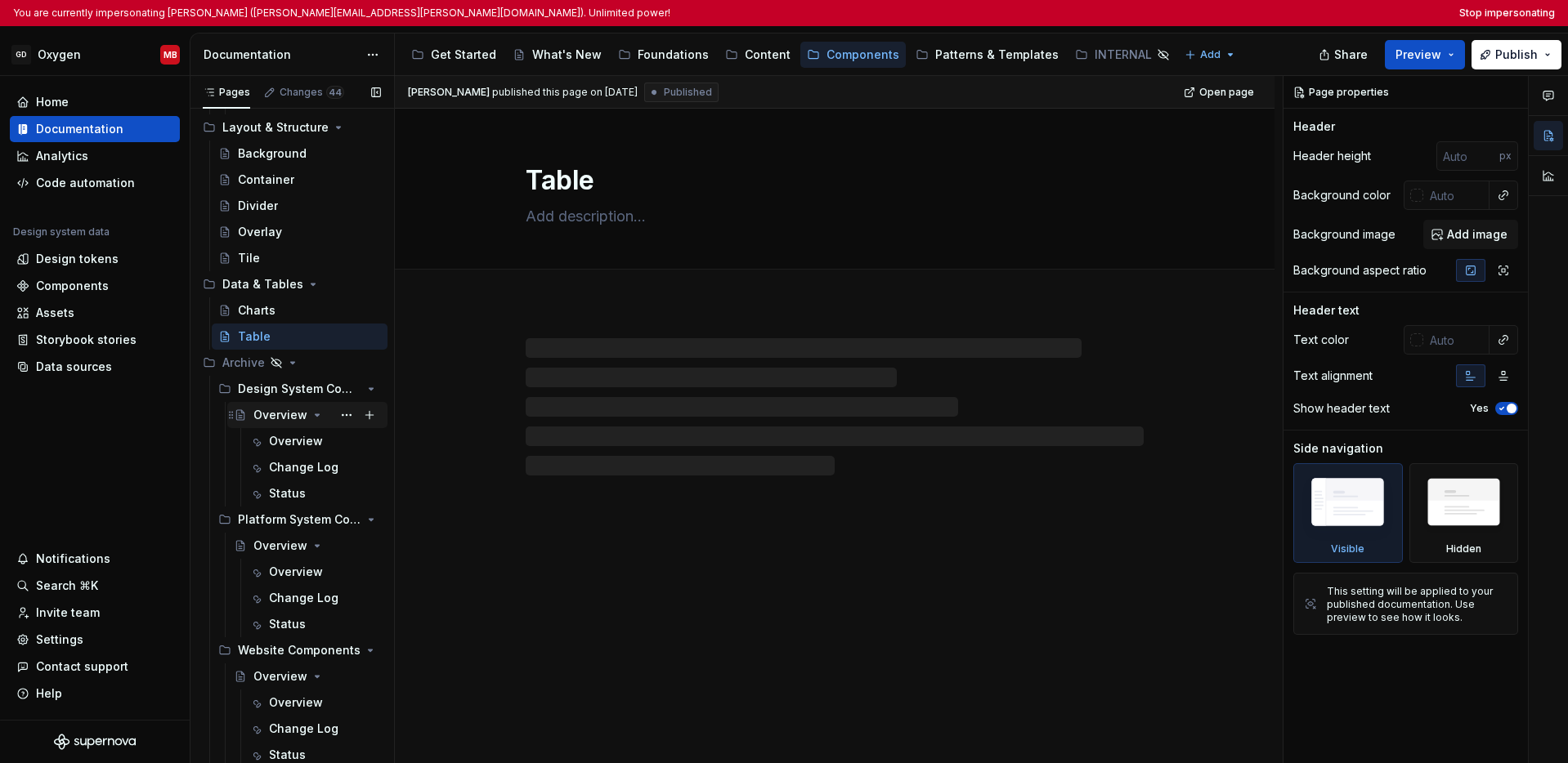
scroll to position [1741, 0]
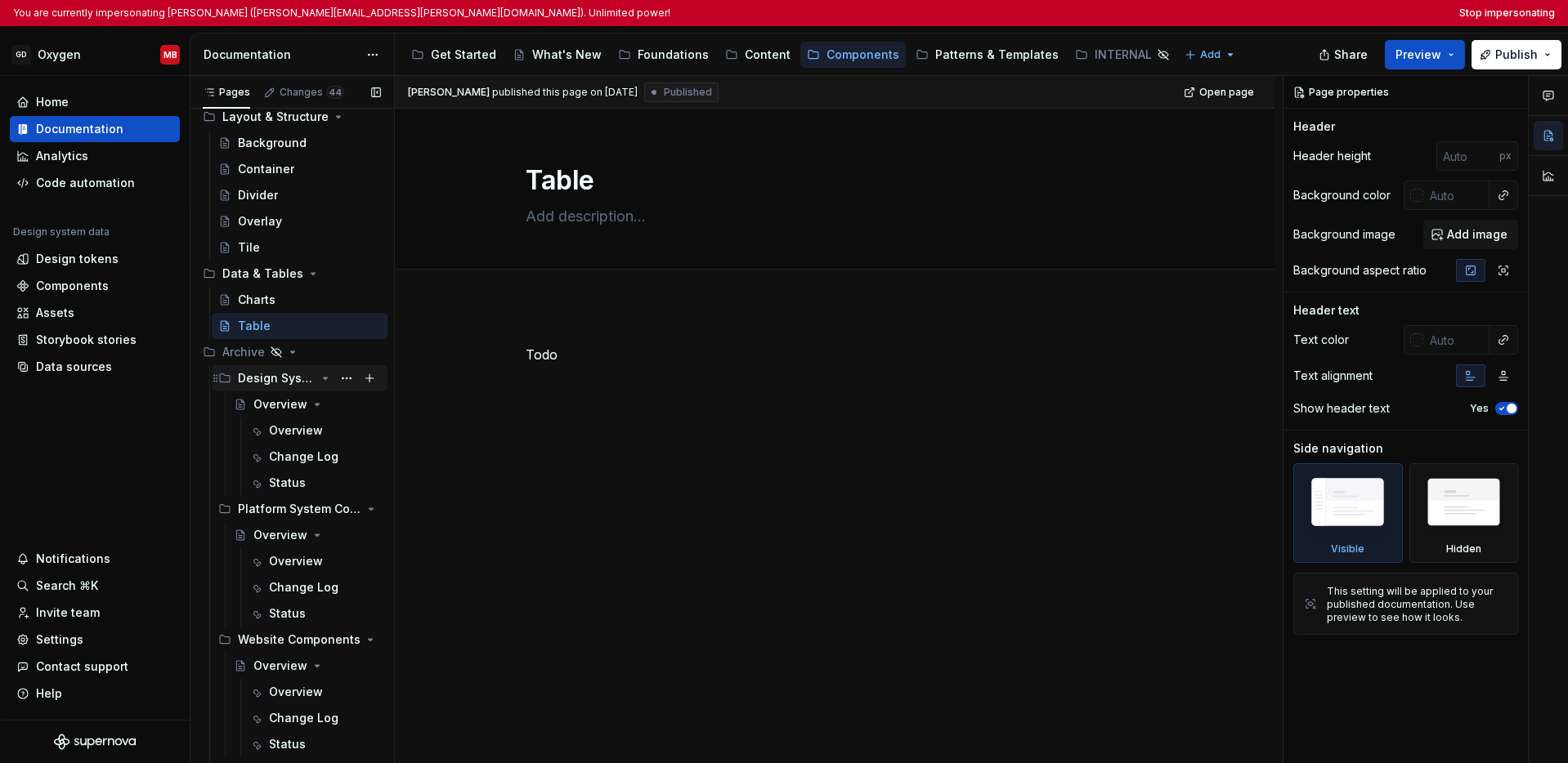
click at [267, 377] on div "Design System Components" at bounding box center [277, 378] width 78 height 16
click at [273, 381] on div "Design System Components" at bounding box center [277, 378] width 78 height 16
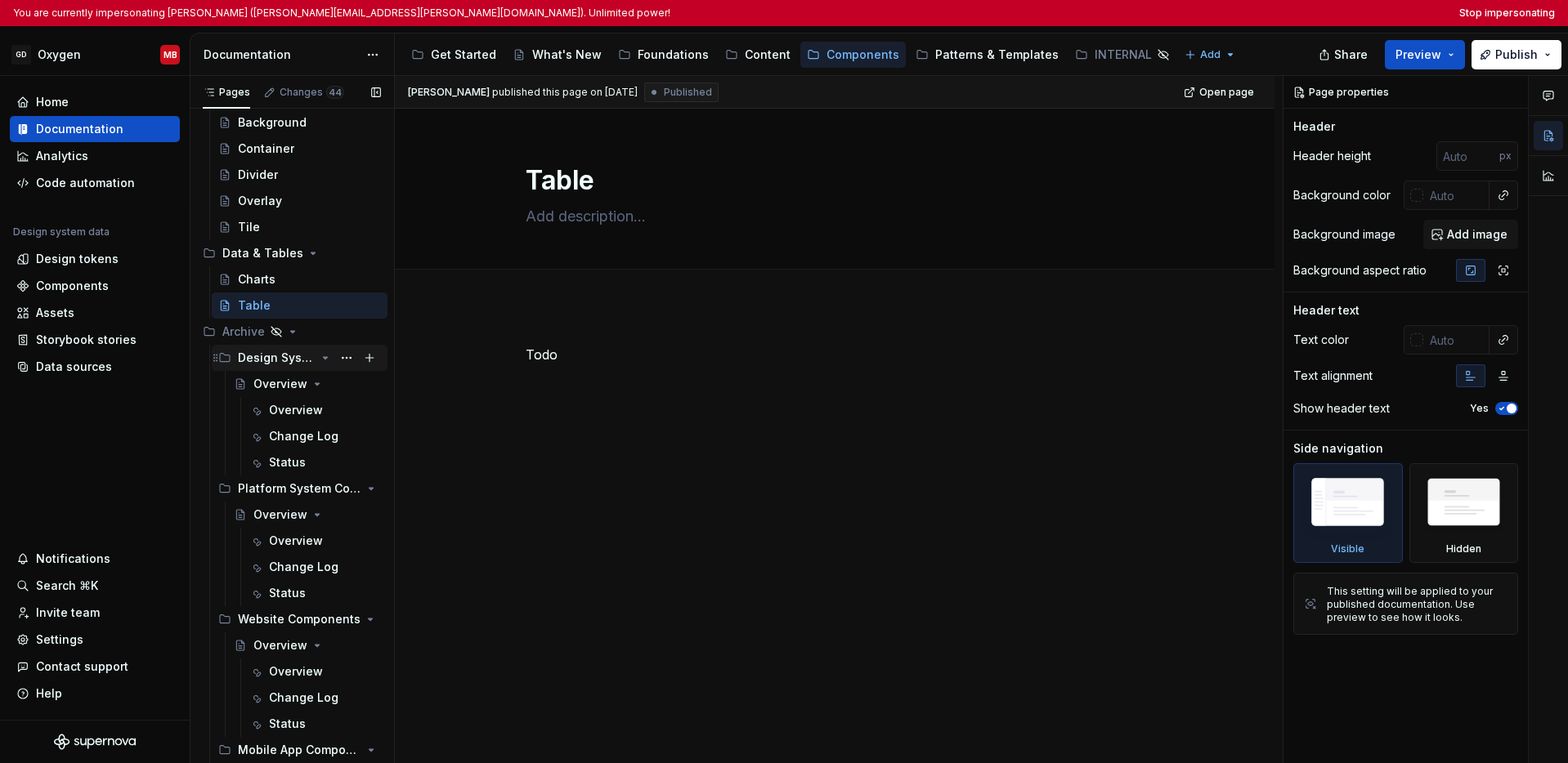
scroll to position [1772, 0]
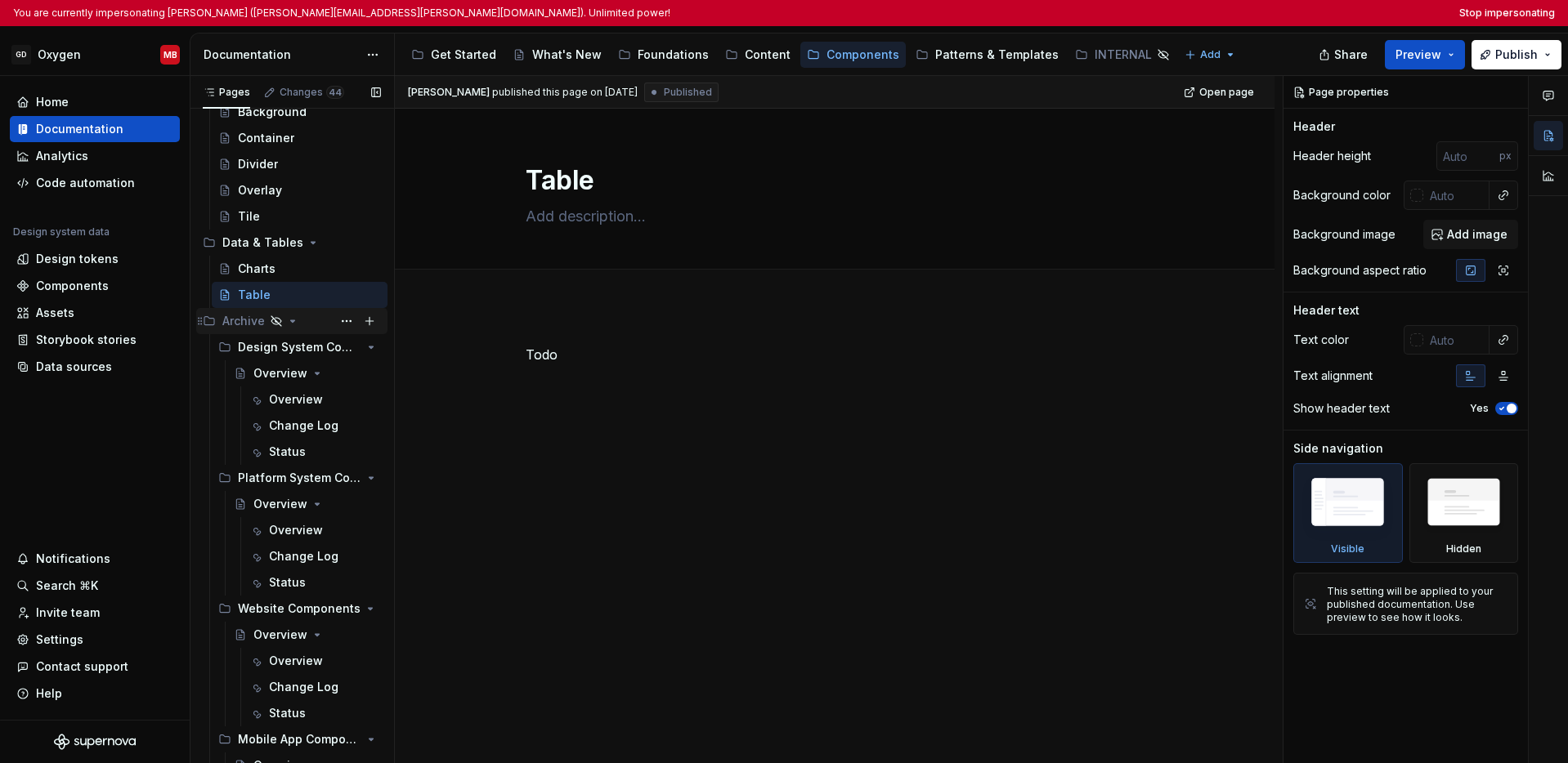
click at [256, 327] on div "Archive" at bounding box center [244, 322] width 42 height 16
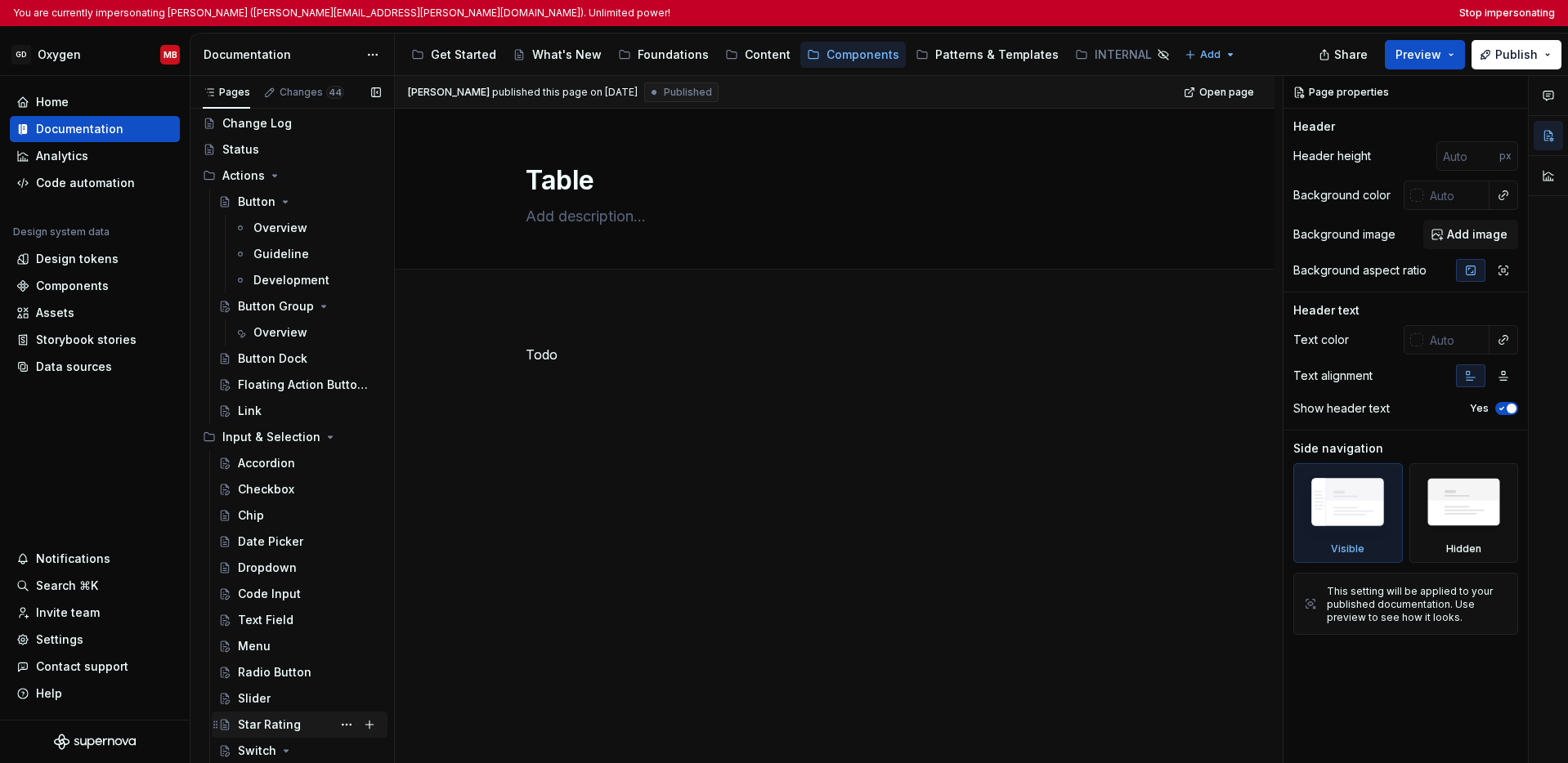
scroll to position [0, 0]
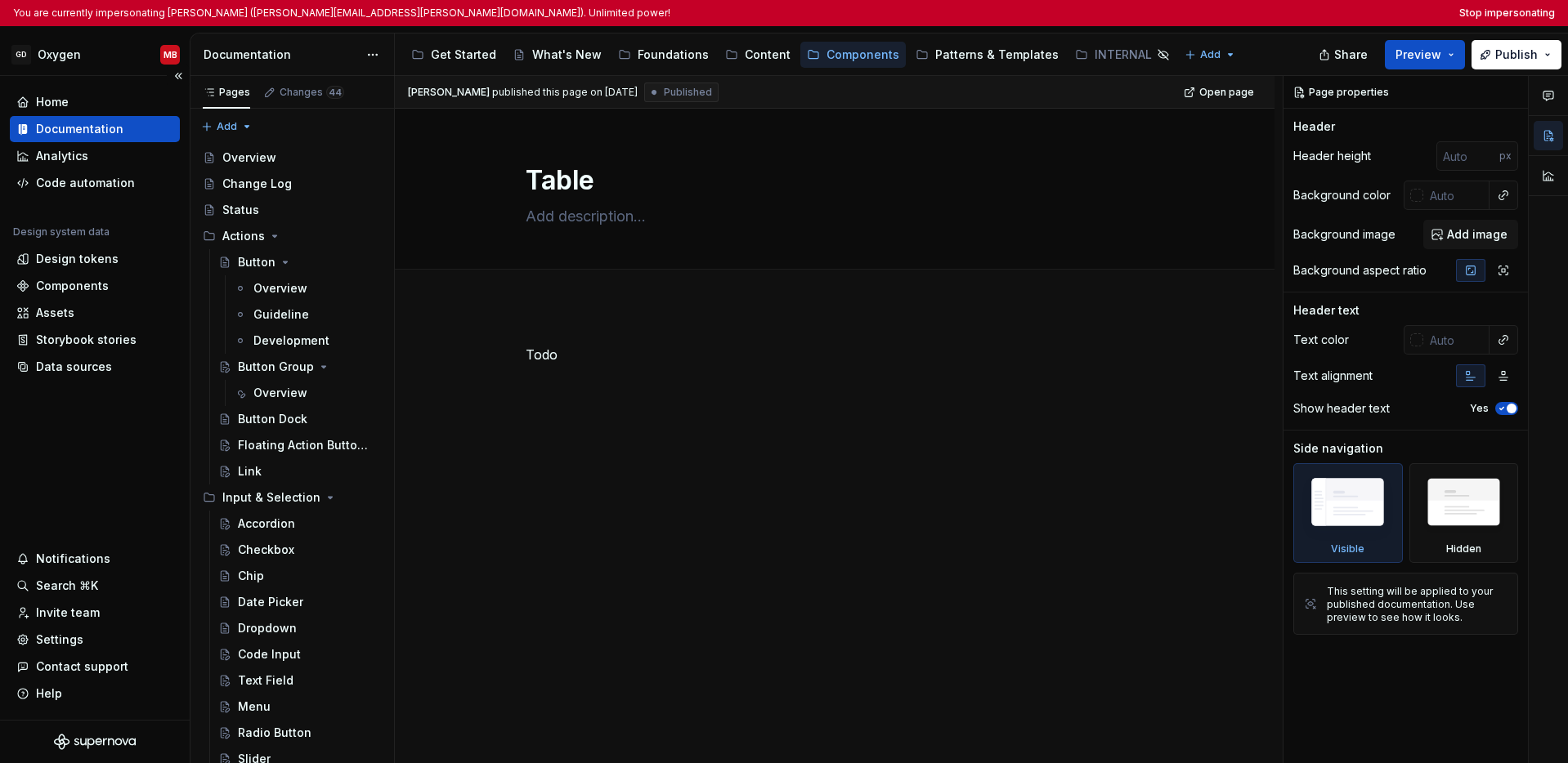
click at [151, 450] on div "Home Documentation Analytics Code automation Design system data Design tokens C…" at bounding box center [94, 398] width 190 height 644
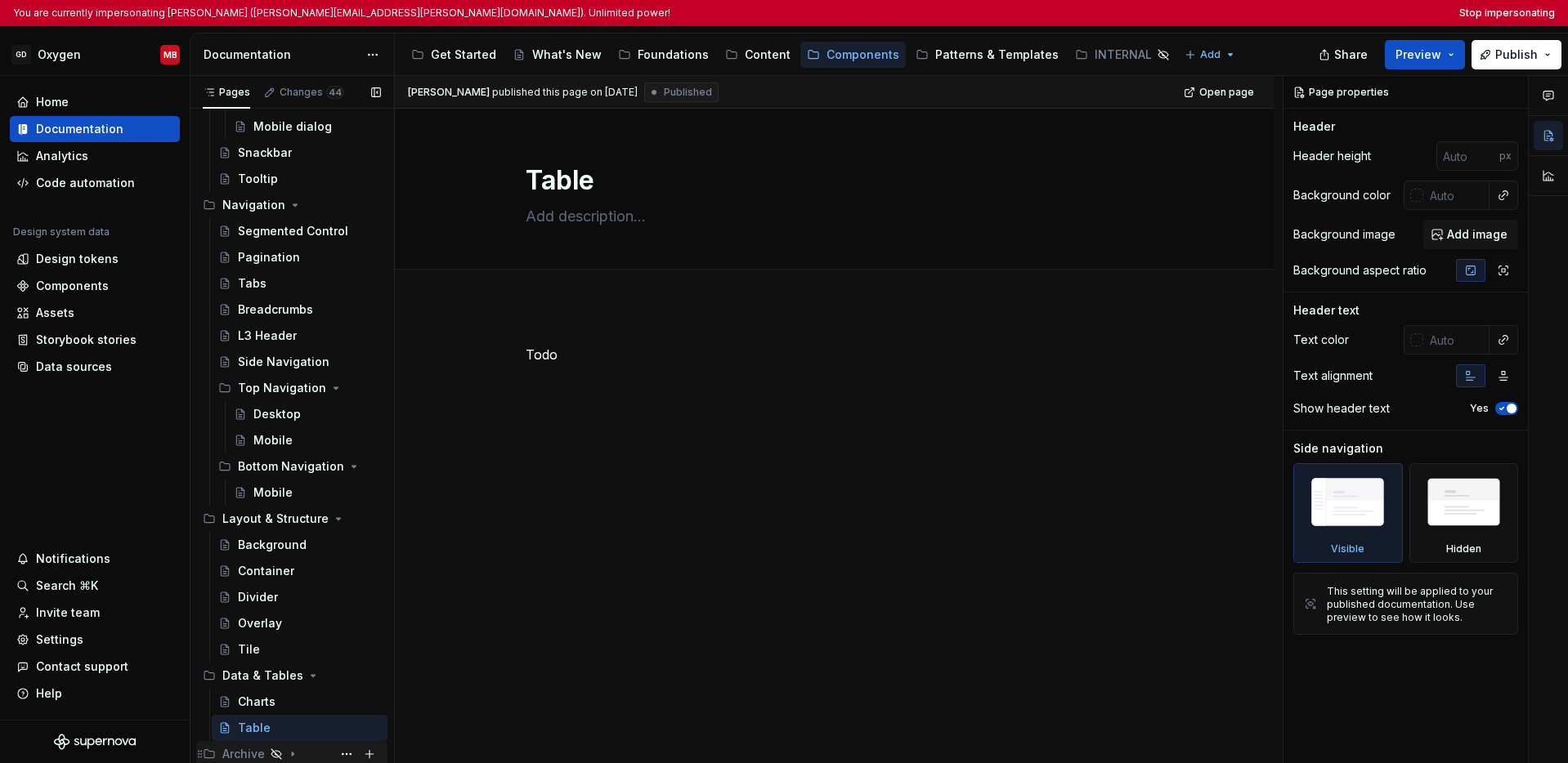
click at [289, 754] on icon "Page tree" at bounding box center [292, 755] width 13 height 13
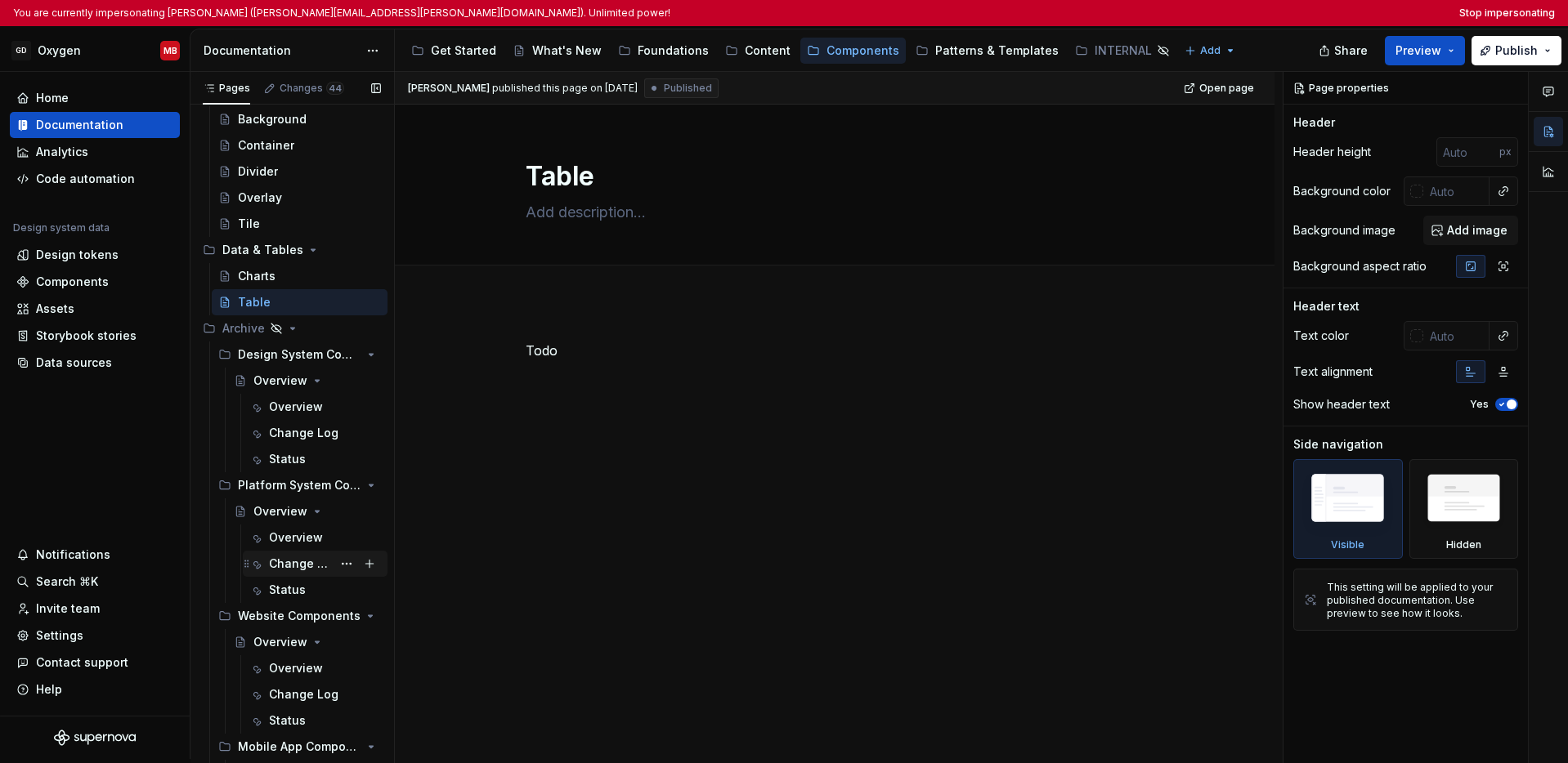
scroll to position [1781, 0]
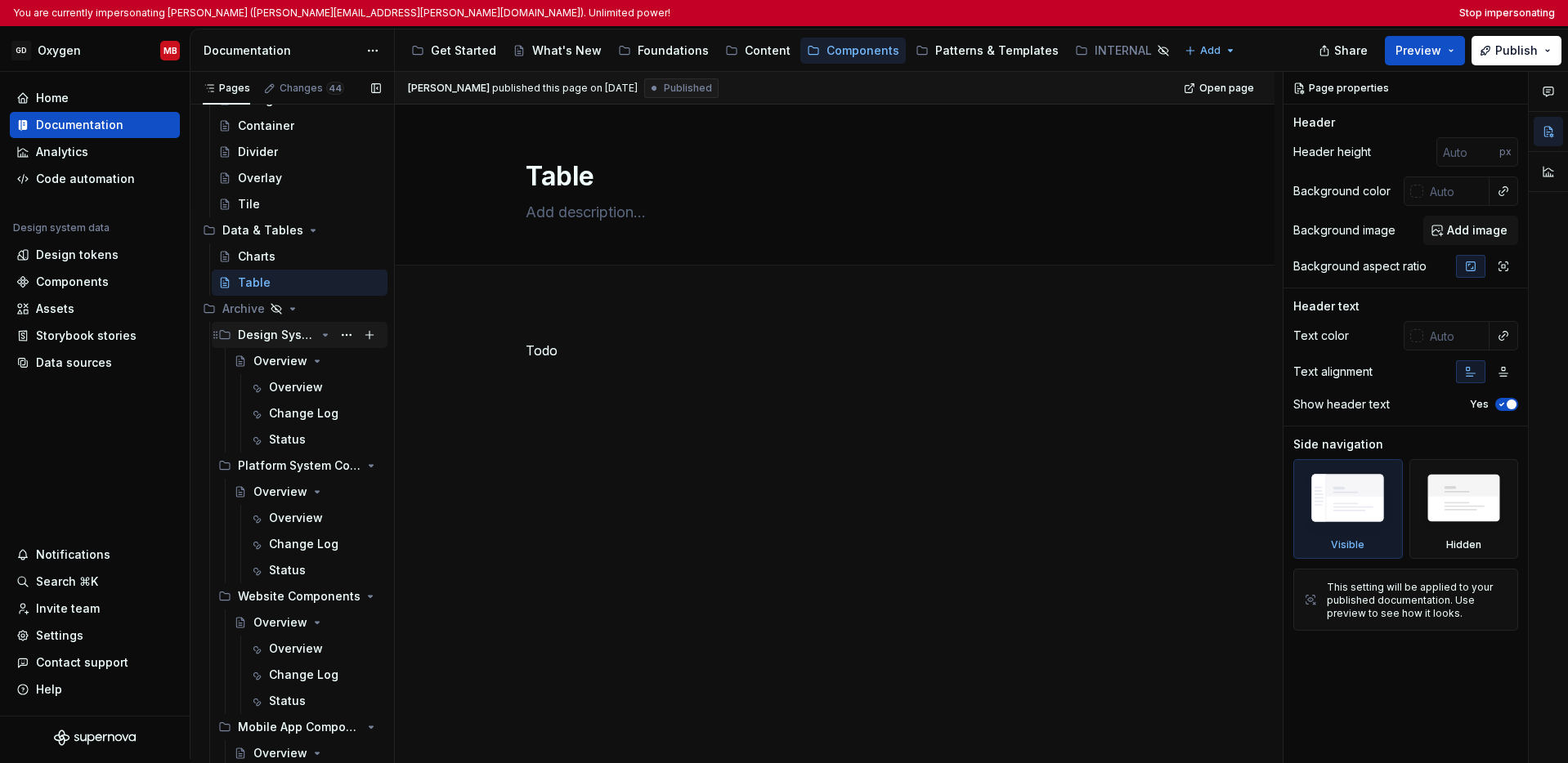
click at [276, 332] on div "Design System Components" at bounding box center [277, 335] width 78 height 16
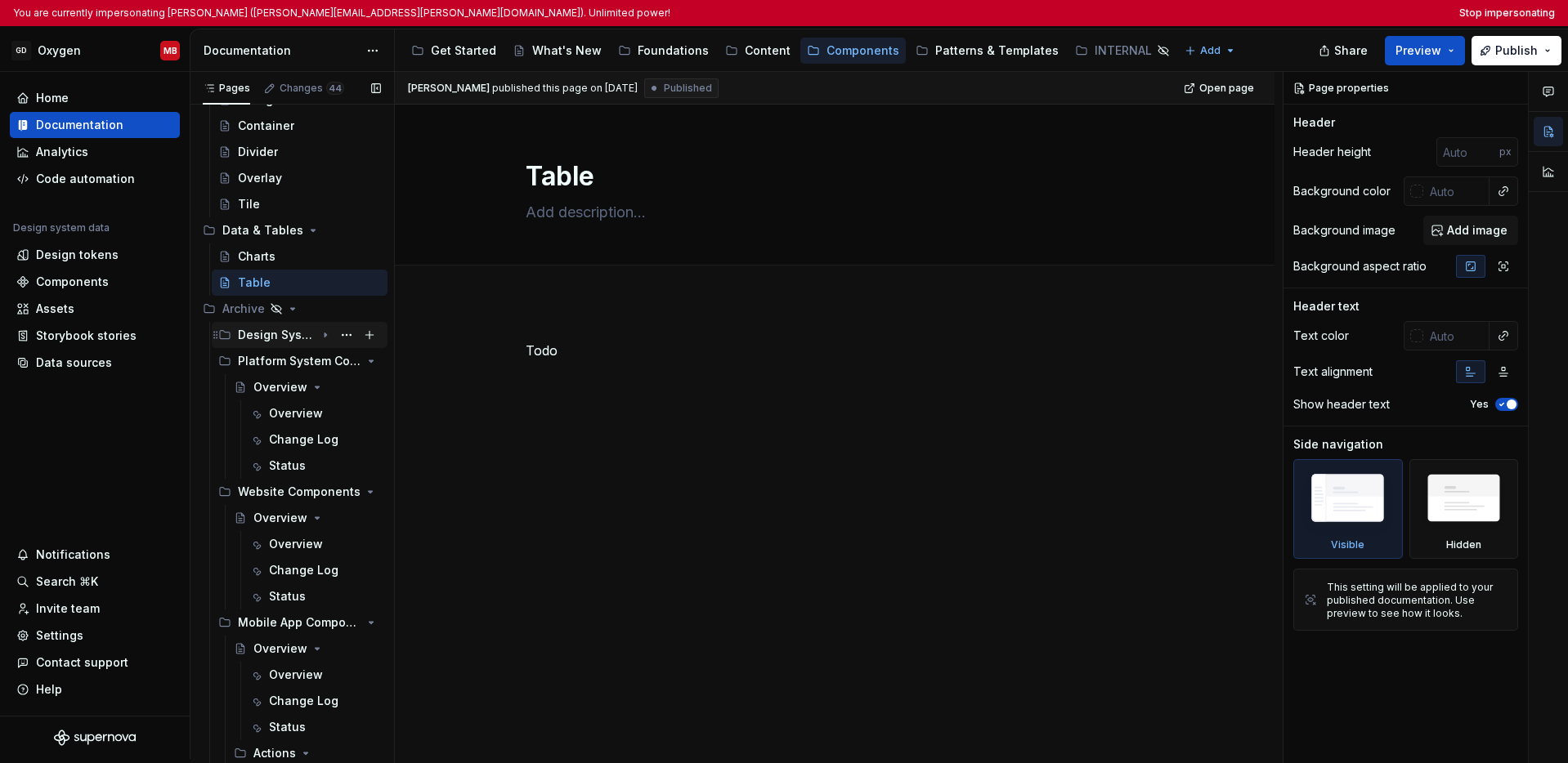
click at [276, 332] on div "Design System Components" at bounding box center [277, 335] width 78 height 16
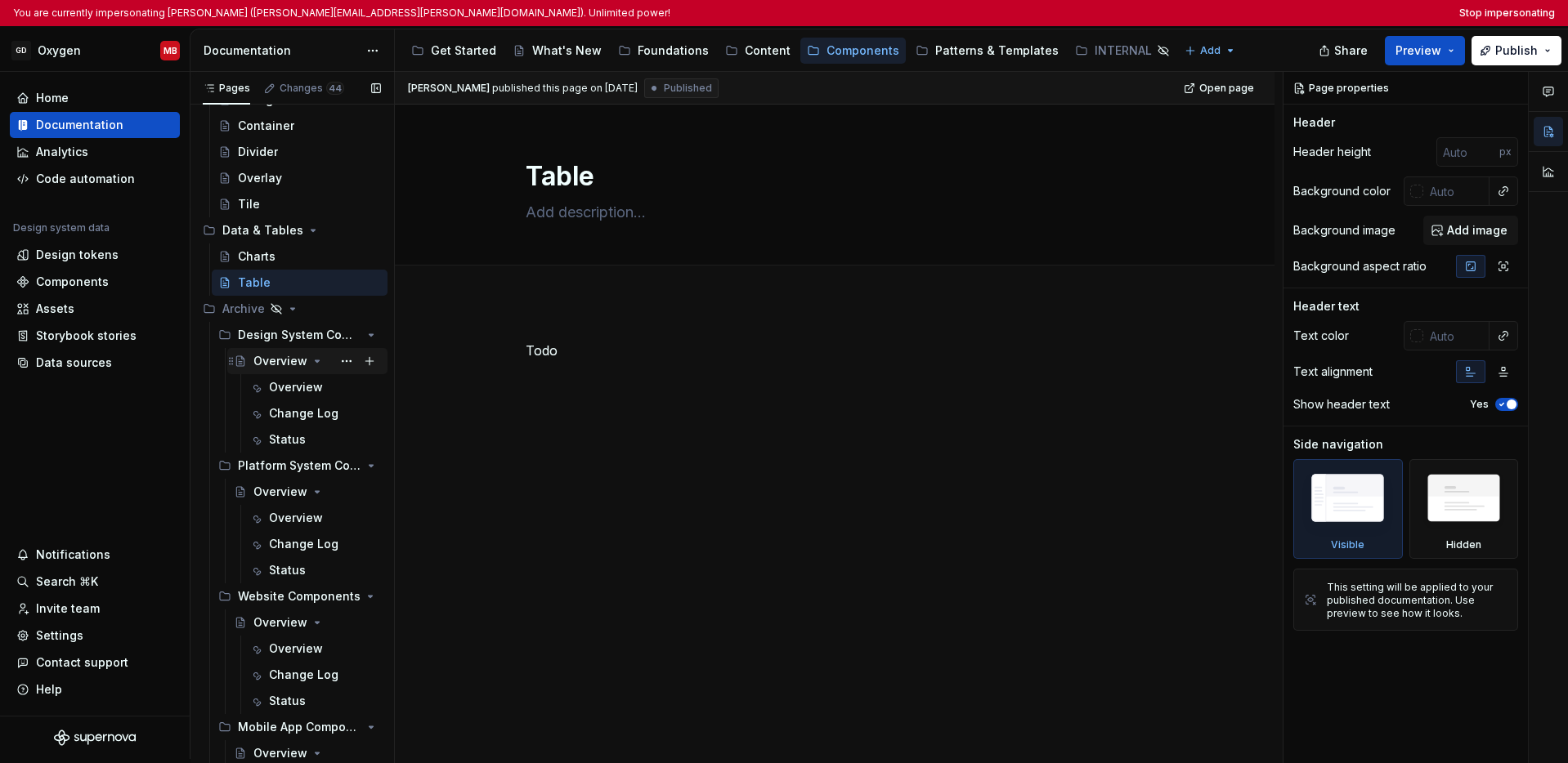
click at [269, 361] on div "Overview" at bounding box center [280, 362] width 54 height 16
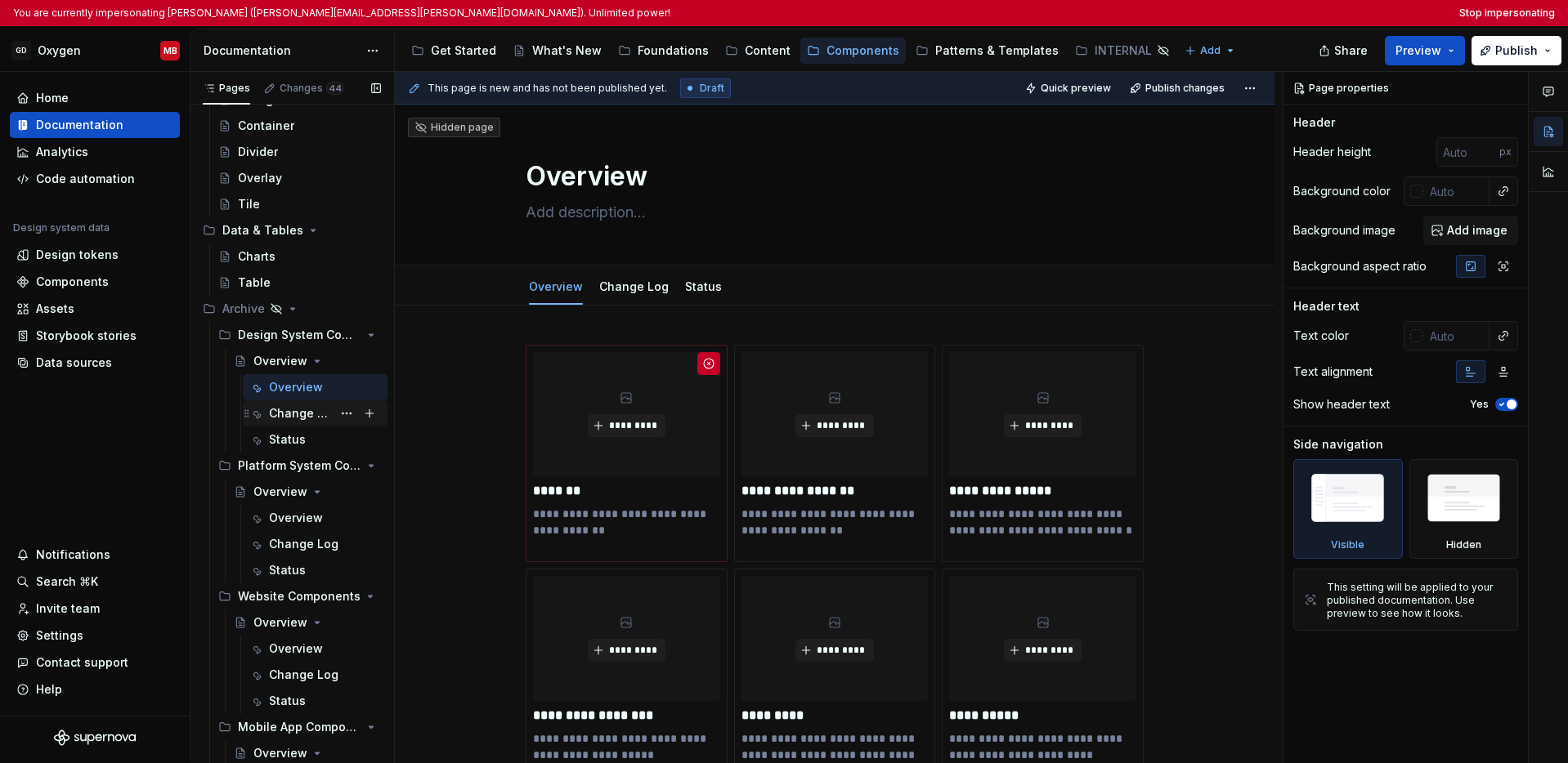
scroll to position [1791, 0]
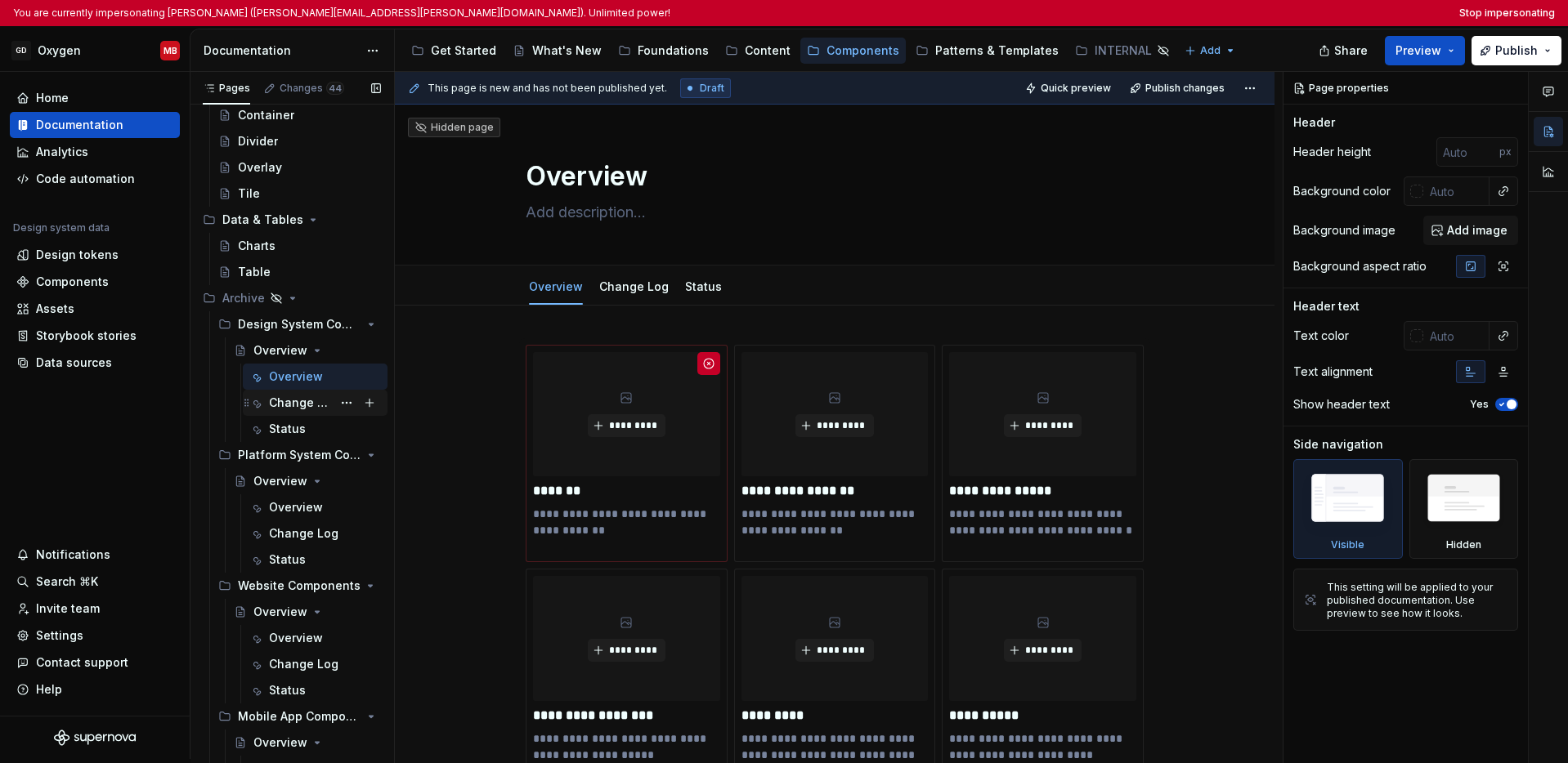
click at [283, 406] on div "Change Log" at bounding box center [300, 403] width 63 height 16
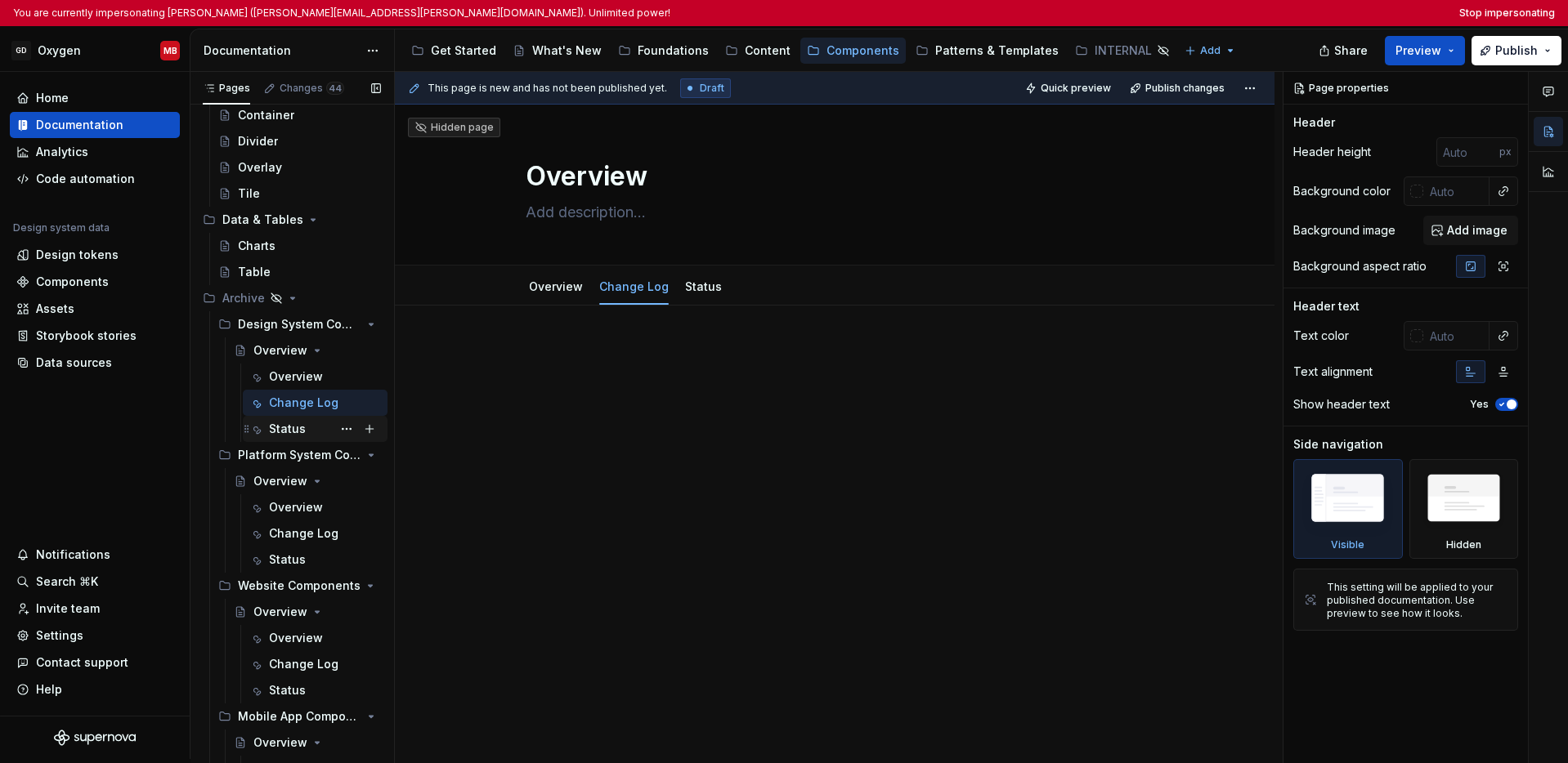
click at [282, 429] on div "Status" at bounding box center [288, 430] width 37 height 16
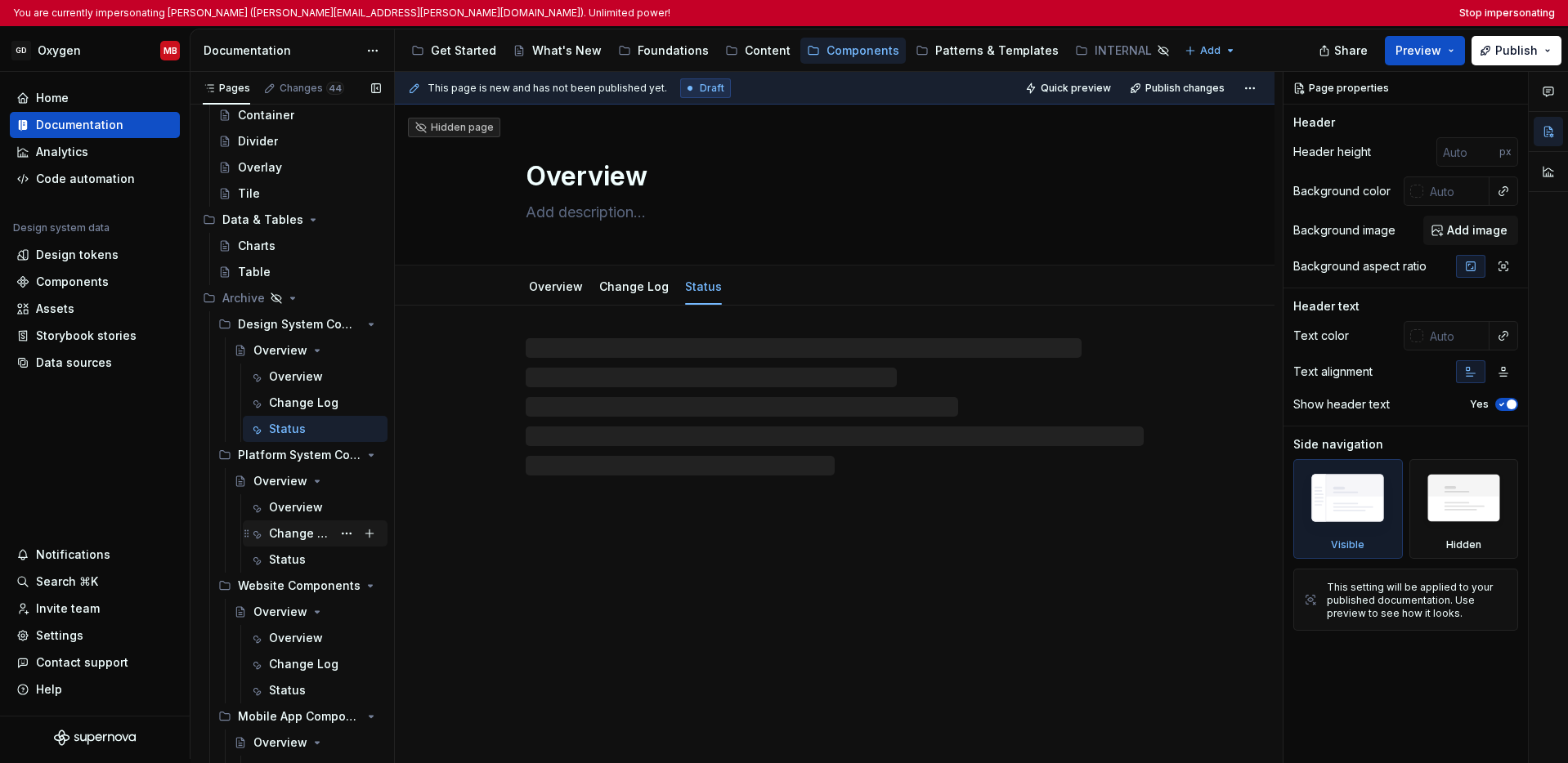
scroll to position [1958, 0]
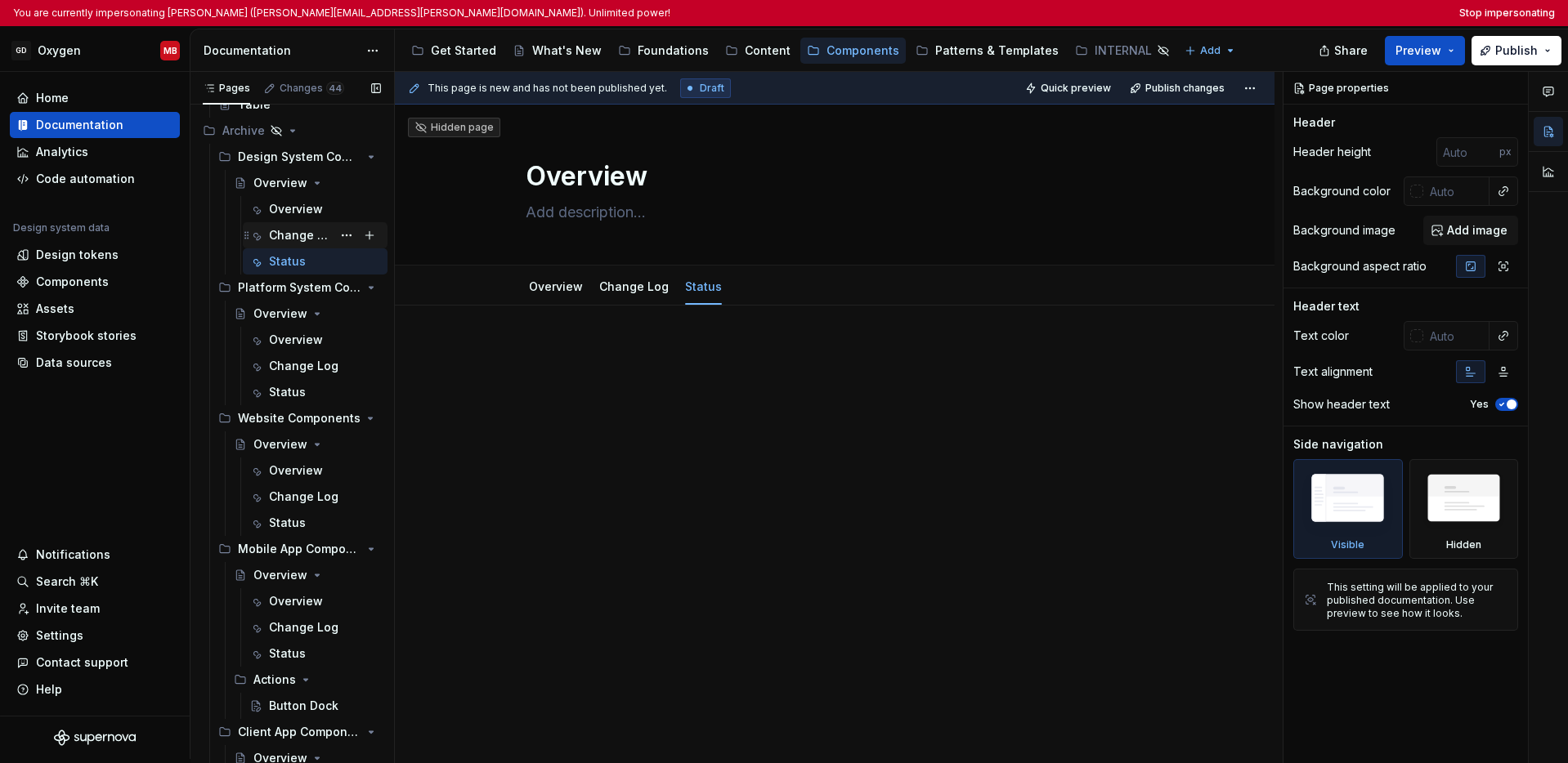
click at [292, 238] on div "Change Log" at bounding box center [300, 235] width 63 height 16
click at [280, 311] on div "Overview" at bounding box center [280, 314] width 54 height 16
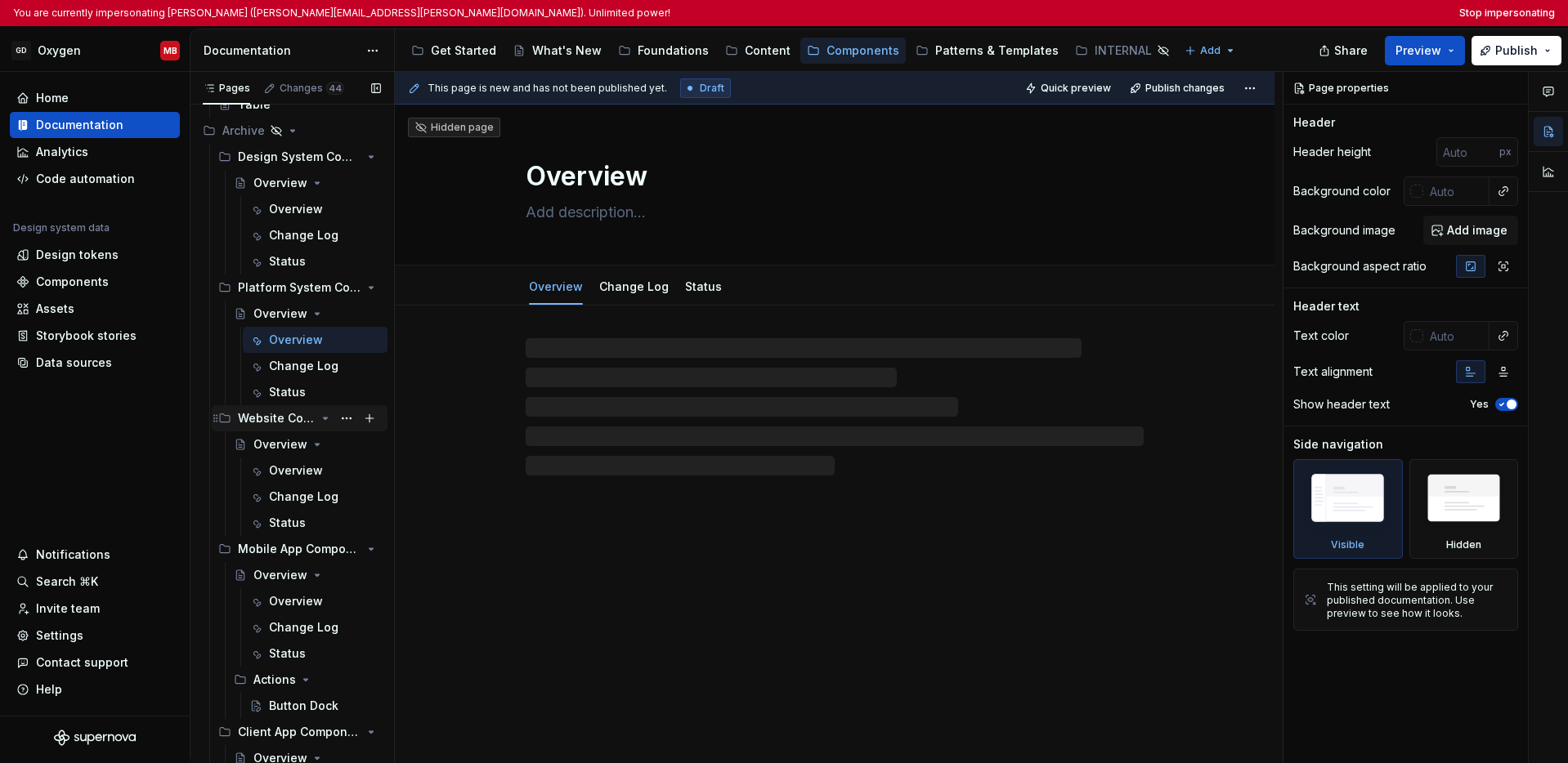
scroll to position [2045, 0]
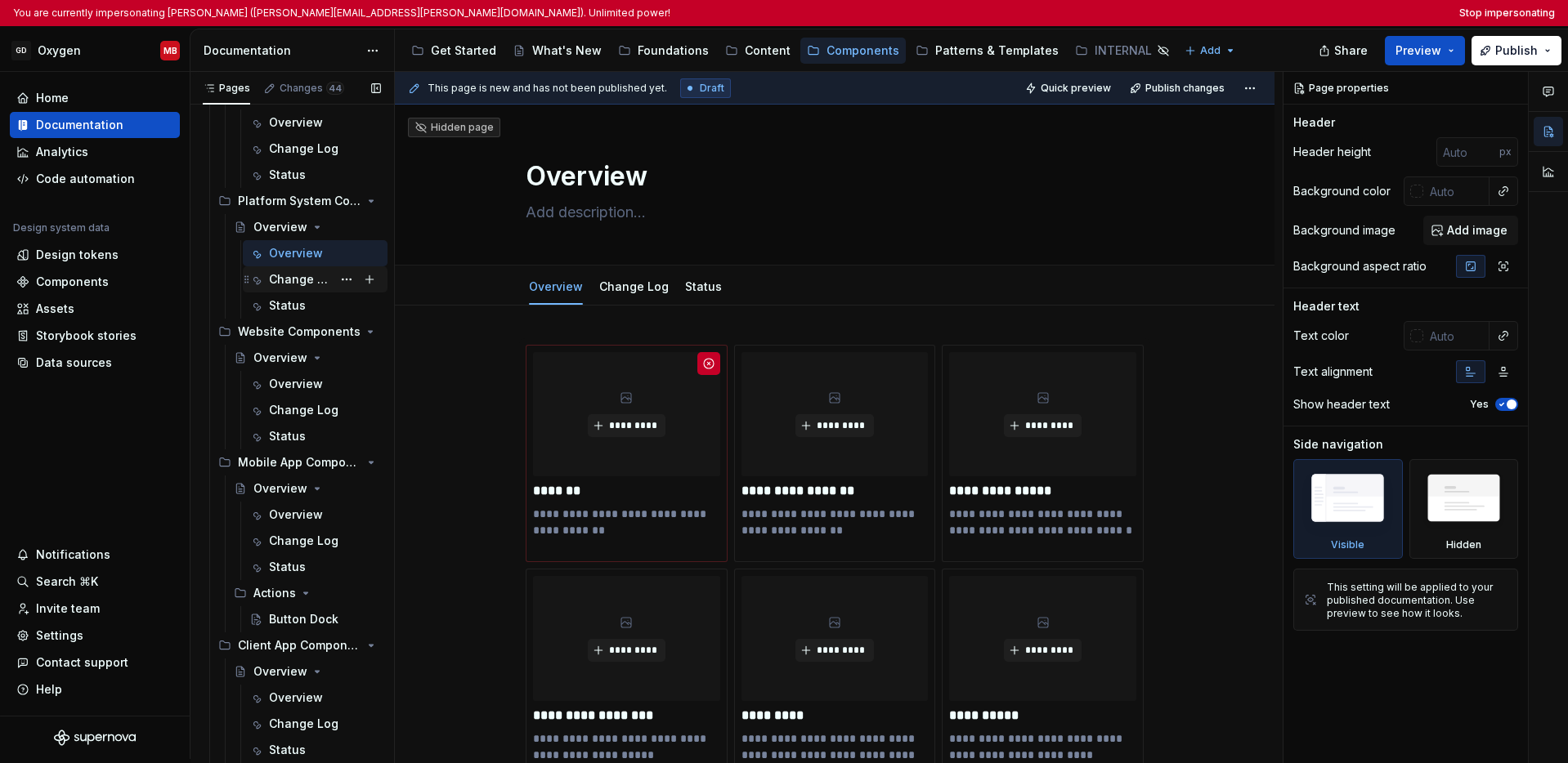
click at [291, 278] on div "Change Log" at bounding box center [300, 279] width 63 height 16
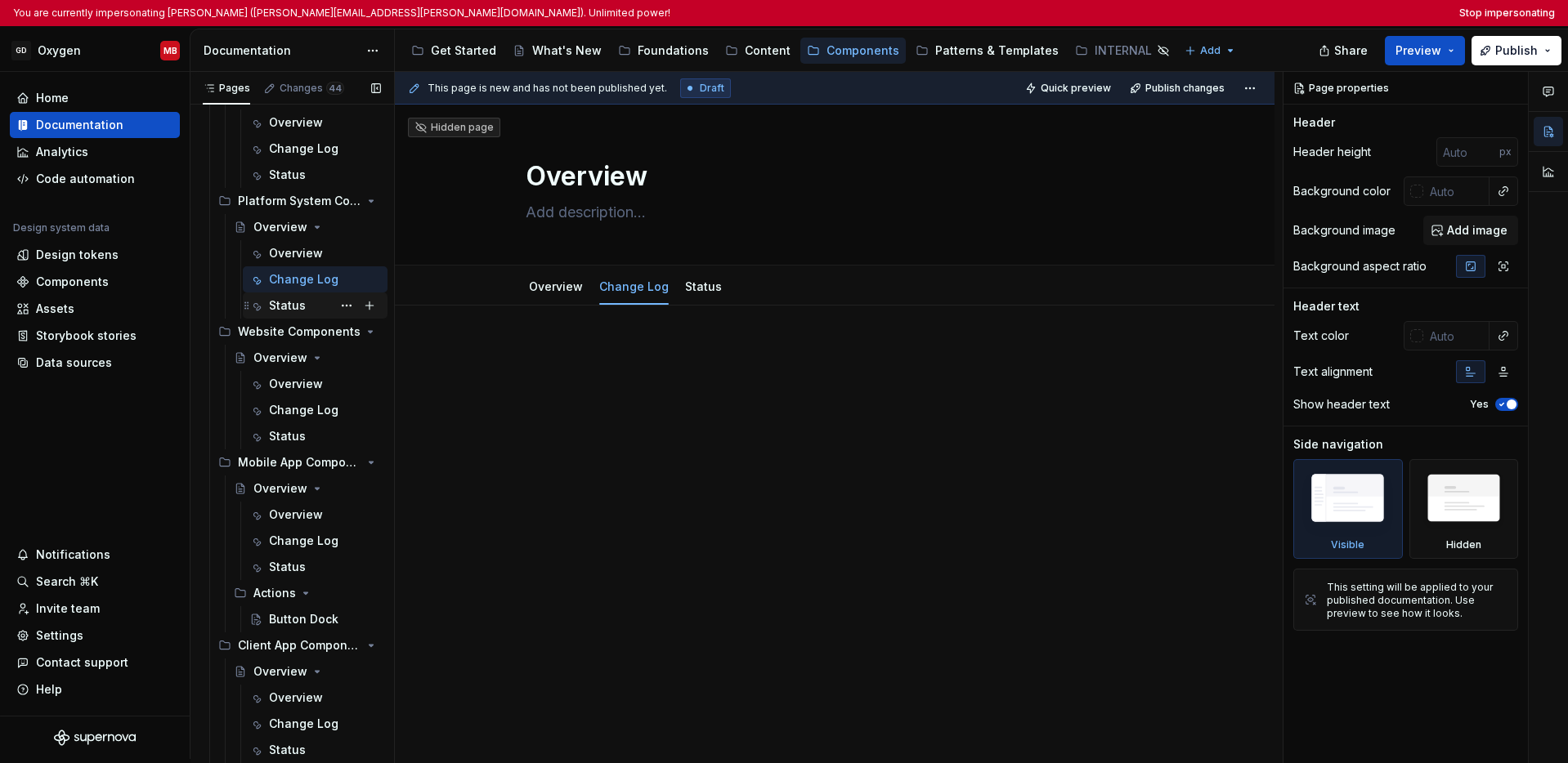
click at [290, 307] on div "Status" at bounding box center [288, 306] width 37 height 16
click at [291, 361] on div "Overview" at bounding box center [280, 358] width 54 height 16
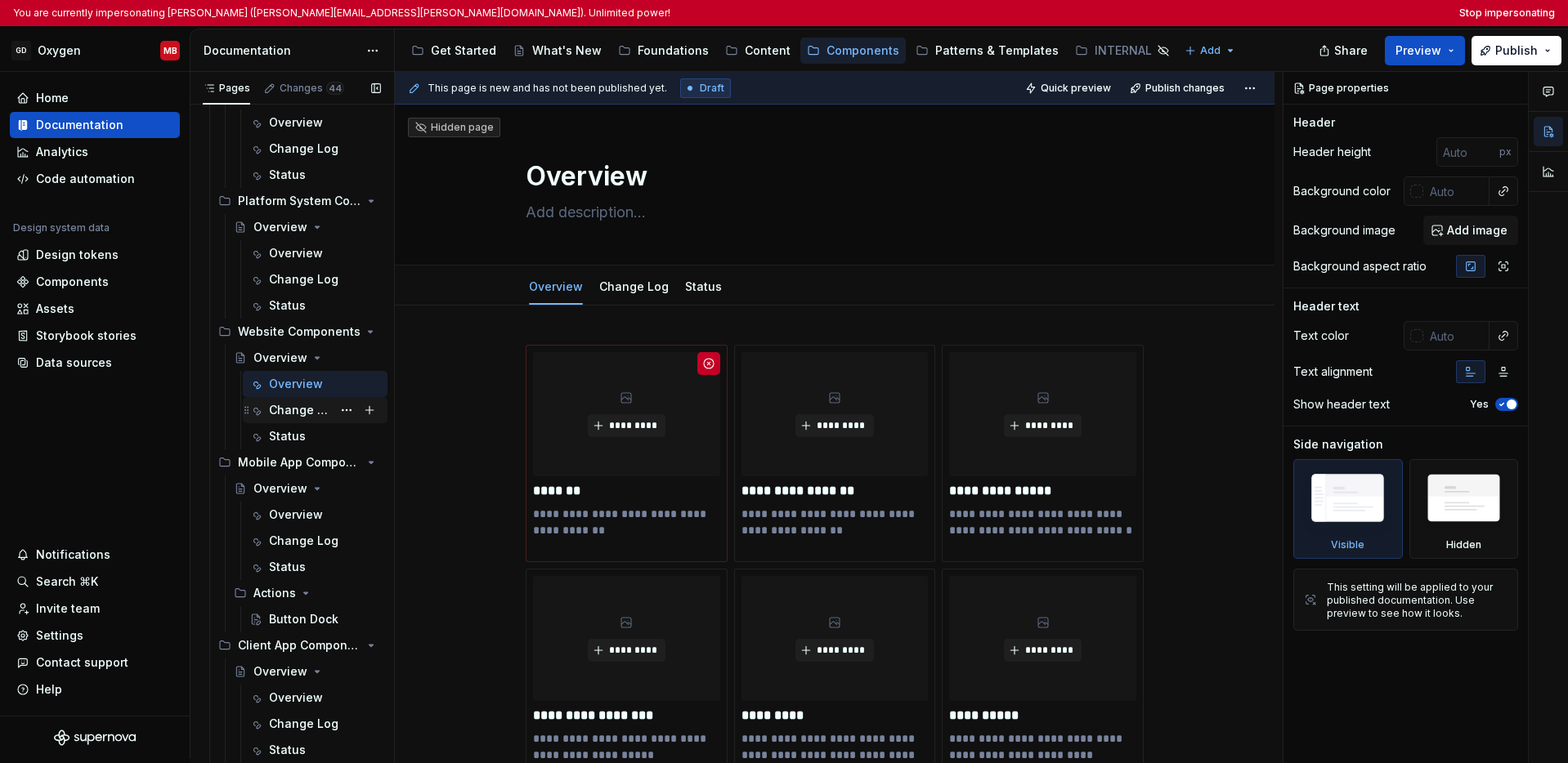
click at [287, 411] on div "Change Log" at bounding box center [300, 410] width 63 height 16
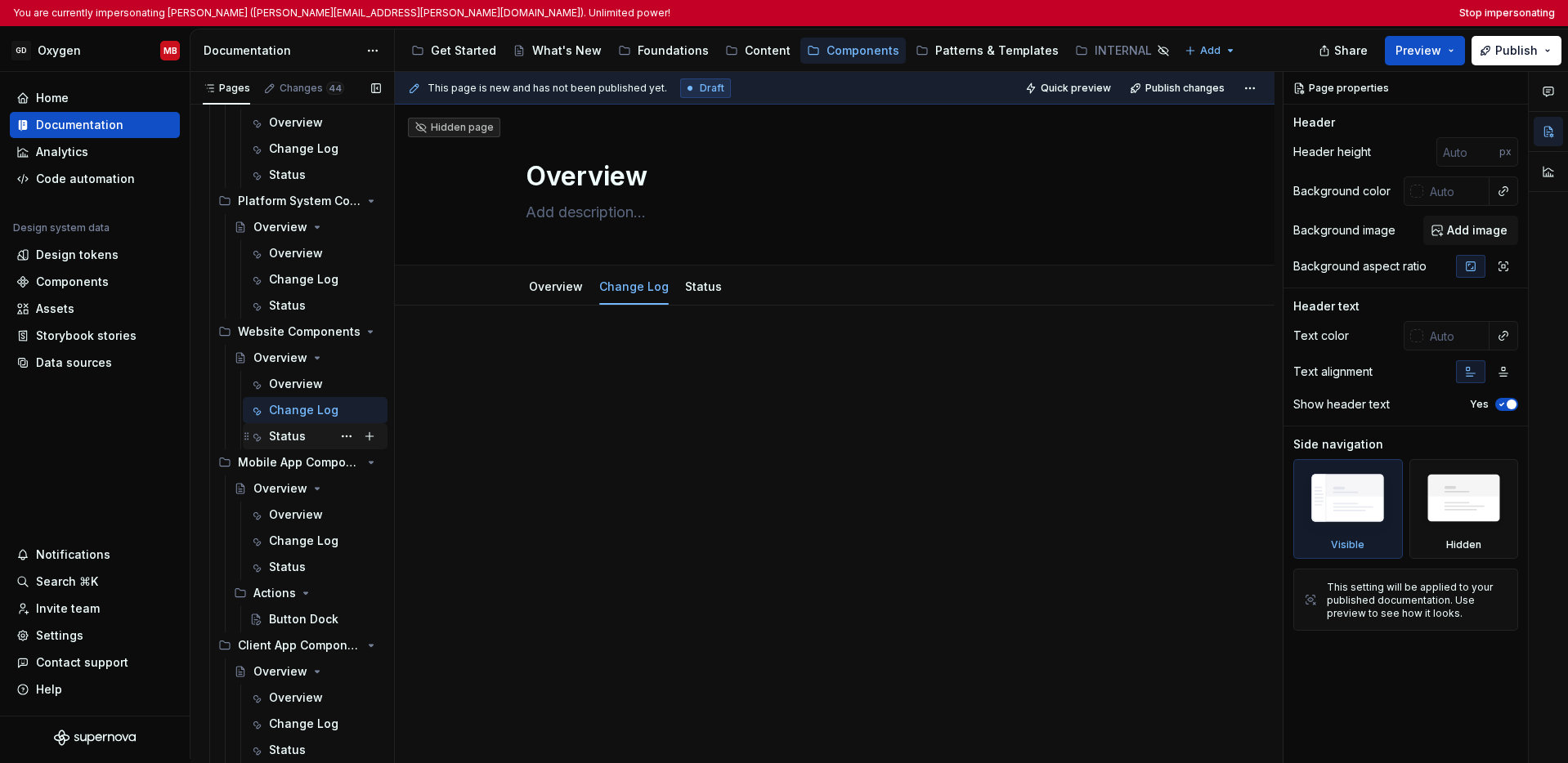
click at [288, 438] on div "Status" at bounding box center [288, 437] width 37 height 16
click at [289, 513] on div "Overview" at bounding box center [296, 515] width 54 height 16
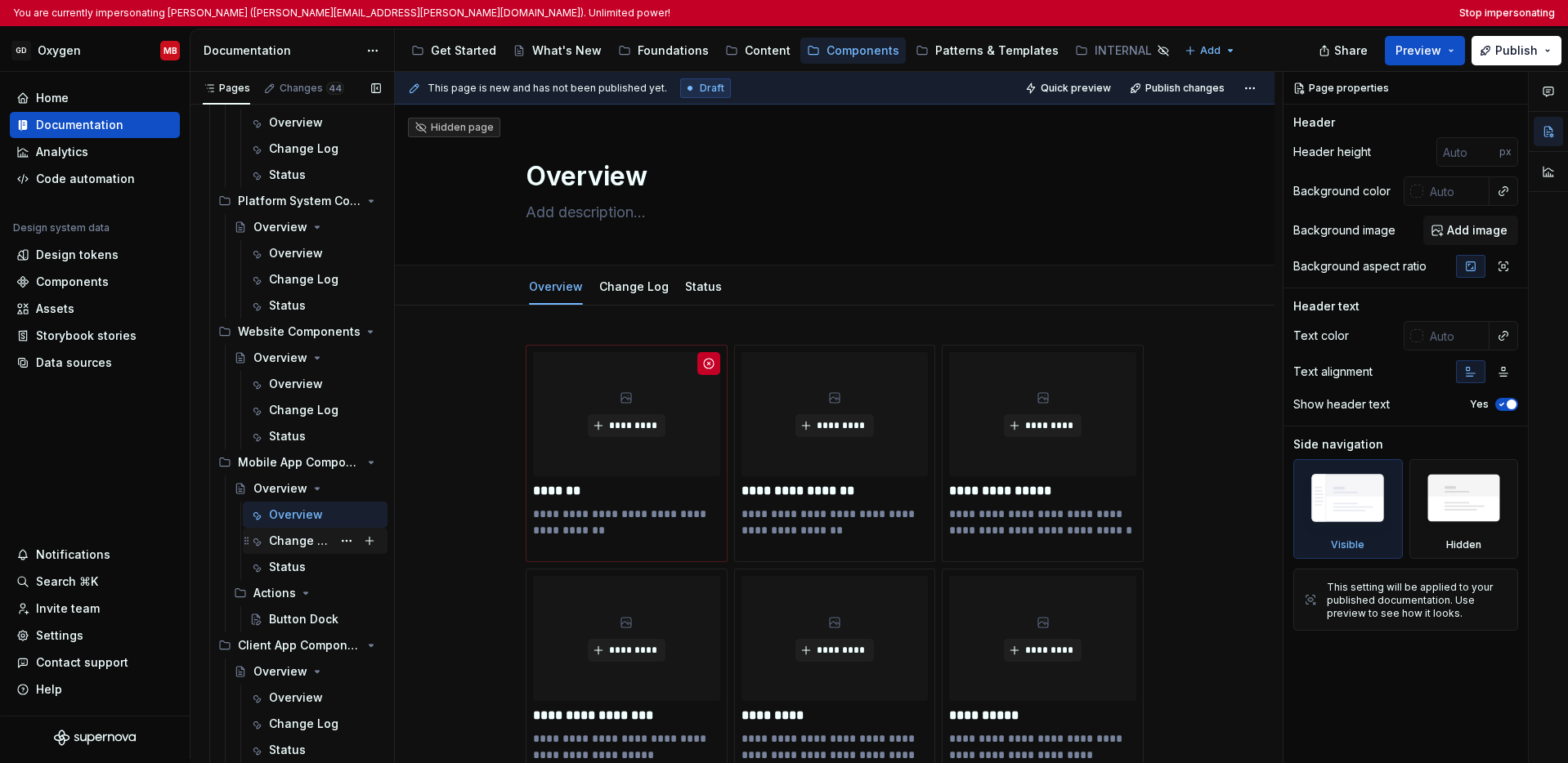
click at [292, 543] on div "Change Log" at bounding box center [300, 541] width 63 height 16
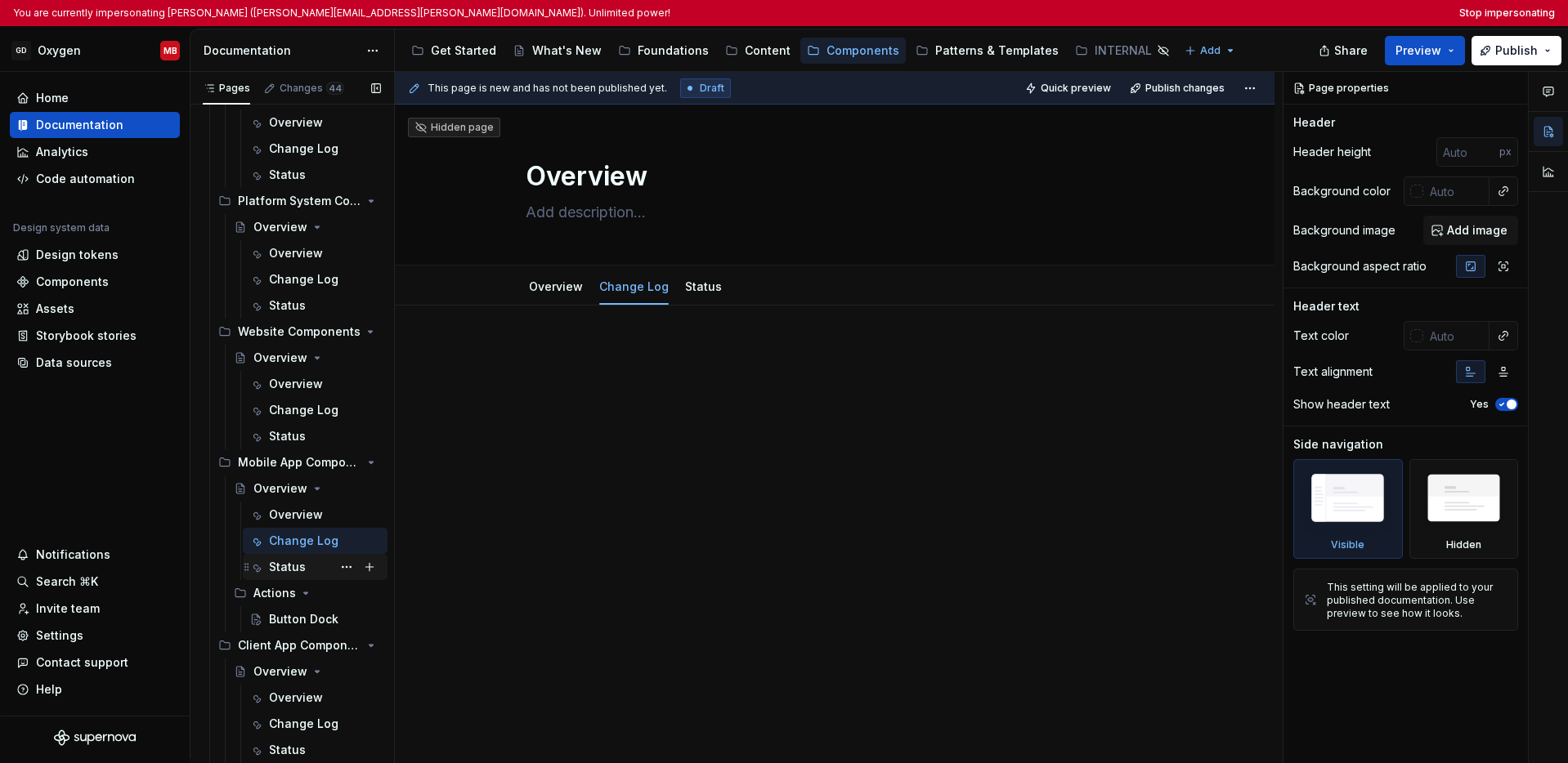
click at [286, 565] on div "Status" at bounding box center [288, 567] width 37 height 16
click at [294, 619] on div "Button Dock" at bounding box center [300, 620] width 63 height 16
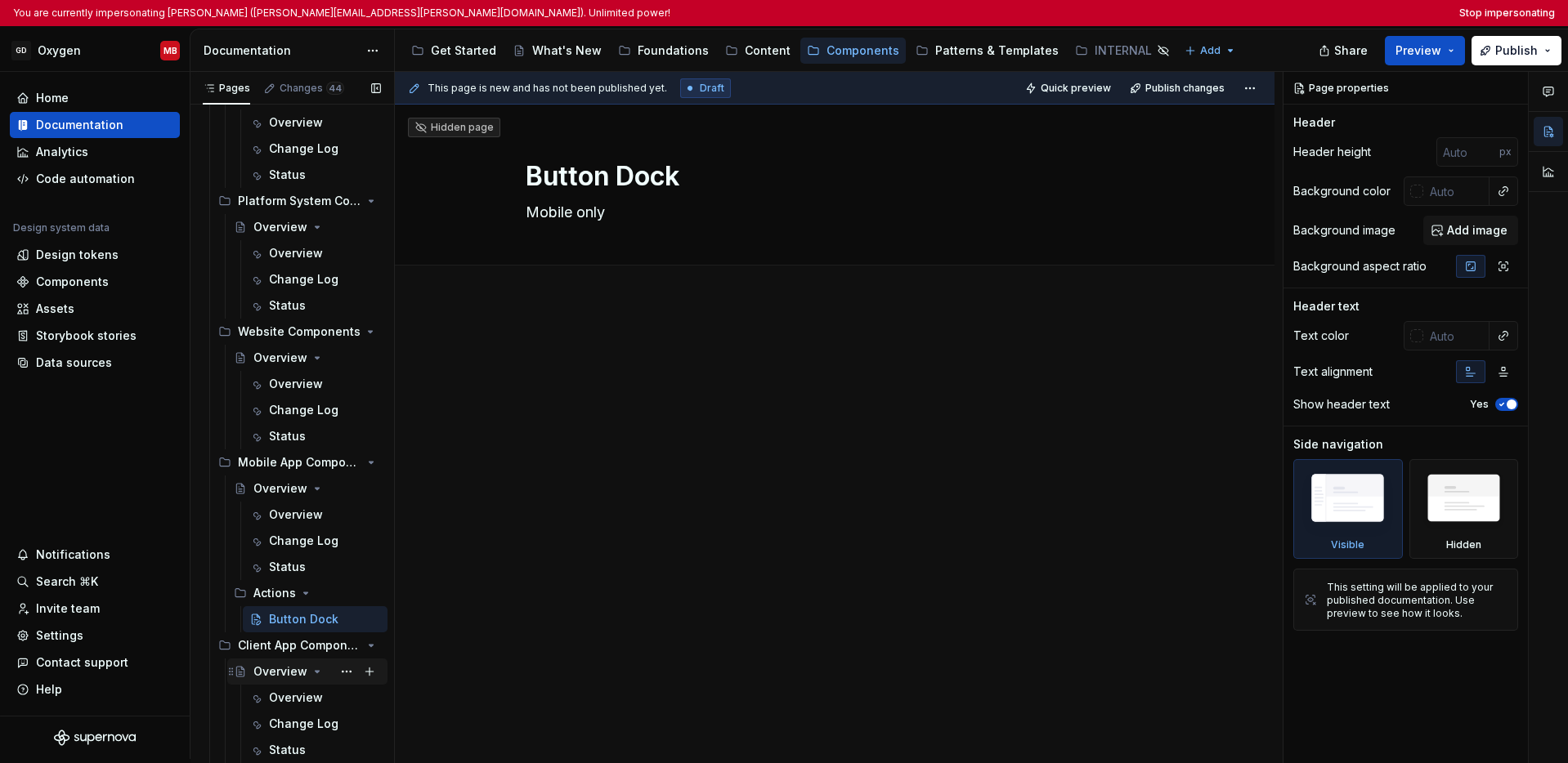
click at [287, 667] on div "Overview" at bounding box center [280, 672] width 54 height 16
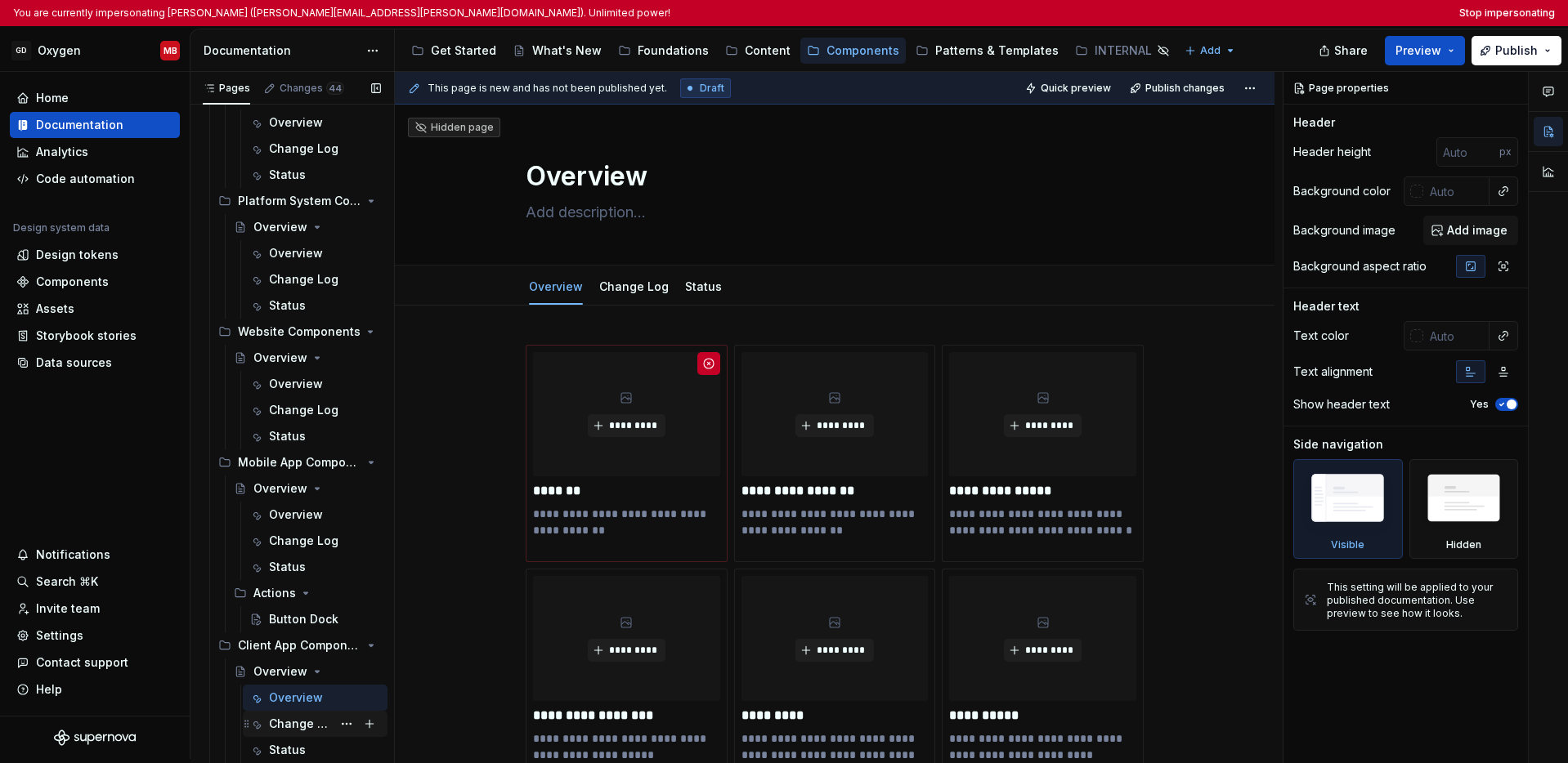
click at [288, 723] on div "Change Log" at bounding box center [300, 725] width 63 height 16
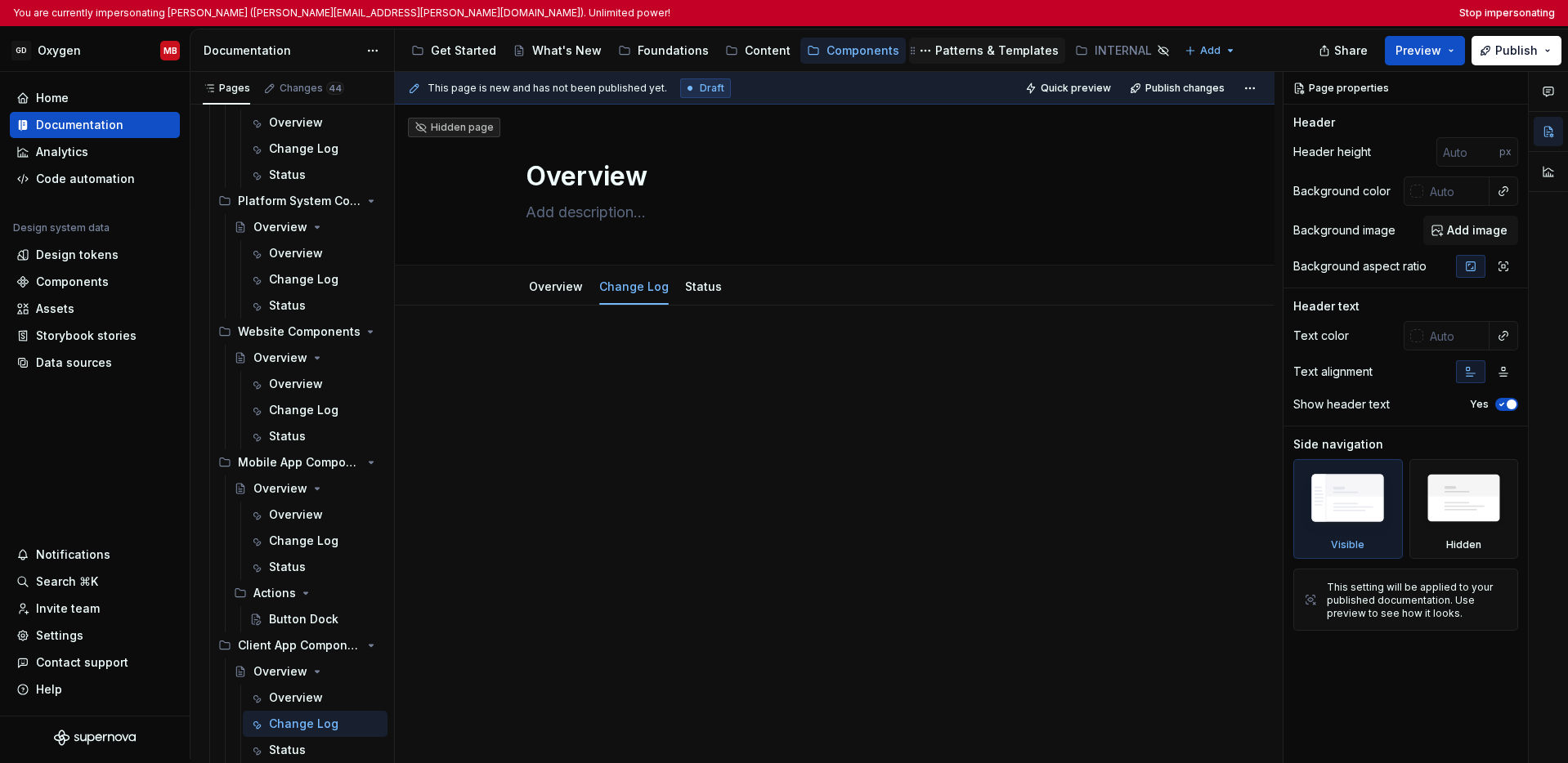
click at [947, 50] on div "Patterns & Templates" at bounding box center [996, 50] width 124 height 16
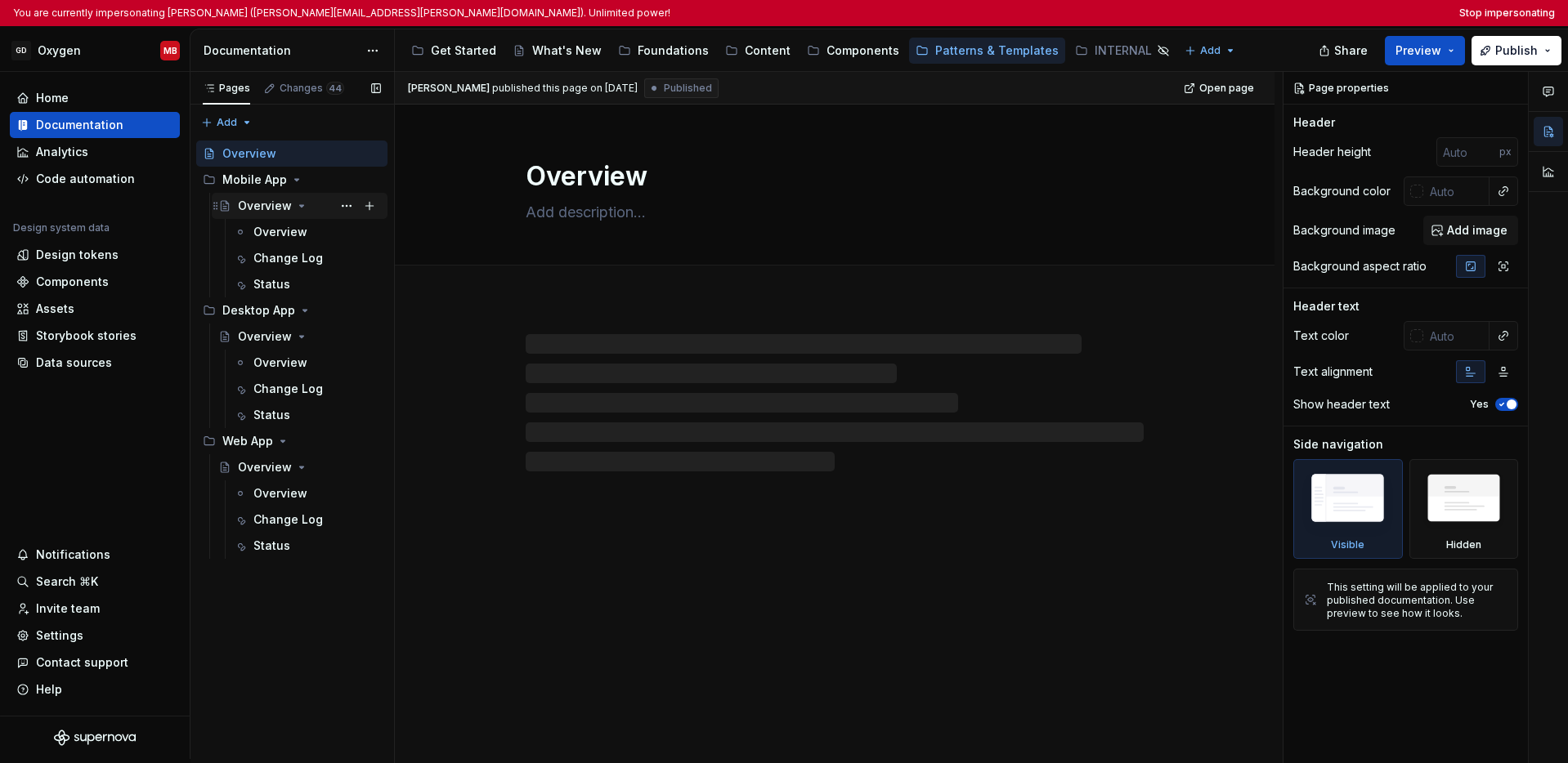
click at [270, 202] on div "Overview" at bounding box center [265, 206] width 54 height 16
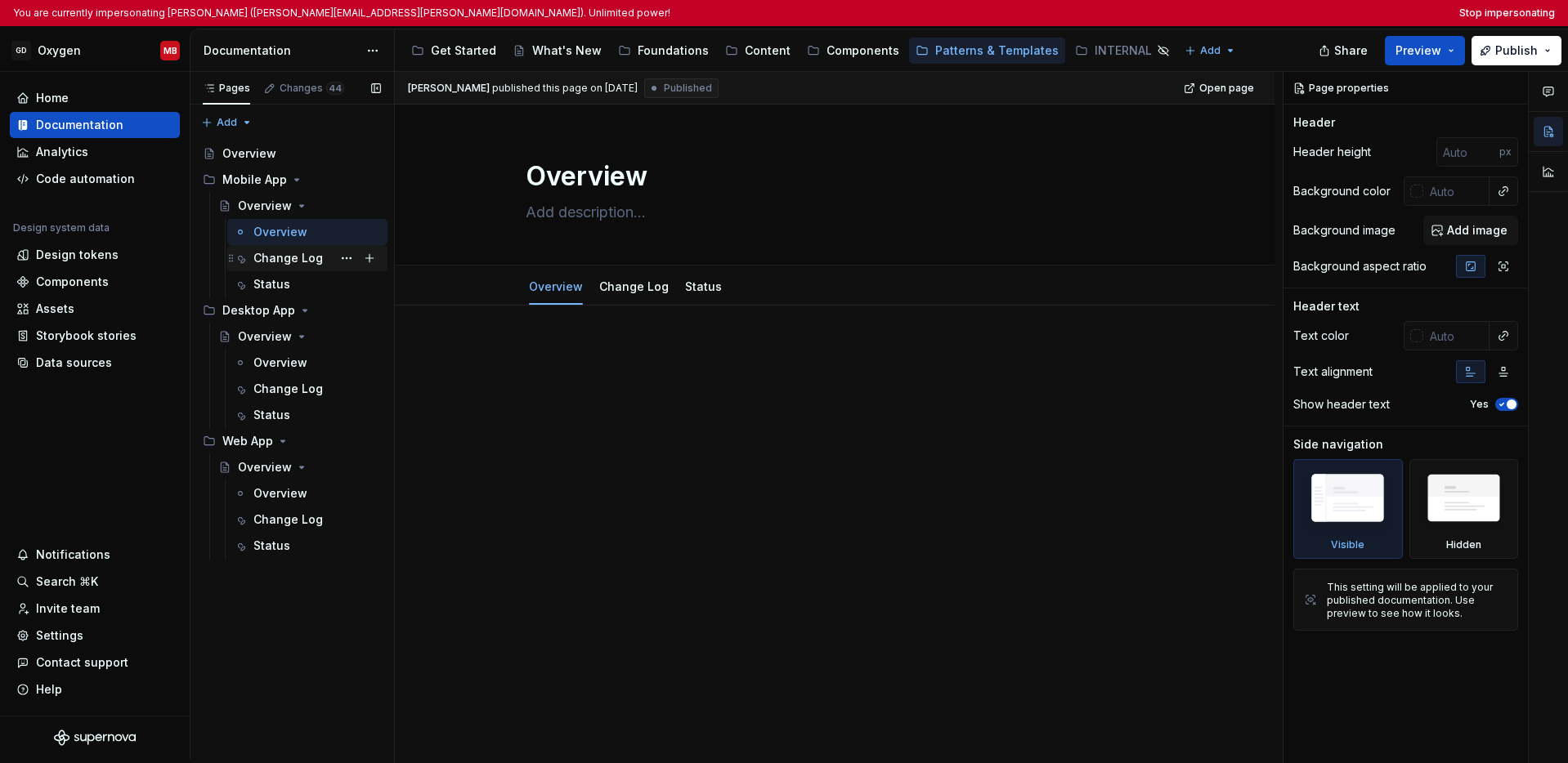
click at [278, 256] on div "Change Log" at bounding box center [289, 258] width 70 height 16
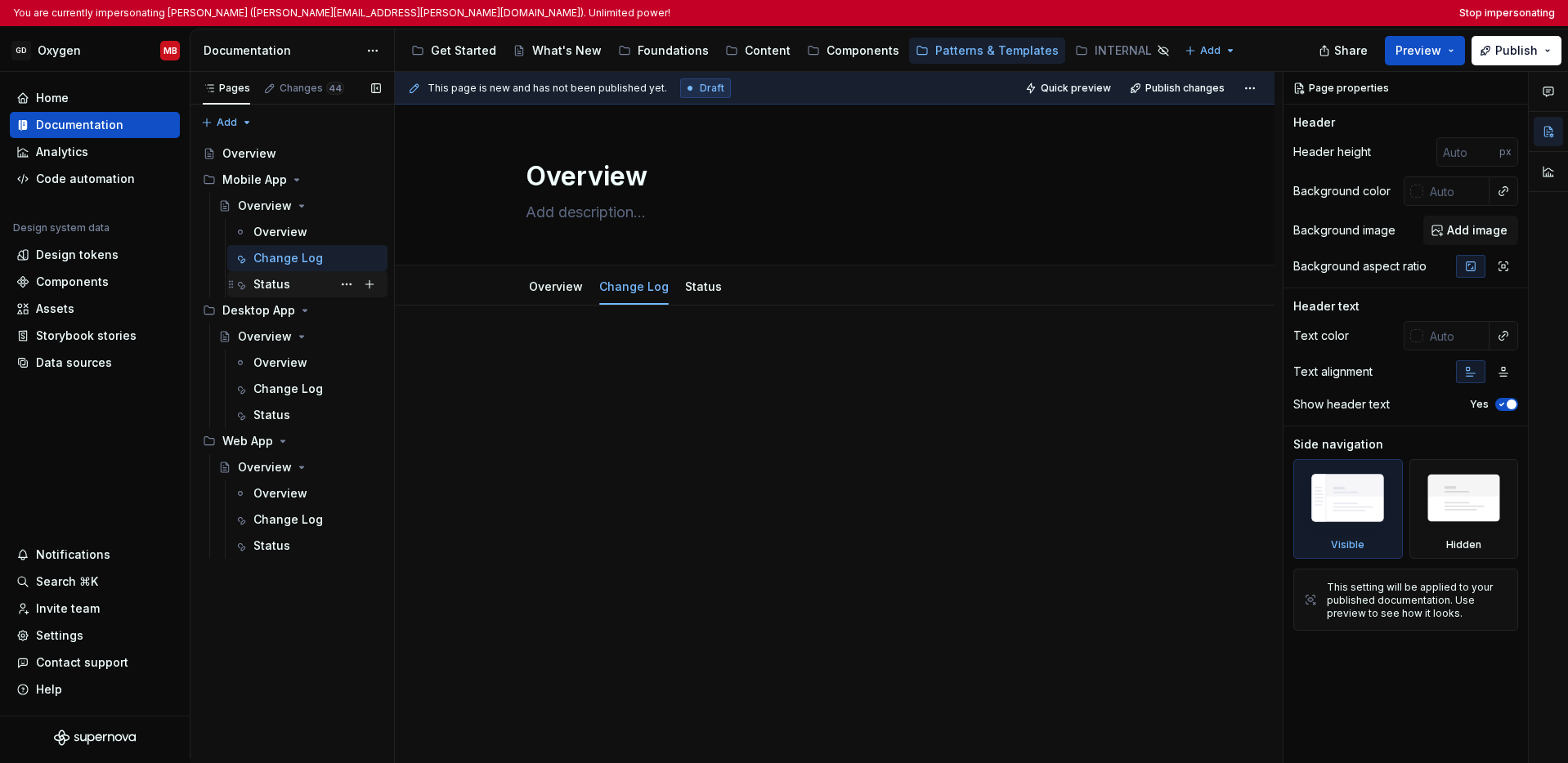
click at [279, 284] on div "Status" at bounding box center [272, 285] width 37 height 16
click at [278, 338] on div "Overview" at bounding box center [265, 337] width 54 height 16
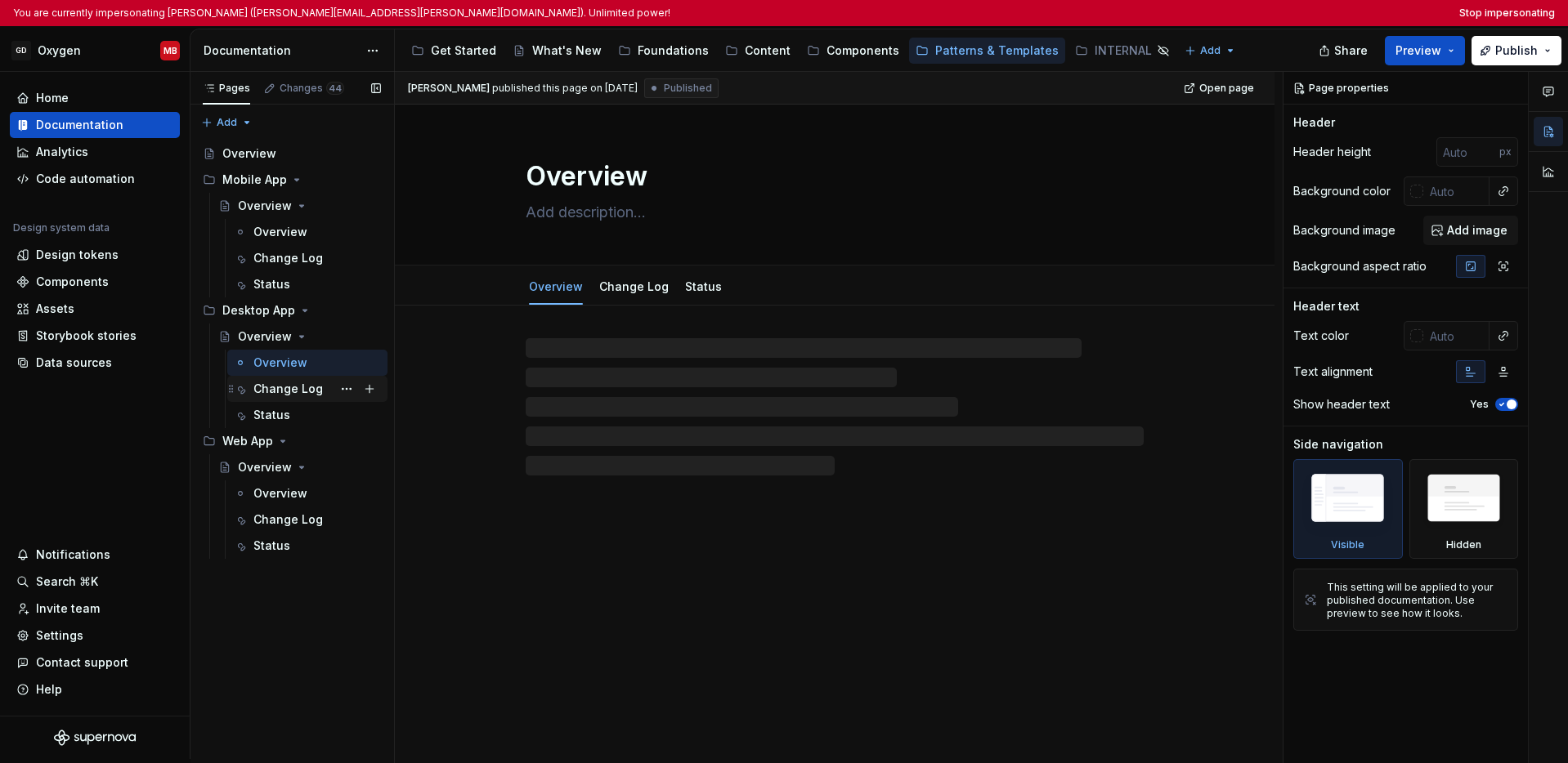
click at [278, 388] on div "Change Log" at bounding box center [289, 389] width 70 height 16
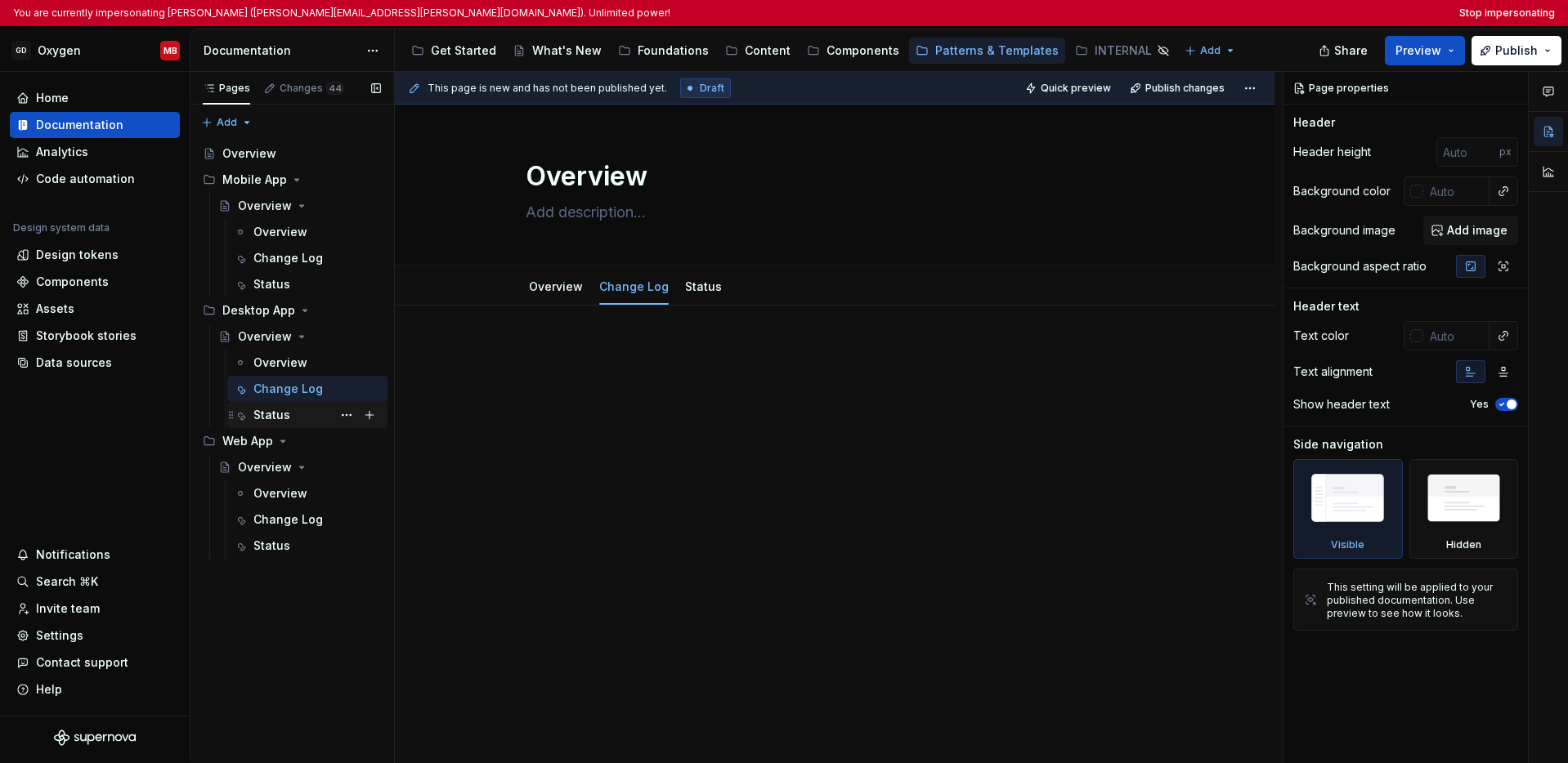
click at [263, 409] on div "Status" at bounding box center [272, 415] width 37 height 16
click at [276, 495] on div "Overview" at bounding box center [280, 494] width 54 height 16
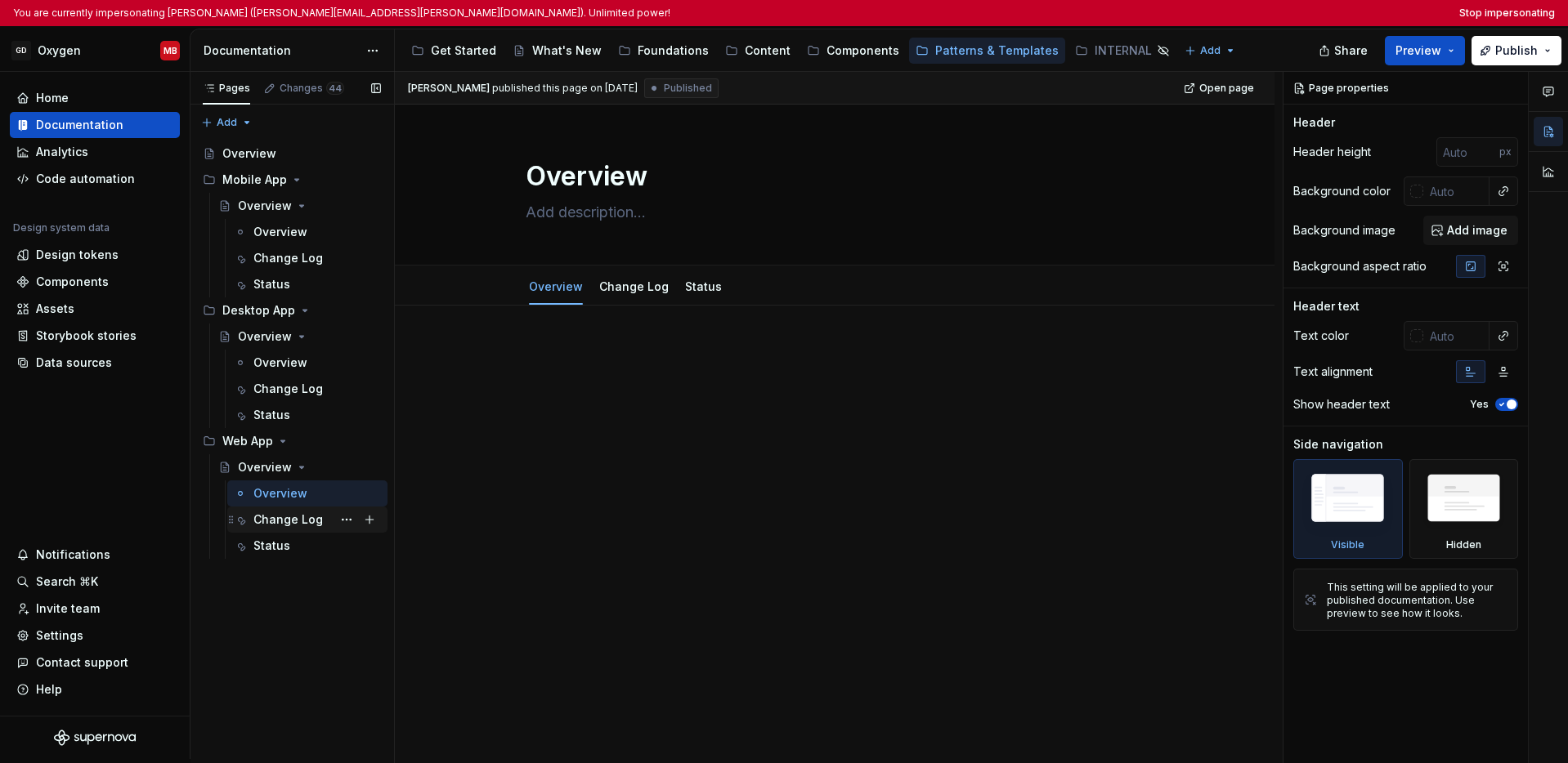
click at [289, 519] on div "Change Log" at bounding box center [289, 520] width 70 height 16
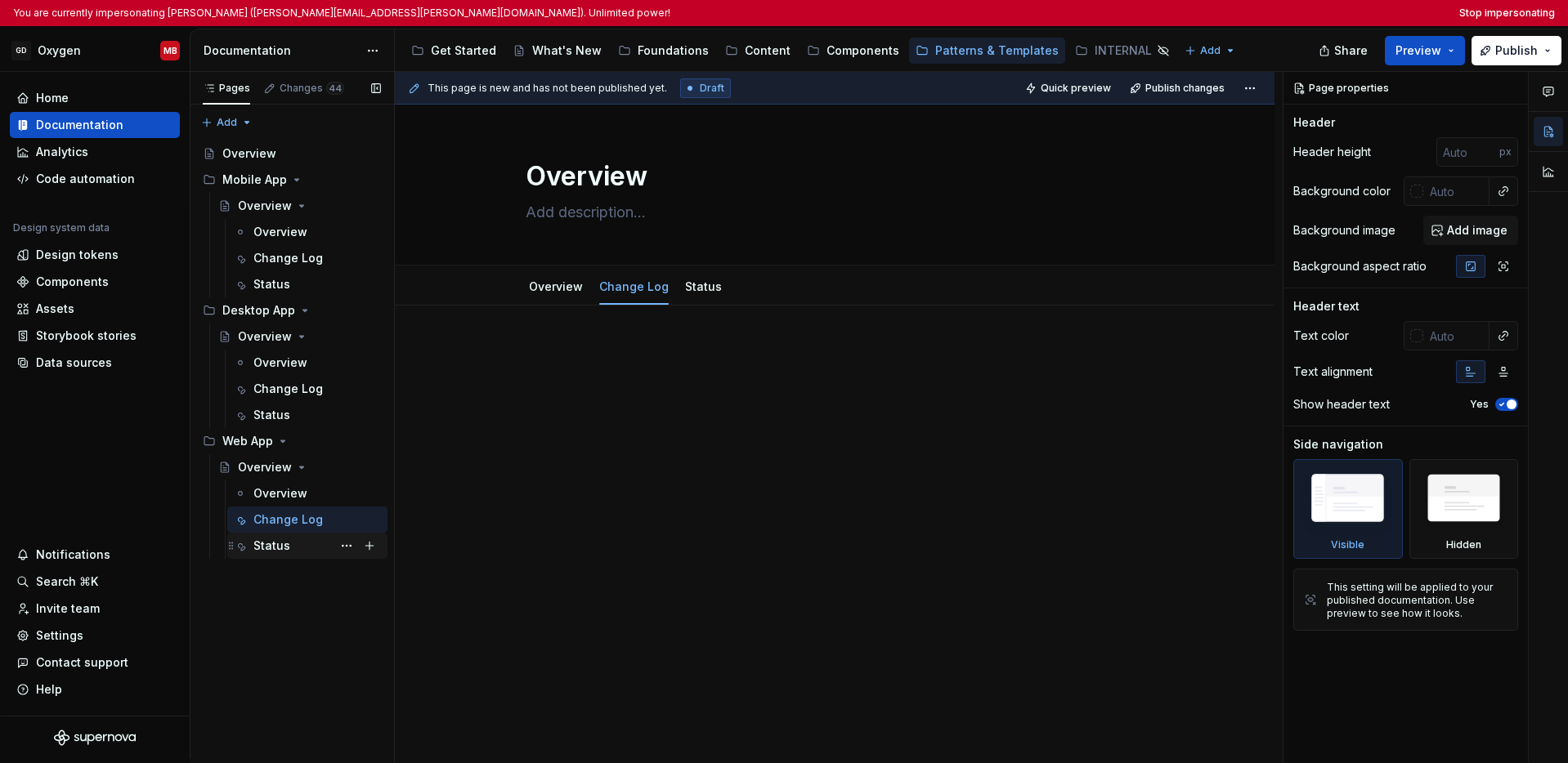
click at [287, 547] on div "Status" at bounding box center [272, 546] width 37 height 16
click at [1094, 53] on div "INTERNAL" at bounding box center [1123, 50] width 57 height 16
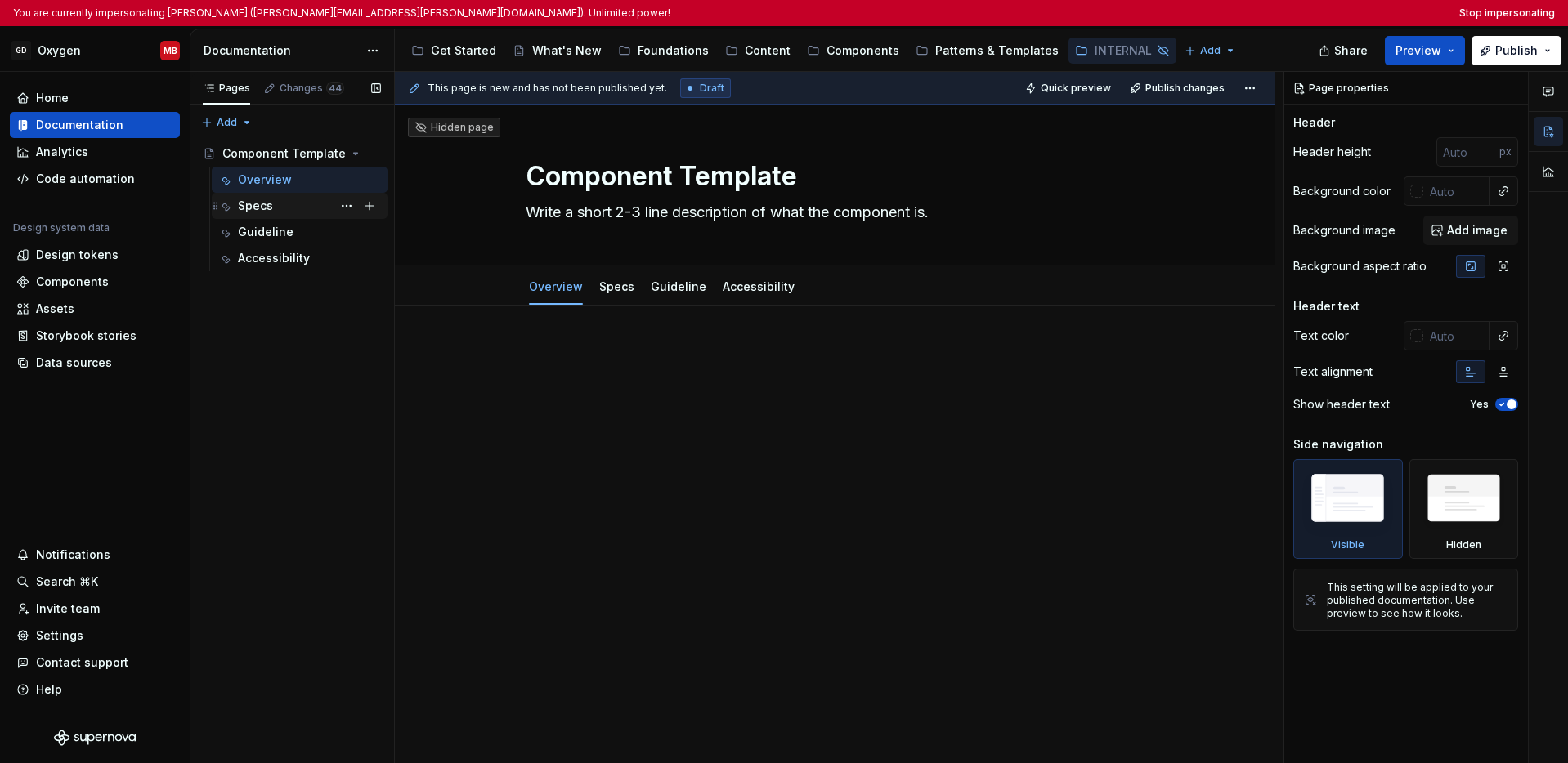
click at [275, 206] on div "Specs" at bounding box center [310, 205] width 143 height 23
click at [278, 238] on div "Guideline" at bounding box center [266, 233] width 56 height 16
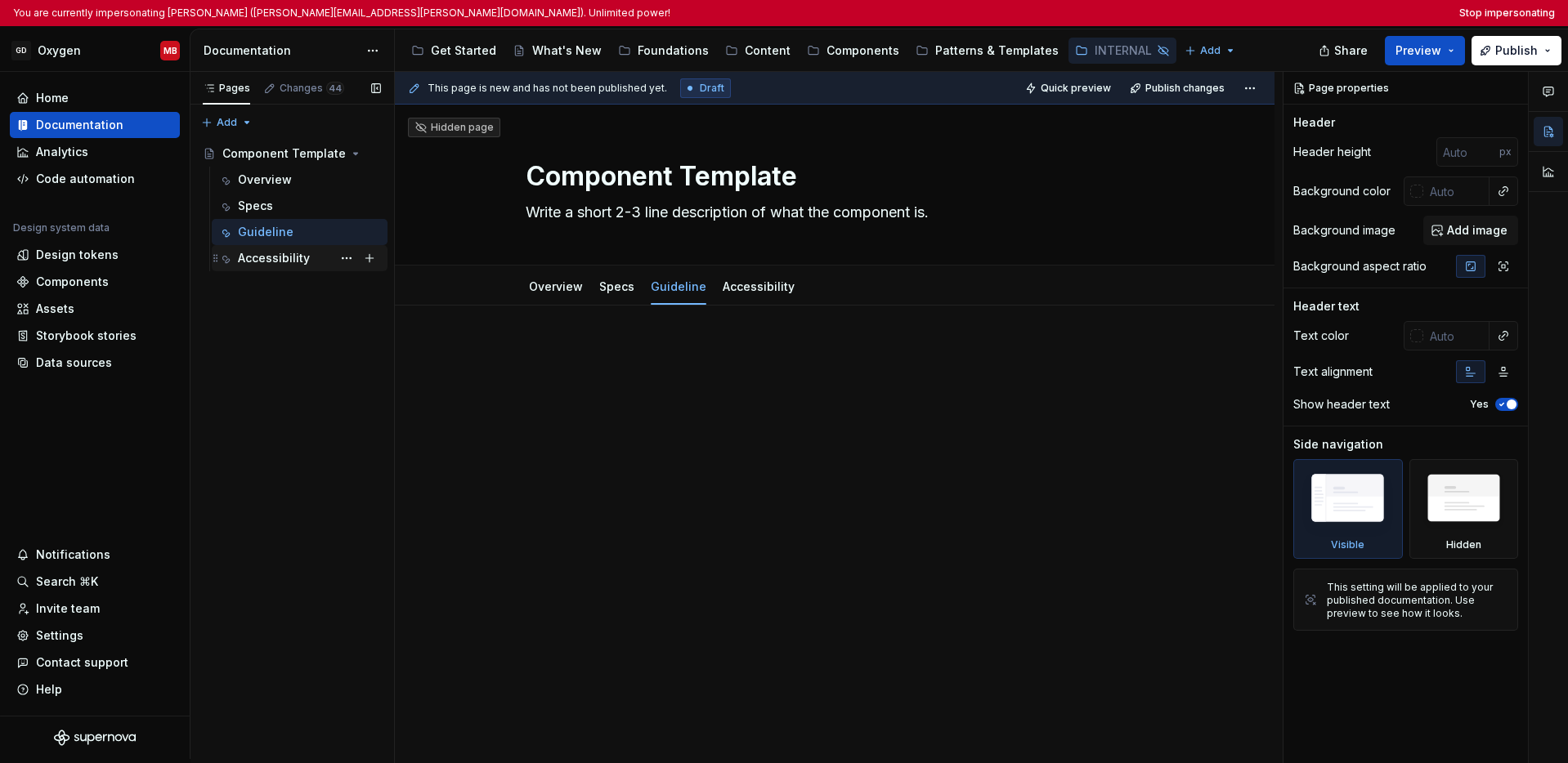
click at [278, 256] on div "Accessibility" at bounding box center [274, 258] width 72 height 16
click at [969, 53] on div "Patterns & Templates" at bounding box center [996, 50] width 124 height 16
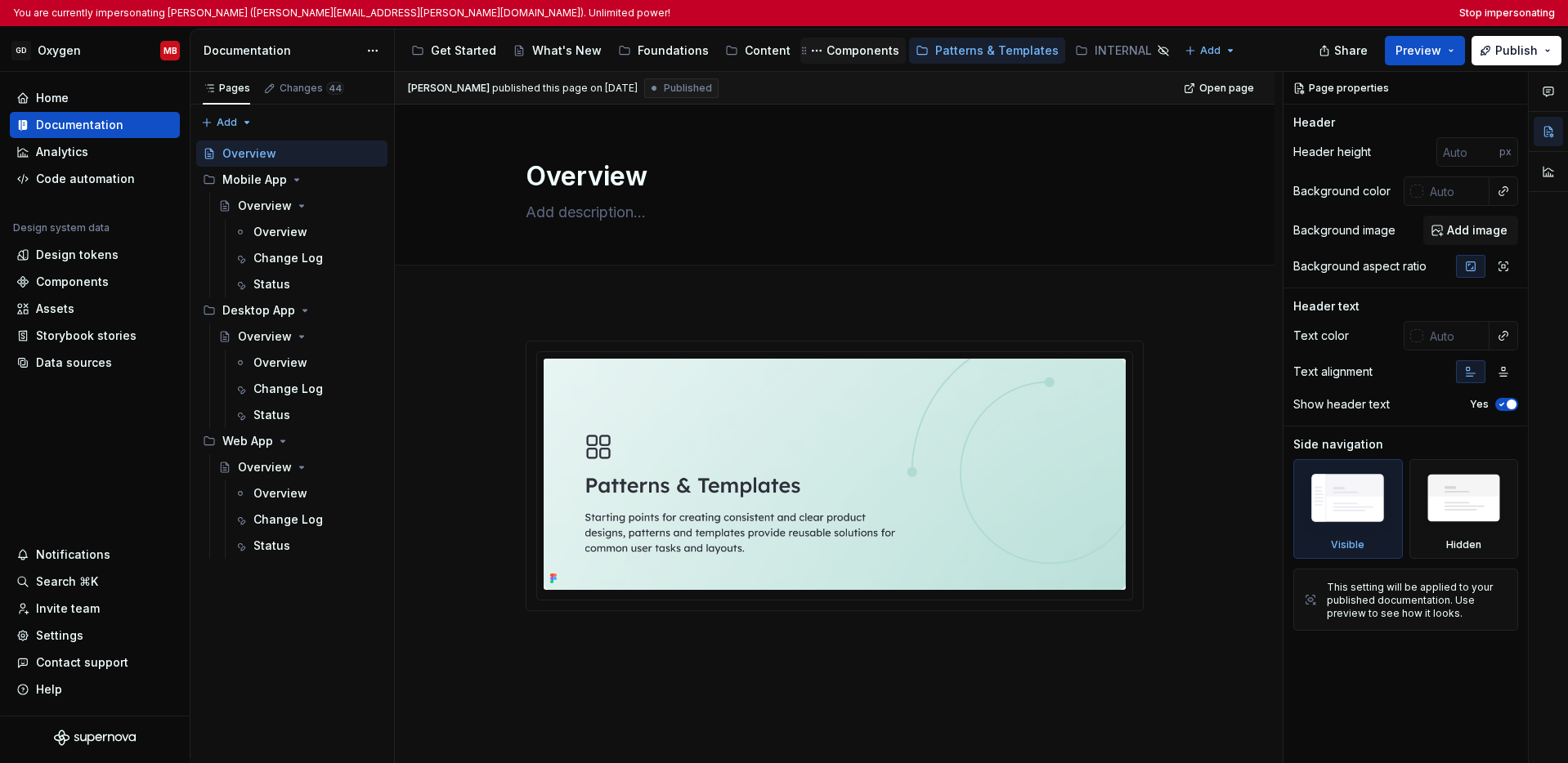
click at [842, 54] on div "Components" at bounding box center [862, 50] width 72 height 16
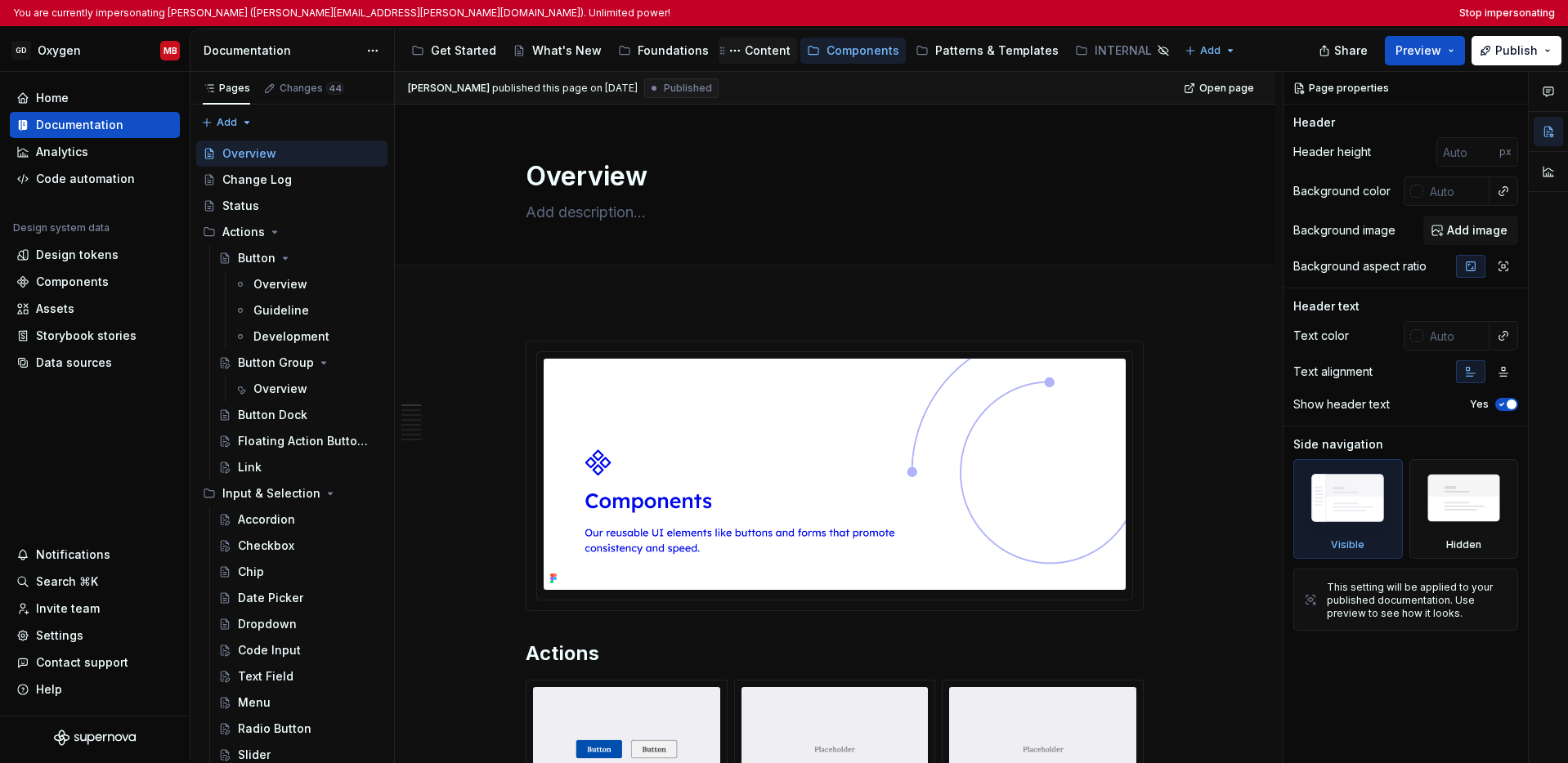
click at [746, 55] on div "Content" at bounding box center [768, 50] width 46 height 16
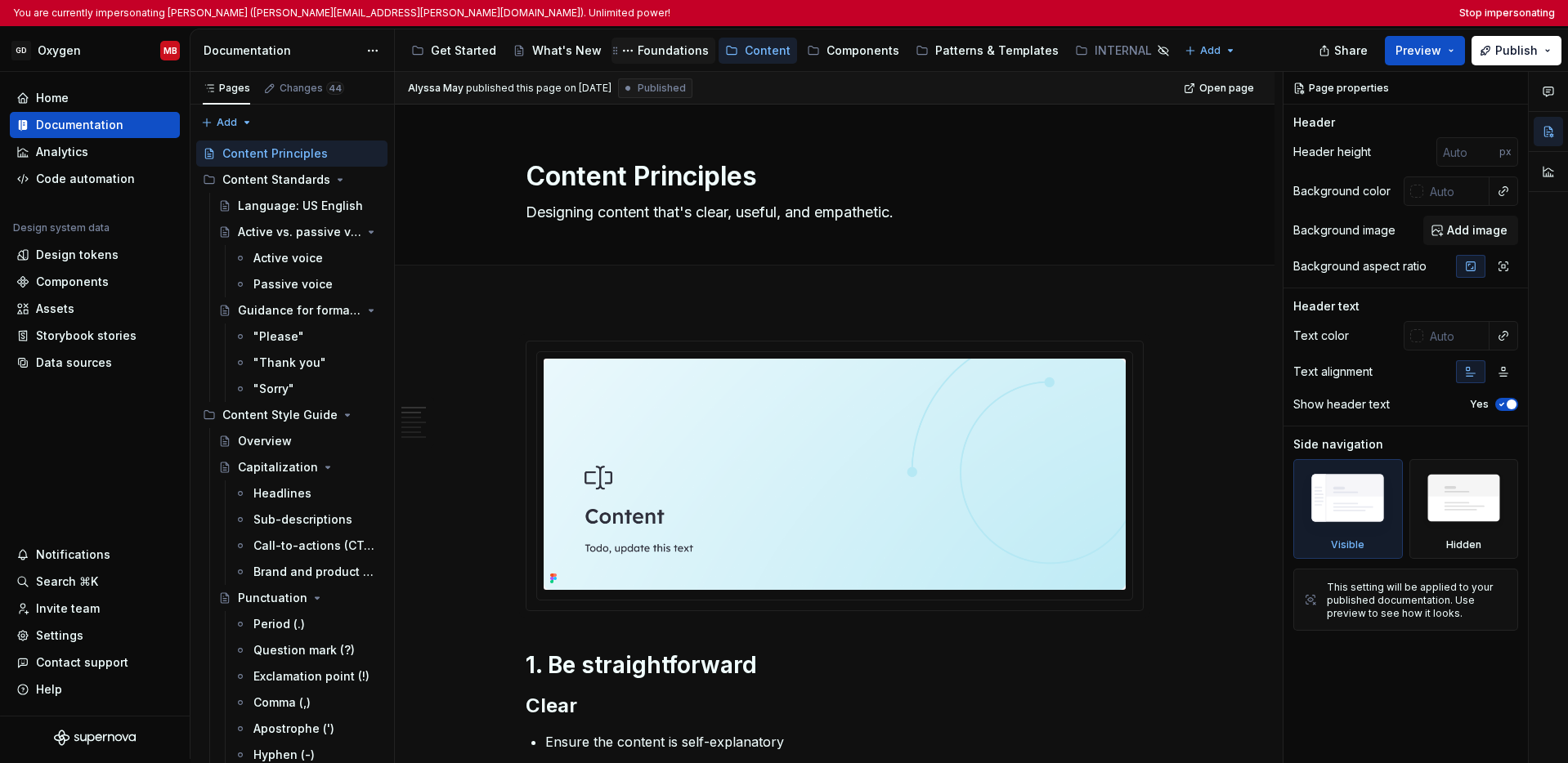
click at [670, 49] on div "Foundations" at bounding box center [673, 50] width 71 height 16
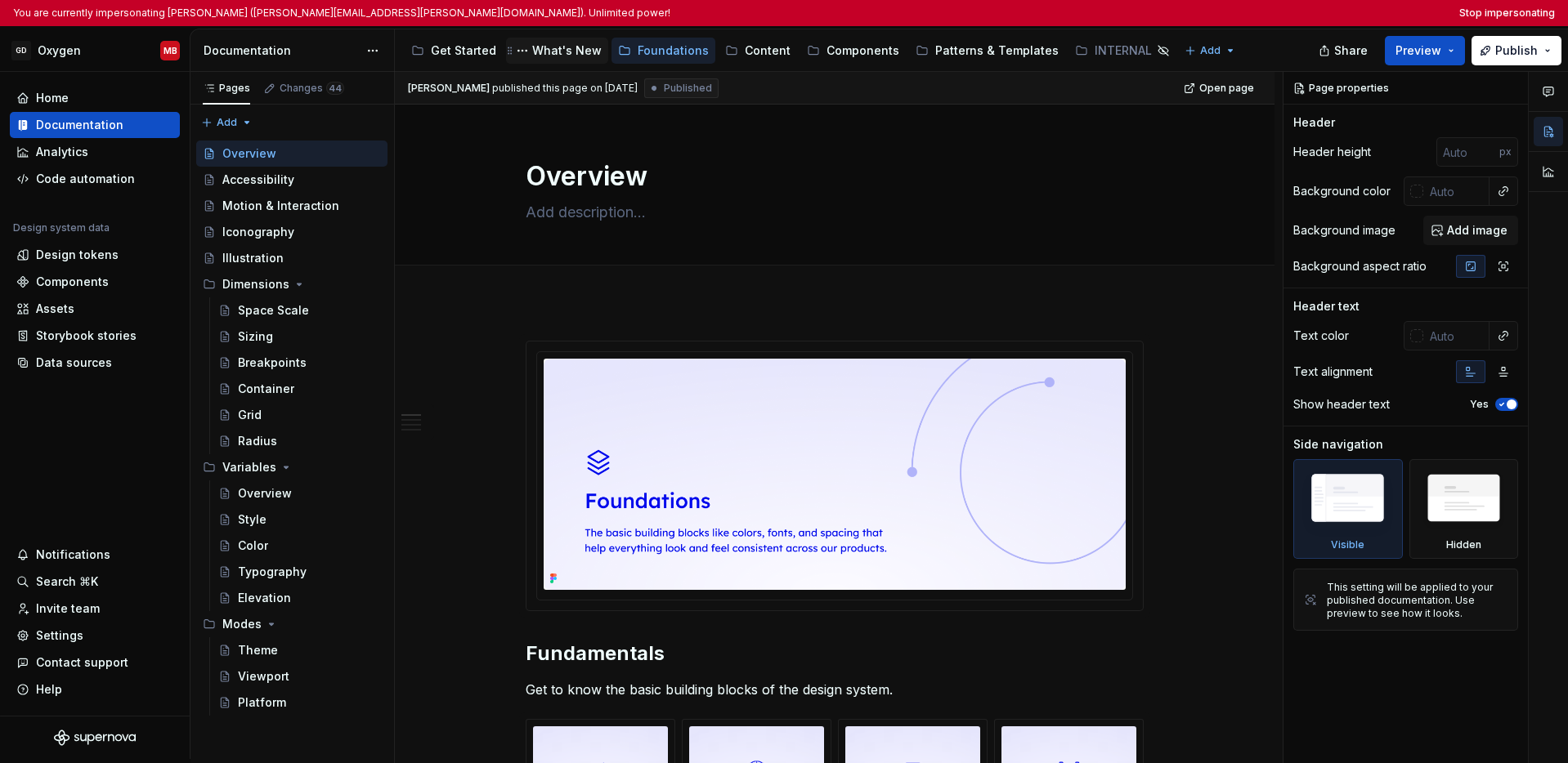
click at [547, 51] on div "What's New" at bounding box center [567, 50] width 70 height 16
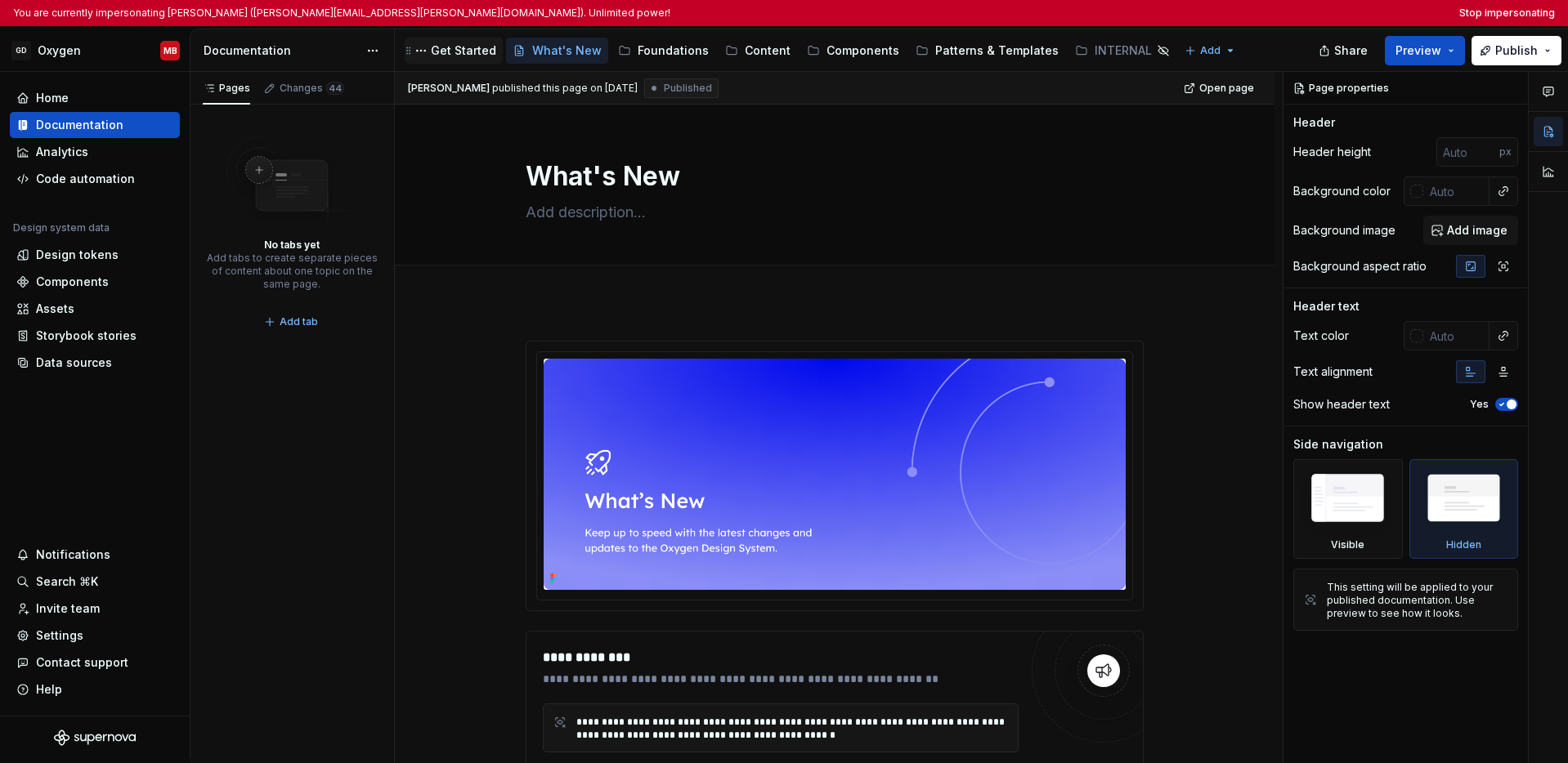
click at [473, 49] on div "Get Started" at bounding box center [463, 50] width 65 height 16
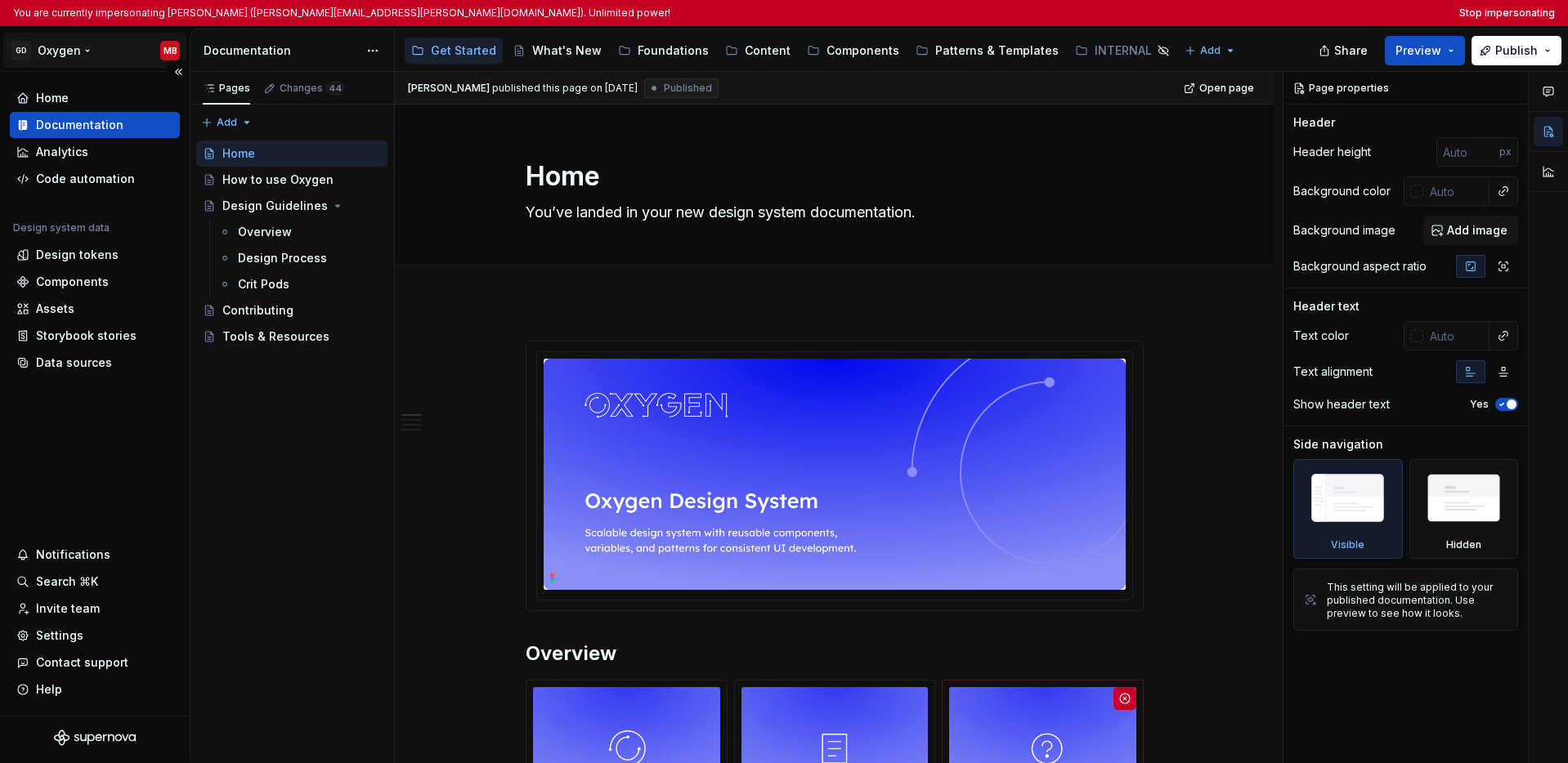
click at [75, 58] on html "You are currently impersonating Mike Busby (mike.busby@gendigital.com). Unlimit…" at bounding box center [784, 381] width 1568 height 763
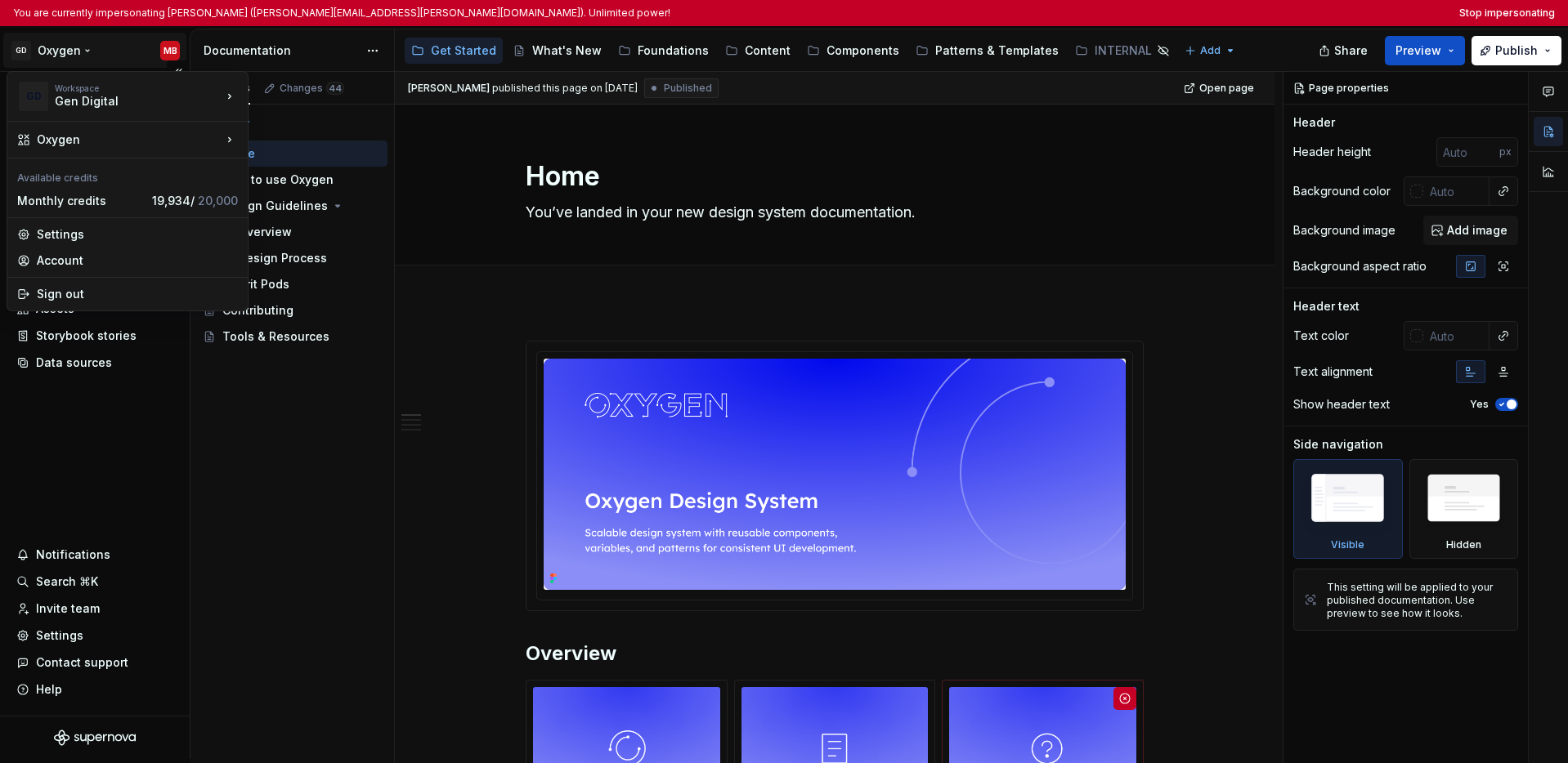
click at [104, 443] on html "You are currently impersonating Mike Busby (mike.busby@gendigital.com). Unlimit…" at bounding box center [784, 381] width 1568 height 763
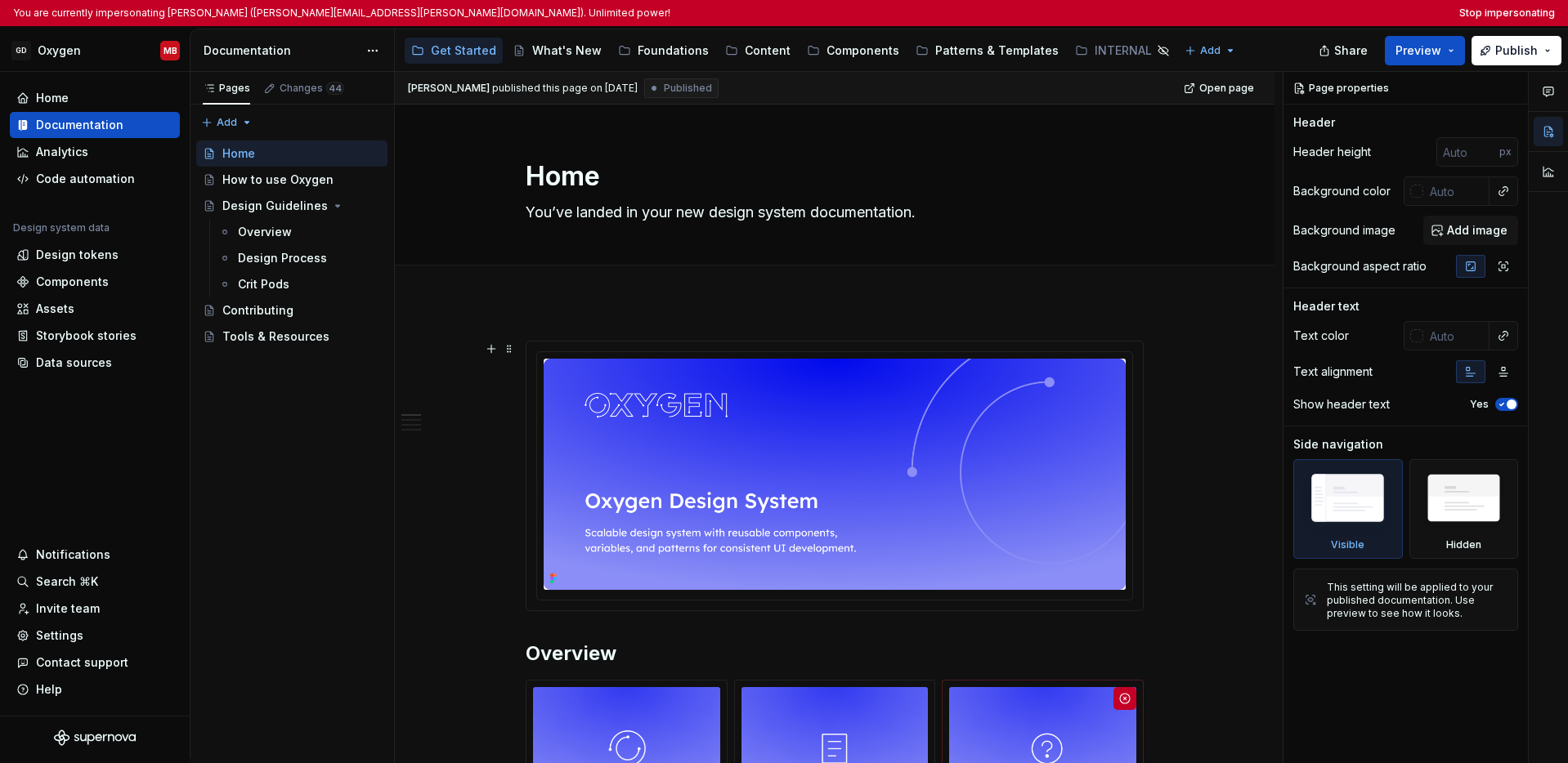
type textarea "*"
click at [1212, 13] on button "Stop impersonating" at bounding box center [1507, 13] width 95 height 13
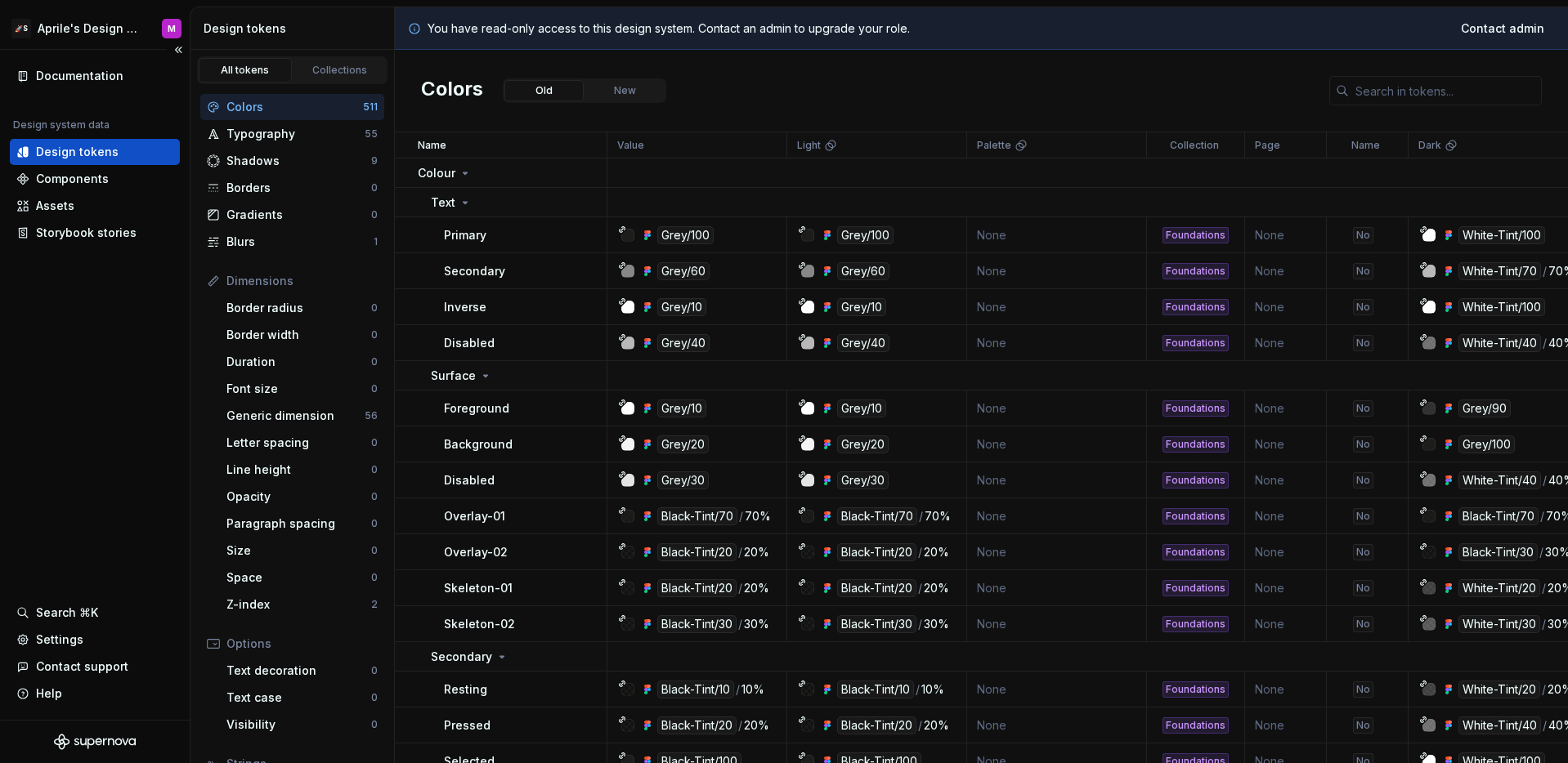
click at [133, 314] on div "Documentation Design system data Design tokens Components Assets Storybook stor…" at bounding box center [94, 385] width 190 height 670
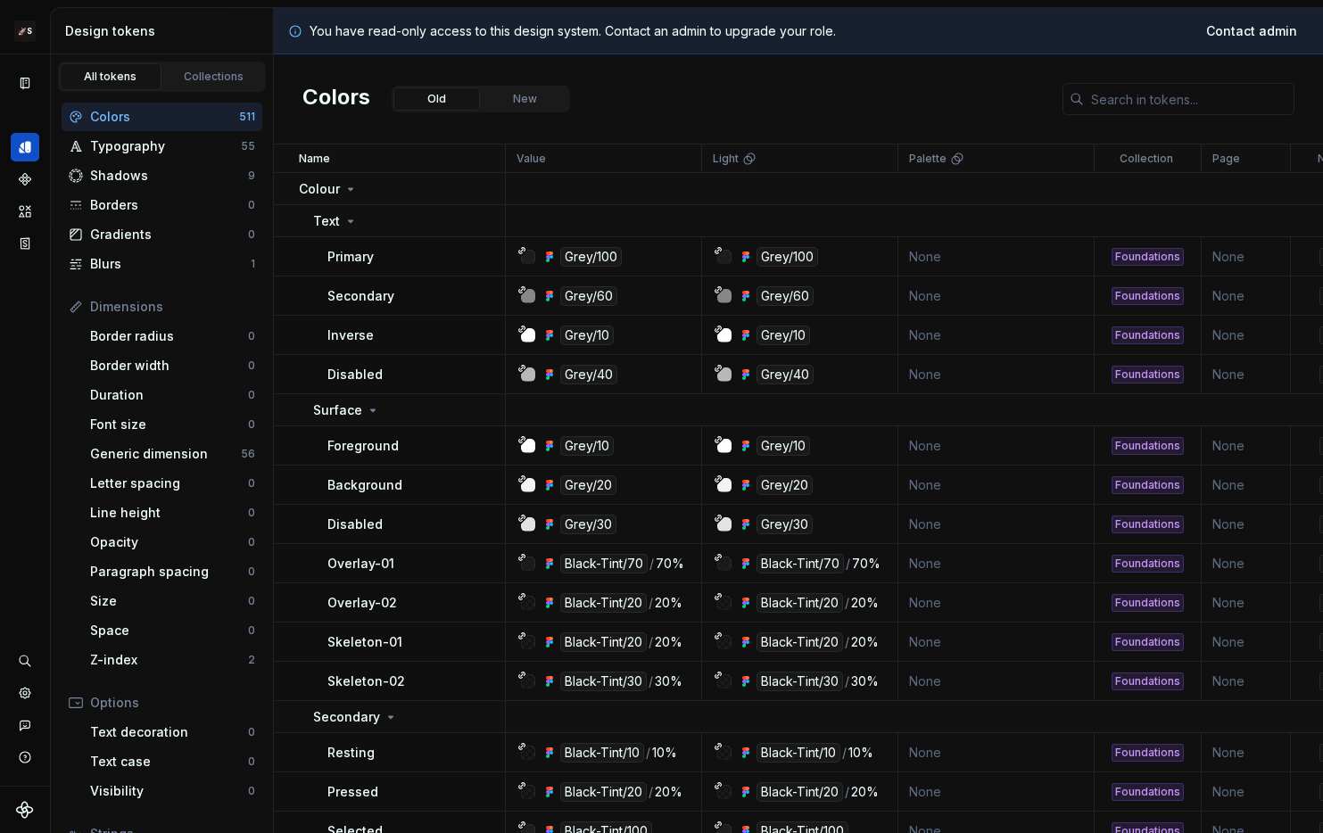
scroll to position [23, 0]
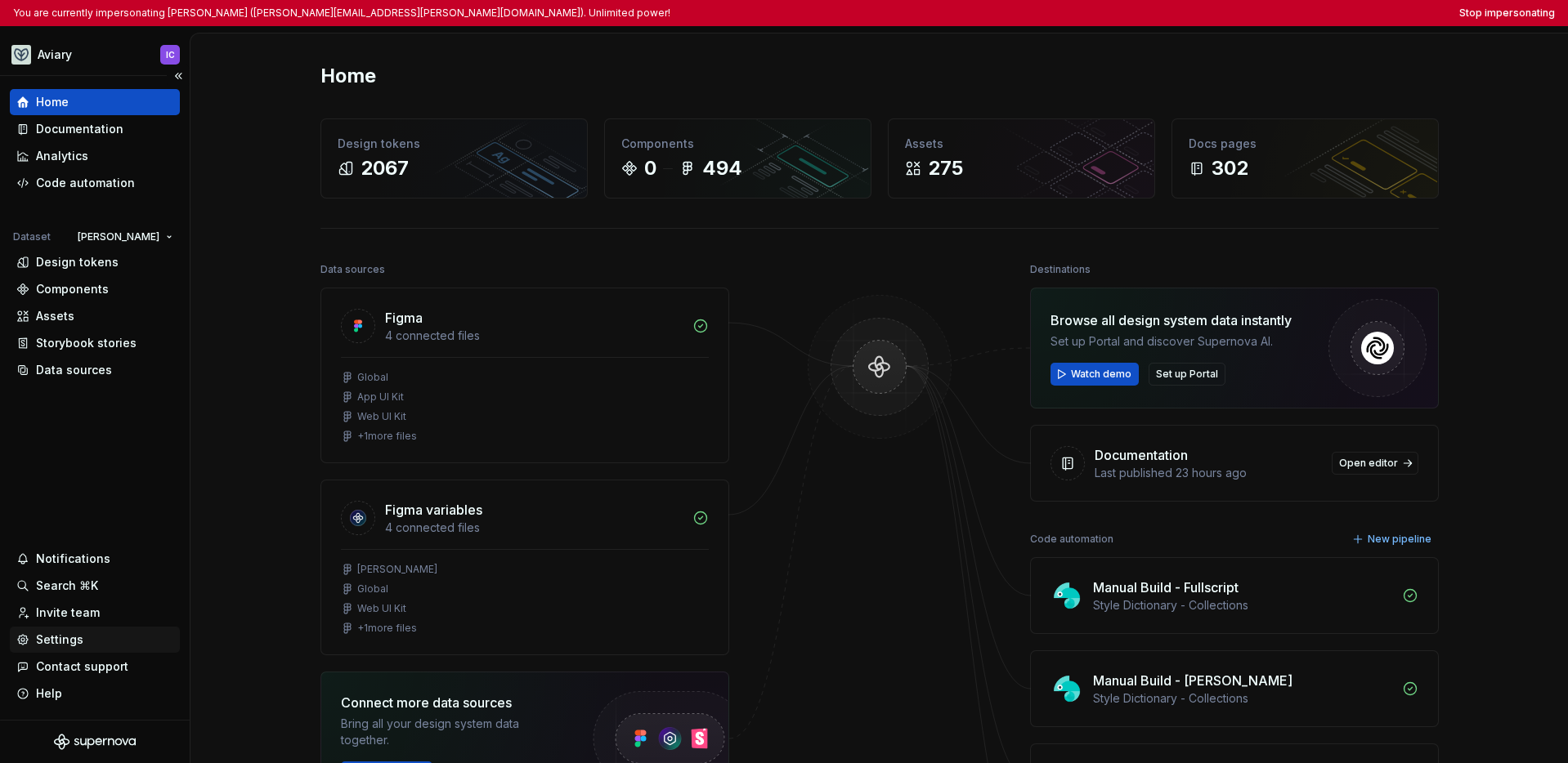
click at [60, 638] on div "Settings" at bounding box center [60, 640] width 48 height 16
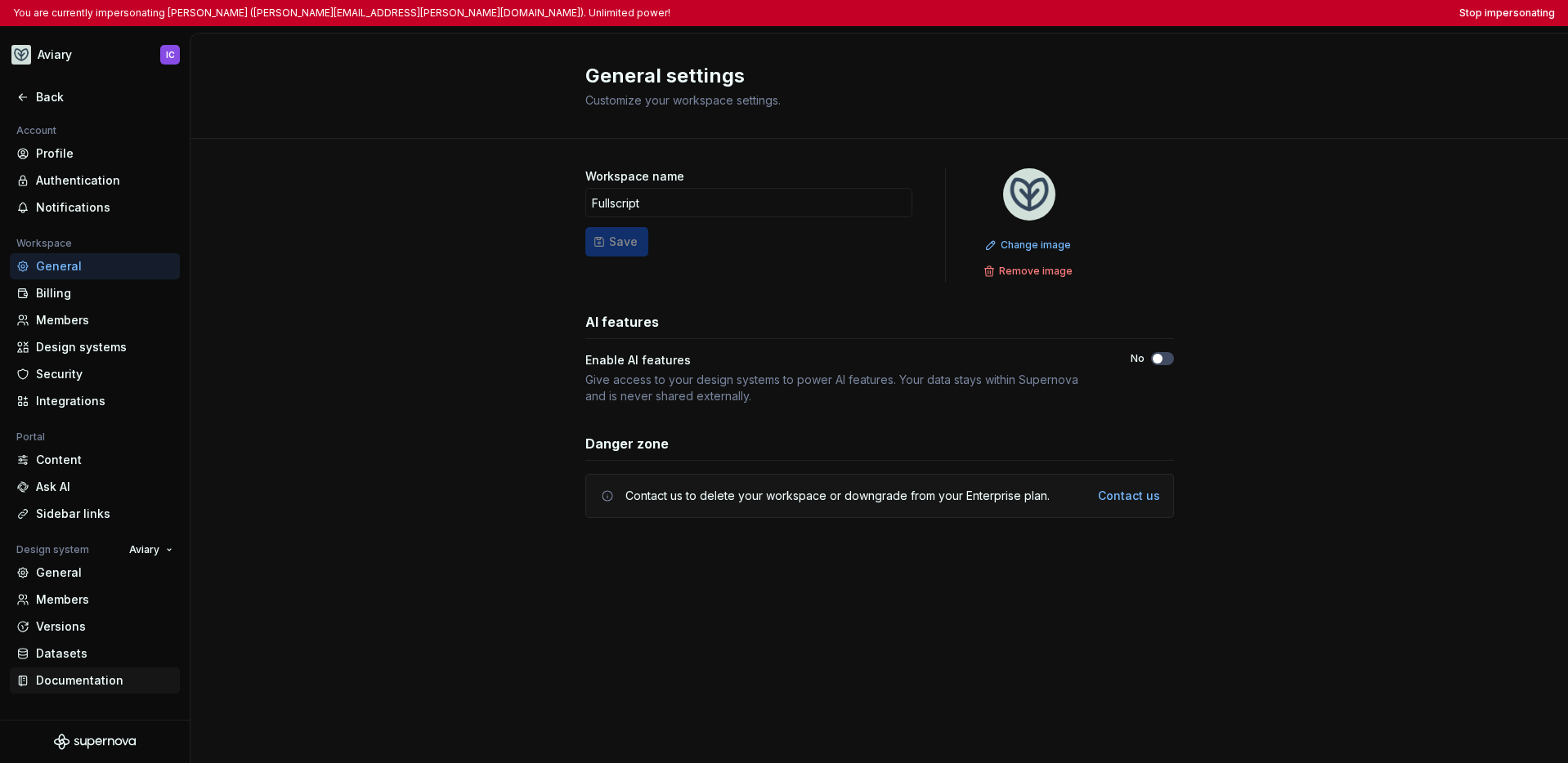
click at [79, 681] on div "Documentation" at bounding box center [104, 681] width 137 height 16
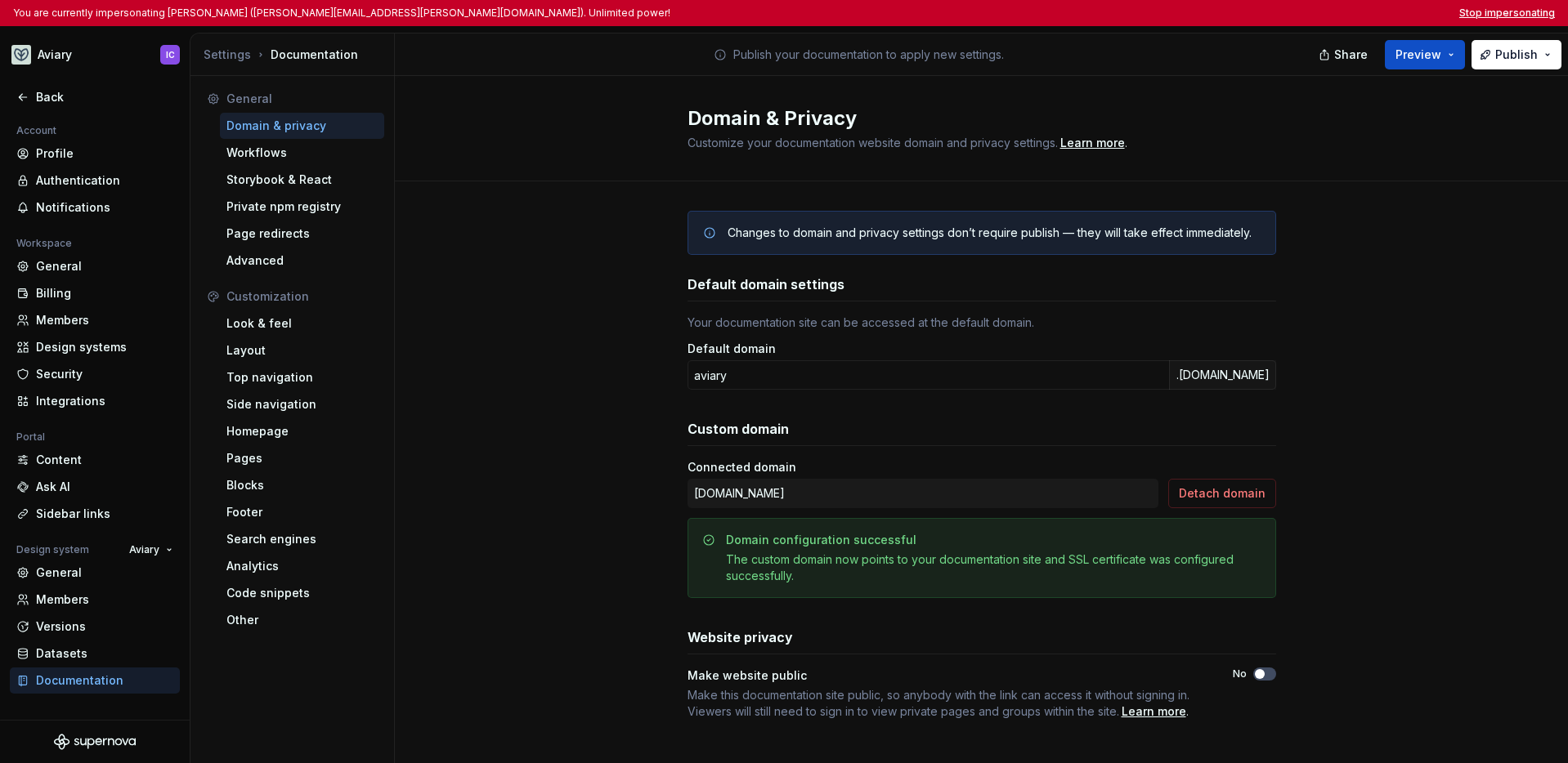
click at [1212, 15] on button "Stop impersonating" at bounding box center [1507, 13] width 95 height 13
